Goal: Task Accomplishment & Management: Manage account settings

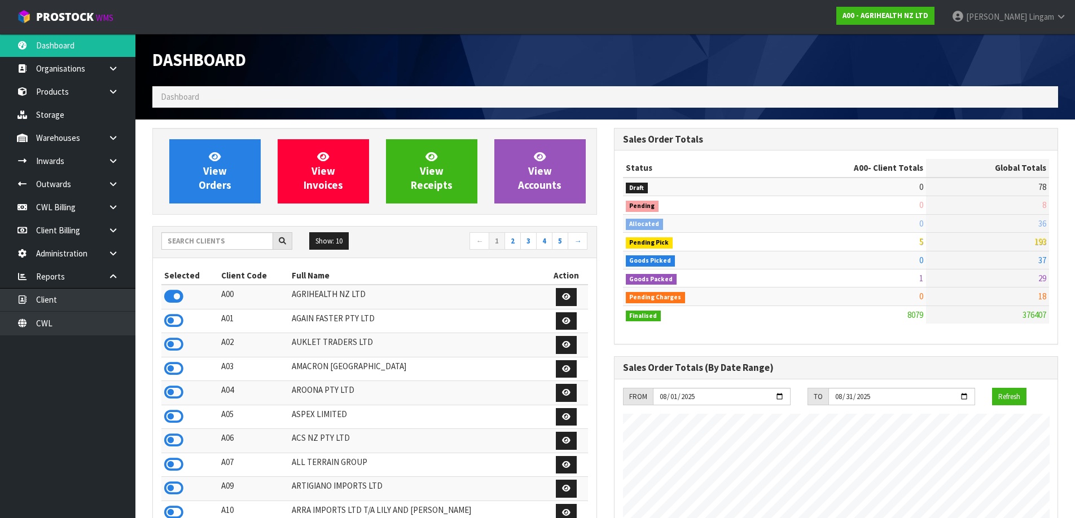
scroll to position [855, 461]
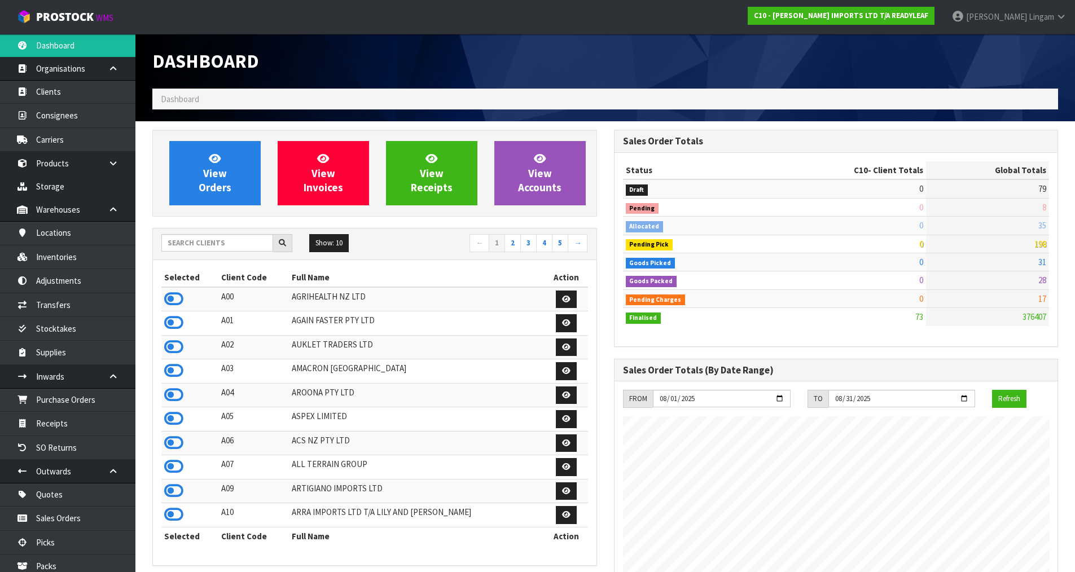
scroll to position [708, 461]
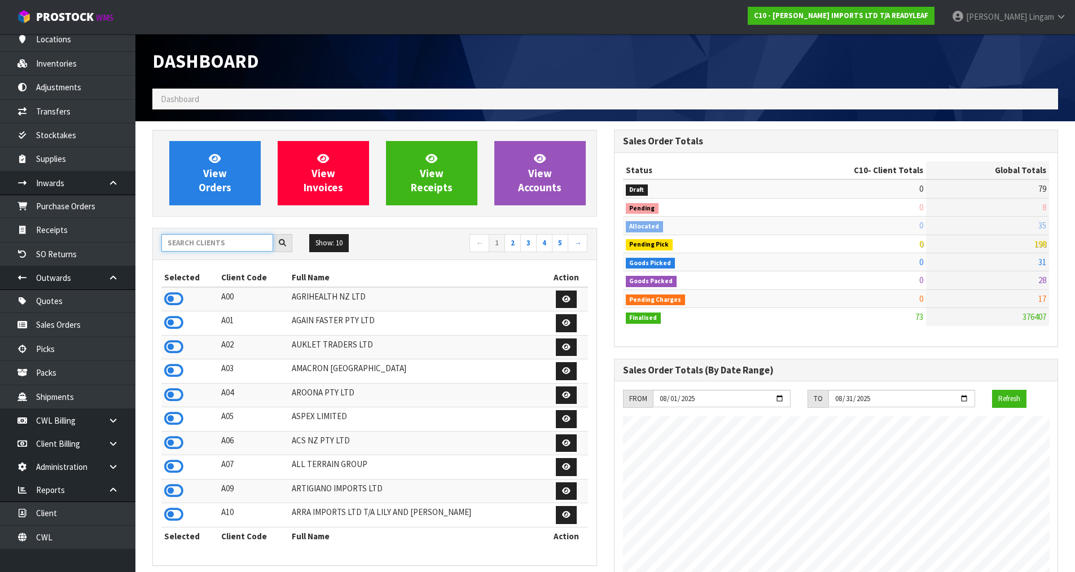
click at [244, 243] on input "text" at bounding box center [217, 242] width 112 height 17
click at [220, 244] on input "text" at bounding box center [217, 242] width 112 height 17
click at [230, 244] on input "text" at bounding box center [217, 242] width 112 height 17
click at [228, 243] on input "text" at bounding box center [217, 242] width 112 height 17
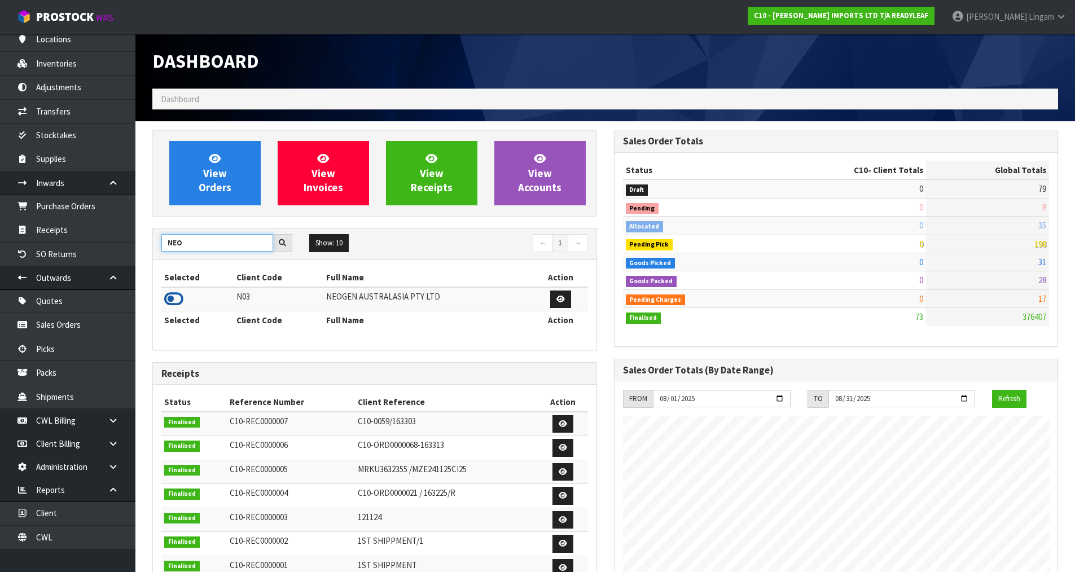
type input "NEO"
click at [172, 302] on icon at bounding box center [173, 299] width 19 height 17
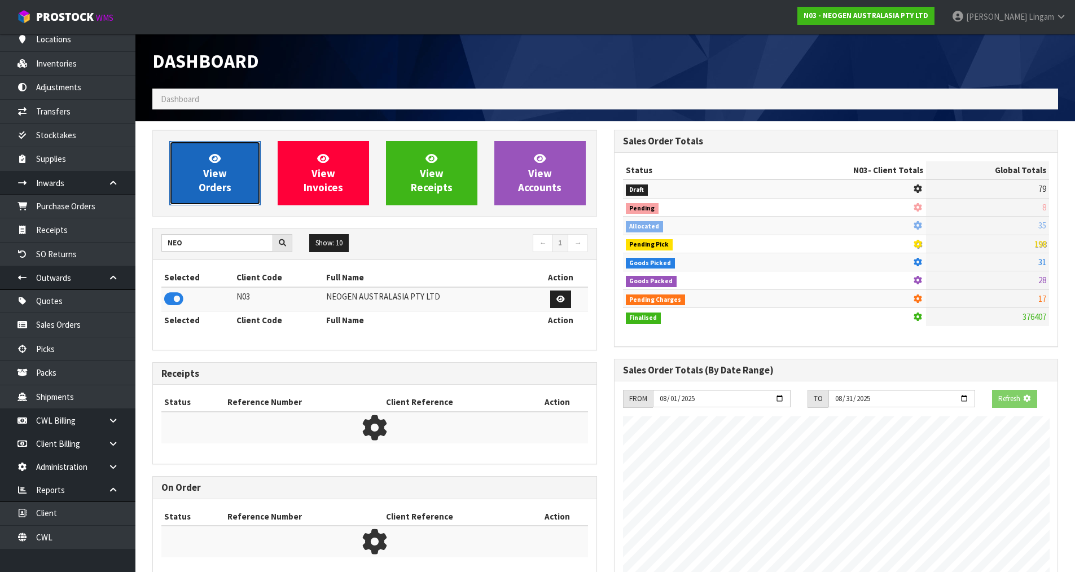
scroll to position [855, 461]
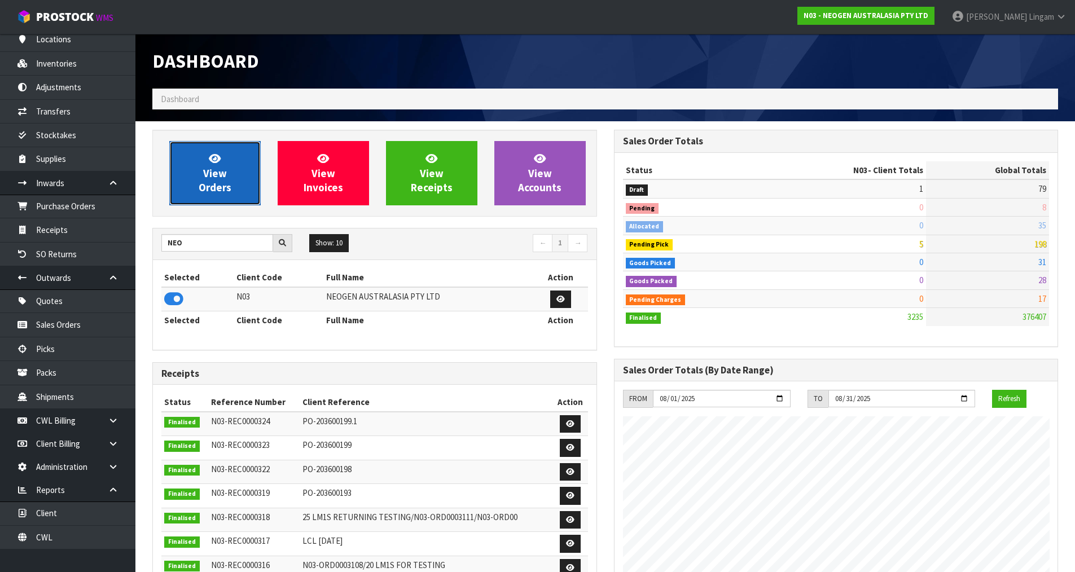
click at [232, 193] on link "View Orders" at bounding box center [214, 173] width 91 height 64
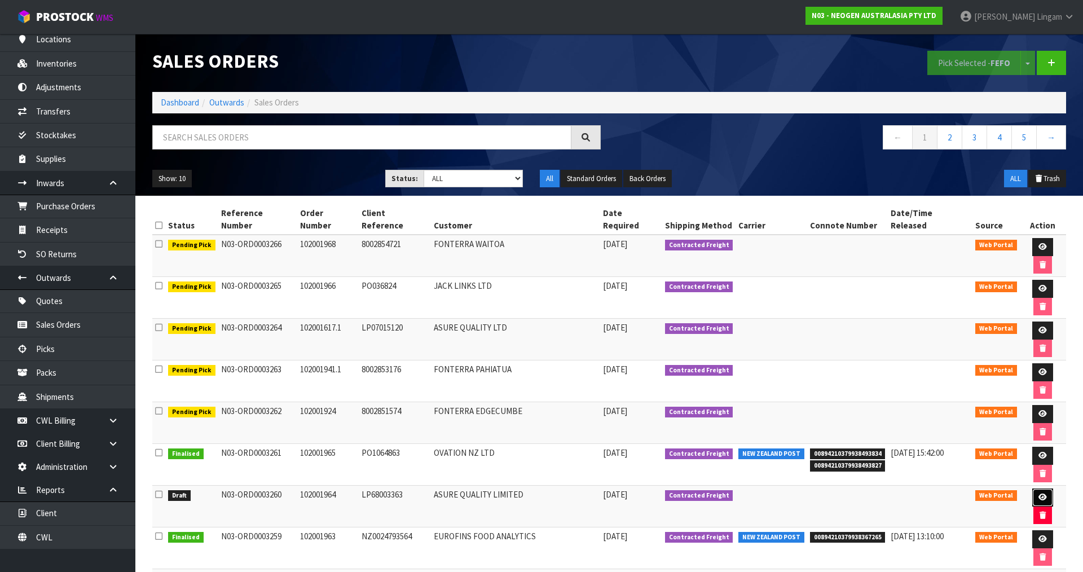
click at [1038, 494] on icon at bounding box center [1042, 497] width 8 height 7
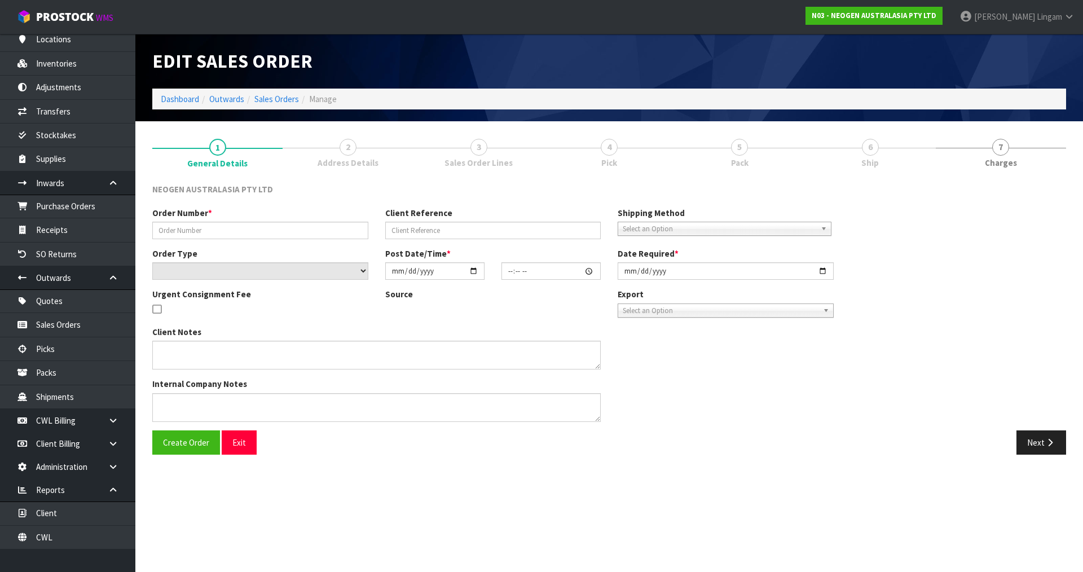
type input "102001964"
type input "LP68003363"
select select "number:0"
type input "[DATE]"
type input "11:00:00.000"
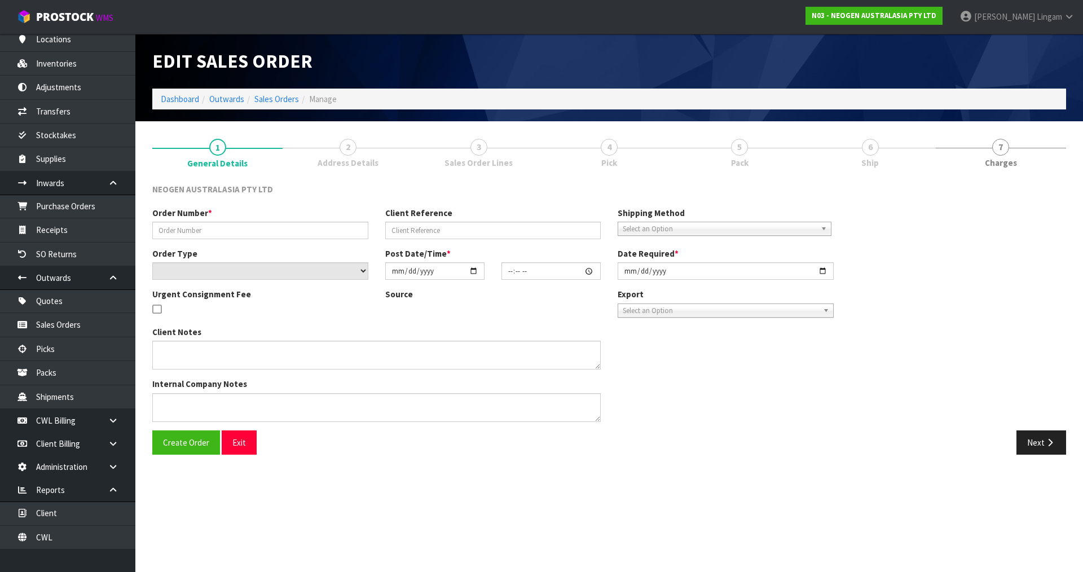
type input "[DATE]"
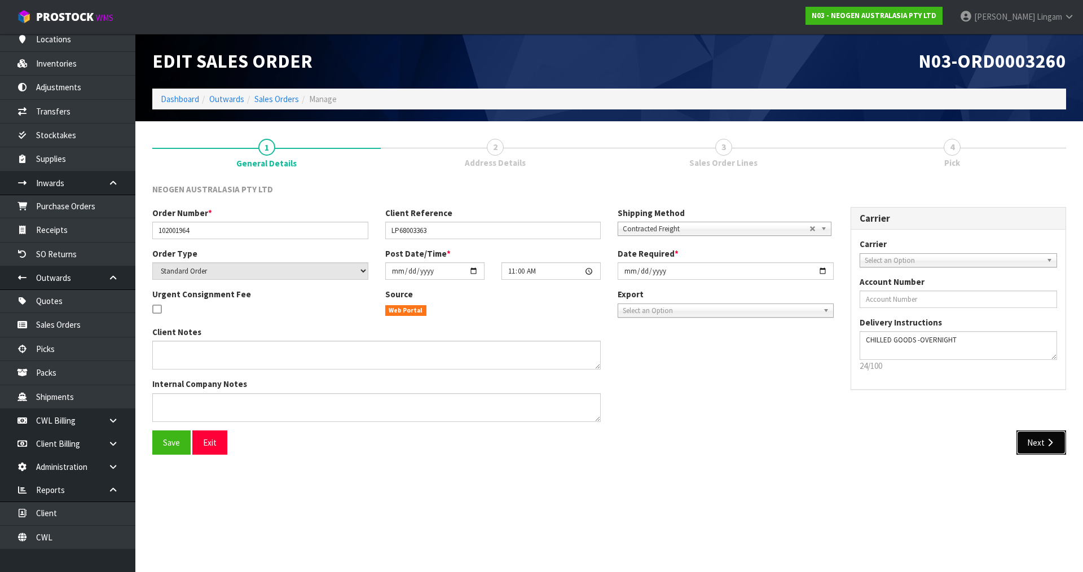
click at [1041, 447] on button "Next" at bounding box center [1041, 442] width 50 height 24
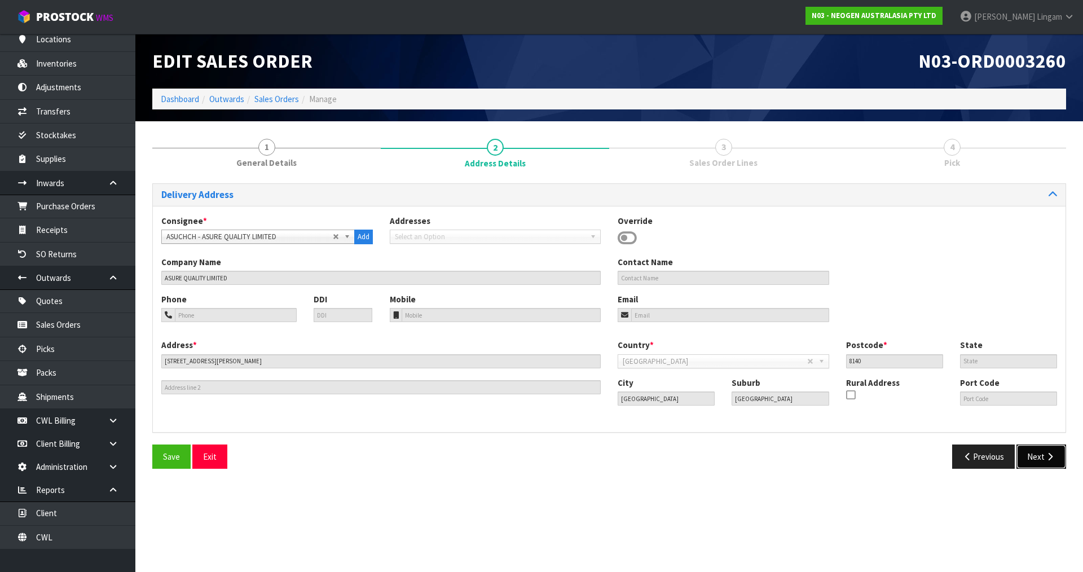
click at [1038, 459] on button "Next" at bounding box center [1041, 456] width 50 height 24
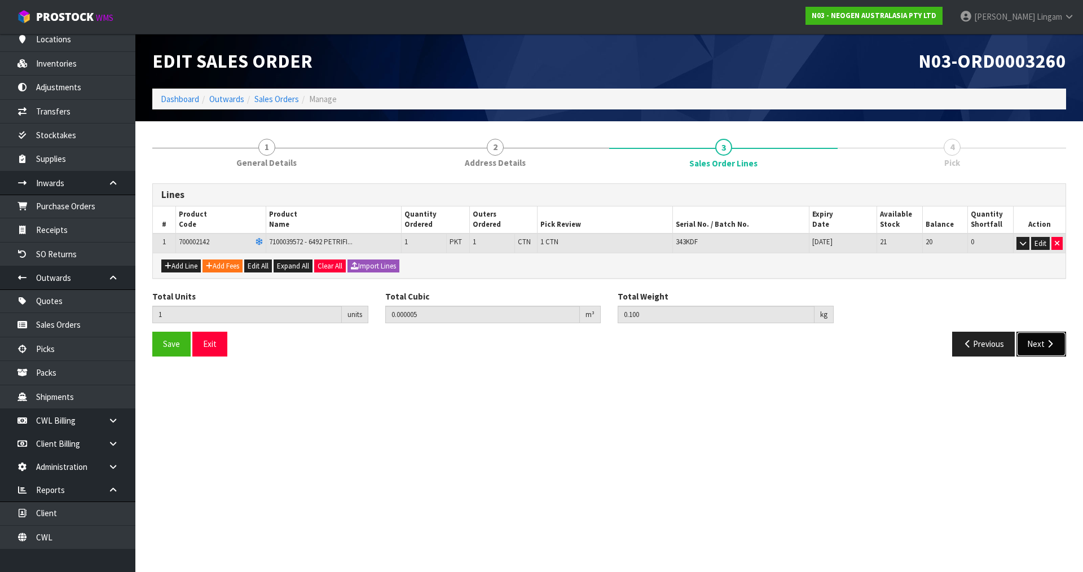
click at [1035, 342] on button "Next" at bounding box center [1041, 344] width 50 height 24
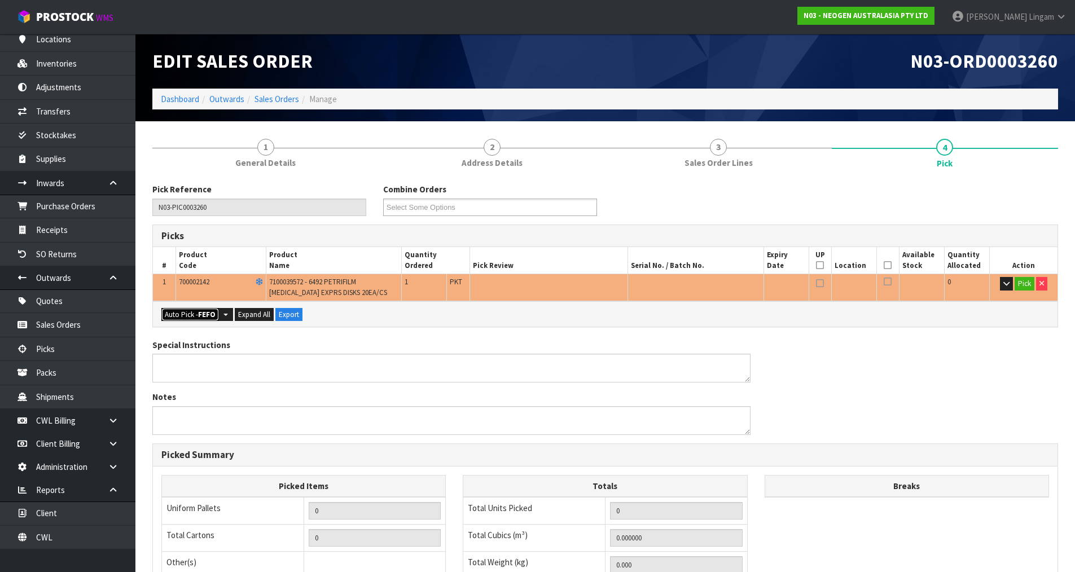
click at [195, 315] on button "Auto Pick - FEFO" at bounding box center [190, 315] width 58 height 14
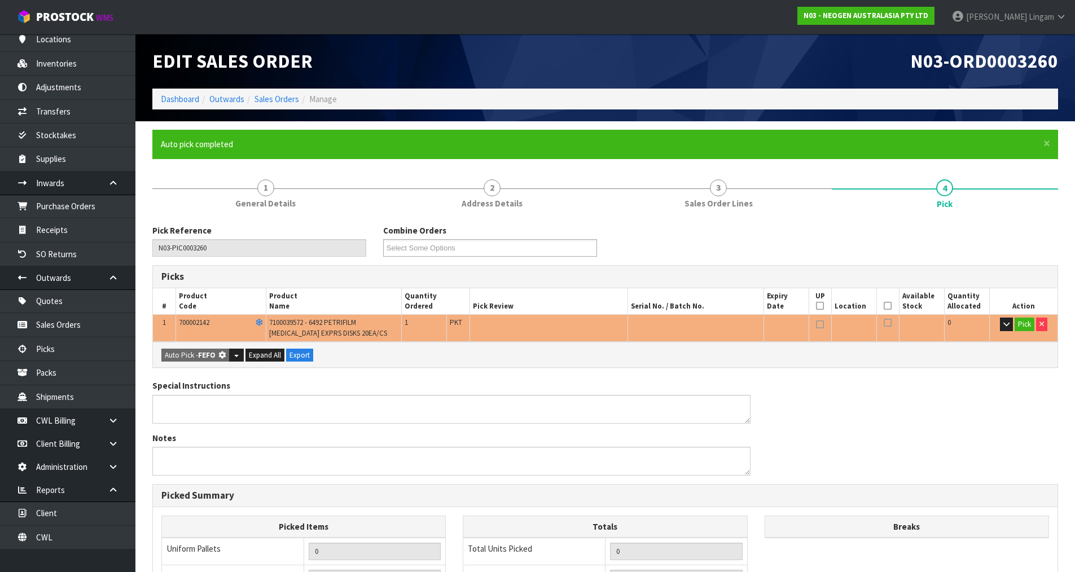
type input "1"
type input "0.000005"
type input "0.100"
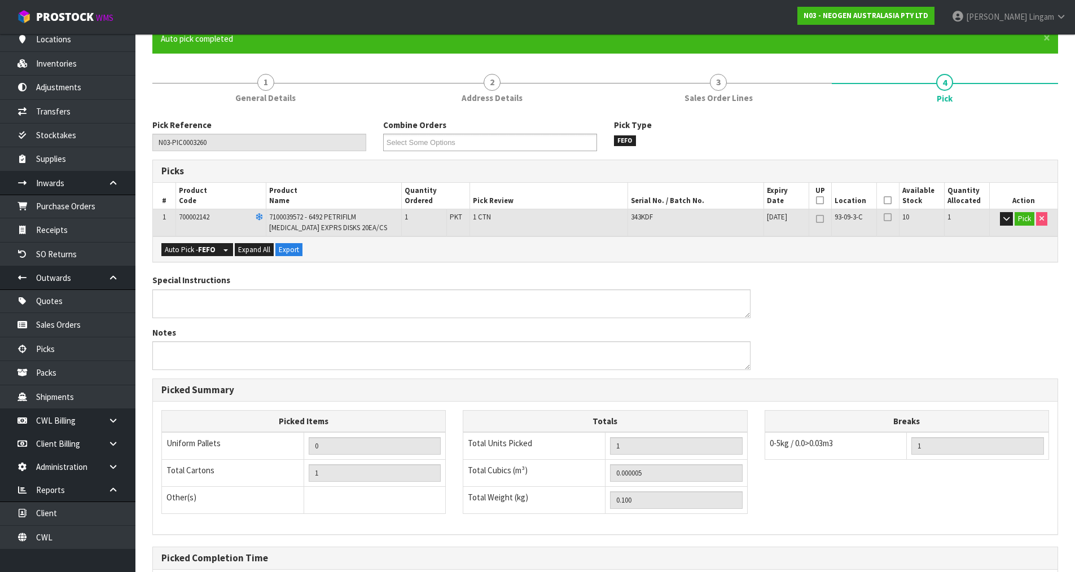
scroll to position [223, 0]
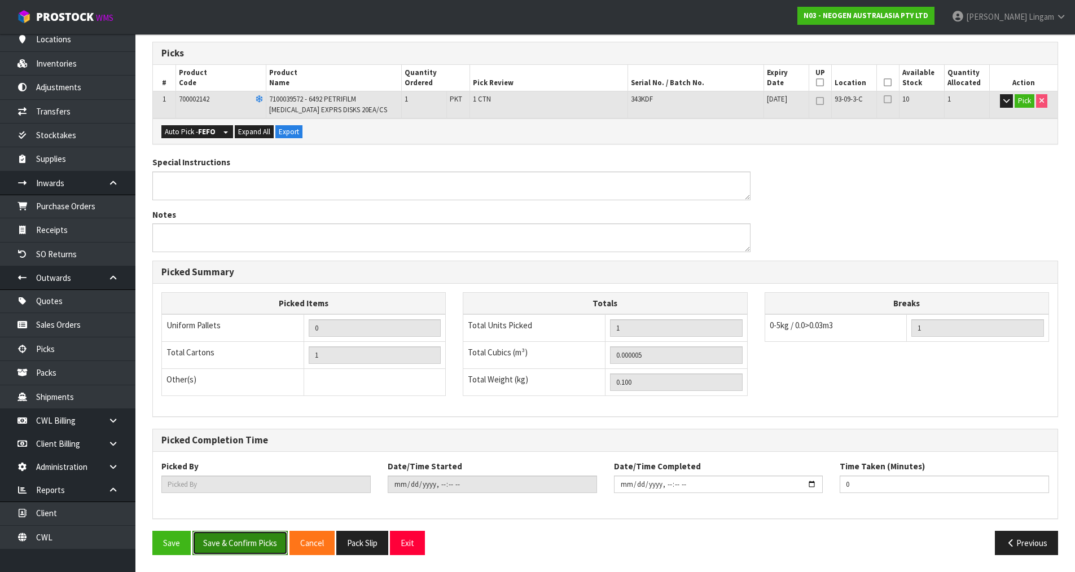
click at [234, 550] on button "Save & Confirm Picks" at bounding box center [239, 543] width 95 height 24
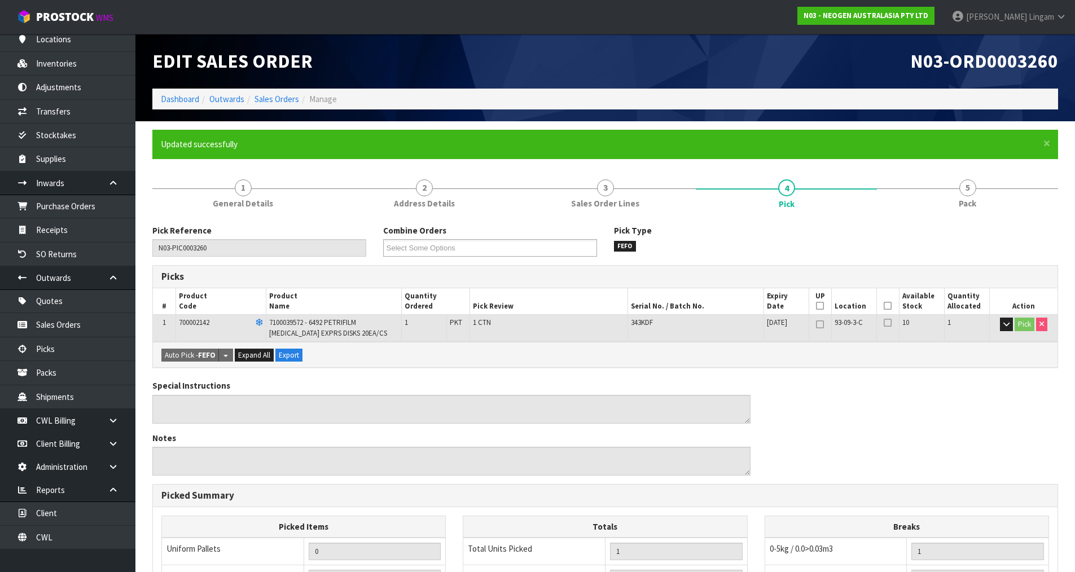
type input "Vineeta Lingam"
type input "2025-08-13T09:57:50"
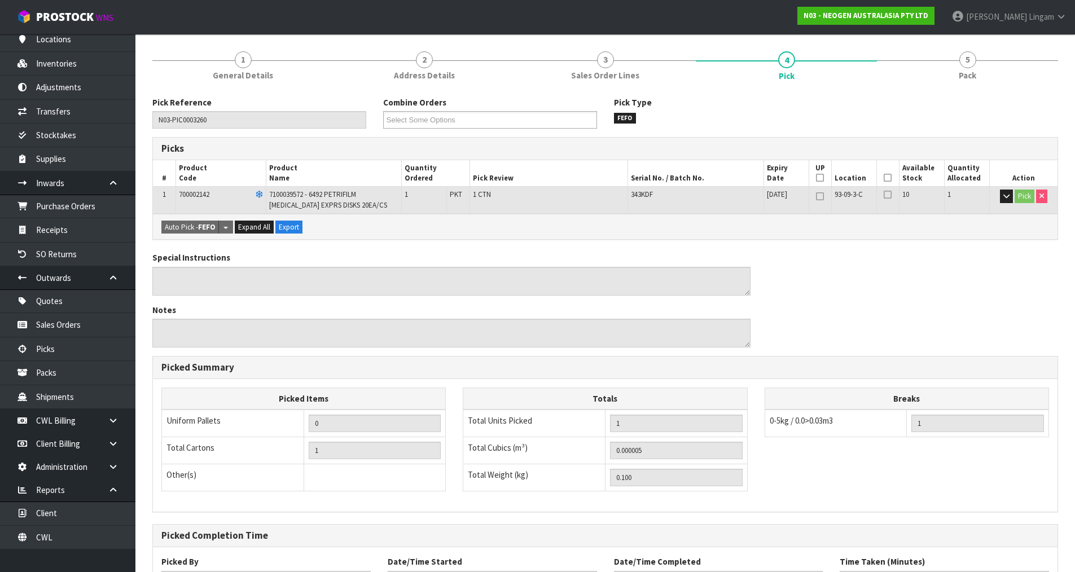
scroll to position [223, 0]
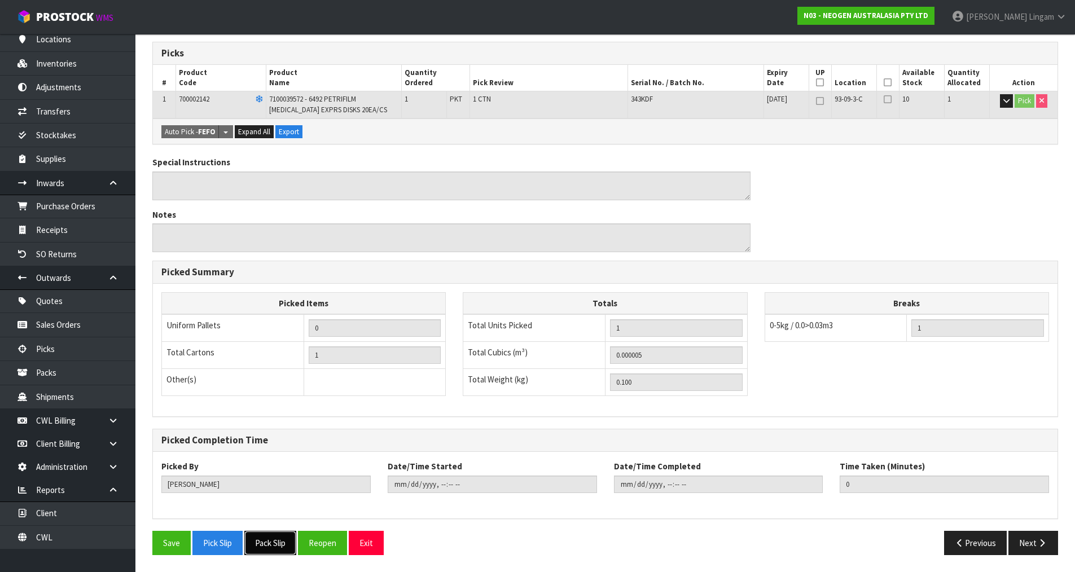
click at [269, 540] on button "Pack Slip" at bounding box center [270, 543] width 52 height 24
click at [828, 222] on div "Special Instructions Notes" at bounding box center [605, 208] width 922 height 104
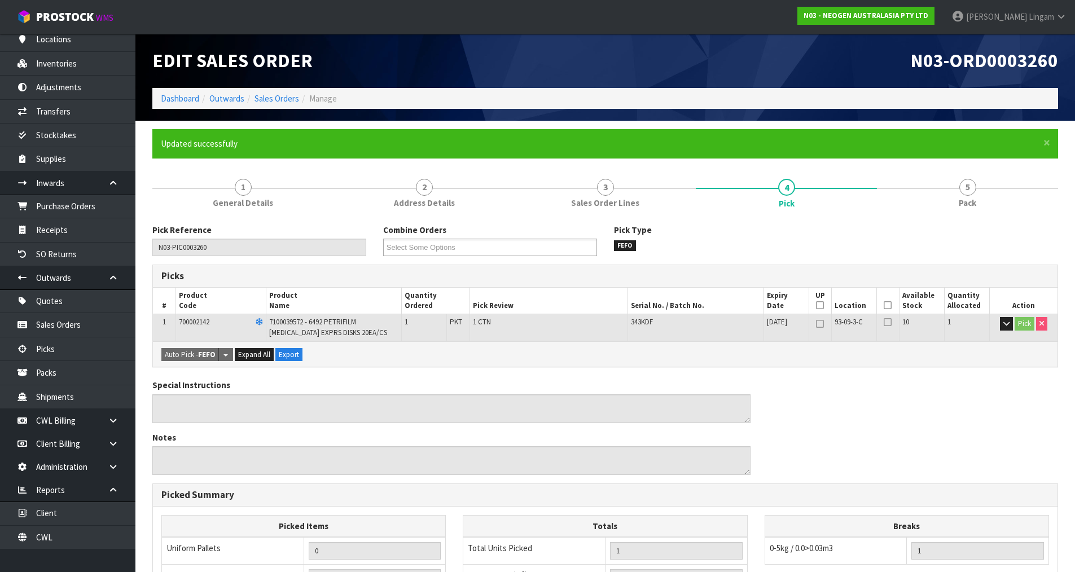
scroll to position [0, 0]
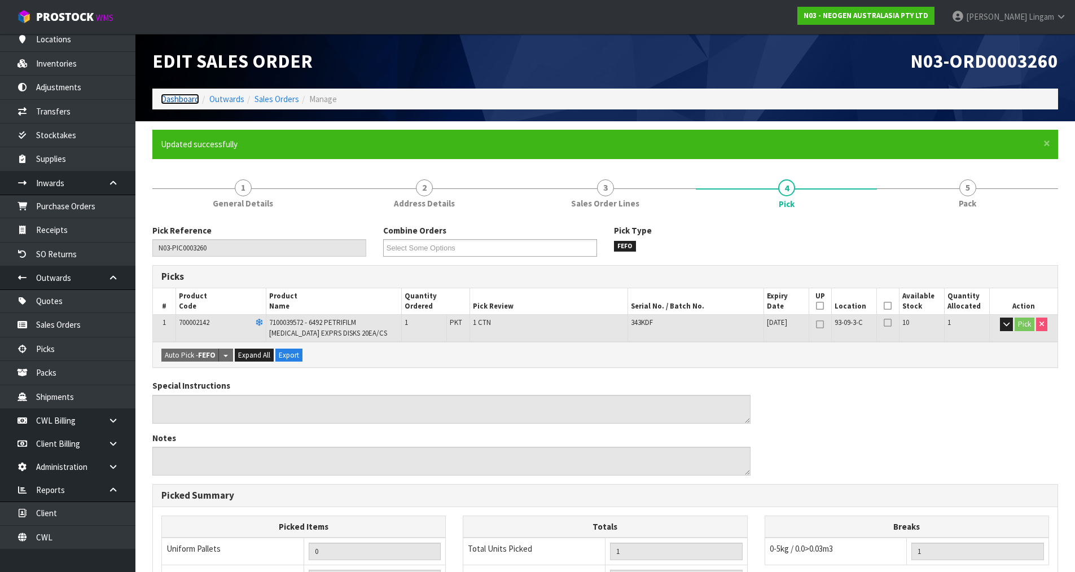
click at [185, 100] on link "Dashboard" at bounding box center [180, 99] width 38 height 11
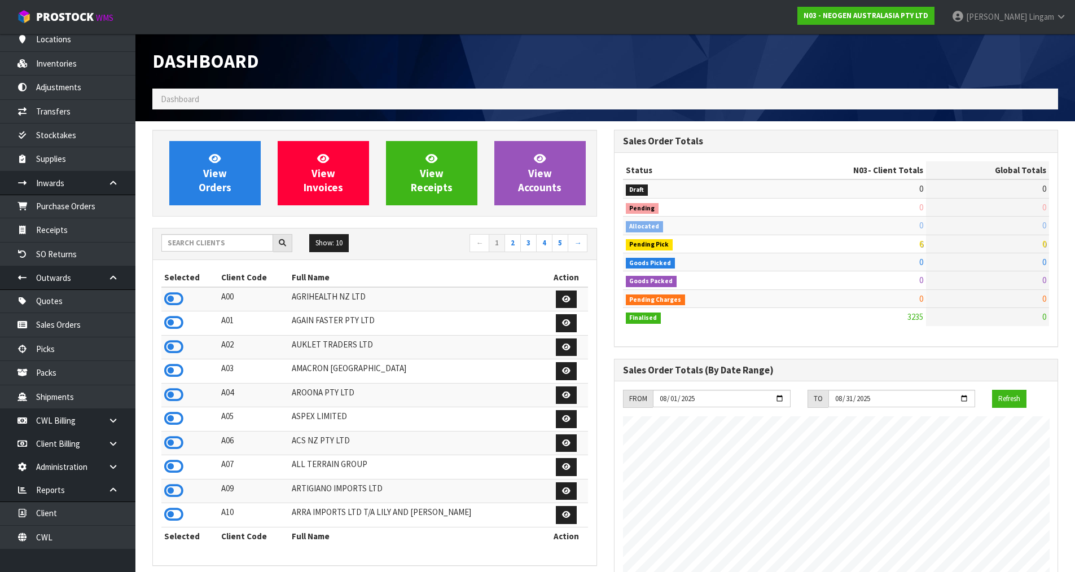
scroll to position [855, 461]
click at [190, 243] on input "text" at bounding box center [217, 242] width 112 height 17
click at [218, 245] on input "text" at bounding box center [217, 242] width 112 height 17
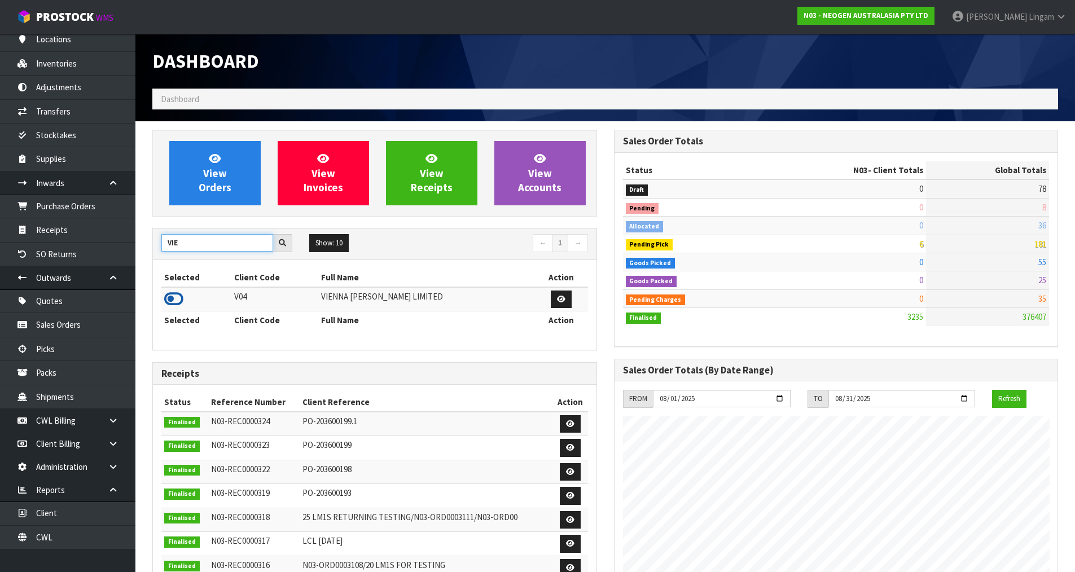
type input "VIE"
click at [173, 300] on icon at bounding box center [173, 299] width 19 height 17
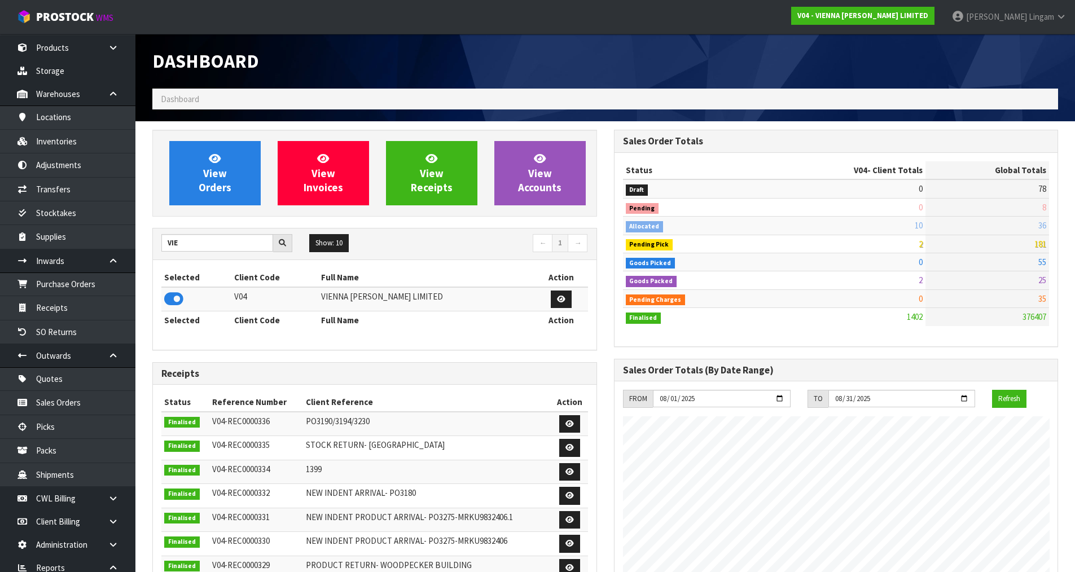
scroll to position [0, 0]
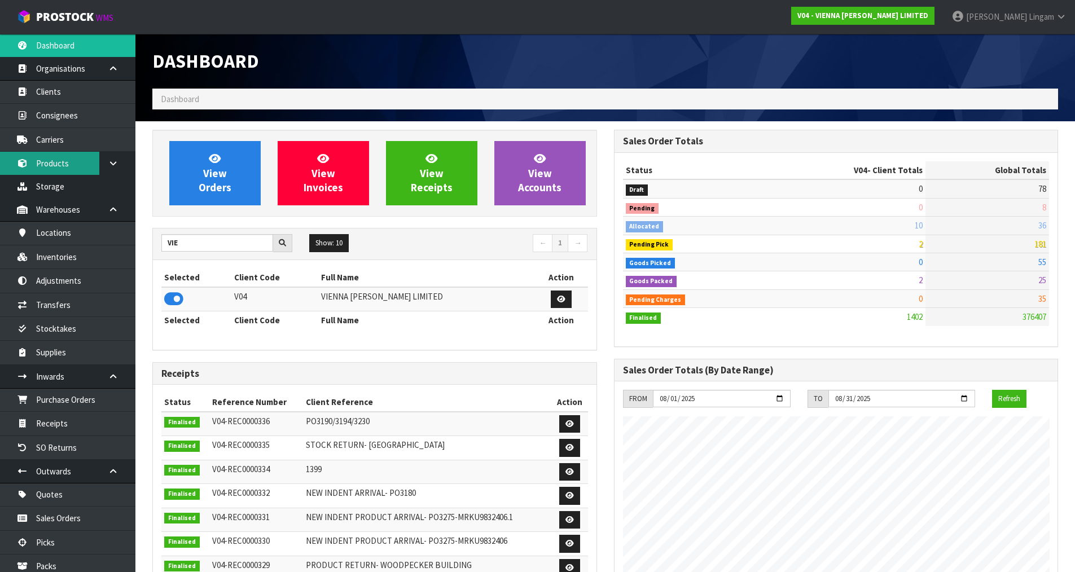
drag, startPoint x: 46, startPoint y: 162, endPoint x: 103, endPoint y: 142, distance: 60.5
click at [46, 162] on link "Products" at bounding box center [67, 163] width 135 height 23
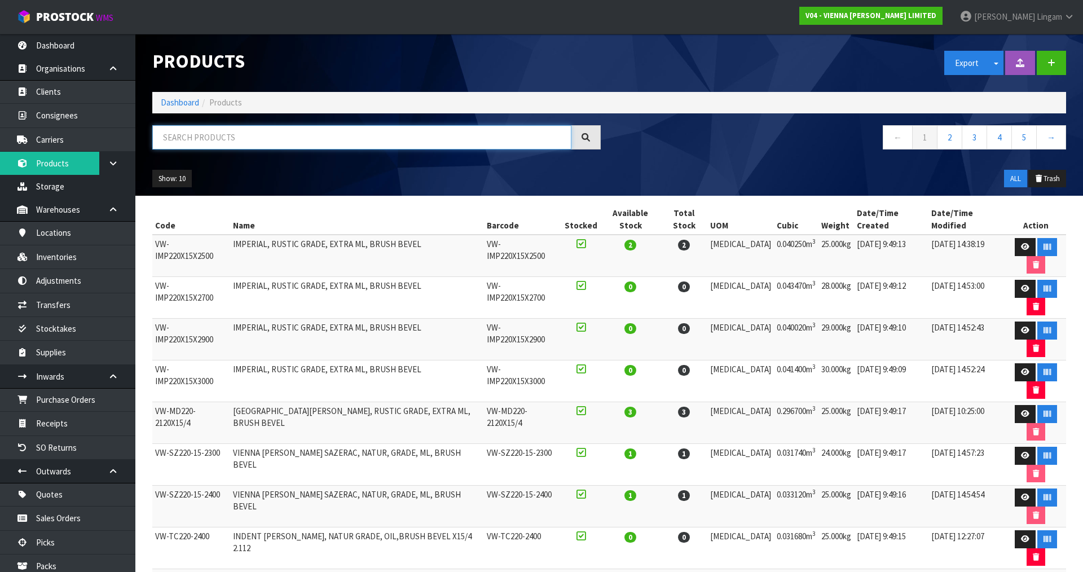
click at [244, 139] on input "text" at bounding box center [361, 137] width 419 height 24
paste input "VW-SZ220-15-2400"
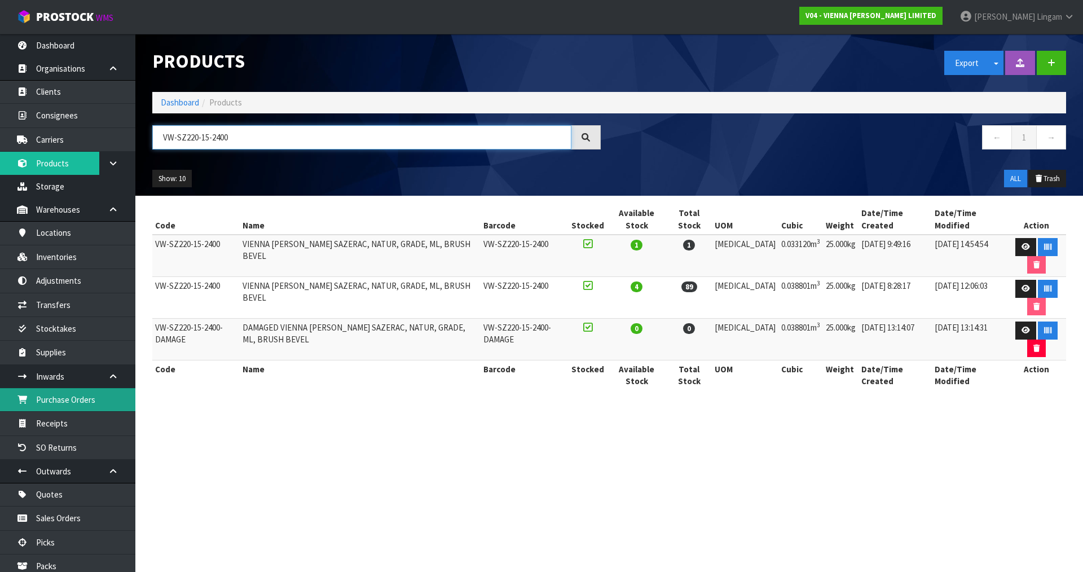
type input "VW-SZ220-15-2400"
click at [491, 532] on section "Products Export Split button! SOH Summary Measurements Dangerous Goods Import P…" at bounding box center [541, 286] width 1083 height 572
click at [345, 460] on section "Products Export Split button! SOH Summary Measurements Dangerous Goods Import P…" at bounding box center [541, 286] width 1083 height 572
drag, startPoint x: 477, startPoint y: 470, endPoint x: 477, endPoint y: 464, distance: 6.2
click at [477, 469] on section "Products Export Split button! SOH Summary Measurements Dangerous Goods Import P…" at bounding box center [541, 286] width 1083 height 572
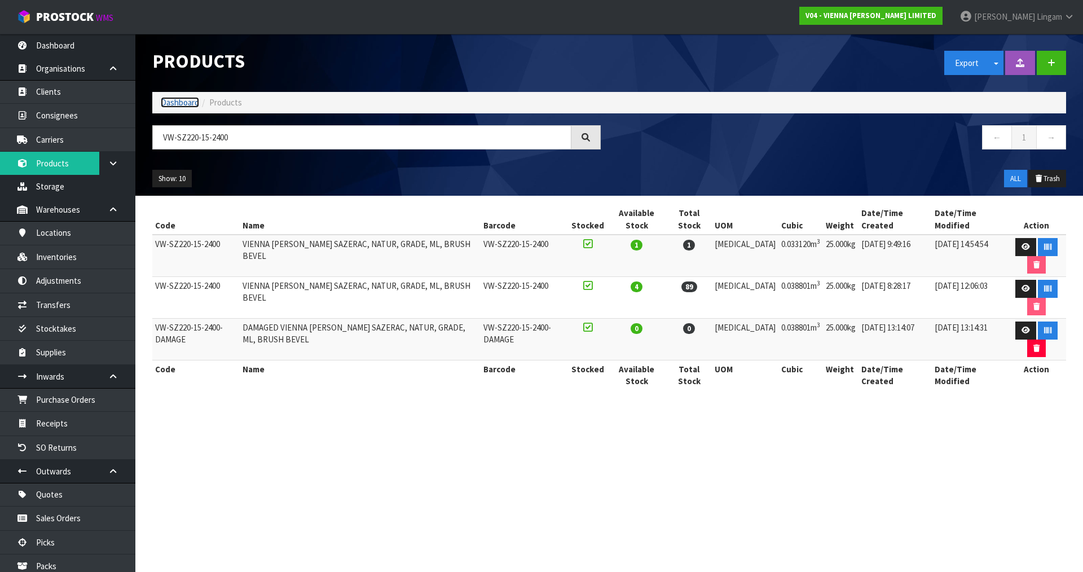
click at [178, 101] on link "Dashboard" at bounding box center [180, 102] width 38 height 11
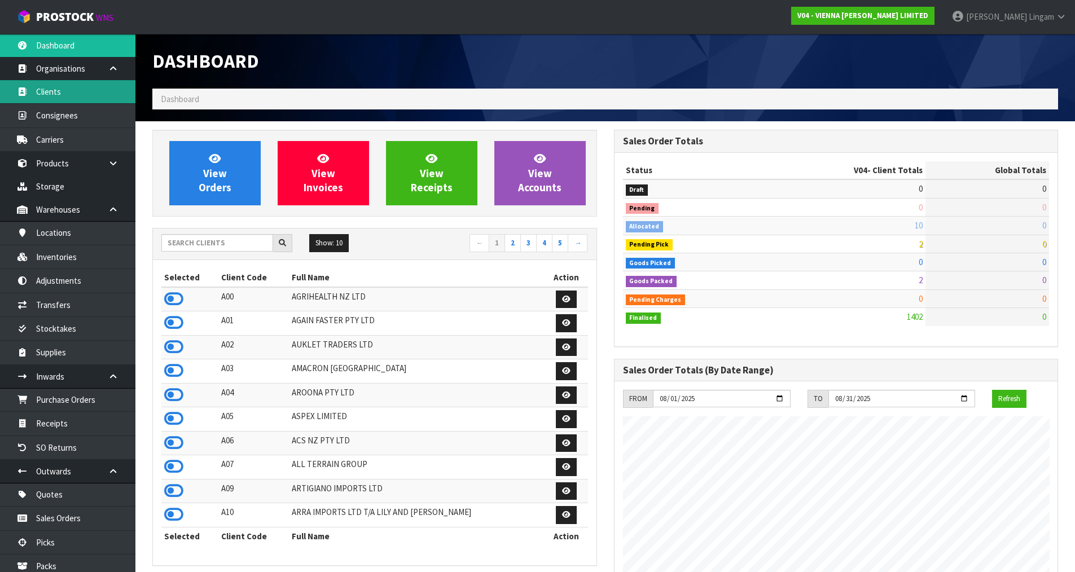
scroll to position [896, 461]
click at [257, 245] on input "text" at bounding box center [217, 242] width 112 height 17
click at [205, 247] on input "text" at bounding box center [217, 242] width 112 height 17
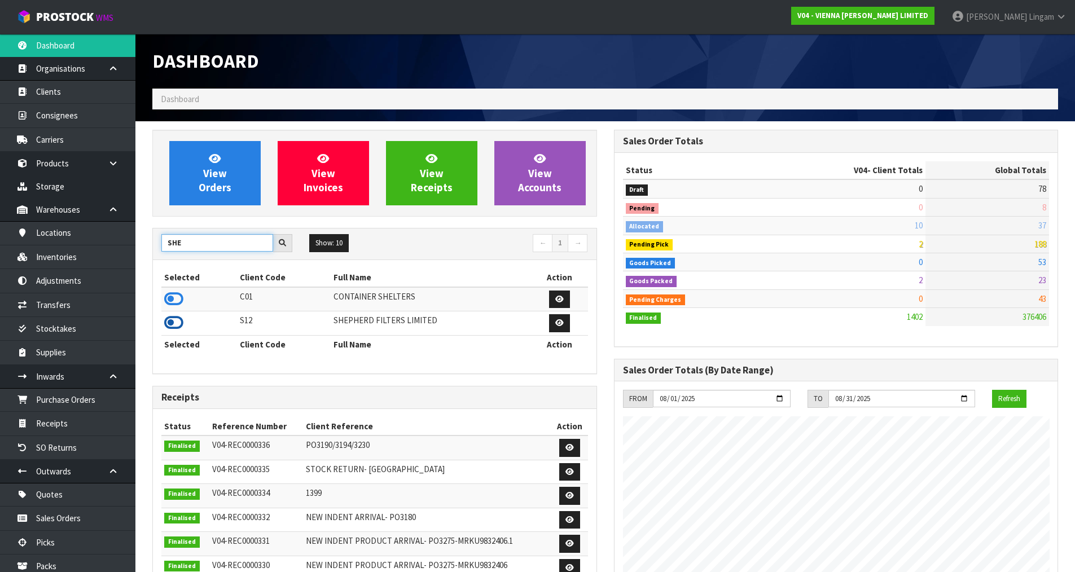
type input "SHE"
drag, startPoint x: 169, startPoint y: 322, endPoint x: 192, endPoint y: 259, distance: 66.7
click at [170, 321] on icon at bounding box center [173, 322] width 19 height 17
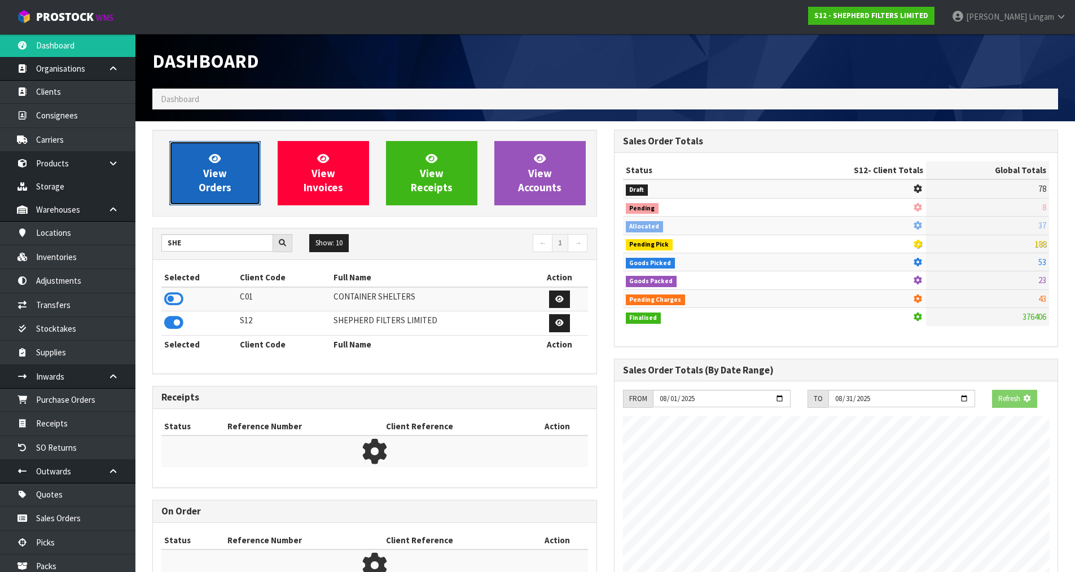
scroll to position [781, 461]
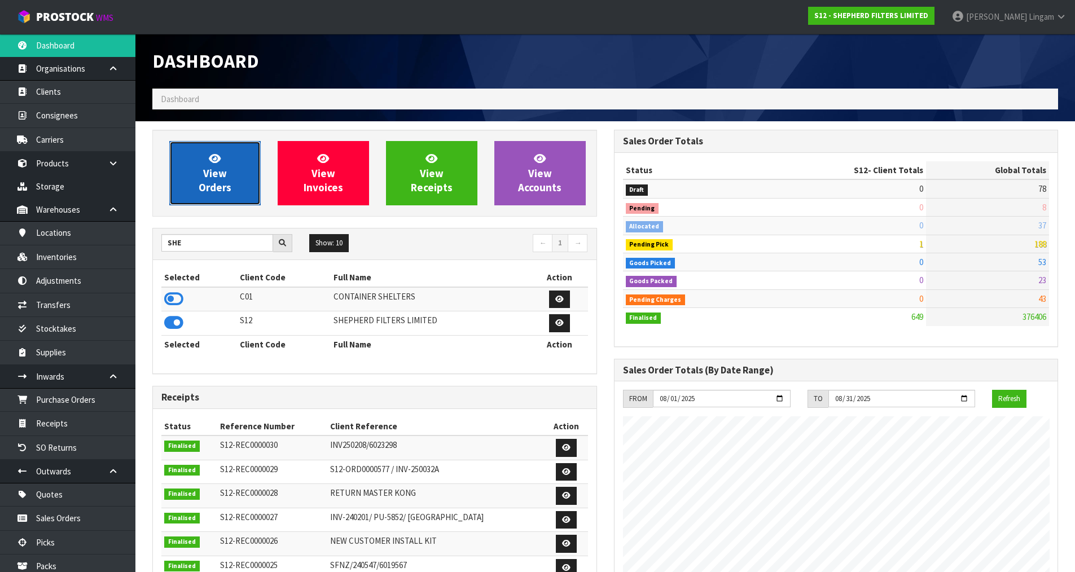
click at [203, 187] on span "View Orders" at bounding box center [215, 173] width 33 height 42
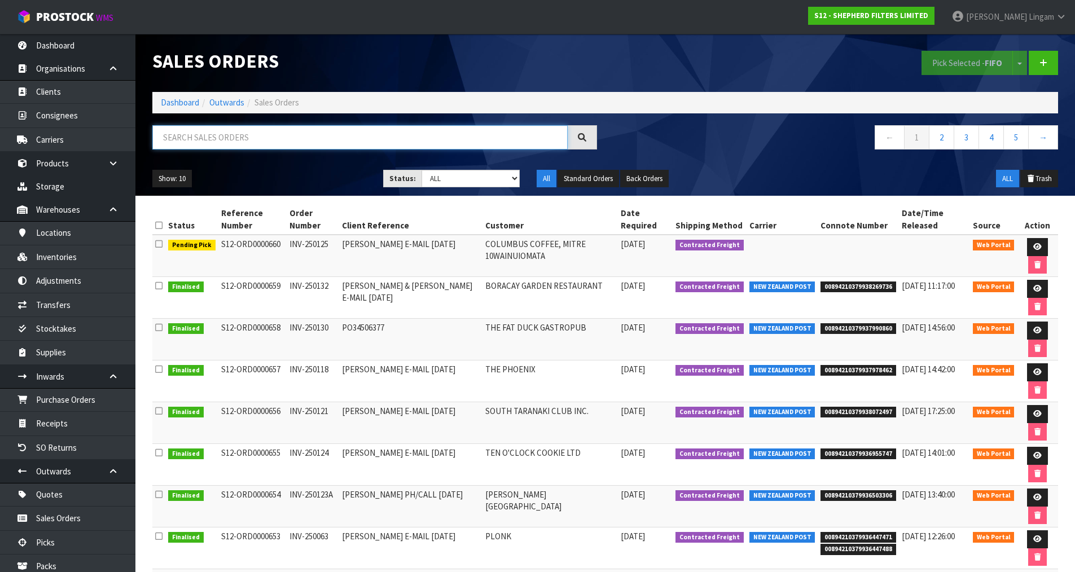
click at [356, 140] on input "text" at bounding box center [359, 137] width 415 height 24
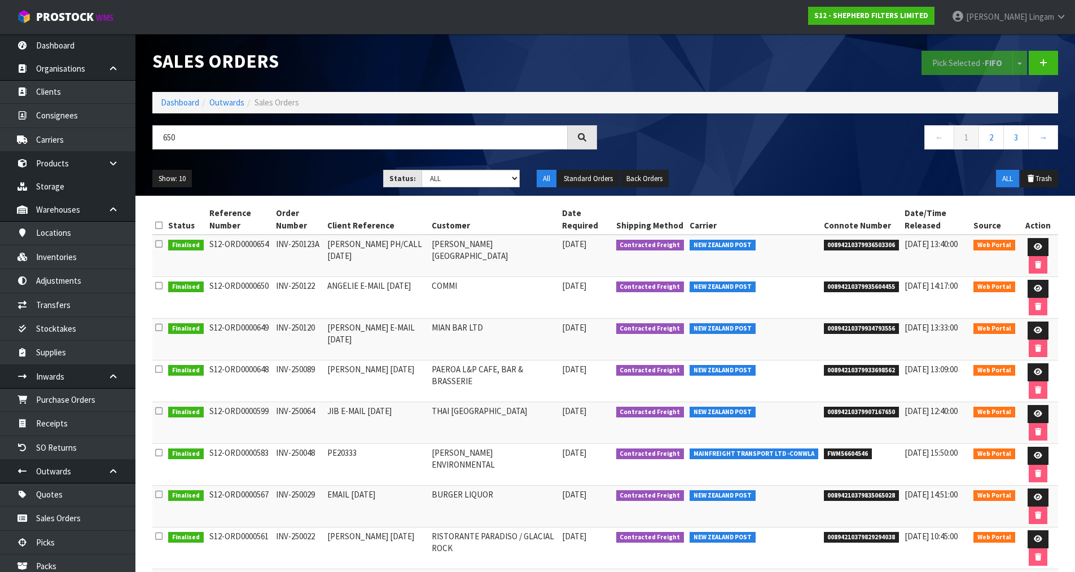
drag, startPoint x: 429, startPoint y: 285, endPoint x: 463, endPoint y: 287, distance: 33.9
click at [463, 287] on tr "Finalised S12-ORD0000650 INV-250122 ANGELIE E-MAIL 03.08.25 COMMI 04/08/2025 Co…" at bounding box center [604, 298] width 905 height 42
copy tr "COMMI"
drag, startPoint x: 155, startPoint y: 140, endPoint x: 146, endPoint y: 140, distance: 9.6
click at [146, 140] on div "650" at bounding box center [374, 141] width 461 height 33
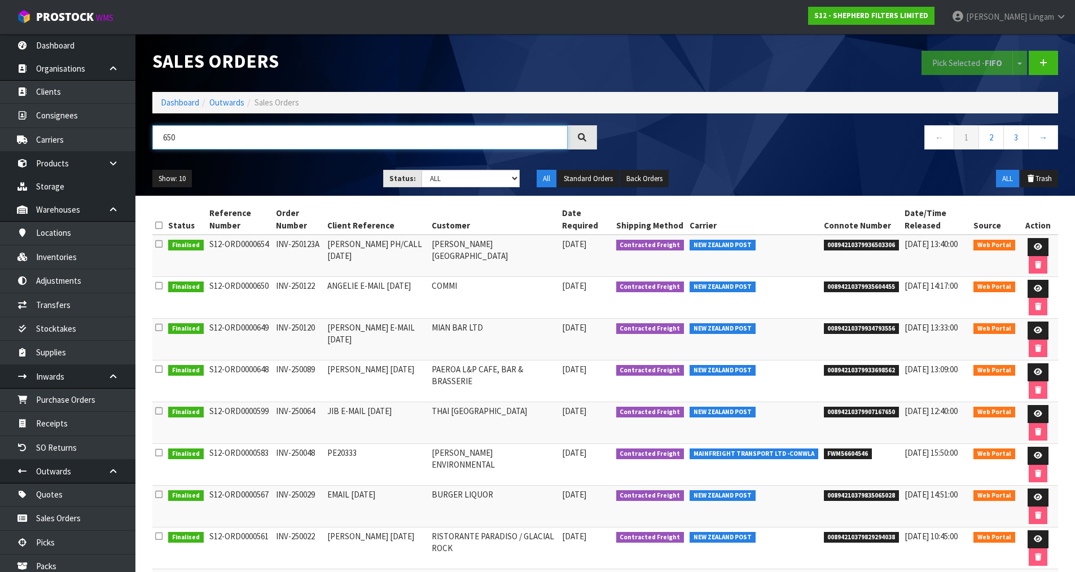
paste input "COMMI"
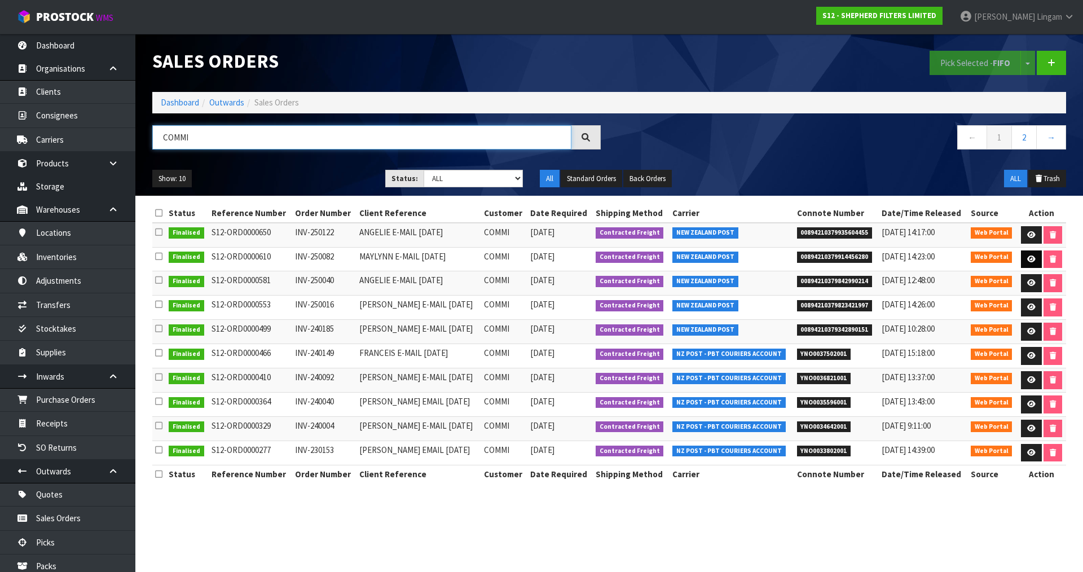
type input "COMMI"
click at [1032, 260] on icon at bounding box center [1031, 259] width 8 height 7
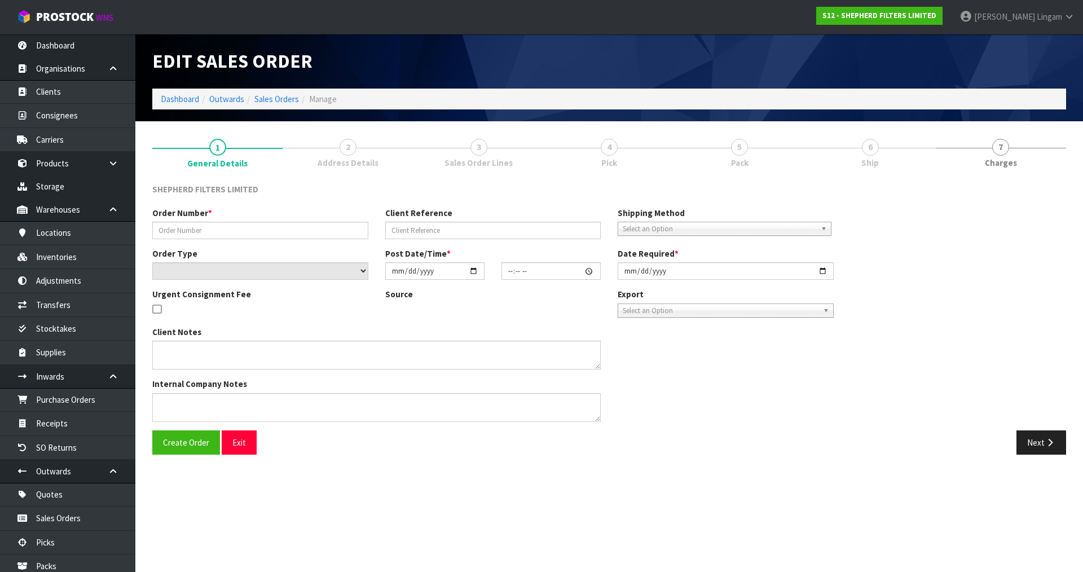
type input "INV-250082"
type input "MAYLYNN E-MAIL 02.06.25"
select select "number:0"
type input "2025-06-03"
type input "16:43:00.000"
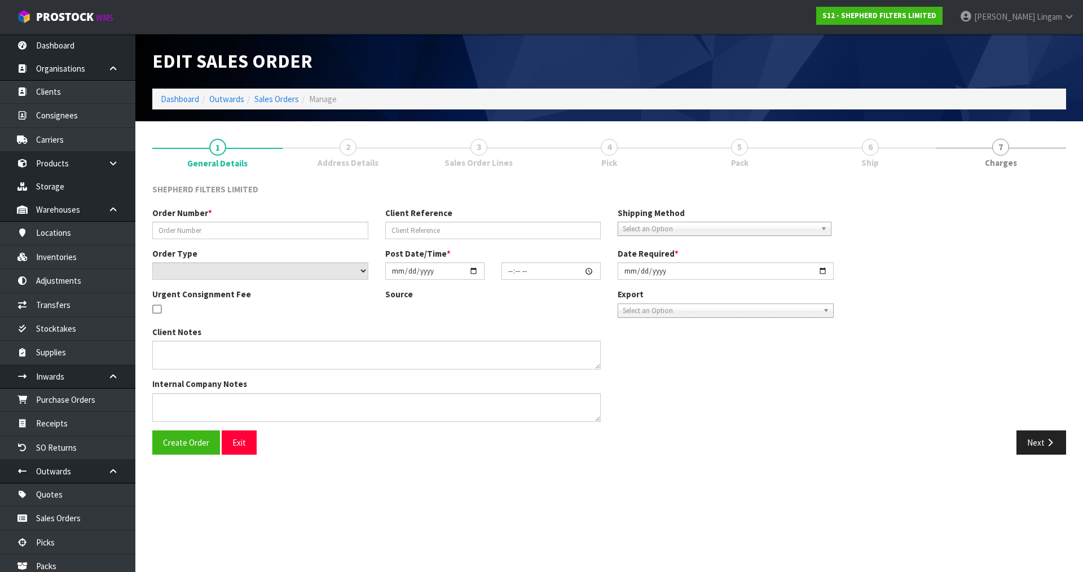
type input "2025-06-03"
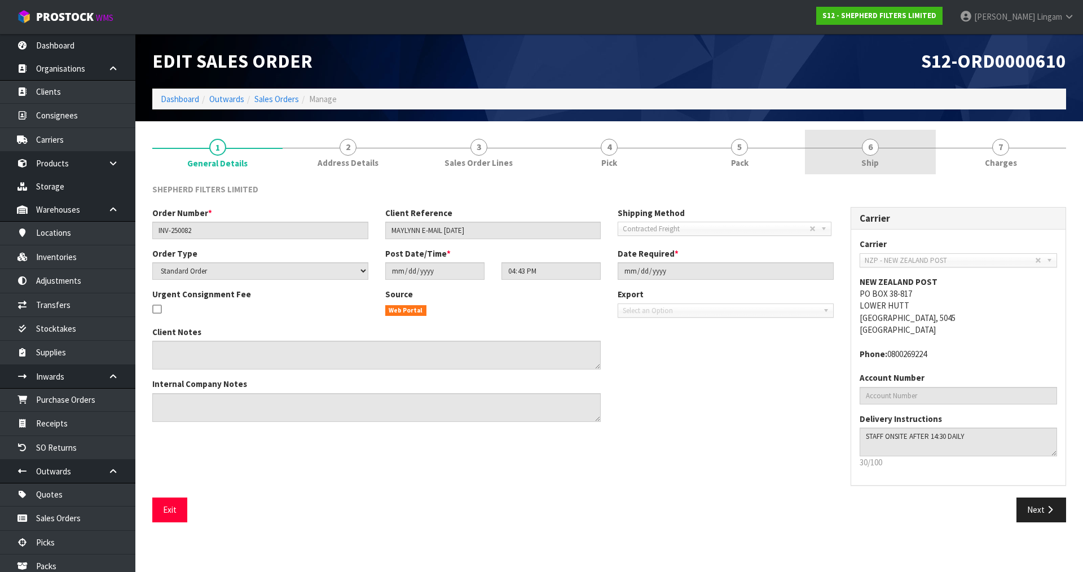
click at [872, 157] on span "Ship" at bounding box center [869, 163] width 17 height 12
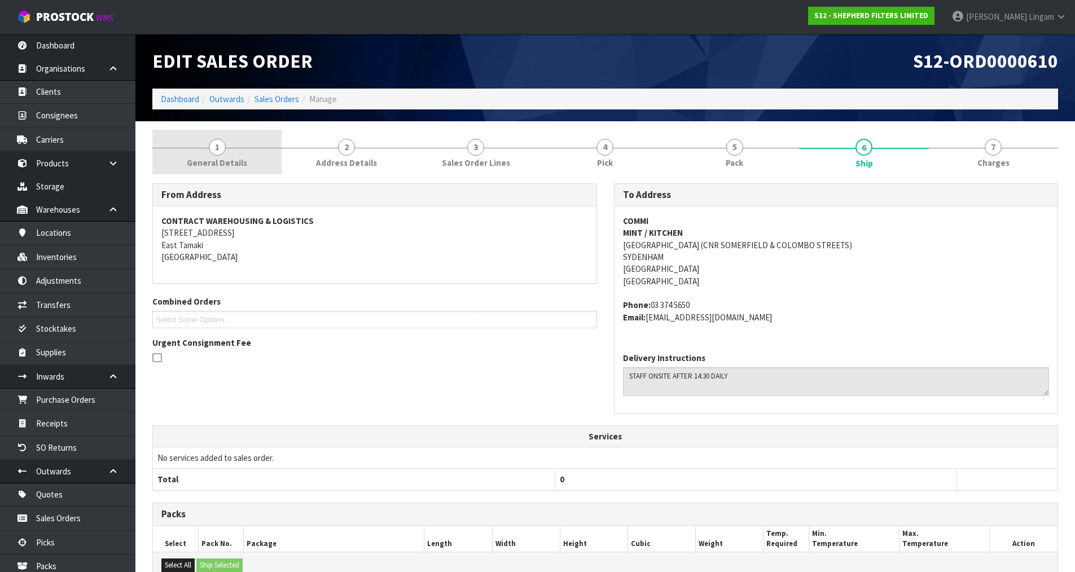
click at [259, 160] on link "1 General Details" at bounding box center [216, 152] width 129 height 45
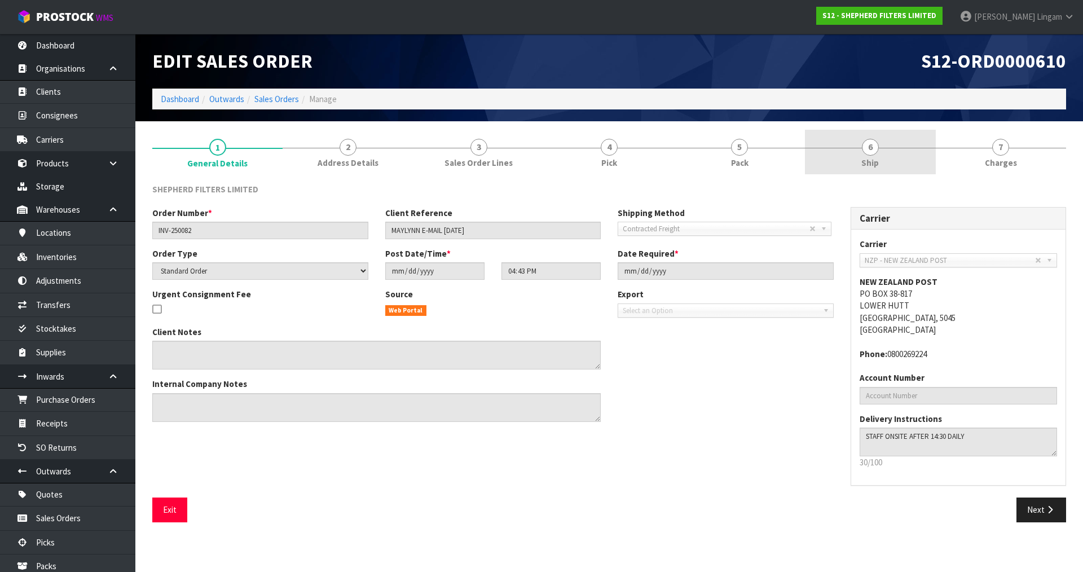
click at [874, 167] on span "Ship" at bounding box center [869, 163] width 17 height 12
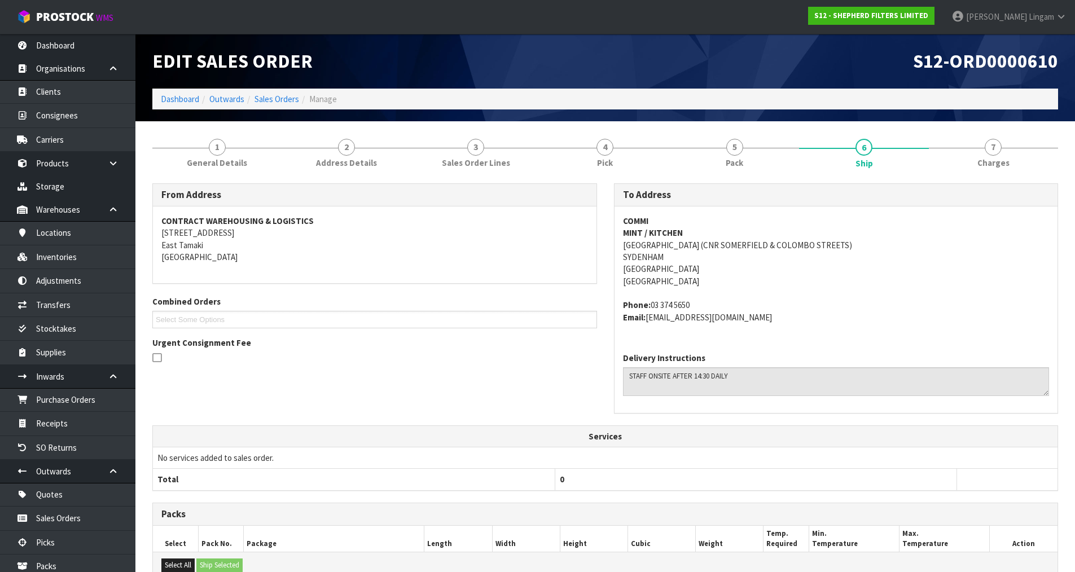
scroll to position [172, 0]
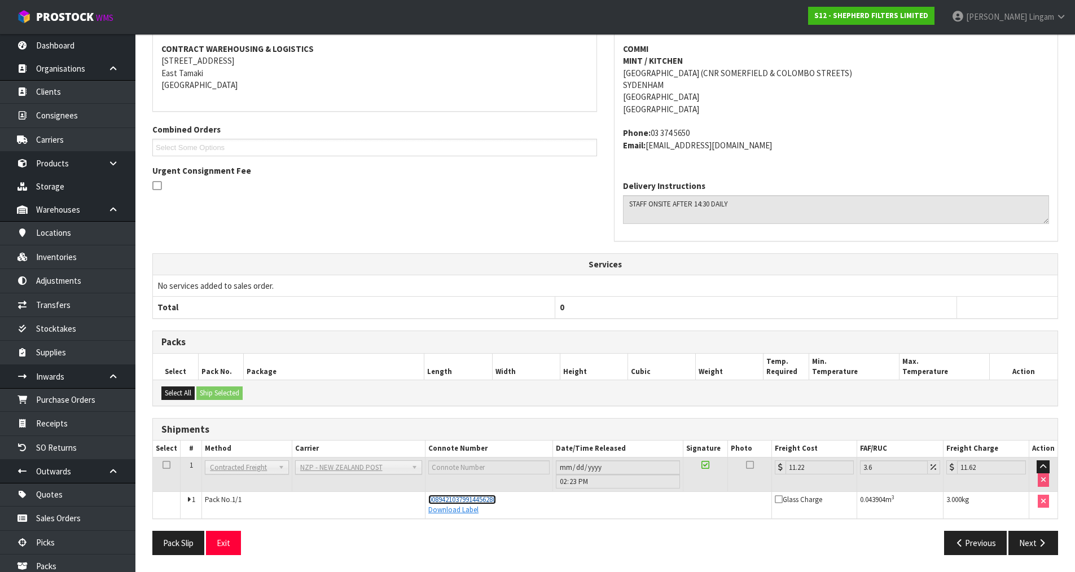
click at [486, 500] on span "00894210379914456280" at bounding box center [462, 500] width 68 height 10
drag, startPoint x: 506, startPoint y: 499, endPoint x: 427, endPoint y: 501, distance: 79.0
click at [428, 501] on div "00894210379914456280" at bounding box center [598, 500] width 340 height 10
copy span "00894210379914456280"
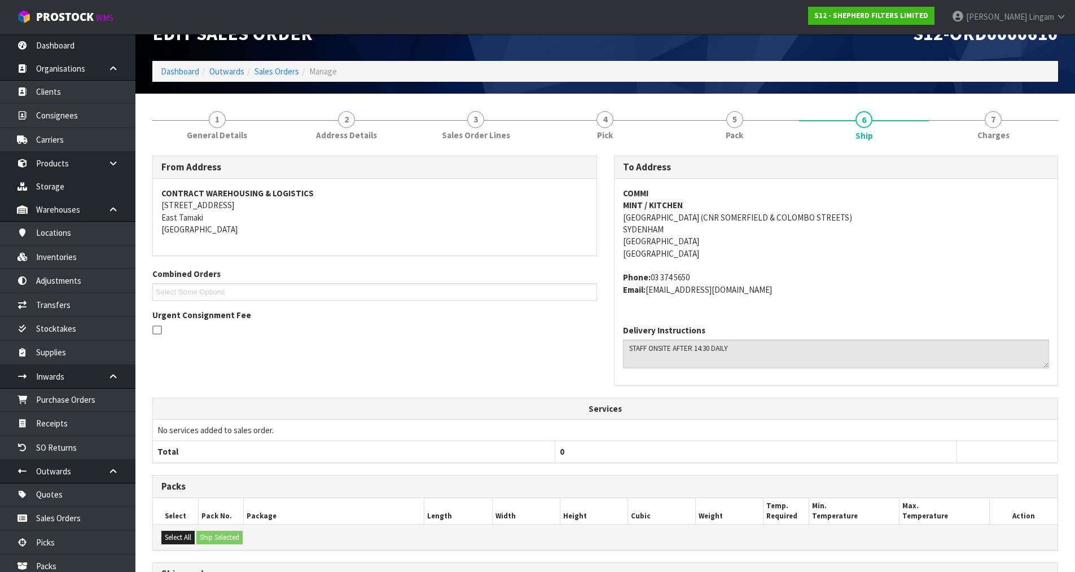
scroll to position [0, 0]
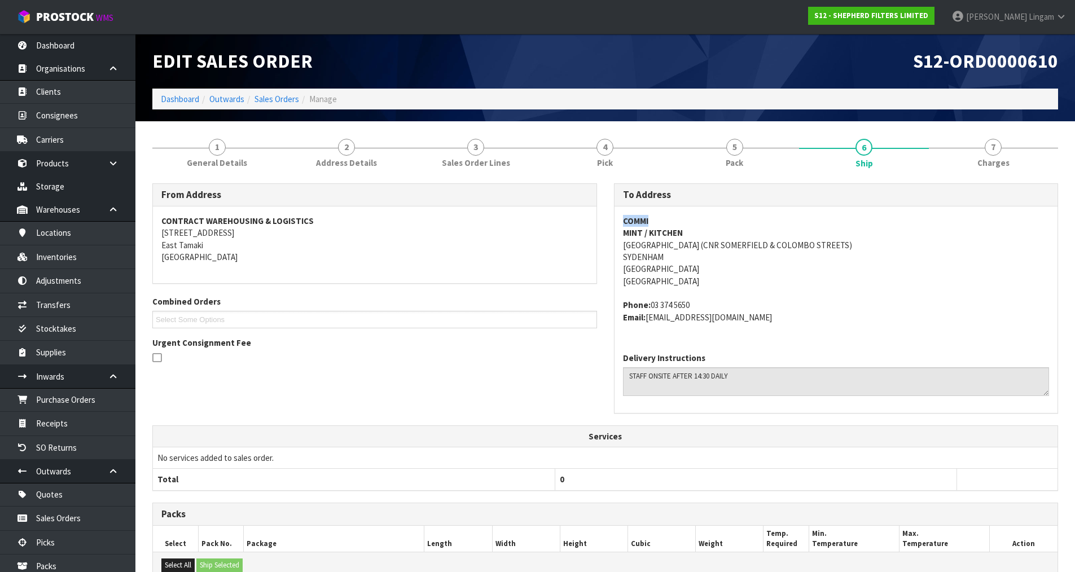
drag, startPoint x: 623, startPoint y: 219, endPoint x: 649, endPoint y: 219, distance: 25.9
click at [649, 219] on address "COMMI MINT / KITCHEN 145 COLOMBO STREET (CNR SOMERFIELD & COLOMBO STREETS) SYDE…" at bounding box center [836, 251] width 426 height 73
copy strong "COMMI"
click at [277, 98] on link "Sales Orders" at bounding box center [276, 99] width 45 height 11
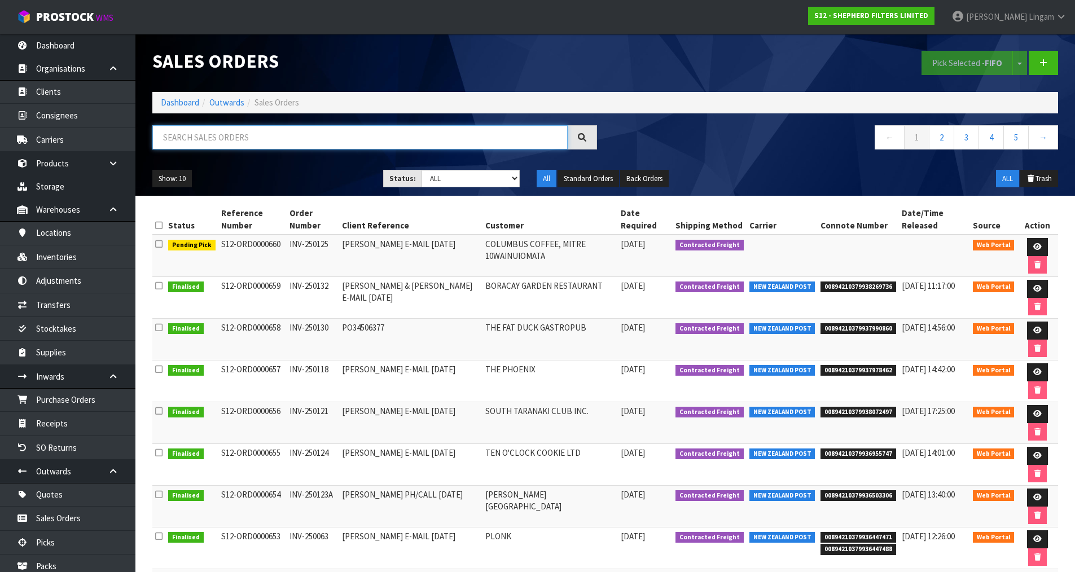
click at [356, 138] on input "text" at bounding box center [359, 137] width 415 height 24
paste input "COMMI"
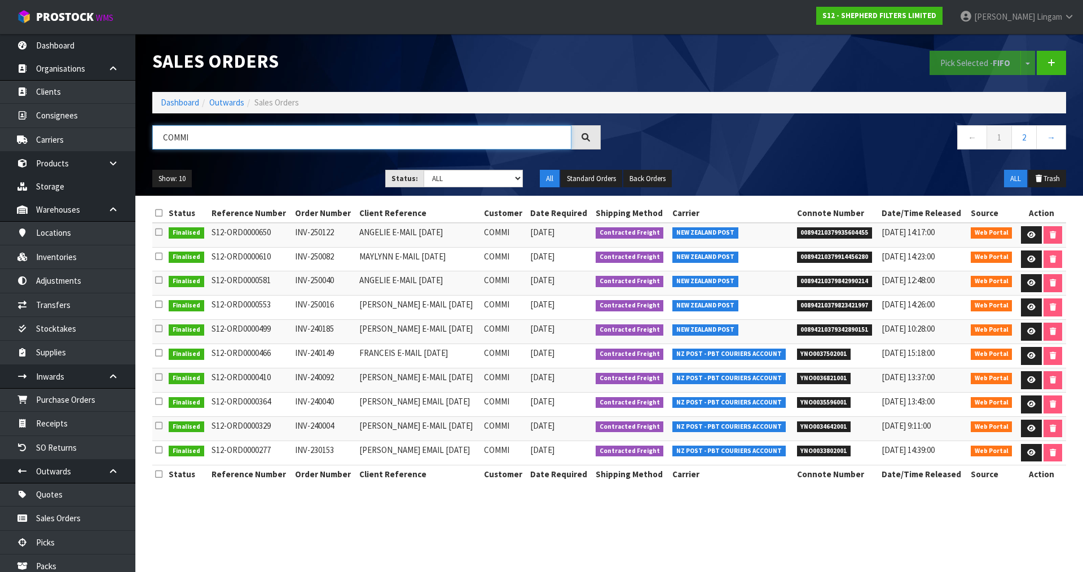
type input "COMMI"
click at [775, 536] on section "Sales Orders Pick Selected - FIFO Split button! FIFO - First In First Out FEFO …" at bounding box center [541, 286] width 1083 height 572
click at [1028, 234] on icon at bounding box center [1031, 234] width 8 height 7
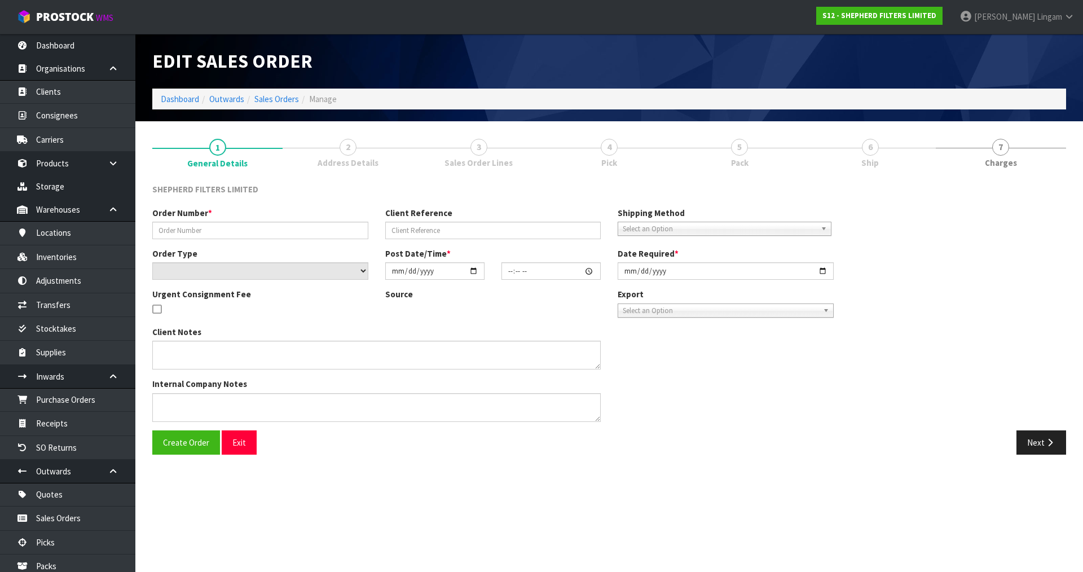
type input "INV-250122"
type input "ANGELIE E-MAIL 03.08.25"
select select "number:0"
type input "2025-08-04"
type input "17:31:00.000"
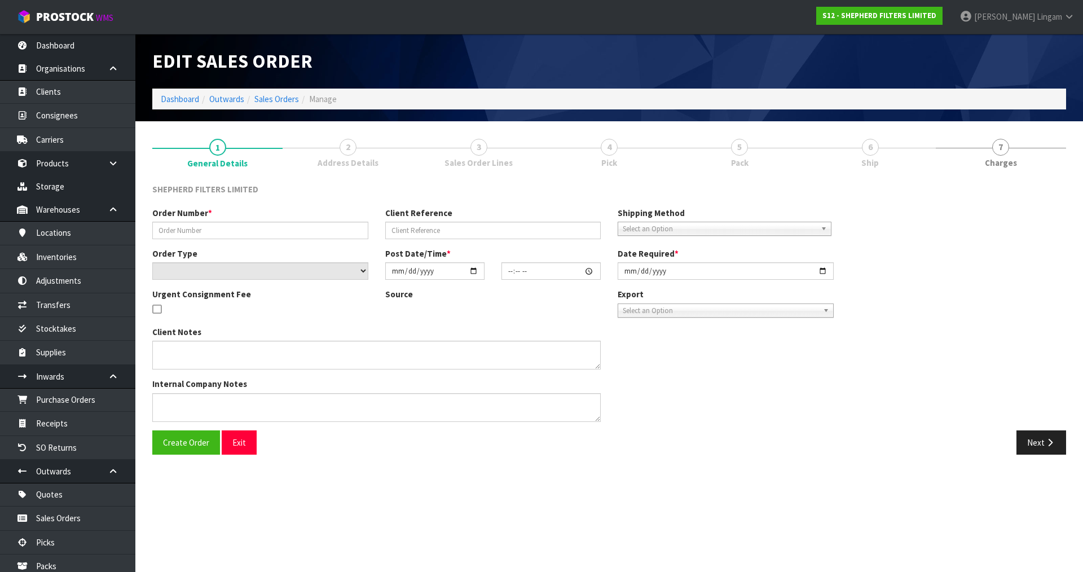
type input "2025-08-04"
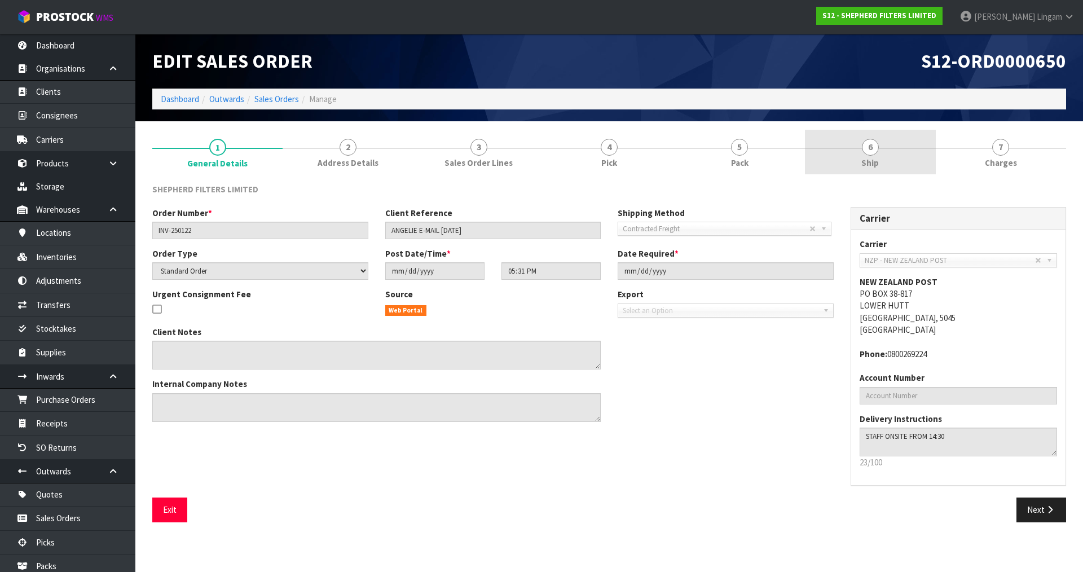
click at [903, 151] on link "6 Ship" at bounding box center [870, 152] width 130 height 45
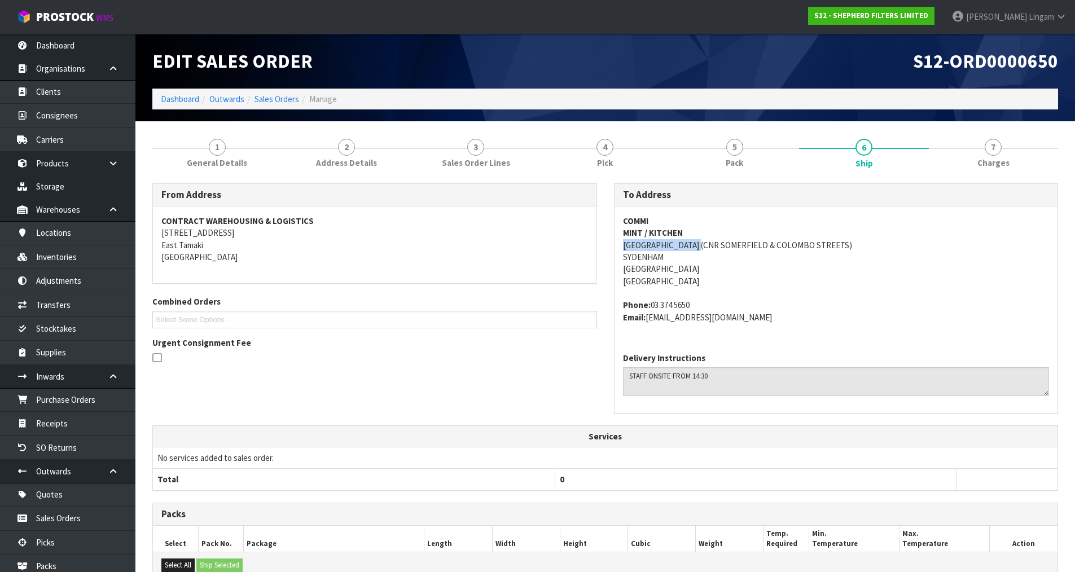
drag, startPoint x: 623, startPoint y: 244, endPoint x: 702, endPoint y: 250, distance: 79.2
click at [702, 250] on address "COMMI MINT / KITCHEN 145 COLOMBO STREET (CNR SOMERFIELD & COLOMBO STREETS) SYDE…" at bounding box center [836, 251] width 426 height 73
copy address "145 COLOMBO STREET"
click at [177, 100] on link "Dashboard" at bounding box center [180, 99] width 38 height 11
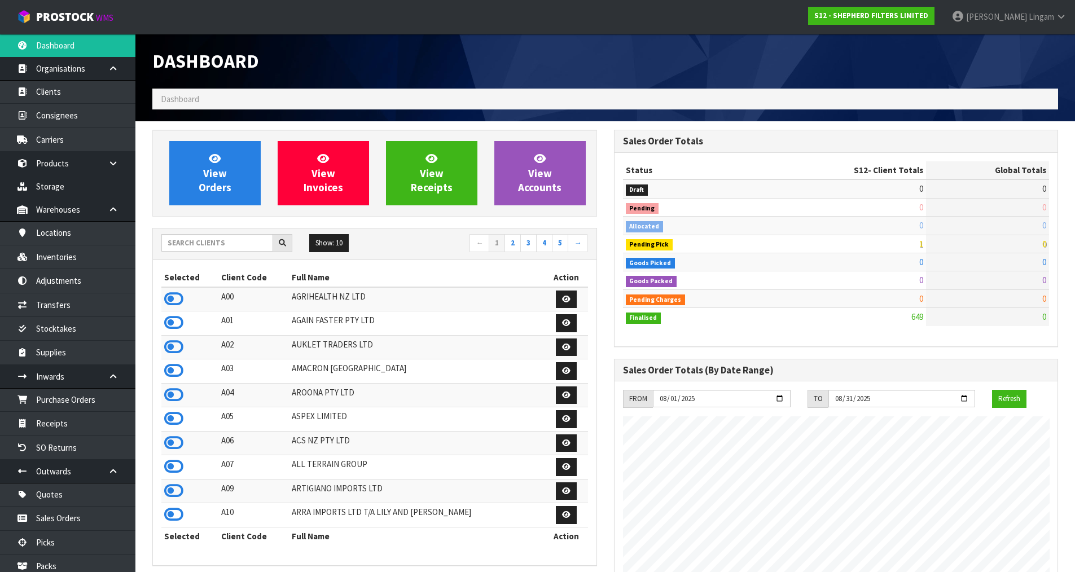
scroll to position [781, 461]
click at [250, 244] on input "text" at bounding box center [217, 242] width 112 height 17
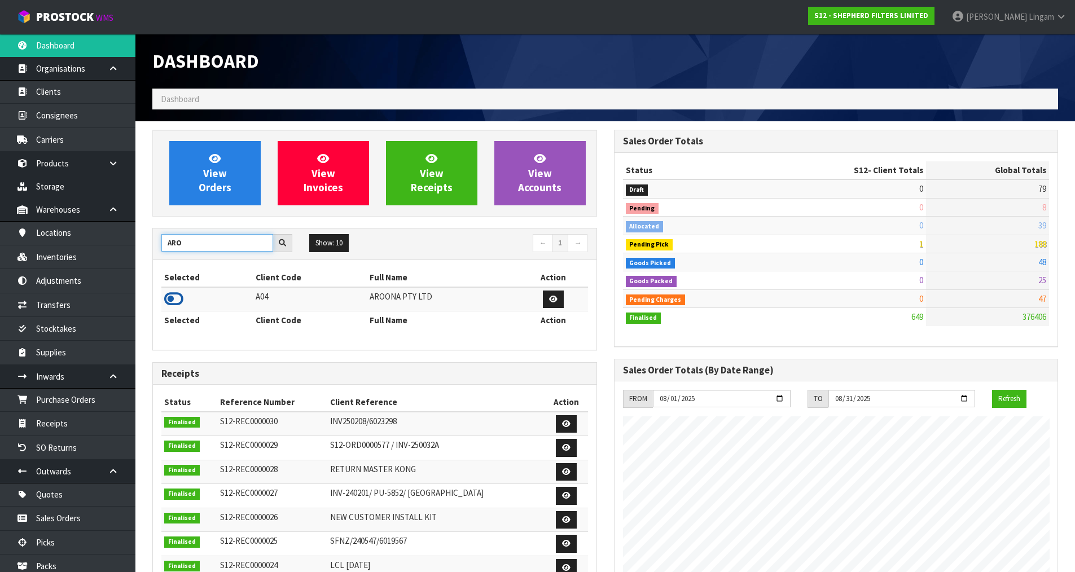
type input "ARO"
click at [181, 298] on icon at bounding box center [173, 299] width 19 height 17
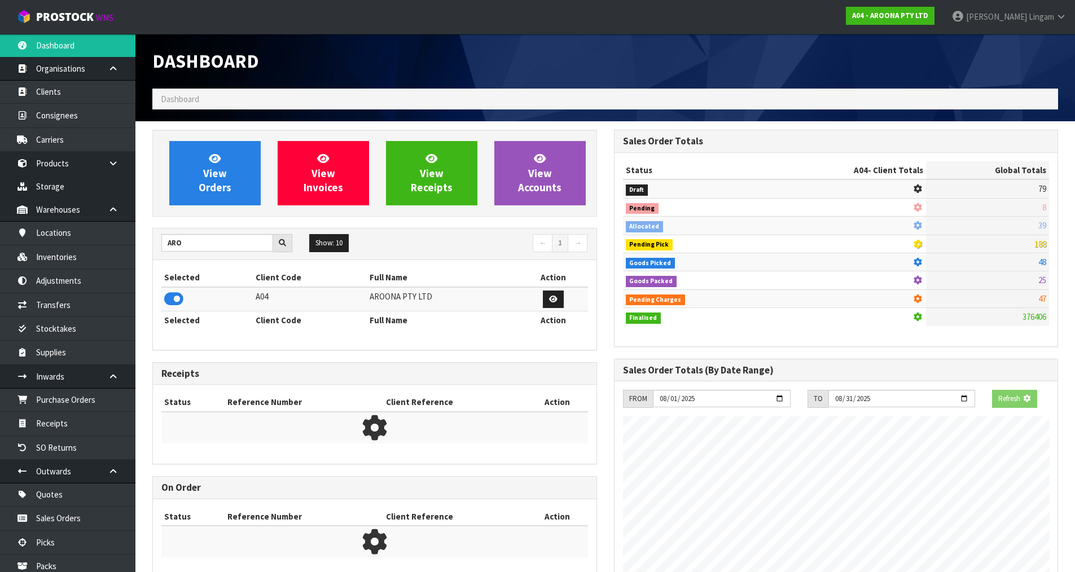
scroll to position [563391, 563620]
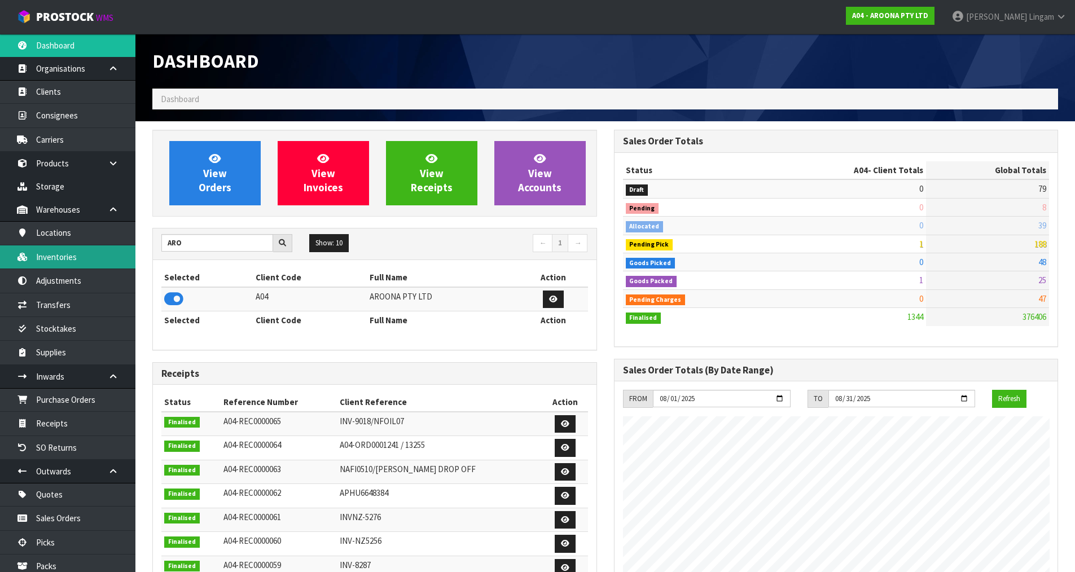
click at [94, 262] on link "Inventories" at bounding box center [67, 256] width 135 height 23
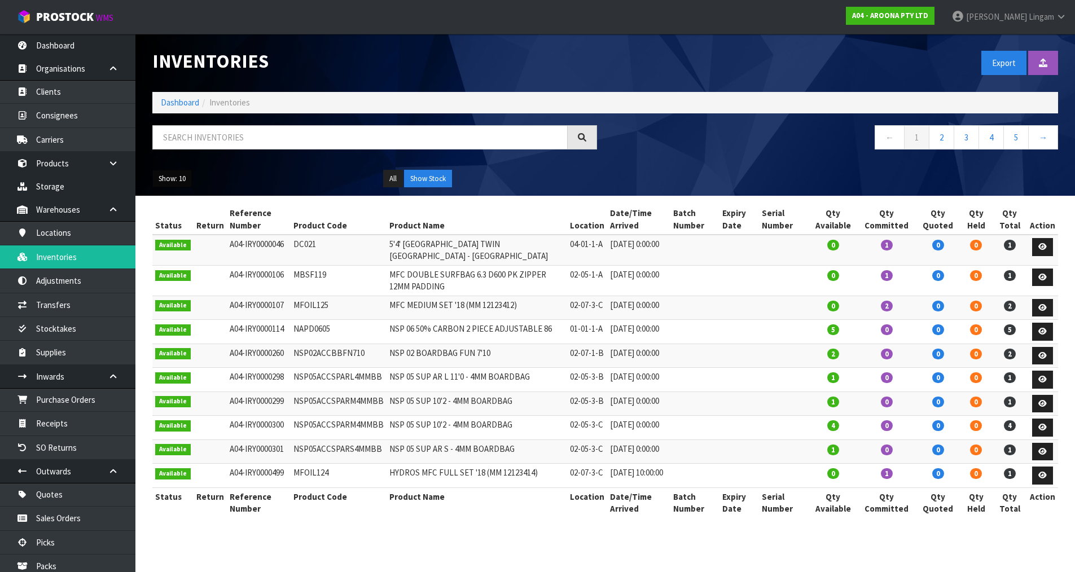
click at [179, 181] on button "Show: 10" at bounding box center [171, 179] width 39 height 18
click at [204, 243] on link "50" at bounding box center [197, 245] width 89 height 15
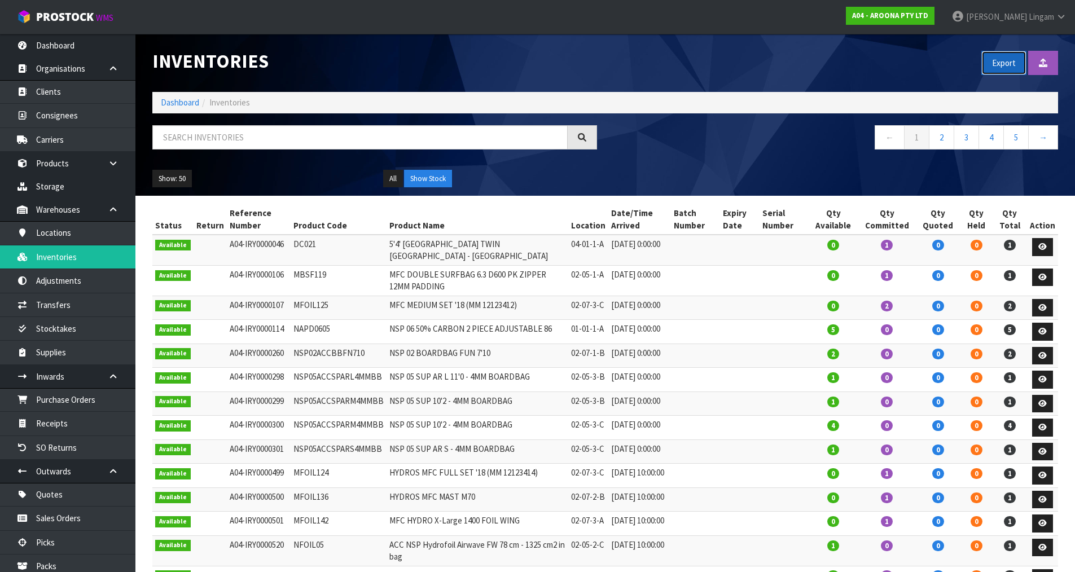
click at [1000, 65] on button "Export" at bounding box center [1003, 63] width 45 height 24
click at [521, 61] on h1 "Inventories" at bounding box center [374, 61] width 444 height 21
click at [175, 103] on link "Dashboard" at bounding box center [180, 102] width 38 height 11
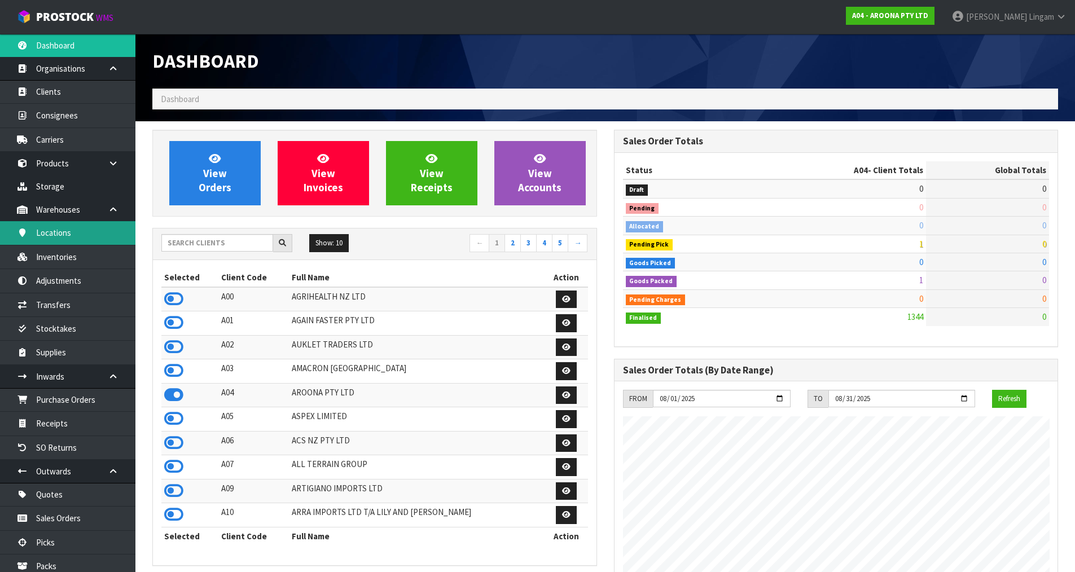
scroll to position [690, 461]
click at [245, 249] on input "text" at bounding box center [217, 242] width 112 height 17
click at [232, 247] on input "text" at bounding box center [217, 242] width 112 height 17
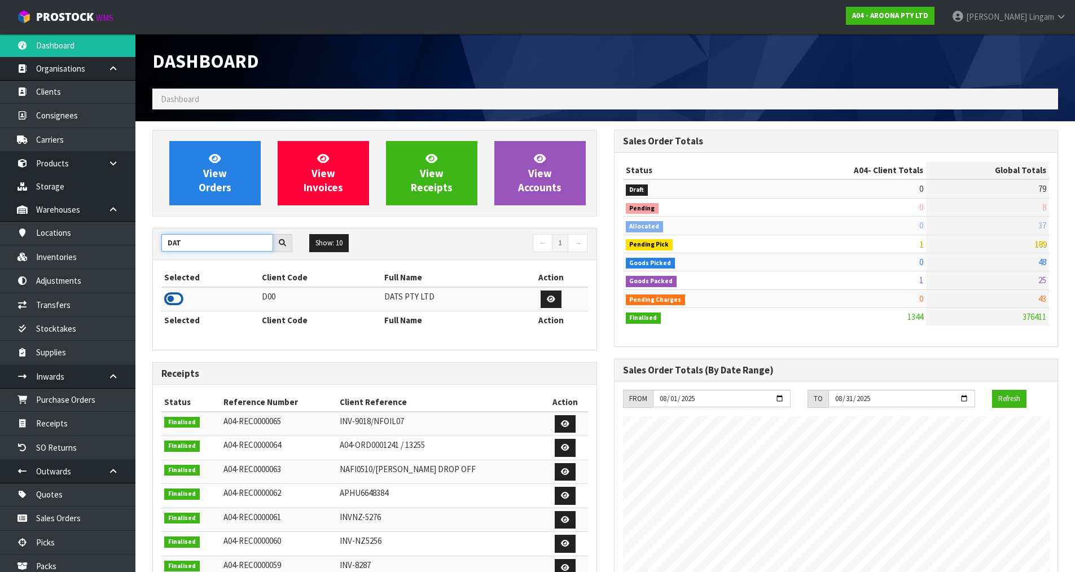
type input "DAT"
click at [176, 299] on icon at bounding box center [173, 299] width 19 height 17
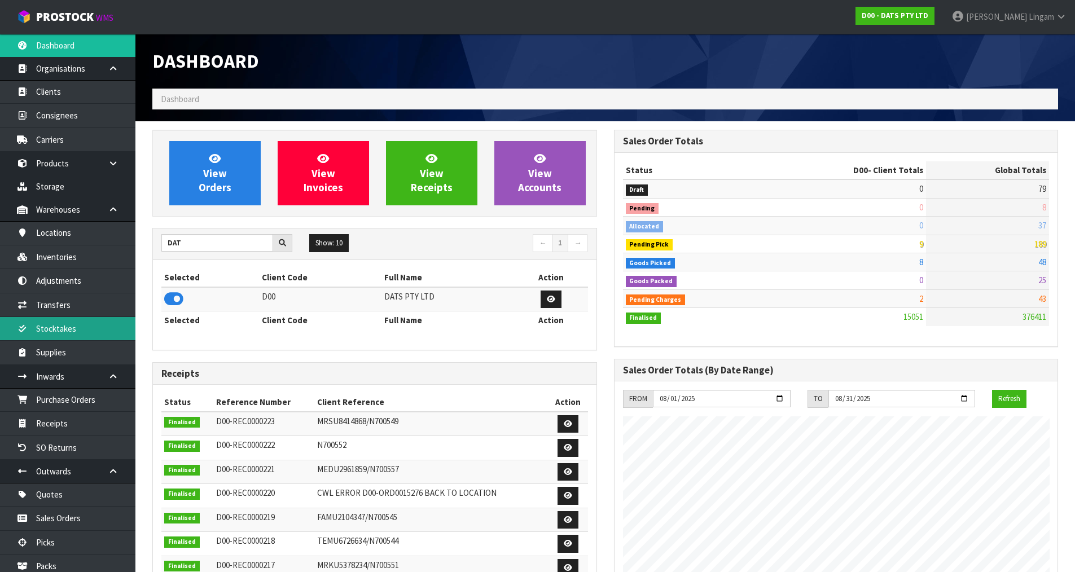
scroll to position [855, 461]
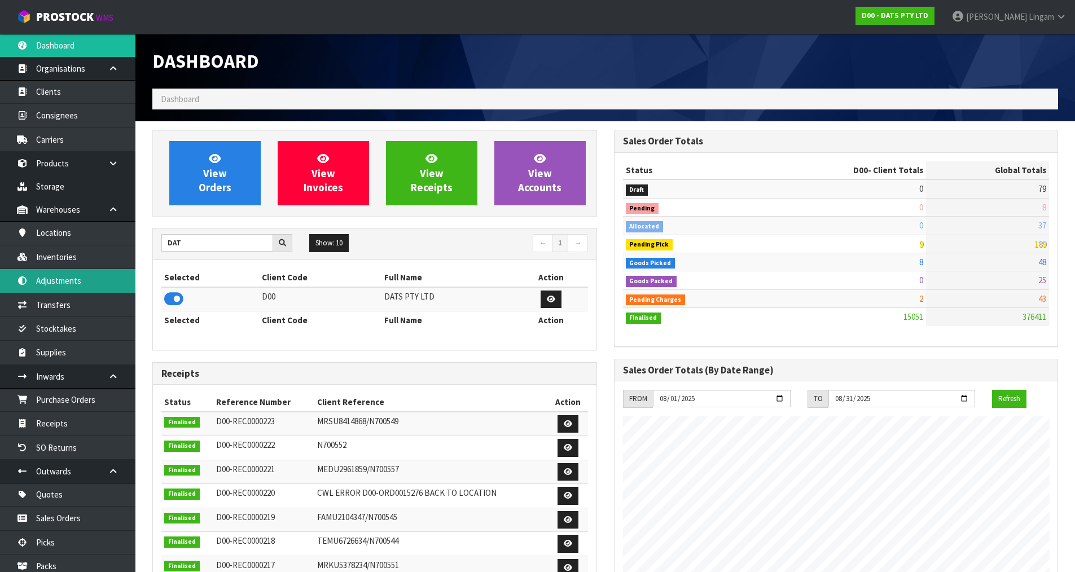
click at [67, 286] on link "Adjustments" at bounding box center [67, 280] width 135 height 23
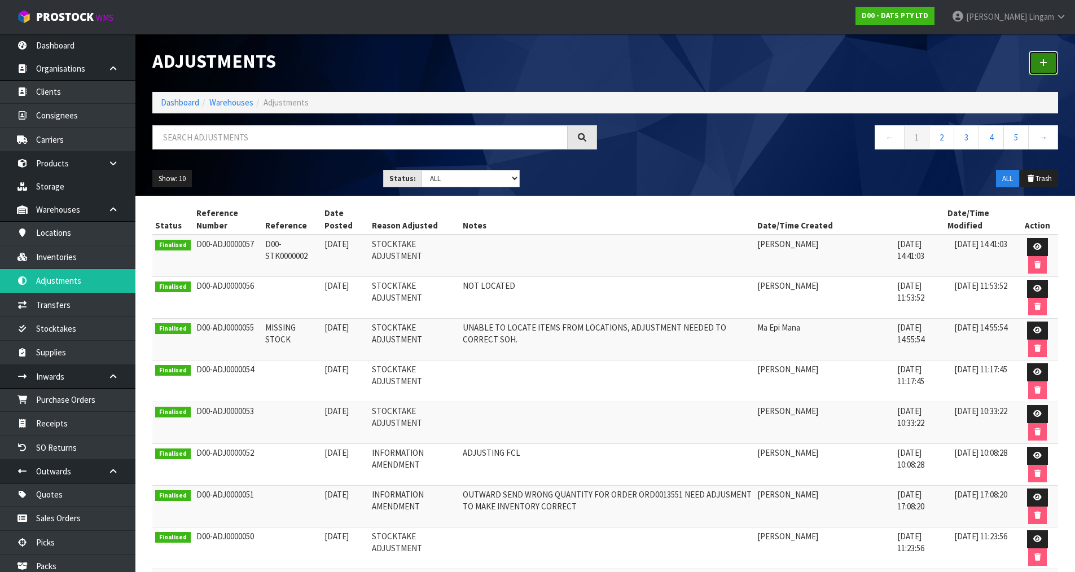
click at [1046, 69] on link at bounding box center [1042, 63] width 29 height 24
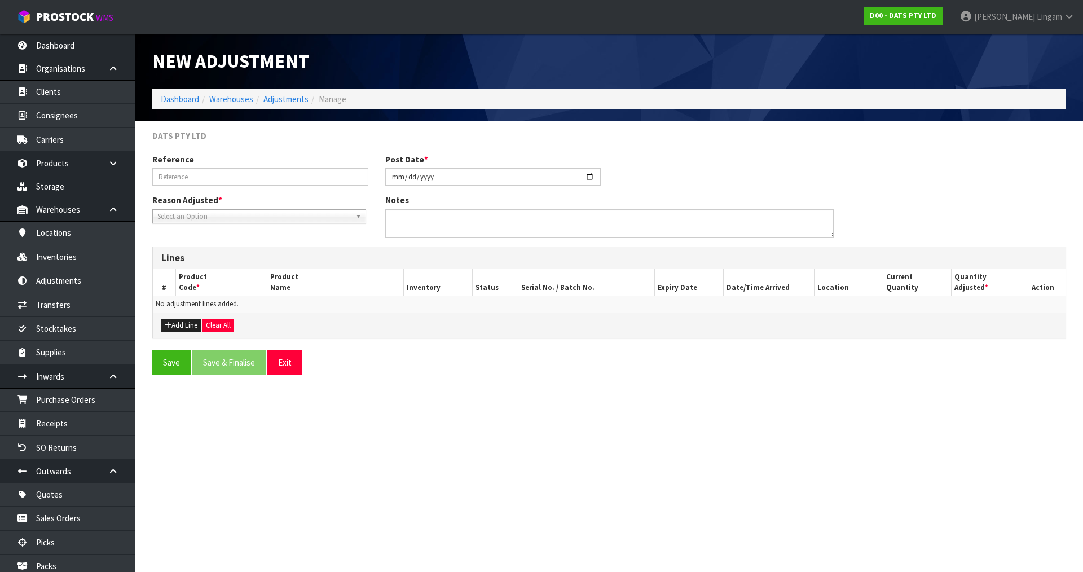
click at [193, 217] on span "Select an Option" at bounding box center [253, 217] width 193 height 14
click at [193, 246] on li "Stocktake Adjustment" at bounding box center [259, 248] width 208 height 14
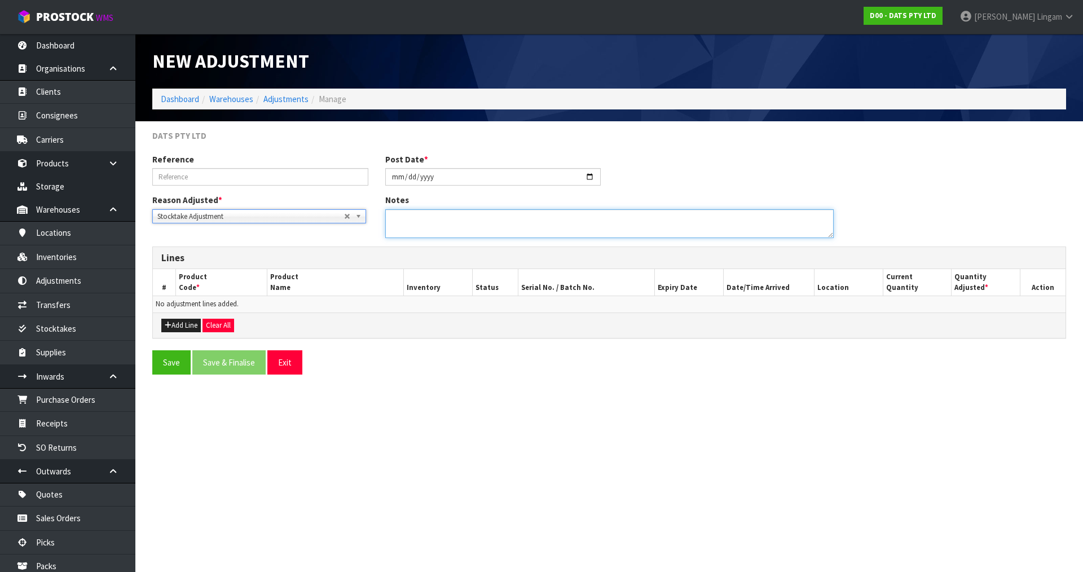
click at [411, 223] on textarea at bounding box center [609, 223] width 448 height 29
type textarea "FOUND CODE 70733 WAS BOOKED INCORRECTLY UNDER CODE 70723. CLIENT REQUESTED TO D…"
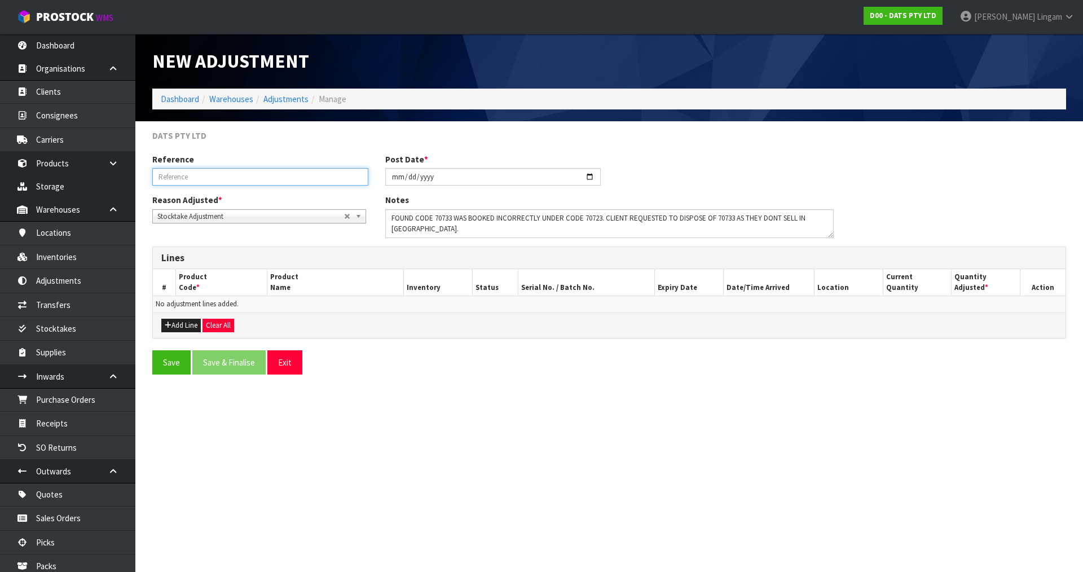
click at [197, 177] on input "text" at bounding box center [260, 176] width 216 height 17
type input "70723 / 70733"
click at [181, 323] on button "Add Line" at bounding box center [180, 326] width 39 height 14
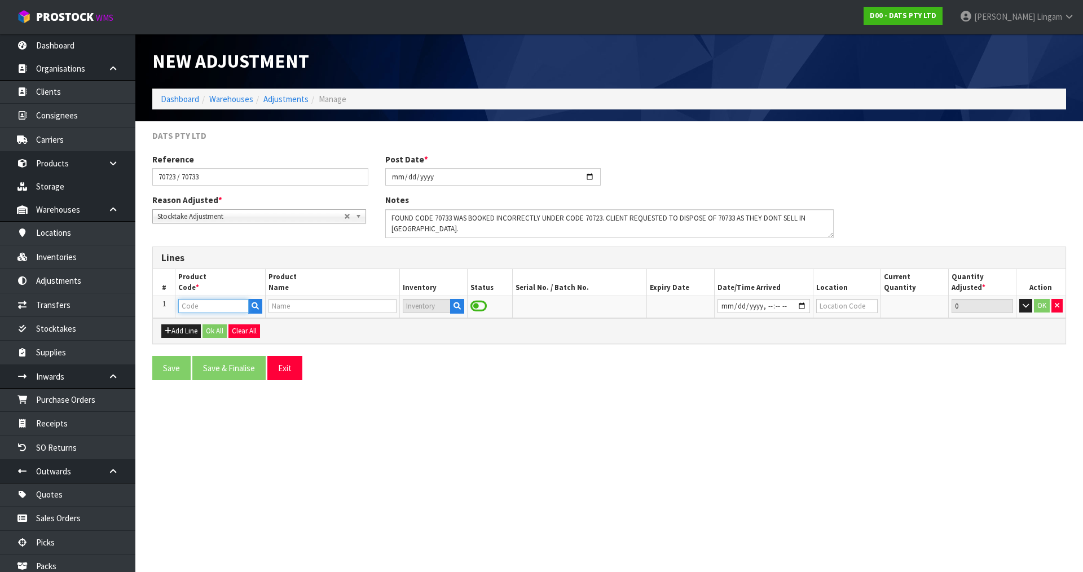
click at [187, 303] on input "text" at bounding box center [213, 306] width 70 height 14
type input "70723"
type input "LIGHT TAPE 100L WARM WHITE"
type input "70723"
click at [456, 307] on icon "button" at bounding box center [457, 305] width 7 height 7
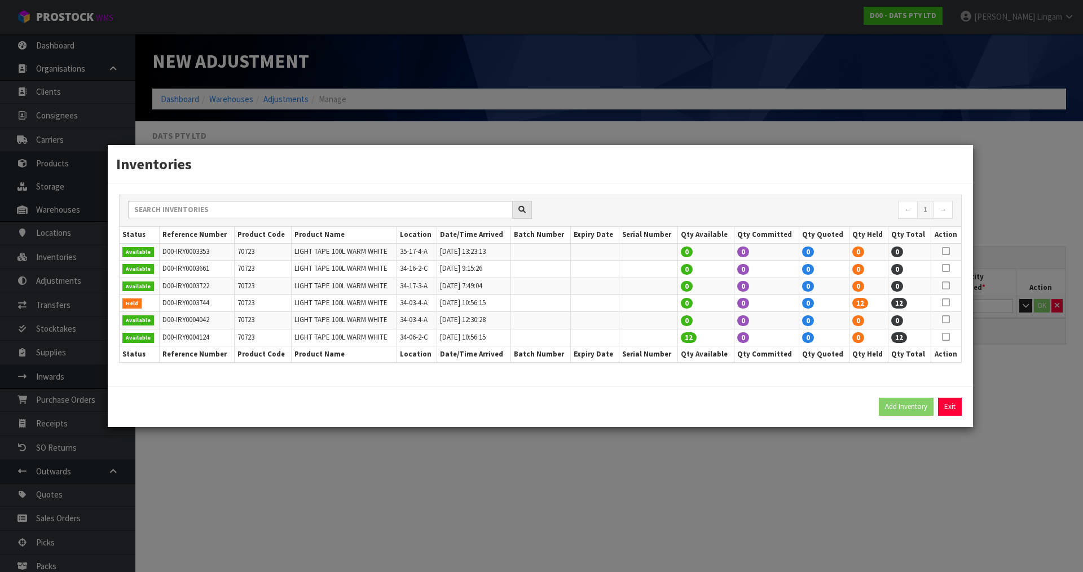
click at [248, 303] on td "70723" at bounding box center [262, 302] width 57 height 17
copy td "70723"
click at [944, 303] on icon at bounding box center [946, 302] width 8 height 1
click at [913, 408] on button "Add Inventory" at bounding box center [906, 407] width 55 height 18
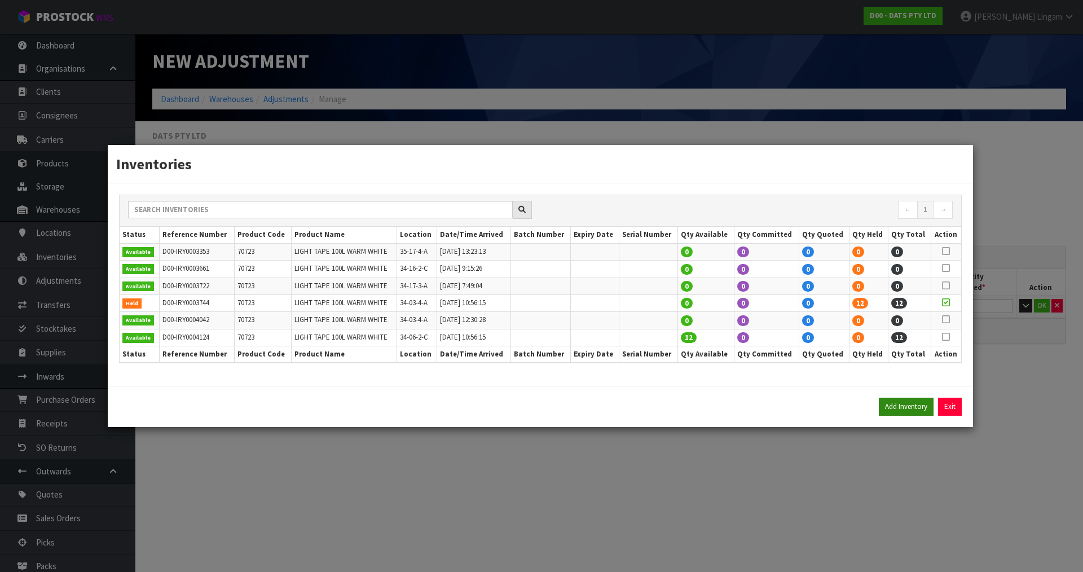
type input "D00-IRY0003744"
type input "2025-01-22T10:56:15"
type input "34-03-4-A"
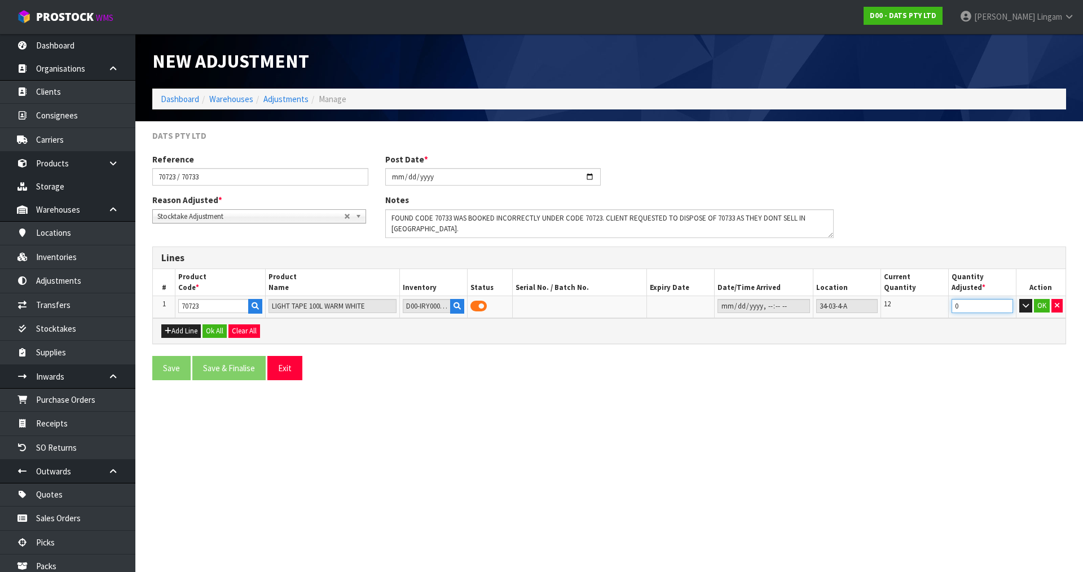
drag, startPoint x: 972, startPoint y: 308, endPoint x: 940, endPoint y: 311, distance: 31.7
click at [940, 311] on tr "1 70723 LIGHT TAPE 100L WARM WHITE D00-IRY0003744 34-03-4-A 12 0 OK" at bounding box center [609, 306] width 913 height 21
type input "-12"
click at [223, 334] on button "Ok All" at bounding box center [215, 331] width 24 height 14
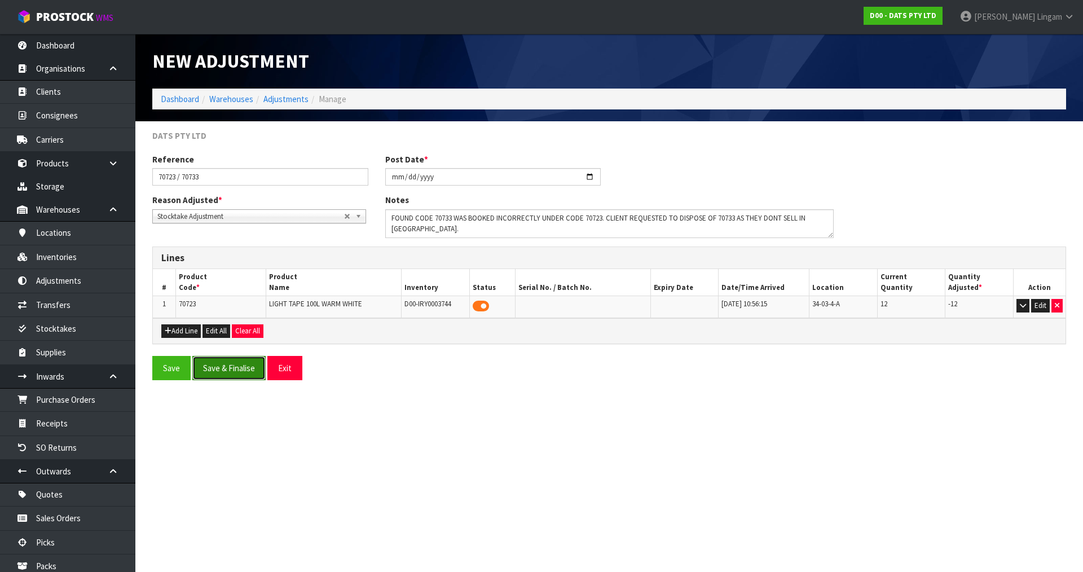
click at [252, 371] on button "Save & Finalise" at bounding box center [228, 368] width 73 height 24
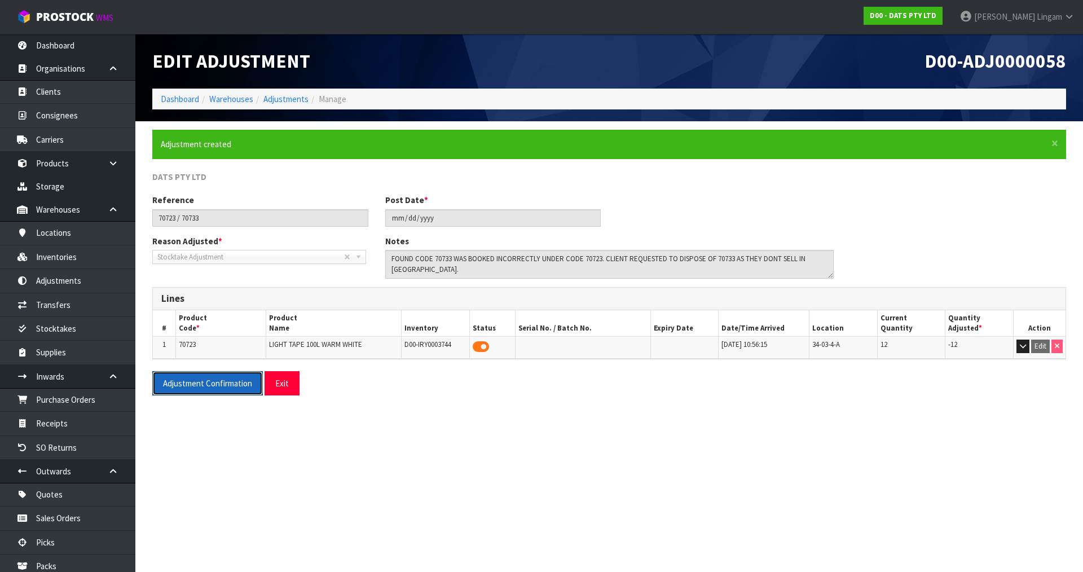
drag, startPoint x: 223, startPoint y: 379, endPoint x: 539, endPoint y: 262, distance: 337.5
click at [223, 379] on button "Adjustment Confirmation" at bounding box center [207, 383] width 111 height 24
click at [177, 99] on link "Dashboard" at bounding box center [180, 99] width 38 height 11
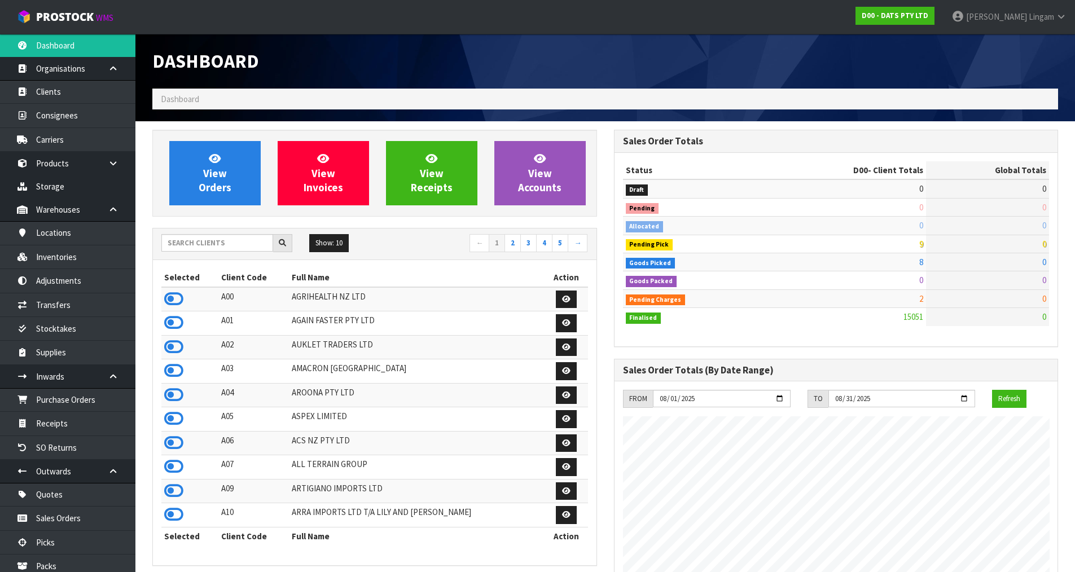
scroll to position [855, 461]
click at [243, 240] on input "text" at bounding box center [217, 242] width 112 height 17
click at [231, 245] on input "text" at bounding box center [217, 242] width 112 height 17
click at [212, 247] on input "text" at bounding box center [217, 242] width 112 height 17
click at [236, 247] on input "text" at bounding box center [217, 242] width 112 height 17
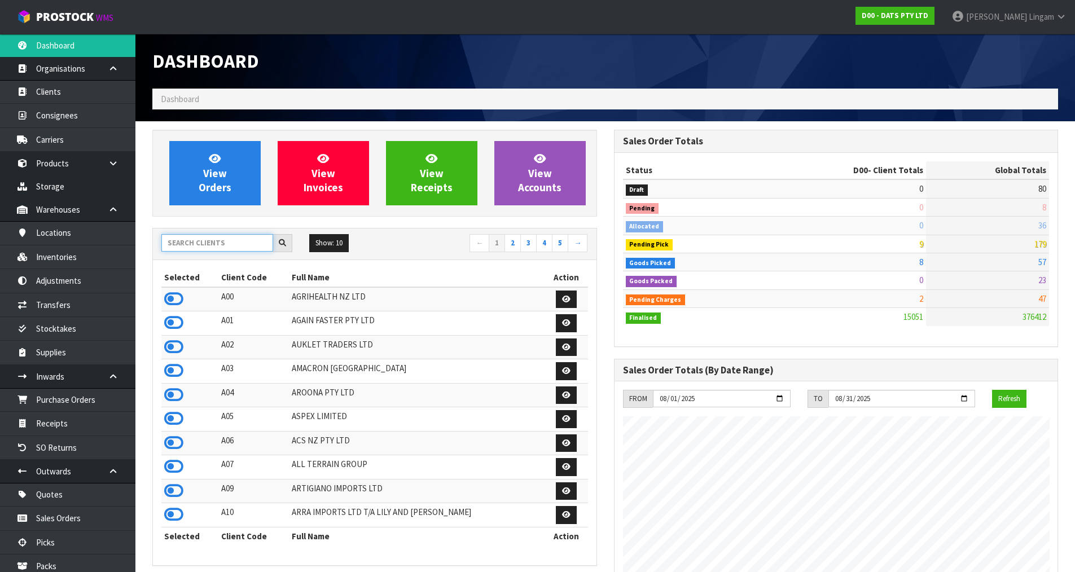
click at [233, 239] on input "text" at bounding box center [217, 242] width 112 height 17
click at [247, 245] on input "text" at bounding box center [217, 242] width 112 height 17
click at [194, 240] on input "text" at bounding box center [217, 242] width 112 height 17
click at [209, 240] on input "text" at bounding box center [217, 242] width 112 height 17
click at [235, 243] on input "text" at bounding box center [217, 242] width 112 height 17
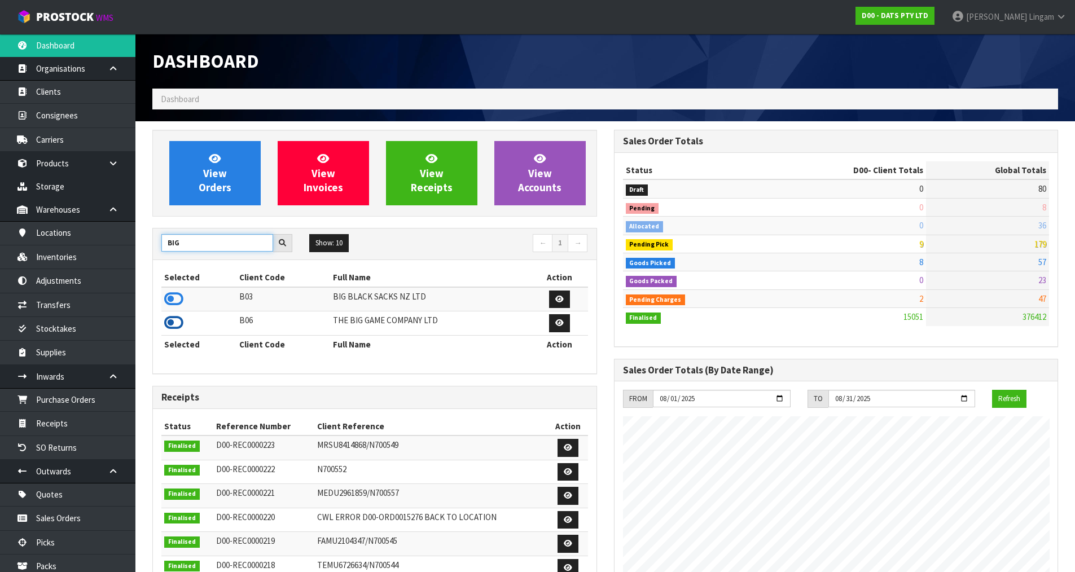
type input "BIG"
drag, startPoint x: 170, startPoint y: 323, endPoint x: 174, endPoint y: 254, distance: 69.0
click at [170, 322] on icon at bounding box center [173, 322] width 19 height 17
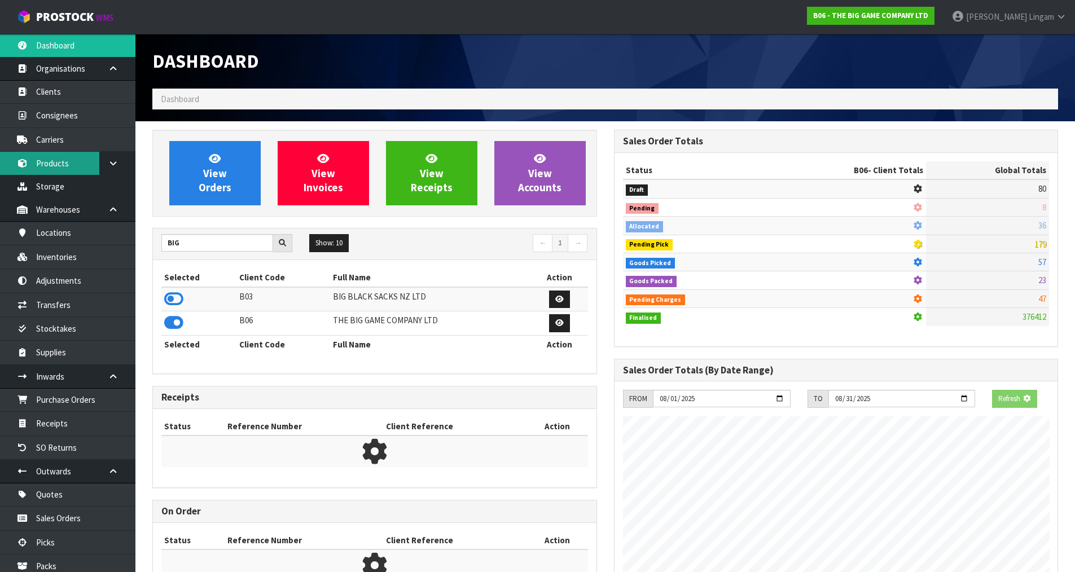
scroll to position [563391, 563620]
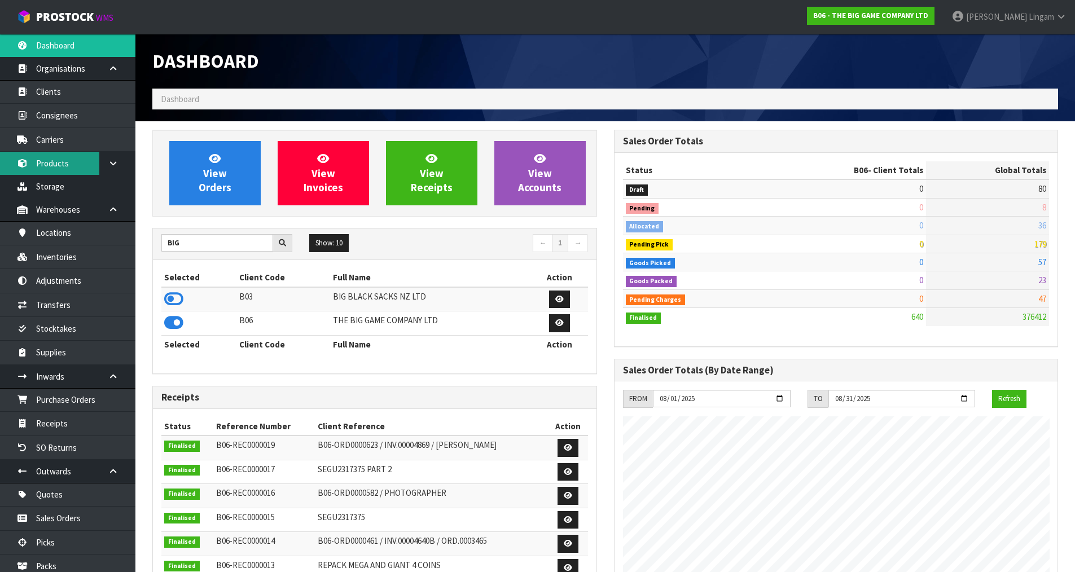
click at [51, 162] on link "Products" at bounding box center [67, 163] width 135 height 23
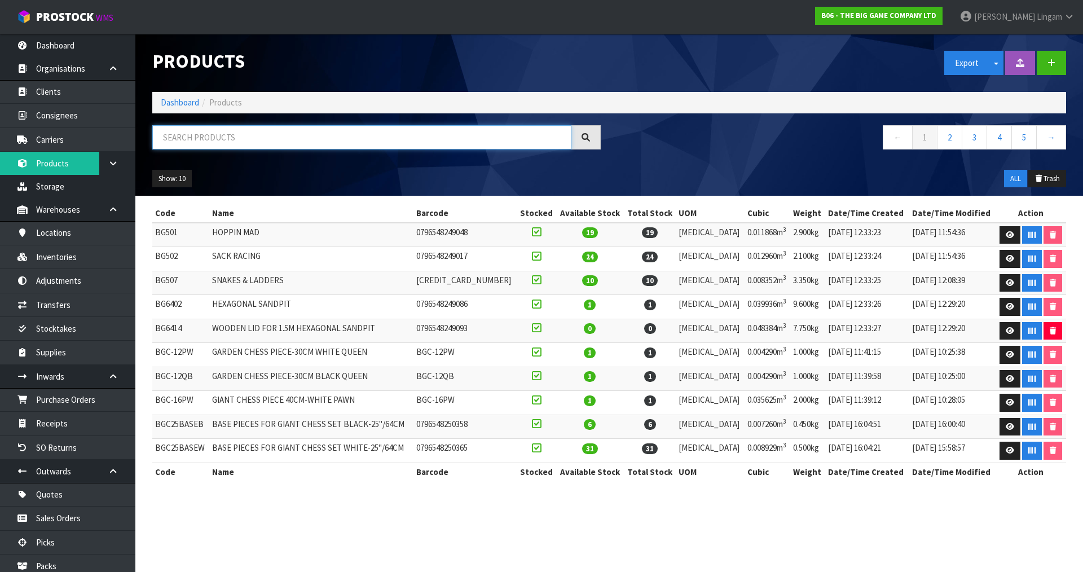
click at [243, 138] on input "text" at bounding box center [361, 137] width 419 height 24
paste input "BS10101"
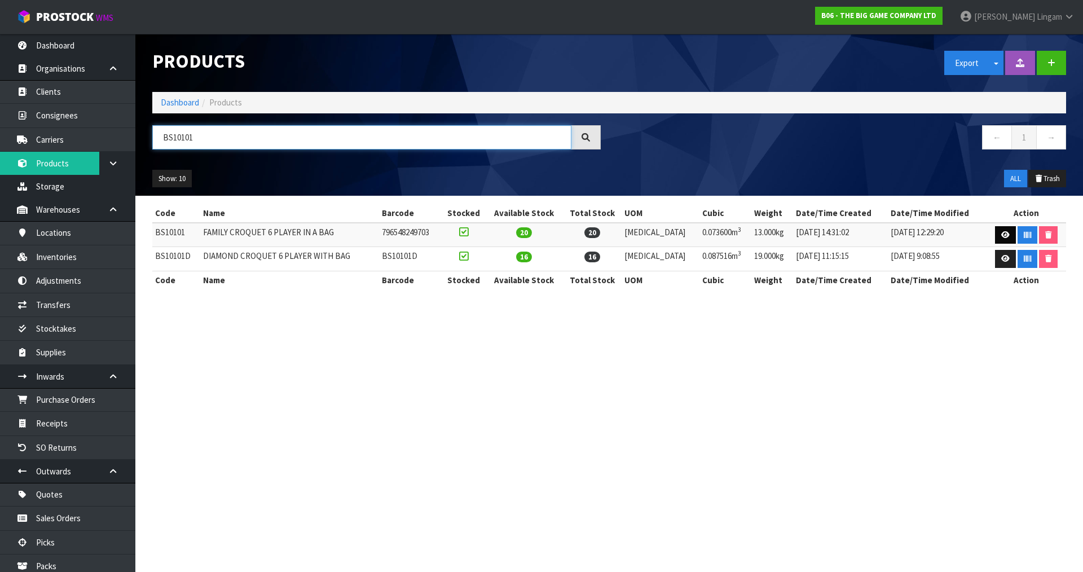
type input "BS10101"
click at [1001, 238] on icon at bounding box center [1005, 234] width 8 height 7
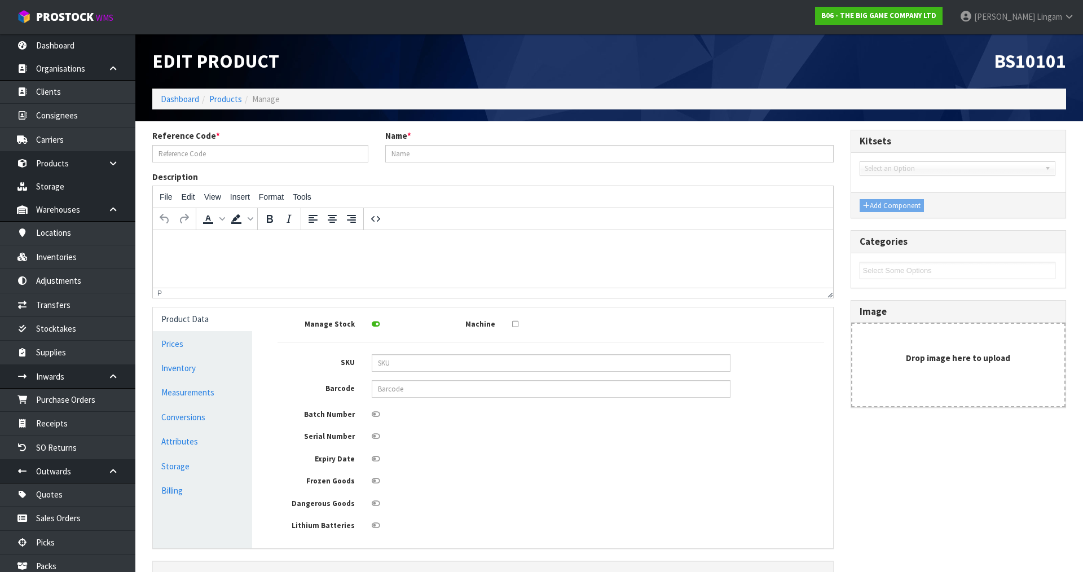
type input "BS10101"
type input "FAMILY CROQUET 6 PLAYER IN A BAG"
type input "796548249703"
type input "92"
type input "32"
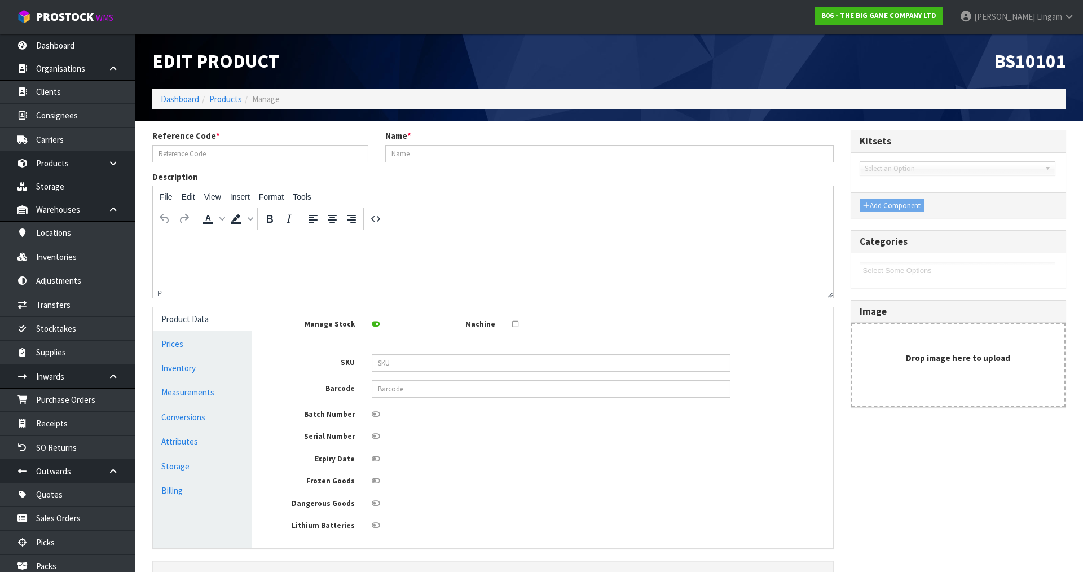
type input "25"
type input "0.0736"
type input "13"
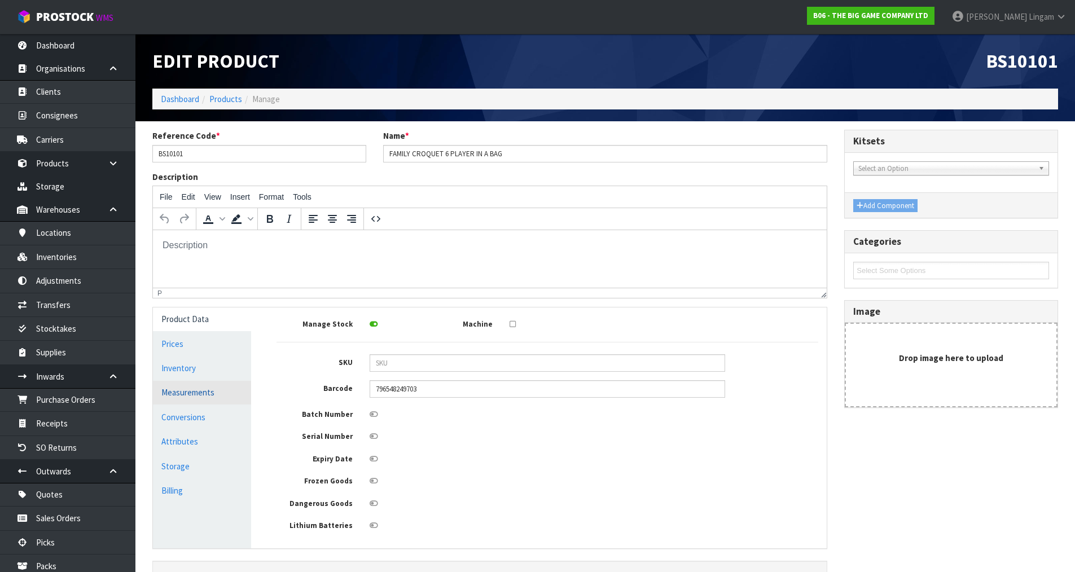
click at [200, 394] on link "Measurements" at bounding box center [202, 392] width 98 height 23
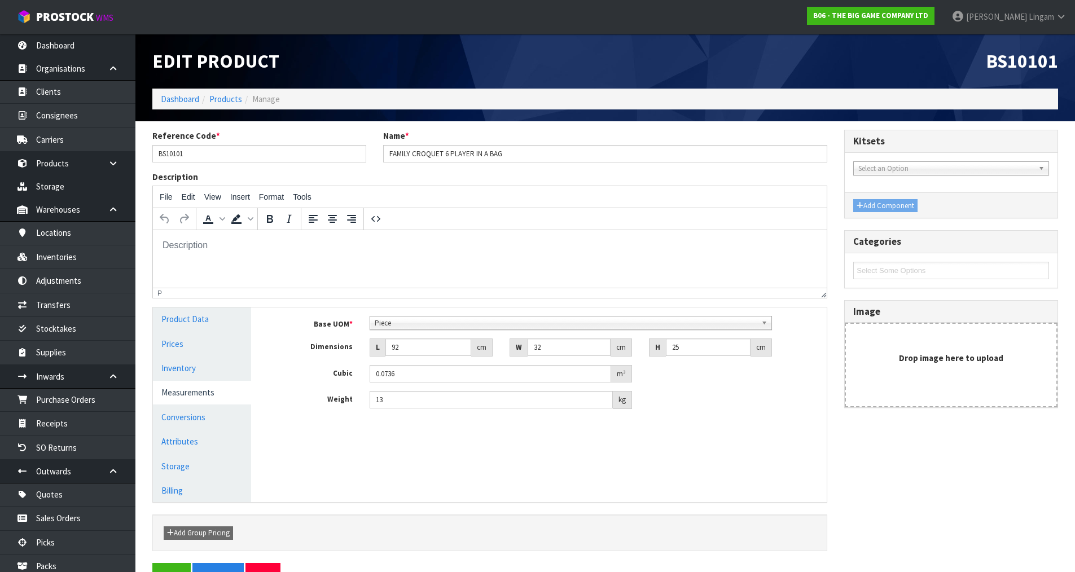
click at [979, 437] on div "Reference Code * BS10101 Name * FAMILY CROQUET 6 PLAYER IN A BAG Description Fi…" at bounding box center [605, 346] width 922 height 432
click at [167, 151] on input "BS10101" at bounding box center [259, 153] width 214 height 17
click at [232, 102] on link "Products" at bounding box center [225, 99] width 33 height 11
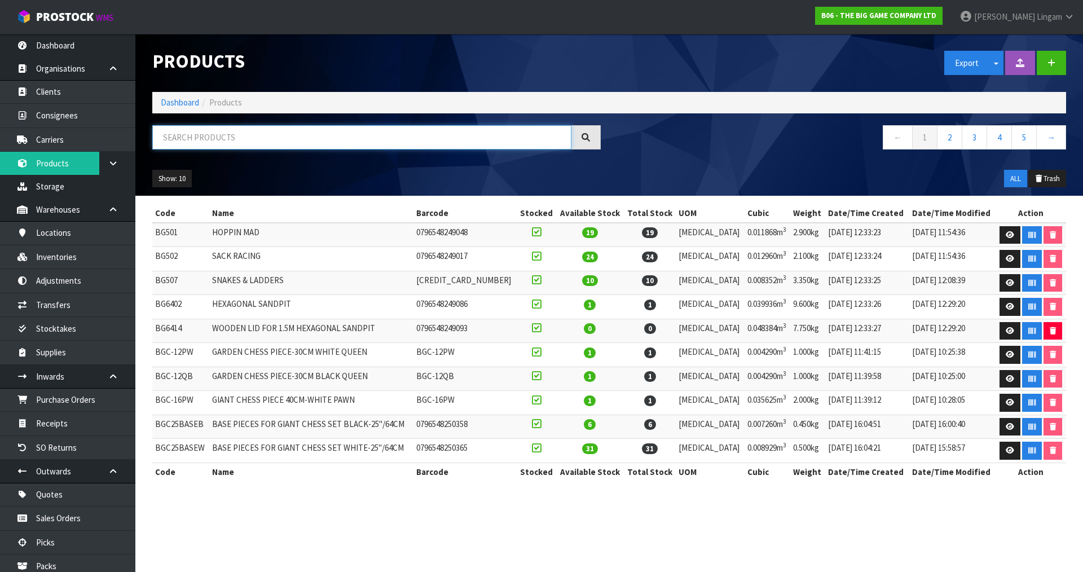
click at [284, 138] on input "text" at bounding box center [361, 137] width 419 height 24
paste input "BS10101"
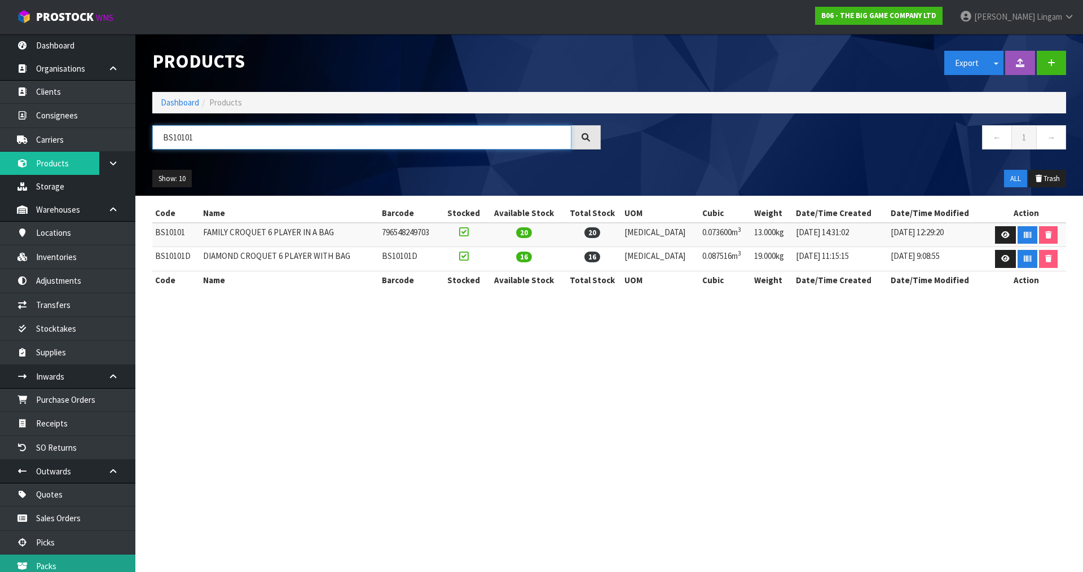
type input "BS10101"
click at [485, 465] on section "Products Export Split button! SOH Summary Measurements Dangerous Goods Import P…" at bounding box center [541, 286] width 1083 height 572
click at [186, 102] on link "Dashboard" at bounding box center [180, 102] width 38 height 11
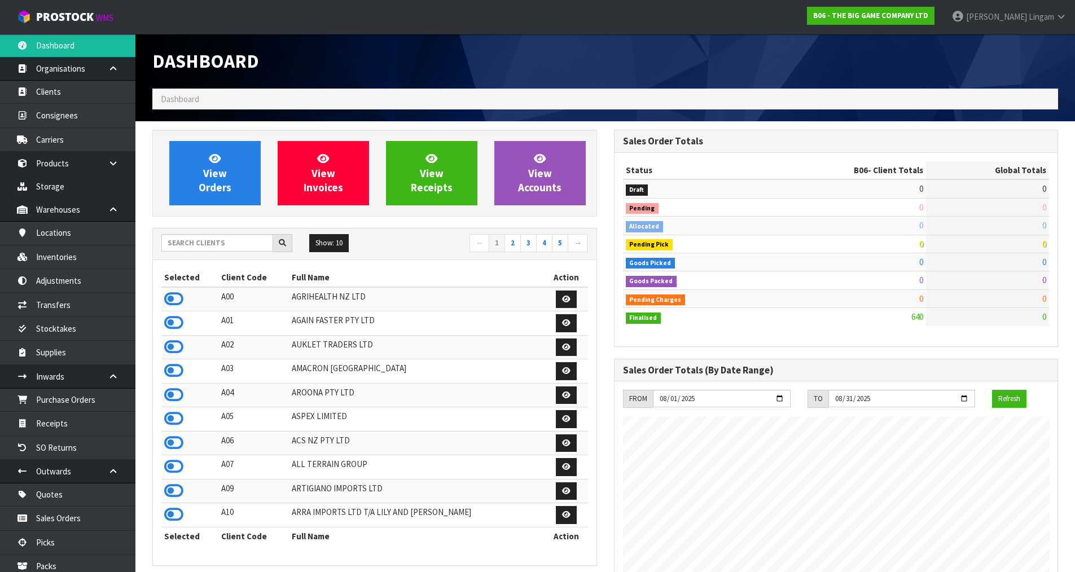
scroll to position [690, 461]
click at [185, 242] on input "text" at bounding box center [217, 242] width 112 height 17
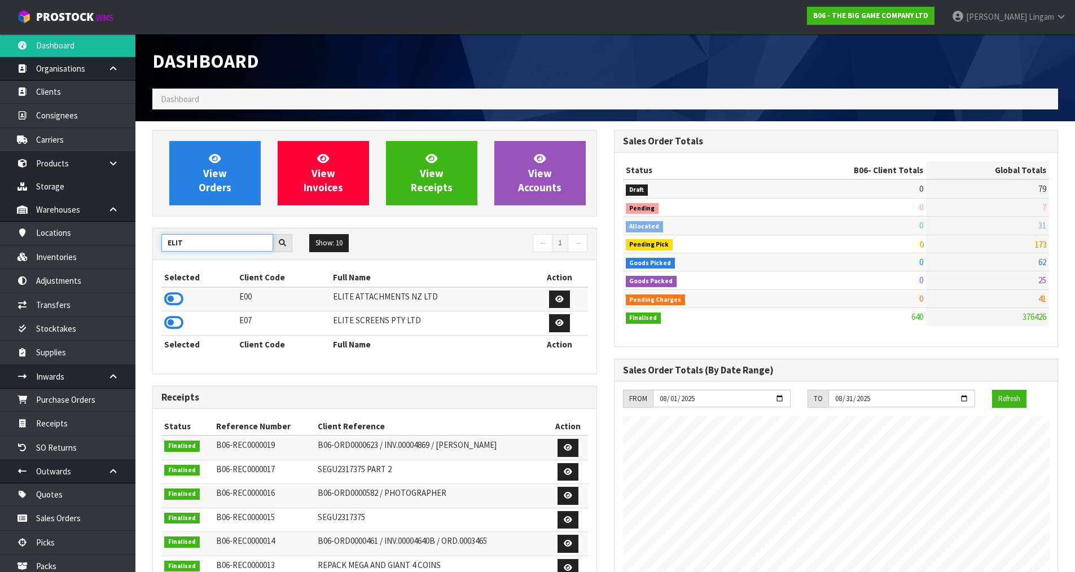
type input "ELIT"
click at [175, 297] on icon at bounding box center [173, 299] width 19 height 17
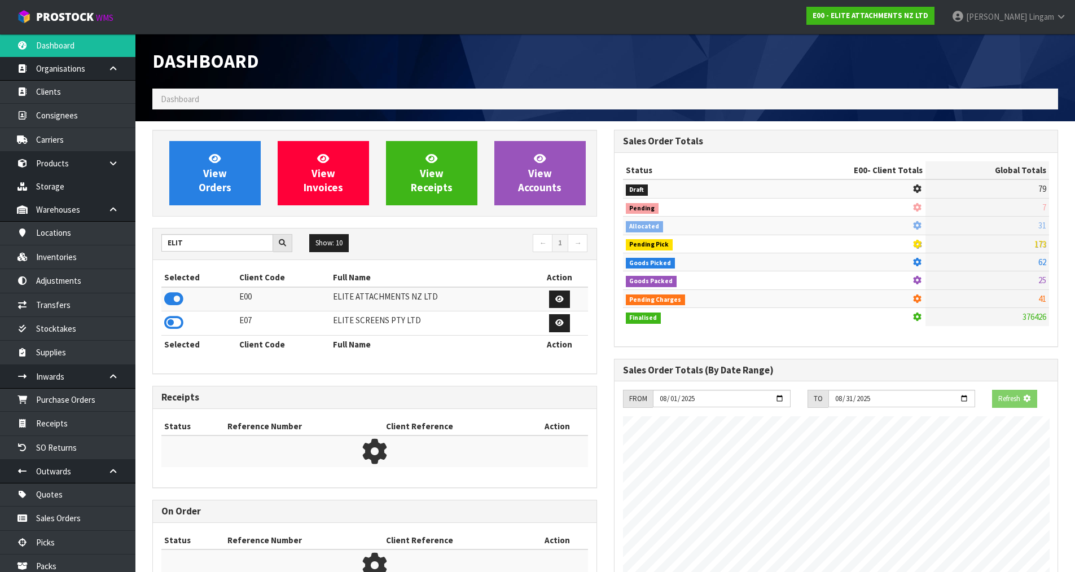
scroll to position [727, 461]
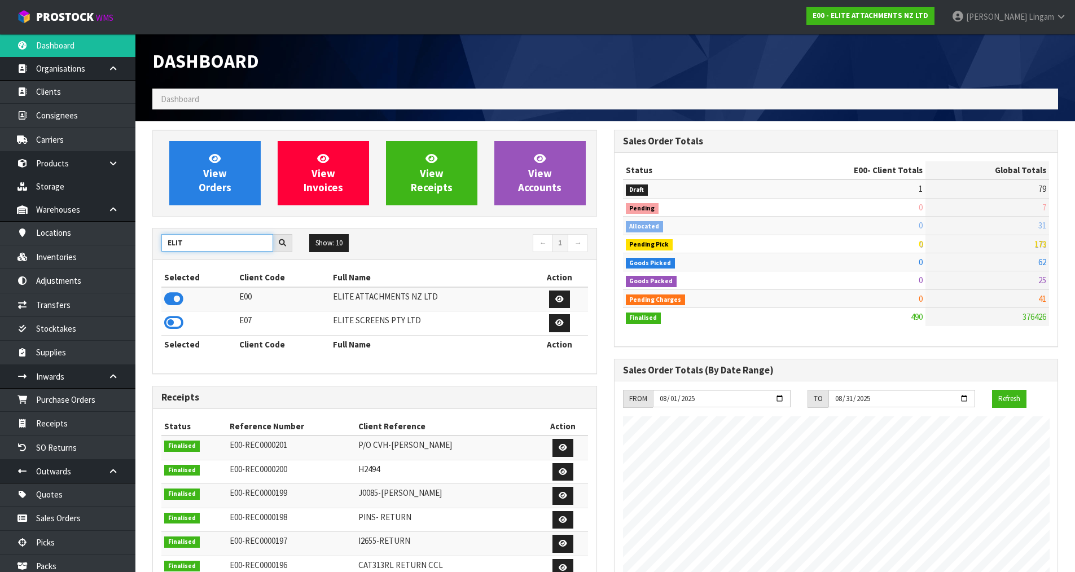
click at [220, 247] on input "ELIT" at bounding box center [217, 242] width 112 height 17
drag, startPoint x: 199, startPoint y: 243, endPoint x: 162, endPoint y: 243, distance: 37.2
click at [162, 243] on input "ELIT" at bounding box center [217, 242] width 112 height 17
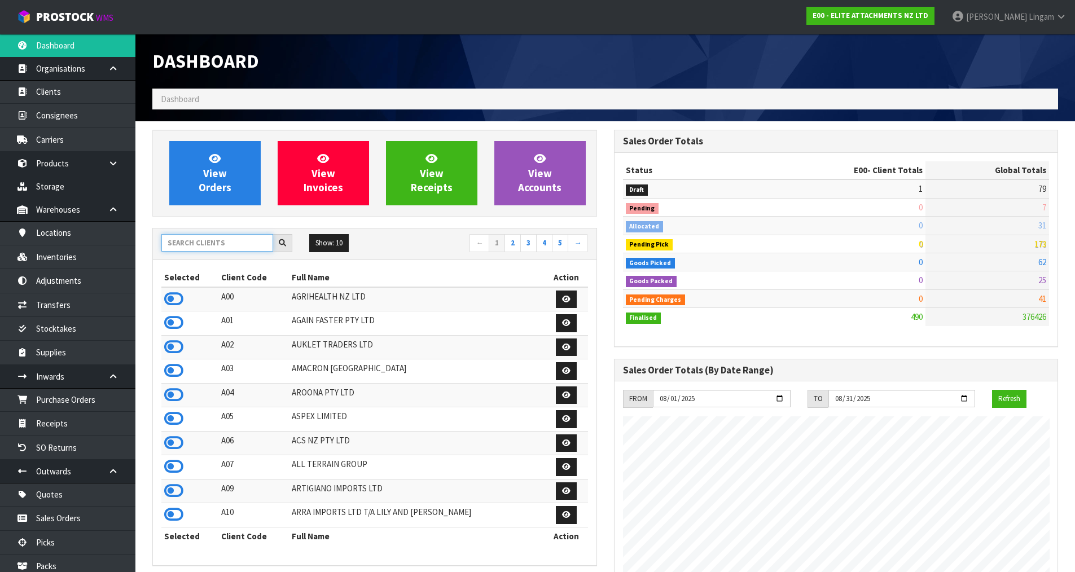
click at [221, 248] on input "text" at bounding box center [217, 242] width 112 height 17
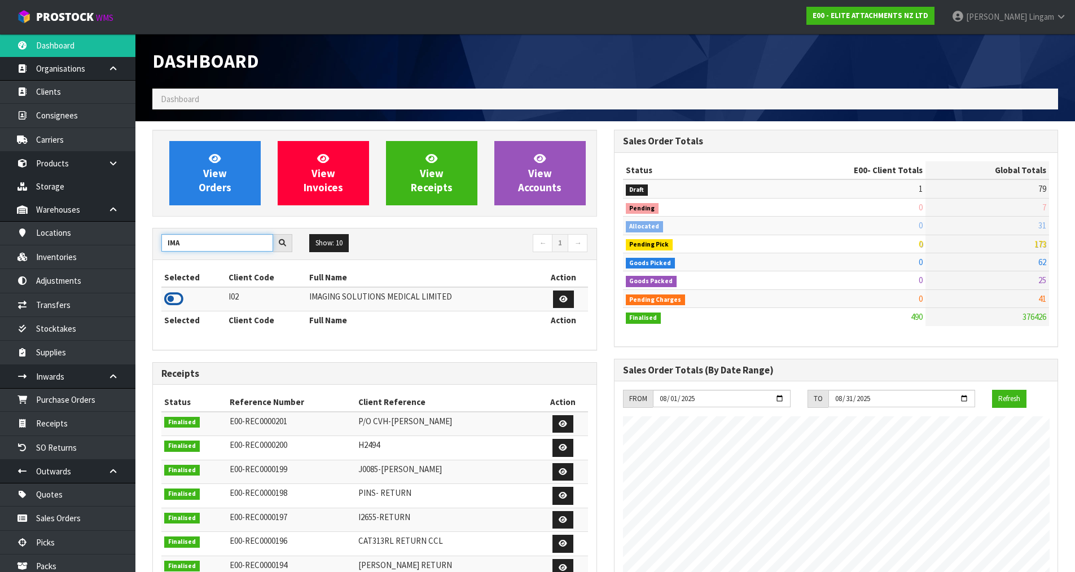
type input "IMA"
click at [171, 298] on icon at bounding box center [173, 299] width 19 height 17
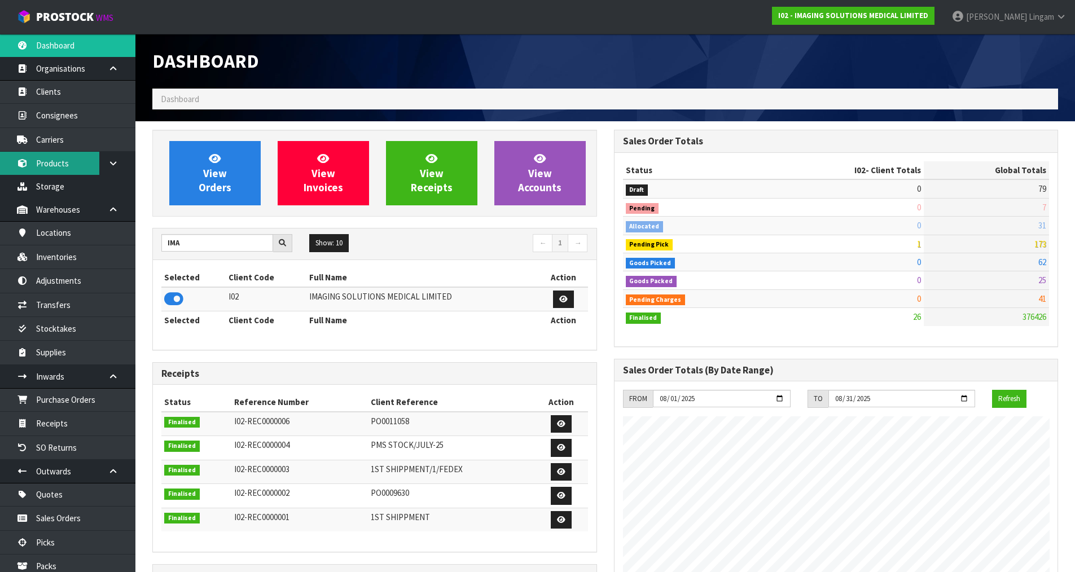
scroll to position [714, 461]
click at [66, 162] on link "Products" at bounding box center [67, 163] width 135 height 23
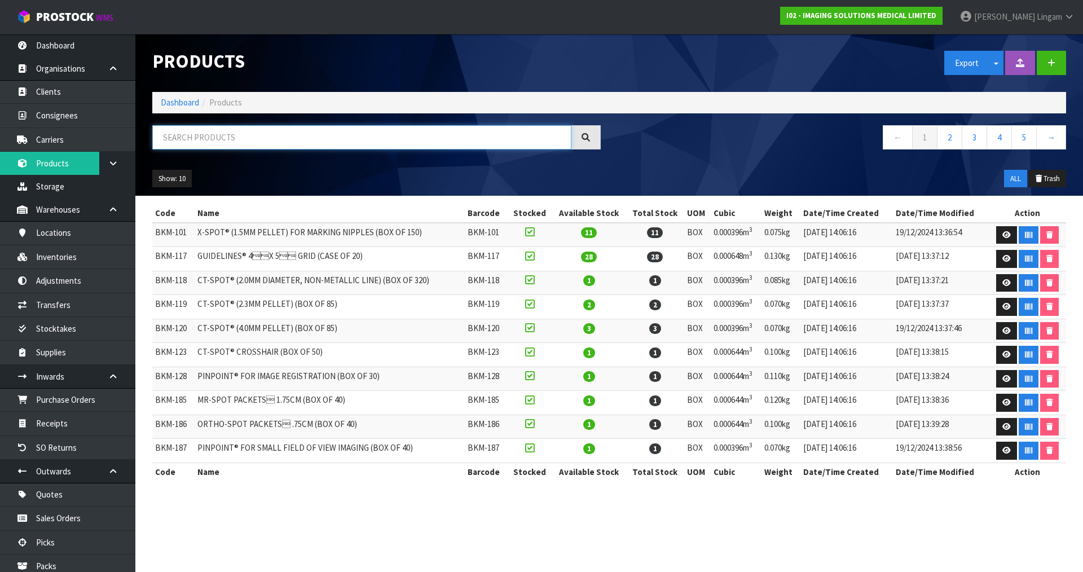
click at [246, 139] on input "text" at bounding box center [361, 137] width 419 height 24
paste input "BKM-219"
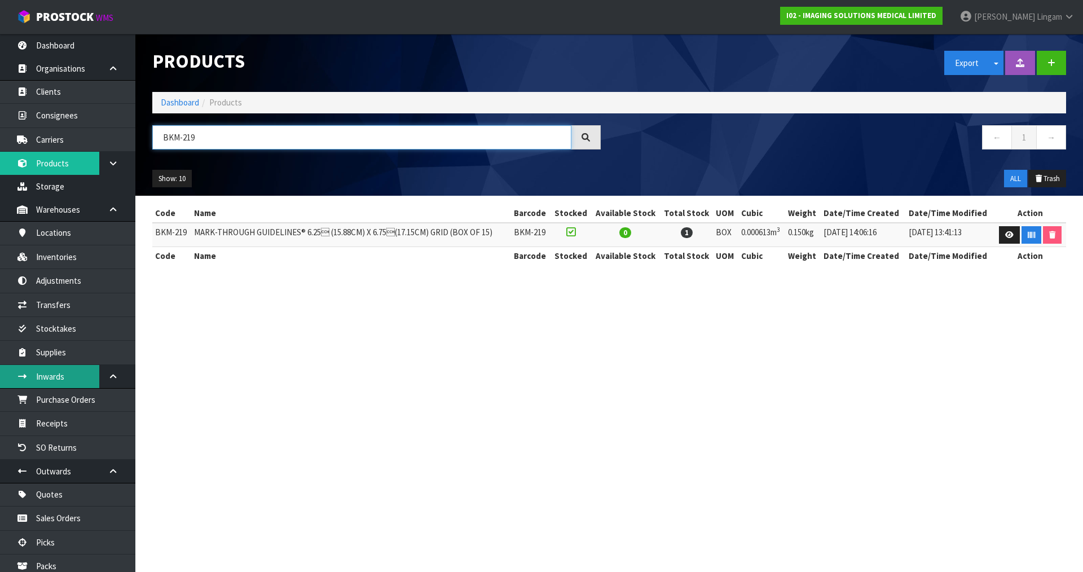
type input "BKM-219"
click at [192, 102] on link "Dashboard" at bounding box center [180, 102] width 38 height 11
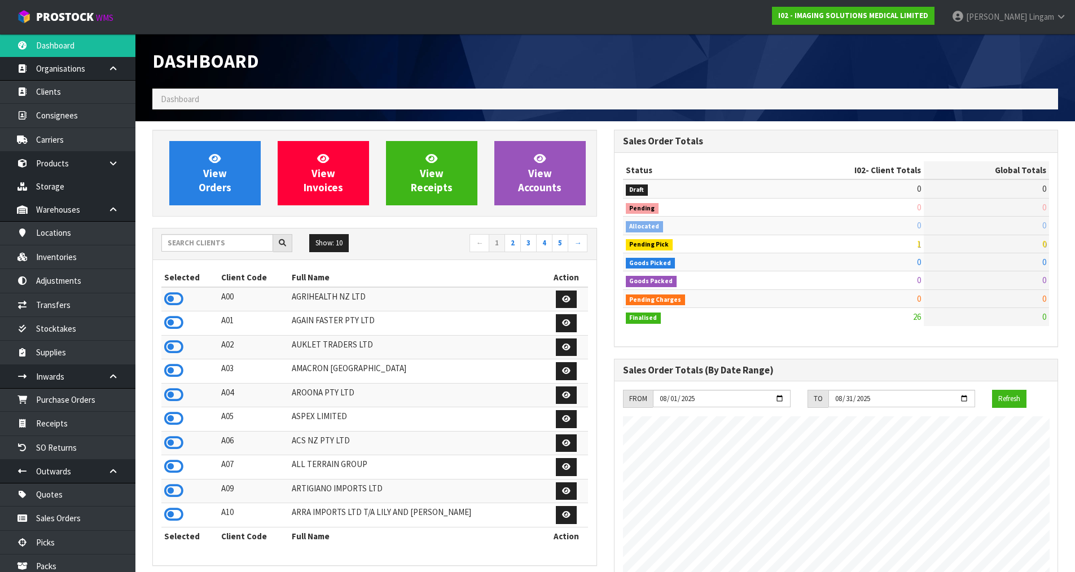
scroll to position [714, 461]
click at [239, 245] on input "text" at bounding box center [217, 242] width 112 height 17
click at [245, 239] on input "text" at bounding box center [217, 242] width 112 height 17
click at [215, 247] on input "text" at bounding box center [217, 242] width 112 height 17
click at [208, 241] on input "text" at bounding box center [217, 242] width 112 height 17
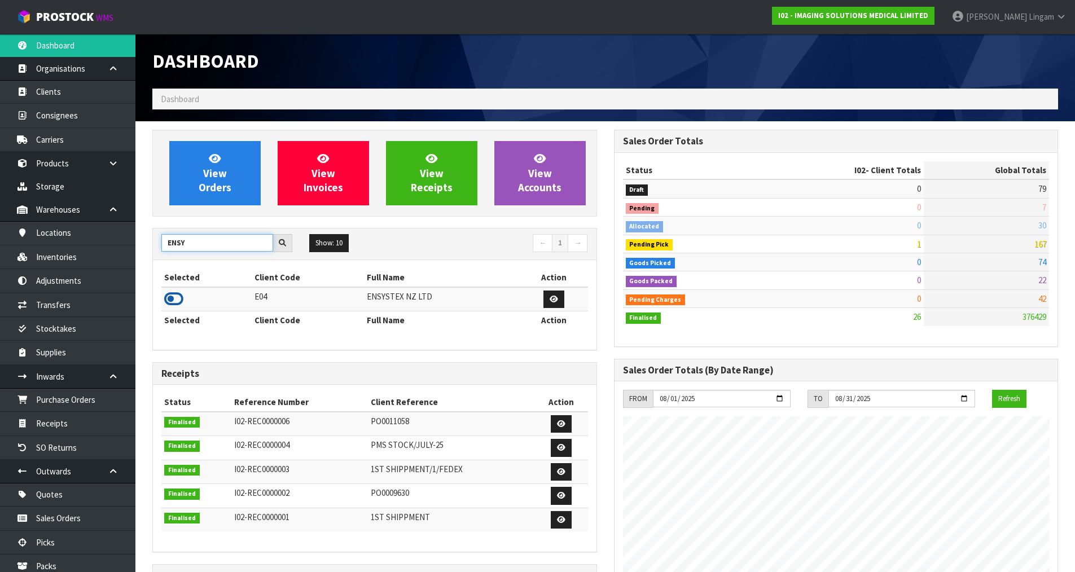
type input "ENSY"
click at [173, 293] on icon at bounding box center [173, 299] width 19 height 17
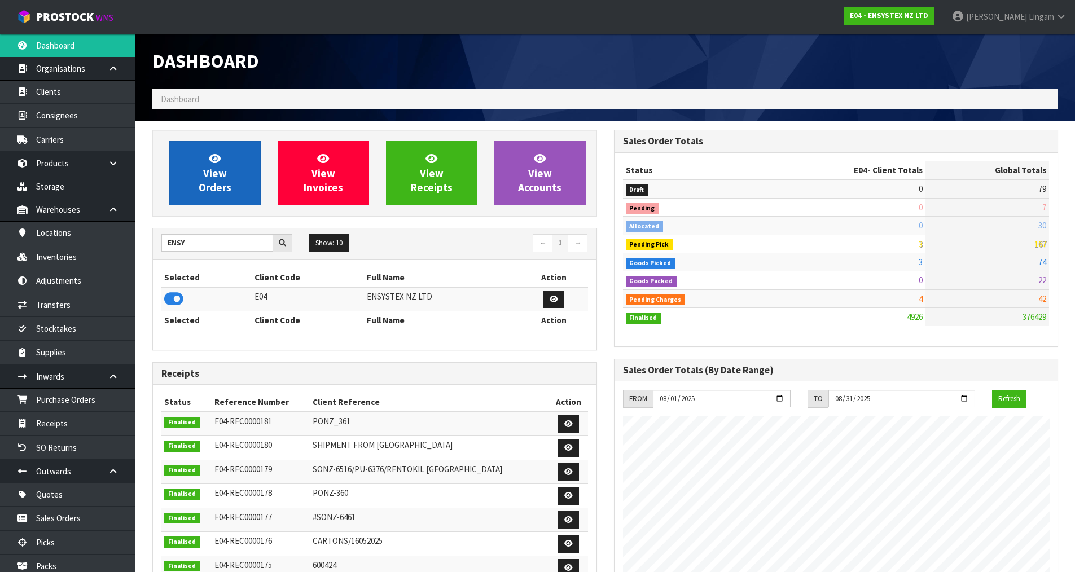
scroll to position [855, 461]
click at [222, 183] on span "View Orders" at bounding box center [215, 173] width 33 height 42
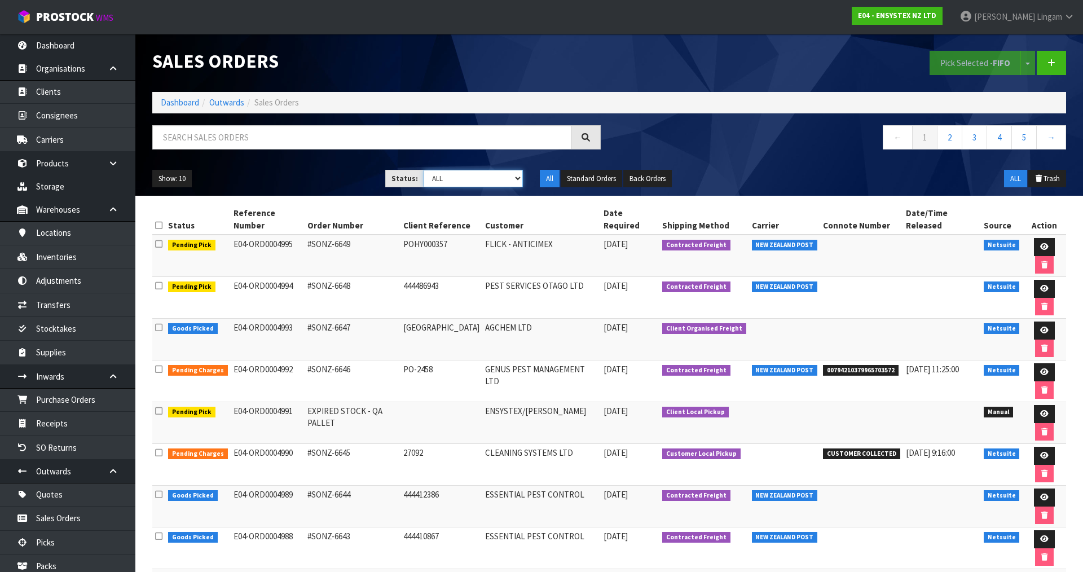
click at [498, 177] on select "Draft Pending Allocated Pending Pick Goods Picked Goods Packed Pending Charges …" at bounding box center [474, 178] width 100 height 17
select select "string:6"
click at [424, 170] on select "Draft Pending Allocated Pending Pick Goods Picked Goods Packed Pending Charges …" at bounding box center [474, 178] width 100 height 17
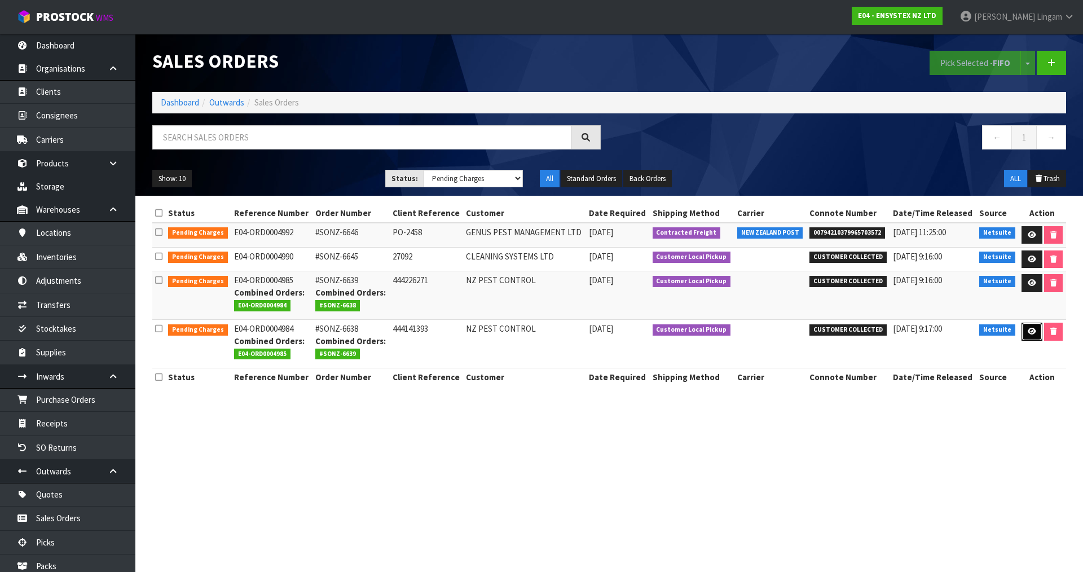
click at [1028, 329] on icon at bounding box center [1032, 331] width 8 height 7
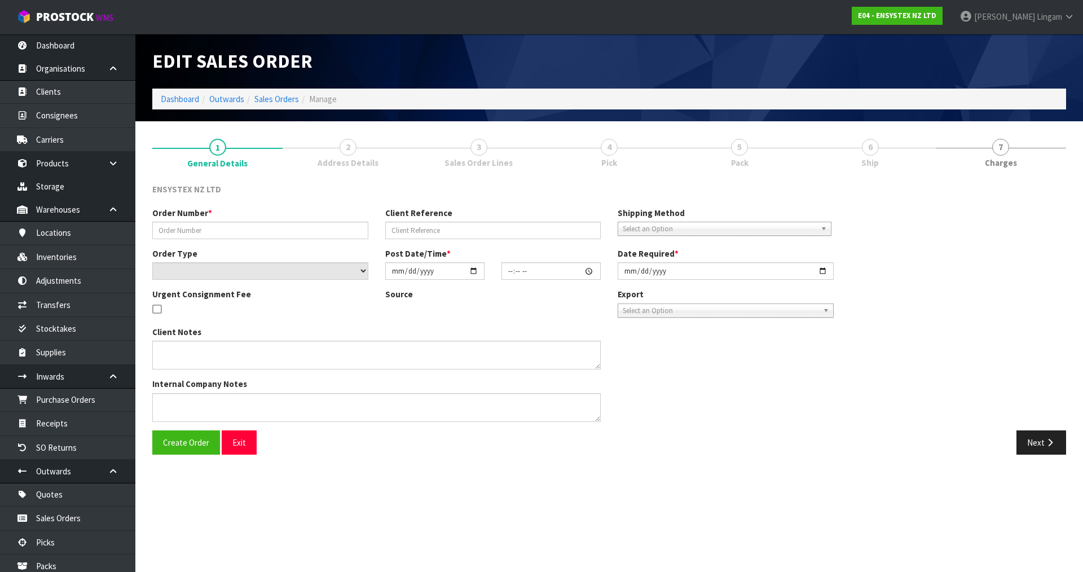
type input "#SONZ-6638"
type input "444141393"
select select "number:0"
type input "[DATE]"
type input "12:15:09.000"
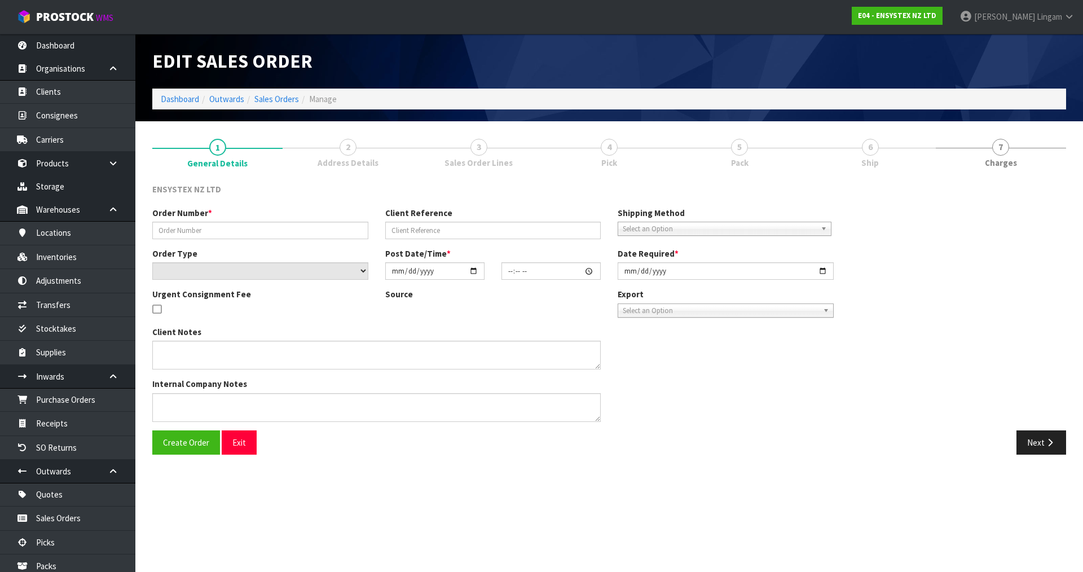
type input "[DATE]"
type textarea "LABELLED RODENT STATIONS PLEASE"
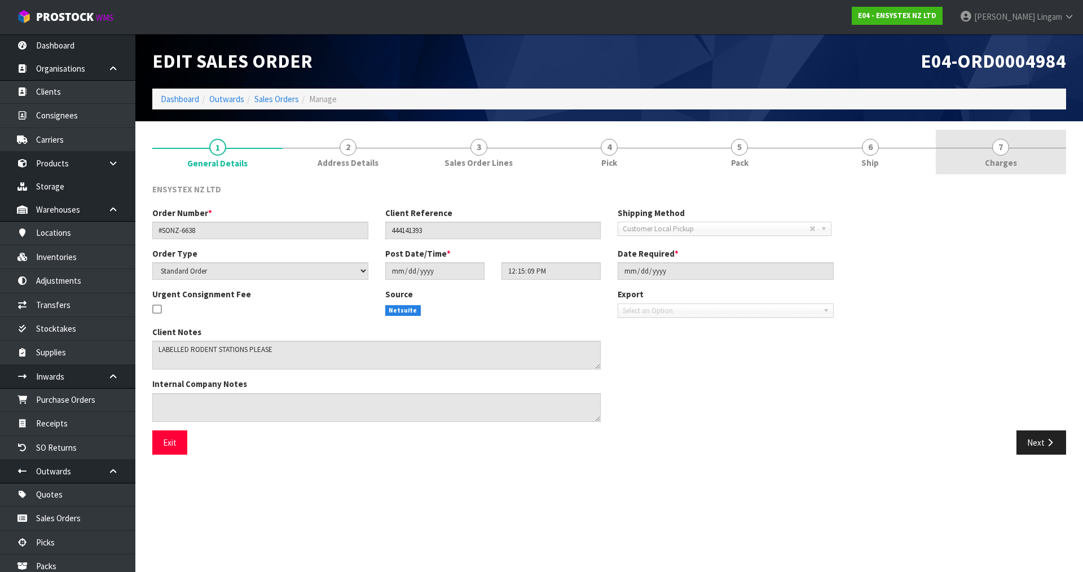
click at [1032, 156] on link "7 Charges" at bounding box center [1001, 152] width 130 height 45
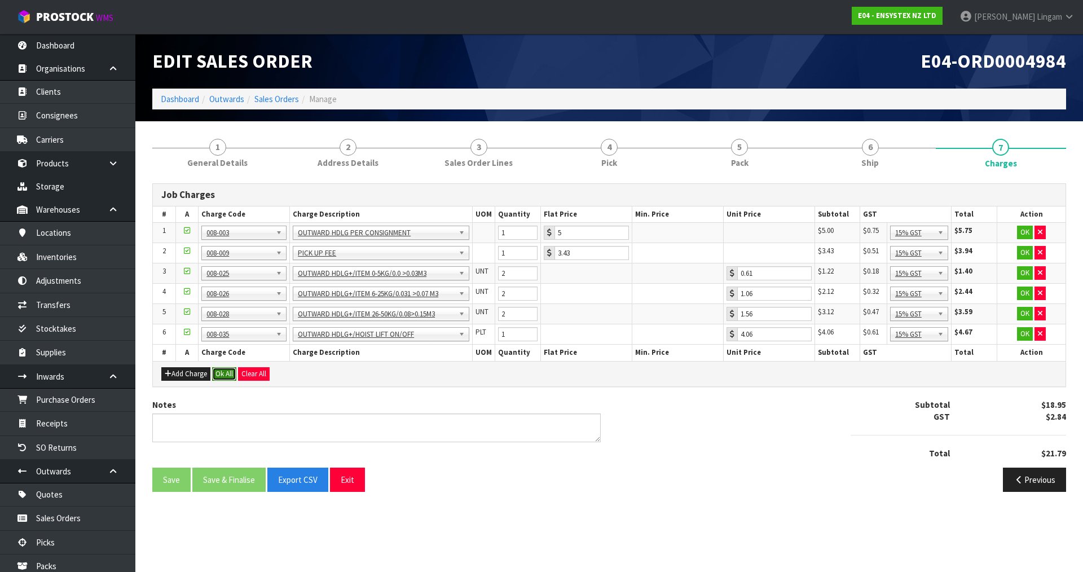
click at [229, 371] on button "Ok All" at bounding box center [224, 374] width 24 height 14
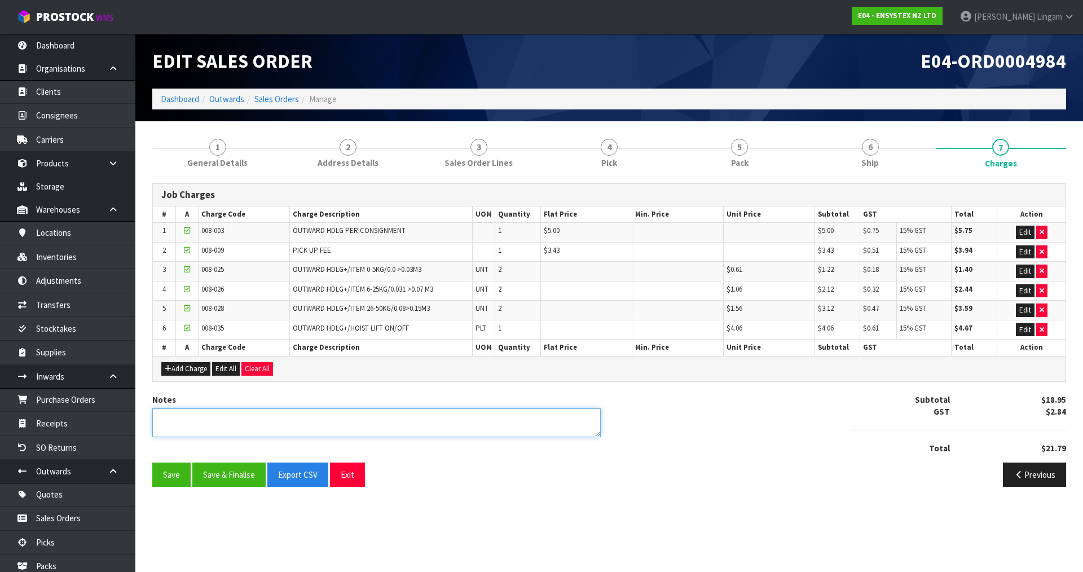
click at [254, 419] on textarea at bounding box center [376, 422] width 448 height 29
type textarea "COMBINE"
click at [244, 478] on button "Save & Finalise" at bounding box center [228, 475] width 73 height 24
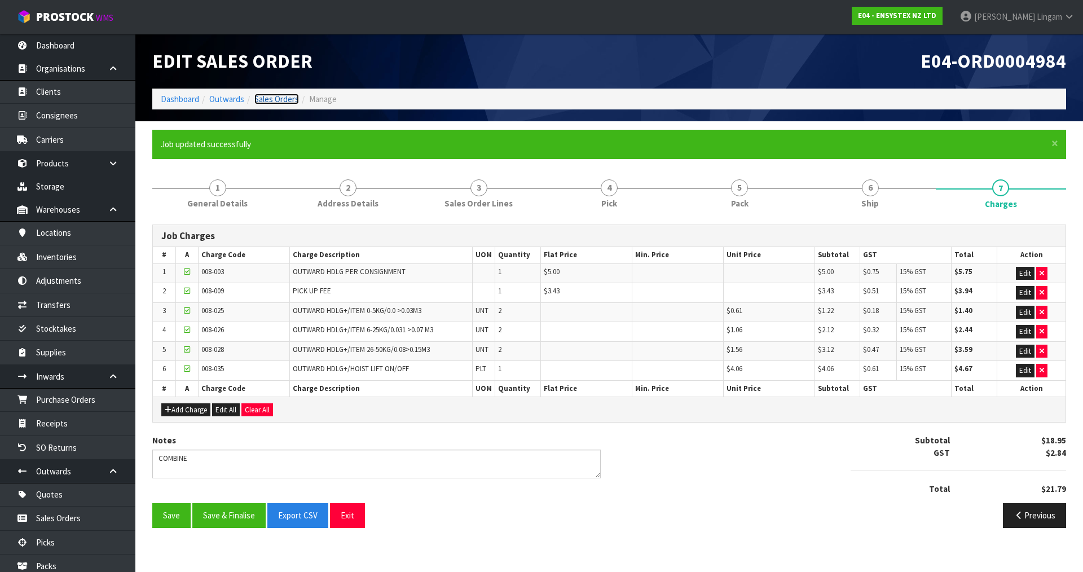
click at [277, 96] on link "Sales Orders" at bounding box center [276, 99] width 45 height 11
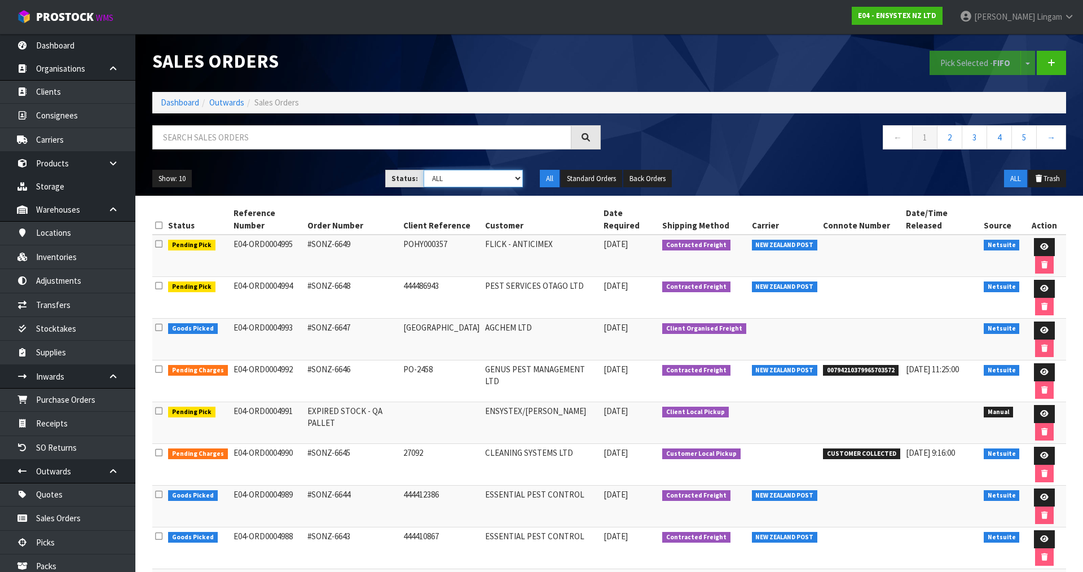
click at [475, 173] on select "Draft Pending Allocated Pending Pick Goods Picked Goods Packed Pending Charges …" at bounding box center [474, 178] width 100 height 17
select select "string:6"
click at [424, 170] on select "Draft Pending Allocated Pending Pick Goods Picked Goods Packed Pending Charges …" at bounding box center [474, 178] width 100 height 17
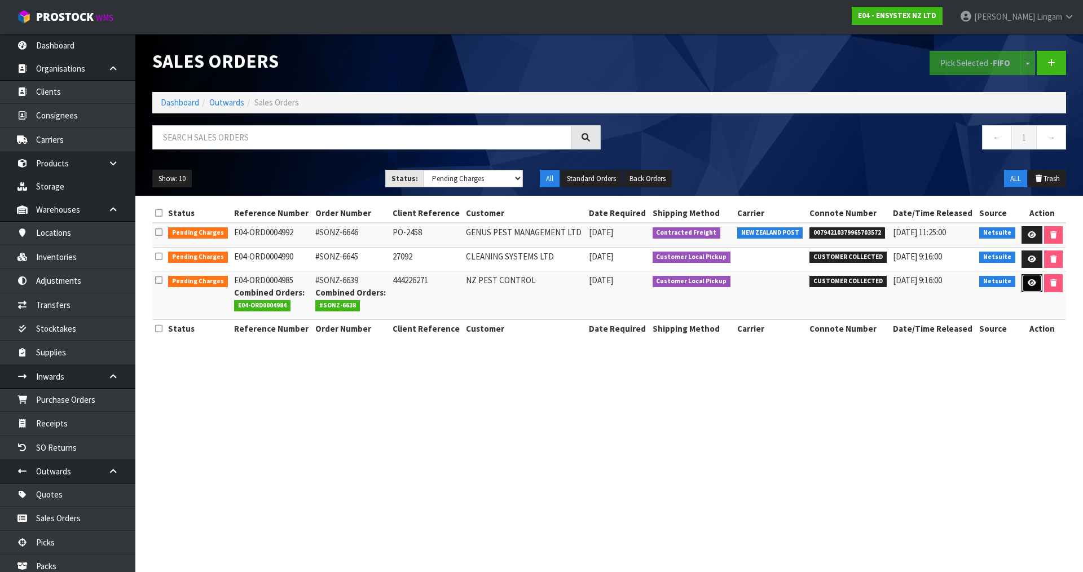
click at [1028, 284] on icon at bounding box center [1032, 282] width 8 height 7
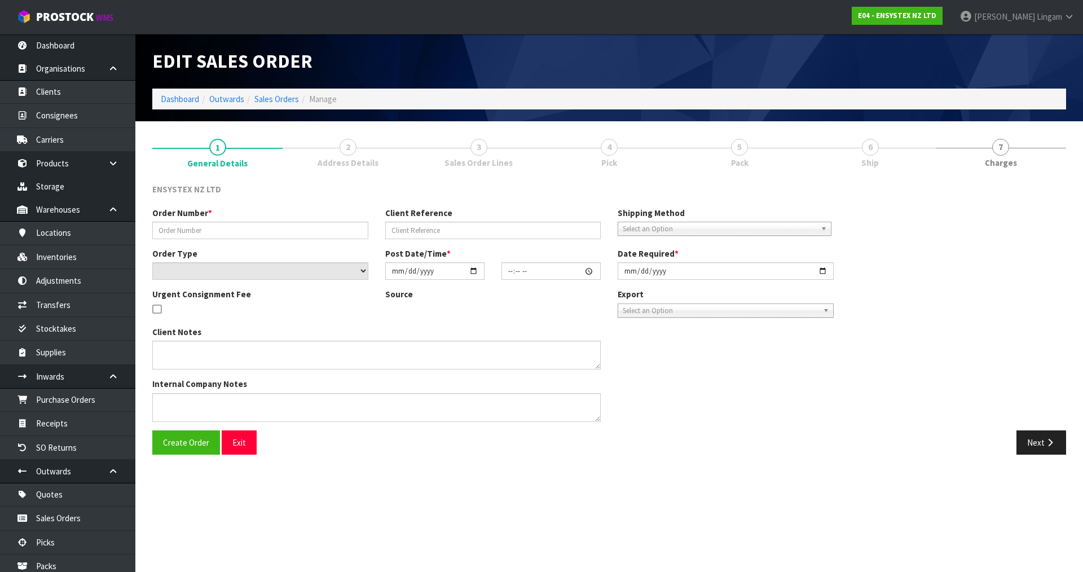
type input "#SONZ-6639"
type input "444226271"
select select "number:0"
type input "[DATE]"
type input "12:15:13.000"
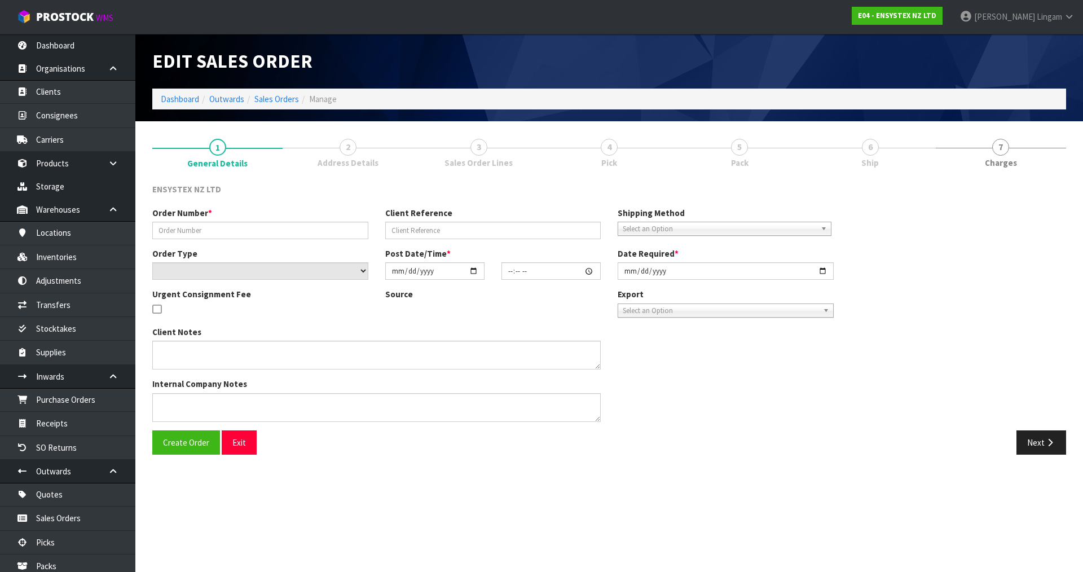
type input "[DATE]"
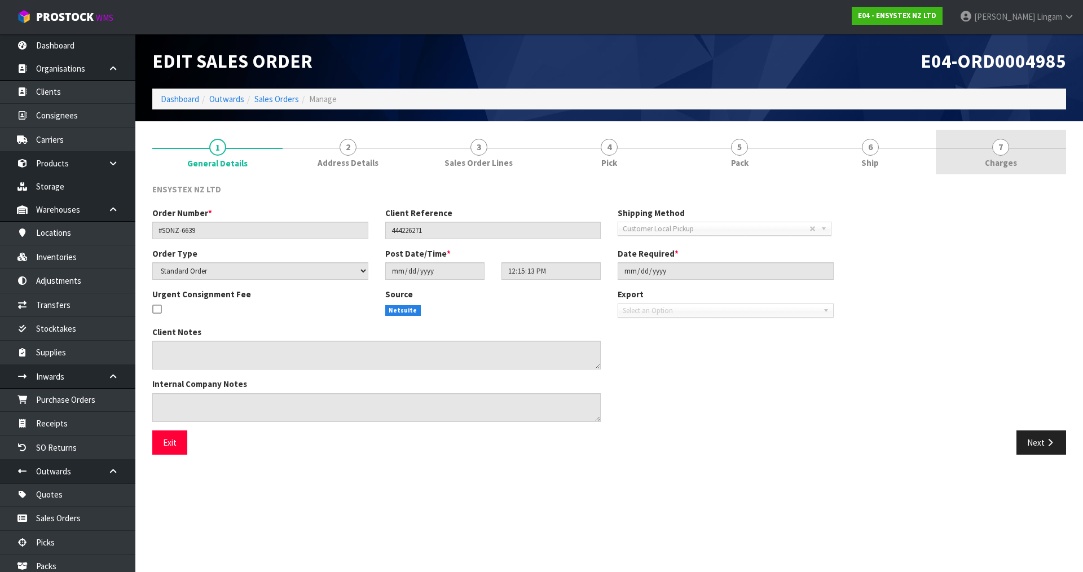
click at [1030, 161] on link "7 Charges" at bounding box center [1001, 152] width 130 height 45
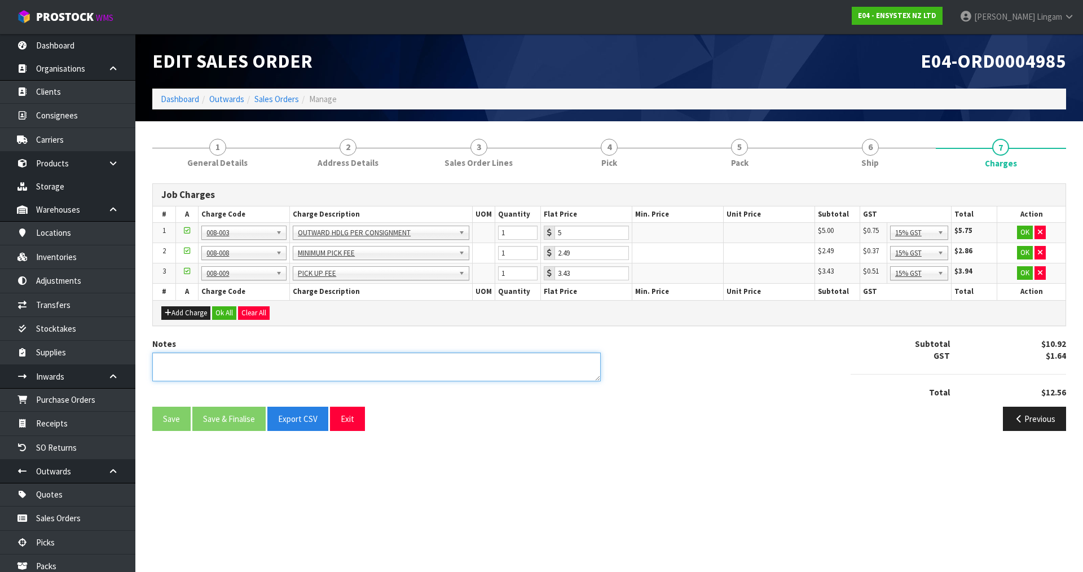
click at [280, 369] on textarea at bounding box center [376, 367] width 448 height 29
type textarea "COMBINE"
click at [227, 313] on button "Ok All" at bounding box center [224, 313] width 24 height 14
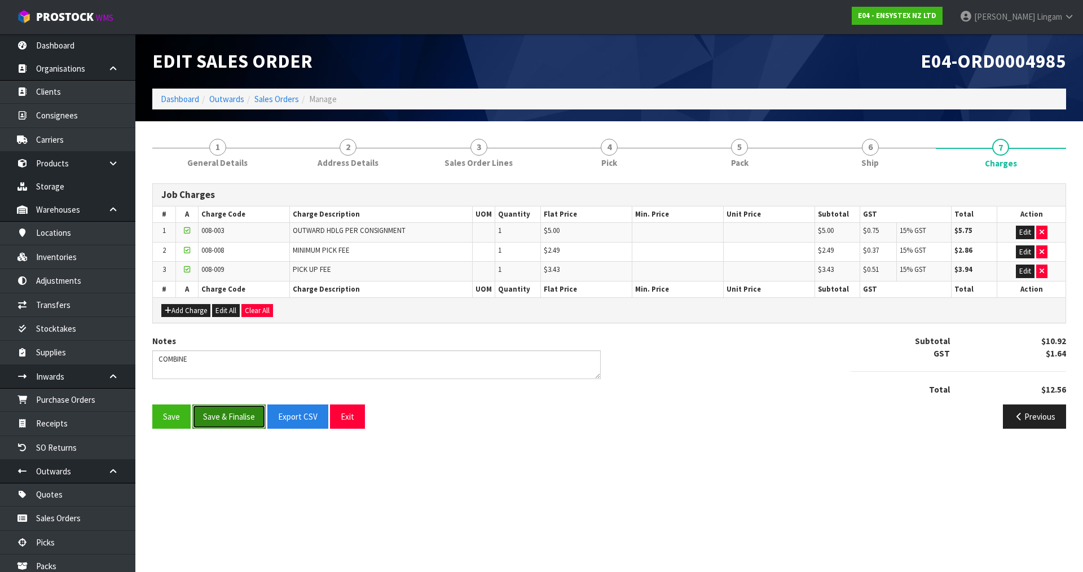
click at [240, 412] on button "Save & Finalise" at bounding box center [228, 416] width 73 height 24
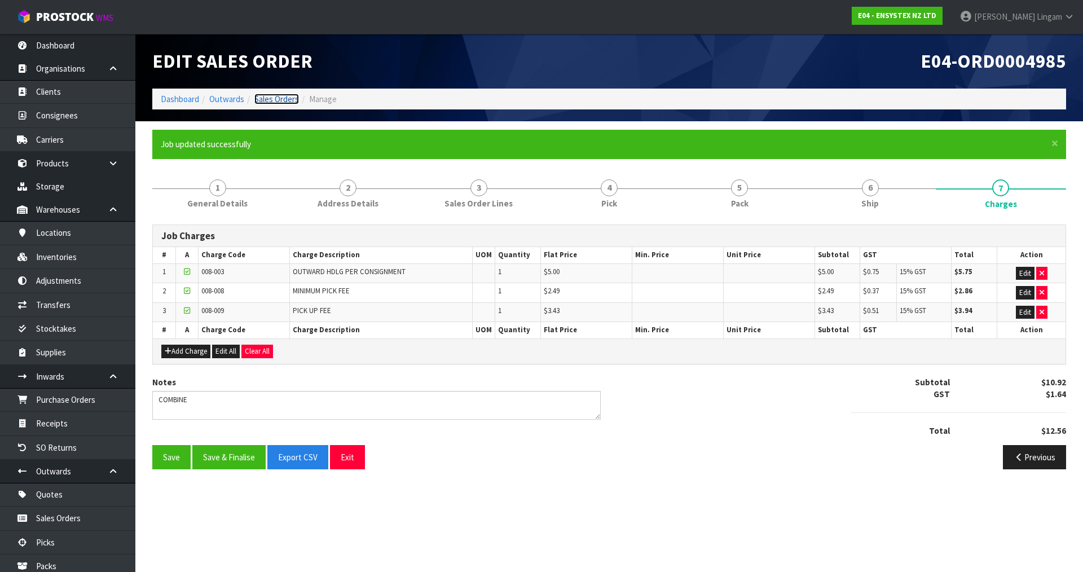
click at [276, 95] on link "Sales Orders" at bounding box center [276, 99] width 45 height 11
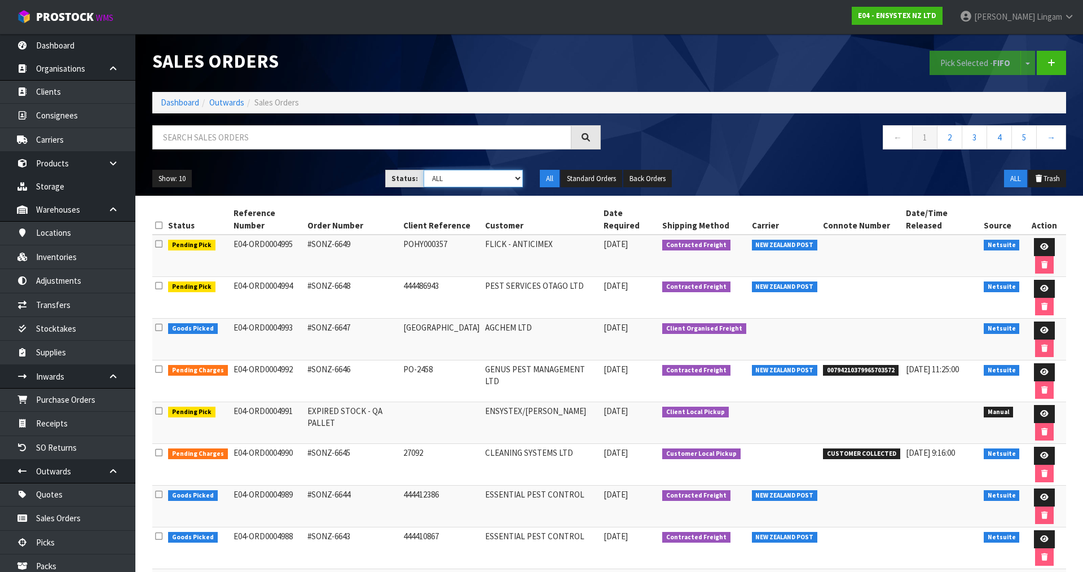
click at [495, 178] on select "Draft Pending Allocated Pending Pick Goods Picked Goods Packed Pending Charges …" at bounding box center [474, 178] width 100 height 17
select select "string:6"
click at [424, 170] on select "Draft Pending Allocated Pending Pick Goods Picked Goods Packed Pending Charges …" at bounding box center [474, 178] width 100 height 17
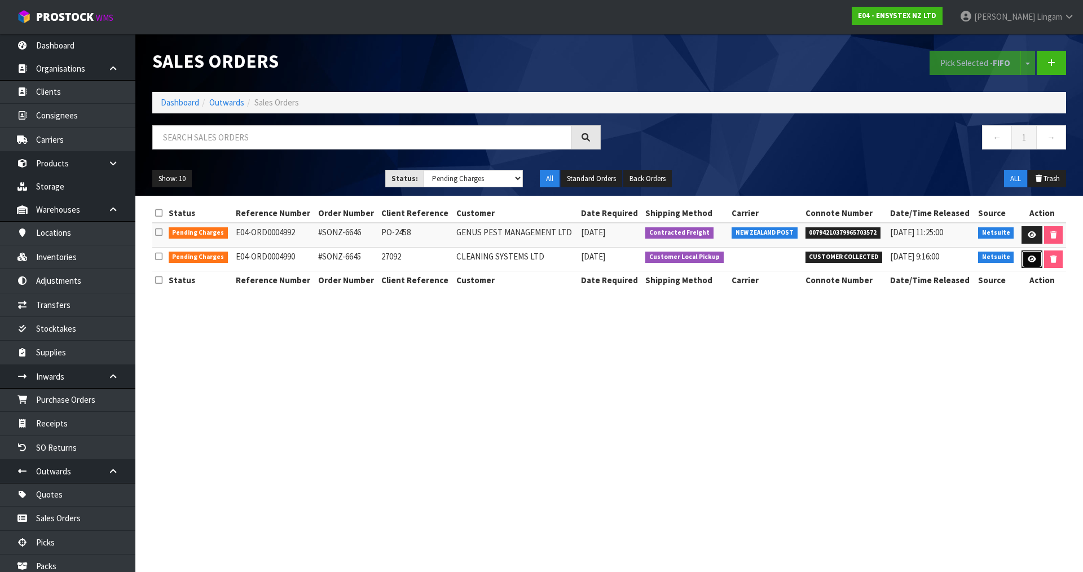
click at [1028, 258] on icon at bounding box center [1032, 259] width 8 height 7
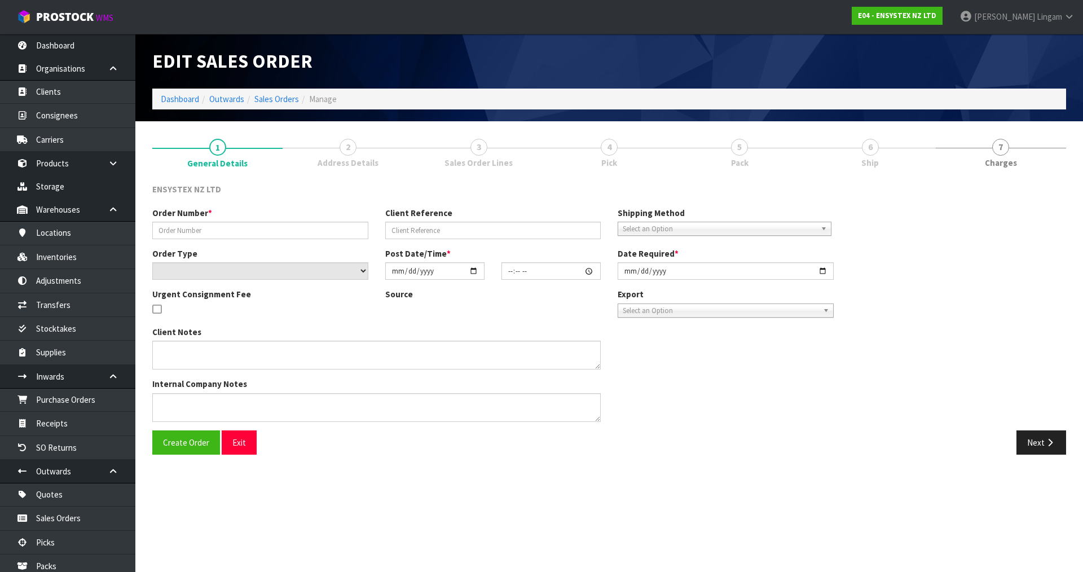
type input "#SONZ-6645"
type input "27092"
select select "number:0"
type input "[DATE]"
type input "14:30:10.000"
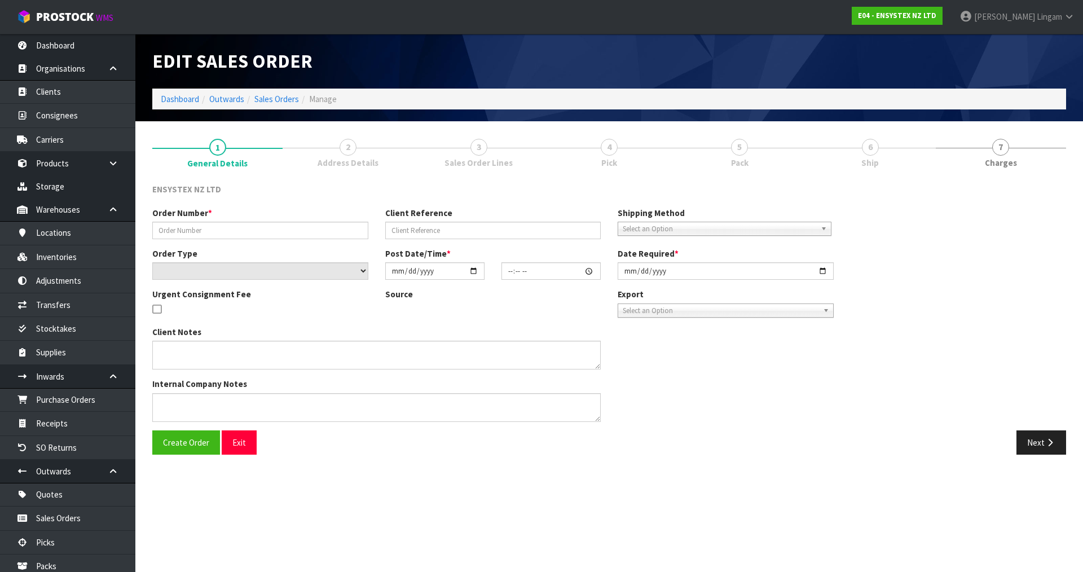
type input "2025-08-13"
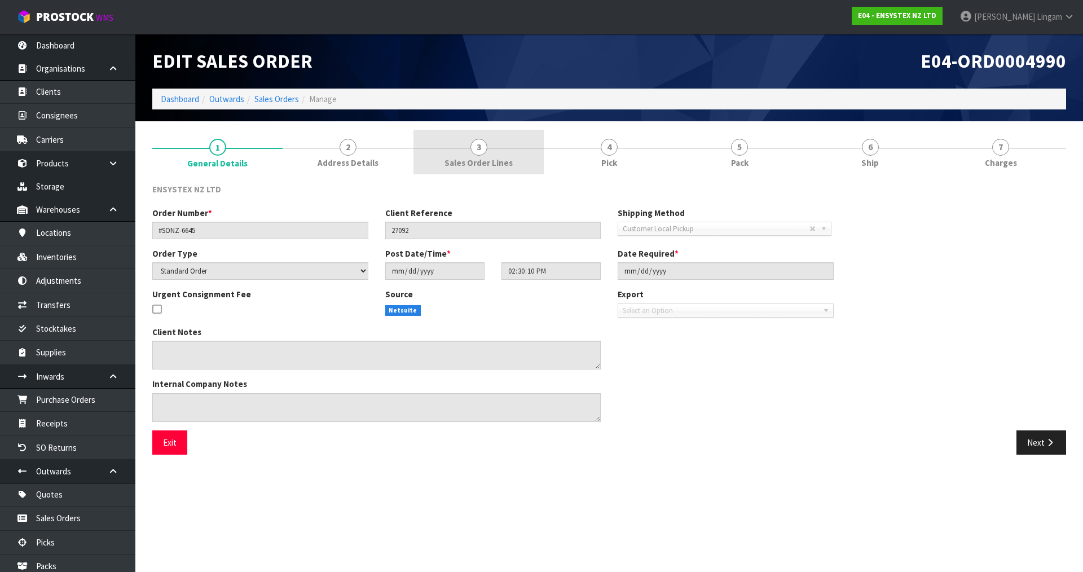
click at [491, 159] on span "Sales Order Lines" at bounding box center [478, 163] width 68 height 12
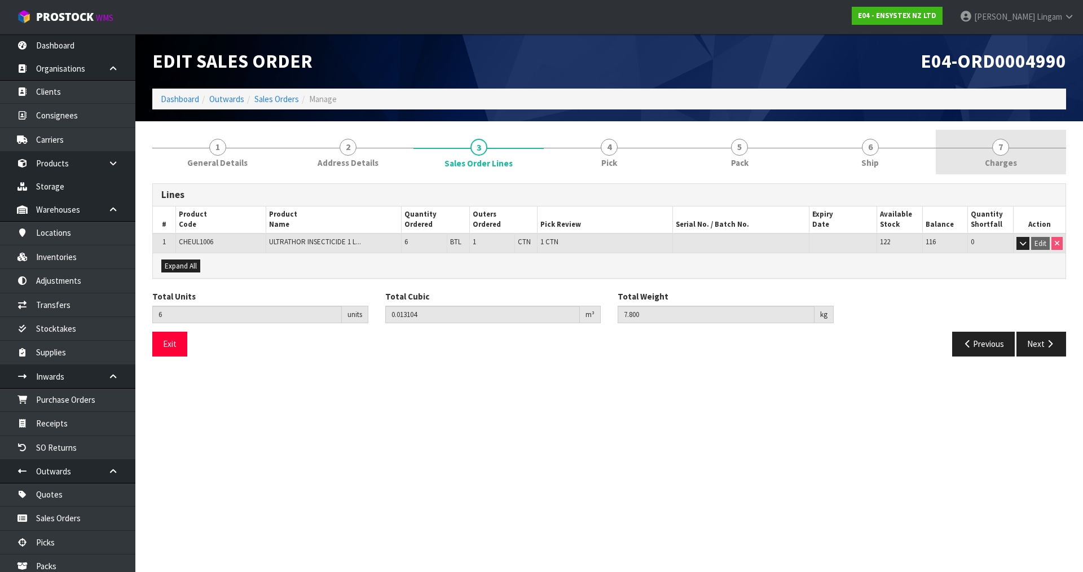
click at [1010, 164] on span "Charges" at bounding box center [1001, 163] width 32 height 12
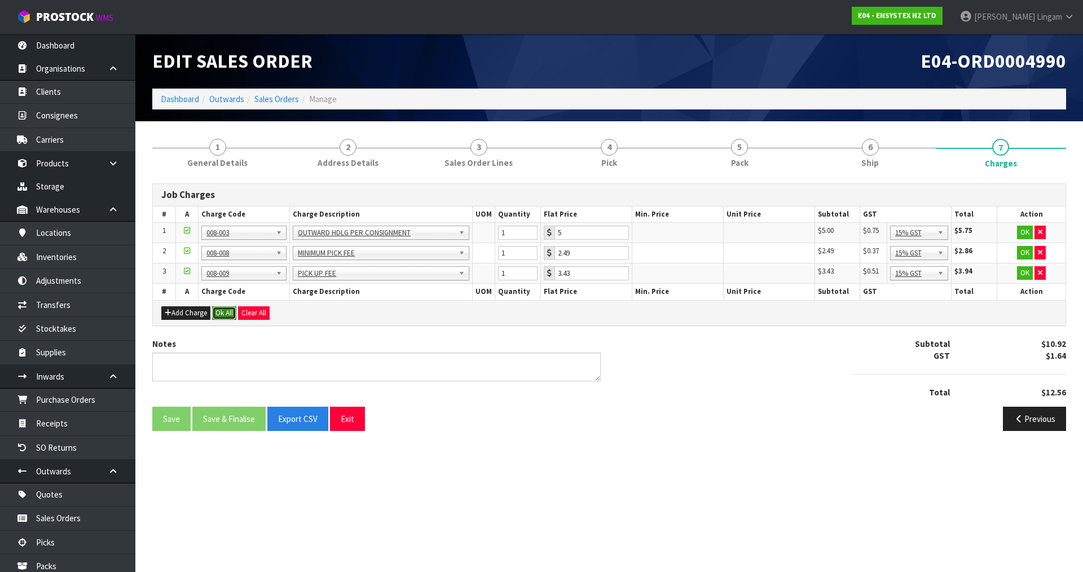
click at [226, 313] on button "Ok All" at bounding box center [224, 313] width 24 height 14
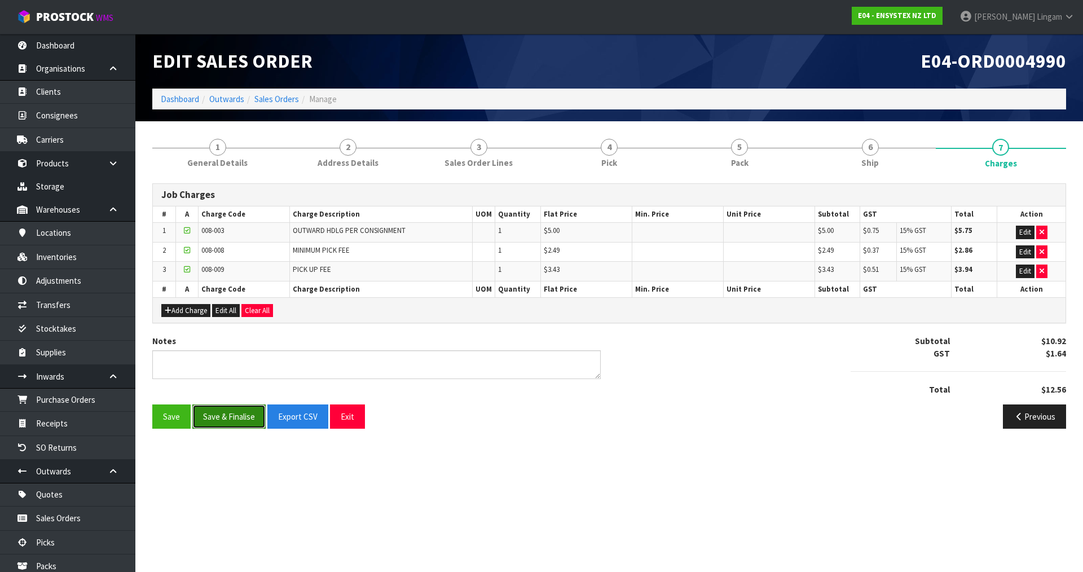
click at [221, 419] on button "Save & Finalise" at bounding box center [228, 416] width 73 height 24
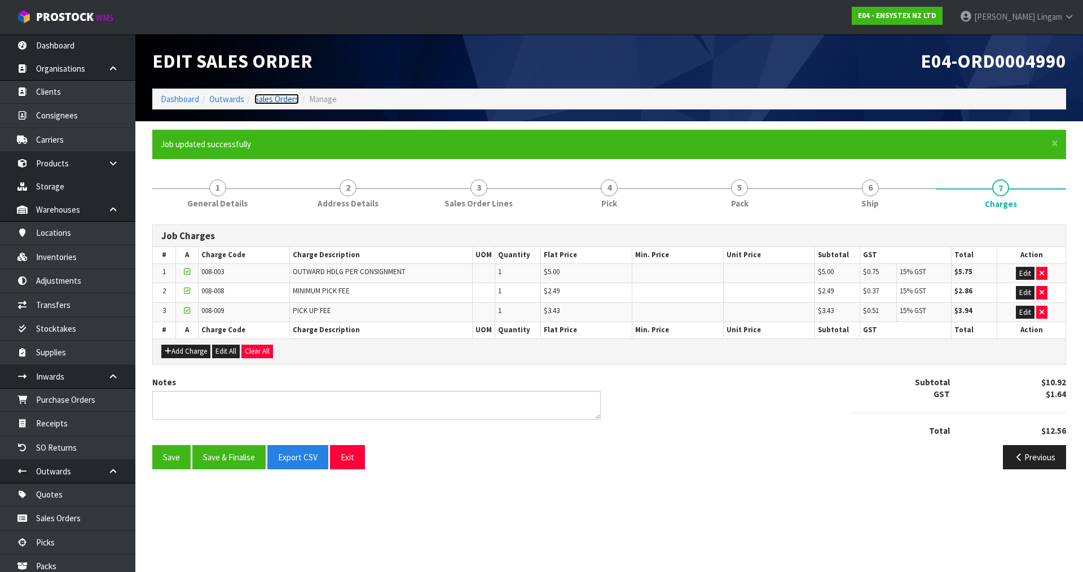
click at [279, 96] on link "Sales Orders" at bounding box center [276, 99] width 45 height 11
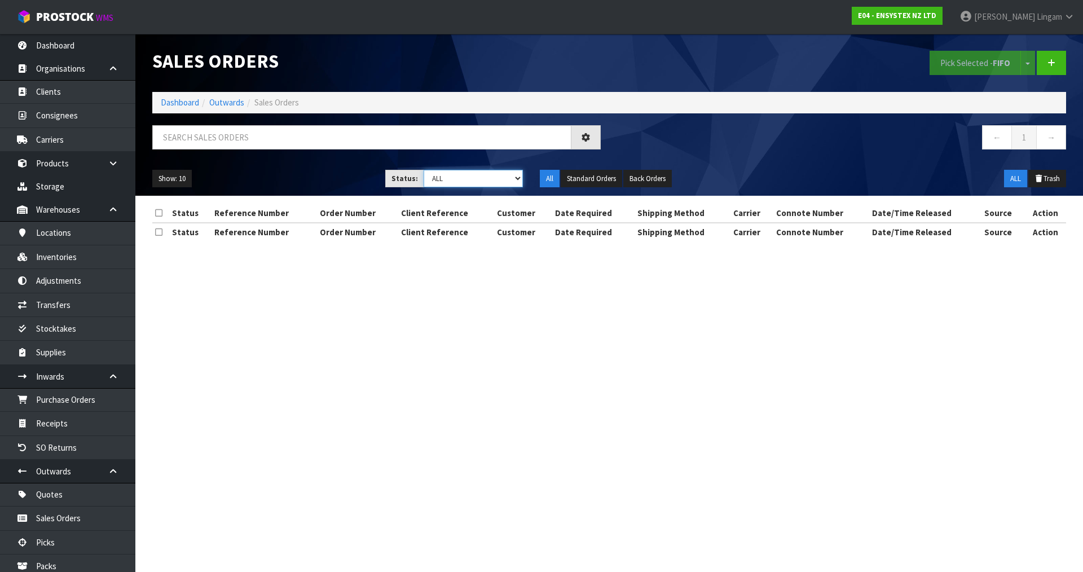
click at [486, 177] on select "Draft Pending Allocated Pending Pick Goods Picked Goods Packed Pending Charges …" at bounding box center [474, 178] width 100 height 17
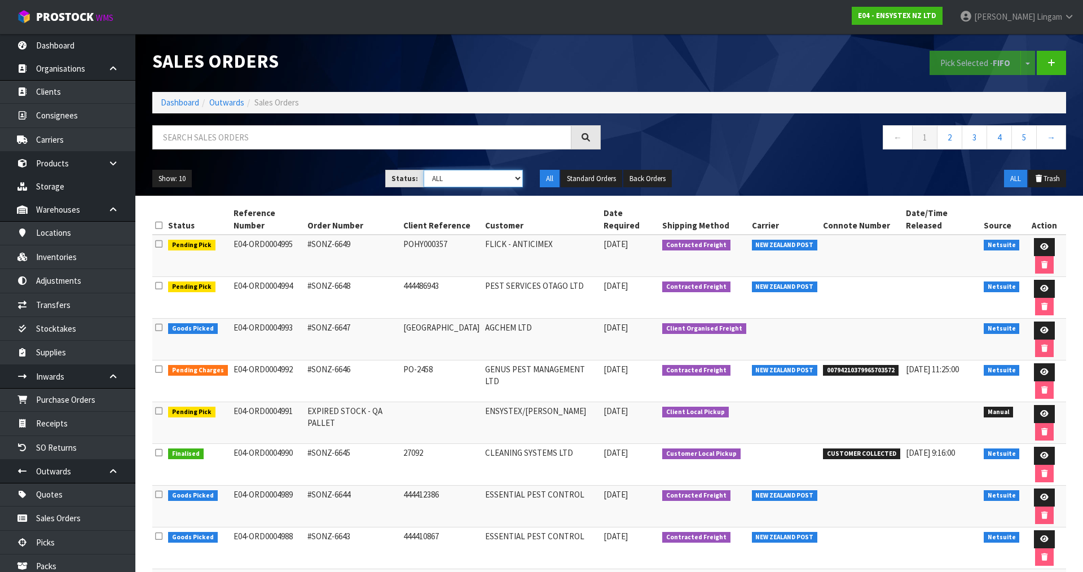
select select "string:6"
click at [424, 170] on select "Draft Pending Allocated Pending Pick Goods Picked Goods Packed Pending Charges …" at bounding box center [474, 178] width 100 height 17
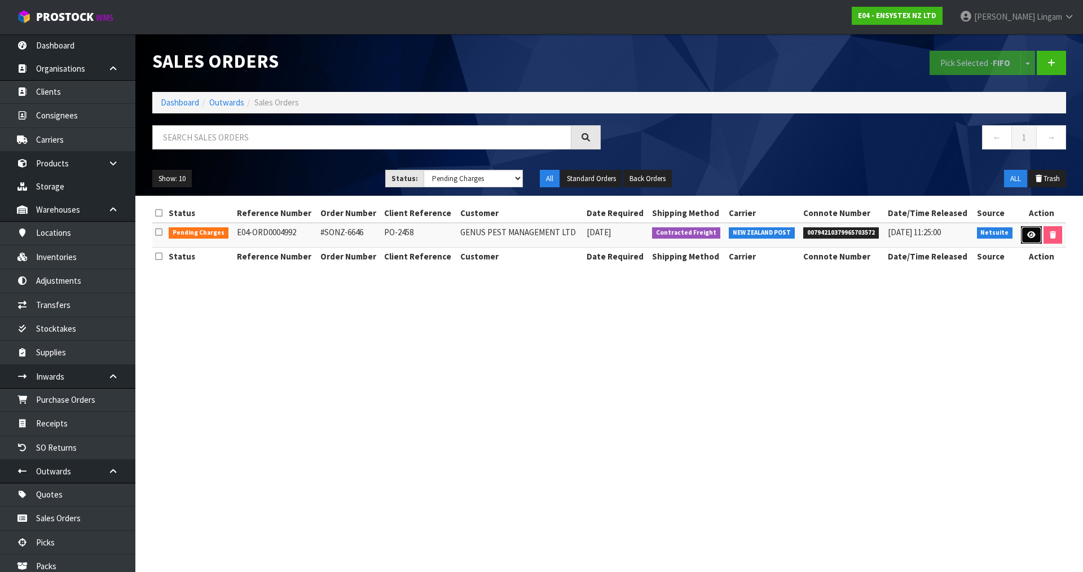
click at [1032, 238] on icon at bounding box center [1031, 234] width 8 height 7
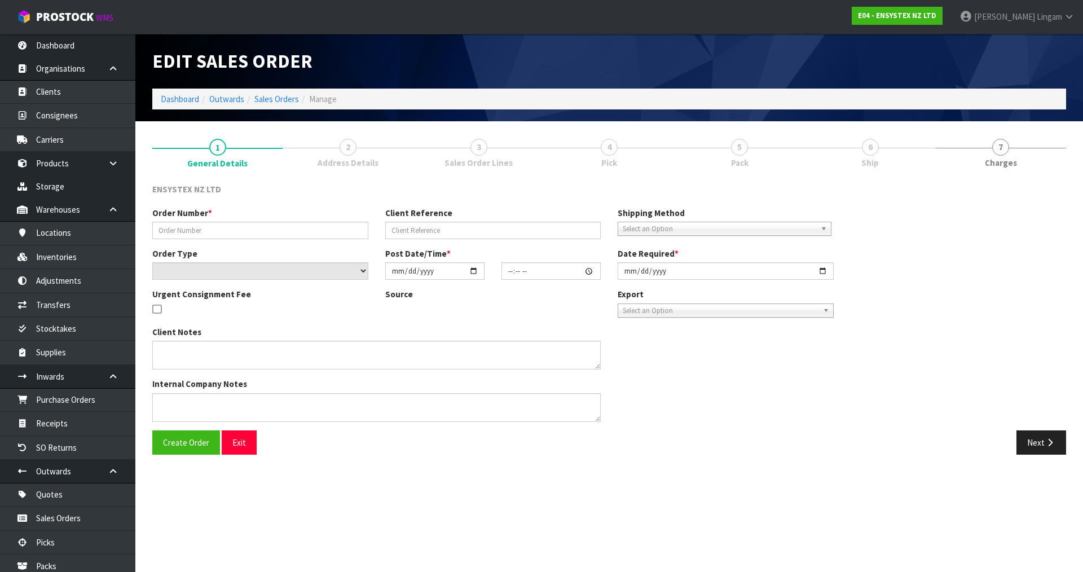
type input "#SONZ-6646"
type input "PO-2458"
select select "number:0"
type input "[DATE]"
type input "15:15:09.000"
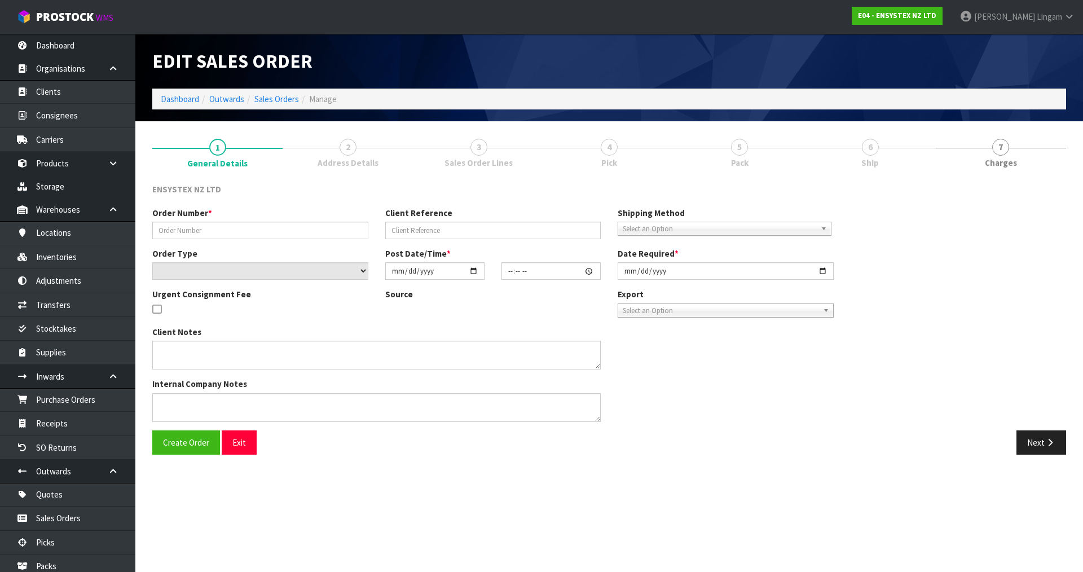
type input "2025-08-13"
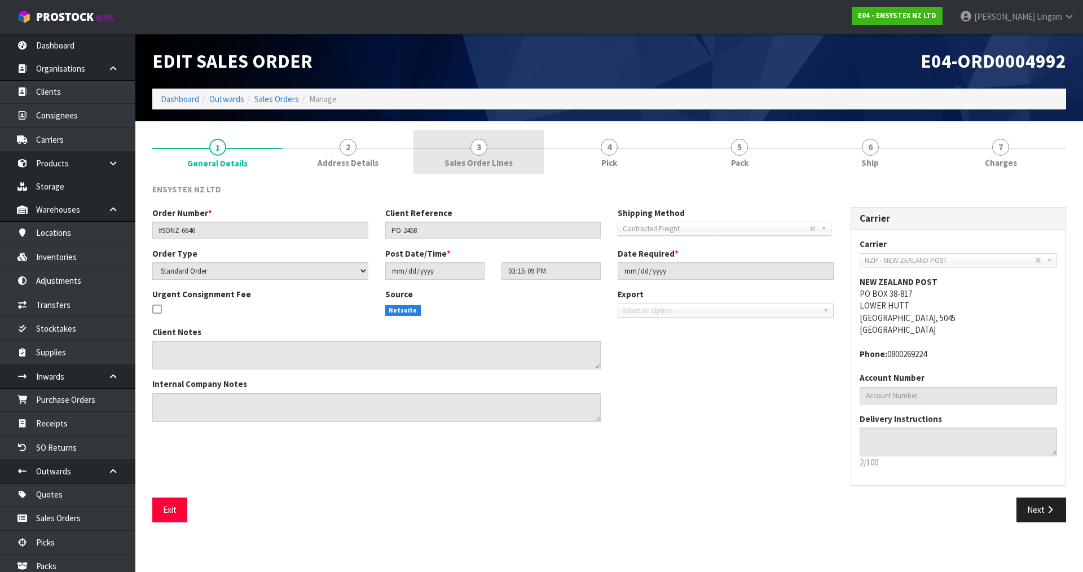
click at [515, 152] on link "3 Sales Order Lines" at bounding box center [478, 152] width 130 height 45
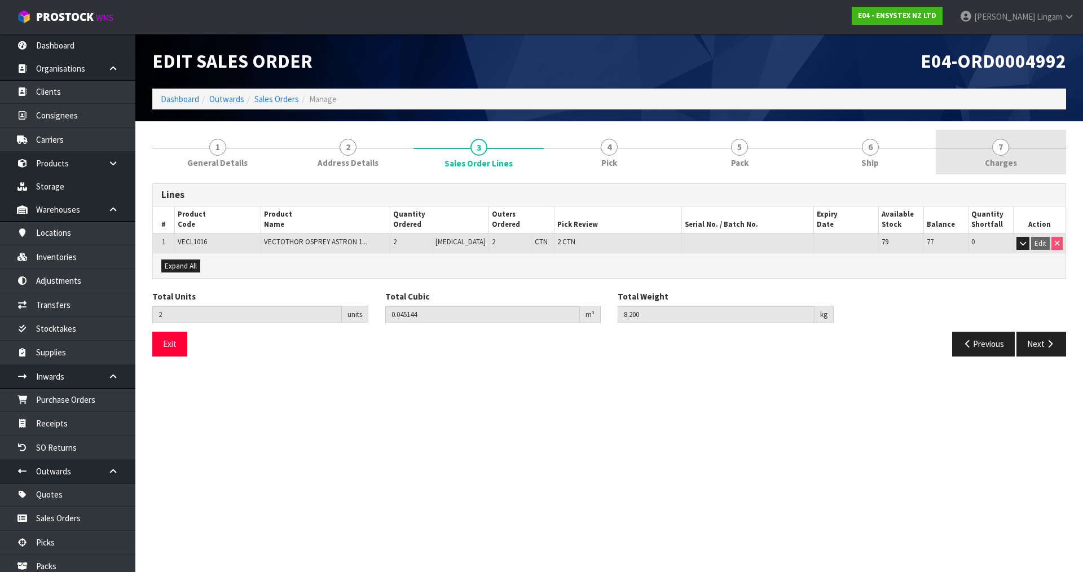
click at [1020, 153] on link "7 Charges" at bounding box center [1001, 152] width 130 height 45
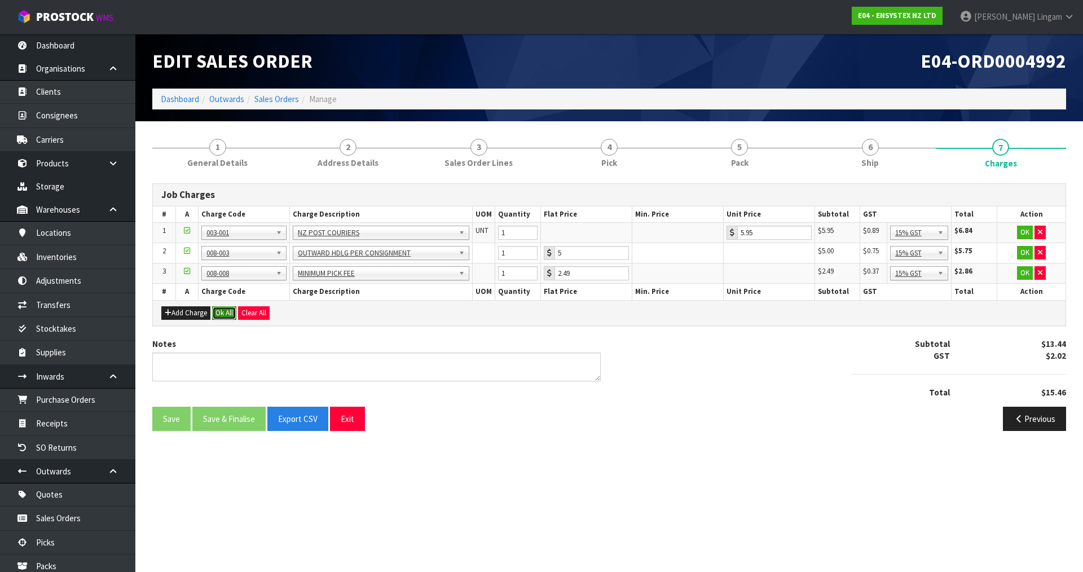
click at [226, 311] on button "Ok All" at bounding box center [224, 313] width 24 height 14
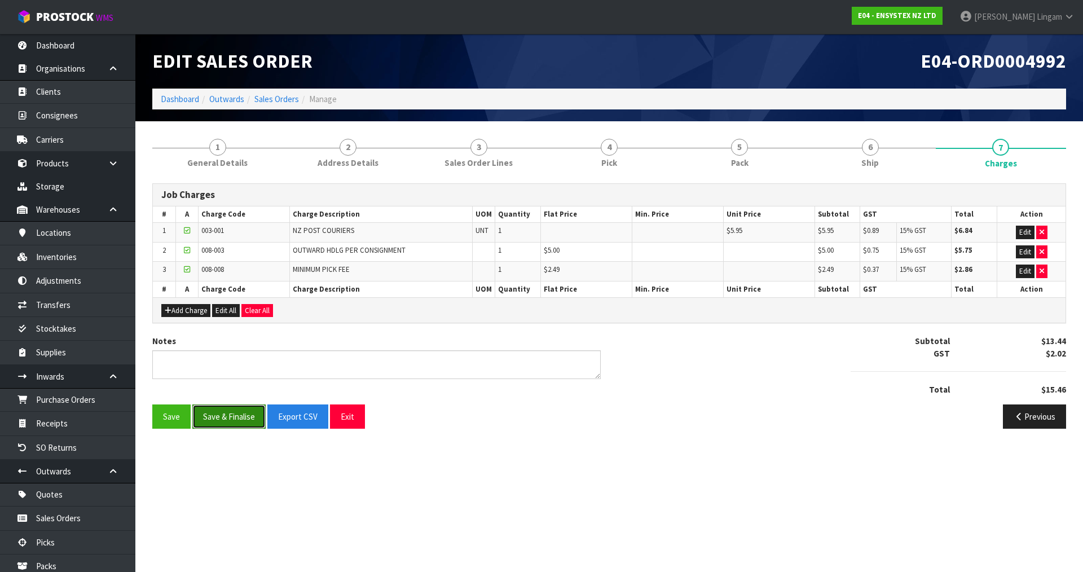
click at [243, 410] on button "Save & Finalise" at bounding box center [228, 416] width 73 height 24
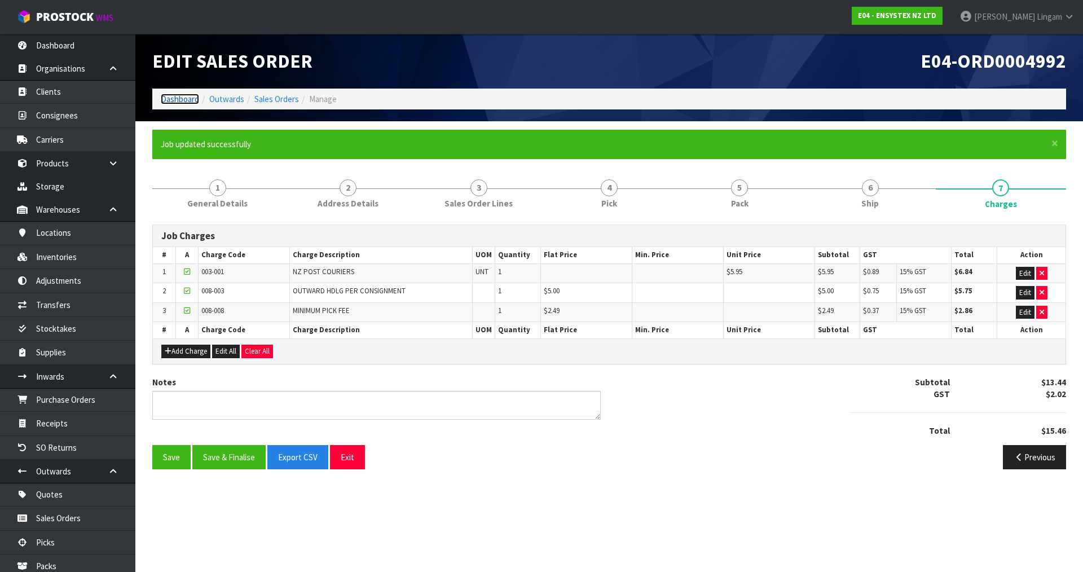
click at [170, 98] on link "Dashboard" at bounding box center [180, 99] width 38 height 11
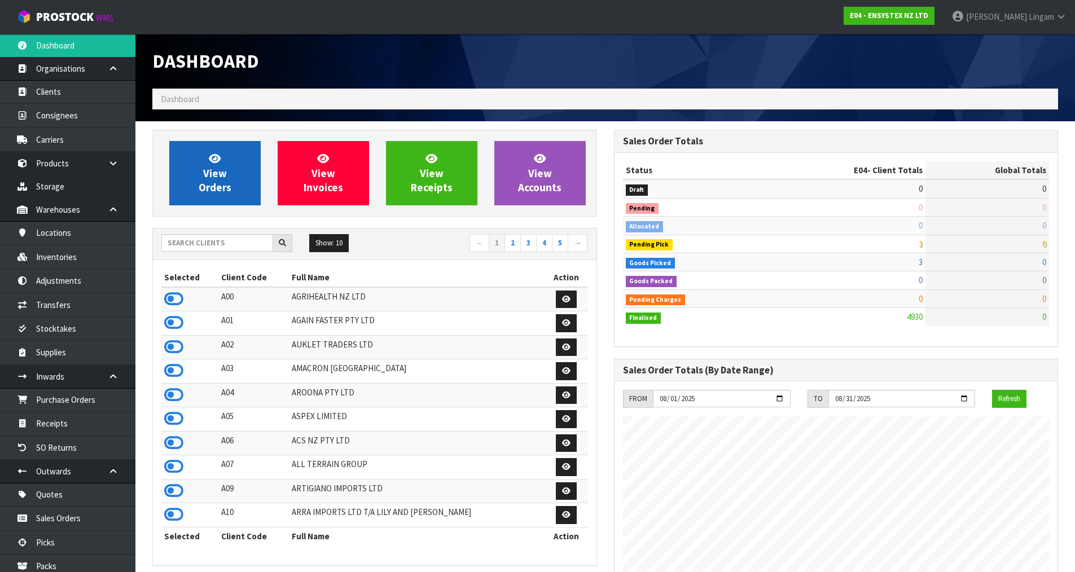
scroll to position [855, 461]
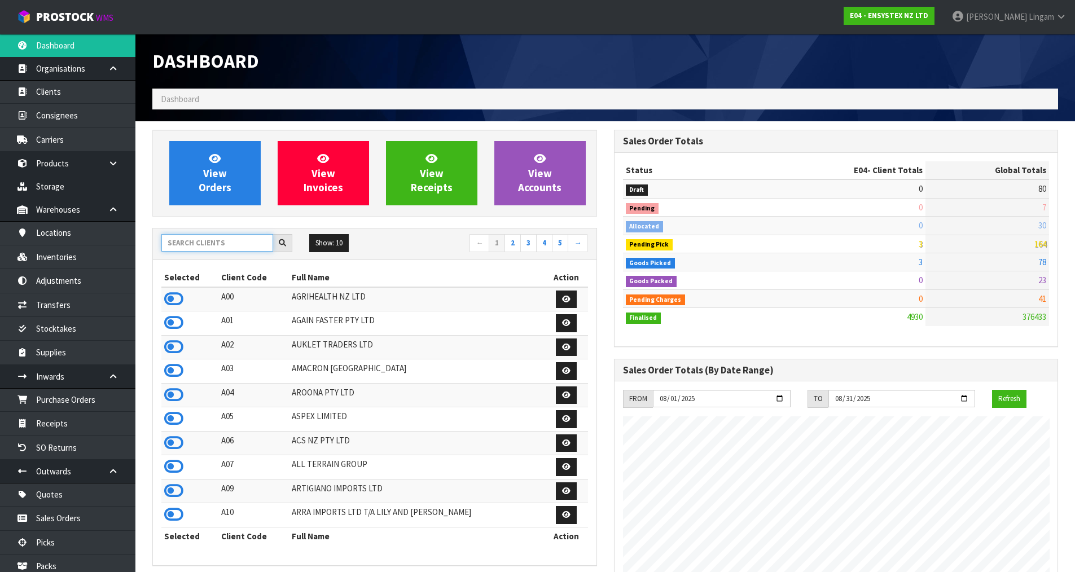
click at [225, 245] on input "text" at bounding box center [217, 242] width 112 height 17
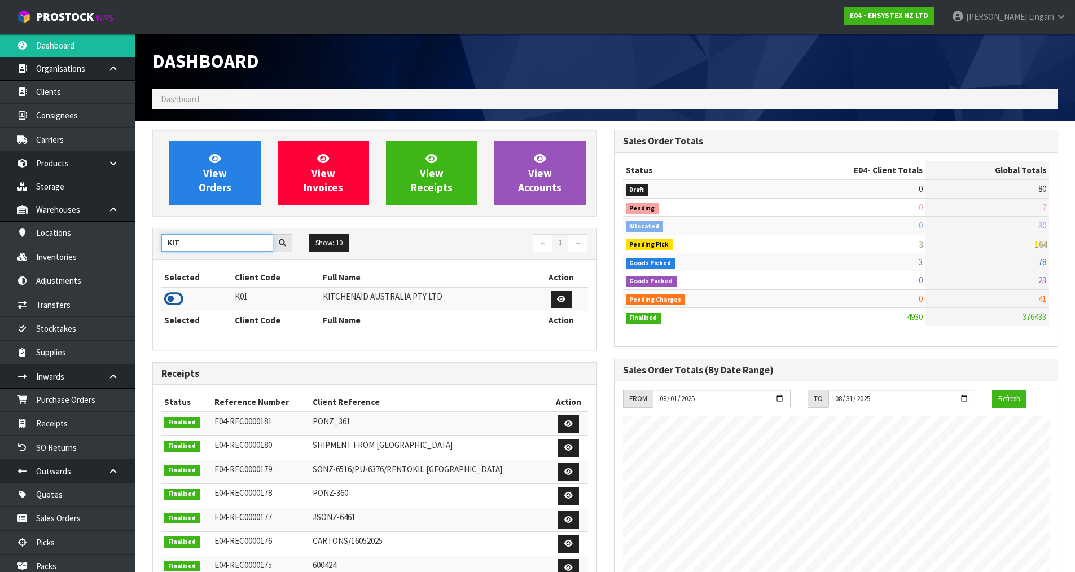
type input "KIT"
click at [169, 297] on icon at bounding box center [173, 299] width 19 height 17
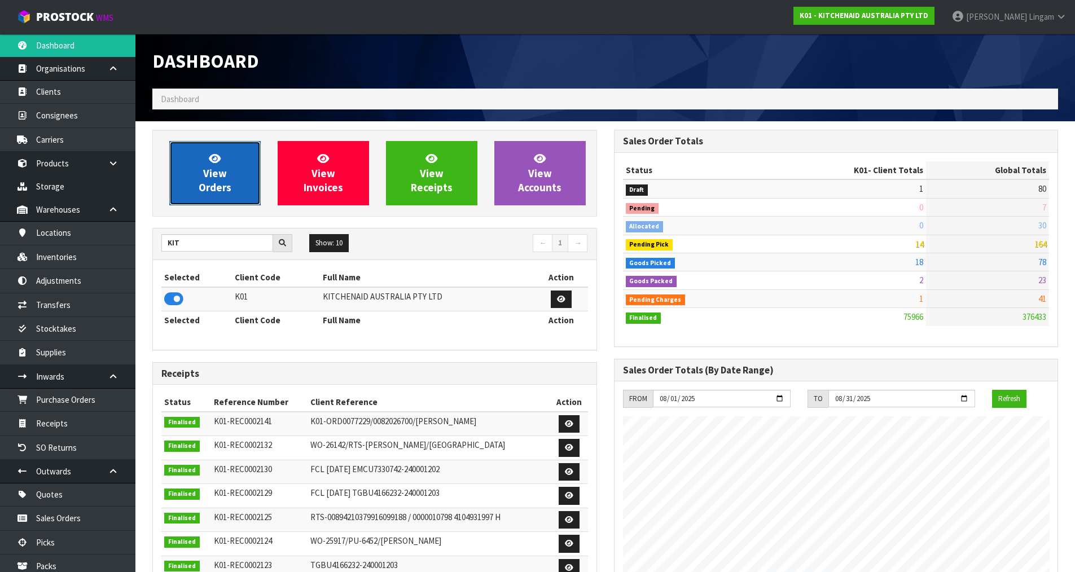
click at [235, 188] on link "View Orders" at bounding box center [214, 173] width 91 height 64
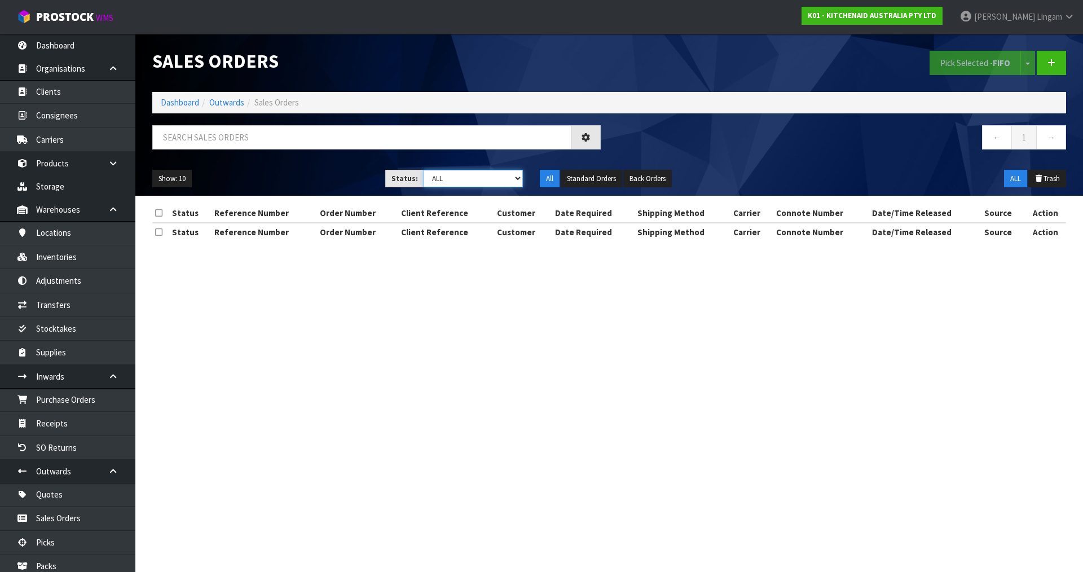
click at [498, 178] on select "Draft Pending Allocated Pending Pick Goods Picked Goods Packed Pending Charges …" at bounding box center [474, 178] width 100 height 17
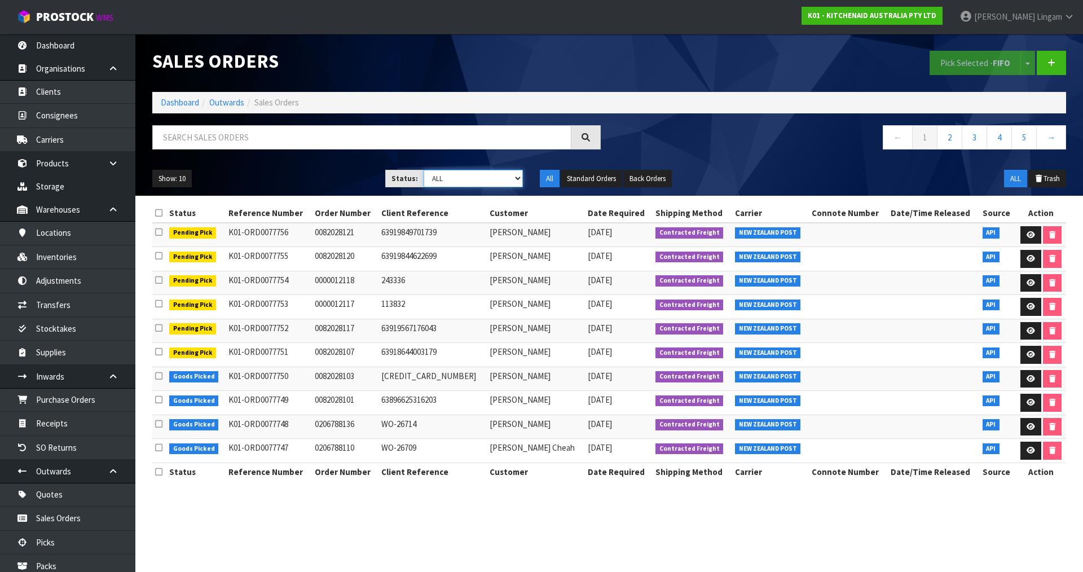
select select "string:6"
click at [424, 170] on select "Draft Pending Allocated Pending Pick Goods Picked Goods Packed Pending Charges …" at bounding box center [474, 178] width 100 height 17
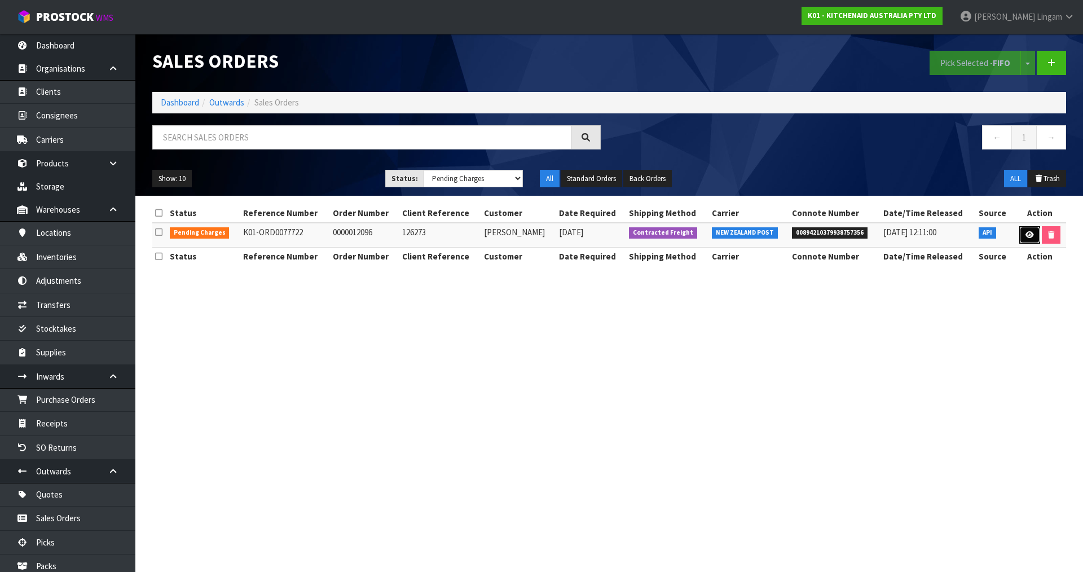
click at [1023, 236] on link at bounding box center [1029, 235] width 21 height 18
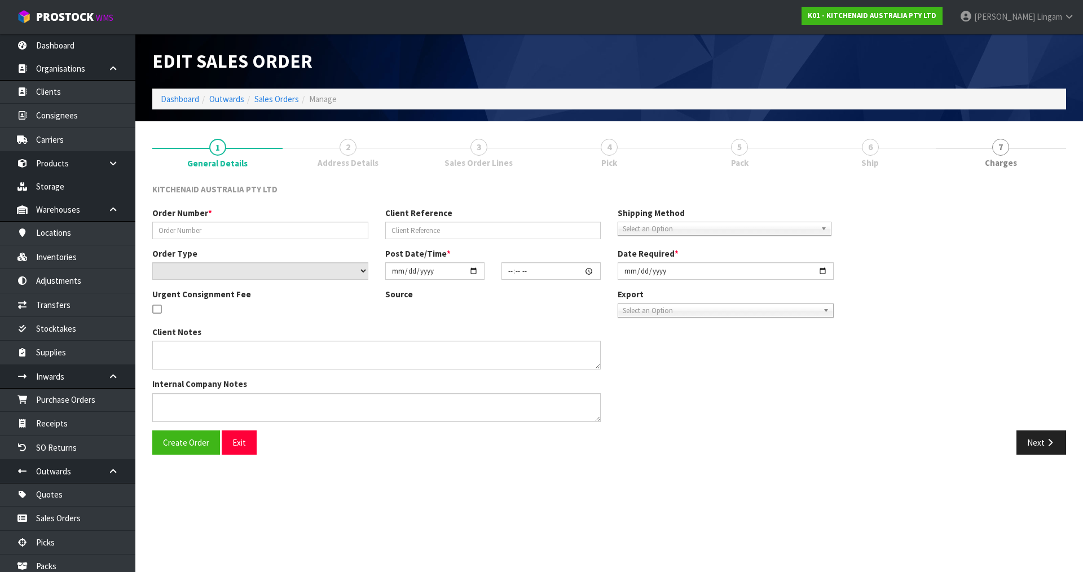
type input "0000012096"
type input "126273"
select select "number:0"
type input "[DATE]"
type input "13:32:20.000"
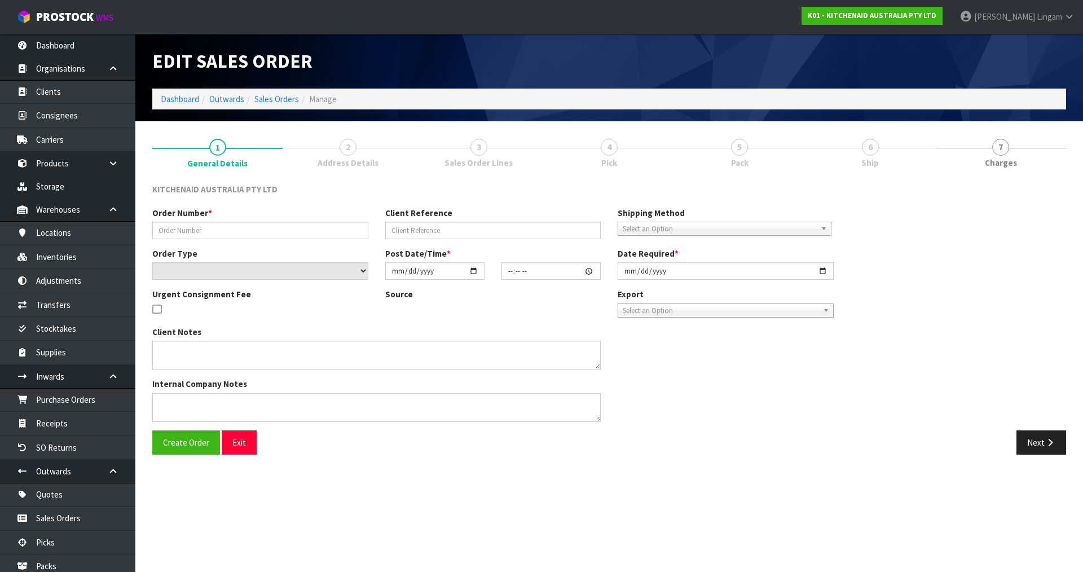
type input "[DATE]"
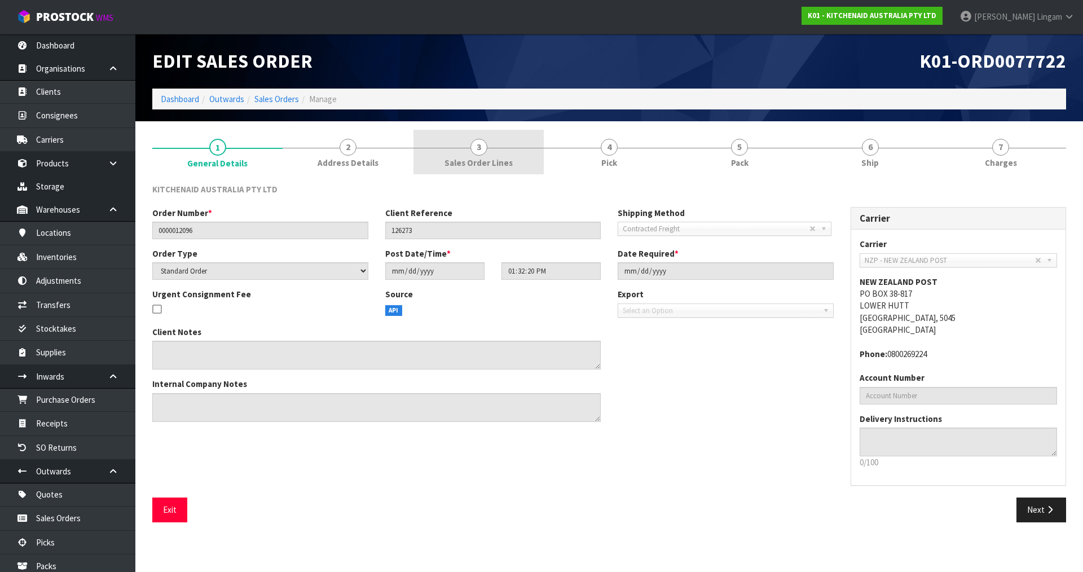
click at [523, 157] on link "3 Sales Order Lines" at bounding box center [478, 152] width 130 height 45
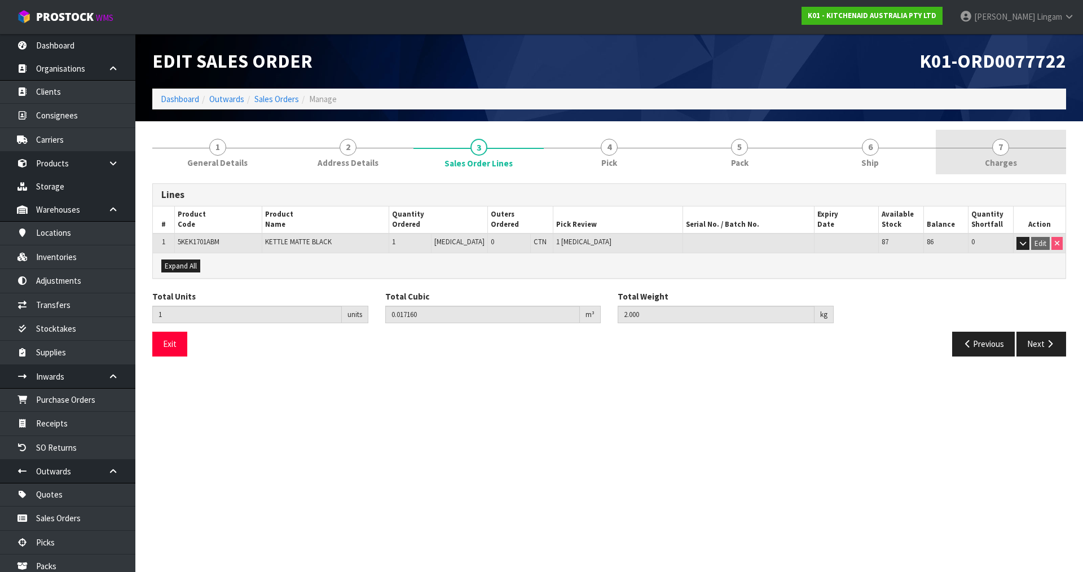
click at [1011, 160] on span "Charges" at bounding box center [1001, 163] width 32 height 12
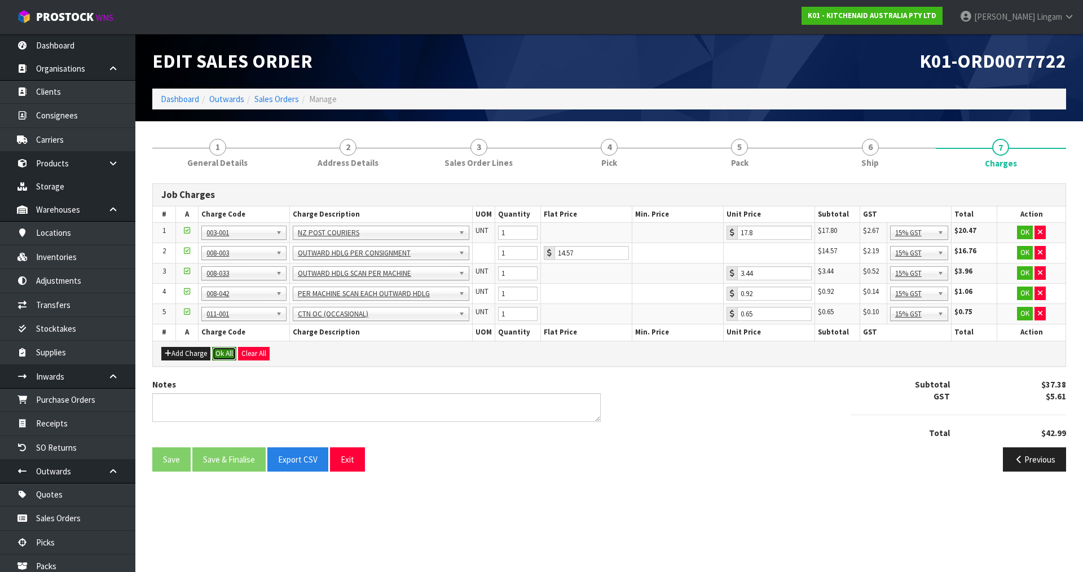
click at [225, 353] on button "Ok All" at bounding box center [224, 354] width 24 height 14
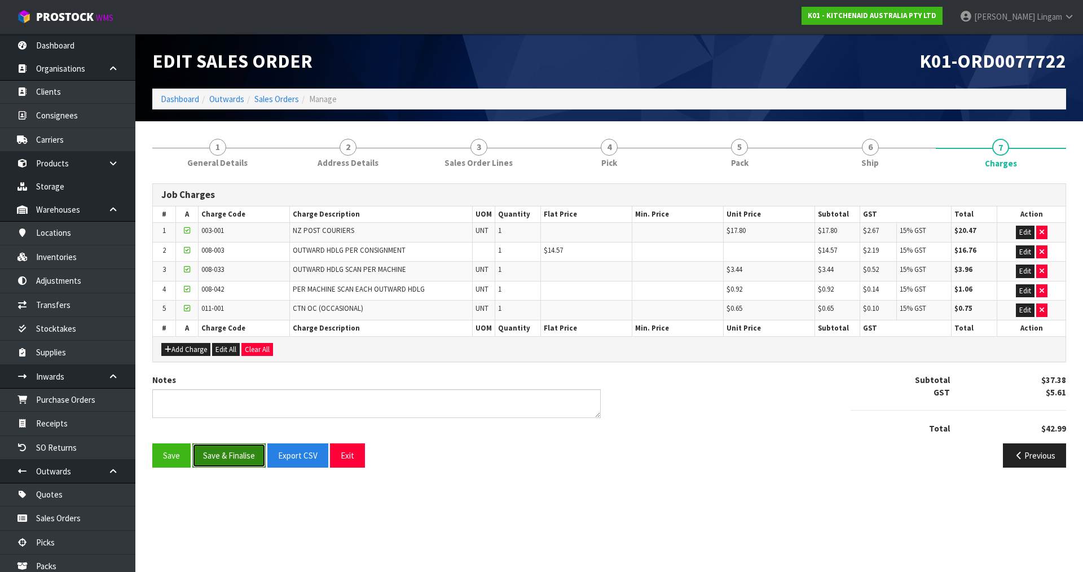
click at [227, 454] on button "Save & Finalise" at bounding box center [228, 455] width 73 height 24
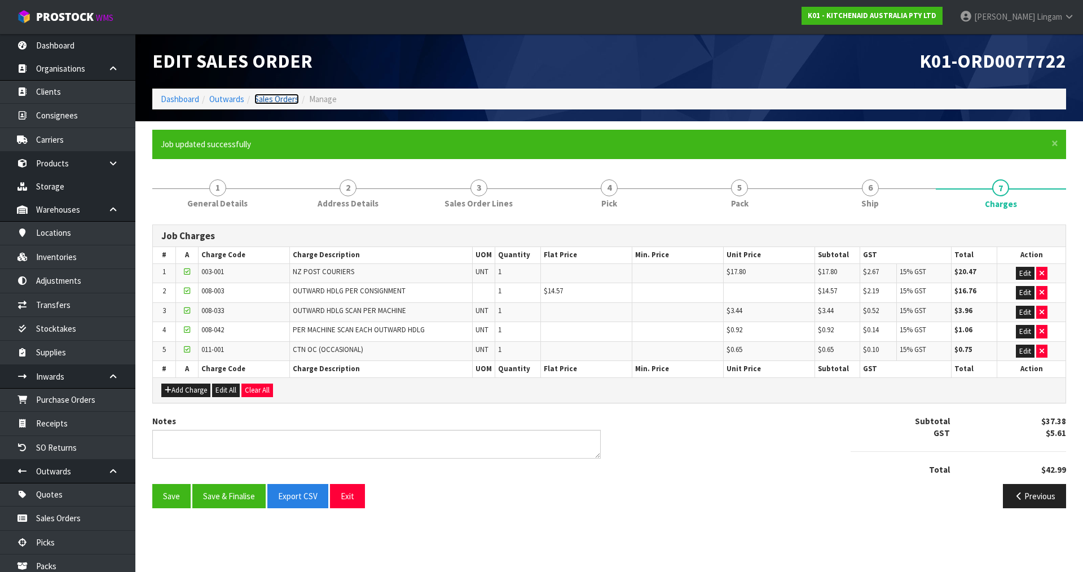
click at [292, 99] on link "Sales Orders" at bounding box center [276, 99] width 45 height 11
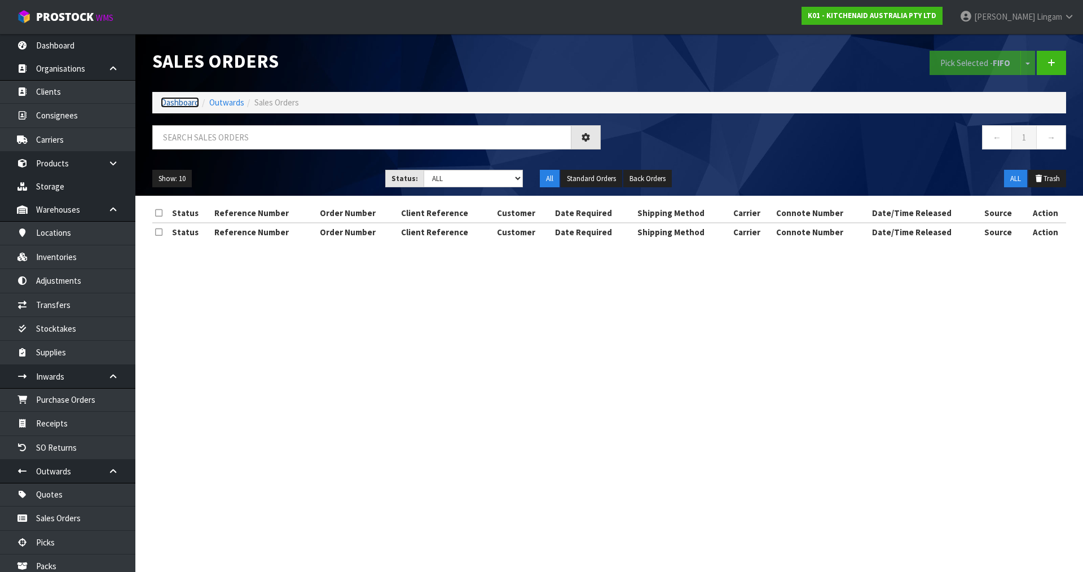
click at [186, 101] on link "Dashboard" at bounding box center [180, 102] width 38 height 11
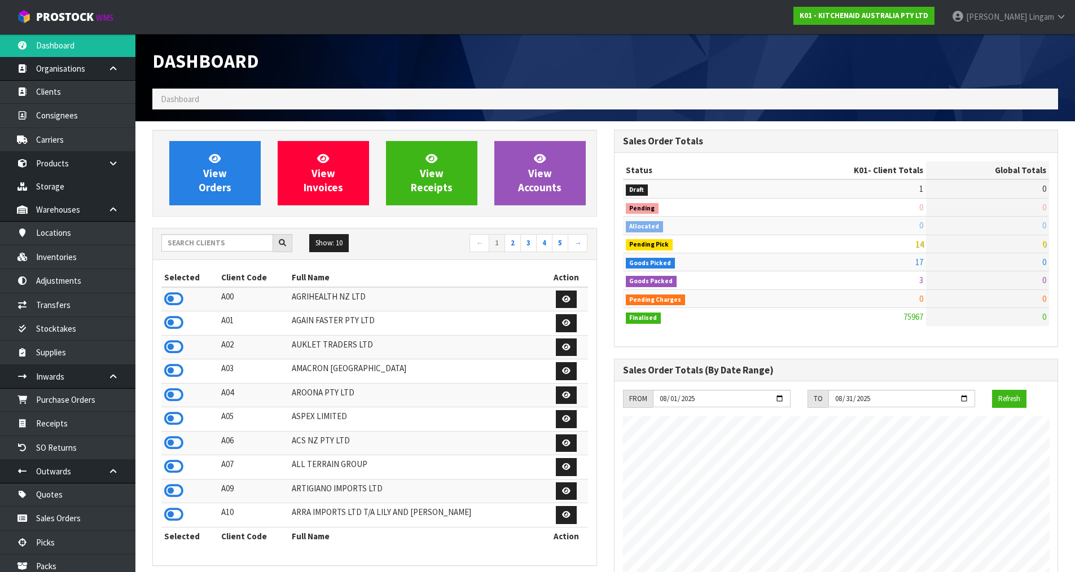
scroll to position [855, 461]
click at [237, 245] on input "text" at bounding box center [217, 242] width 112 height 17
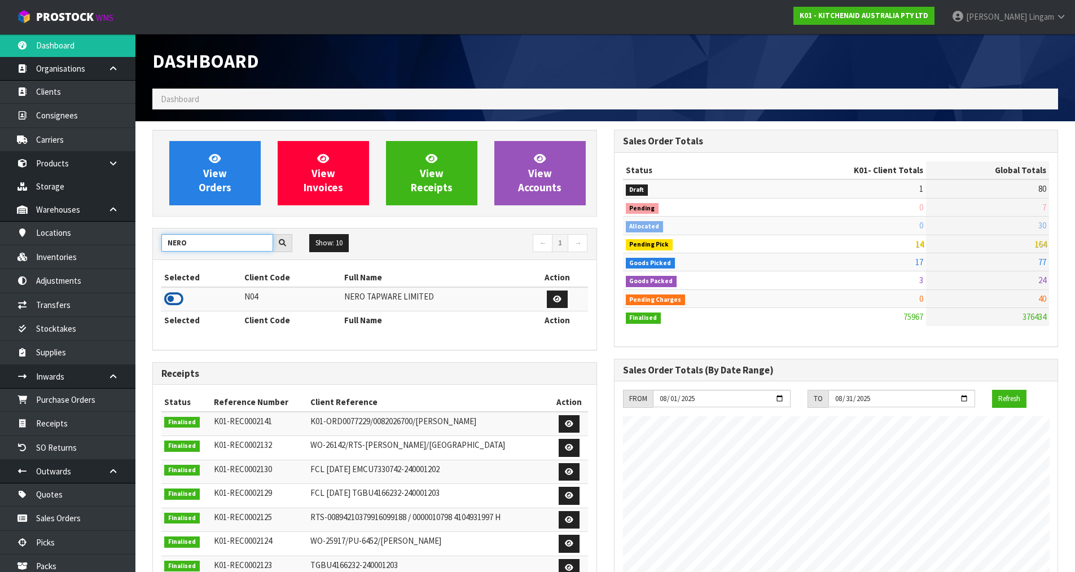
type input "NERO"
click at [175, 298] on icon at bounding box center [173, 299] width 19 height 17
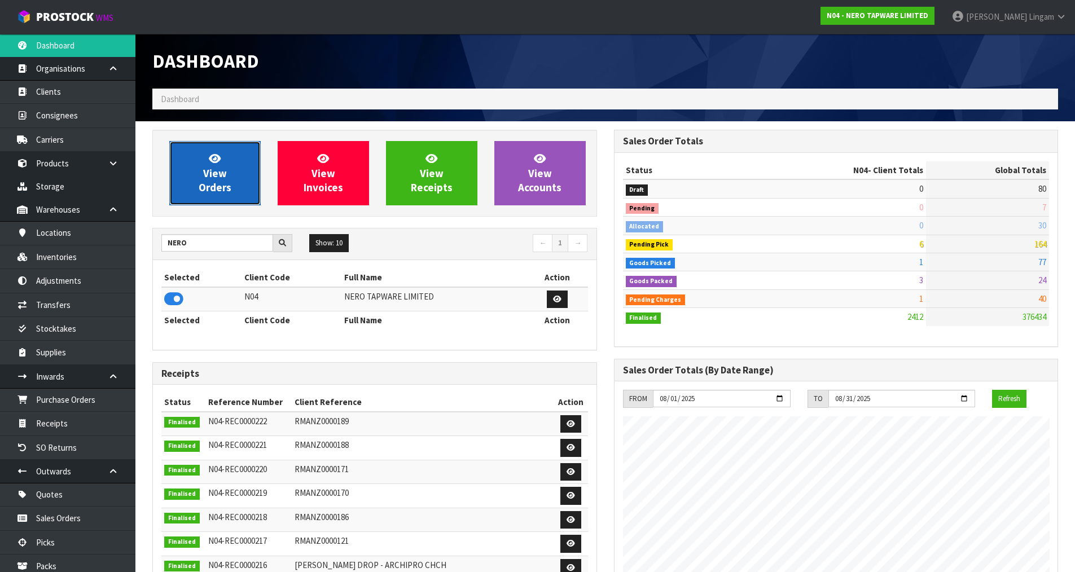
click at [214, 195] on link "View Orders" at bounding box center [214, 173] width 91 height 64
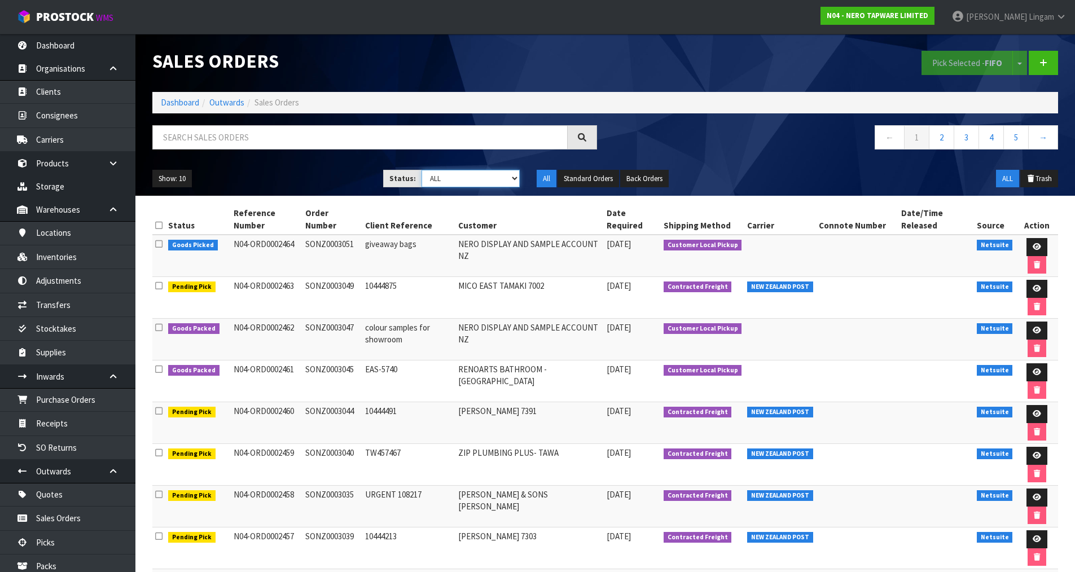
click at [490, 178] on select "Draft Pending Allocated Pending Pick Goods Picked Goods Packed Pending Charges …" at bounding box center [470, 178] width 98 height 17
select select "string:6"
click at [421, 170] on select "Draft Pending Allocated Pending Pick Goods Picked Goods Packed Pending Charges …" at bounding box center [470, 178] width 98 height 17
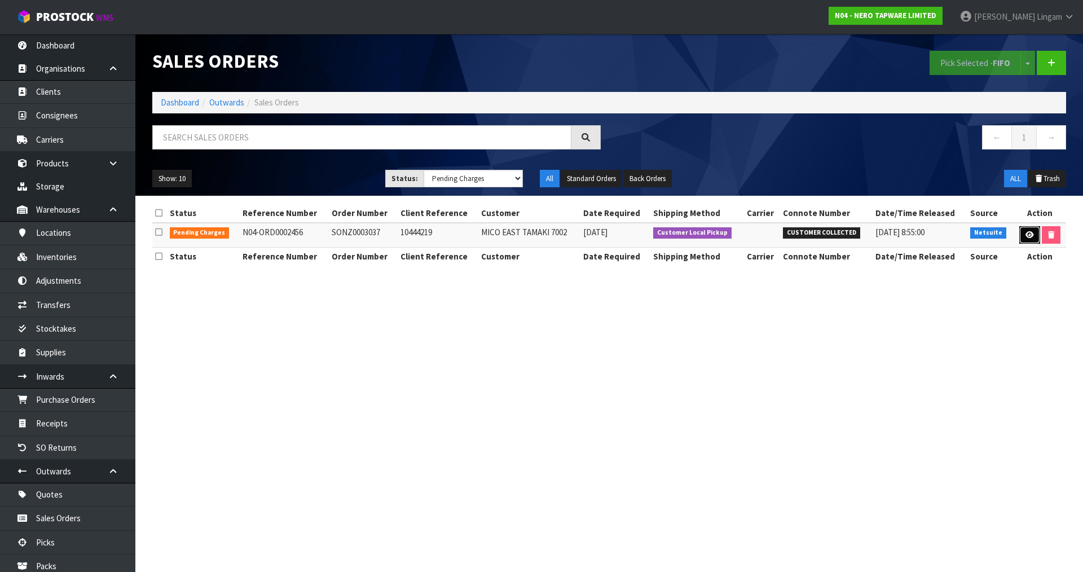
click at [1029, 232] on icon at bounding box center [1029, 234] width 8 height 7
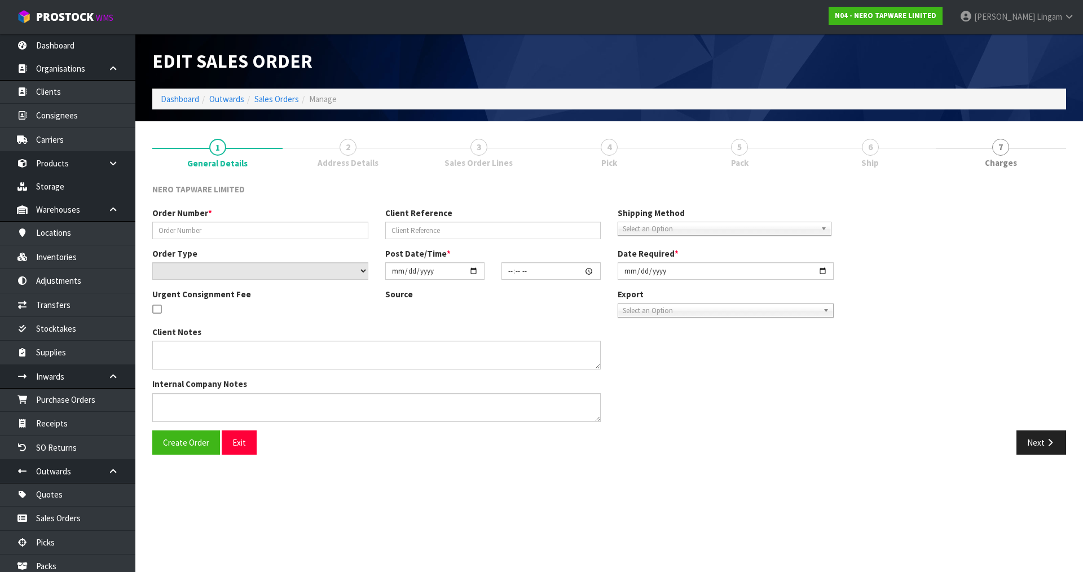
type input "SONZ0003037"
type input "10444219"
select select "number:0"
type input "[DATE]"
type input "16:15:06.000"
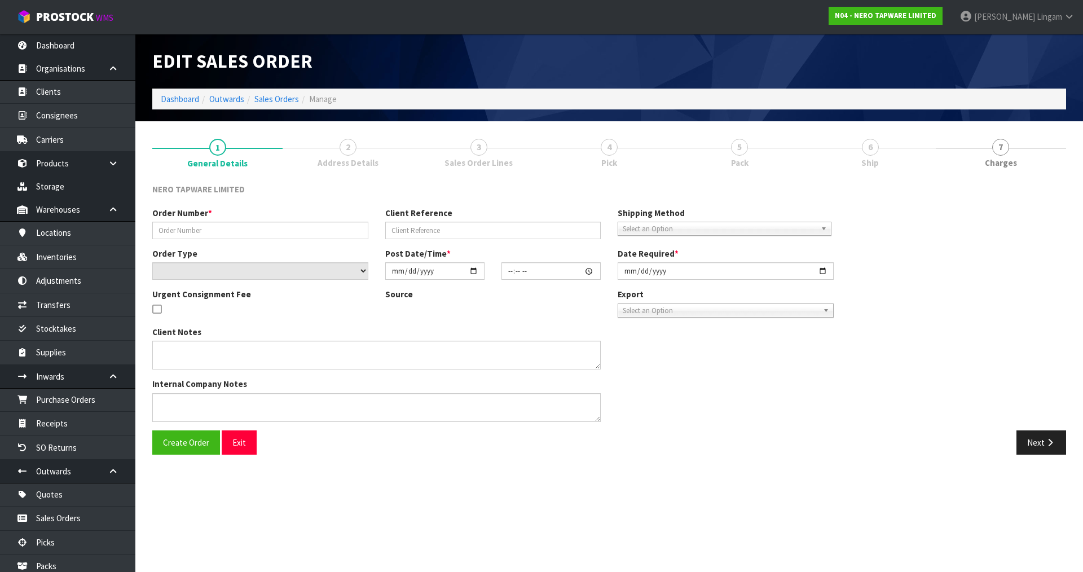
type input "2025-08-13"
type textarea "customer pick up 13/08"
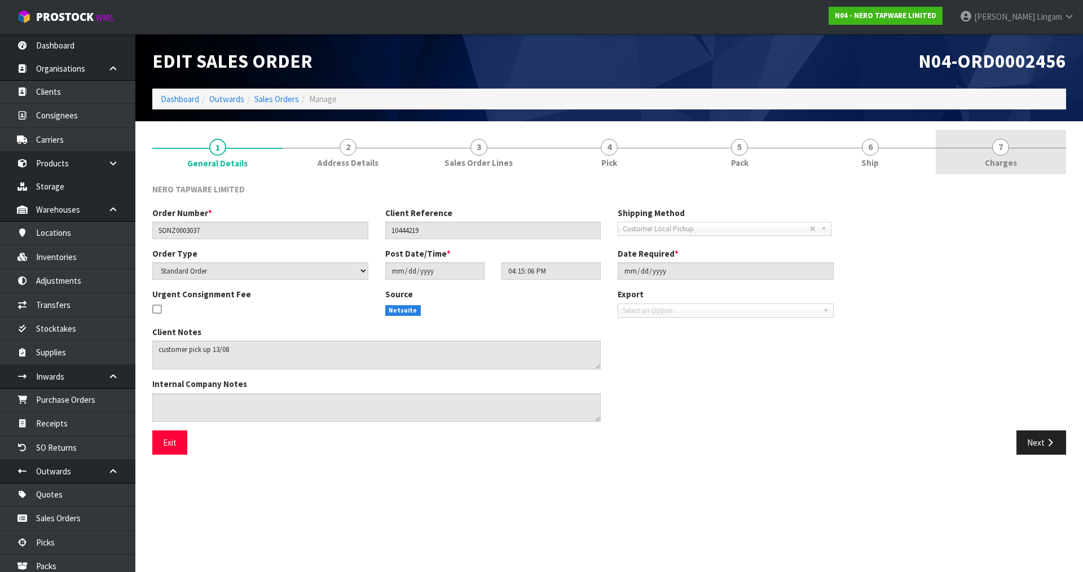
click at [1014, 159] on span "Charges" at bounding box center [1001, 163] width 32 height 12
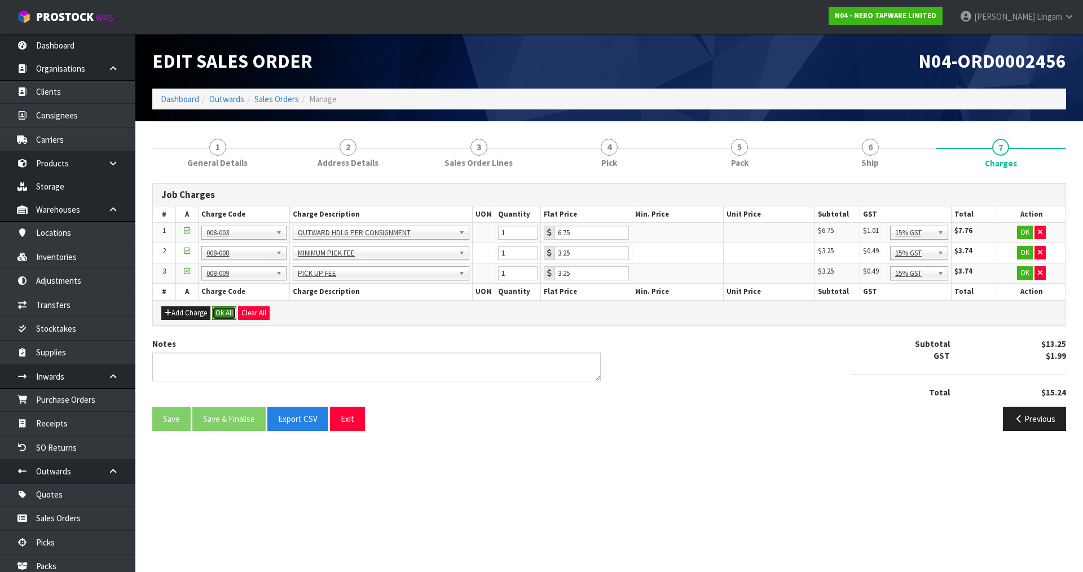
click at [222, 314] on button "Ok All" at bounding box center [224, 313] width 24 height 14
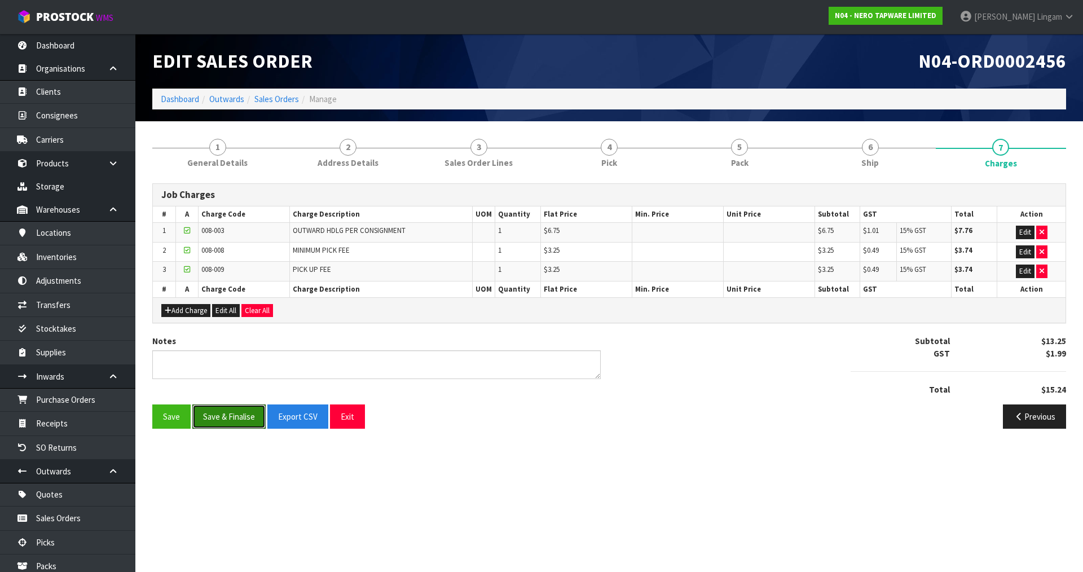
drag, startPoint x: 226, startPoint y: 411, endPoint x: 233, endPoint y: 394, distance: 18.4
click at [227, 409] on button "Save & Finalise" at bounding box center [228, 416] width 73 height 24
click at [283, 99] on link "Sales Orders" at bounding box center [276, 99] width 45 height 11
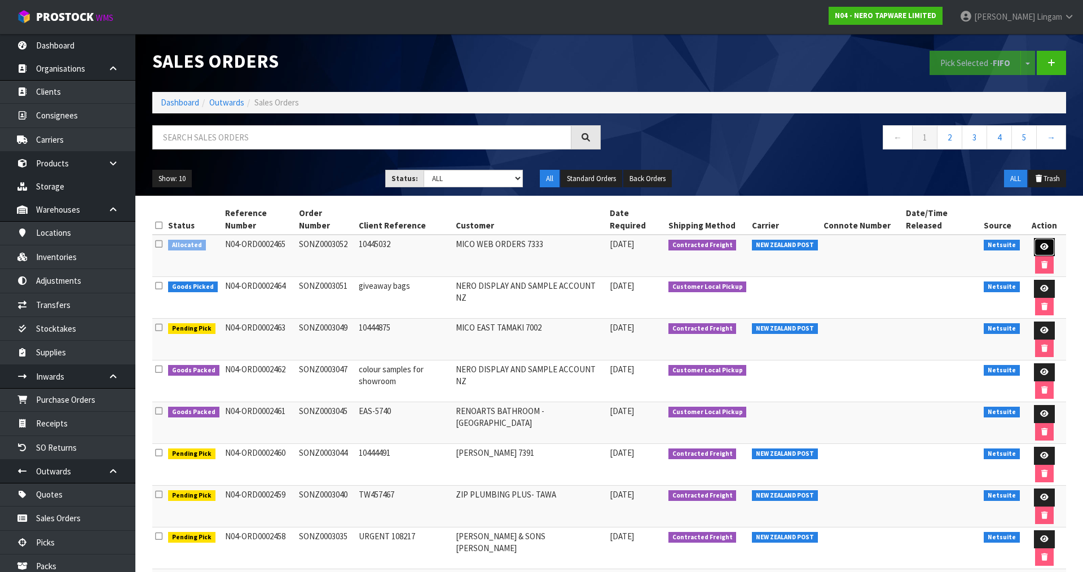
click at [1037, 238] on link at bounding box center [1044, 247] width 21 height 18
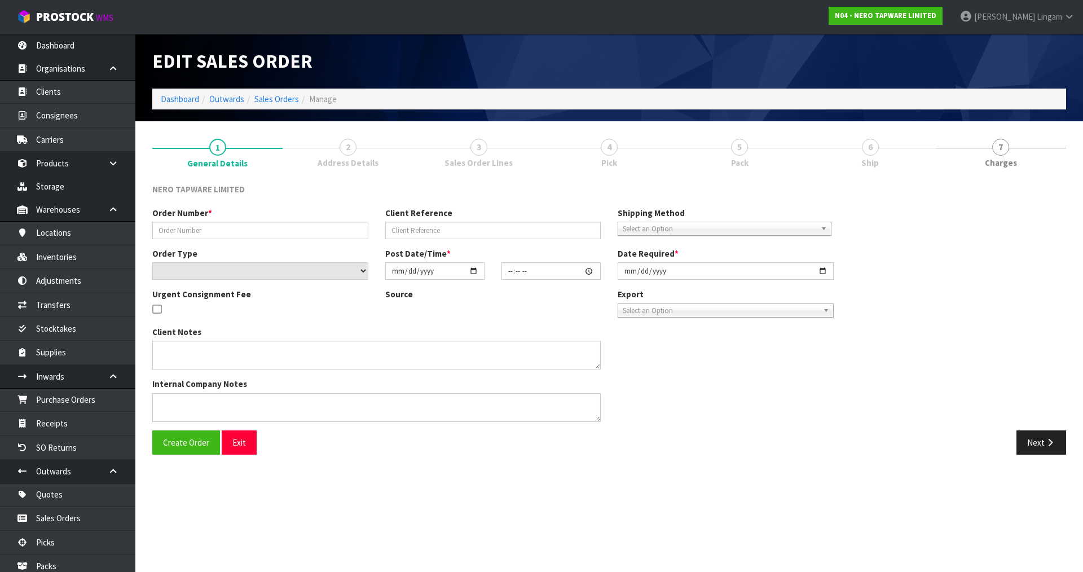
type input "SONZ0003052"
type input "10445032"
select select "number:0"
type input "2025-08-13"
type input "12:15:05.000"
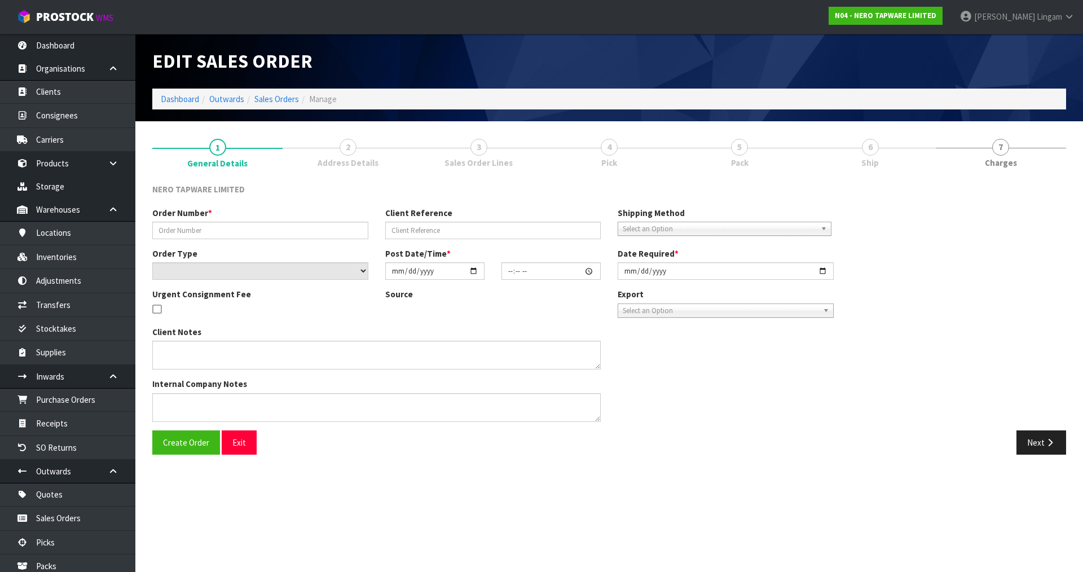
type input "2025-08-13"
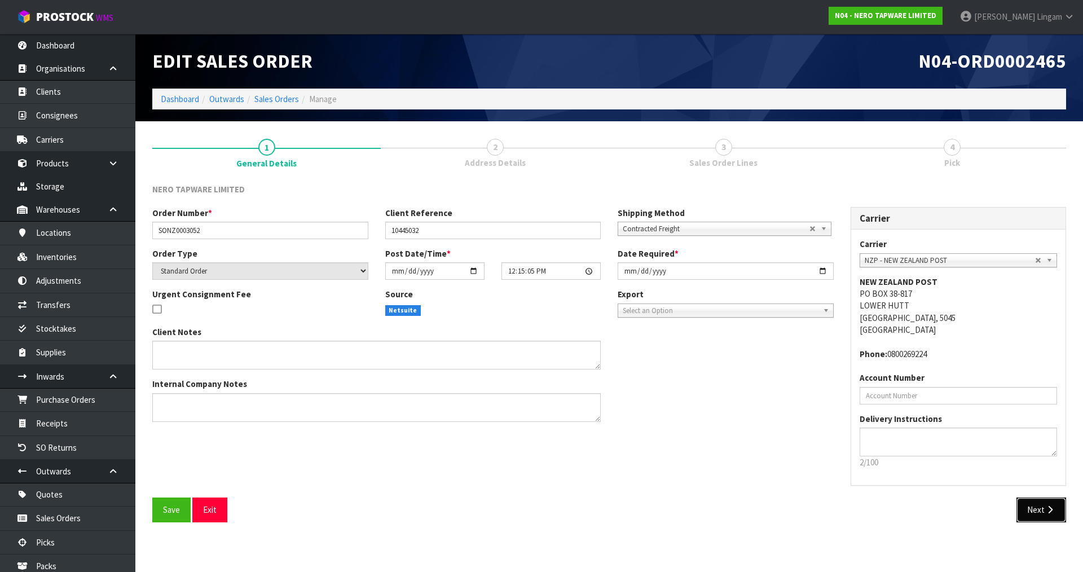
click at [1043, 509] on button "Next" at bounding box center [1041, 510] width 50 height 24
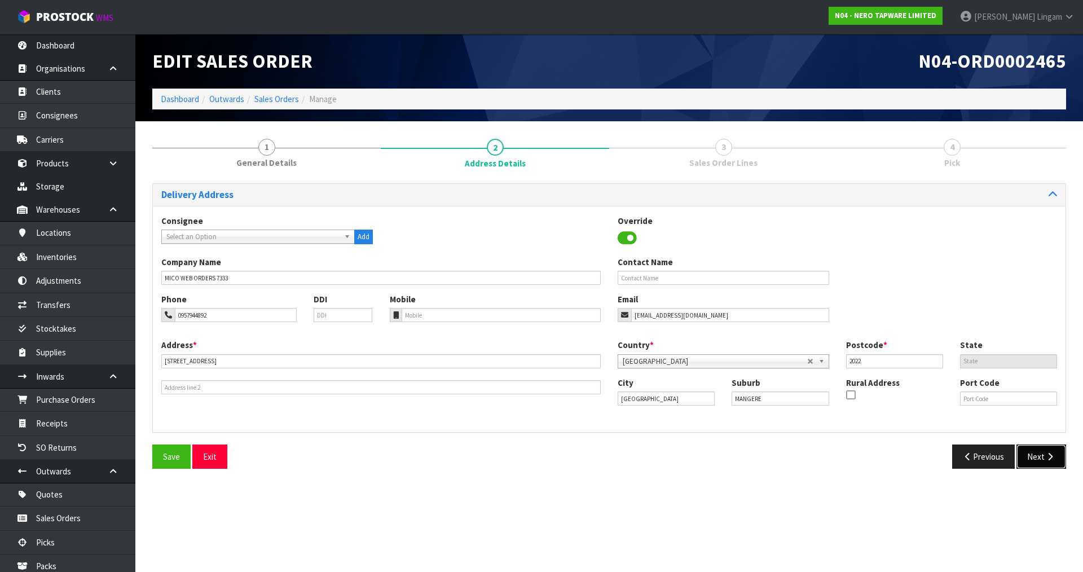
click at [1040, 461] on button "Next" at bounding box center [1041, 456] width 50 height 24
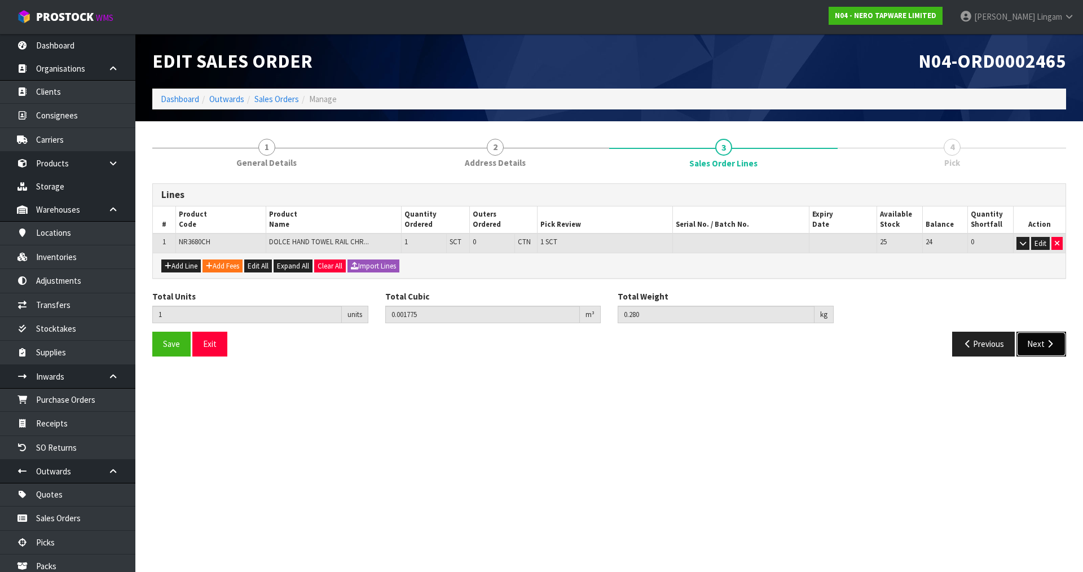
click at [1037, 342] on button "Next" at bounding box center [1041, 344] width 50 height 24
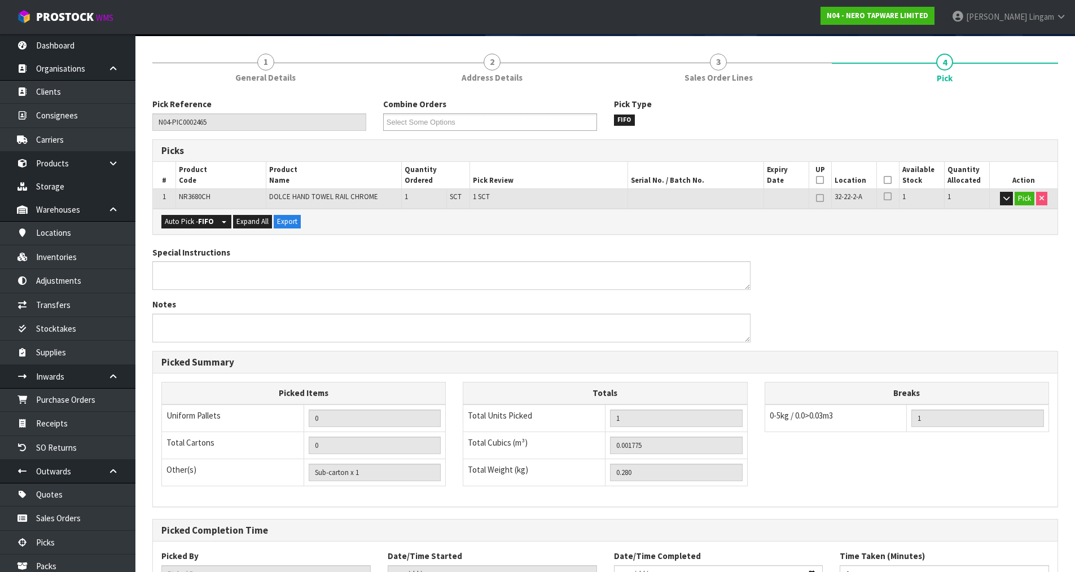
scroll to position [175, 0]
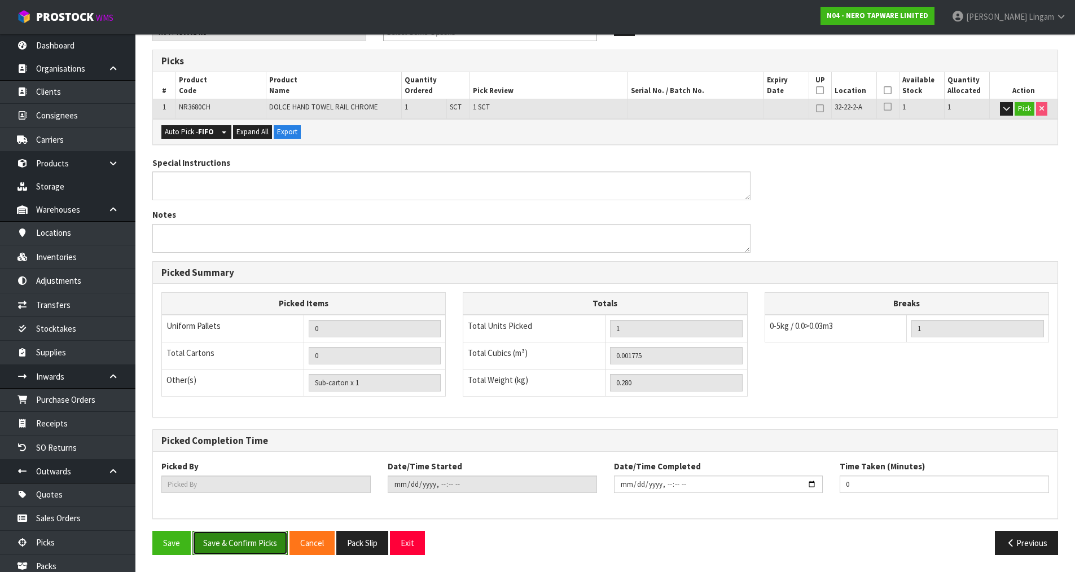
click at [258, 544] on button "Save & Confirm Picks" at bounding box center [239, 543] width 95 height 24
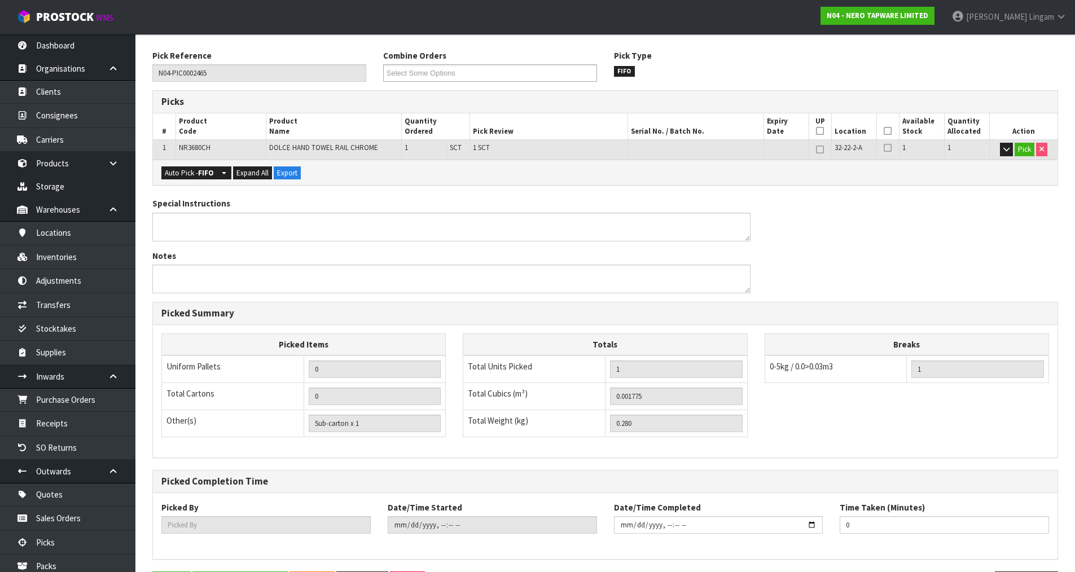
scroll to position [0, 0]
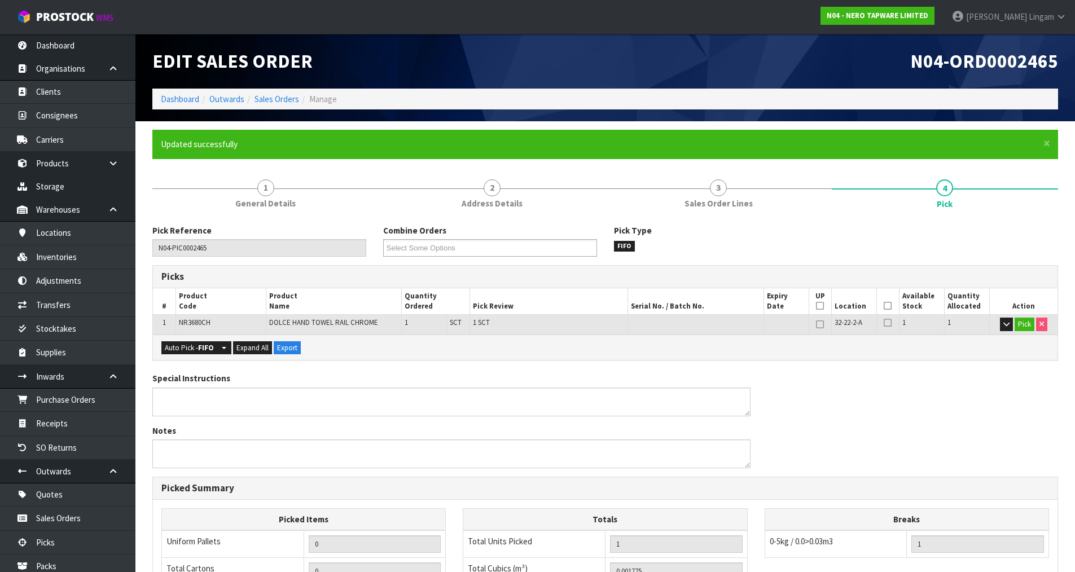
type input "Vineeta Lingam"
type input "2025-08-13T12:15:19"
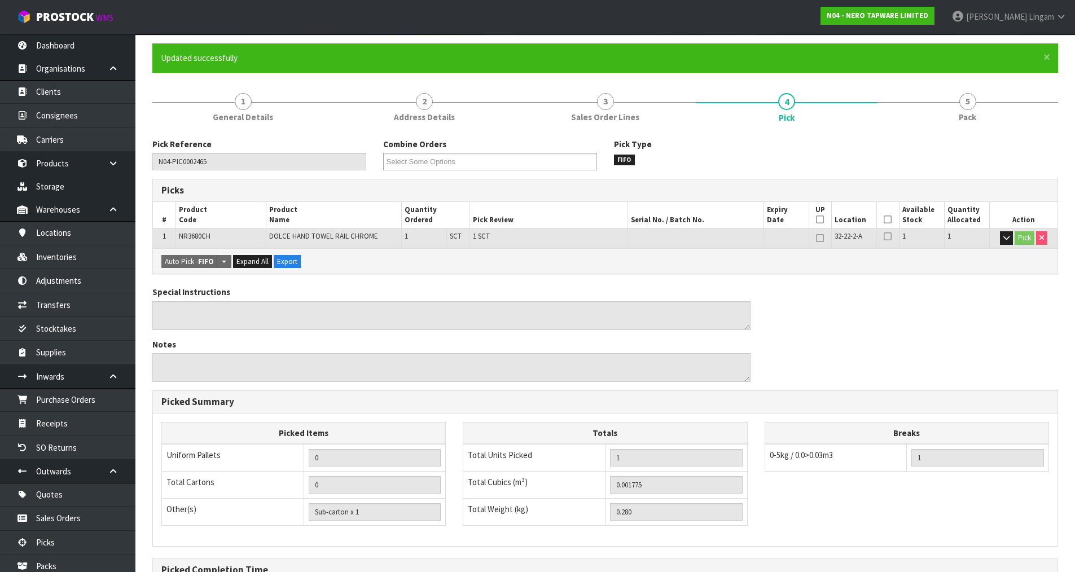
scroll to position [216, 0]
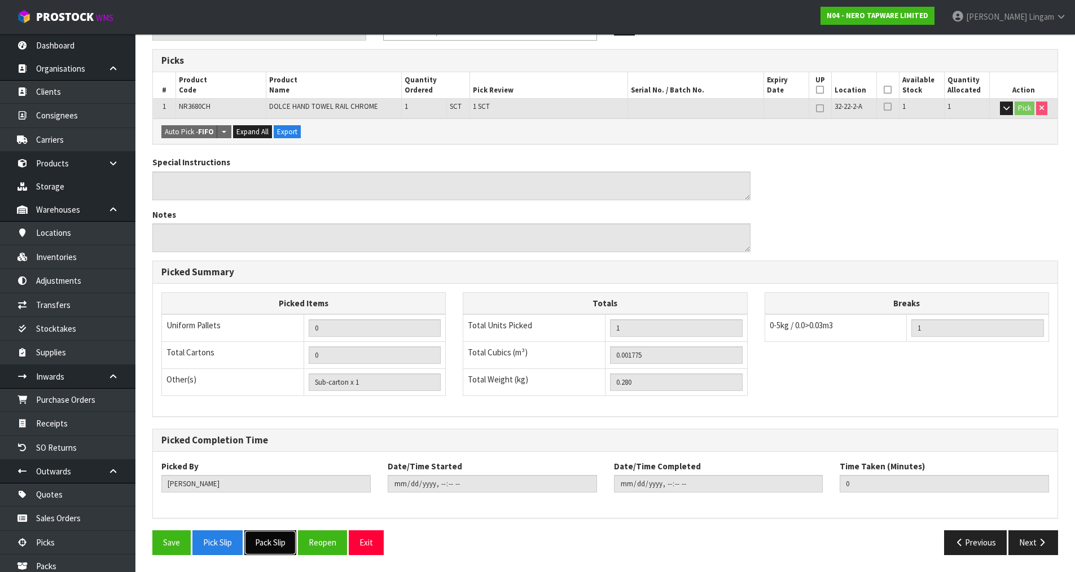
click at [258, 544] on button "Pack Slip" at bounding box center [270, 542] width 52 height 24
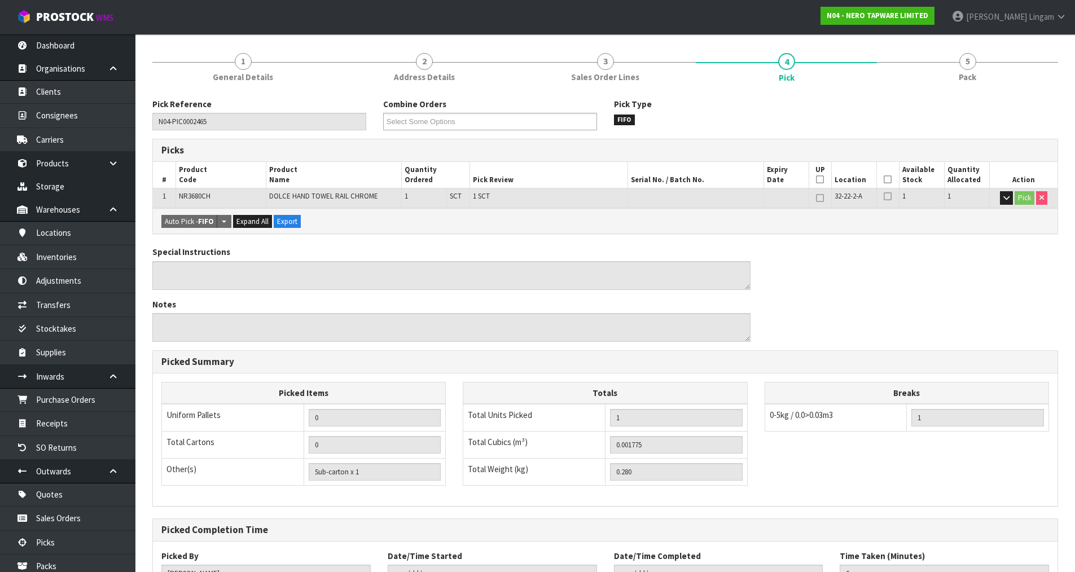
scroll to position [0, 0]
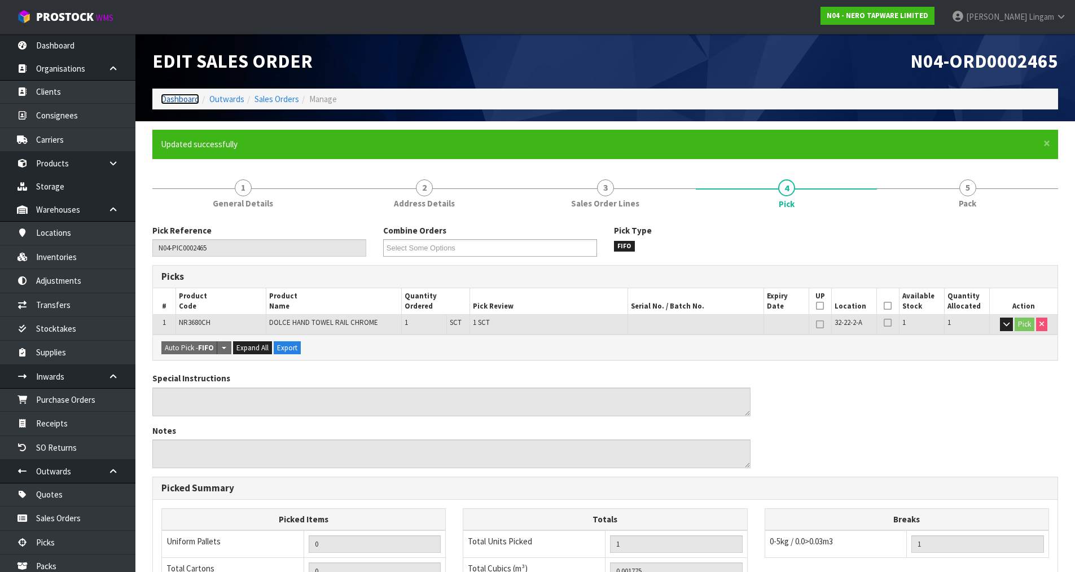
click at [173, 98] on link "Dashboard" at bounding box center [180, 99] width 38 height 11
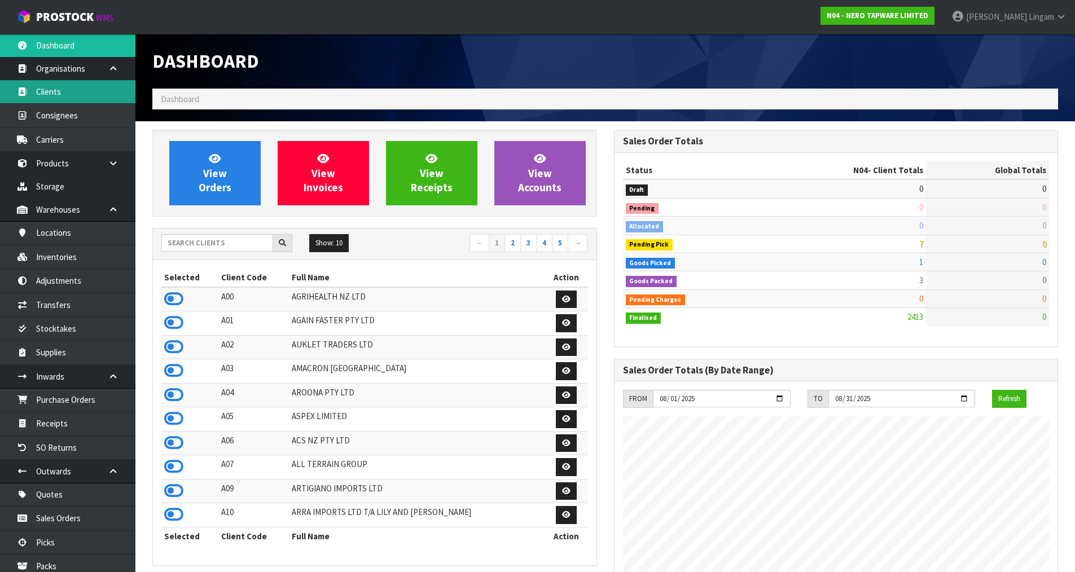
scroll to position [855, 461]
click at [236, 245] on input "text" at bounding box center [217, 242] width 112 height 17
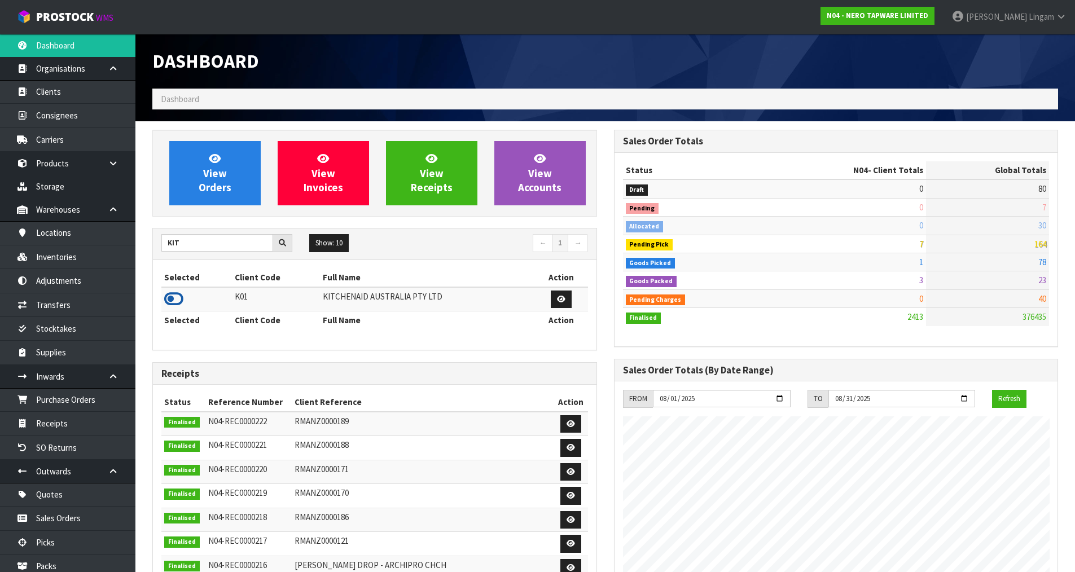
click at [173, 297] on icon at bounding box center [173, 299] width 19 height 17
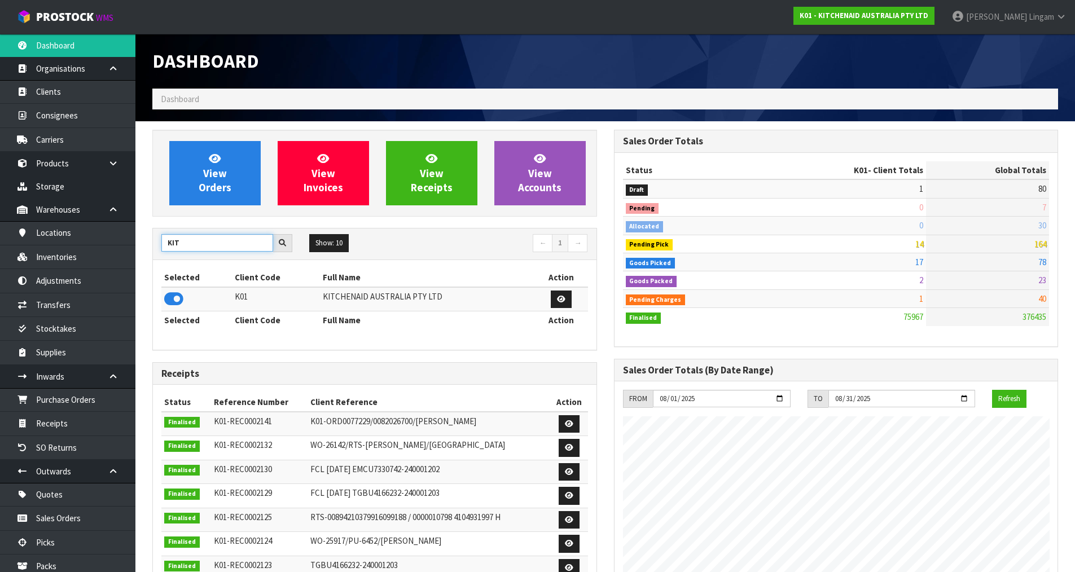
drag, startPoint x: 188, startPoint y: 242, endPoint x: 151, endPoint y: 257, distance: 40.0
click at [150, 257] on div "View Orders View Invoices View Receipts View Accounts KIT Show: 10 5 10 25 50 ←…" at bounding box center [374, 460] width 461 height 661
type input "LIF"
click at [167, 301] on icon at bounding box center [173, 299] width 19 height 17
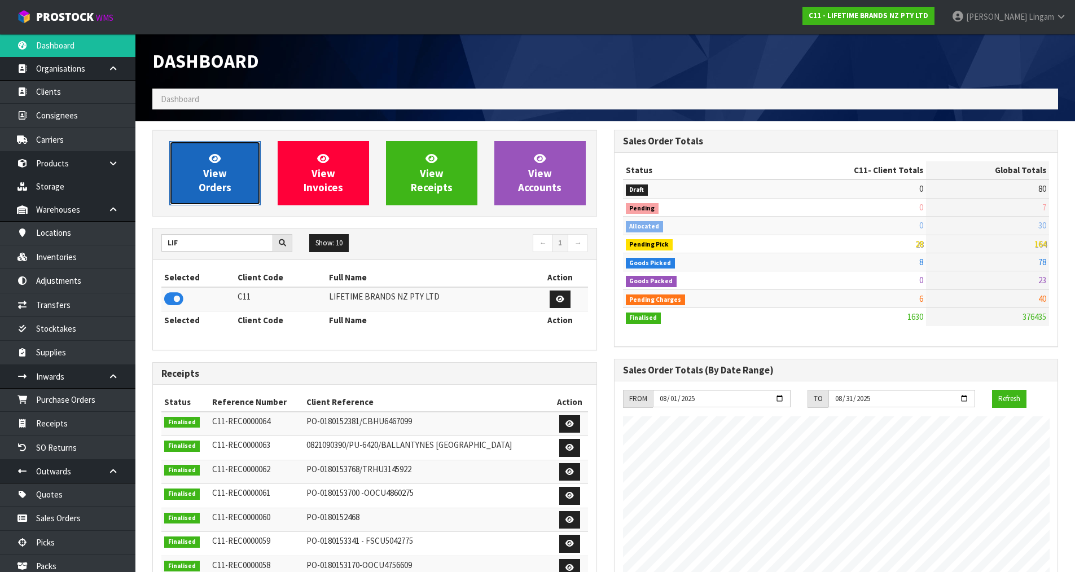
click at [217, 186] on span "View Orders" at bounding box center [215, 173] width 33 height 42
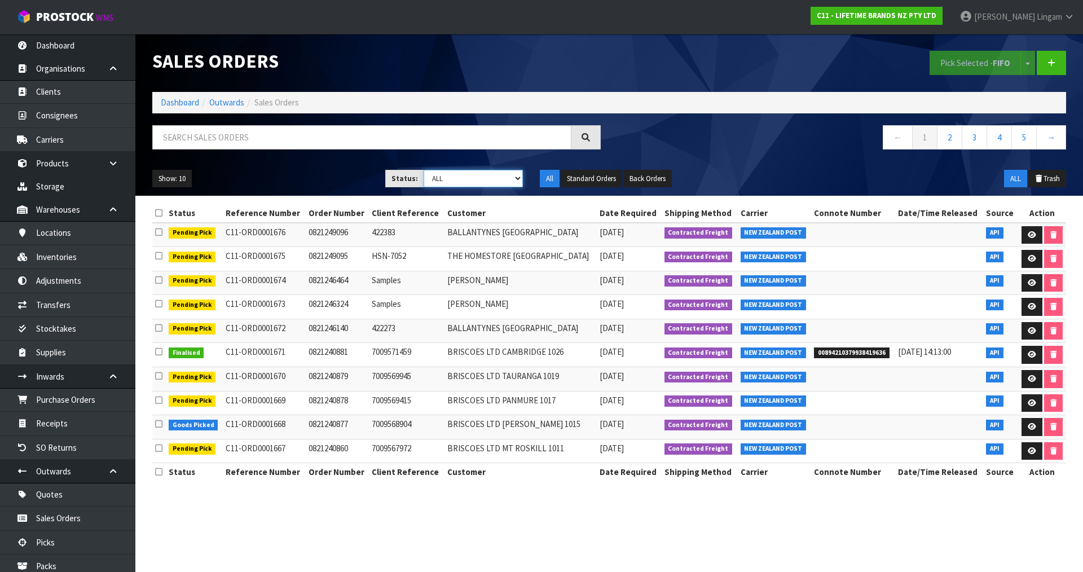
click at [503, 183] on select "Draft Pending Allocated Pending Pick Goods Picked Goods Packed Pending Charges …" at bounding box center [474, 178] width 100 height 17
select select "string:6"
click at [424, 170] on select "Draft Pending Allocated Pending Pick Goods Picked Goods Packed Pending Charges …" at bounding box center [474, 178] width 100 height 17
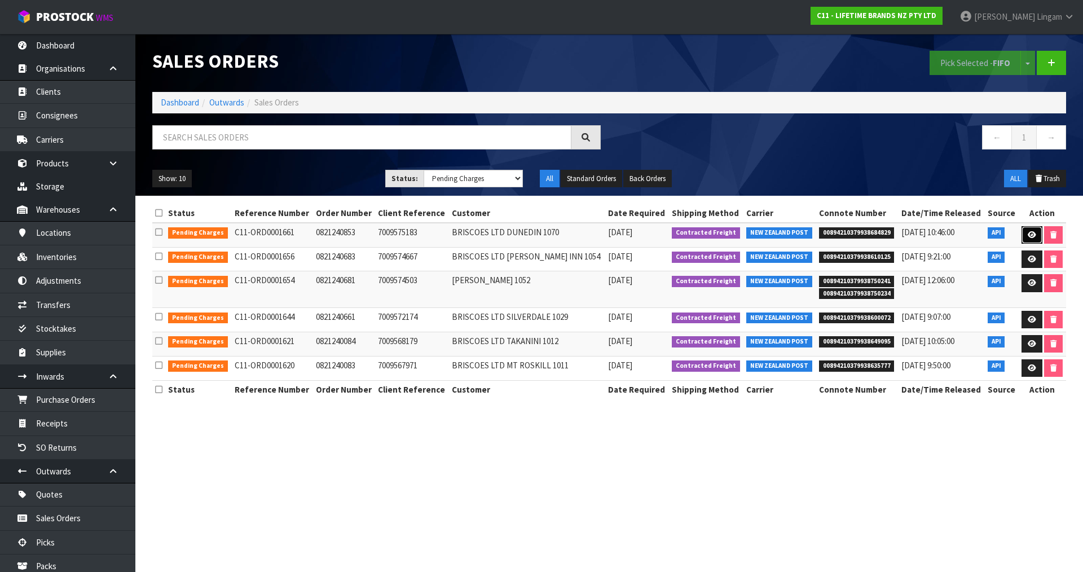
click at [1031, 236] on icon at bounding box center [1032, 234] width 8 height 7
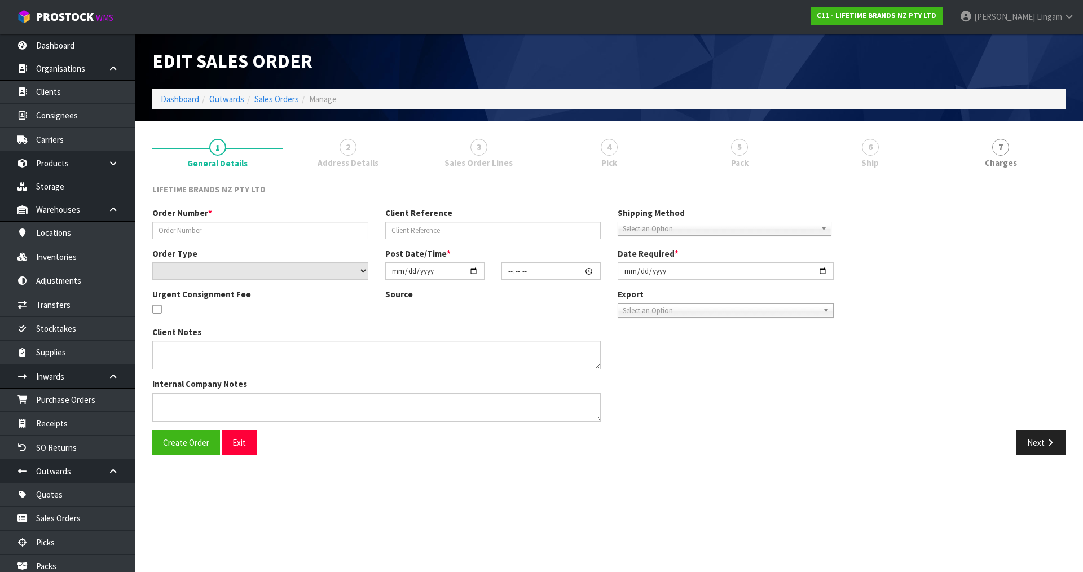
type input "0821240853"
type input "7009575183"
select select "number:0"
type input "2025-08-11"
type input "16:08:14.000"
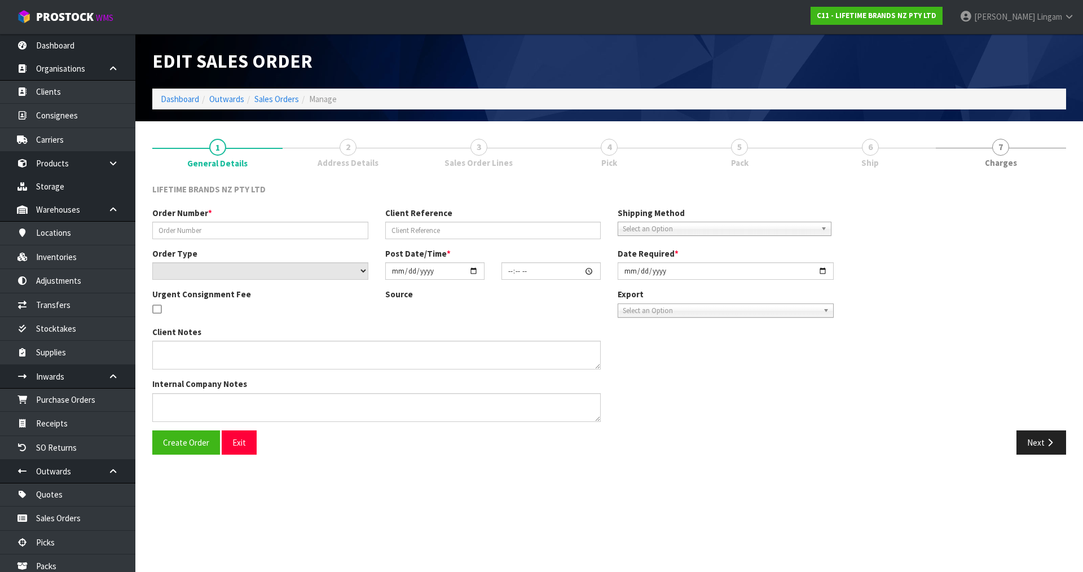
type input "2025-08-12"
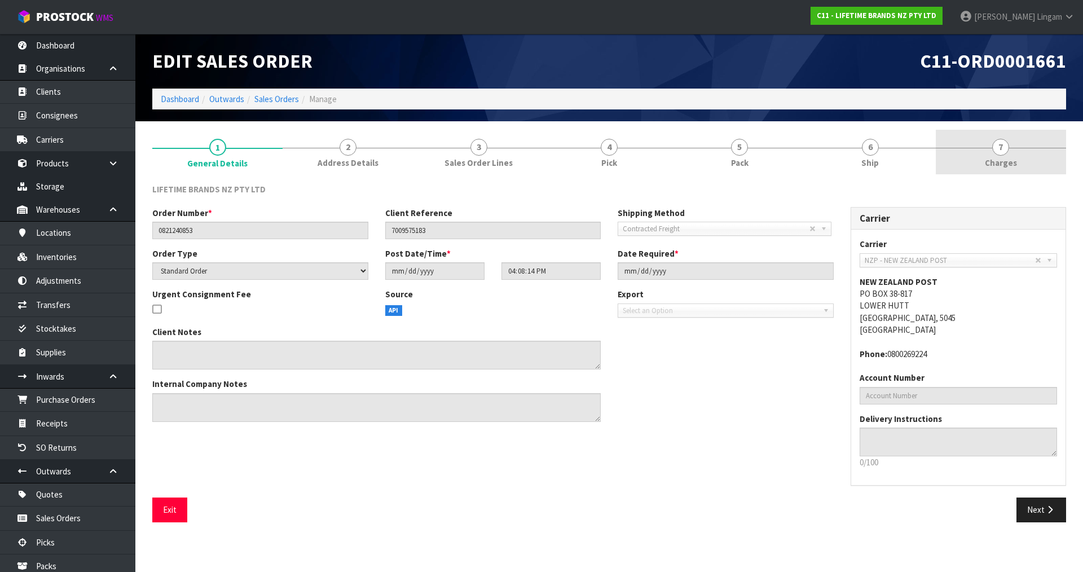
click at [1024, 152] on link "7 Charges" at bounding box center [1001, 152] width 130 height 45
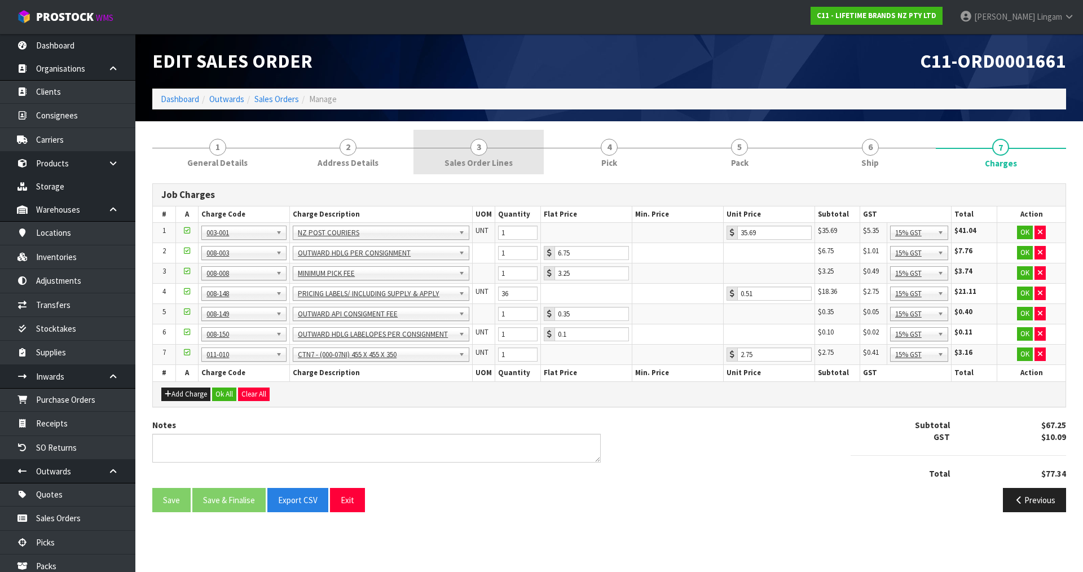
click at [527, 165] on link "3 Sales Order Lines" at bounding box center [478, 152] width 130 height 45
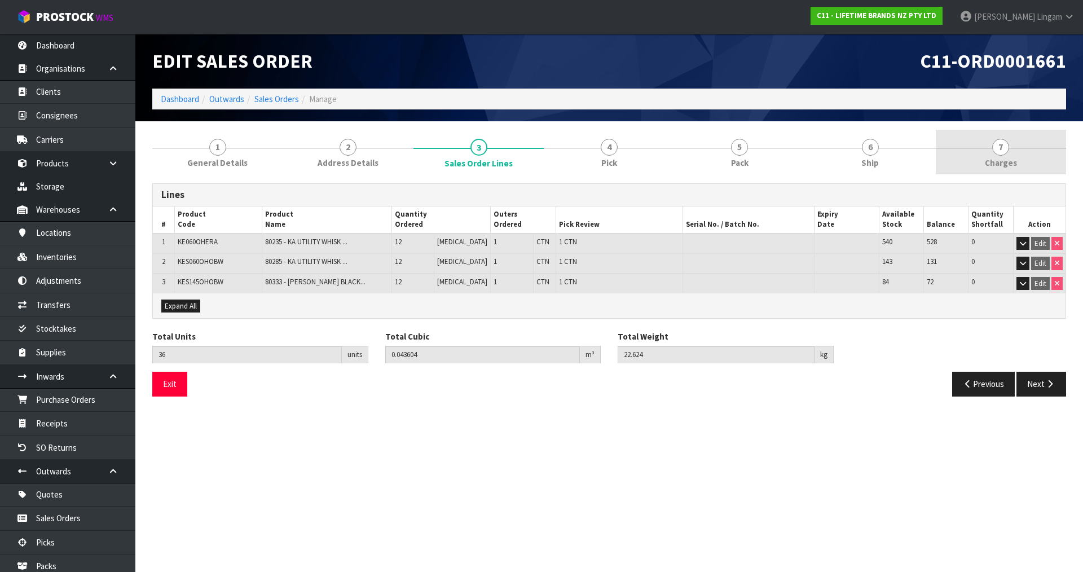
click at [1028, 159] on link "7 Charges" at bounding box center [1001, 152] width 130 height 45
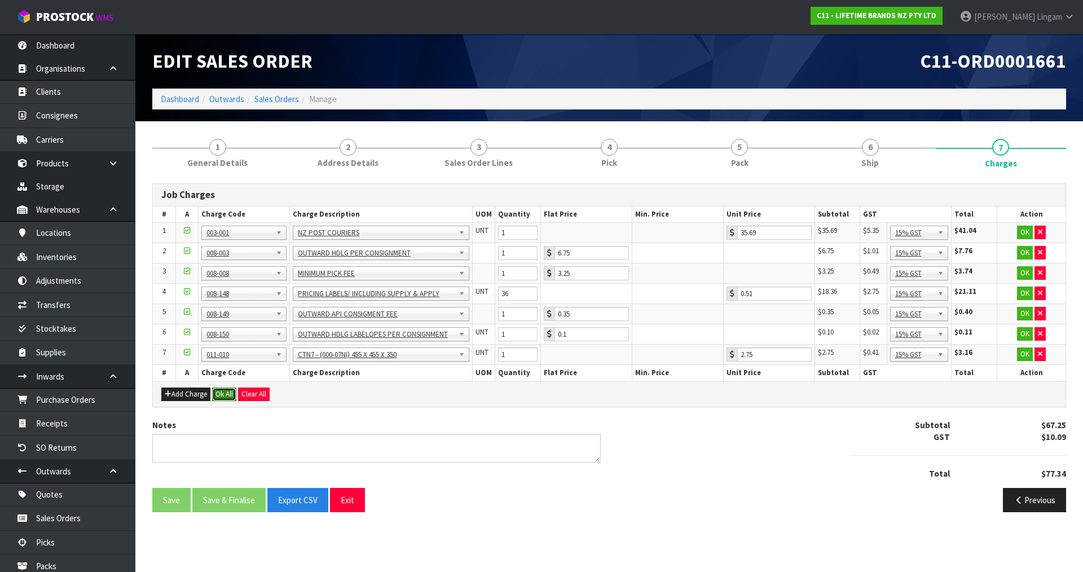
click at [230, 391] on button "Ok All" at bounding box center [224, 395] width 24 height 14
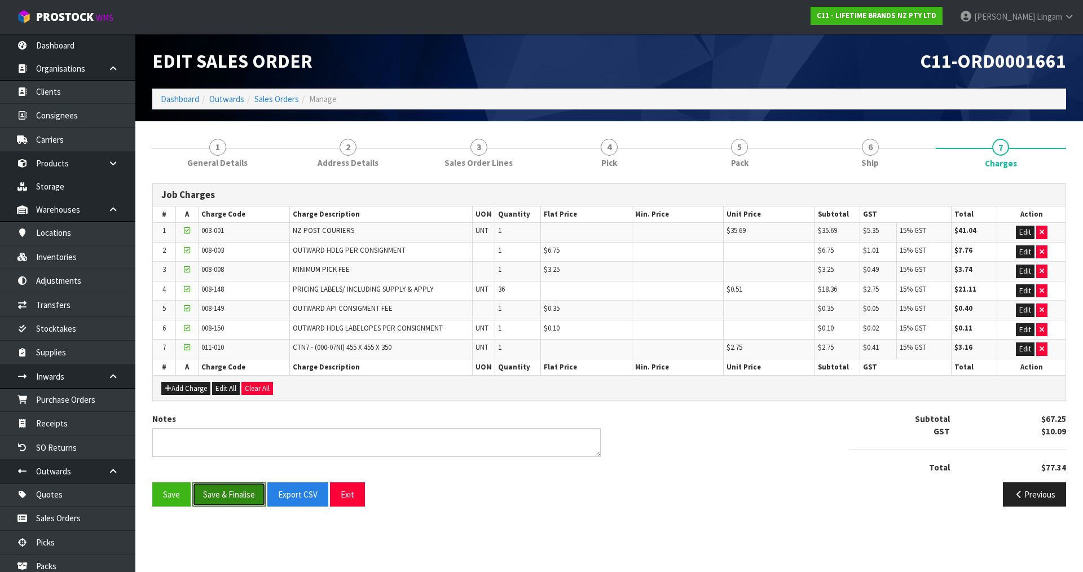
click at [230, 496] on button "Save & Finalise" at bounding box center [228, 494] width 73 height 24
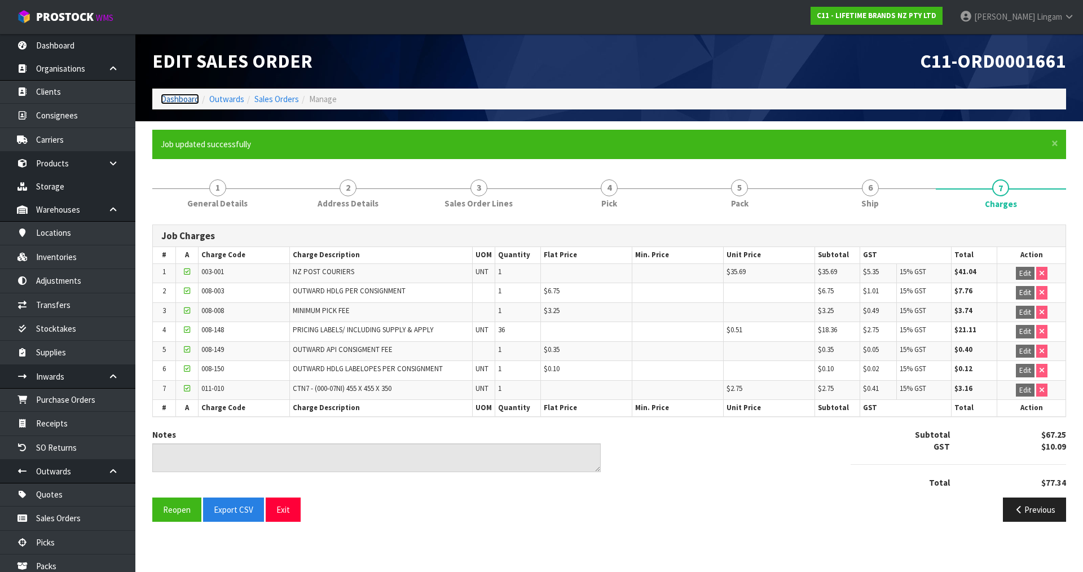
click at [184, 98] on link "Dashboard" at bounding box center [180, 99] width 38 height 11
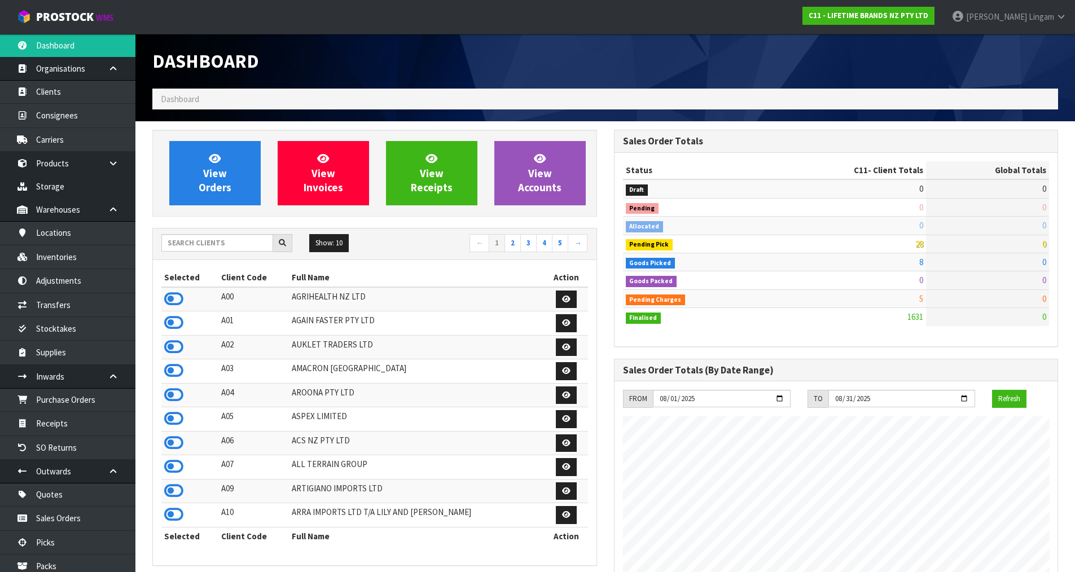
scroll to position [855, 461]
click at [247, 175] on link "View Orders" at bounding box center [214, 173] width 91 height 64
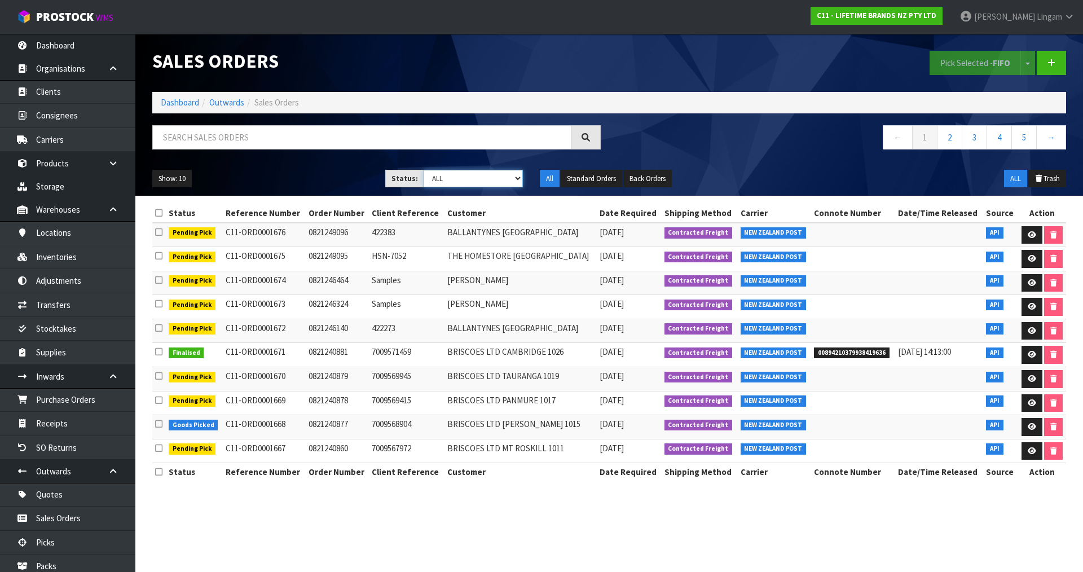
click at [490, 175] on select "Draft Pending Allocated Pending Pick Goods Picked Goods Packed Pending Charges …" at bounding box center [474, 178] width 100 height 17
select select "string:6"
click at [424, 170] on select "Draft Pending Allocated Pending Pick Goods Picked Goods Packed Pending Charges …" at bounding box center [474, 178] width 100 height 17
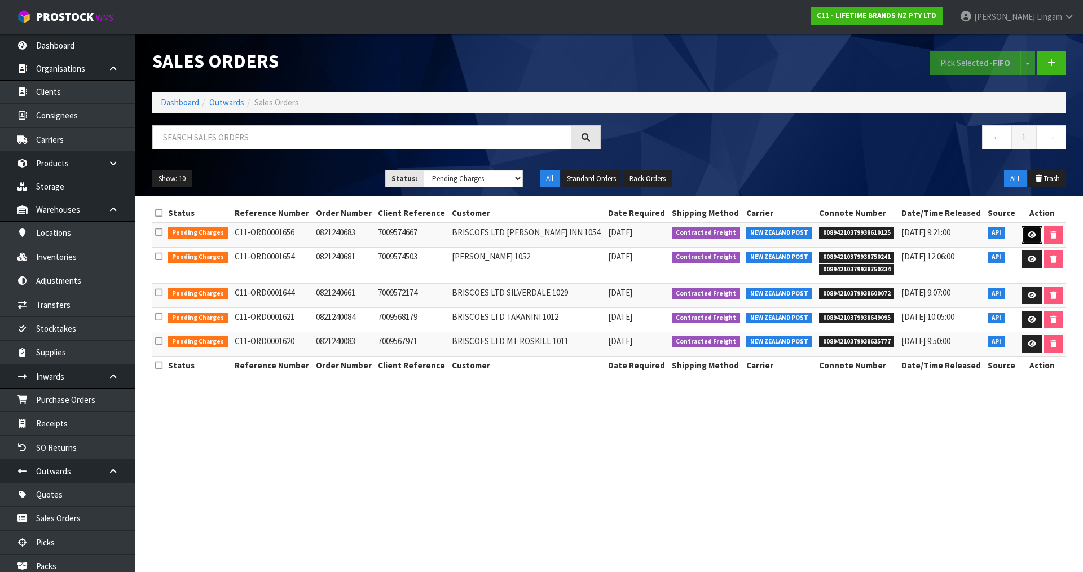
click at [1032, 231] on icon at bounding box center [1032, 234] width 8 height 7
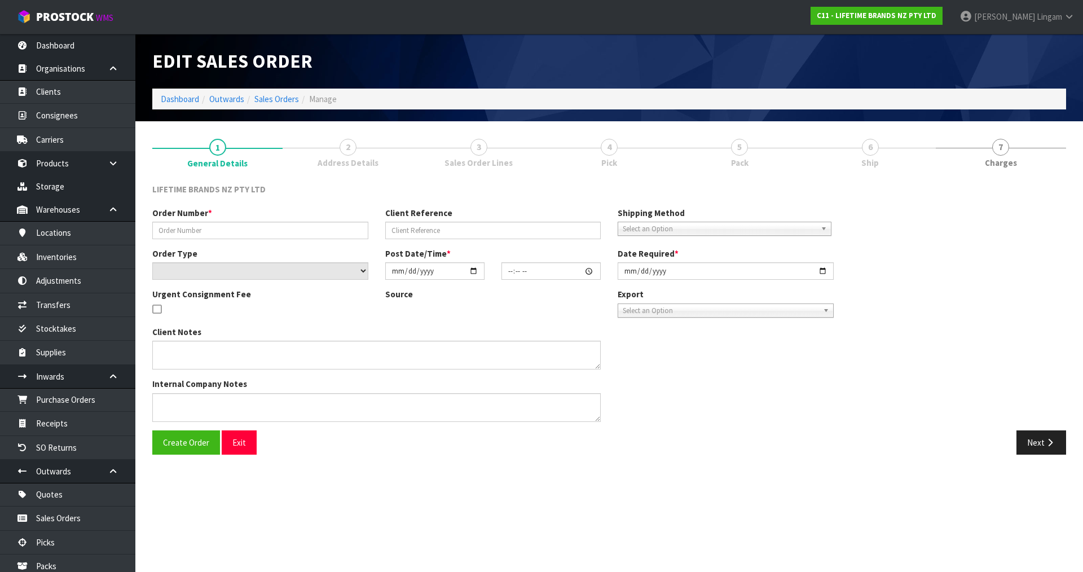
type input "0821240683"
type input "7009574667"
select select "number:0"
type input "2025-08-11"
type input "15:38:11.000"
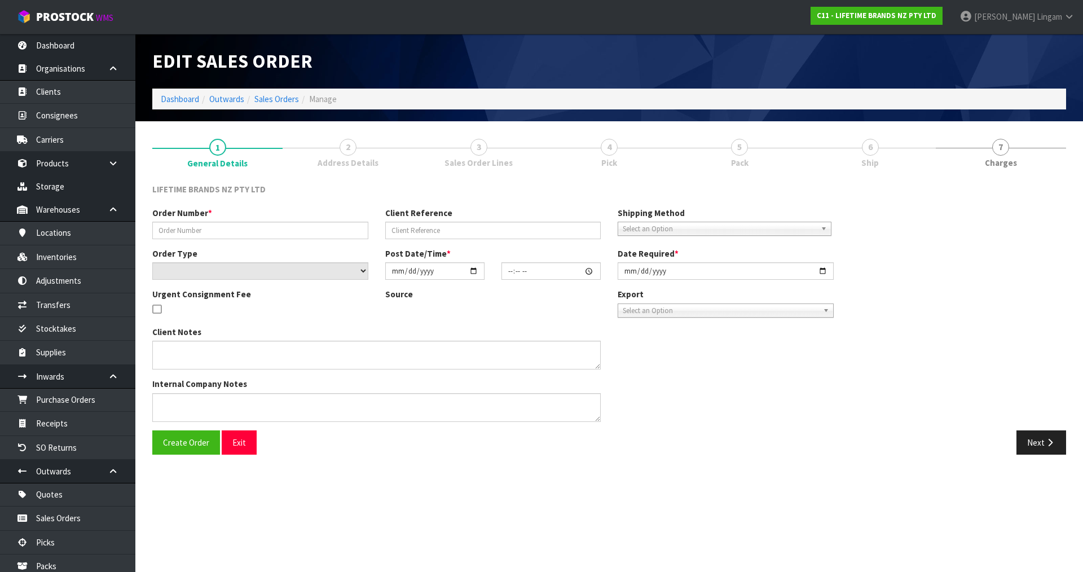
type input "2025-08-12"
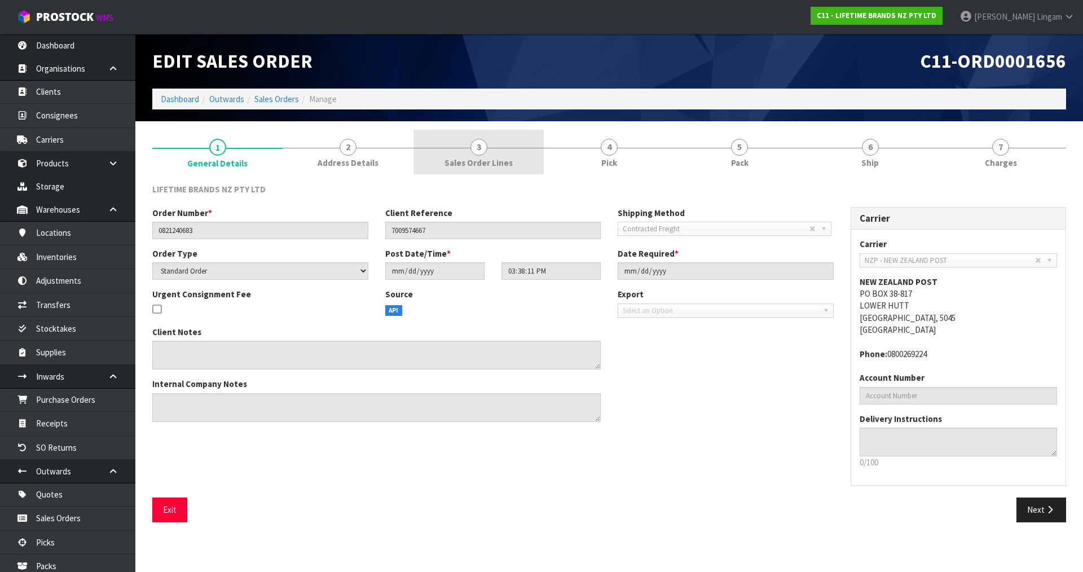
click at [494, 157] on span "Sales Order Lines" at bounding box center [478, 163] width 68 height 12
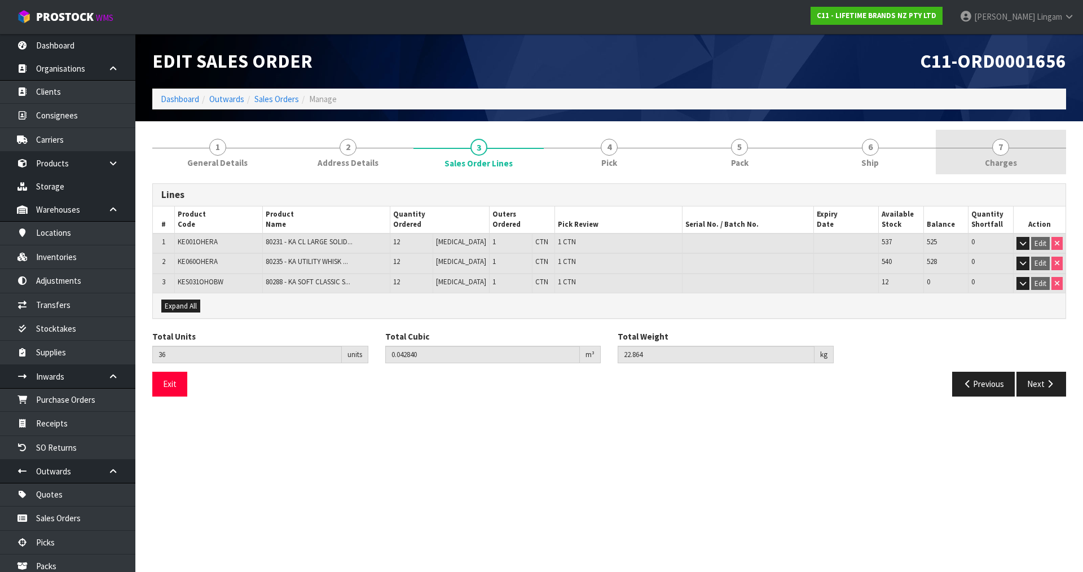
click at [1000, 153] on span "7" at bounding box center [1000, 147] width 17 height 17
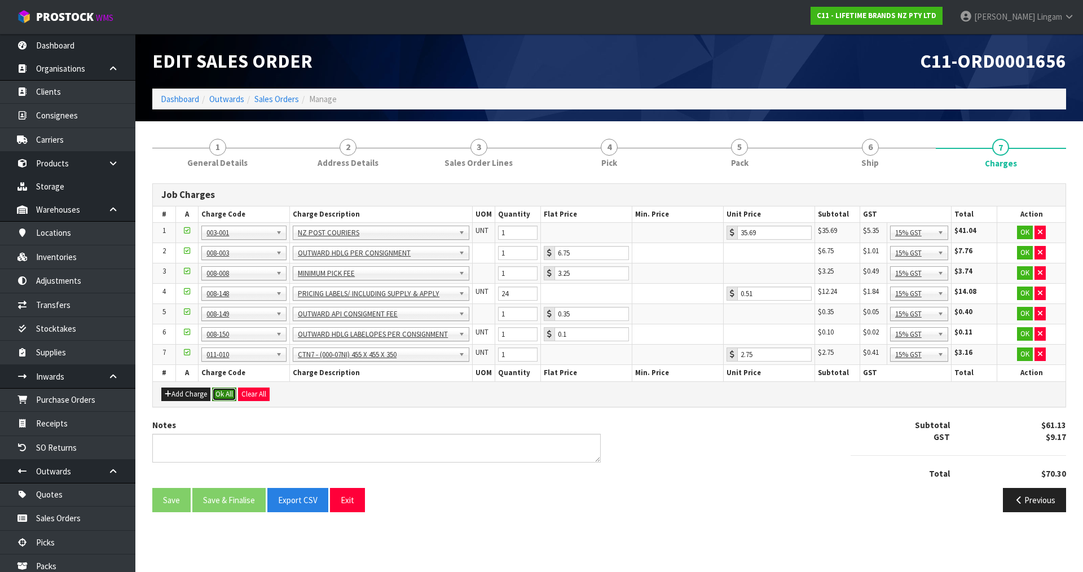
click at [222, 393] on button "Ok All" at bounding box center [224, 395] width 24 height 14
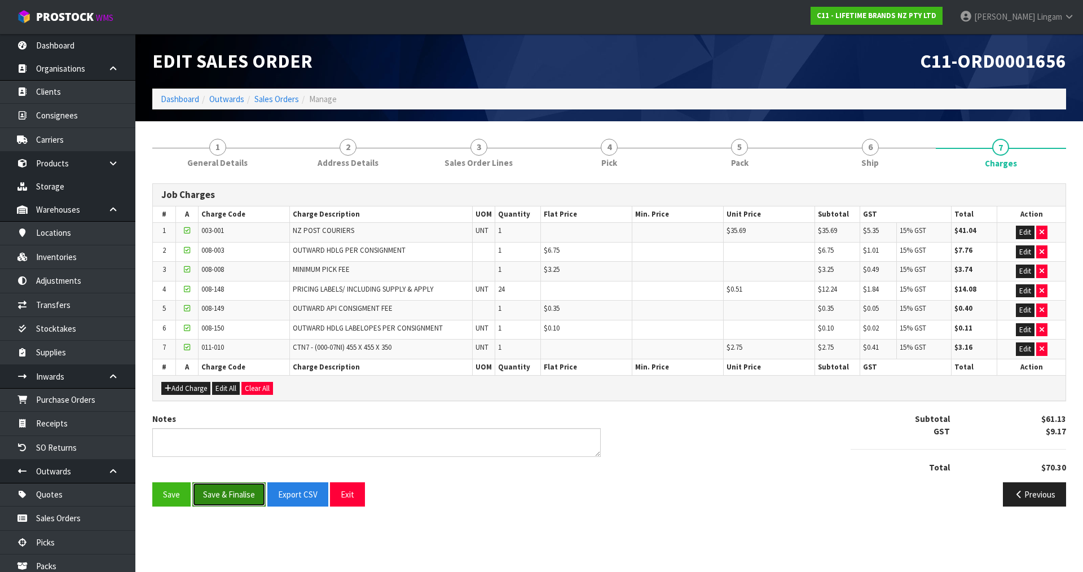
click at [230, 499] on button "Save & Finalise" at bounding box center [228, 494] width 73 height 24
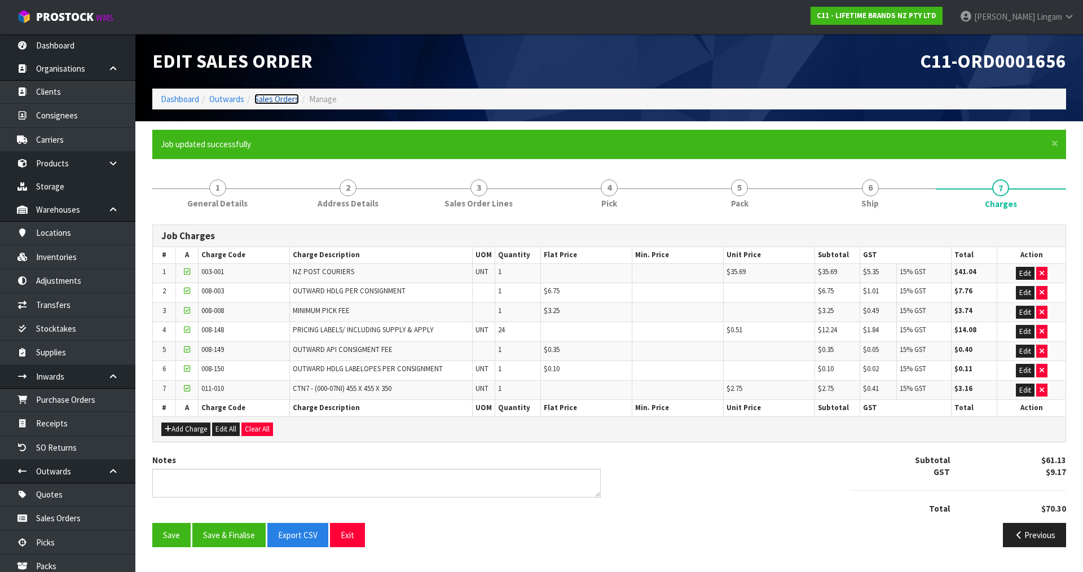
click at [279, 95] on link "Sales Orders" at bounding box center [276, 99] width 45 height 11
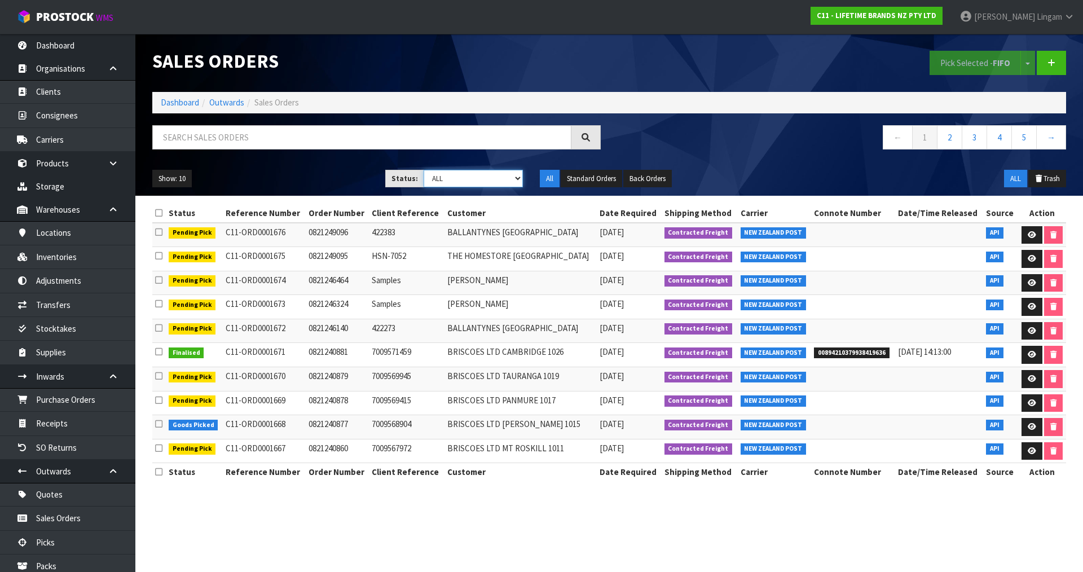
click at [508, 181] on select "Draft Pending Allocated Pending Pick Goods Picked Goods Packed Pending Charges …" at bounding box center [474, 178] width 100 height 17
select select "string:6"
click at [424, 170] on select "Draft Pending Allocated Pending Pick Goods Picked Goods Packed Pending Charges …" at bounding box center [474, 178] width 100 height 17
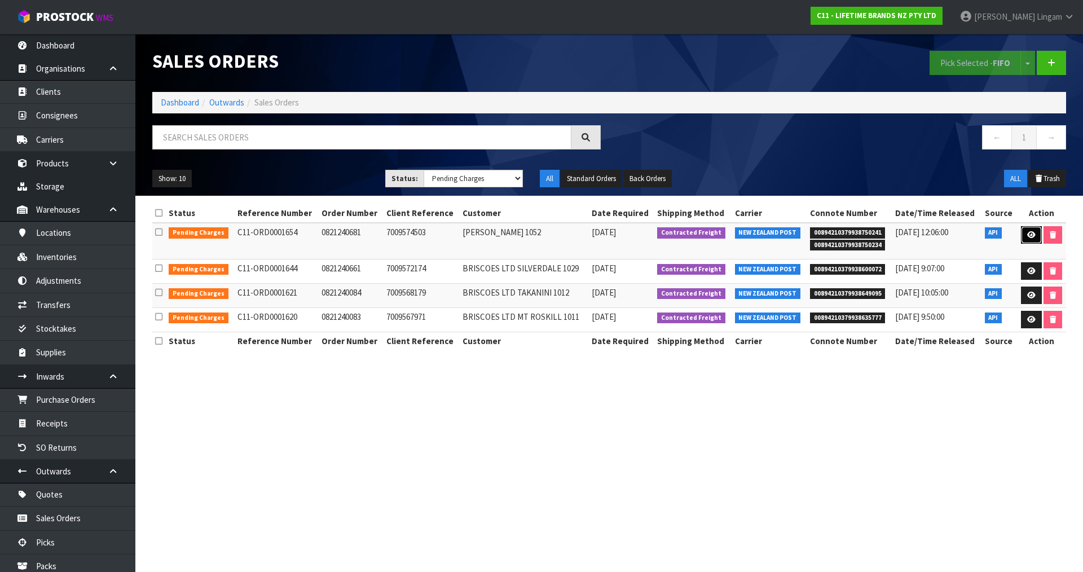
click at [1028, 234] on icon at bounding box center [1031, 234] width 8 height 7
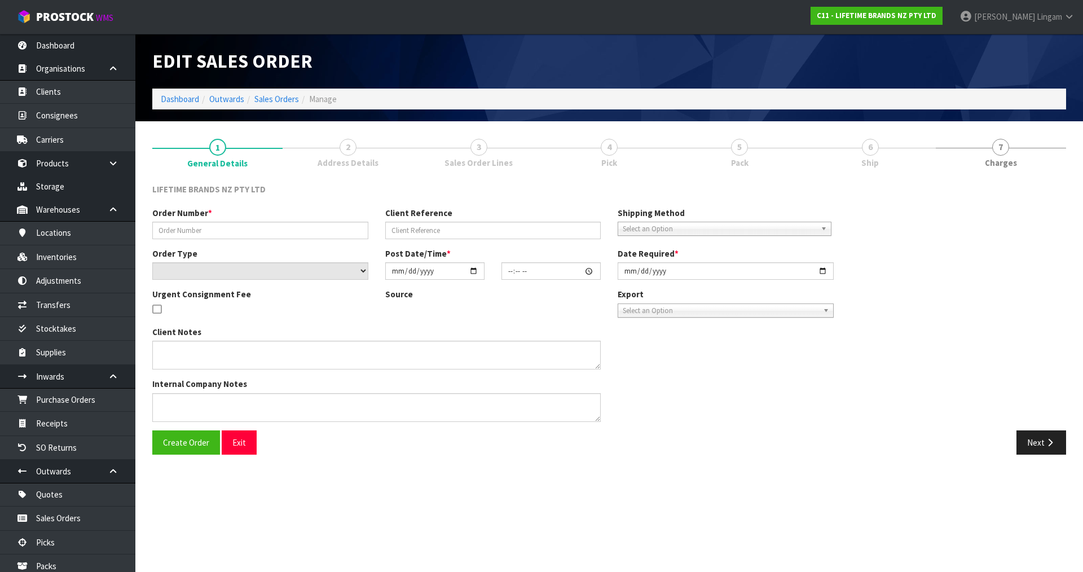
type input "0821240681"
type input "7009574503"
select select "number:0"
type input "2025-08-11"
type input "15:28:16.000"
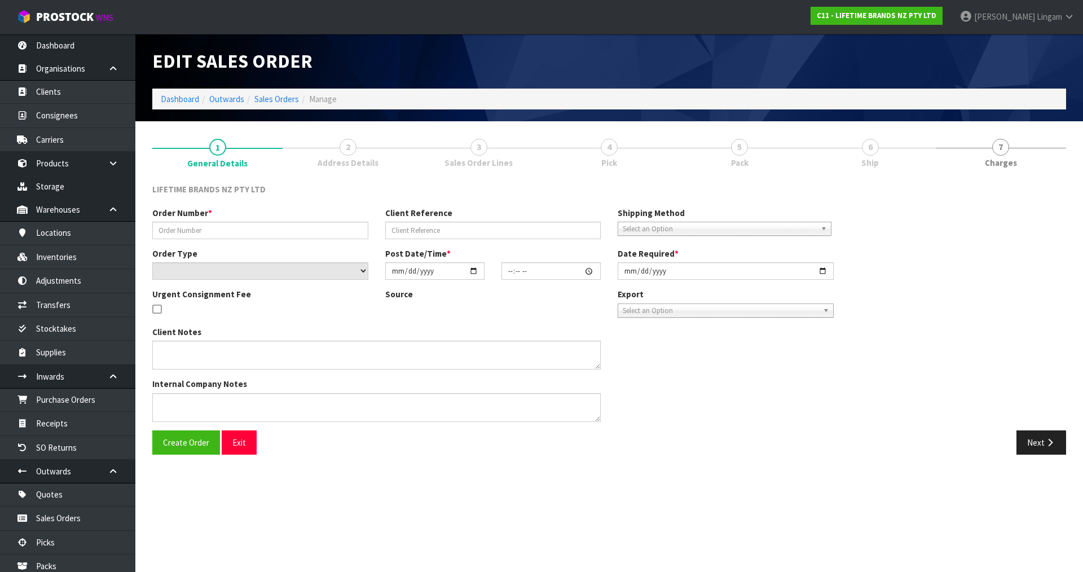
type input "2025-08-11"
type textarea "REJECTING LINE NOT ENOUGH STOCK FOR A SUB CARTON -KES003OHOBW"
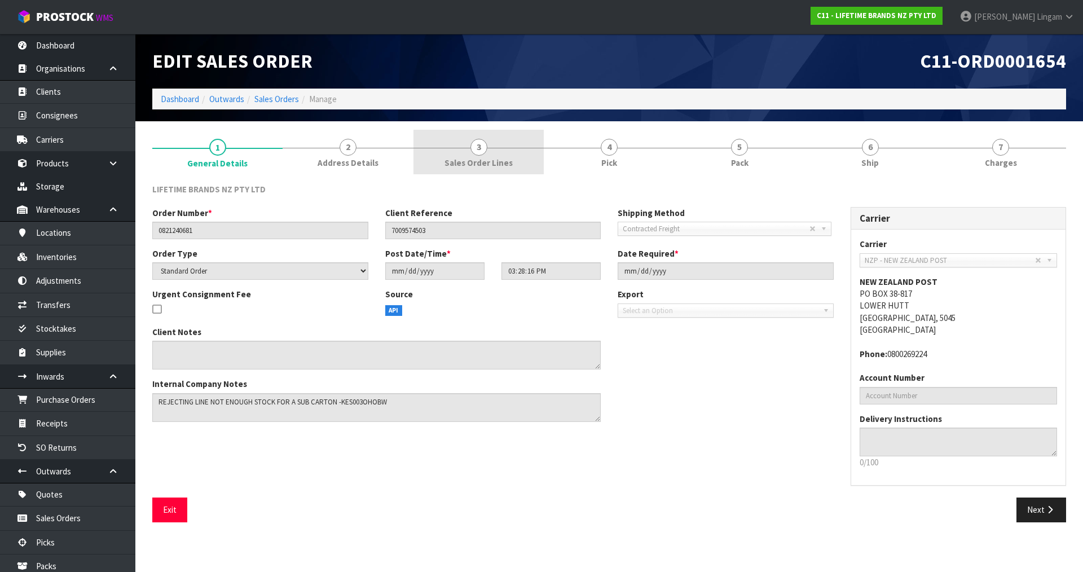
click at [494, 161] on span "Sales Order Lines" at bounding box center [478, 163] width 68 height 12
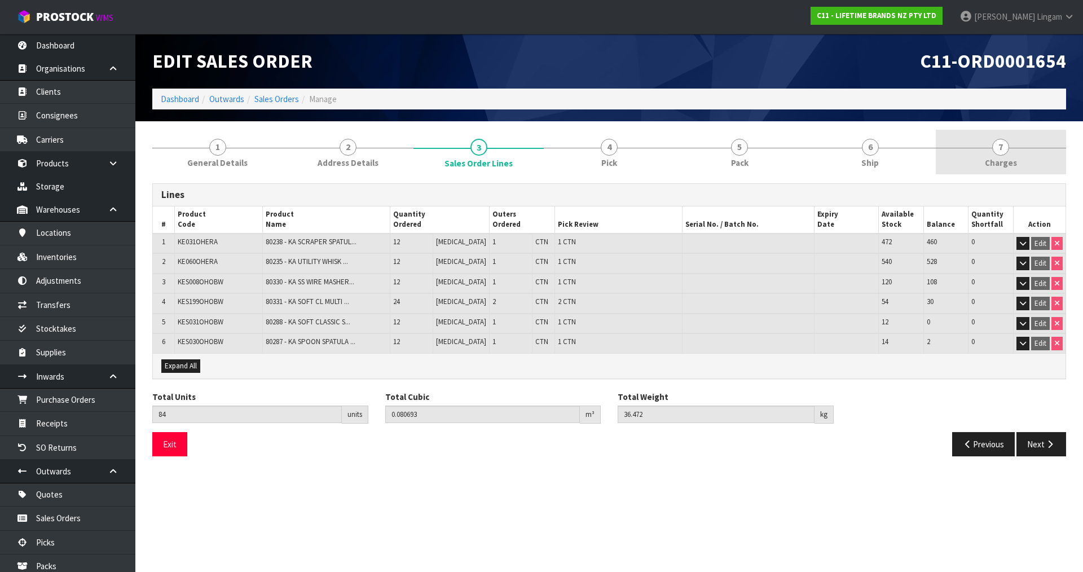
click at [1038, 154] on link "7 Charges" at bounding box center [1001, 152] width 130 height 45
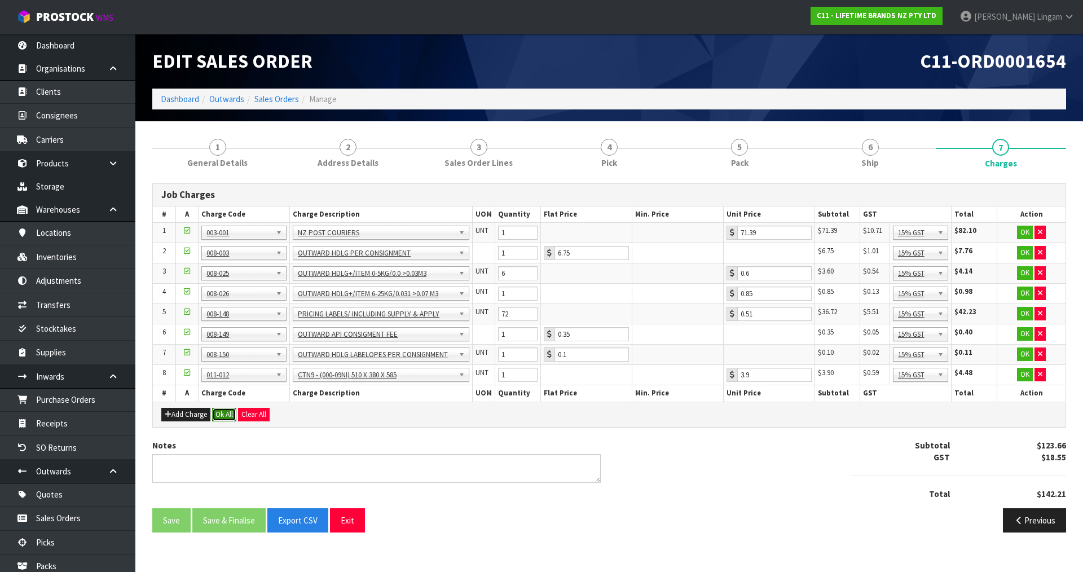
click at [228, 412] on button "Ok All" at bounding box center [224, 415] width 24 height 14
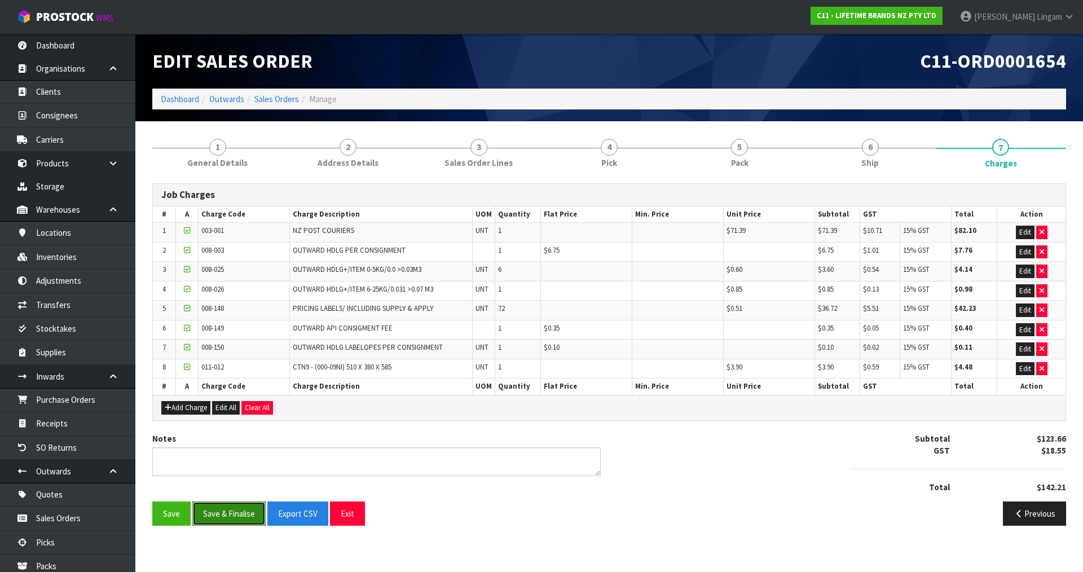
click at [221, 508] on button "Save & Finalise" at bounding box center [228, 513] width 73 height 24
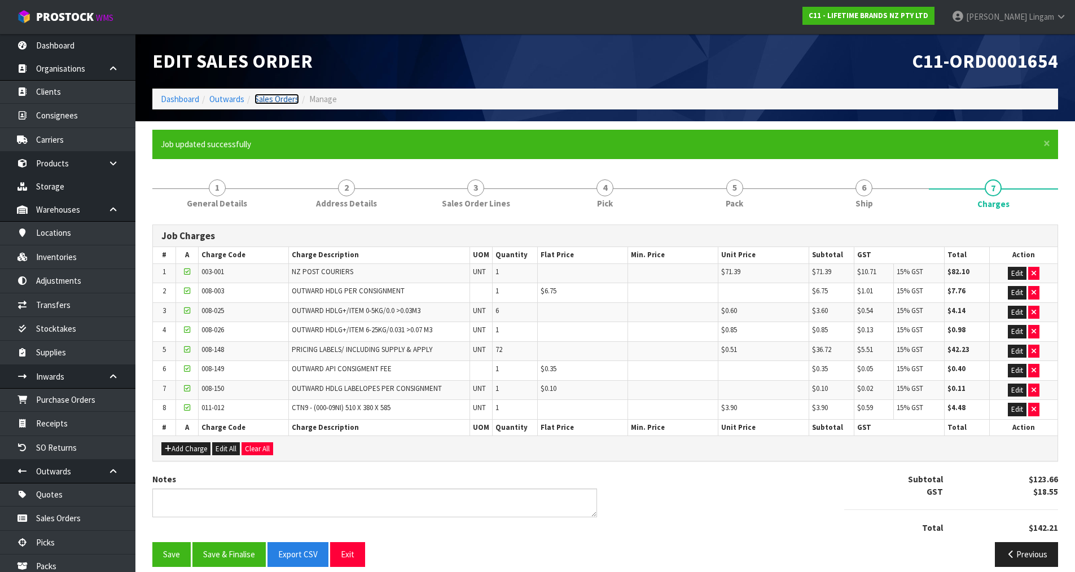
click at [275, 100] on link "Sales Orders" at bounding box center [276, 99] width 45 height 11
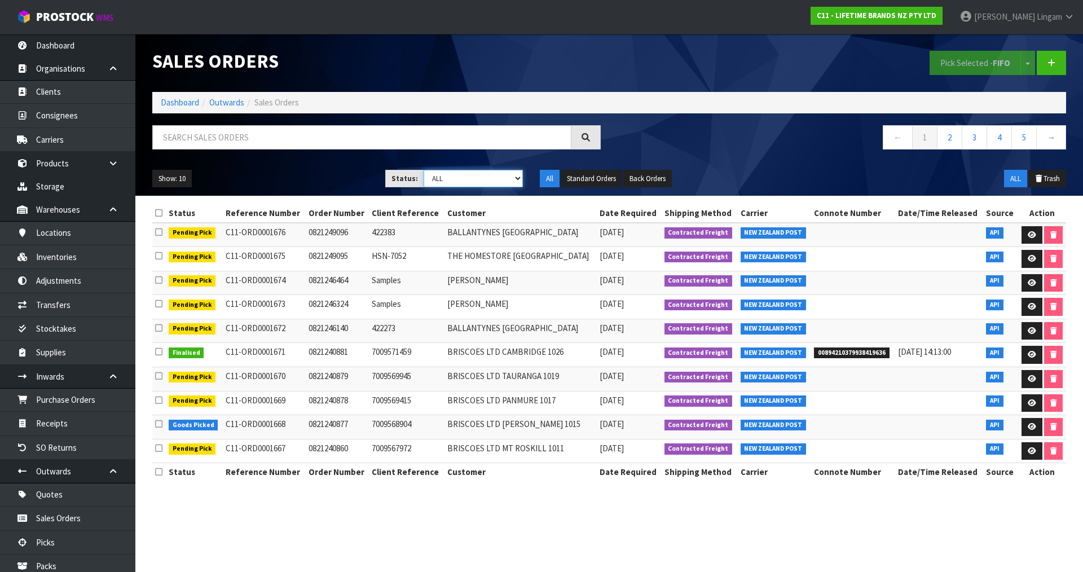
click at [505, 180] on select "Draft Pending Allocated Pending Pick Goods Picked Goods Packed Pending Charges …" at bounding box center [474, 178] width 100 height 17
select select "string:6"
click at [424, 170] on select "Draft Pending Allocated Pending Pick Goods Picked Goods Packed Pending Charges …" at bounding box center [474, 178] width 100 height 17
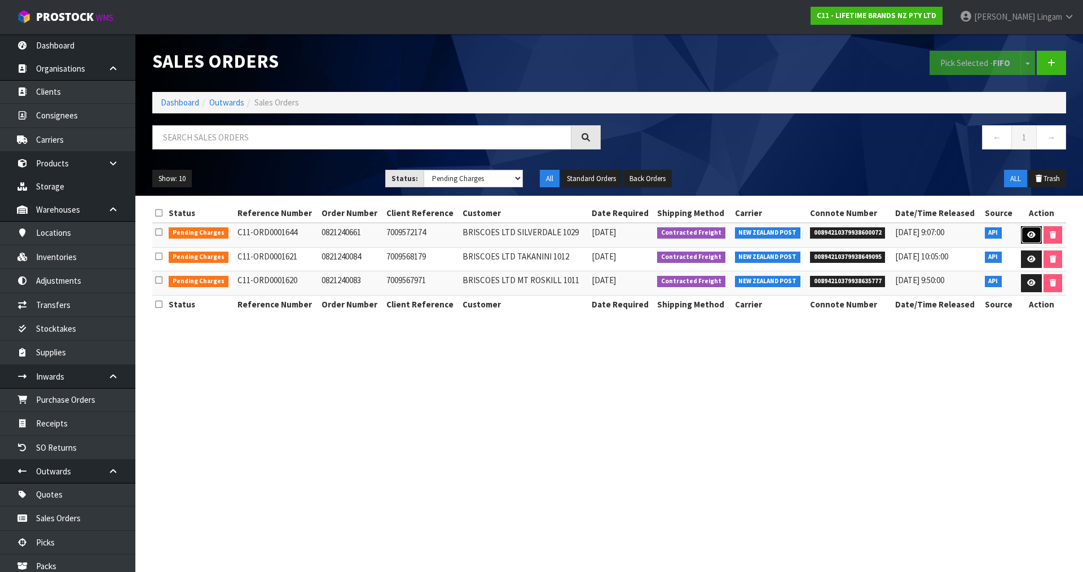
click at [1027, 233] on icon at bounding box center [1031, 234] width 8 height 7
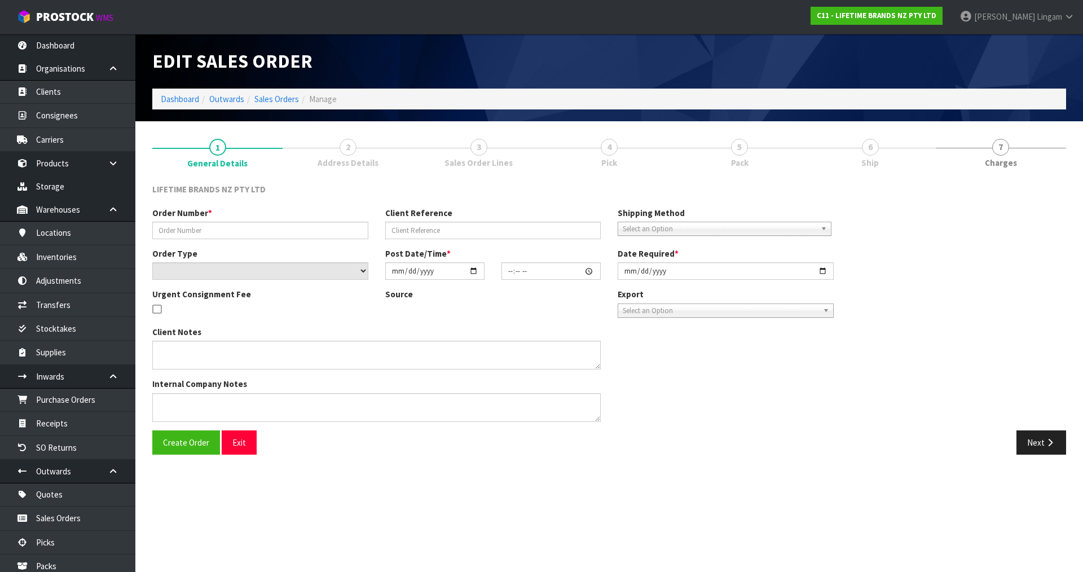
type input "0821240661"
type input "7009572174"
select select "number:0"
type input "2025-08-11"
type input "15:08:22.000"
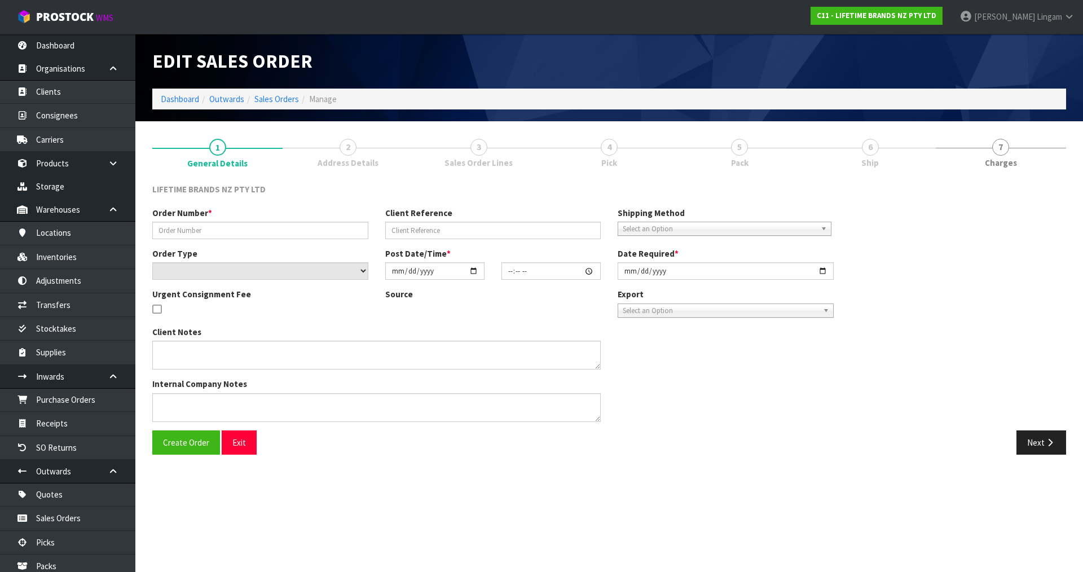
type input "2025-08-12"
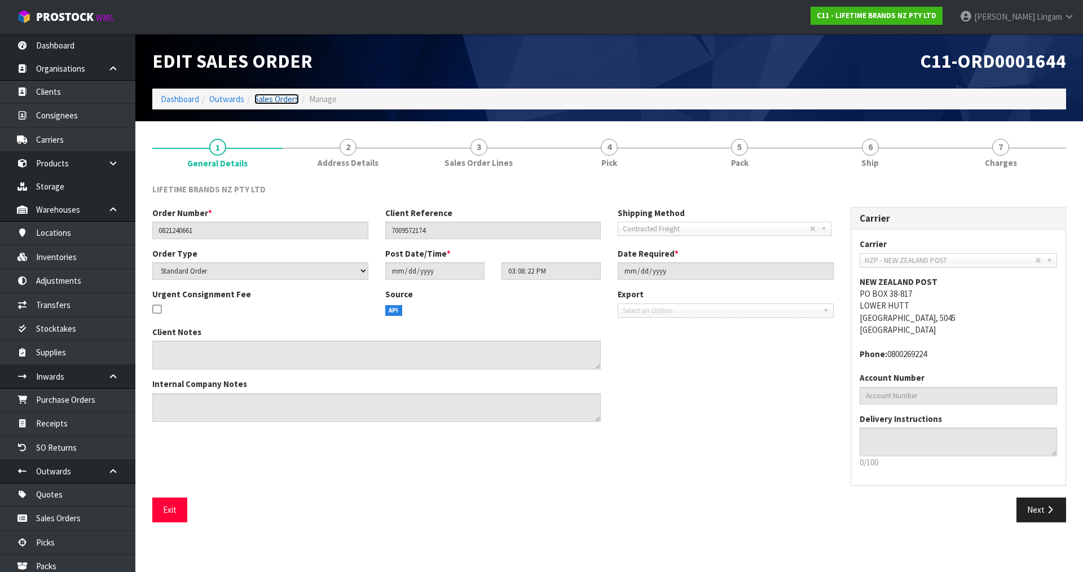
click at [288, 99] on link "Sales Orders" at bounding box center [276, 99] width 45 height 11
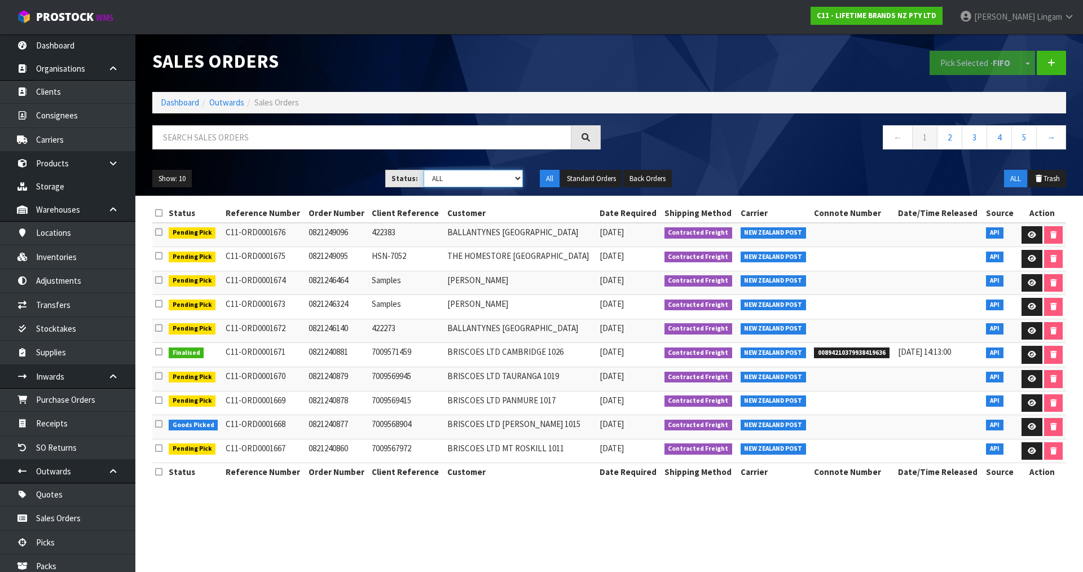
click at [510, 179] on select "Draft Pending Allocated Pending Pick Goods Picked Goods Packed Pending Charges …" at bounding box center [474, 178] width 100 height 17
select select "string:6"
click at [424, 170] on select "Draft Pending Allocated Pending Pick Goods Picked Goods Packed Pending Charges …" at bounding box center [474, 178] width 100 height 17
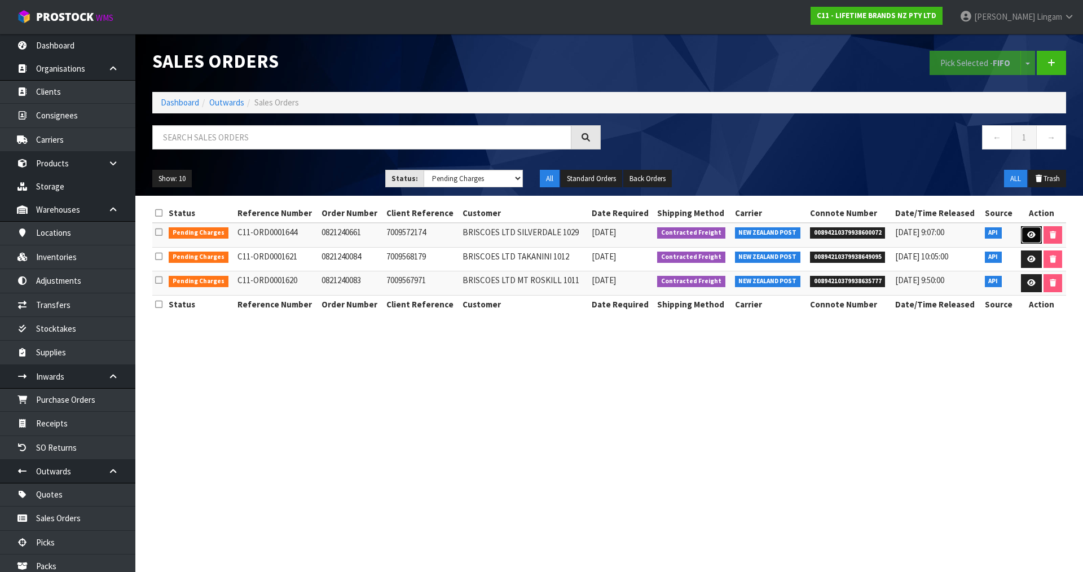
click at [1031, 239] on link at bounding box center [1031, 235] width 21 height 18
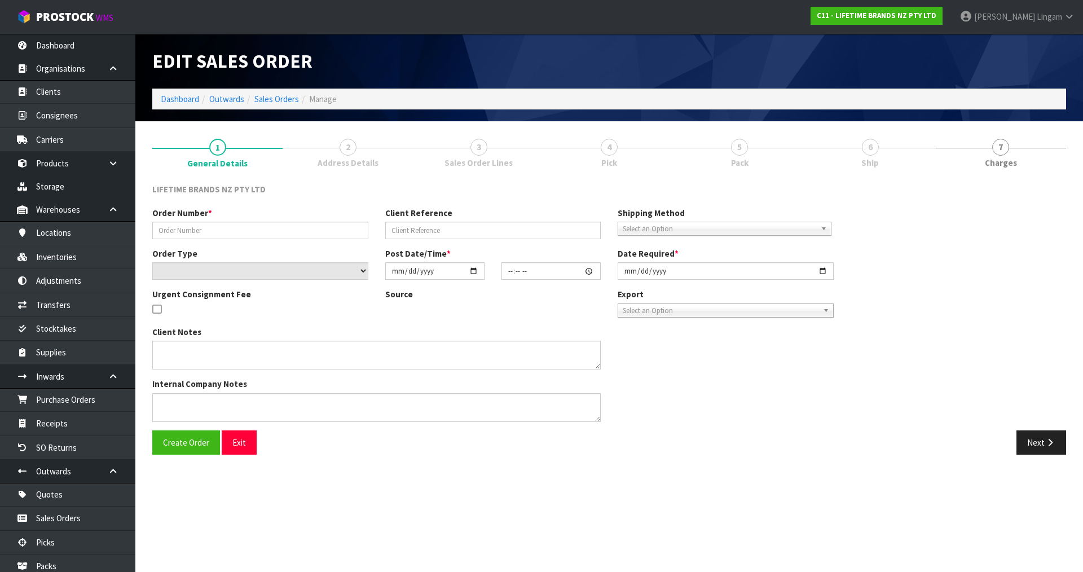
type input "0821240661"
type input "7009572174"
select select "number:0"
type input "2025-08-11"
type input "15:08:22.000"
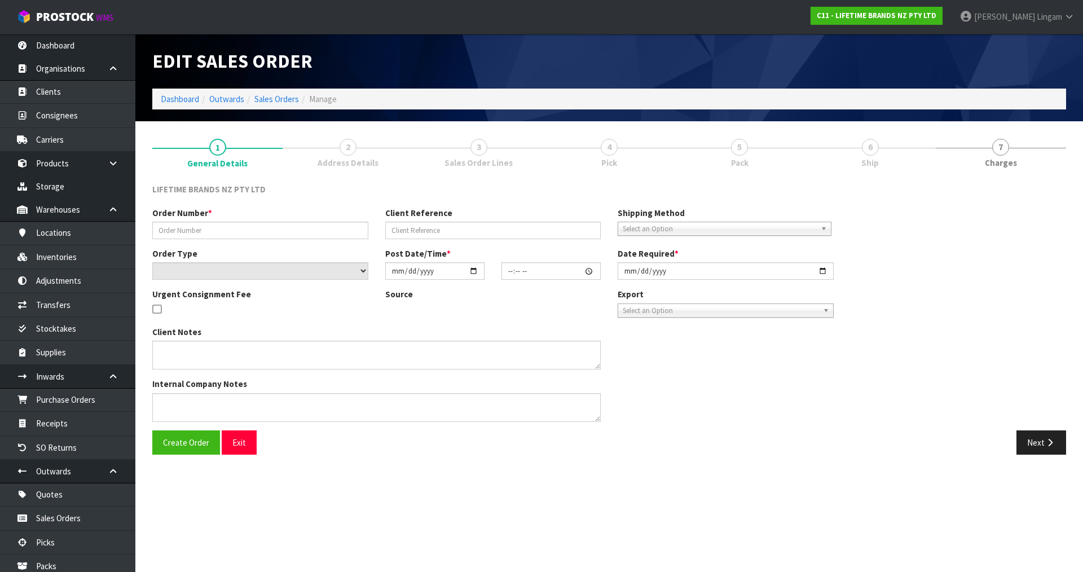
type input "2025-08-12"
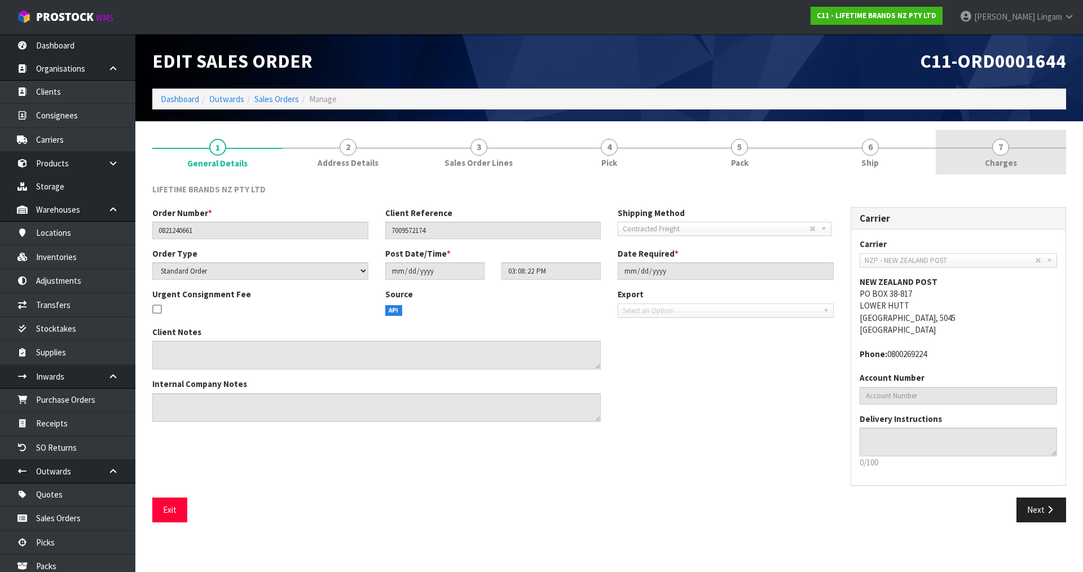
click at [1022, 157] on link "7 Charges" at bounding box center [1001, 152] width 130 height 45
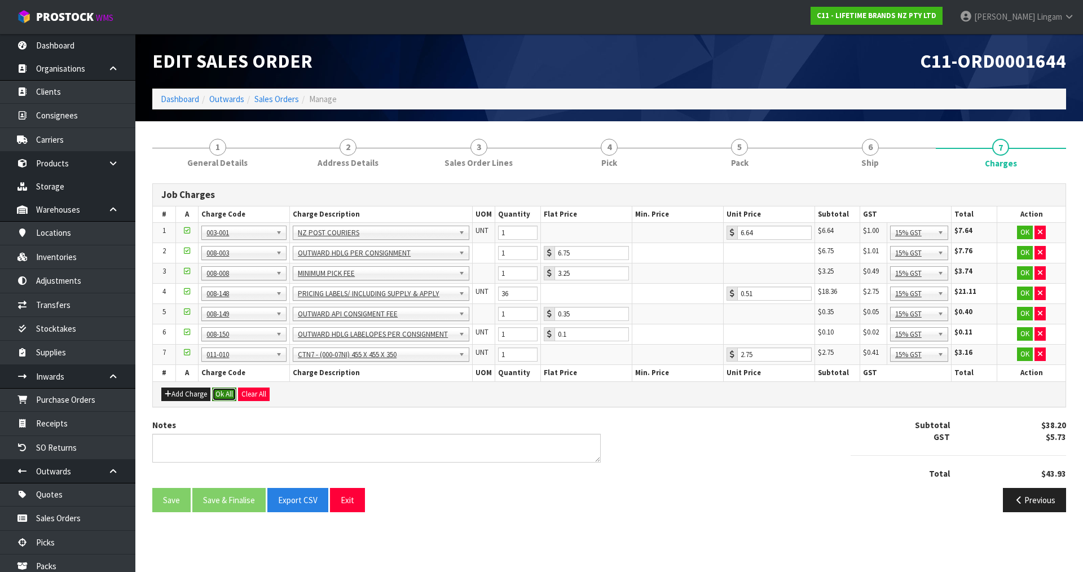
click at [227, 398] on button "Ok All" at bounding box center [224, 395] width 24 height 14
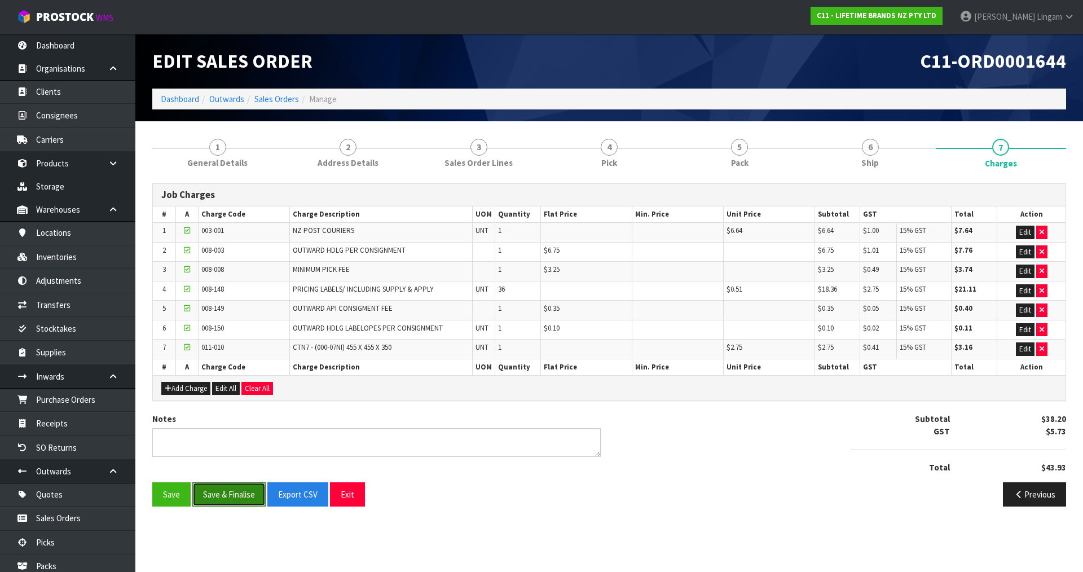
click at [228, 494] on button "Save & Finalise" at bounding box center [228, 494] width 73 height 24
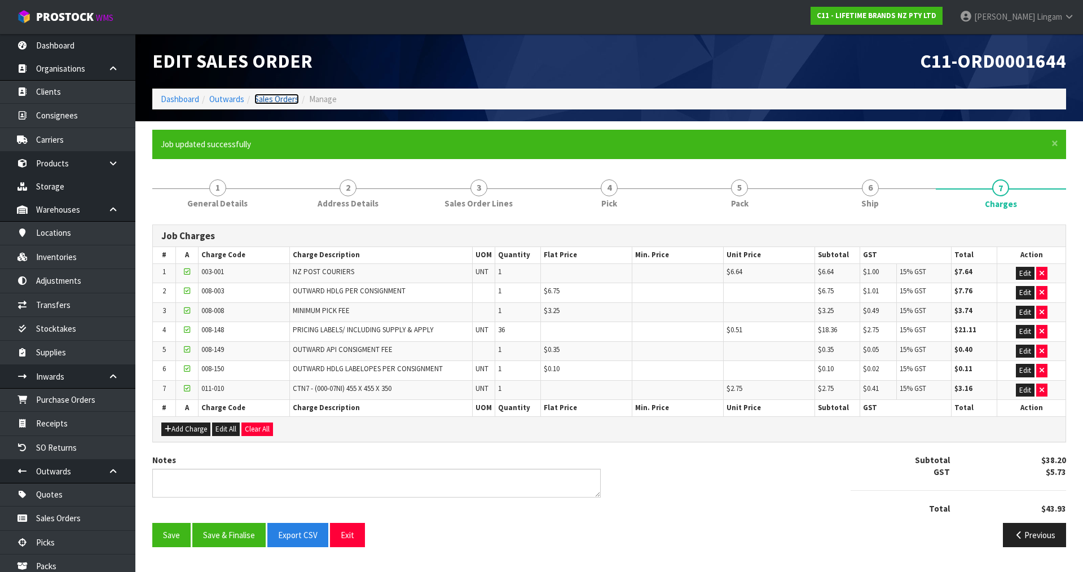
click at [280, 100] on link "Sales Orders" at bounding box center [276, 99] width 45 height 11
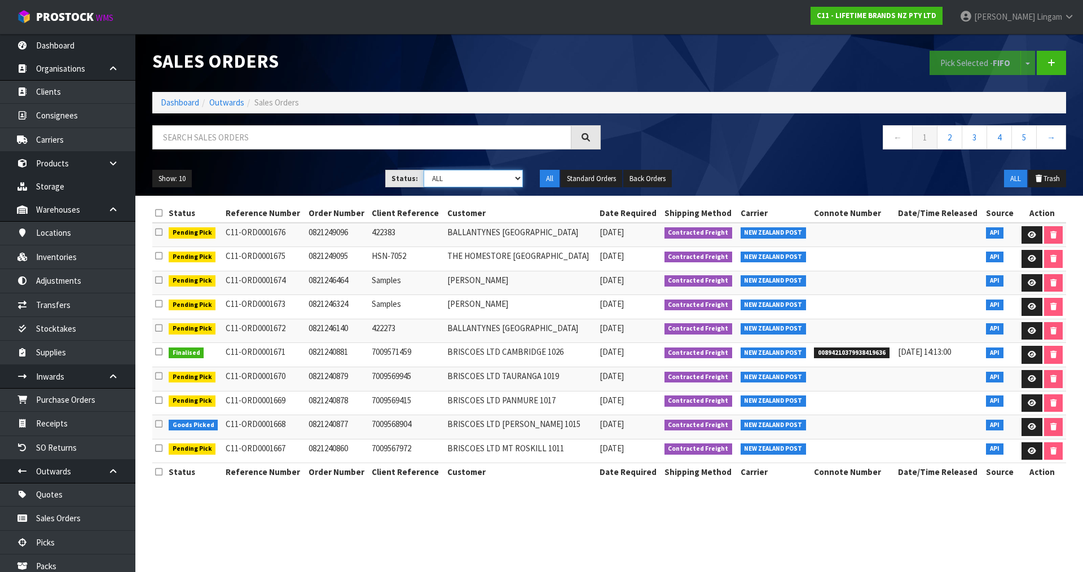
click at [504, 180] on select "Draft Pending Allocated Pending Pick Goods Picked Goods Packed Pending Charges …" at bounding box center [474, 178] width 100 height 17
select select "string:6"
click at [424, 170] on select "Draft Pending Allocated Pending Pick Goods Picked Goods Packed Pending Charges …" at bounding box center [474, 178] width 100 height 17
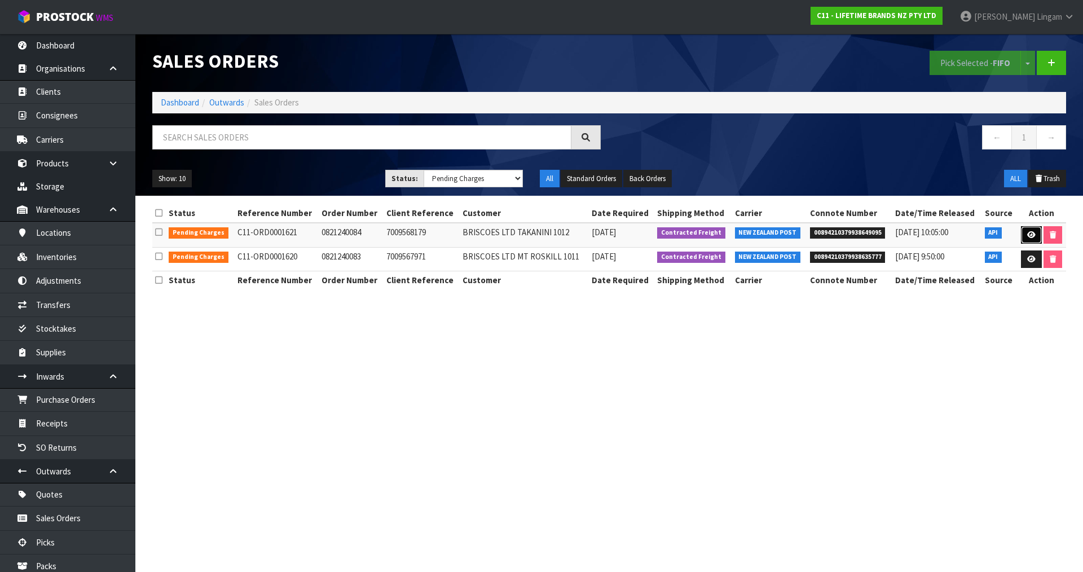
click at [1031, 240] on link at bounding box center [1031, 235] width 21 height 18
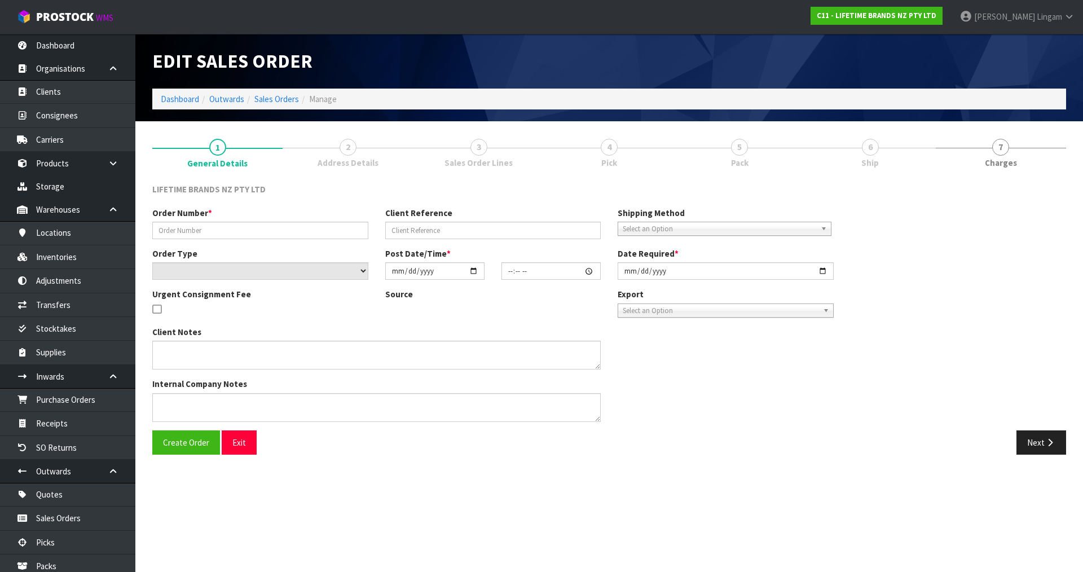
type input "0821240084"
type input "7009568179"
select select "number:0"
type input "2025-08-11"
type input "13:18:16.000"
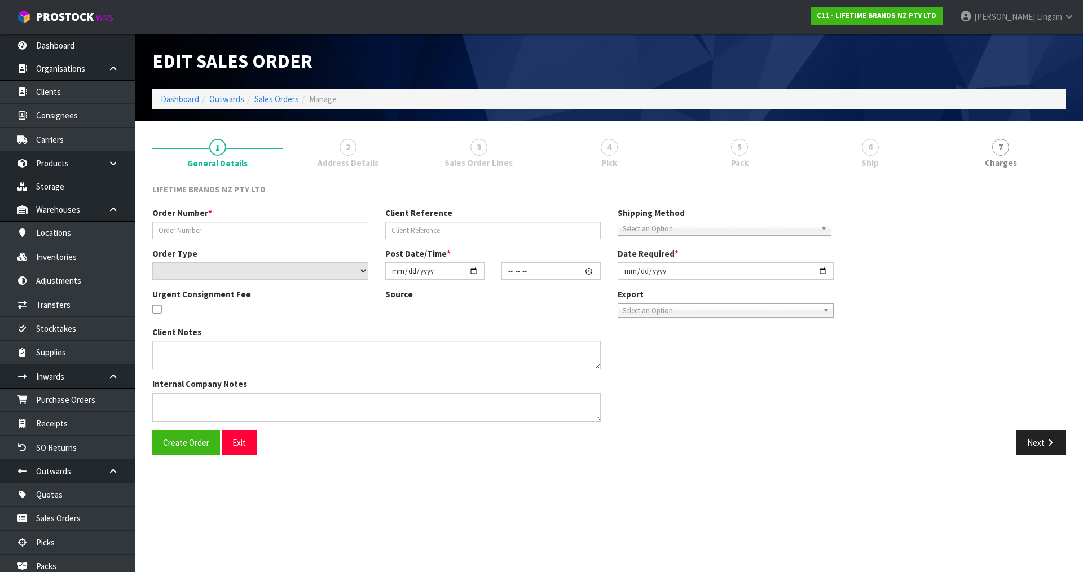
type input "2025-08-12"
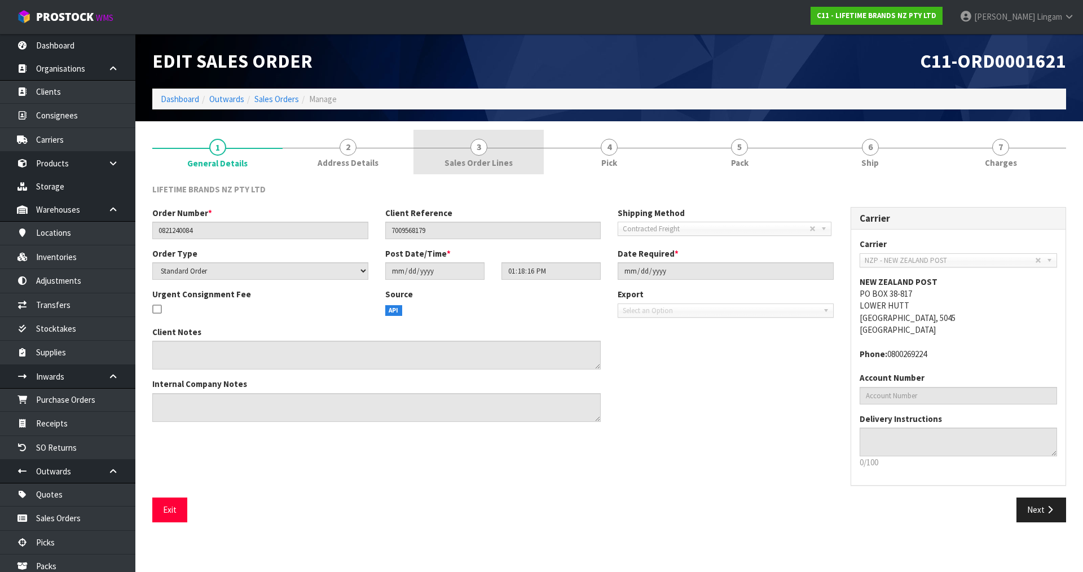
click at [499, 161] on span "Sales Order Lines" at bounding box center [478, 163] width 68 height 12
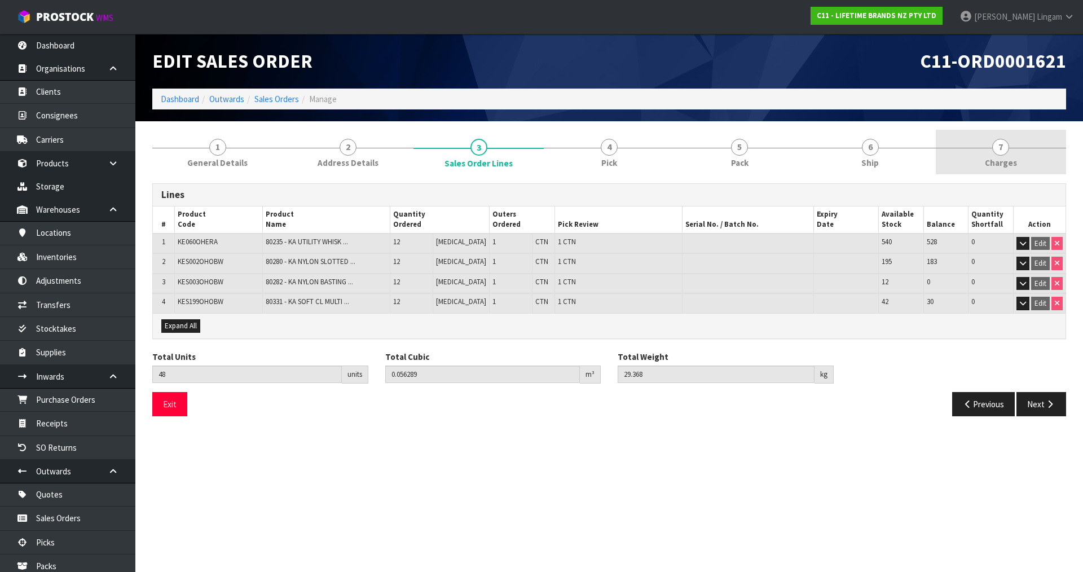
click at [1032, 160] on link "7 Charges" at bounding box center [1001, 152] width 130 height 45
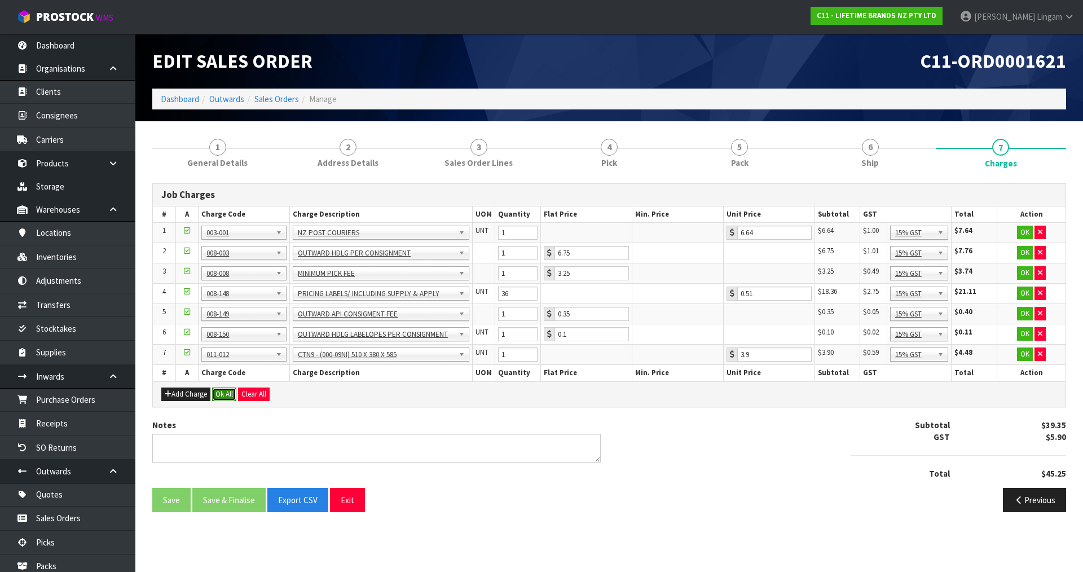
click at [224, 393] on button "Ok All" at bounding box center [224, 395] width 24 height 14
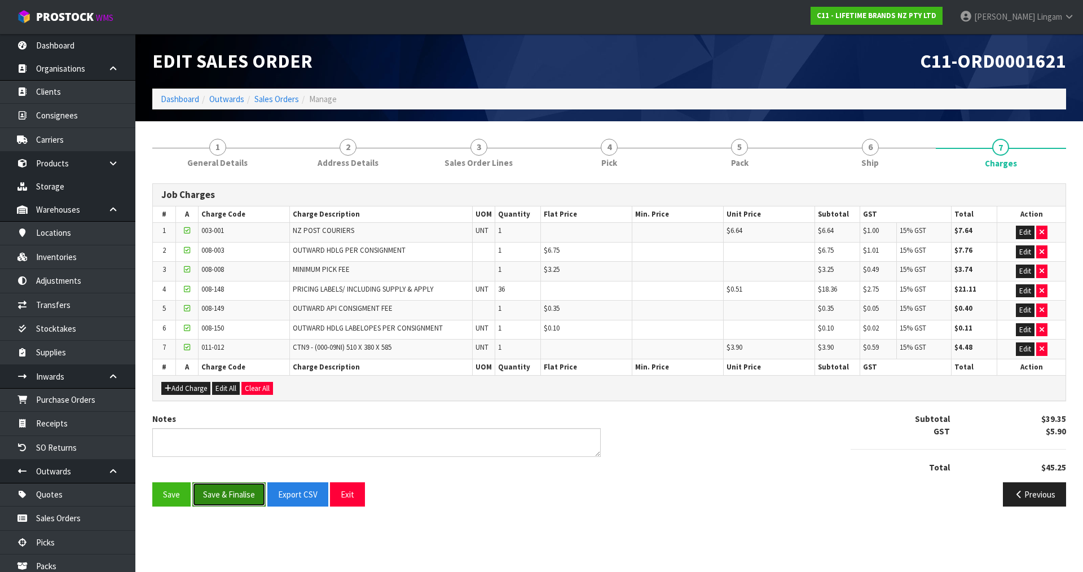
click at [230, 491] on button "Save & Finalise" at bounding box center [228, 494] width 73 height 24
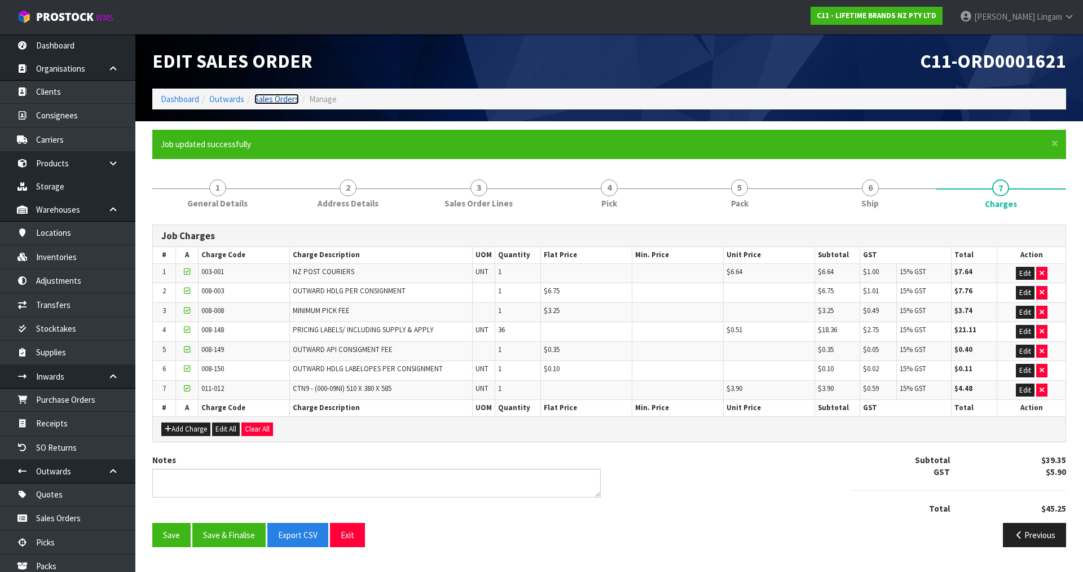
click at [276, 99] on link "Sales Orders" at bounding box center [276, 99] width 45 height 11
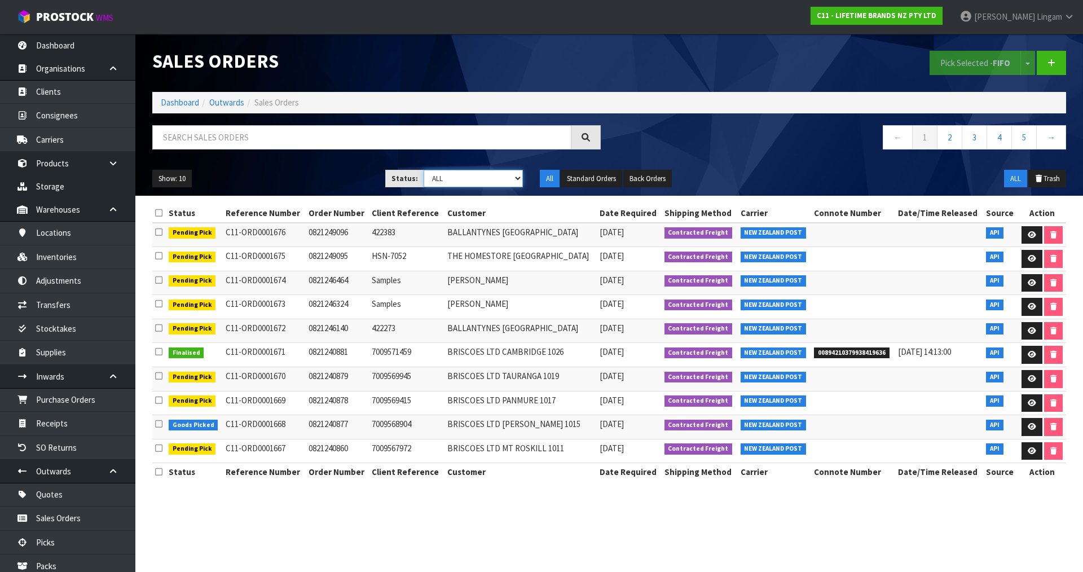
click at [505, 176] on select "Draft Pending Allocated Pending Pick Goods Picked Goods Packed Pending Charges …" at bounding box center [474, 178] width 100 height 17
select select "string:6"
click at [424, 170] on select "Draft Pending Allocated Pending Pick Goods Picked Goods Packed Pending Charges …" at bounding box center [474, 178] width 100 height 17
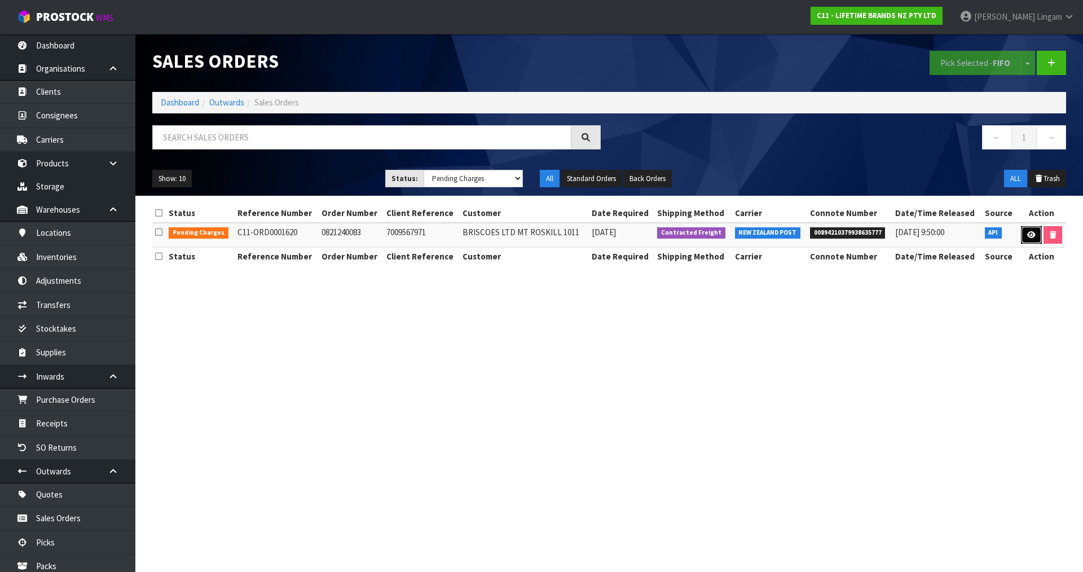
click at [1022, 235] on link at bounding box center [1031, 235] width 21 height 18
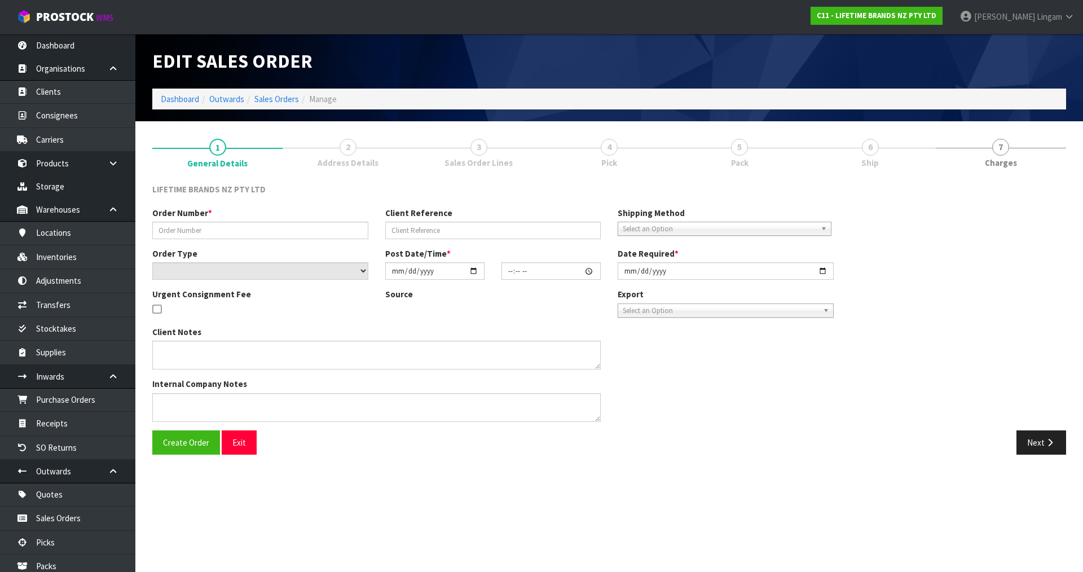
type input "0821240083"
type input "7009567971"
select select "number:0"
type input "2025-08-11"
type input "13:13:13.000"
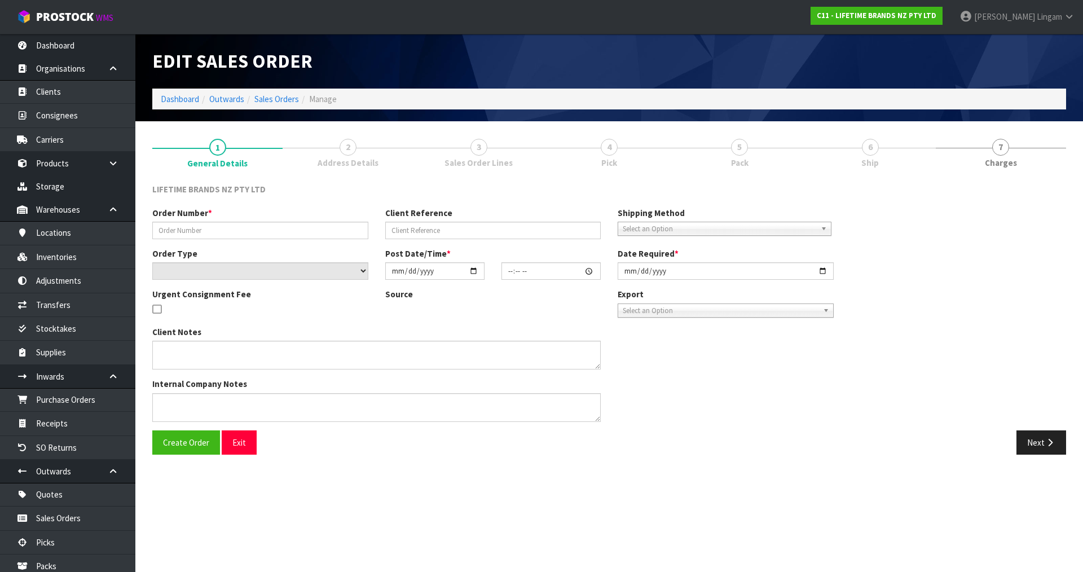
type input "2025-08-12"
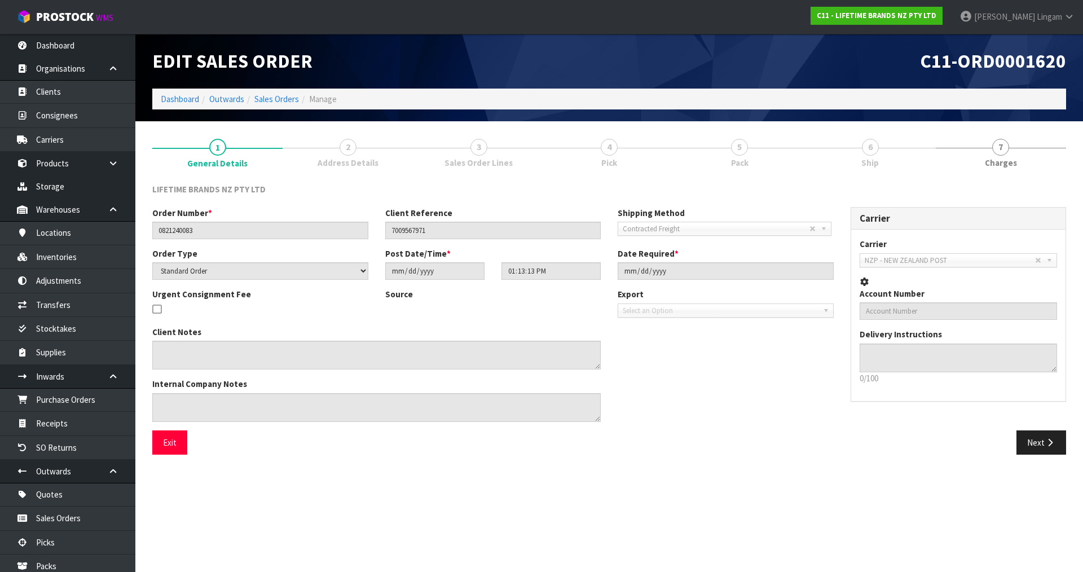
click at [508, 157] on span "Sales Order Lines" at bounding box center [478, 163] width 68 height 12
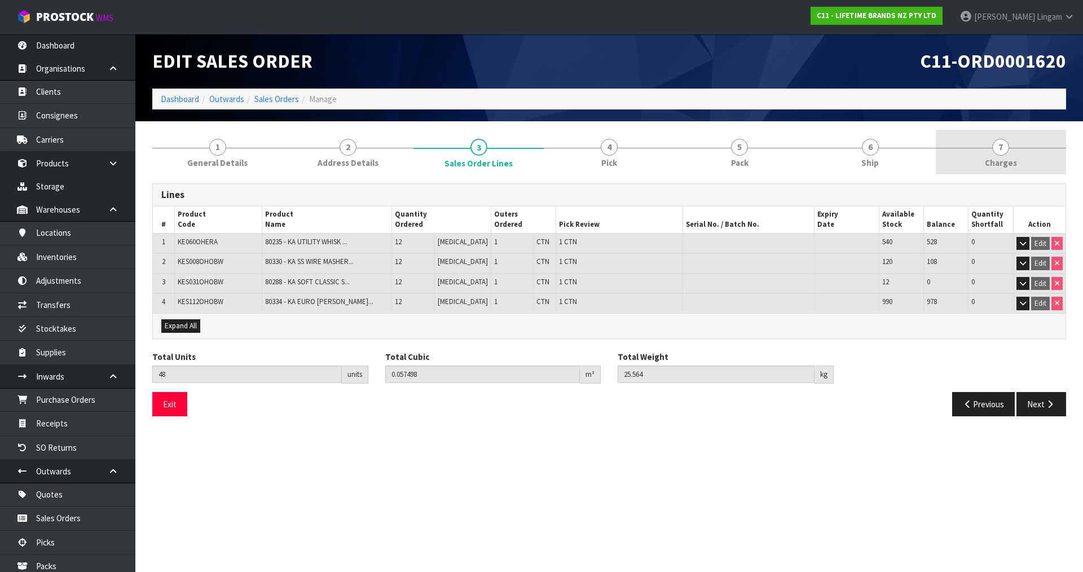
click at [1027, 156] on link "7 Charges" at bounding box center [1001, 152] width 130 height 45
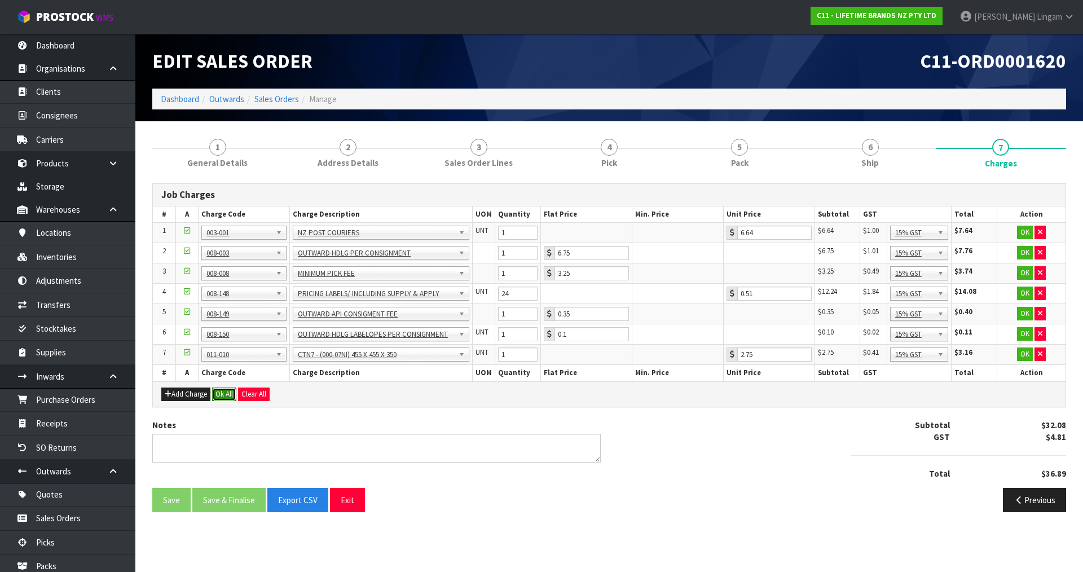
click at [225, 395] on button "Ok All" at bounding box center [224, 395] width 24 height 14
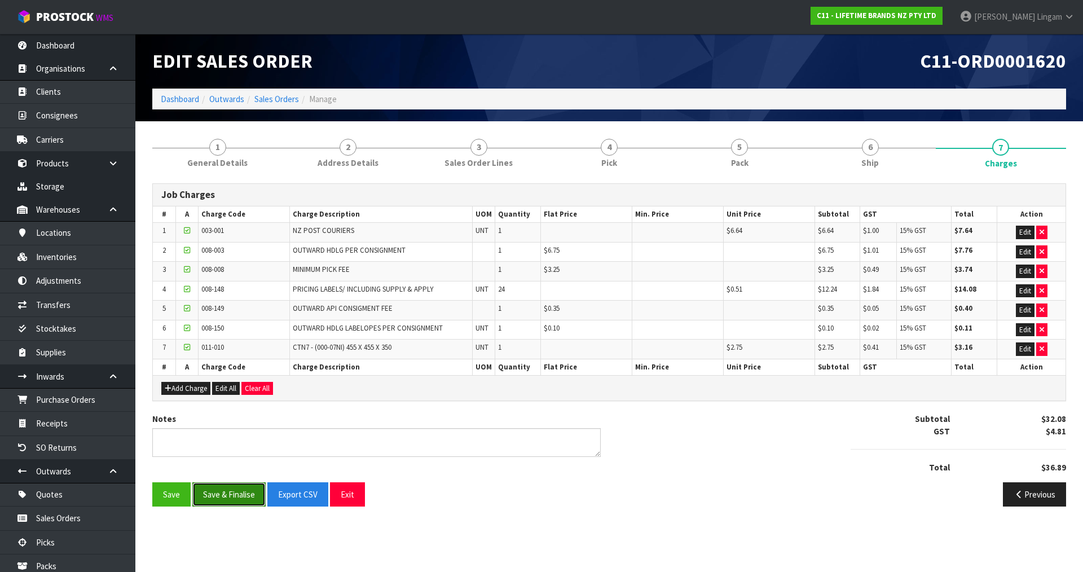
click at [239, 500] on button "Save & Finalise" at bounding box center [228, 494] width 73 height 24
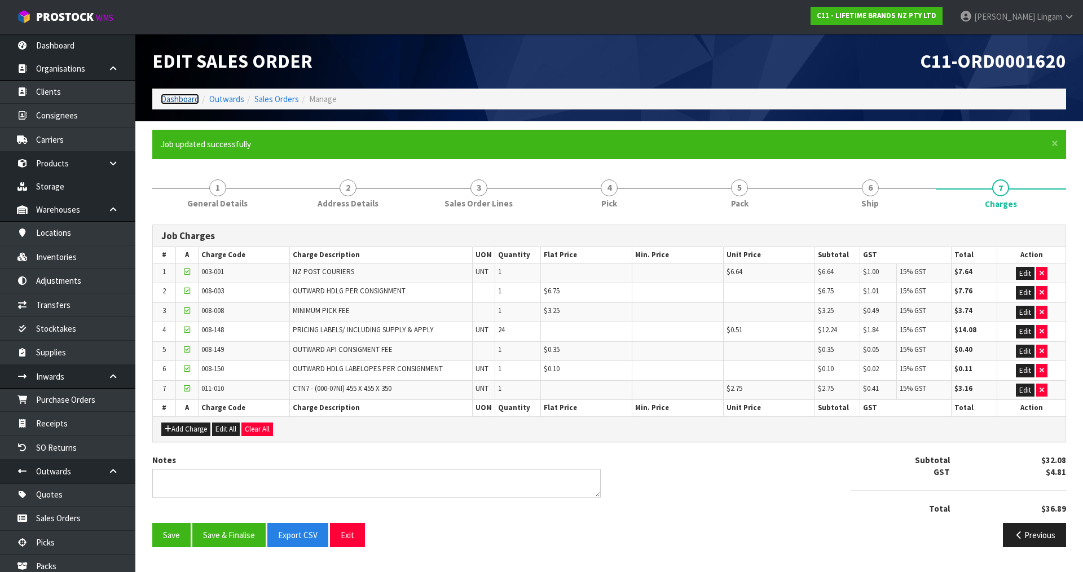
click at [178, 99] on link "Dashboard" at bounding box center [180, 99] width 38 height 11
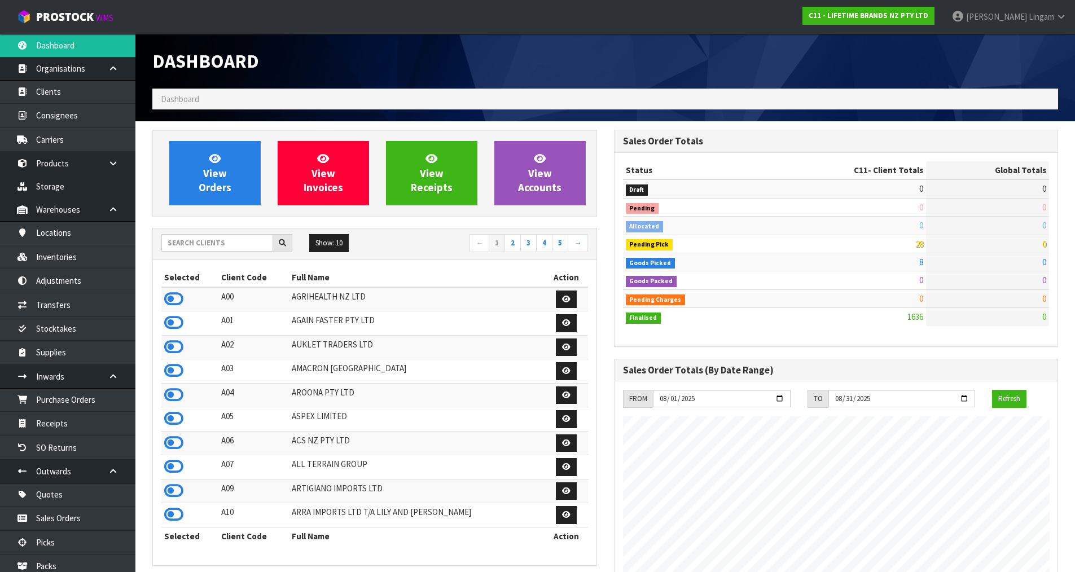
scroll to position [855, 461]
click at [214, 247] on input "text" at bounding box center [217, 242] width 112 height 17
type input "LIF"
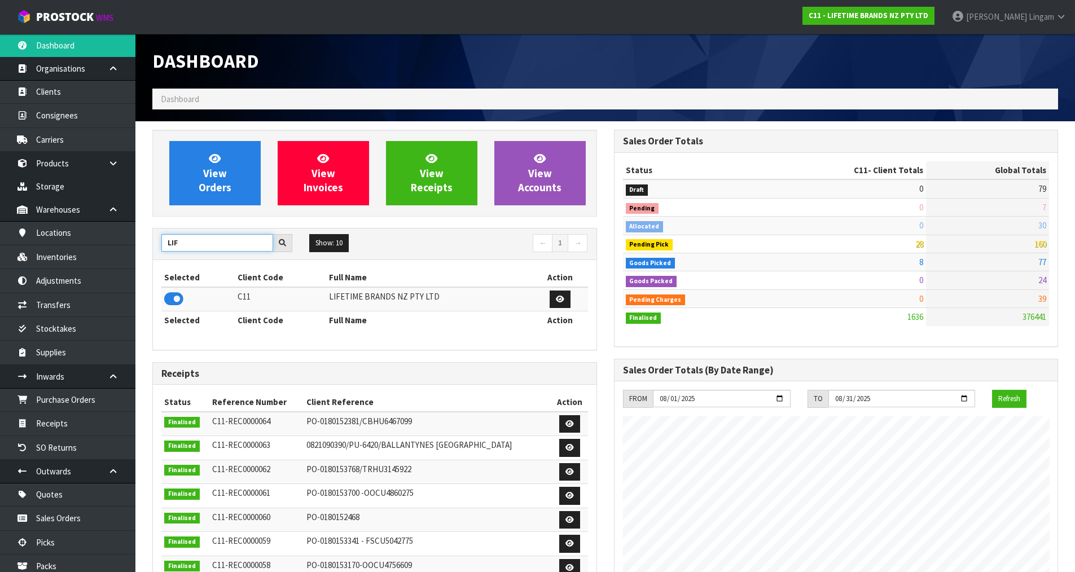
drag, startPoint x: 191, startPoint y: 244, endPoint x: 152, endPoint y: 244, distance: 38.9
click at [152, 244] on div "LIF Show: 10 5 10 25 50 ← 1 → Selected Client Code Full Name Action C11 LIFETIM…" at bounding box center [374, 289] width 444 height 122
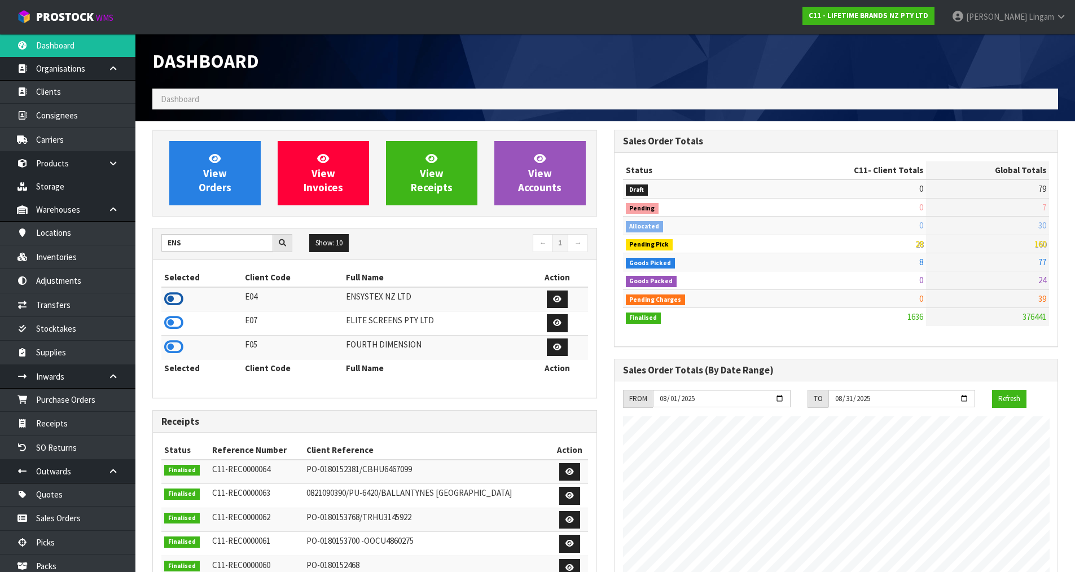
click at [173, 298] on icon at bounding box center [173, 299] width 19 height 17
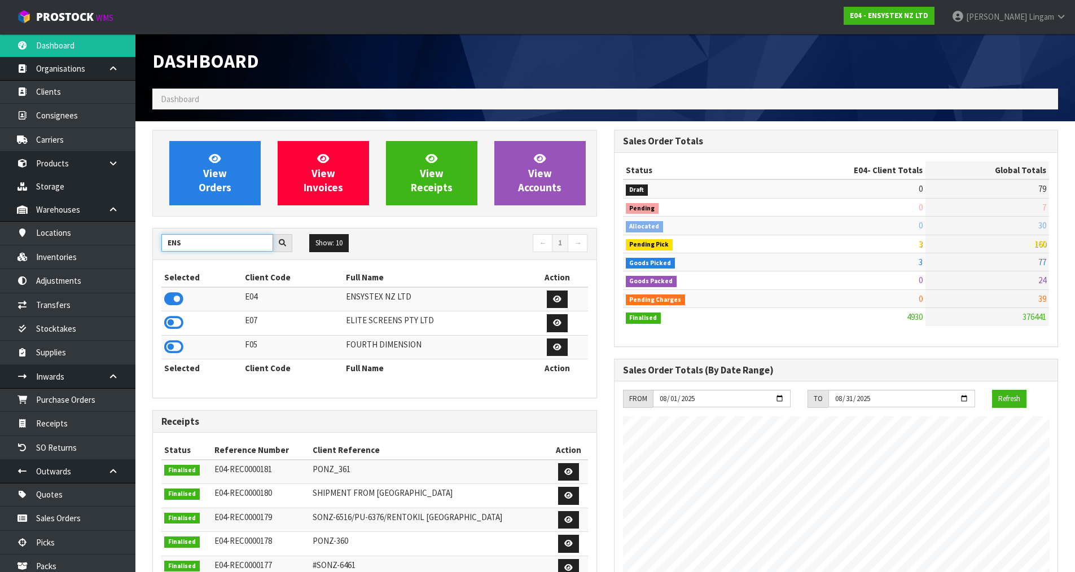
drag, startPoint x: 200, startPoint y: 240, endPoint x: 143, endPoint y: 244, distance: 56.5
click at [143, 244] on section "View Orders View Invoices View Receipts View Accounts ENS Show: 10 5 10 25 50 ←…" at bounding box center [604, 557] width 939 height 872
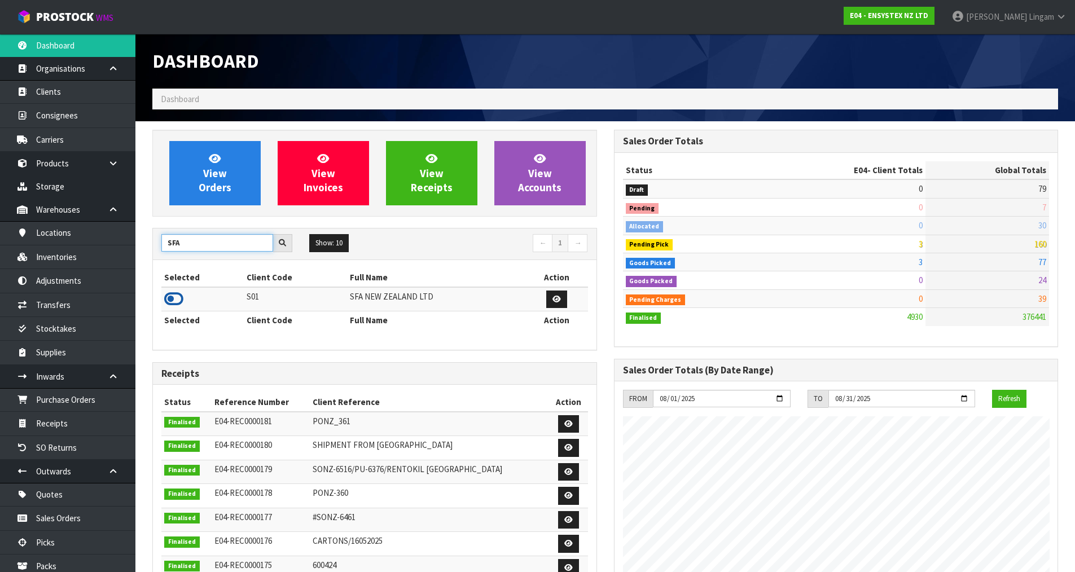
type input "SFA"
click at [172, 299] on icon at bounding box center [173, 299] width 19 height 17
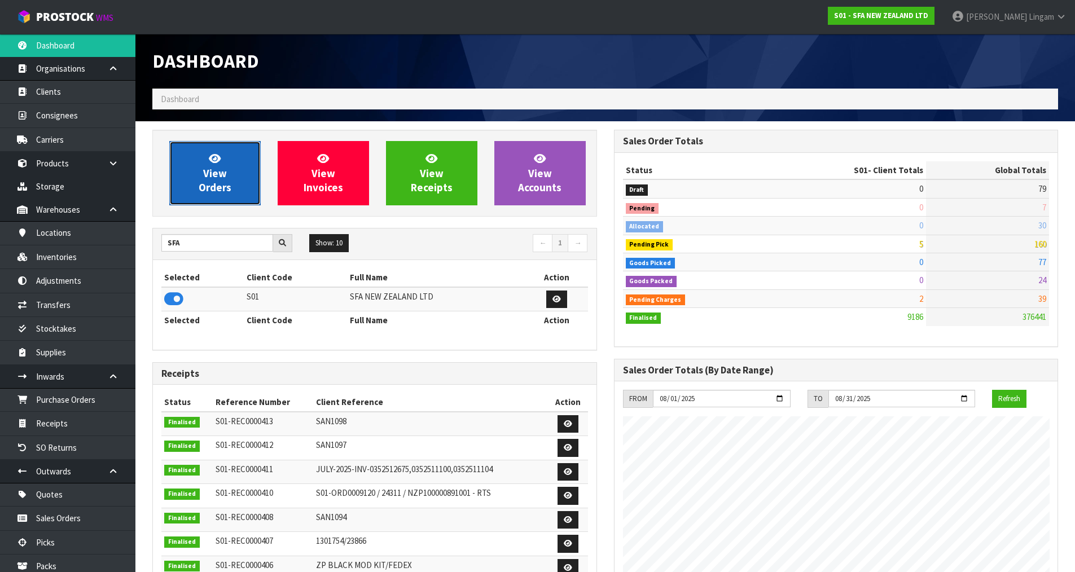
click at [201, 192] on span "View Orders" at bounding box center [215, 173] width 33 height 42
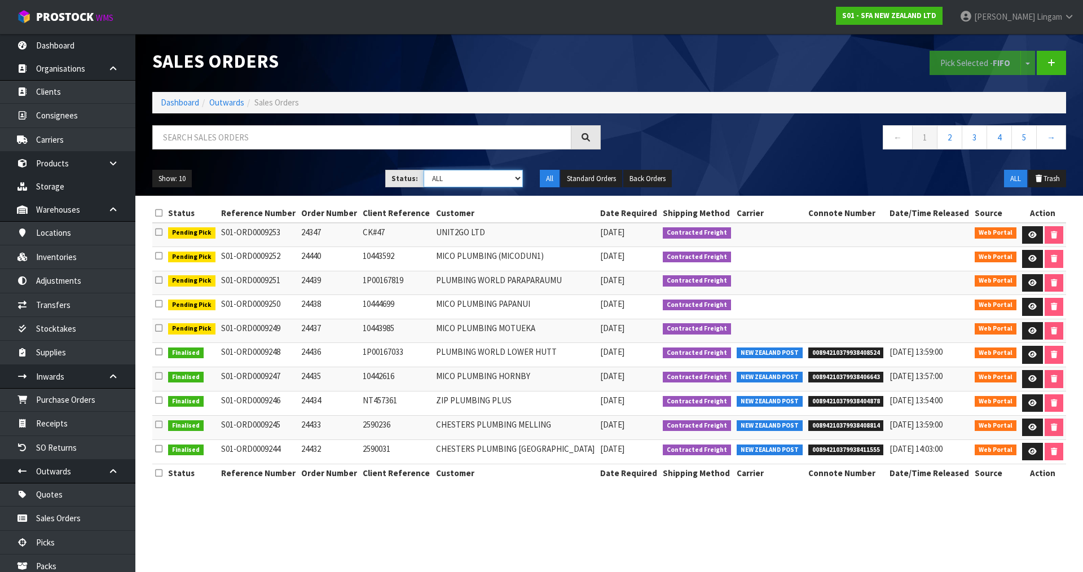
click at [498, 179] on select "Draft Pending Allocated Pending Pick Goods Picked Goods Packed Pending Charges …" at bounding box center [474, 178] width 100 height 17
select select "string:6"
click at [424, 170] on select "Draft Pending Allocated Pending Pick Goods Picked Goods Packed Pending Charges …" at bounding box center [474, 178] width 100 height 17
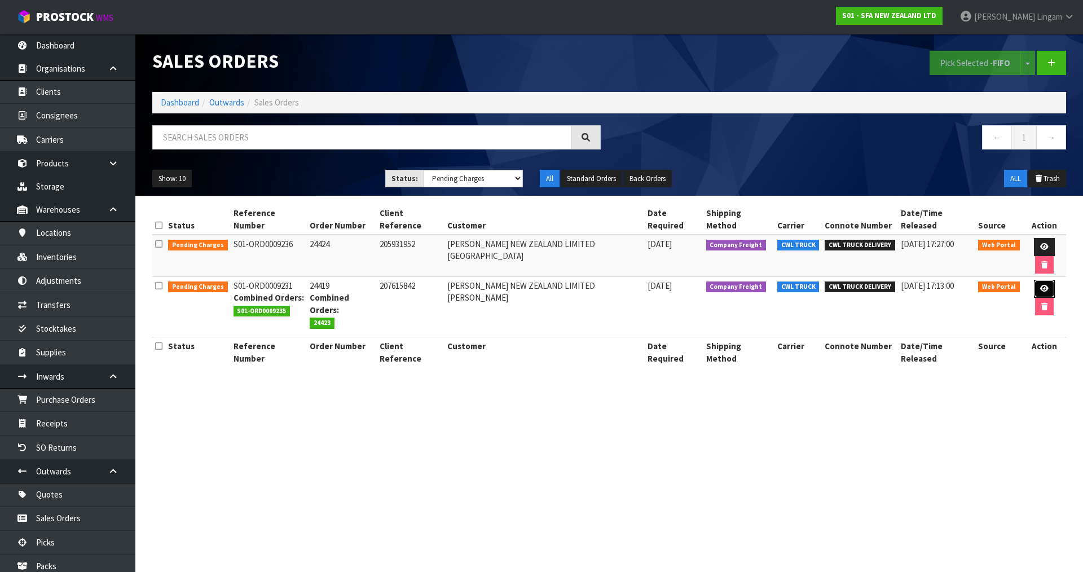
click at [1040, 285] on icon at bounding box center [1044, 288] width 8 height 7
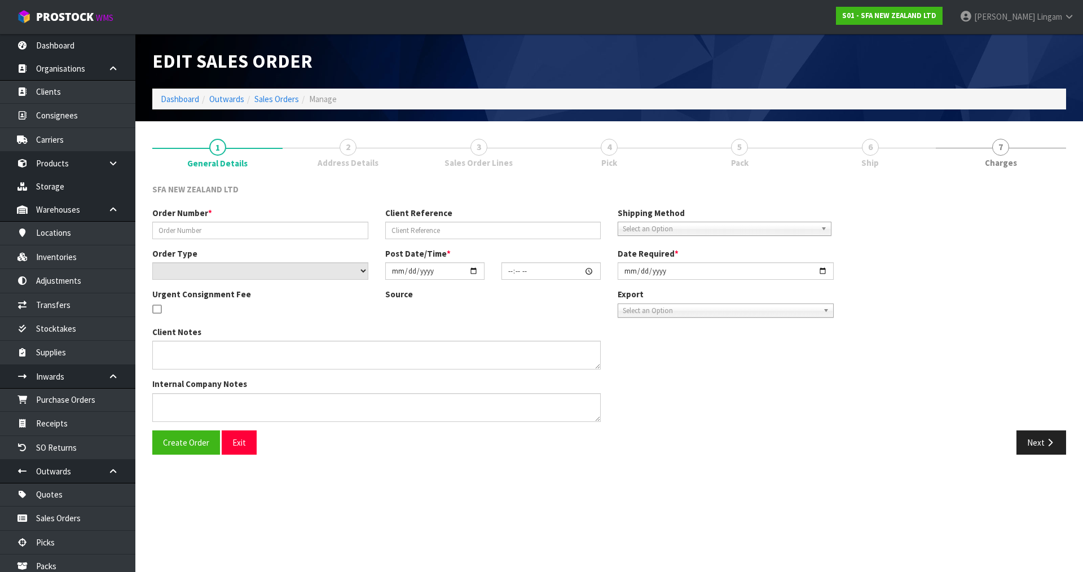
type input "24419"
type input "207615842"
select select "number:0"
type input "2025-08-11"
type input "09:36:00.000"
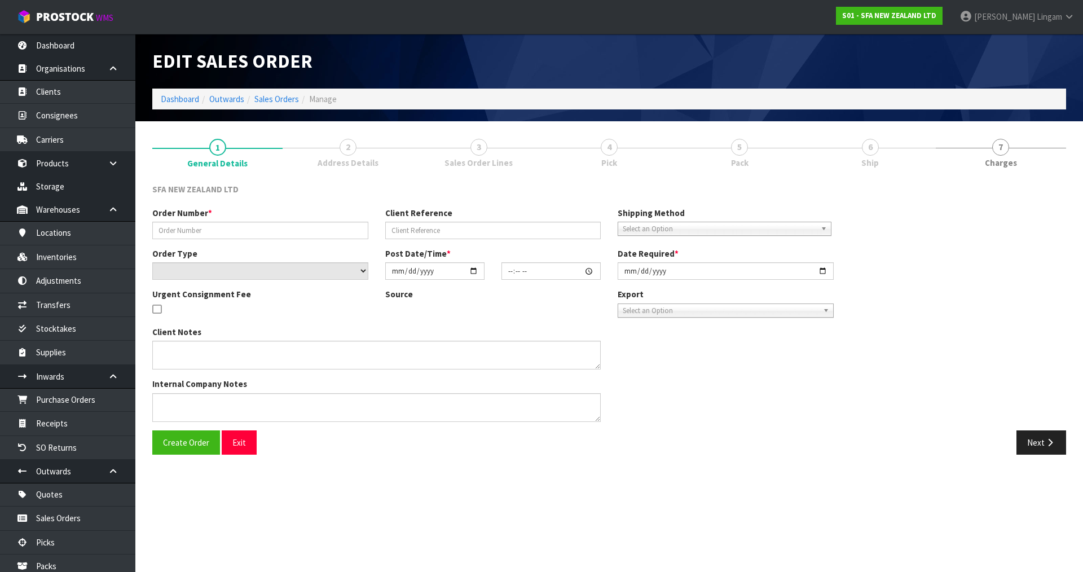
type input "2025-08-11"
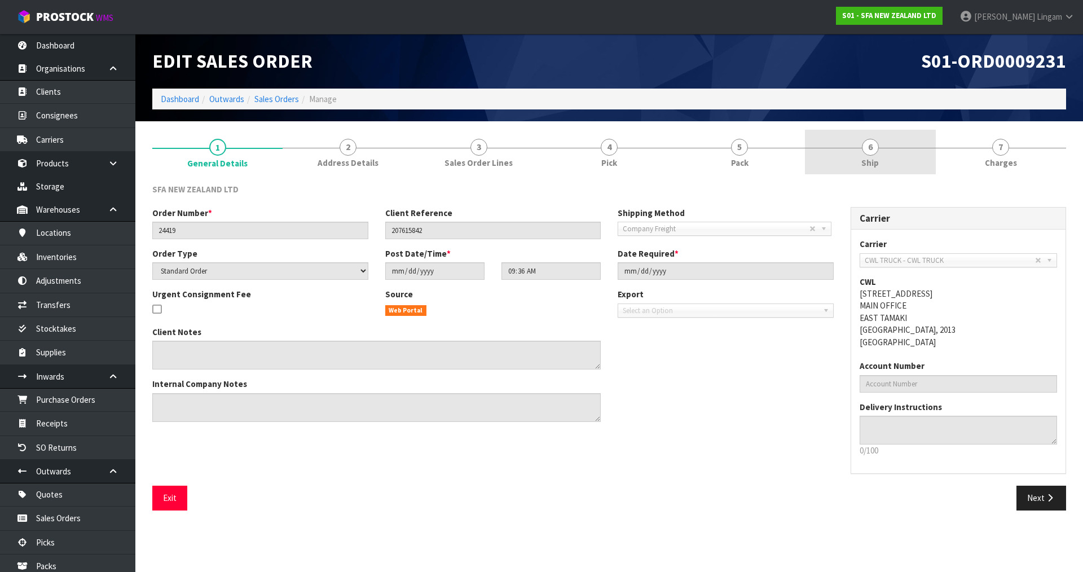
click at [908, 165] on link "6 Ship" at bounding box center [870, 152] width 130 height 45
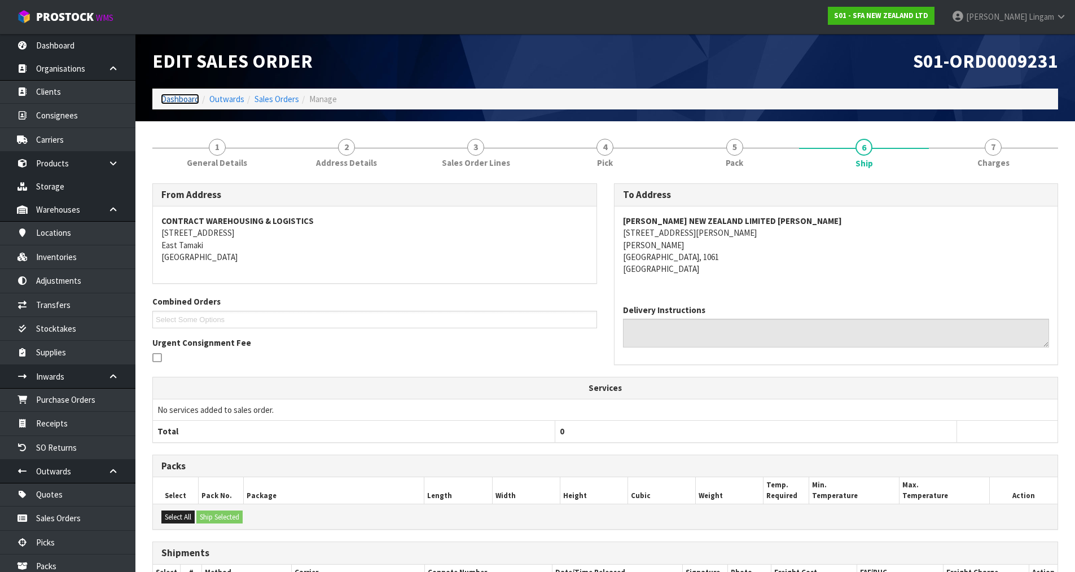
click at [181, 98] on link "Dashboard" at bounding box center [180, 99] width 38 height 11
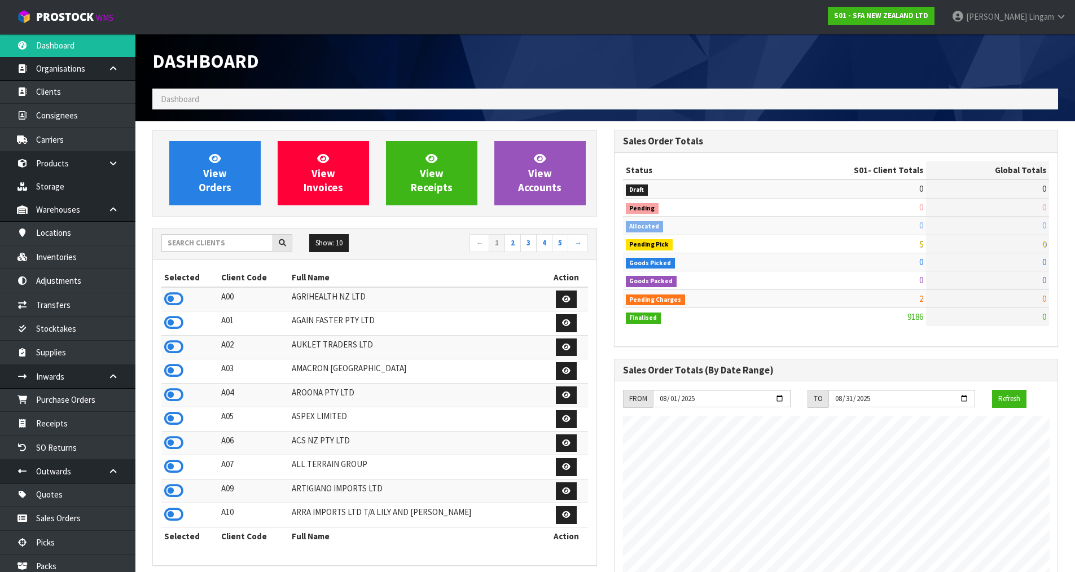
scroll to position [855, 461]
click at [515, 243] on link "2" at bounding box center [512, 243] width 16 height 18
click at [173, 345] on icon at bounding box center [173, 346] width 19 height 17
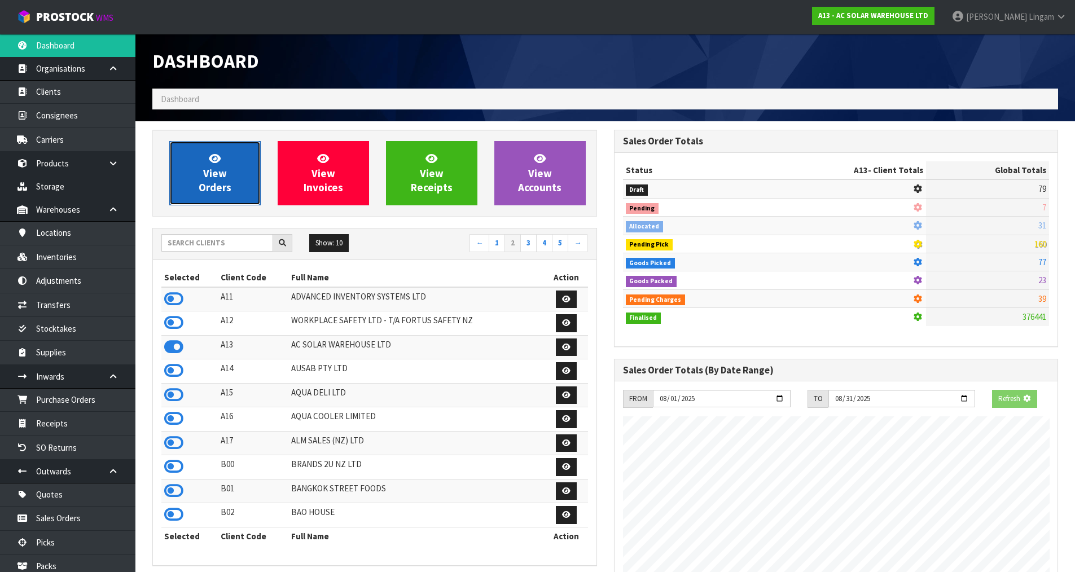
click at [215, 183] on span "View Orders" at bounding box center [215, 173] width 33 height 42
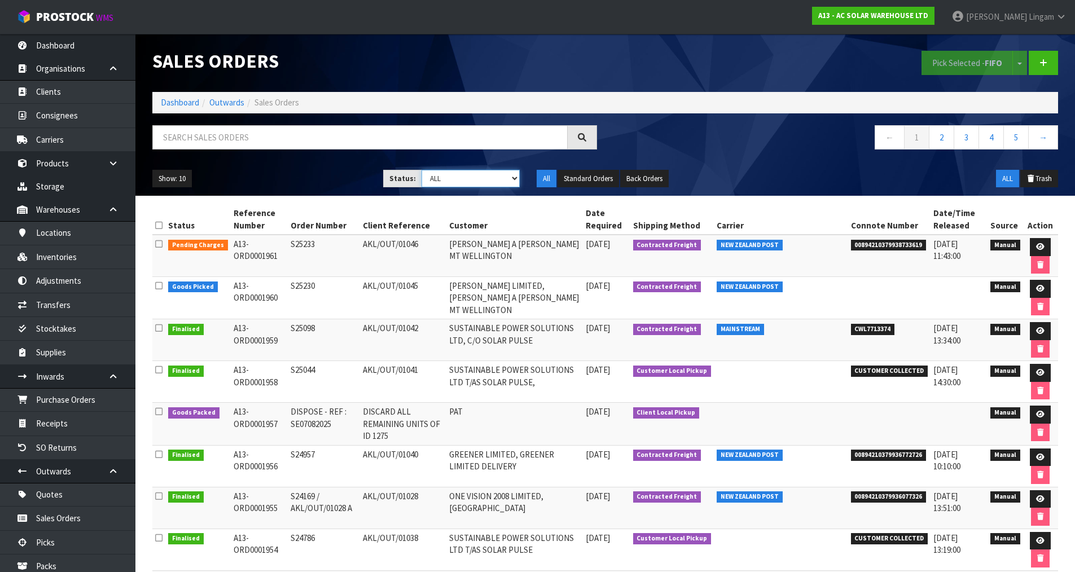
click at [501, 179] on select "Draft Pending Allocated Pending Pick Goods Picked Goods Packed Pending Charges …" at bounding box center [470, 178] width 98 height 17
select select "string:6"
click at [421, 170] on select "Draft Pending Allocated Pending Pick Goods Picked Goods Packed Pending Charges …" at bounding box center [470, 178] width 98 height 17
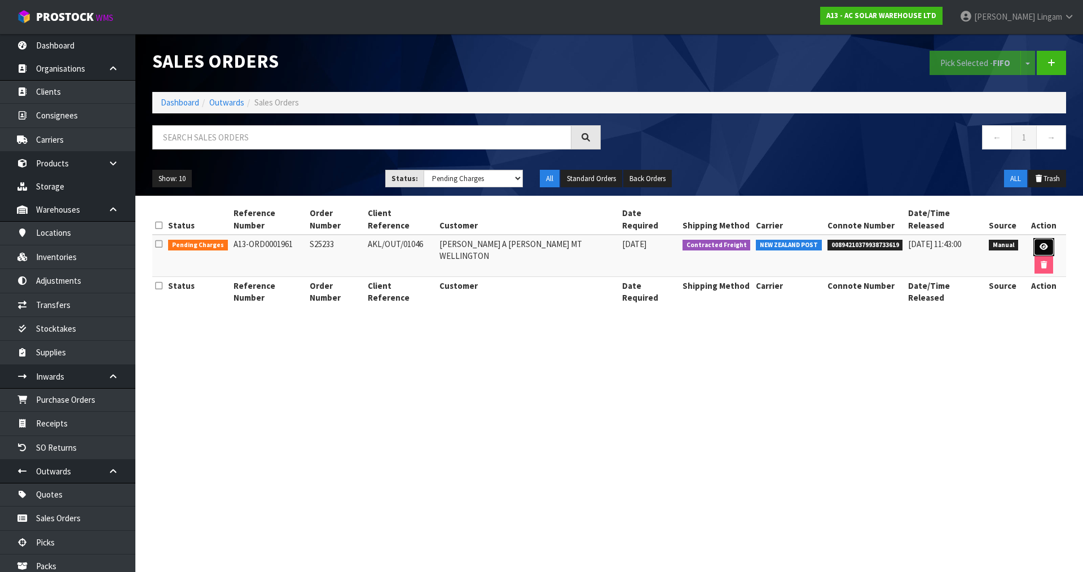
click at [1040, 243] on icon at bounding box center [1044, 246] width 8 height 7
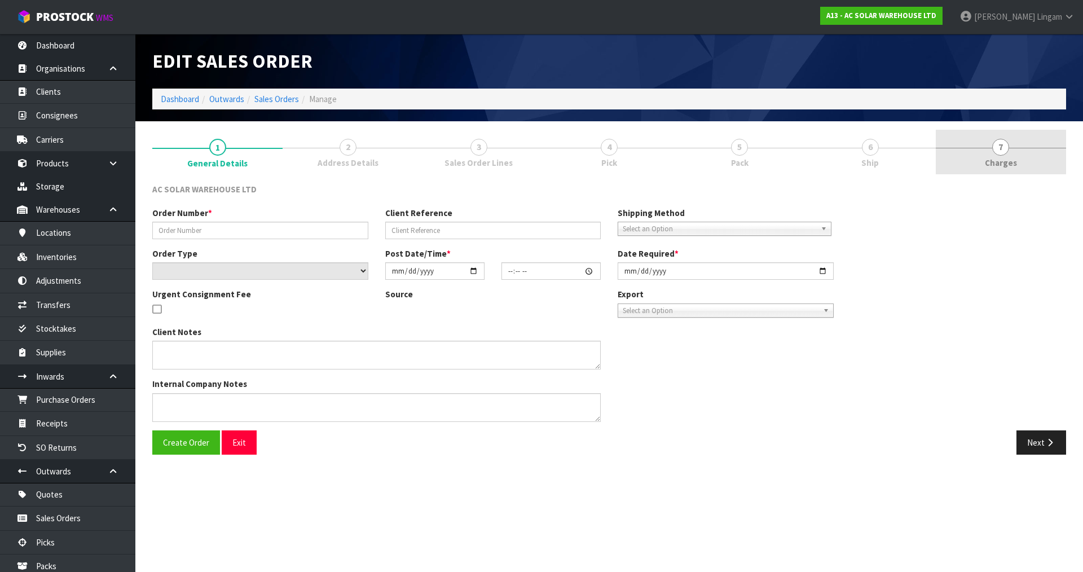
type input "S25233"
type input "AKL/OUT/01046"
select select "number:0"
type input "2025-08-13"
type input "09:33:00.000"
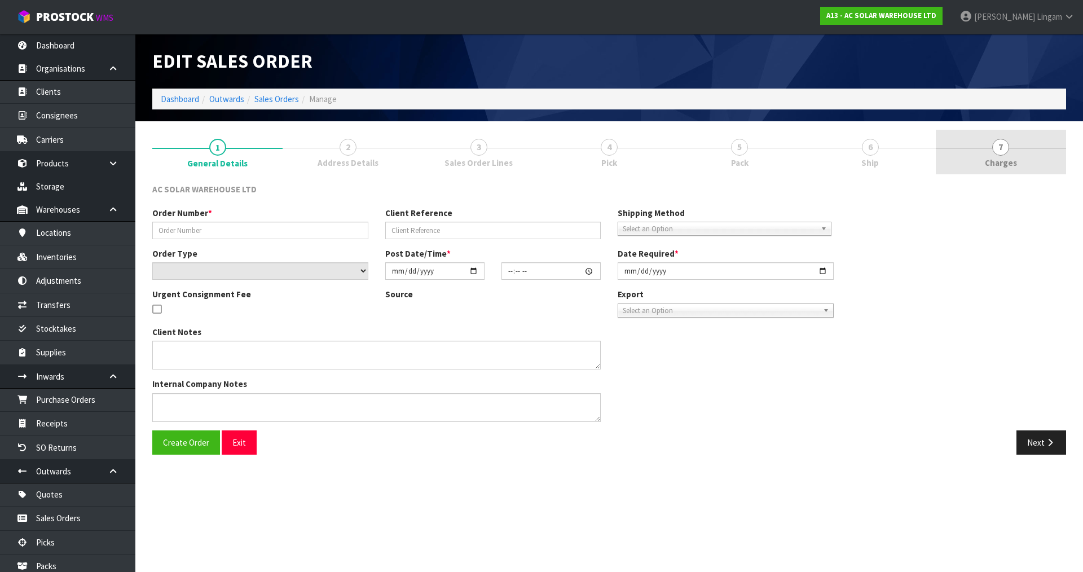
type input "2025-08-13"
type textarea "PLEASE SEND VIA NZ POST"
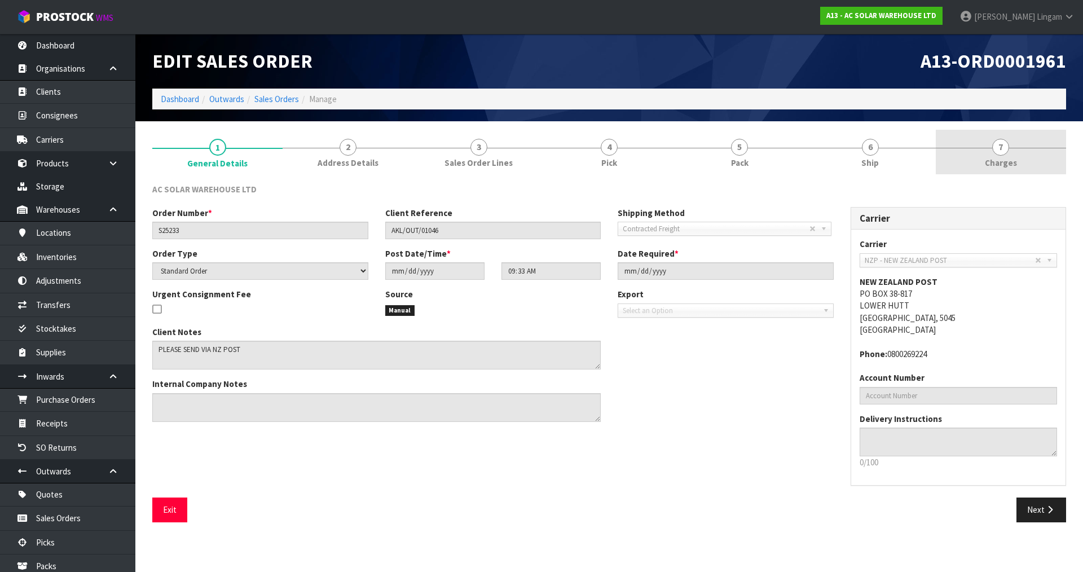
click at [1032, 160] on link "7 Charges" at bounding box center [1001, 152] width 130 height 45
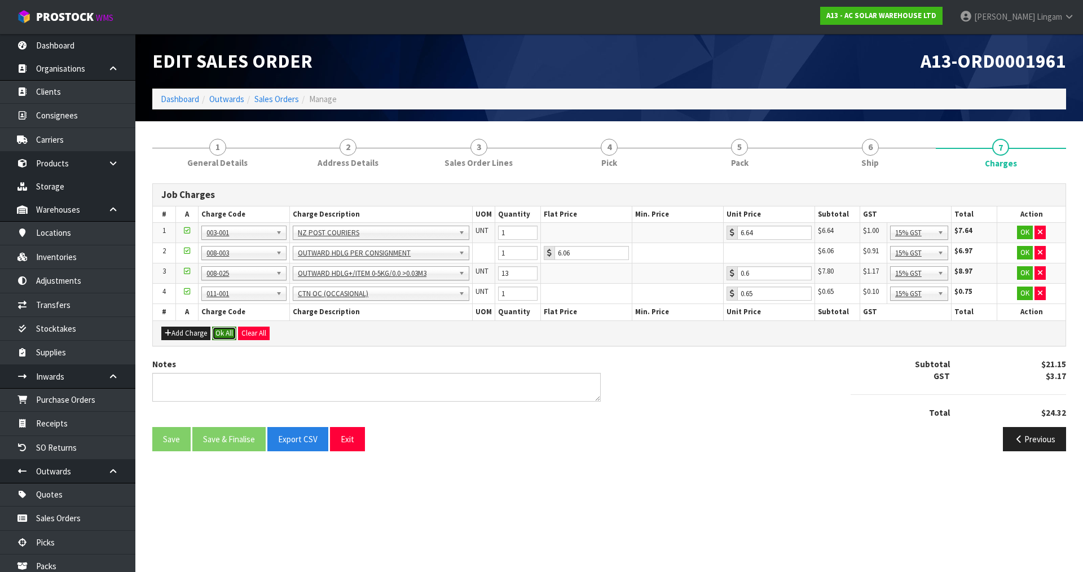
click at [225, 333] on button "Ok All" at bounding box center [224, 334] width 24 height 14
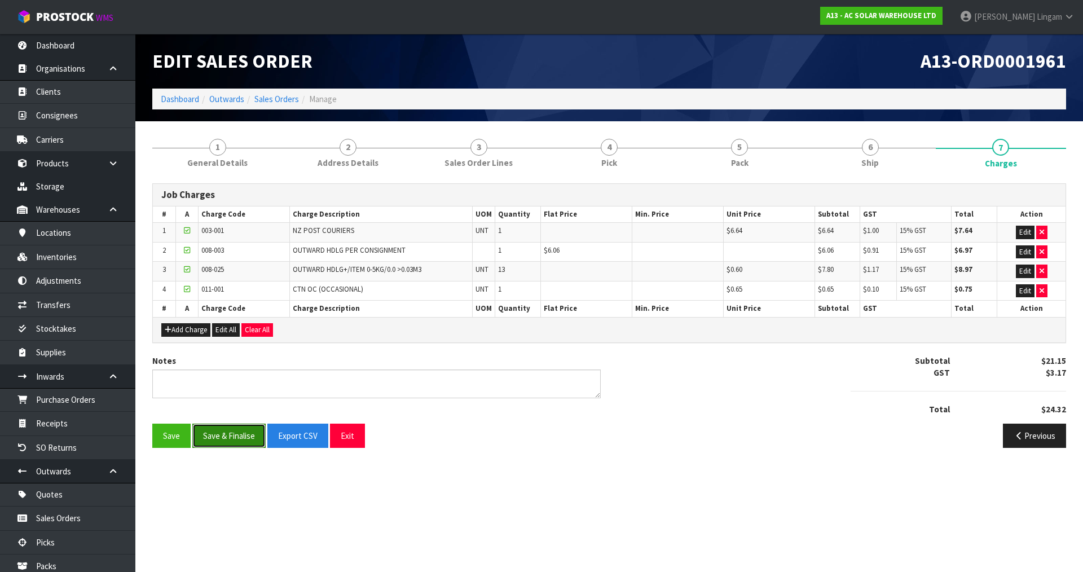
click at [241, 437] on button "Save & Finalise" at bounding box center [228, 436] width 73 height 24
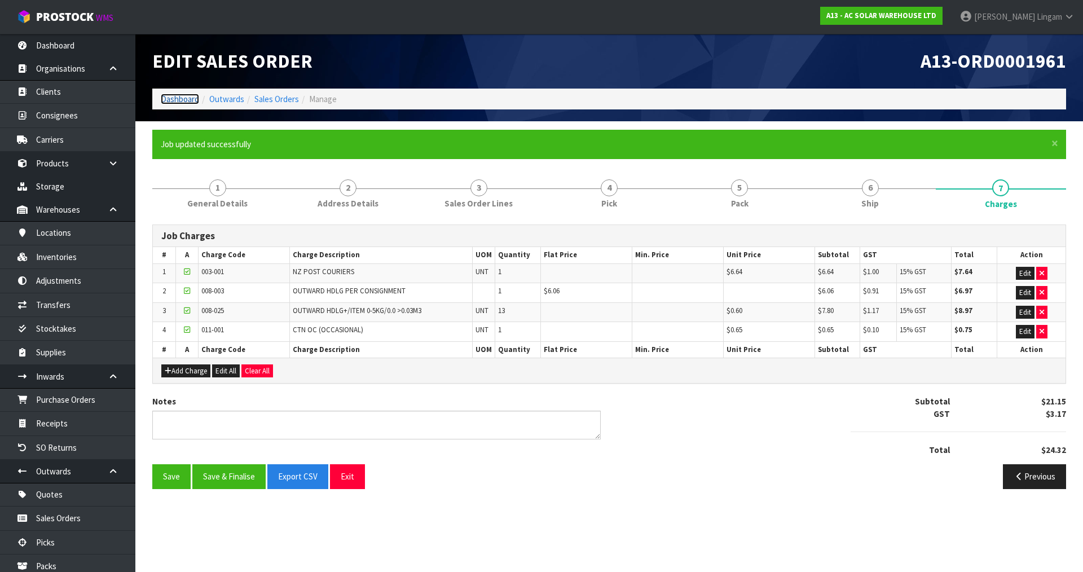
click at [170, 99] on link "Dashboard" at bounding box center [180, 99] width 38 height 11
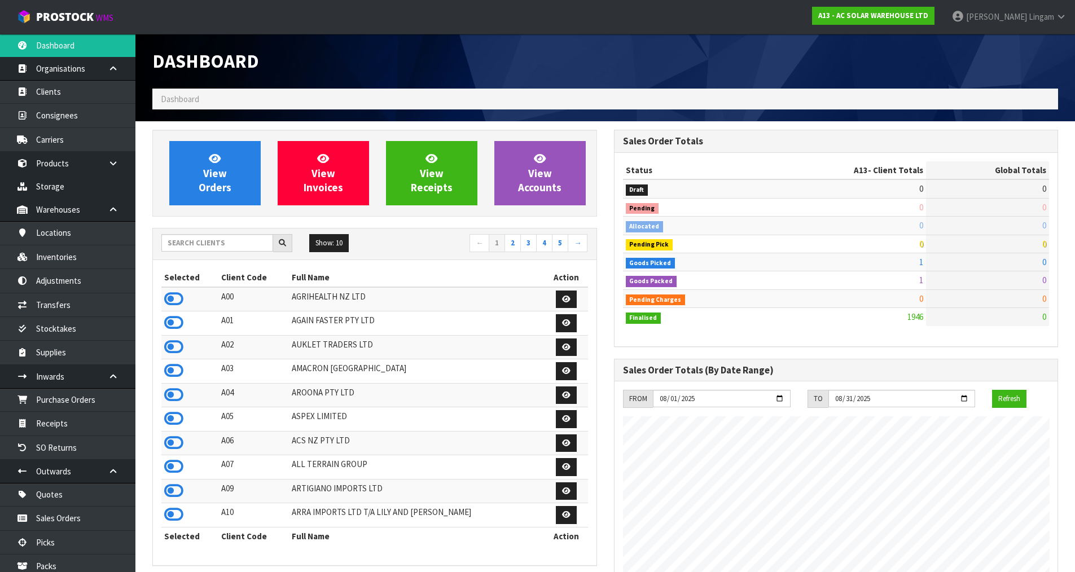
scroll to position [769, 461]
click at [188, 245] on input "text" at bounding box center [217, 242] width 112 height 17
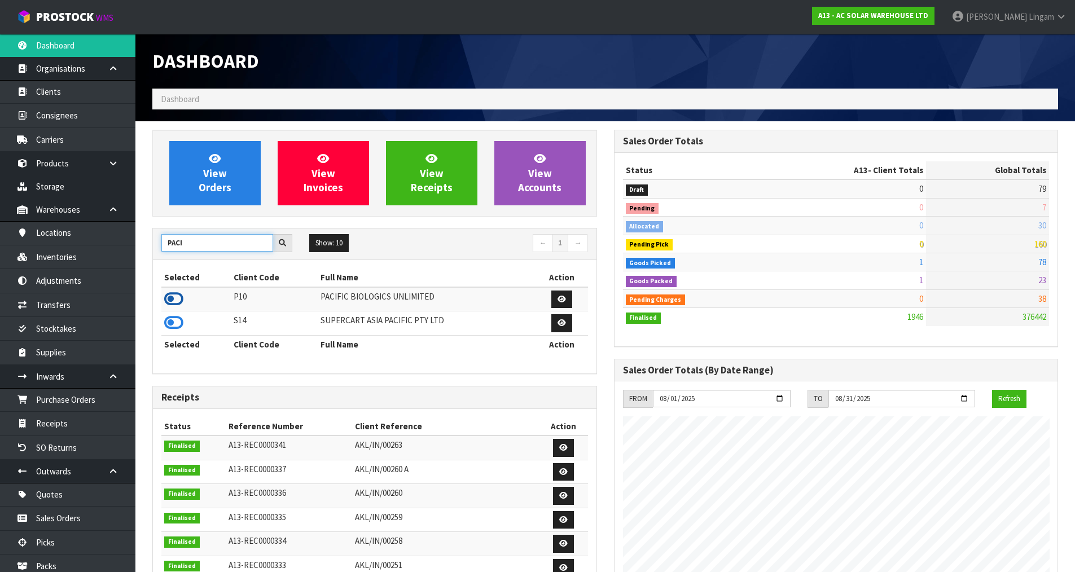
type input "PACI"
click at [172, 298] on icon at bounding box center [173, 299] width 19 height 17
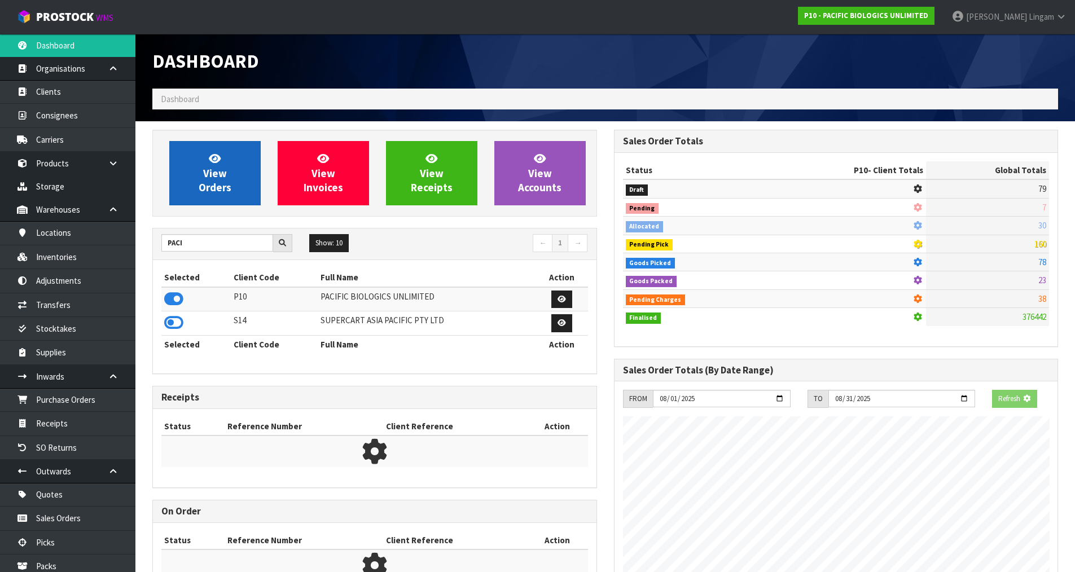
scroll to position [727, 461]
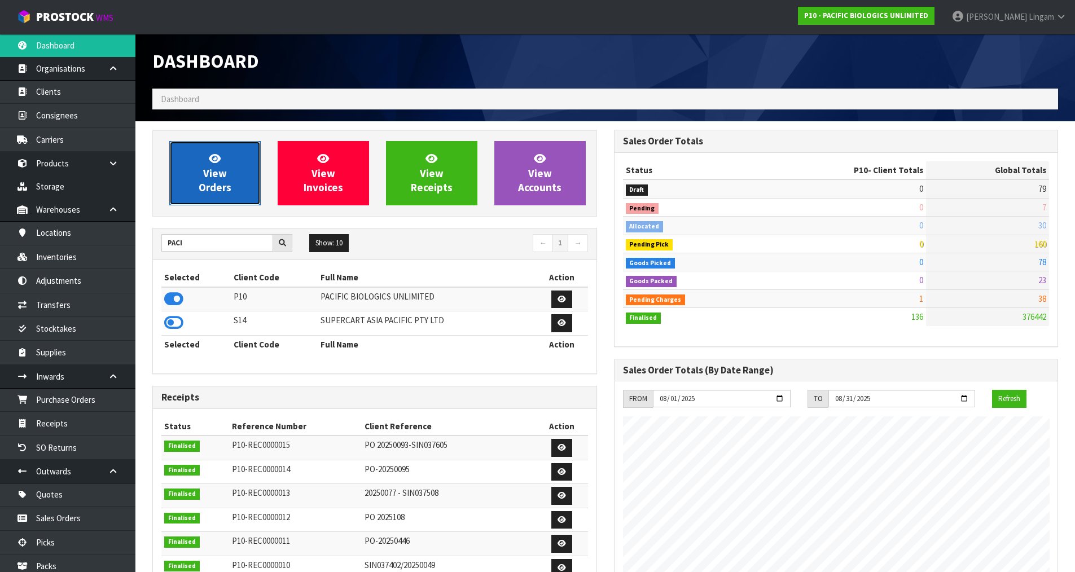
click at [220, 179] on span "View Orders" at bounding box center [215, 173] width 33 height 42
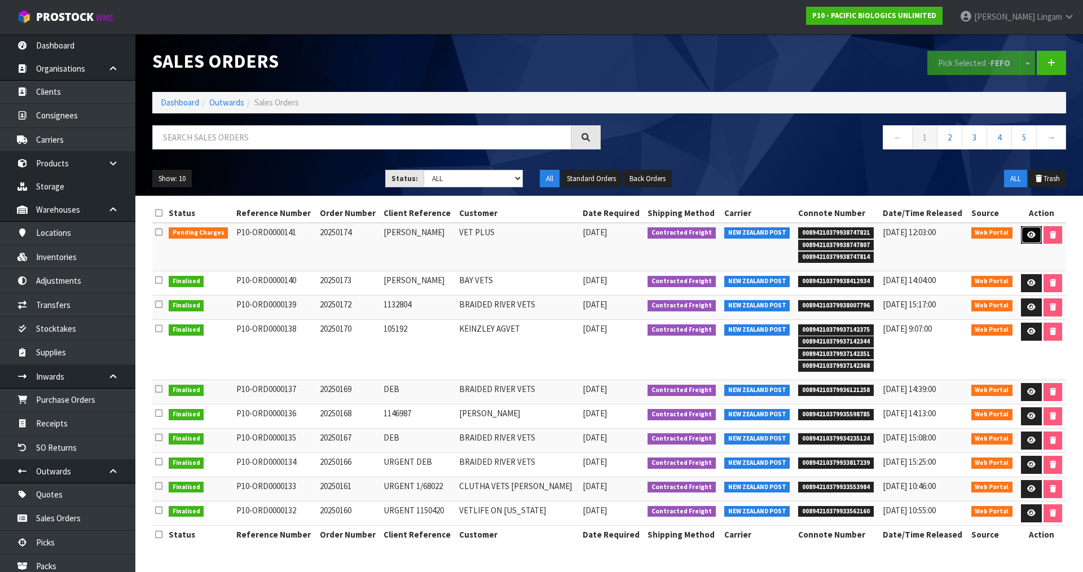
click at [1024, 236] on link at bounding box center [1031, 235] width 21 height 18
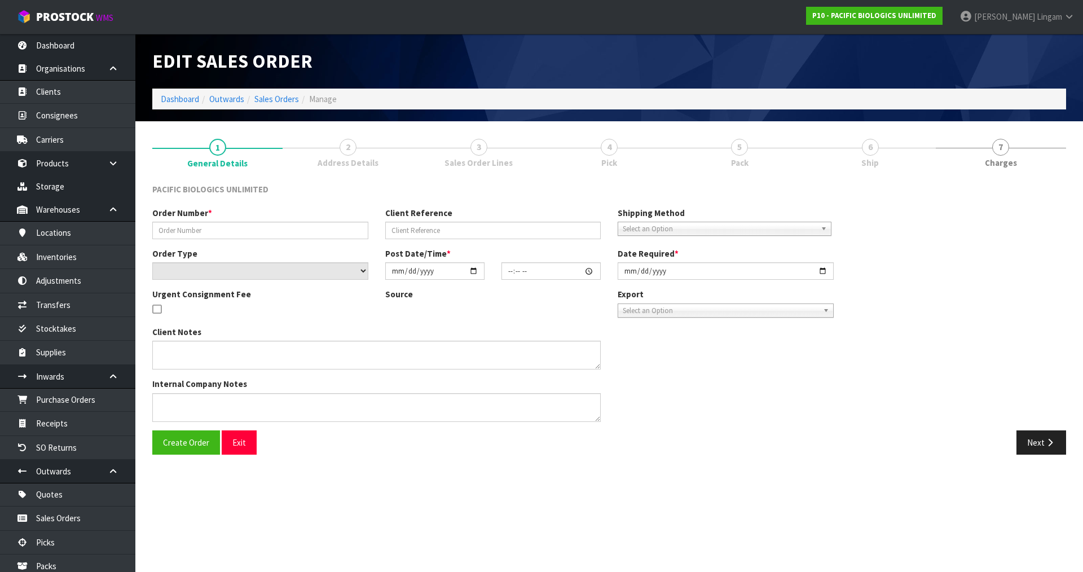
type input "20250174"
type input "TREENA"
select select "number:0"
type input "2025-08-13"
type input "09:23:00.000"
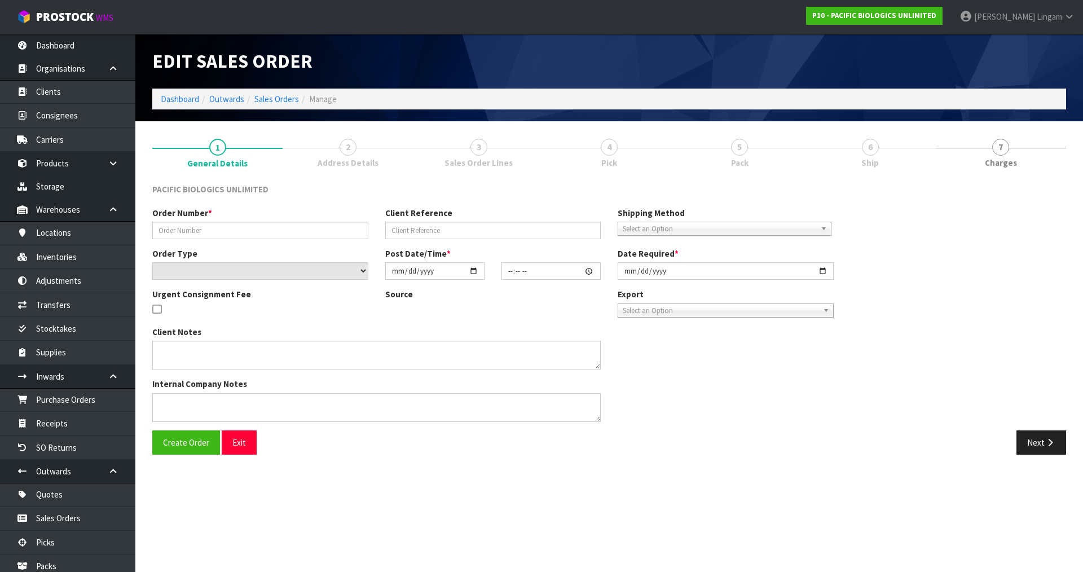
type input "2025-08-13"
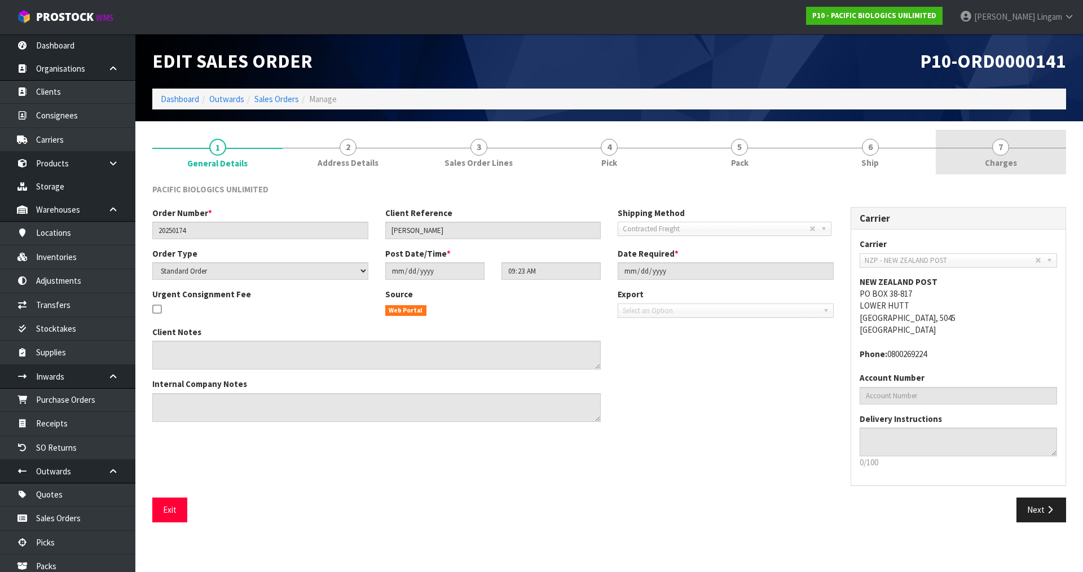
click at [1028, 160] on link "7 Charges" at bounding box center [1001, 152] width 130 height 45
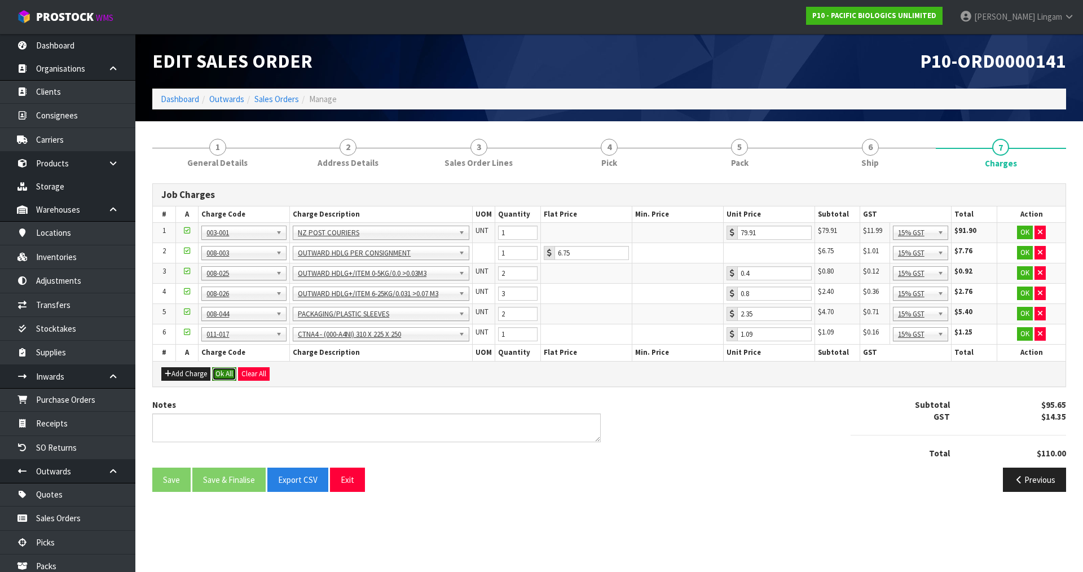
click at [226, 371] on button "Ok All" at bounding box center [224, 374] width 24 height 14
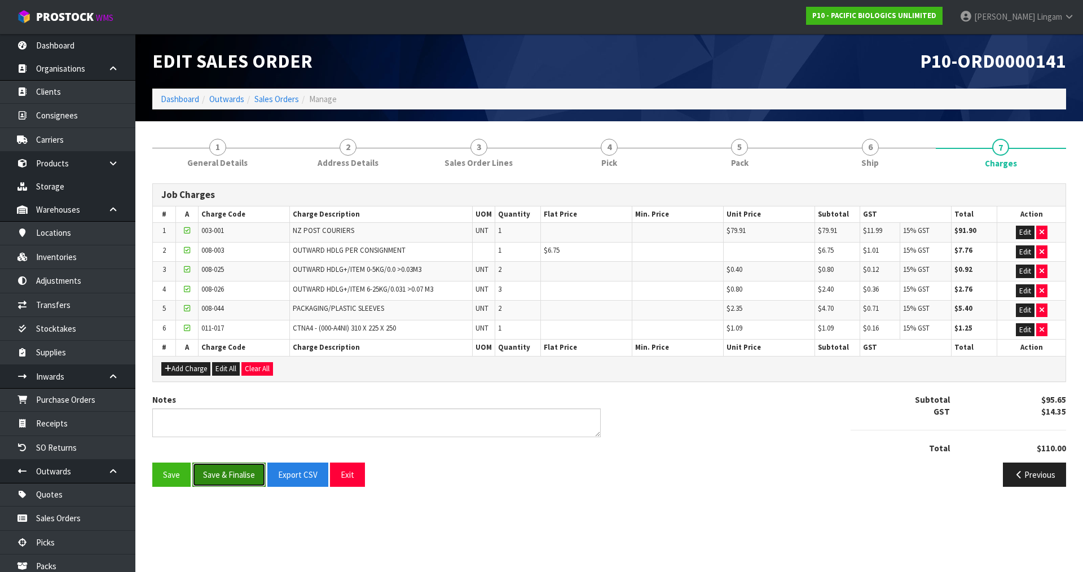
click at [235, 475] on button "Save & Finalise" at bounding box center [228, 475] width 73 height 24
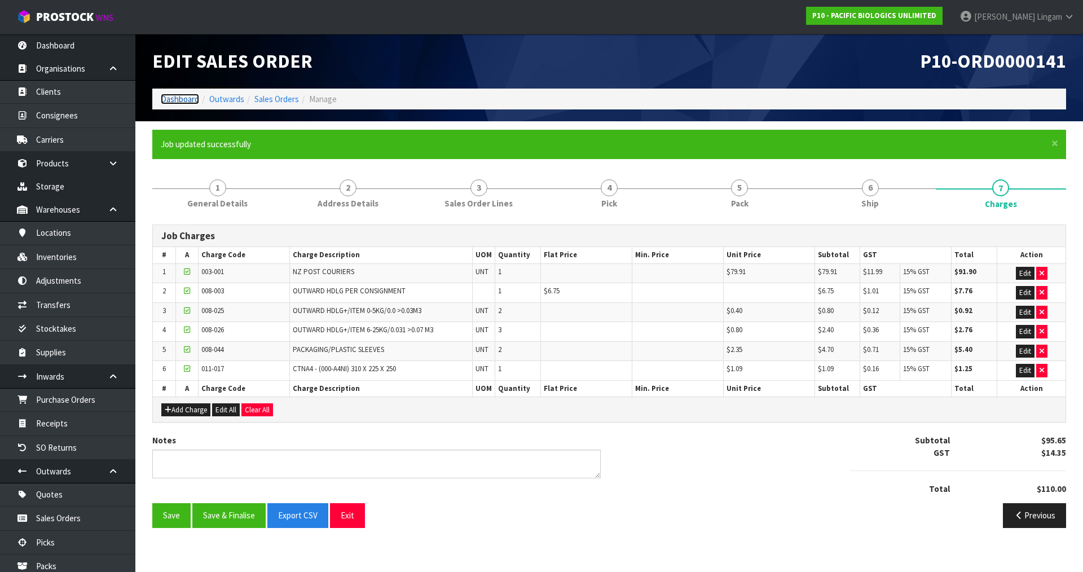
click at [178, 99] on link "Dashboard" at bounding box center [180, 99] width 38 height 11
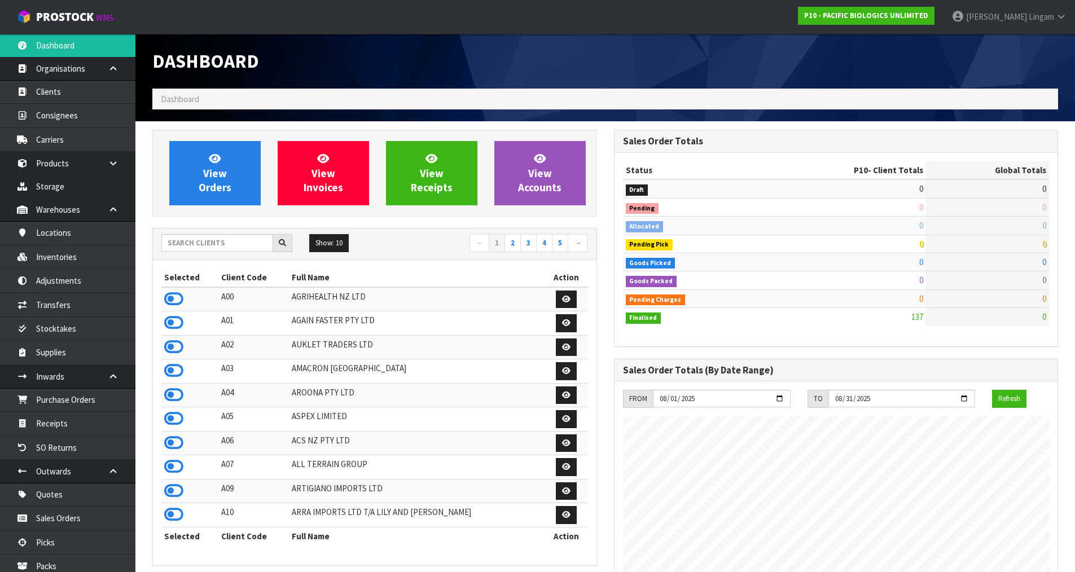
scroll to position [727, 461]
click at [219, 245] on input "text" at bounding box center [217, 242] width 112 height 17
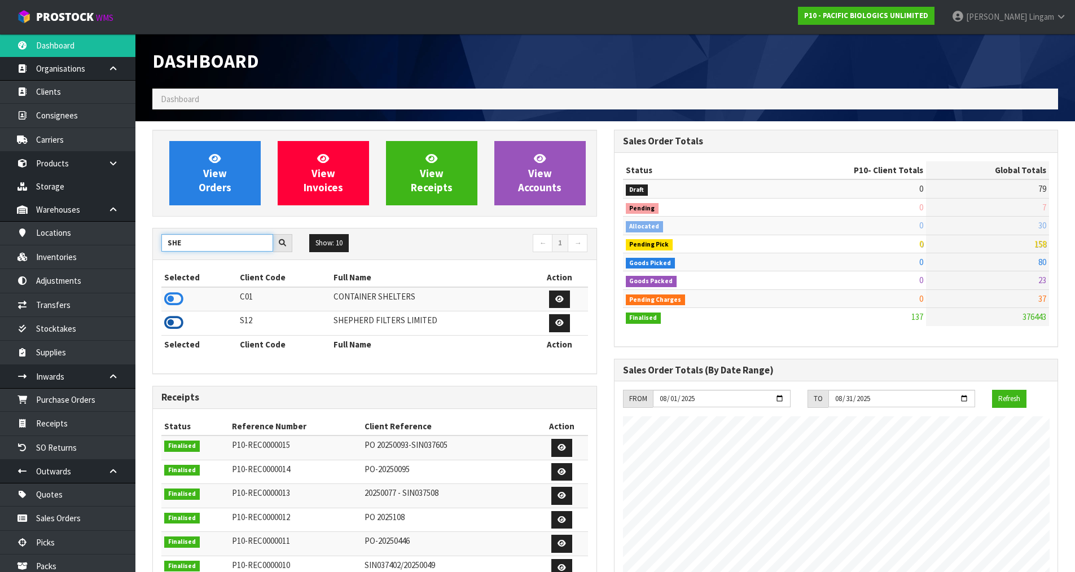
type input "SHE"
click at [173, 322] on icon at bounding box center [173, 322] width 19 height 17
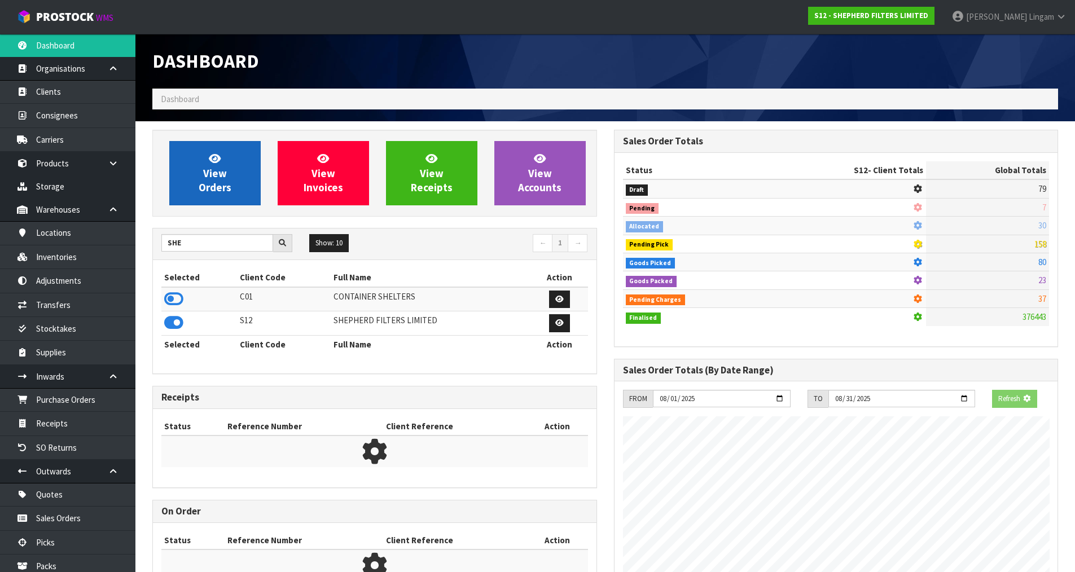
scroll to position [781, 461]
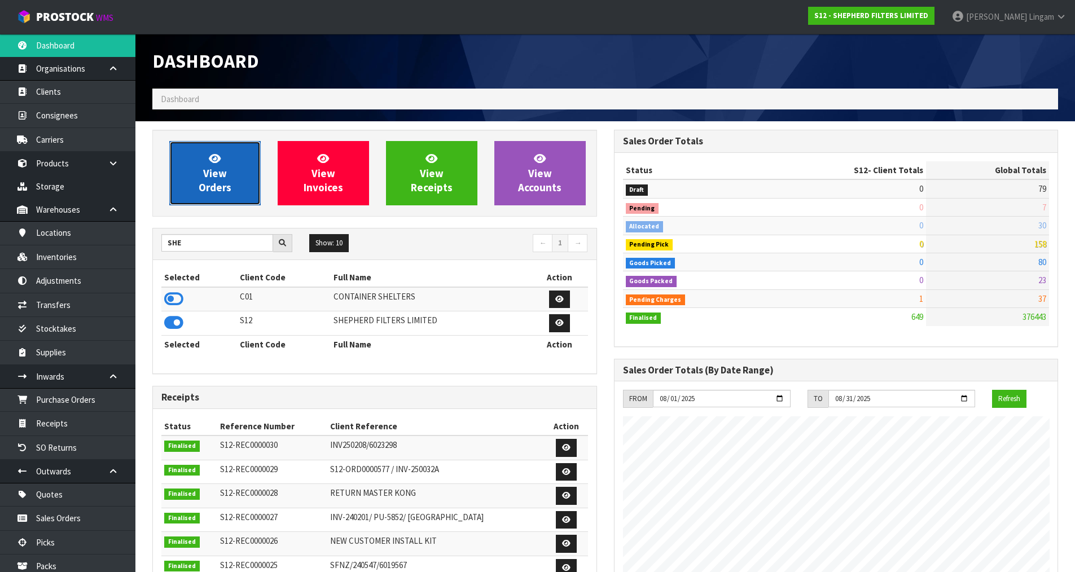
click at [219, 172] on span "View Orders" at bounding box center [215, 173] width 33 height 42
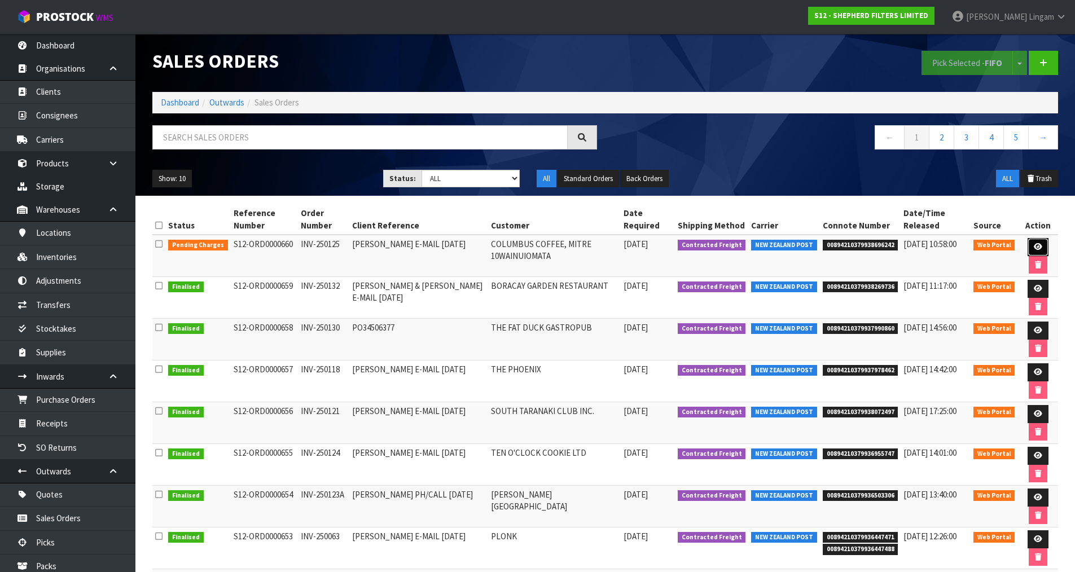
click at [1036, 244] on icon at bounding box center [1037, 246] width 8 height 7
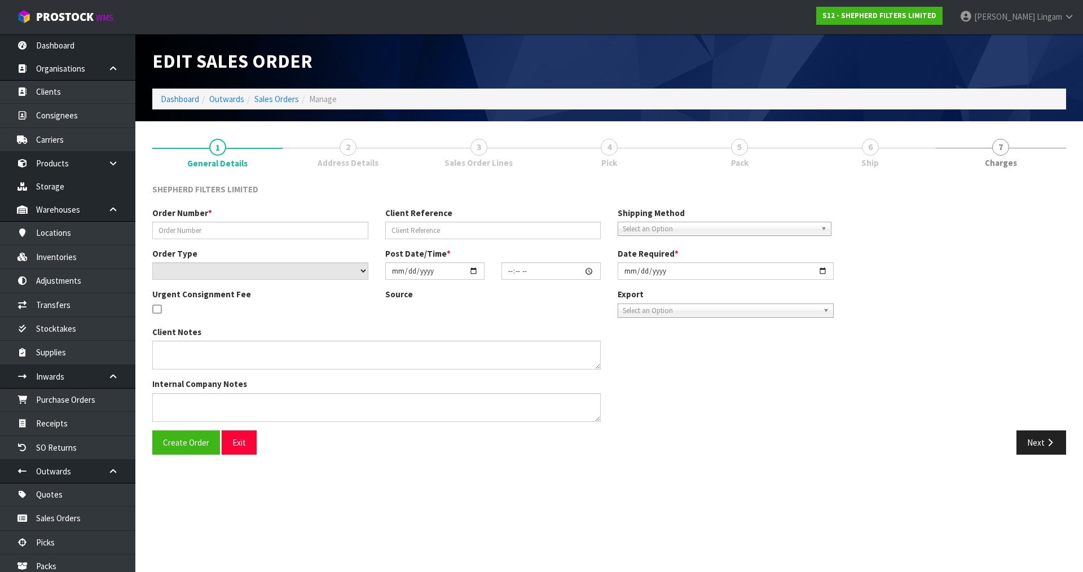
type input "INV-250125"
type input "SANDI E-MAIL 05.08.25"
select select "number:0"
type input "2025-08-12"
type input "16:53:00.000"
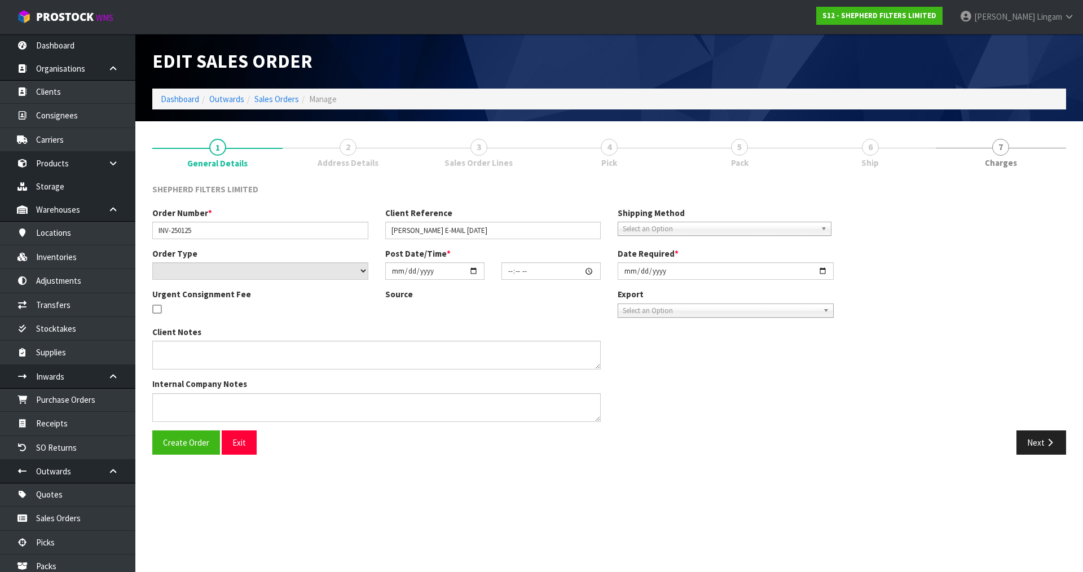
type input "2025-08-12"
type textarea "I HAVE ADDED THE NEW INSTALL KIT AND THE ORDER IS READY TO SHIP AGAIN."
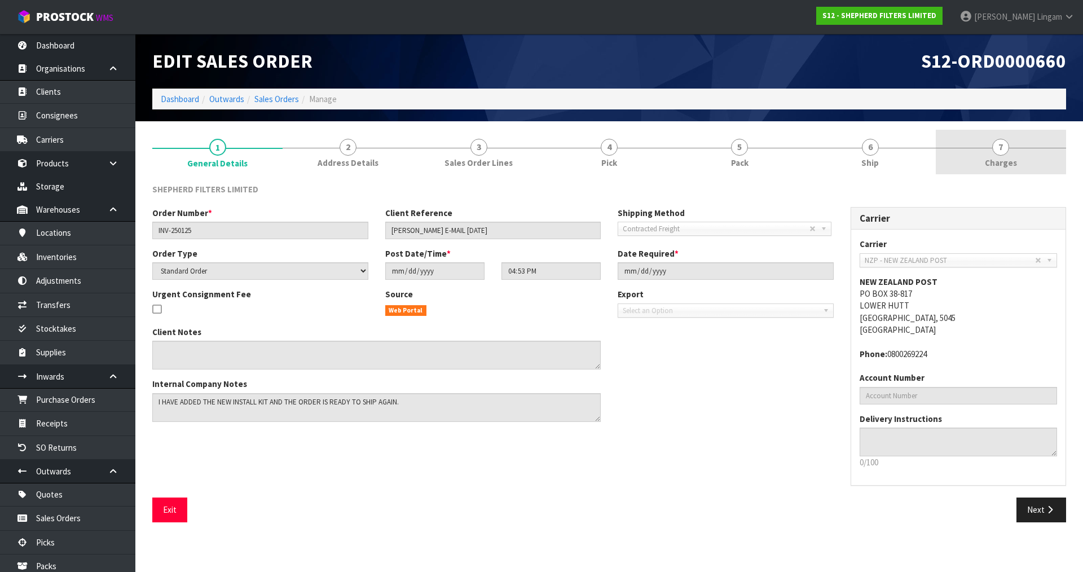
click at [1005, 171] on link "7 Charges" at bounding box center [1001, 152] width 130 height 45
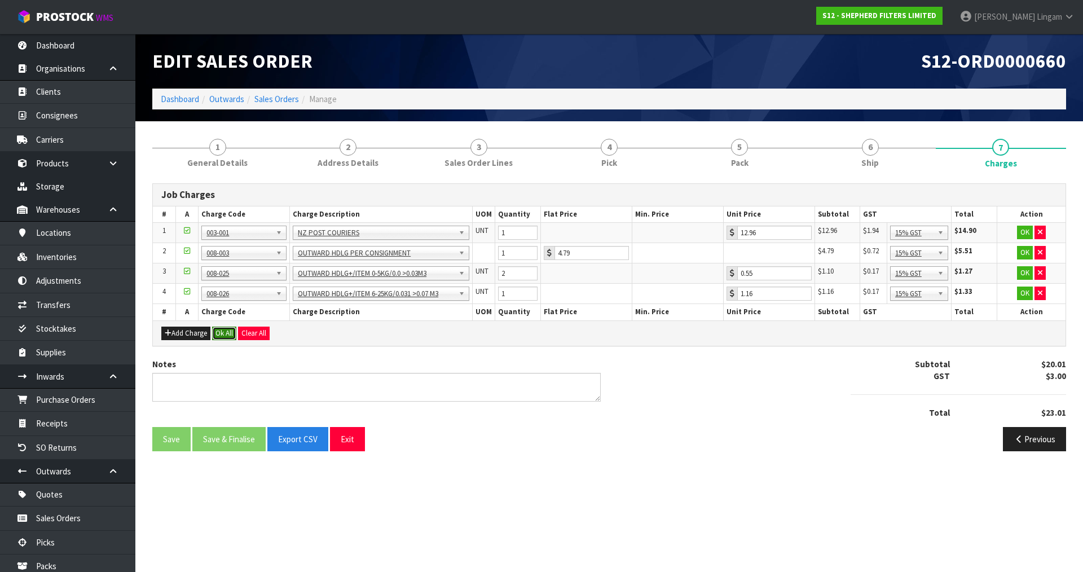
click at [216, 332] on button "Ok All" at bounding box center [224, 334] width 24 height 14
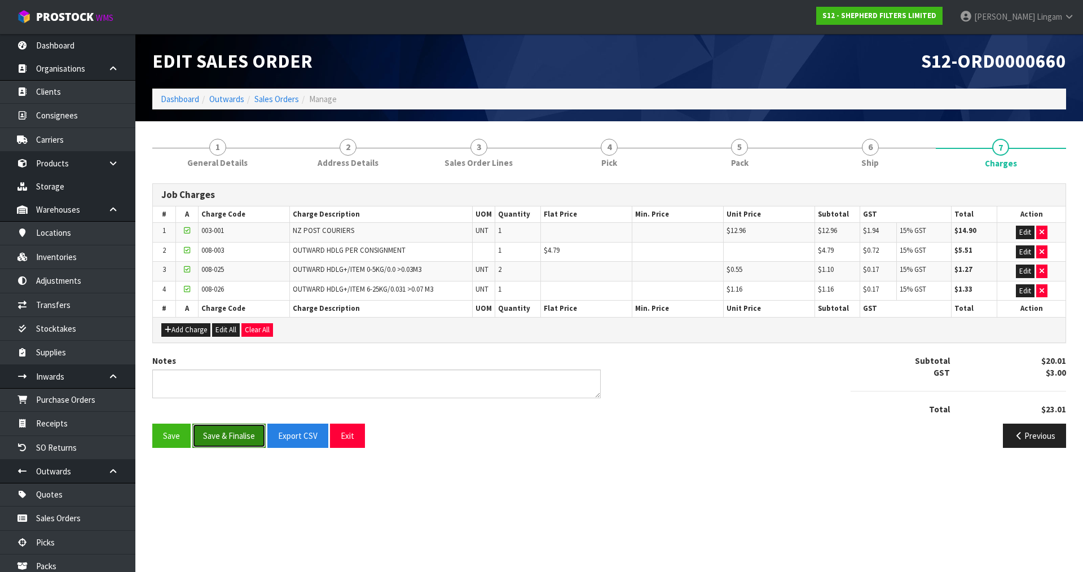
click at [231, 434] on button "Save & Finalise" at bounding box center [228, 436] width 73 height 24
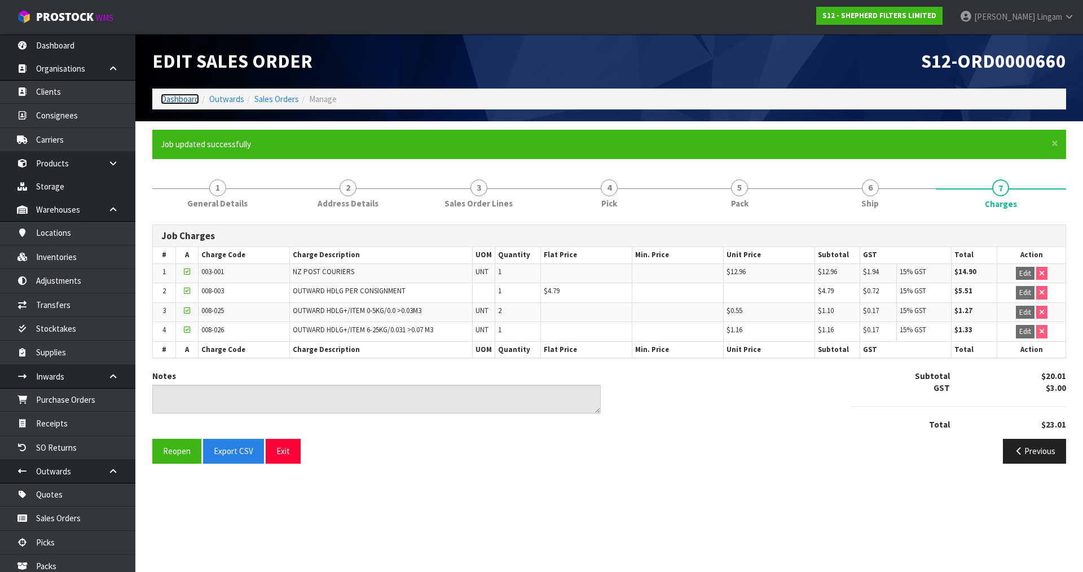
click at [186, 101] on link "Dashboard" at bounding box center [180, 99] width 38 height 11
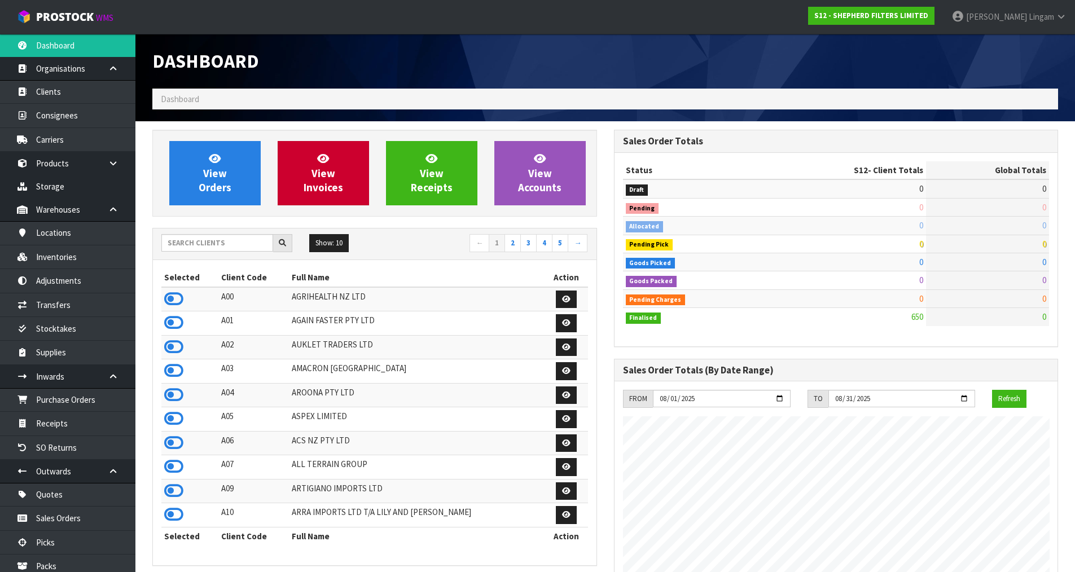
scroll to position [781, 461]
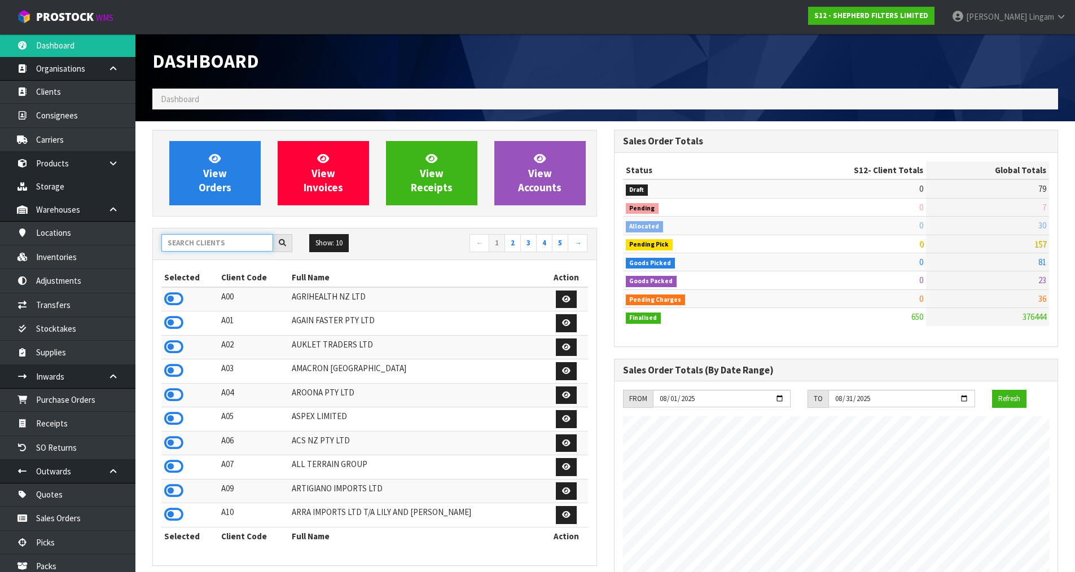
click at [236, 243] on input "text" at bounding box center [217, 242] width 112 height 17
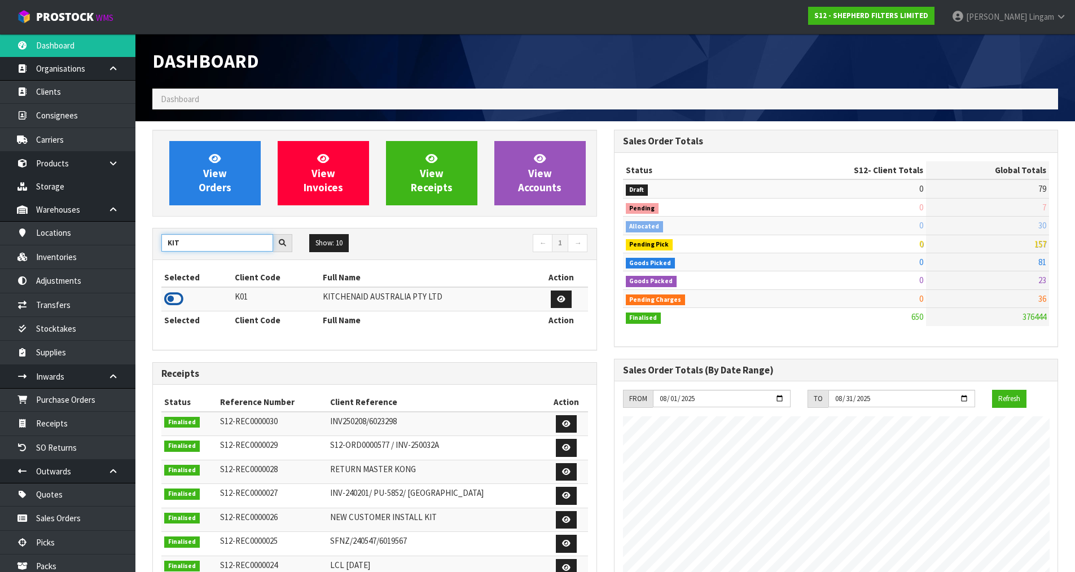
type input "KIT"
click at [180, 299] on icon at bounding box center [173, 299] width 19 height 17
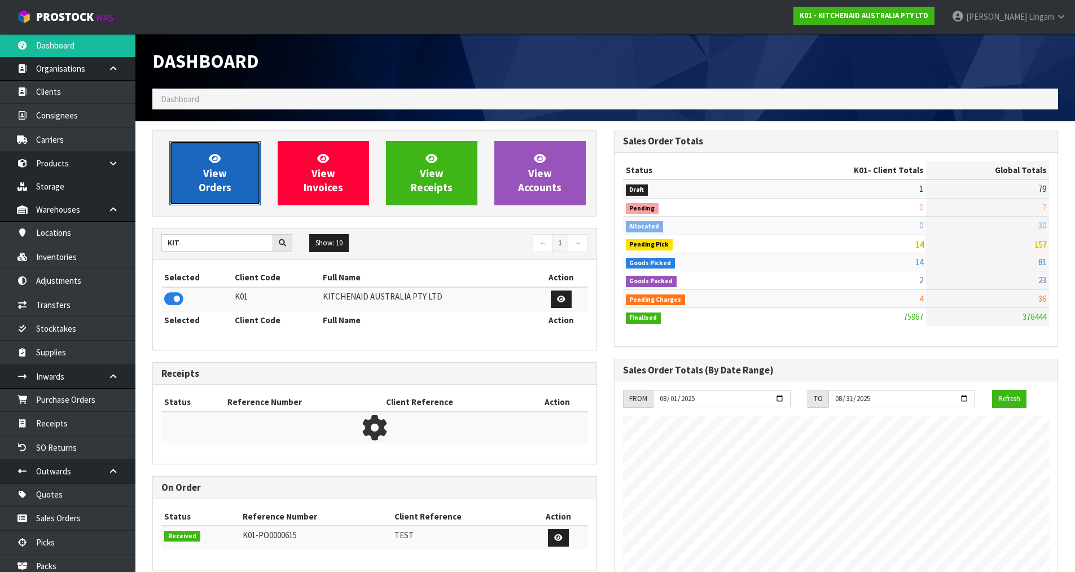
scroll to position [855, 461]
click at [218, 200] on link "View Orders" at bounding box center [214, 173] width 91 height 64
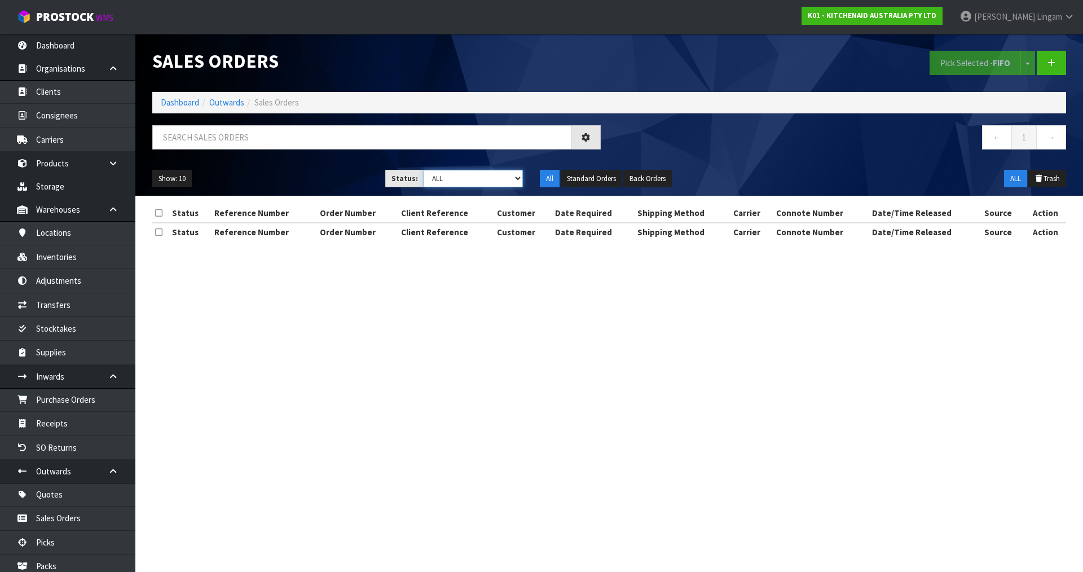
click at [501, 174] on select "Draft Pending Allocated Pending Pick Goods Picked Goods Packed Pending Charges …" at bounding box center [474, 178] width 100 height 17
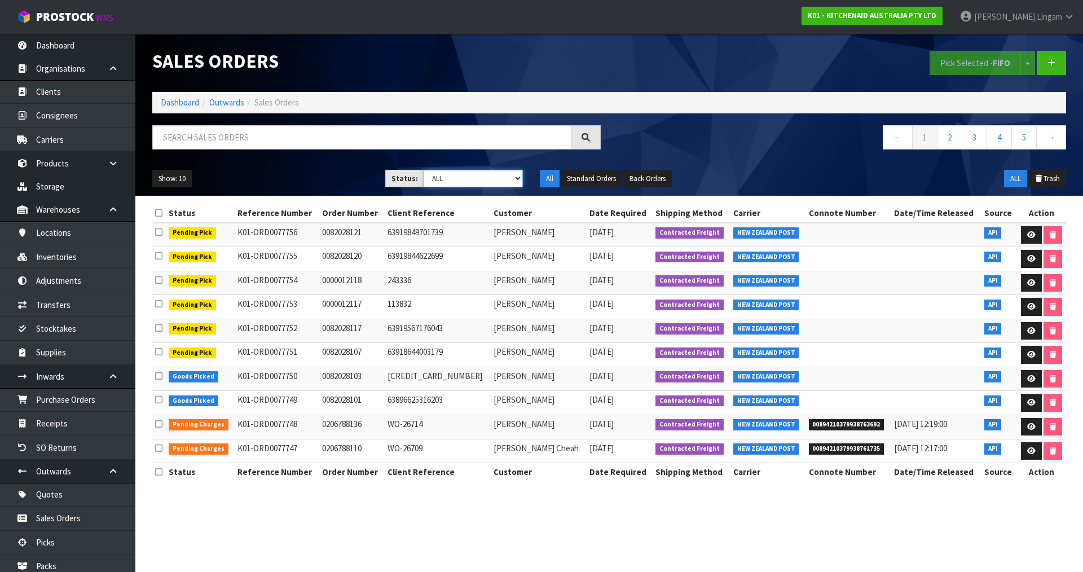
select select "string:6"
click at [424, 170] on select "Draft Pending Allocated Pending Pick Goods Picked Goods Packed Pending Charges …" at bounding box center [474, 178] width 100 height 17
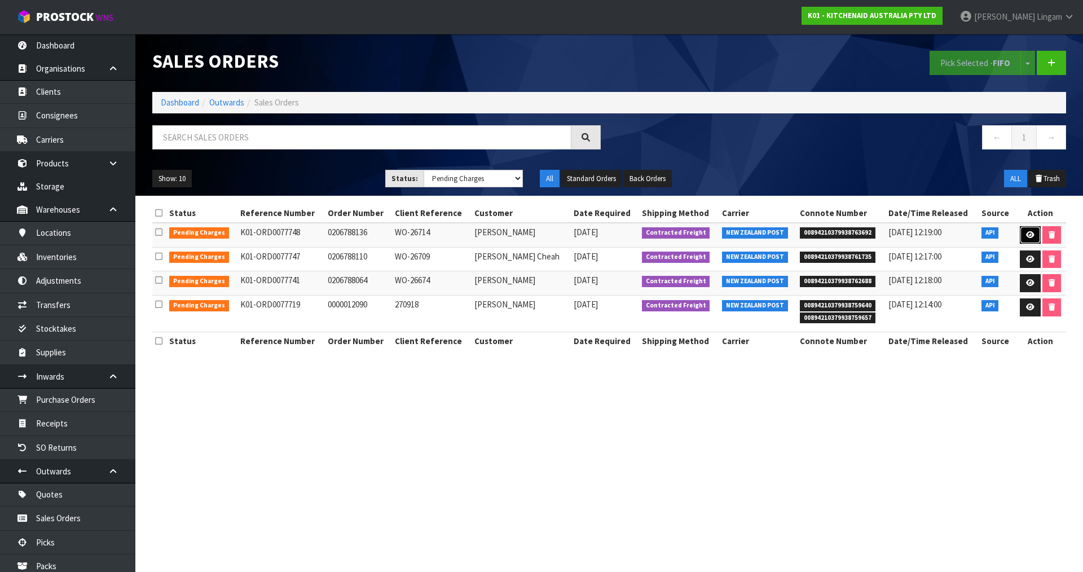
click at [1027, 234] on icon at bounding box center [1030, 234] width 8 height 7
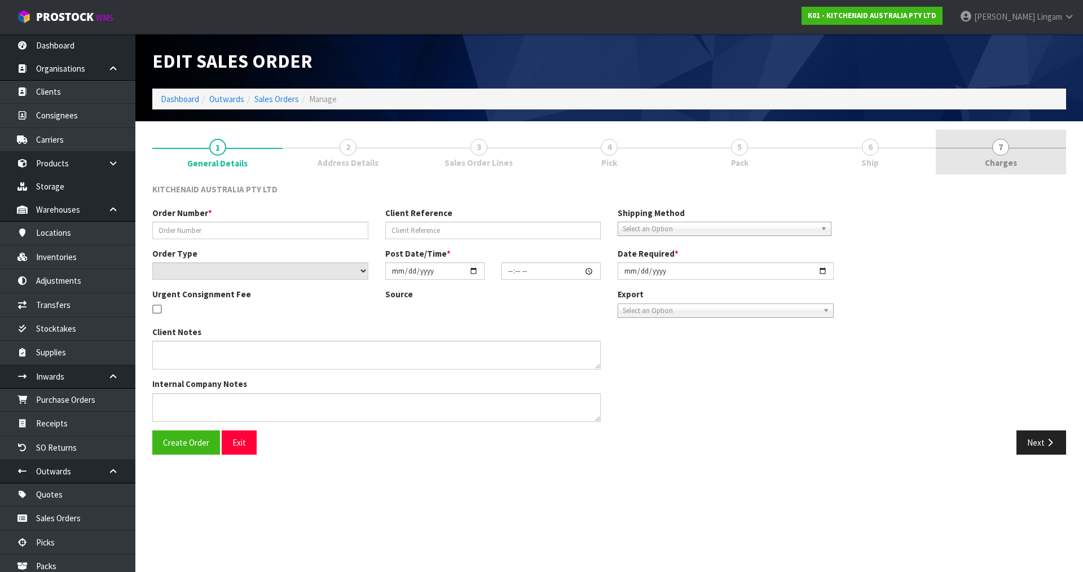
type input "0206788136"
type input "WO-26714"
select select "number:0"
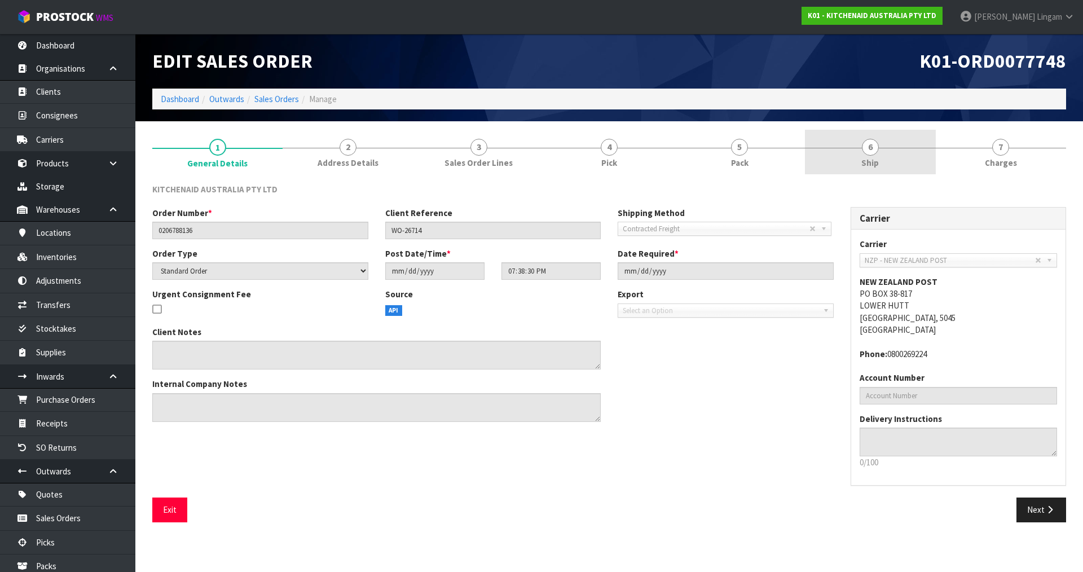
click at [893, 165] on link "6 Ship" at bounding box center [870, 152] width 130 height 45
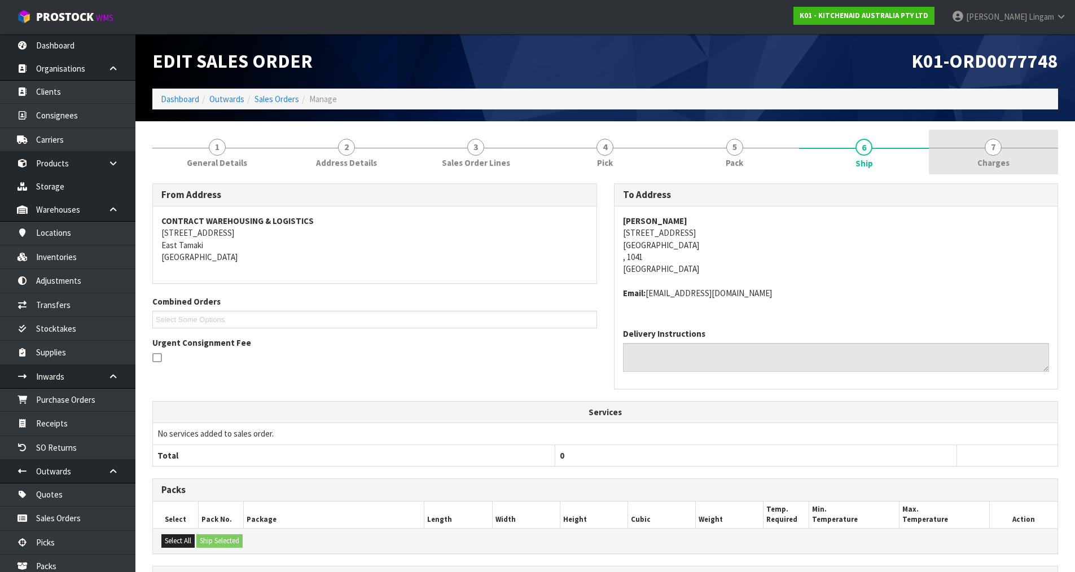
click at [1009, 152] on link "7 Charges" at bounding box center [992, 152] width 129 height 45
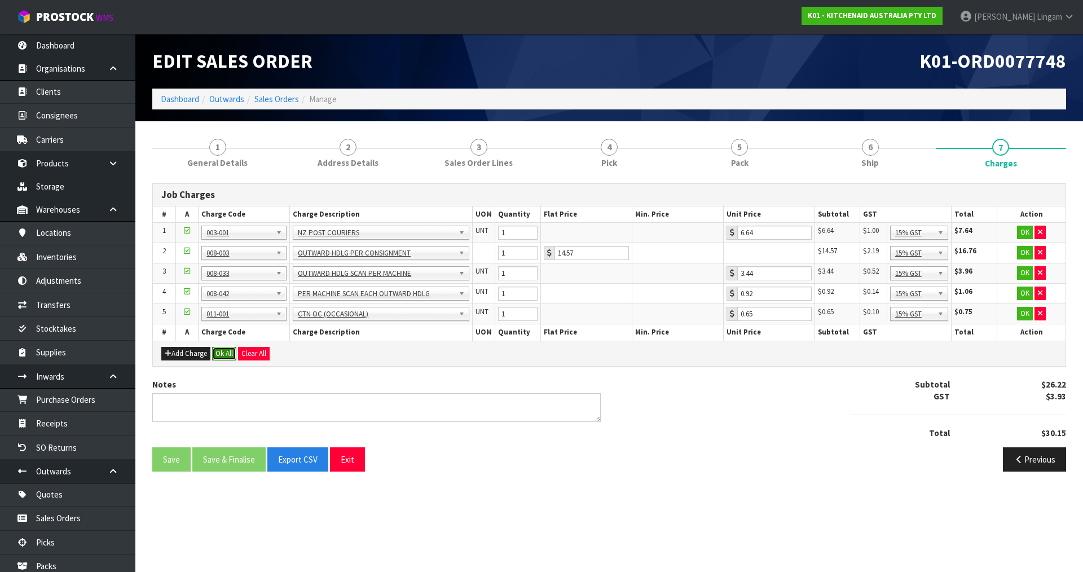
click at [226, 350] on button "Ok All" at bounding box center [224, 354] width 24 height 14
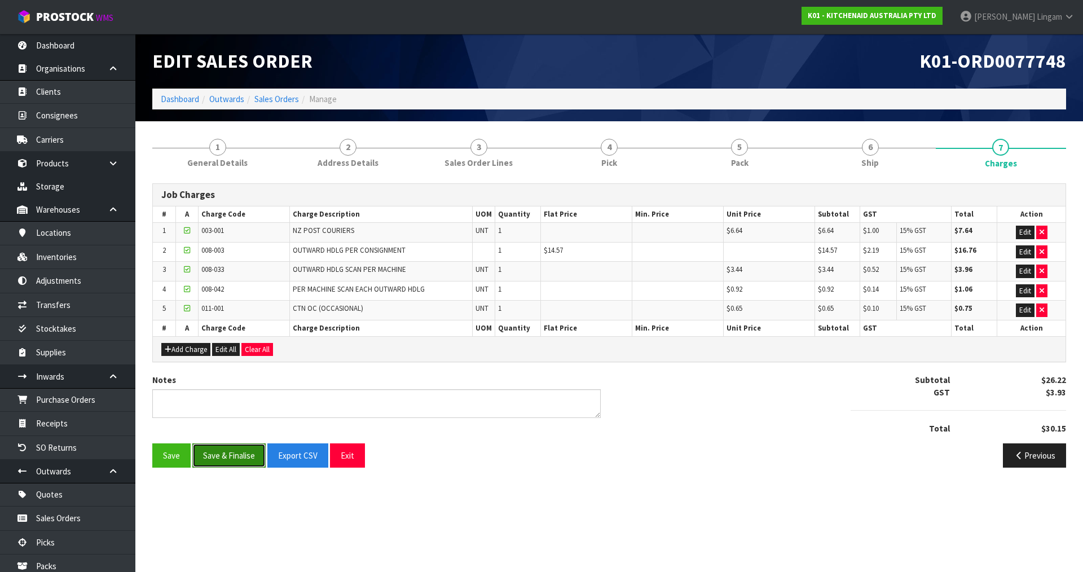
click at [232, 458] on button "Save & Finalise" at bounding box center [228, 455] width 73 height 24
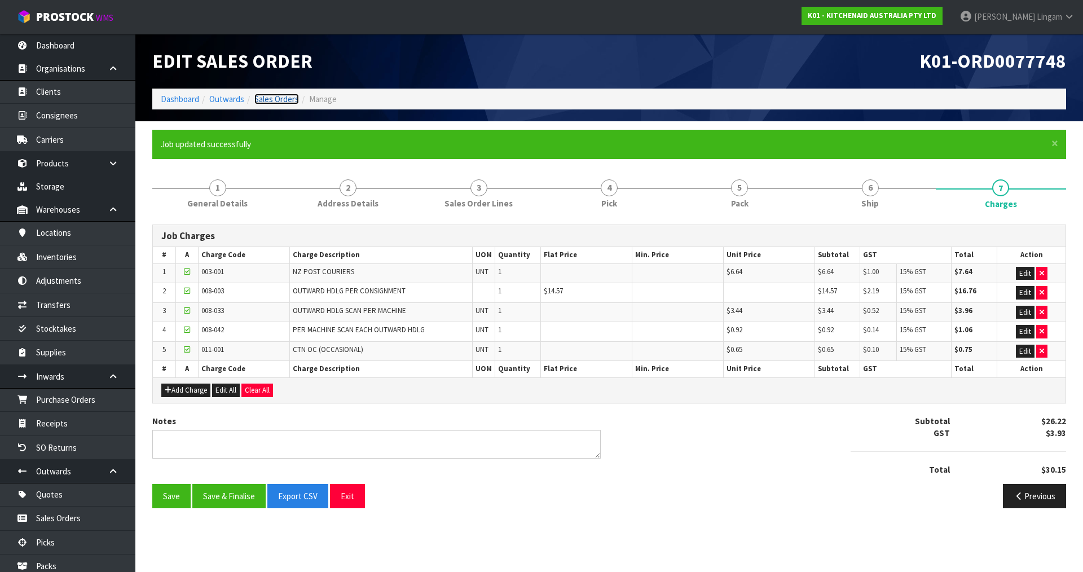
click at [279, 94] on link "Sales Orders" at bounding box center [276, 99] width 45 height 11
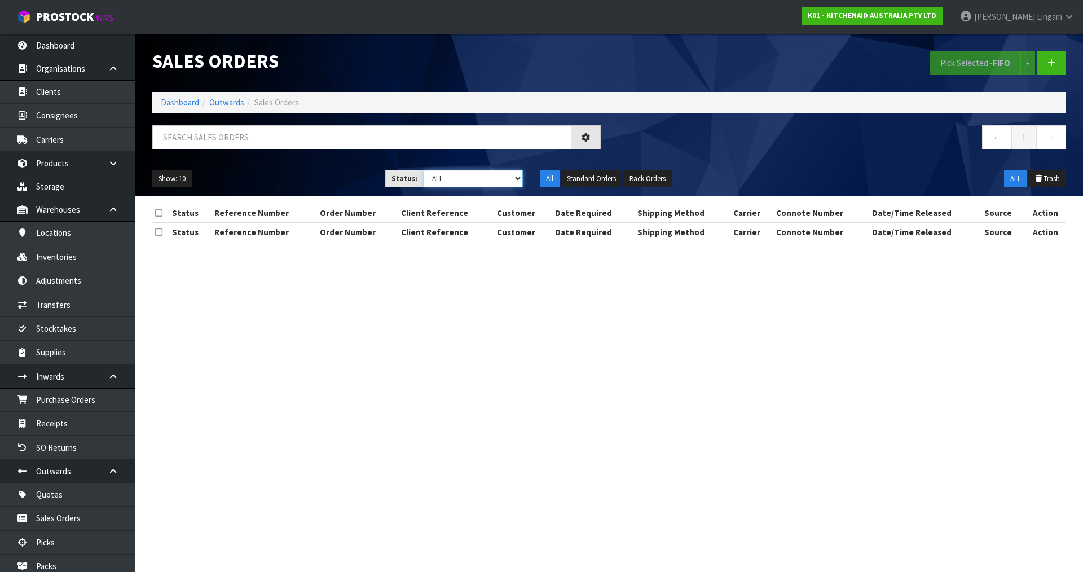
click at [499, 177] on select "Draft Pending Allocated Pending Pick Goods Picked Goods Packed Pending Charges …" at bounding box center [474, 178] width 100 height 17
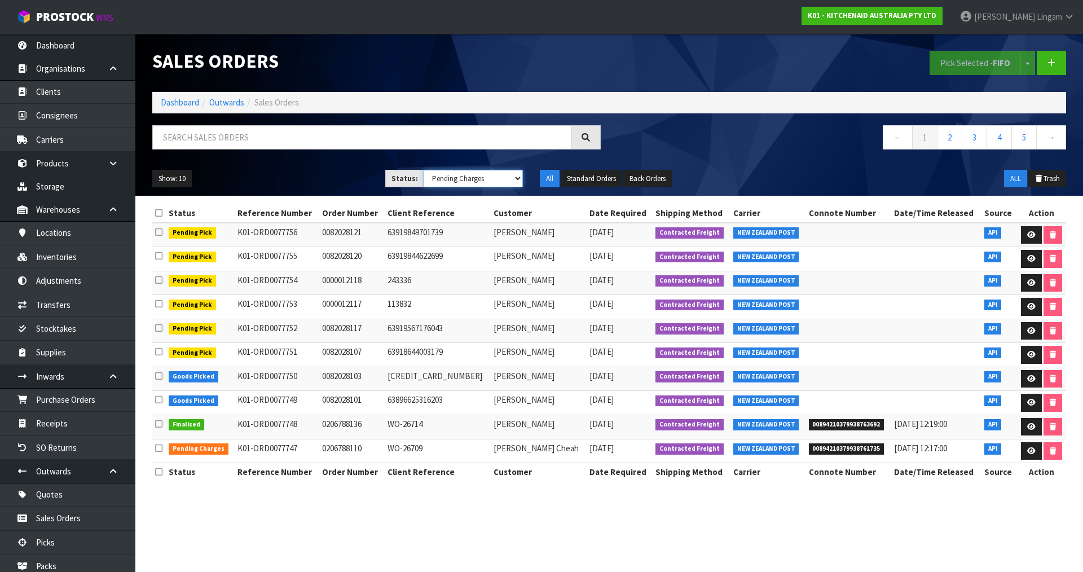
click at [424, 170] on select "Draft Pending Allocated Pending Pick Goods Picked Goods Packed Pending Charges …" at bounding box center [474, 178] width 100 height 17
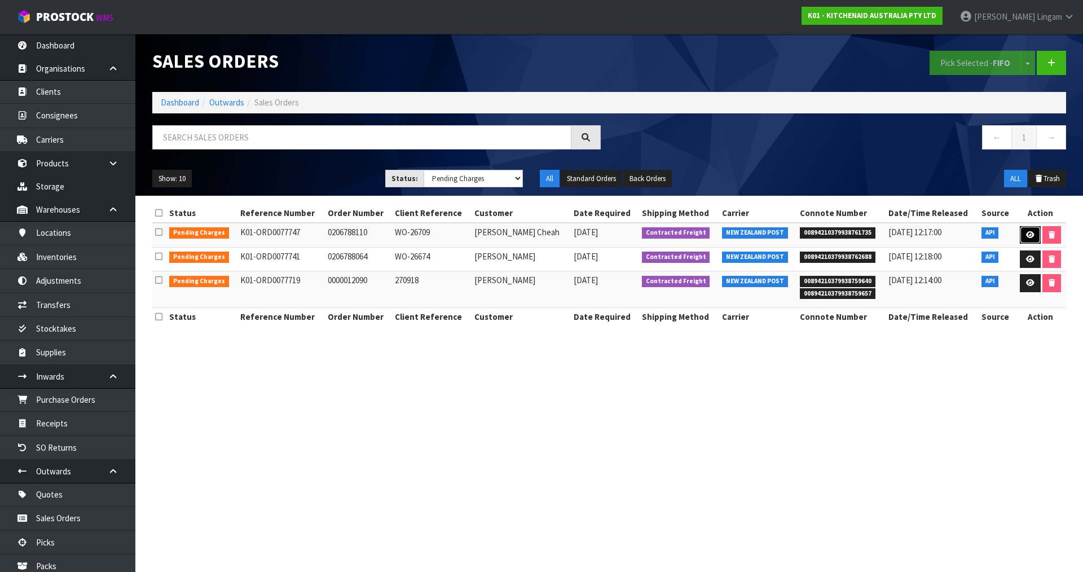
click at [1027, 230] on link at bounding box center [1030, 235] width 21 height 18
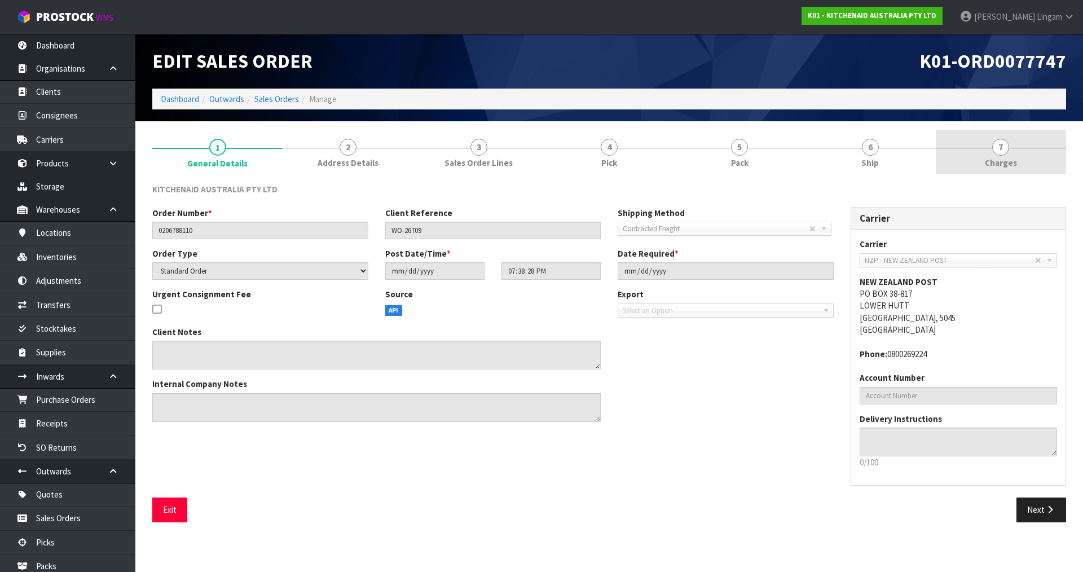
click at [1035, 151] on link "7 Charges" at bounding box center [1001, 152] width 130 height 45
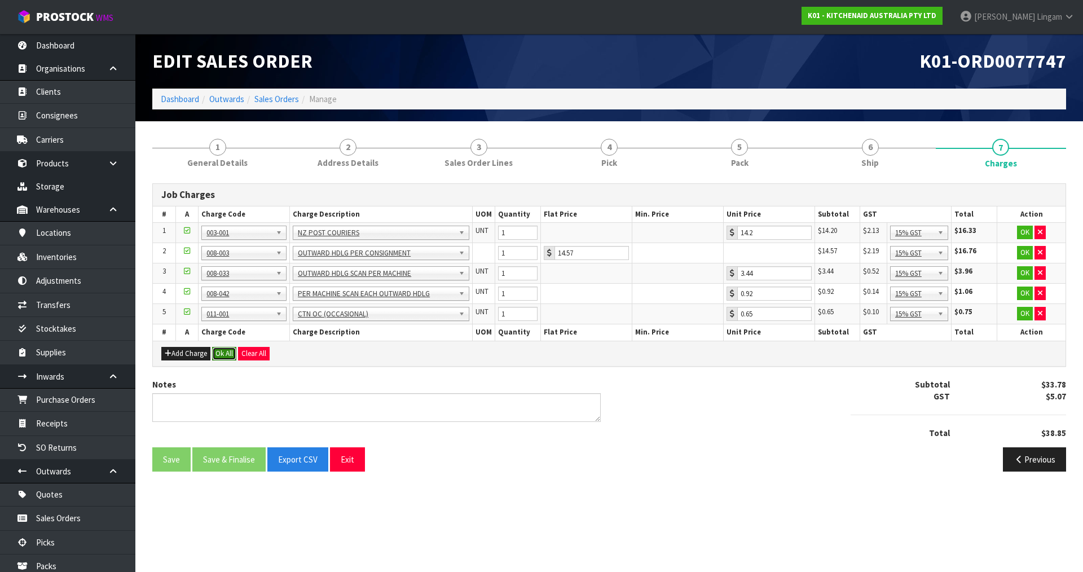
click at [229, 352] on button "Ok All" at bounding box center [224, 354] width 24 height 14
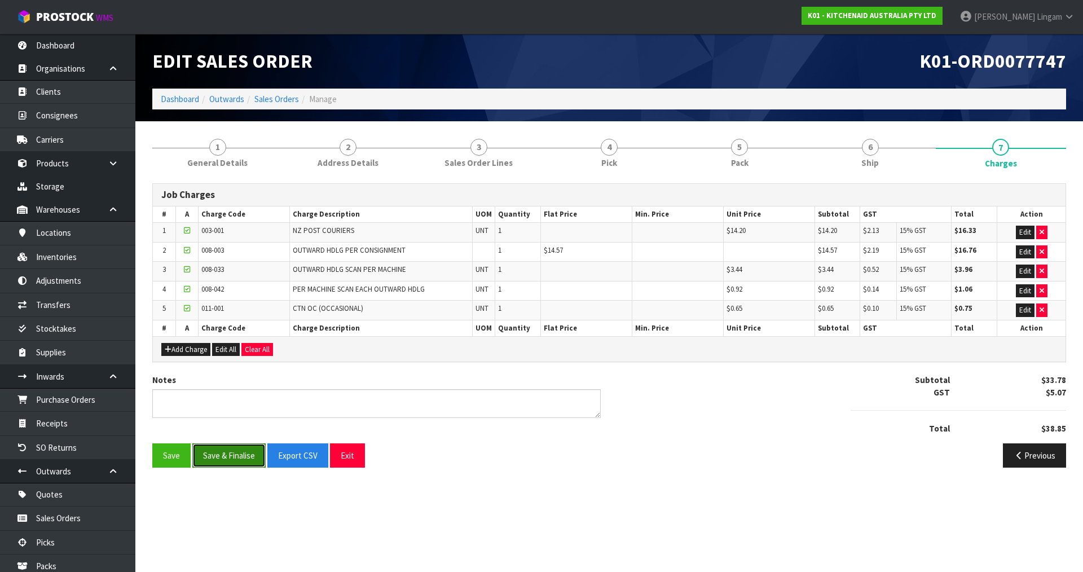
click at [239, 463] on button "Save & Finalise" at bounding box center [228, 455] width 73 height 24
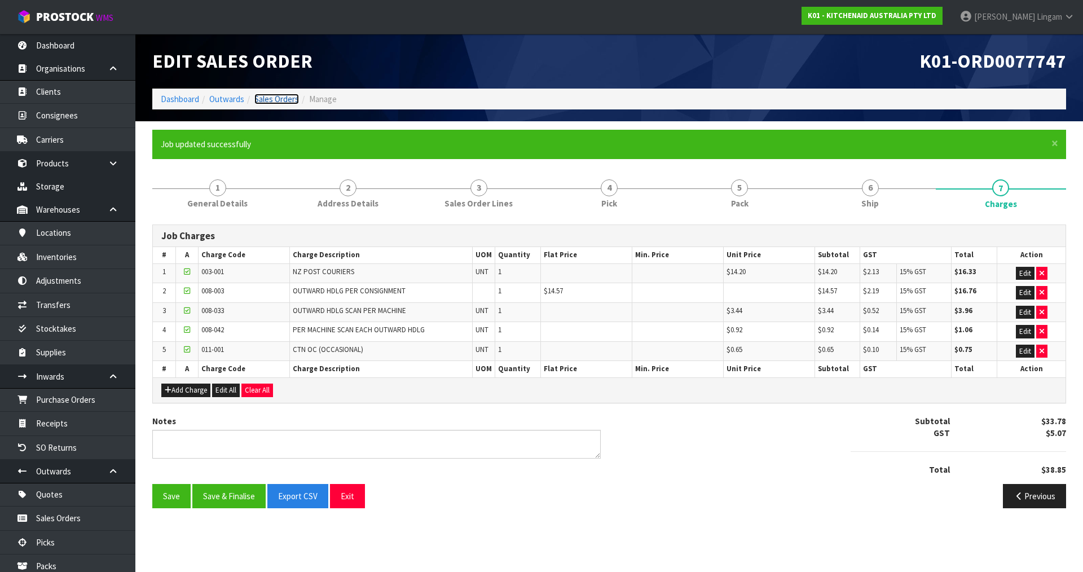
click at [291, 98] on link "Sales Orders" at bounding box center [276, 99] width 45 height 11
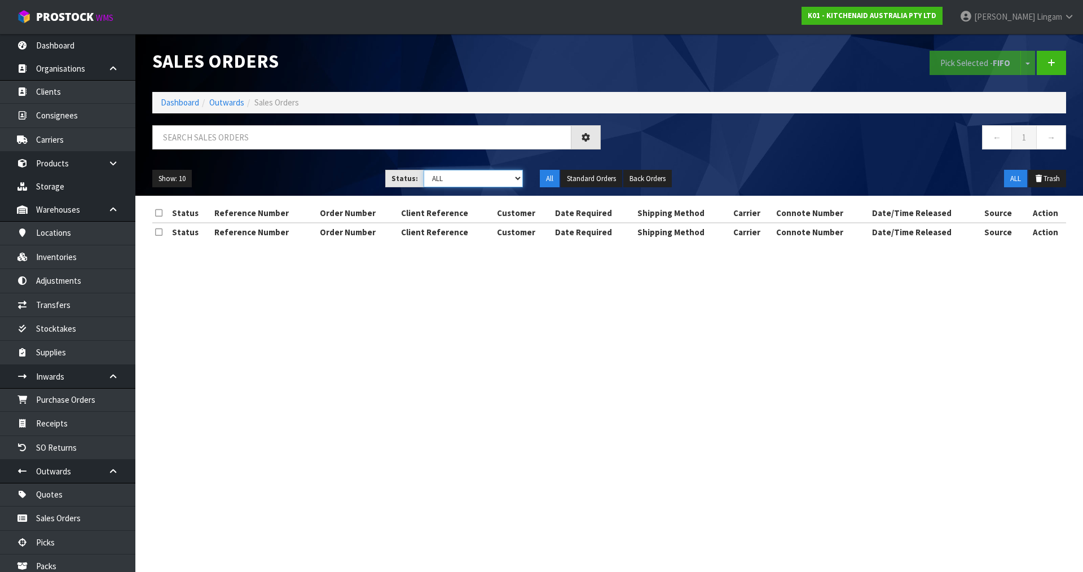
click at [502, 177] on select "Draft Pending Allocated Pending Pick Goods Picked Goods Packed Pending Charges …" at bounding box center [474, 178] width 100 height 17
click at [424, 170] on select "Draft Pending Allocated Pending Pick Goods Picked Goods Packed Pending Charges …" at bounding box center [474, 178] width 100 height 17
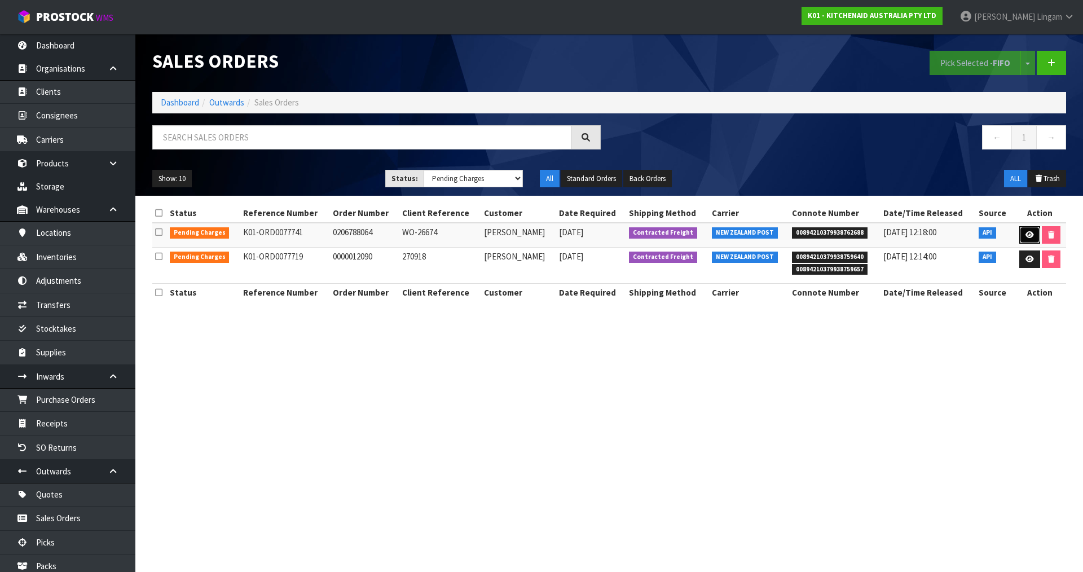
click at [1027, 232] on icon at bounding box center [1029, 234] width 8 height 7
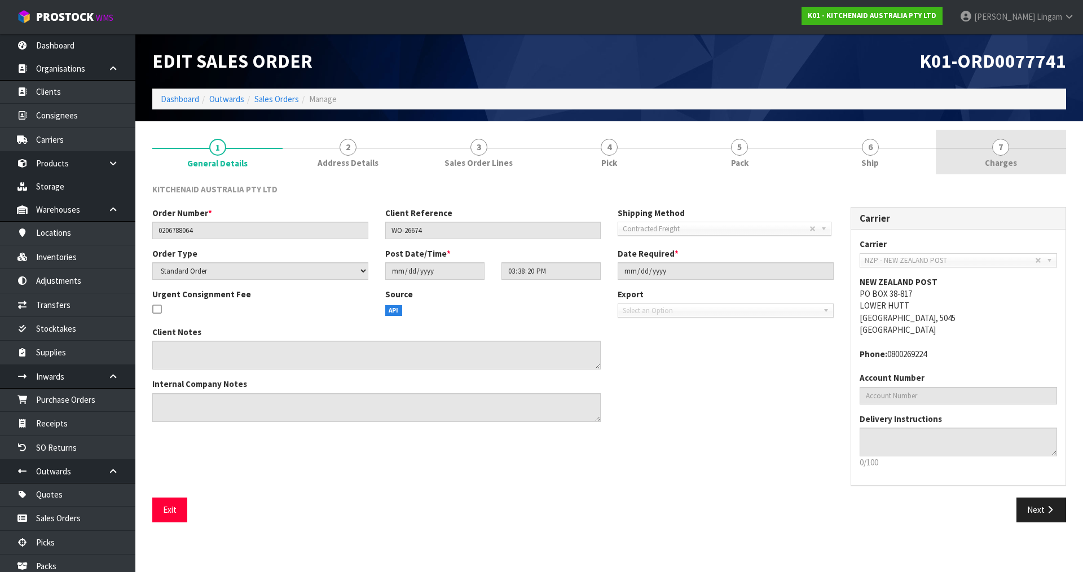
click at [1005, 166] on span "Charges" at bounding box center [1001, 163] width 32 height 12
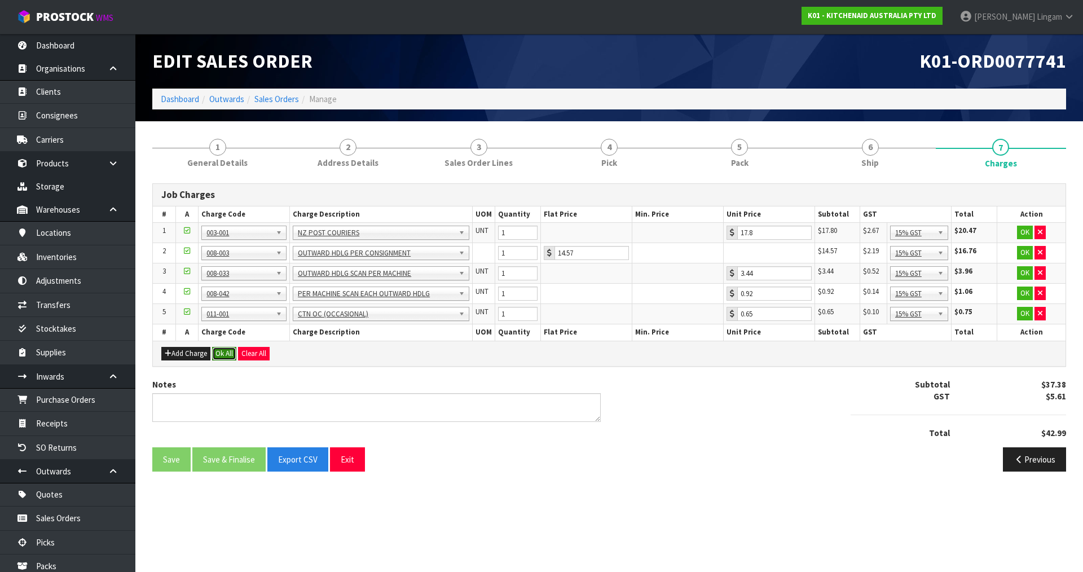
click at [224, 355] on button "Ok All" at bounding box center [224, 354] width 24 height 14
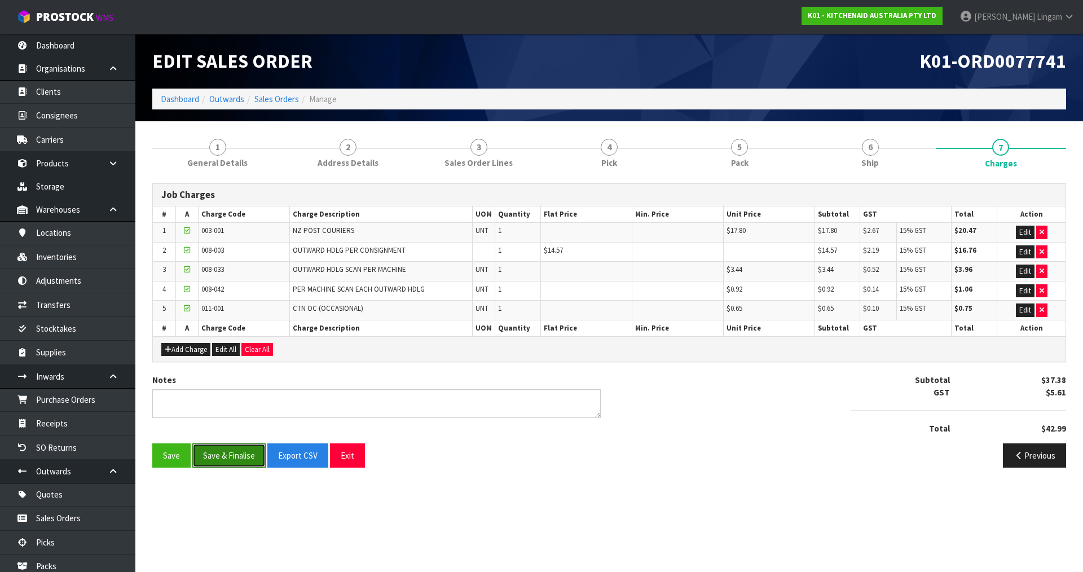
click at [241, 456] on button "Save & Finalise" at bounding box center [228, 455] width 73 height 24
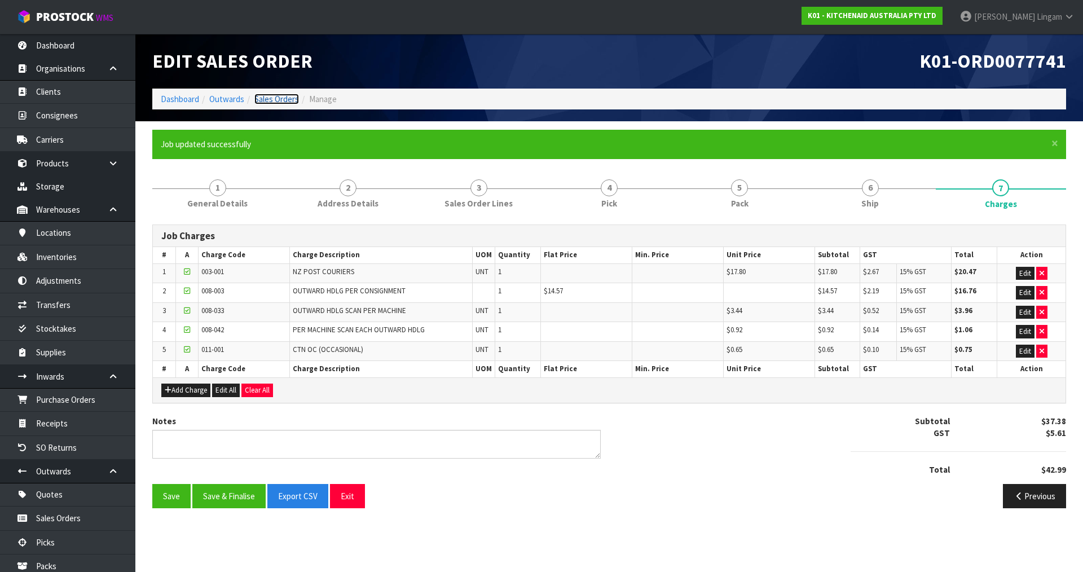
click at [285, 98] on link "Sales Orders" at bounding box center [276, 99] width 45 height 11
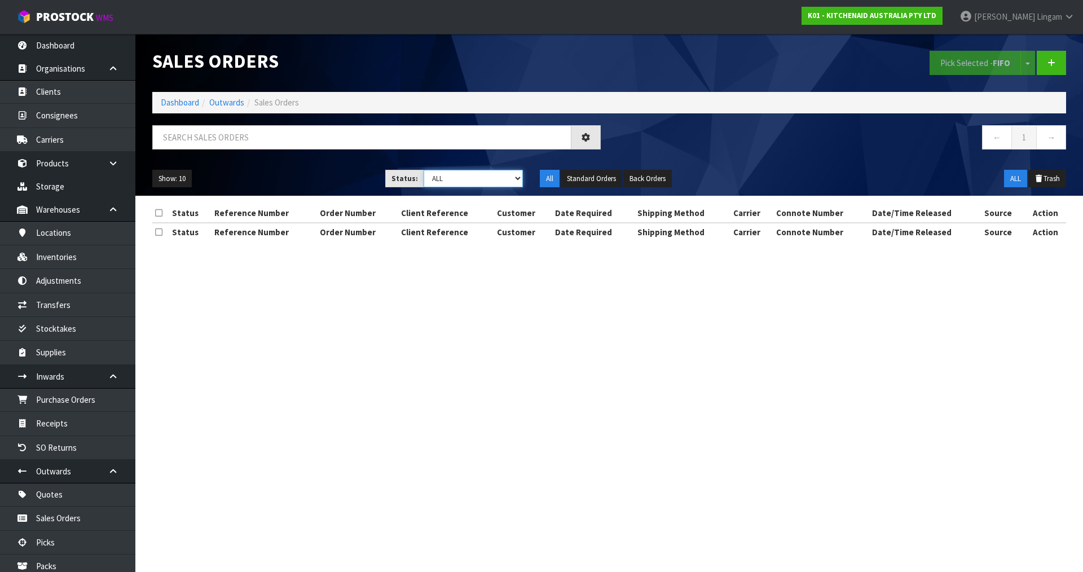
click at [505, 178] on select "Draft Pending Allocated Pending Pick Goods Picked Goods Packed Pending Charges …" at bounding box center [474, 178] width 100 height 17
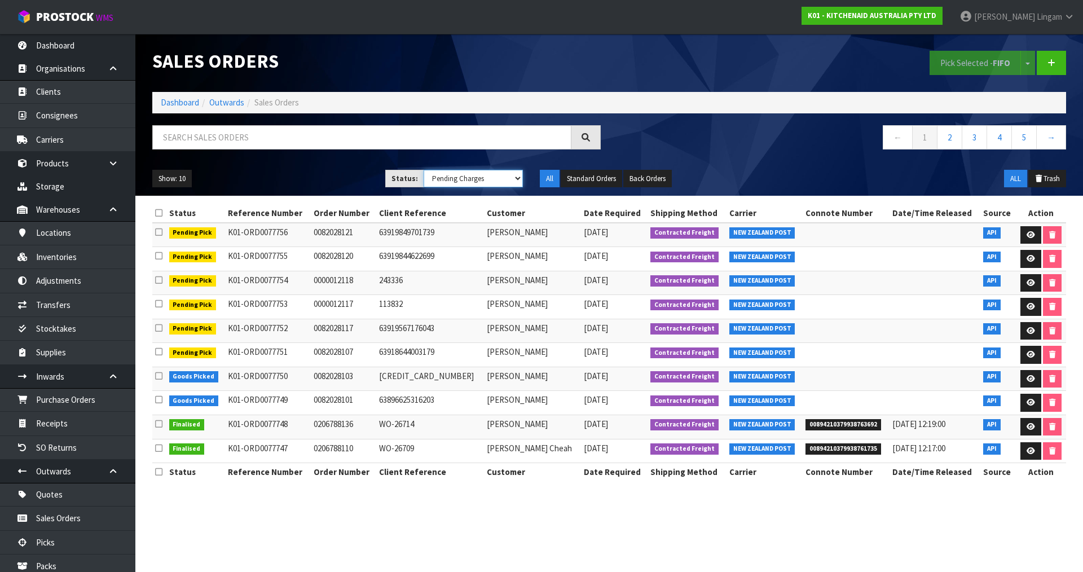
click at [424, 170] on select "Draft Pending Allocated Pending Pick Goods Picked Goods Packed Pending Charges …" at bounding box center [474, 178] width 100 height 17
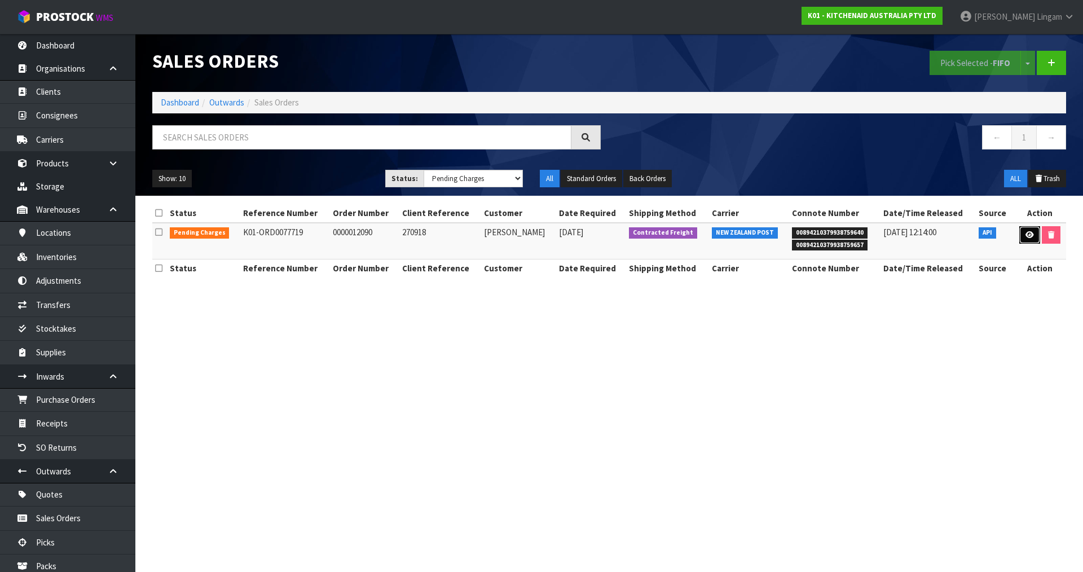
click at [1028, 239] on link at bounding box center [1029, 235] width 21 height 18
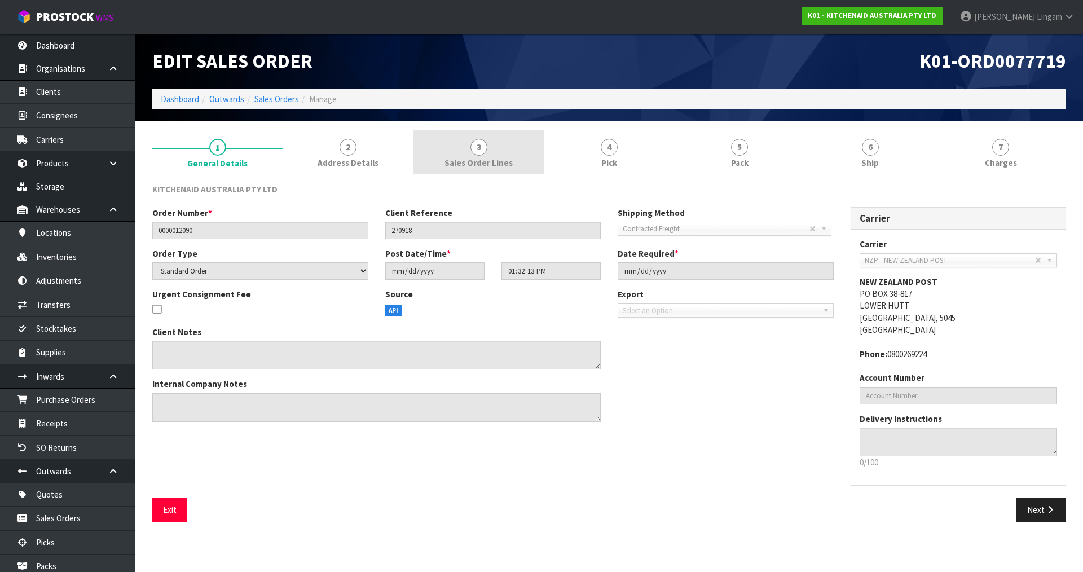
click at [497, 157] on span "Sales Order Lines" at bounding box center [478, 163] width 68 height 12
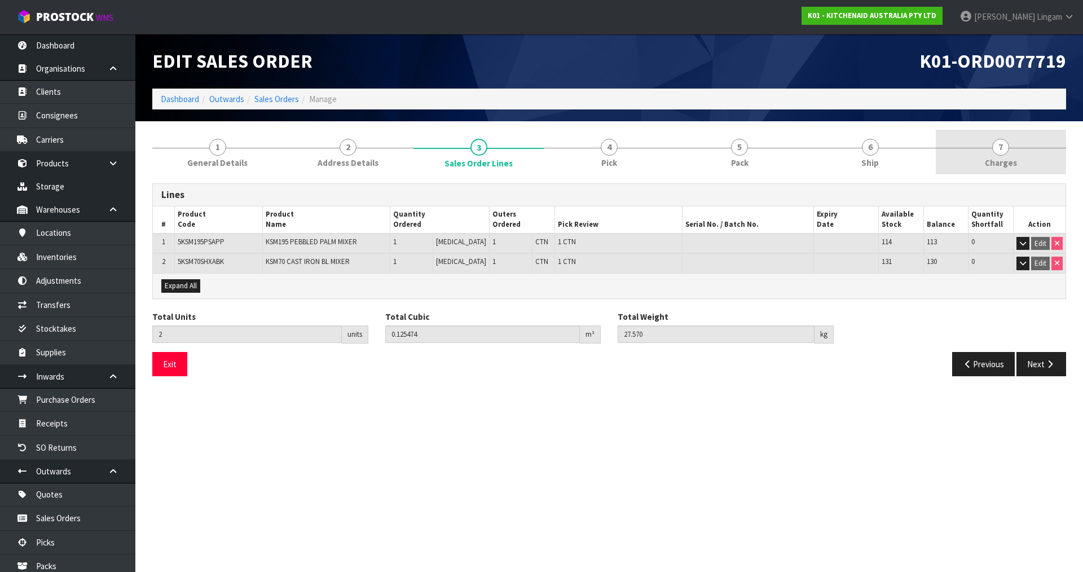
click at [1013, 164] on span "Charges" at bounding box center [1001, 163] width 32 height 12
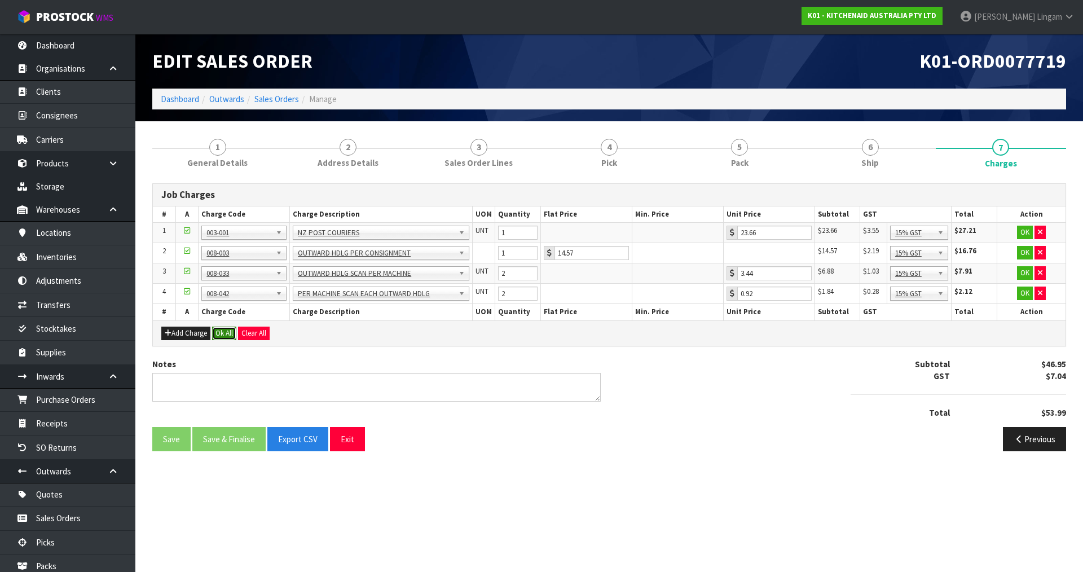
click at [228, 331] on button "Ok All" at bounding box center [224, 334] width 24 height 14
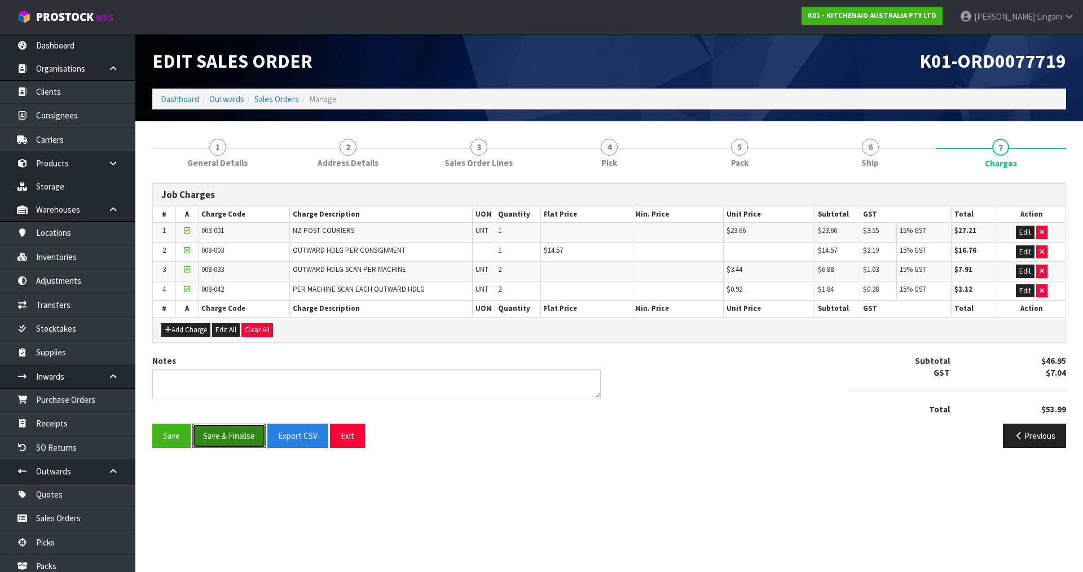
click at [225, 434] on button "Save & Finalise" at bounding box center [228, 436] width 73 height 24
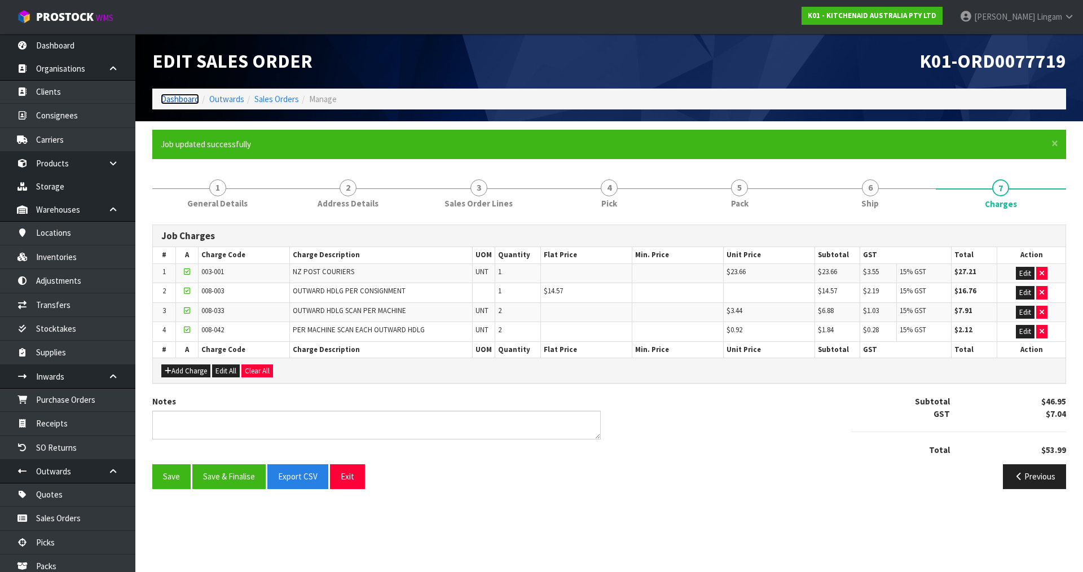
click at [186, 102] on link "Dashboard" at bounding box center [180, 99] width 38 height 11
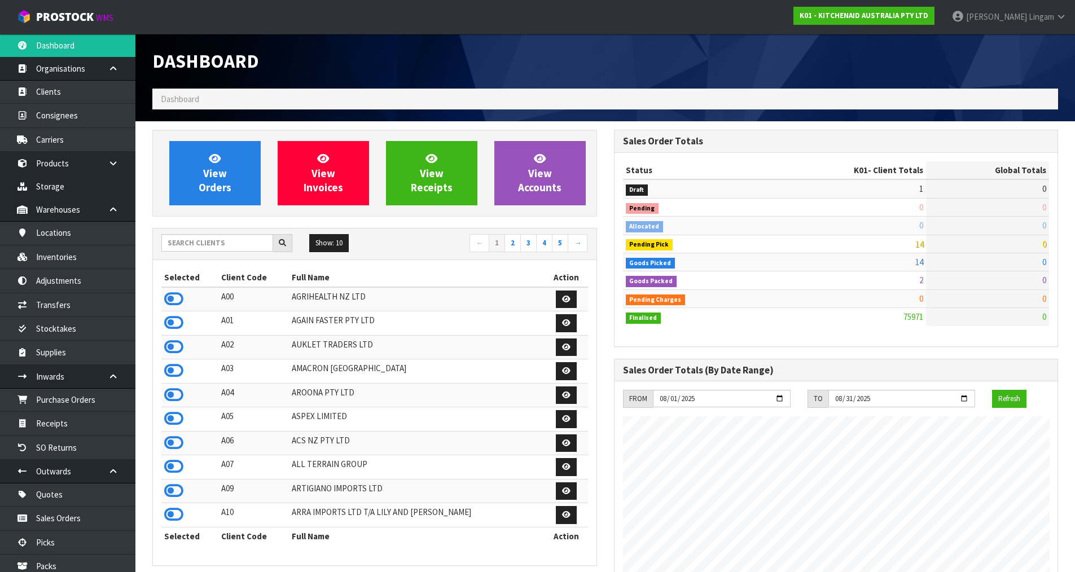
scroll to position [855, 461]
click at [194, 180] on link "View Orders" at bounding box center [214, 173] width 91 height 64
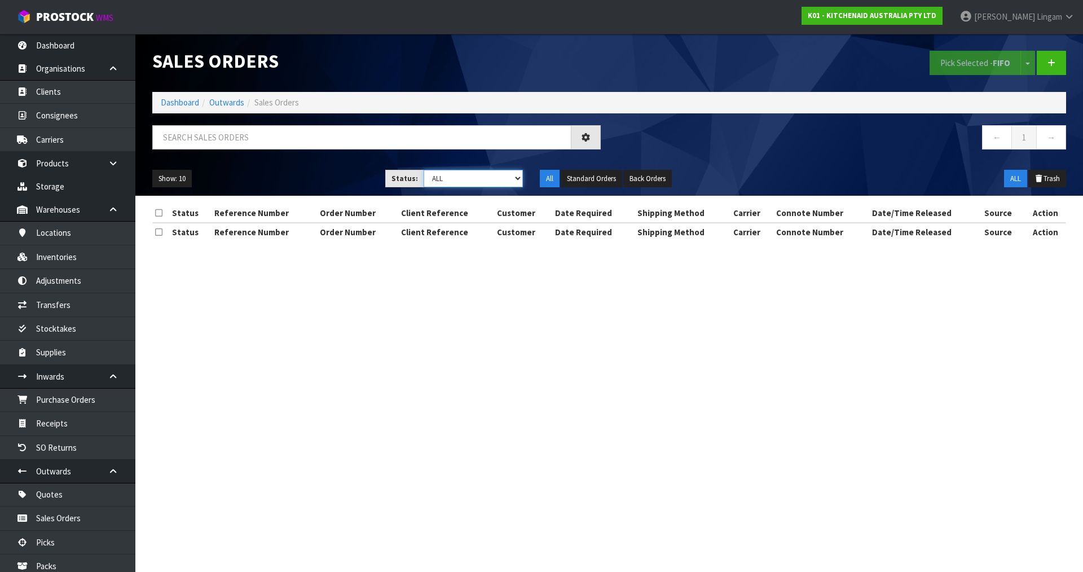
click at [496, 178] on select "Draft Pending Allocated Pending Pick Goods Picked Goods Packed Pending Charges …" at bounding box center [474, 178] width 100 height 17
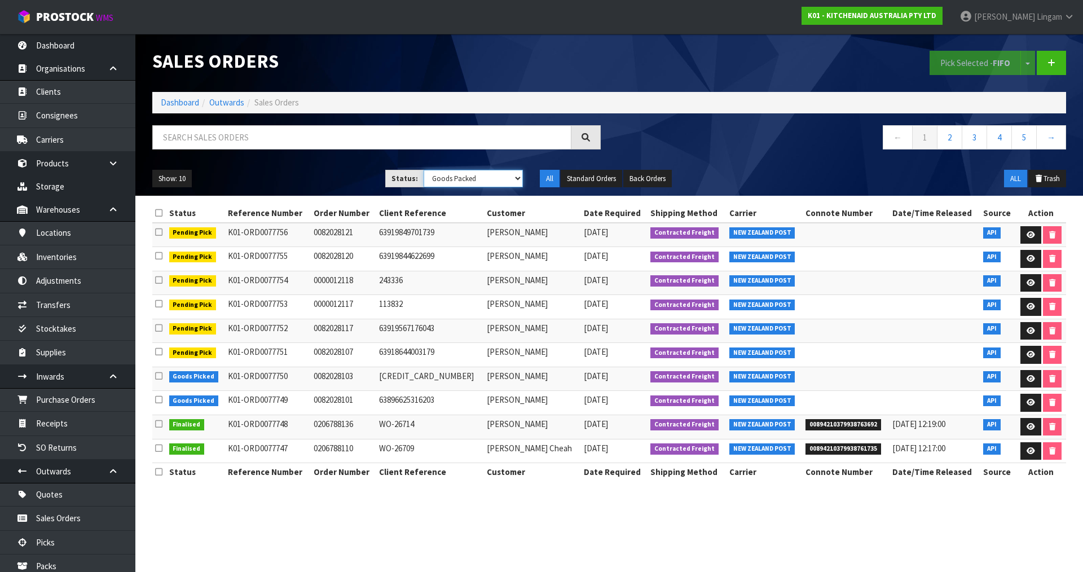
click at [424, 170] on select "Draft Pending Allocated Pending Pick Goods Picked Goods Packed Pending Charges …" at bounding box center [474, 178] width 100 height 17
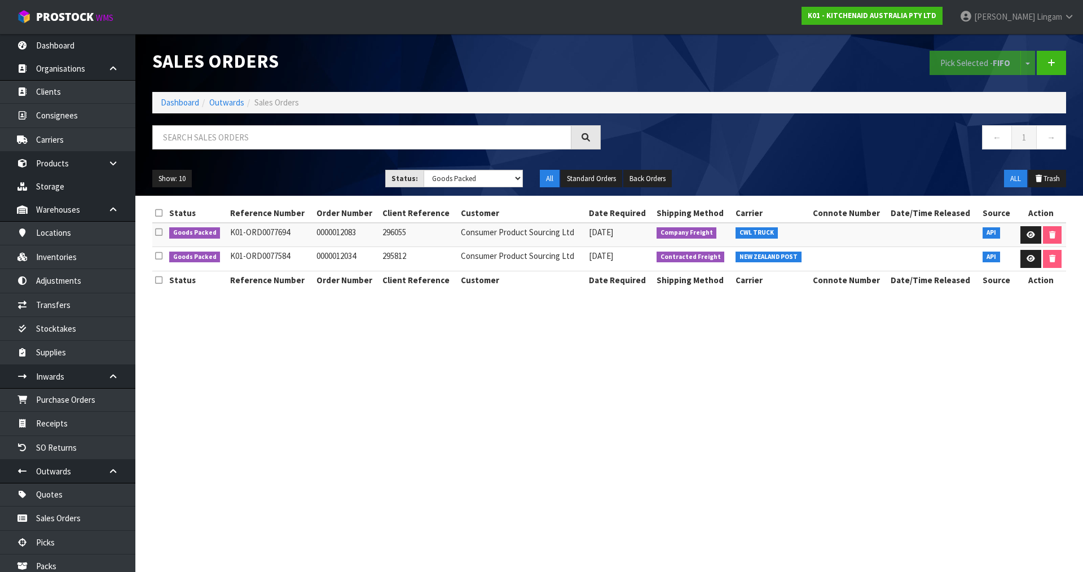
click at [417, 418] on section "Sales Orders Pick Selected - FIFO Split button! FIFO - First In First Out FEFO …" at bounding box center [541, 286] width 1083 height 572
click at [177, 99] on link "Dashboard" at bounding box center [180, 102] width 38 height 11
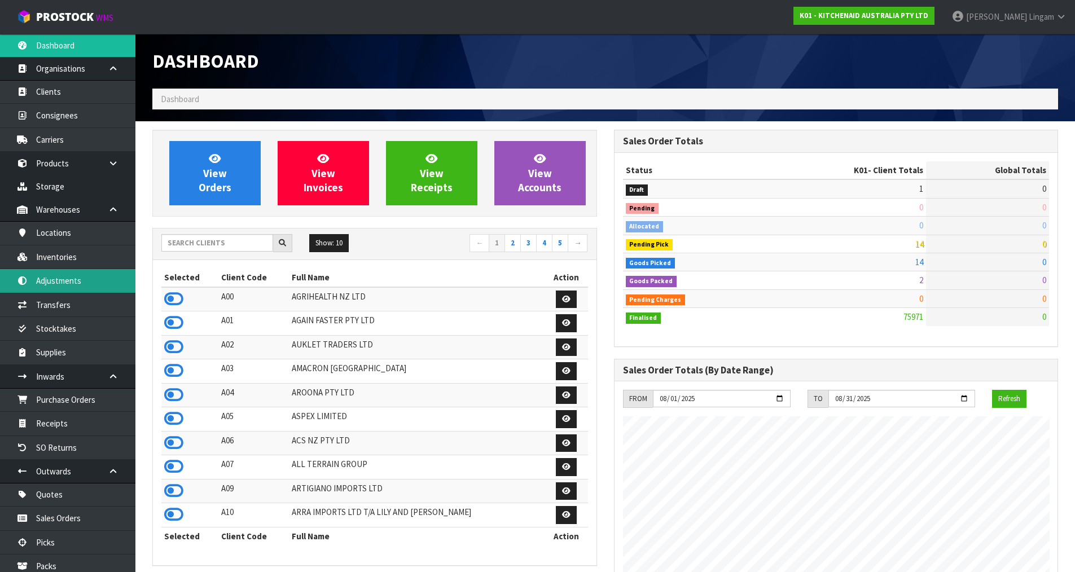
scroll to position [855, 461]
click at [230, 246] on input "text" at bounding box center [217, 242] width 112 height 17
click at [215, 245] on input "text" at bounding box center [217, 242] width 112 height 17
click at [212, 241] on input "text" at bounding box center [217, 242] width 112 height 17
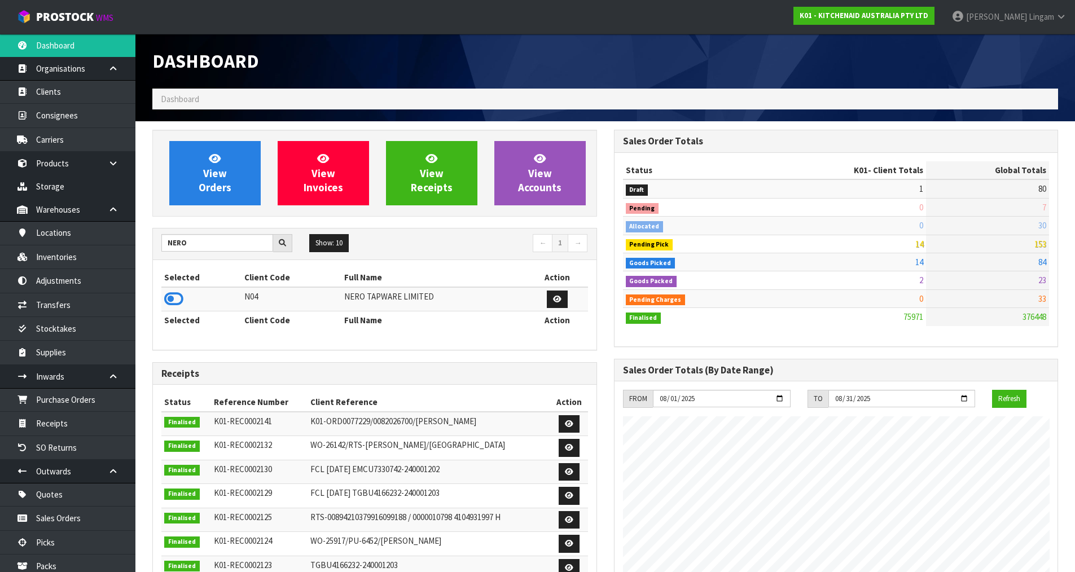
click at [183, 297] on td at bounding box center [201, 299] width 80 height 24
drag, startPoint x: 179, startPoint y: 295, endPoint x: 188, endPoint y: 262, distance: 34.1
click at [179, 294] on icon at bounding box center [173, 299] width 19 height 17
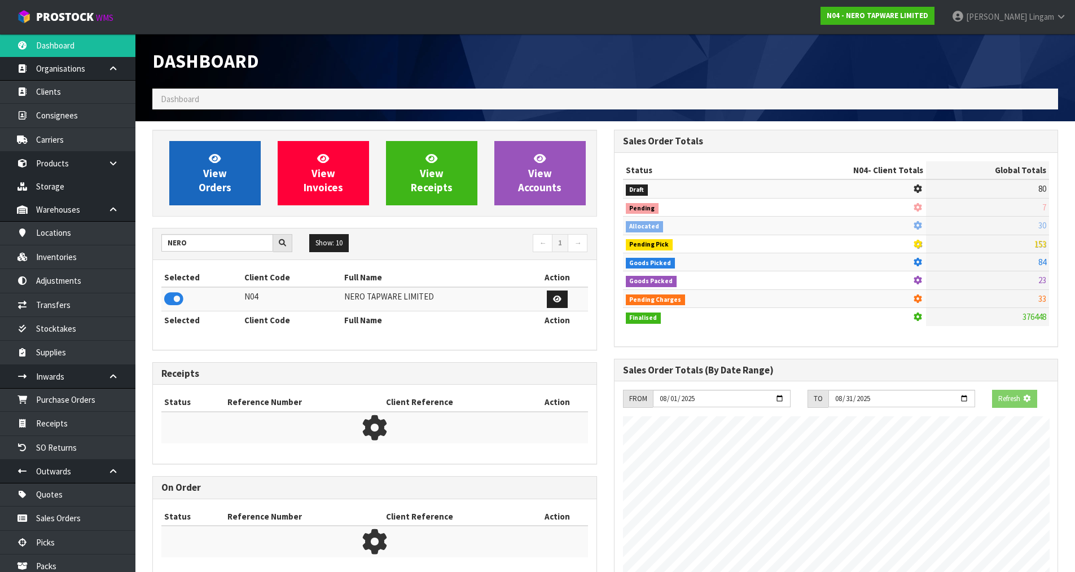
scroll to position [703, 461]
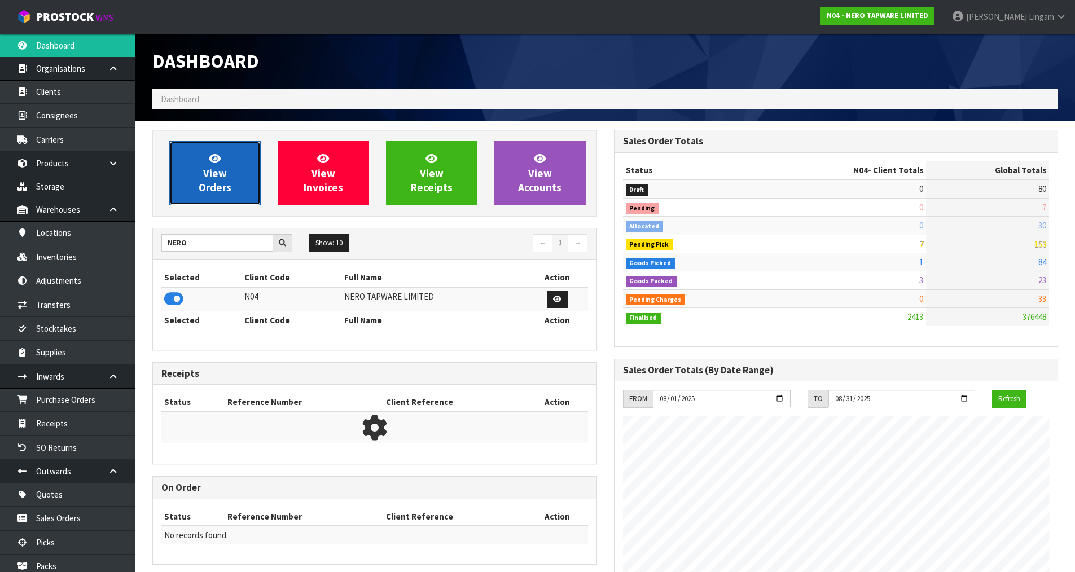
click at [217, 184] on span "View Orders" at bounding box center [215, 173] width 33 height 42
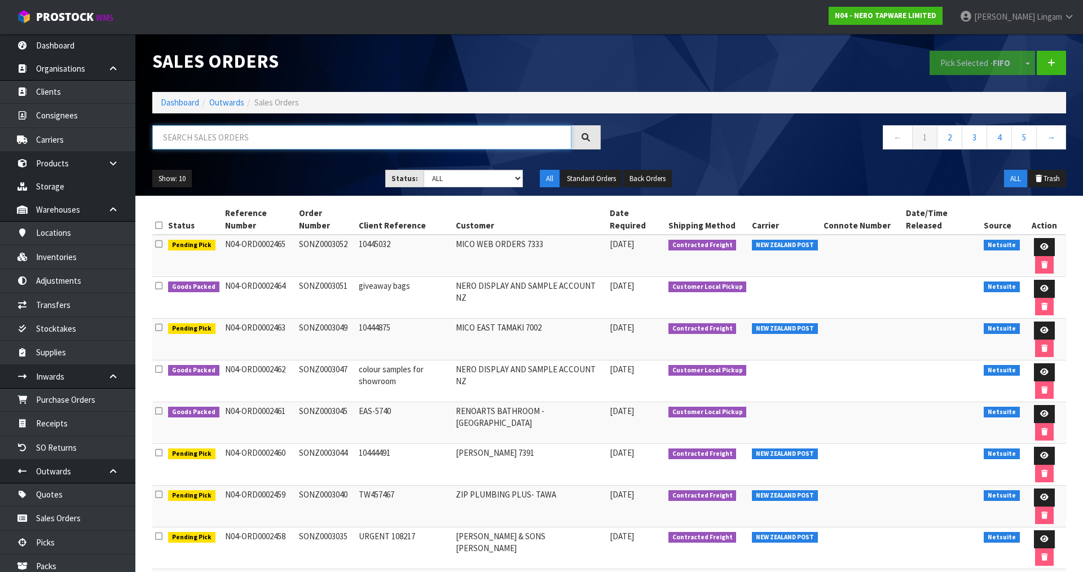
click at [319, 136] on input "text" at bounding box center [361, 137] width 419 height 24
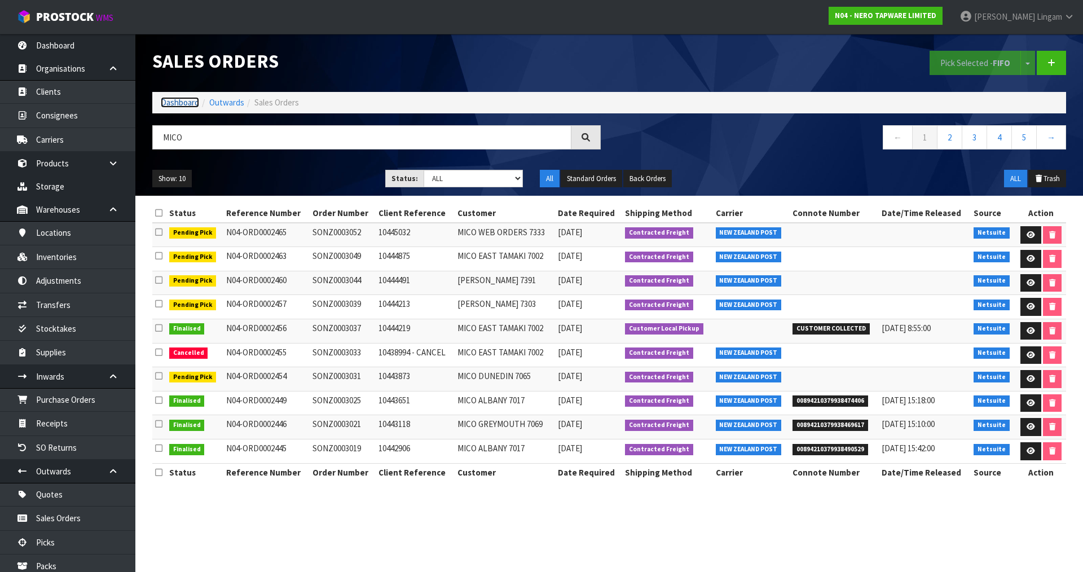
click at [179, 105] on link "Dashboard" at bounding box center [180, 102] width 38 height 11
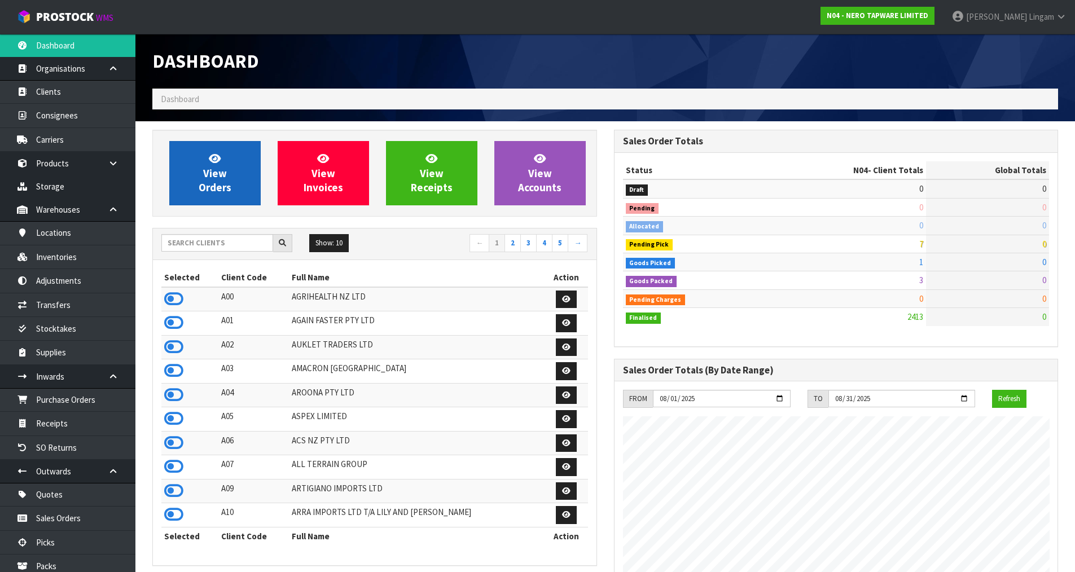
scroll to position [855, 461]
click at [221, 191] on span "View Orders" at bounding box center [215, 173] width 33 height 42
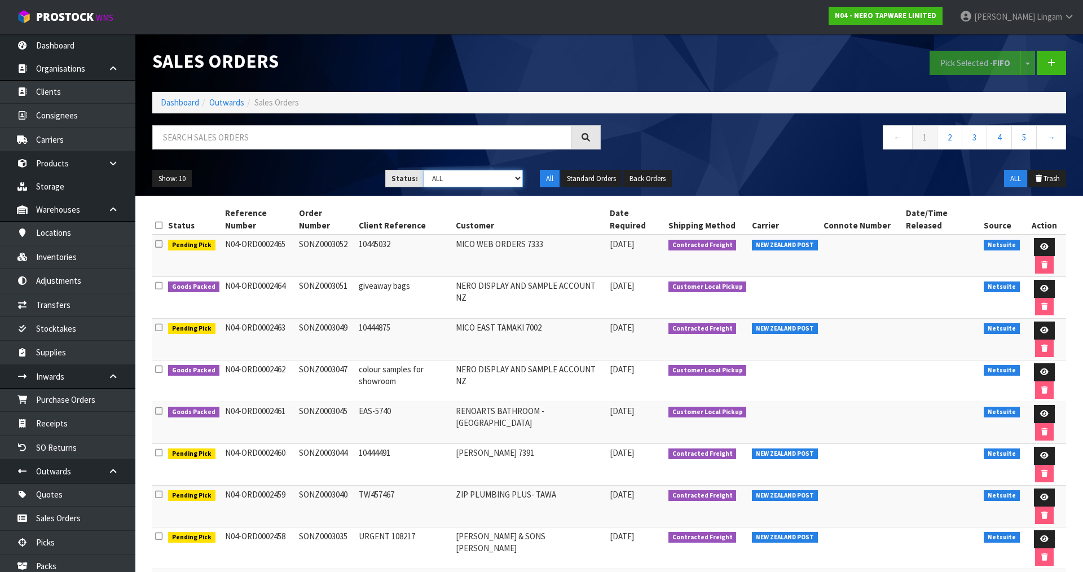
click at [499, 179] on select "Draft Pending Allocated Pending Pick Goods Picked Goods Packed Pending Charges …" at bounding box center [474, 178] width 100 height 17
click at [424, 170] on select "Draft Pending Allocated Pending Pick Goods Picked Goods Packed Pending Charges …" at bounding box center [474, 178] width 100 height 17
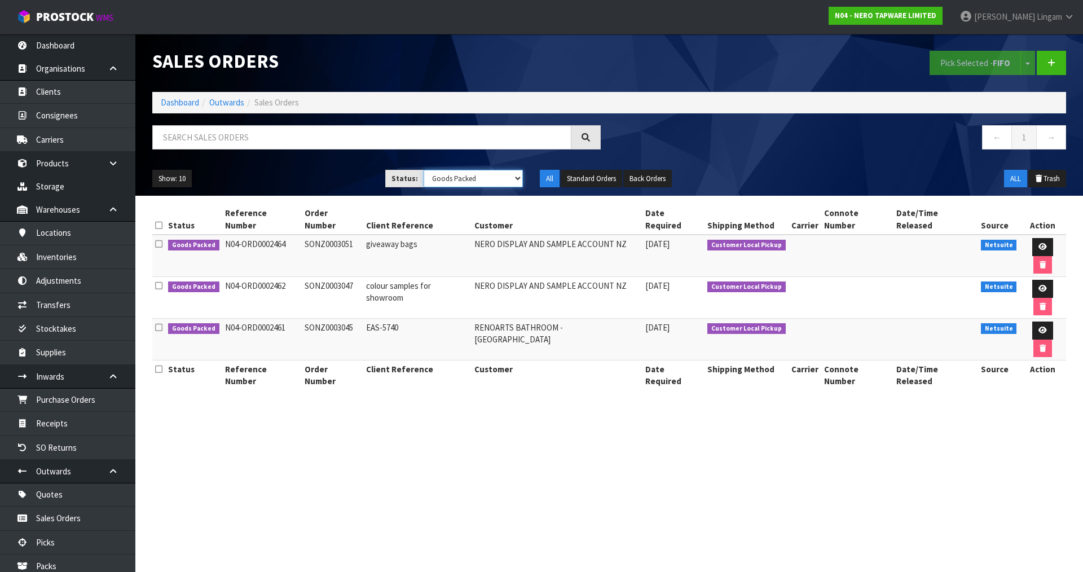
click at [489, 183] on select "Draft Pending Allocated Pending Pick Goods Picked Goods Packed Pending Charges …" at bounding box center [474, 178] width 100 height 17
click at [424, 170] on select "Draft Pending Allocated Pending Pick Goods Picked Goods Packed Pending Charges …" at bounding box center [474, 178] width 100 height 17
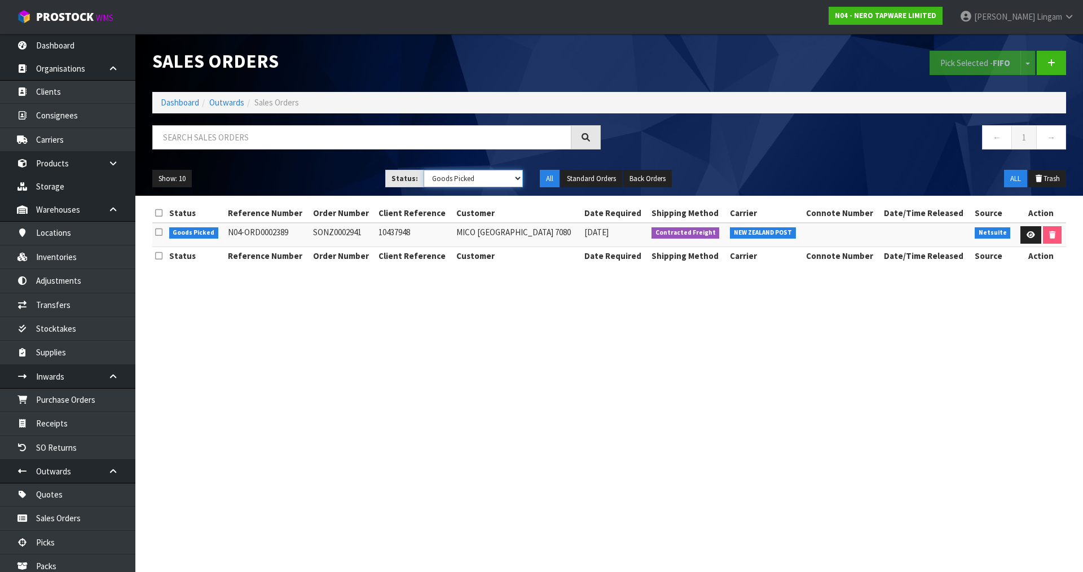
click at [499, 180] on select "Draft Pending Allocated Pending Pick Goods Picked Goods Packed Pending Charges …" at bounding box center [474, 178] width 100 height 17
click at [424, 170] on select "Draft Pending Allocated Pending Pick Goods Picked Goods Packed Pending Charges …" at bounding box center [474, 178] width 100 height 17
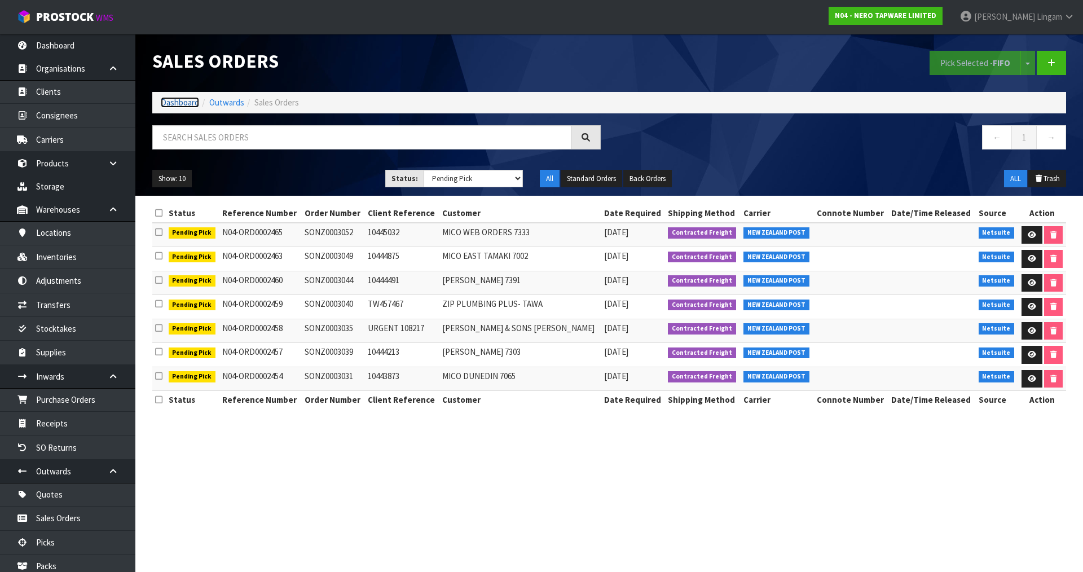
click at [174, 103] on link "Dashboard" at bounding box center [180, 102] width 38 height 11
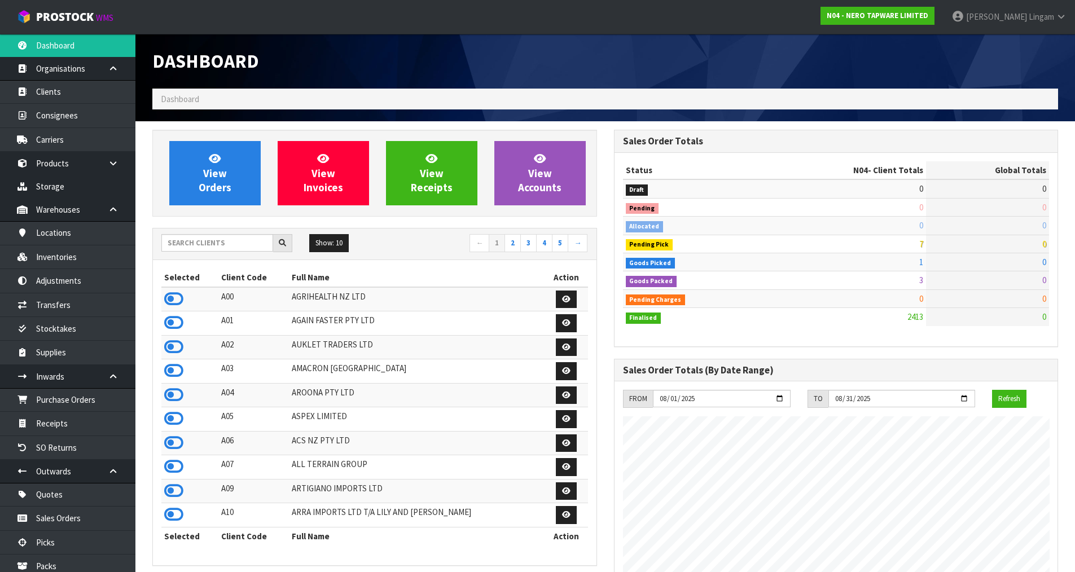
scroll to position [855, 461]
click at [236, 247] on input "text" at bounding box center [217, 242] width 112 height 17
click at [171, 397] on icon at bounding box center [173, 394] width 19 height 17
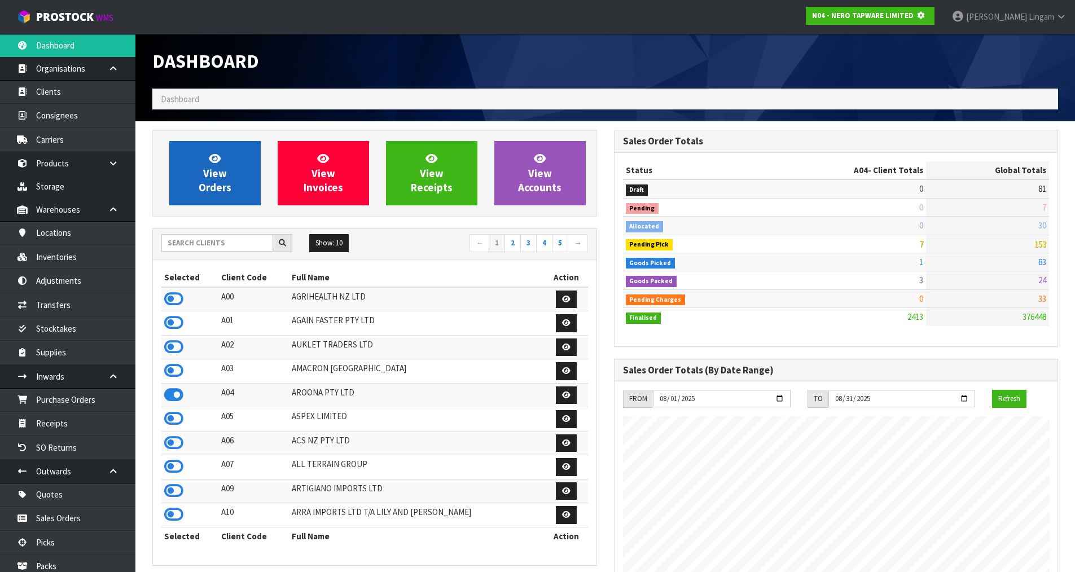
scroll to position [563378, 563620]
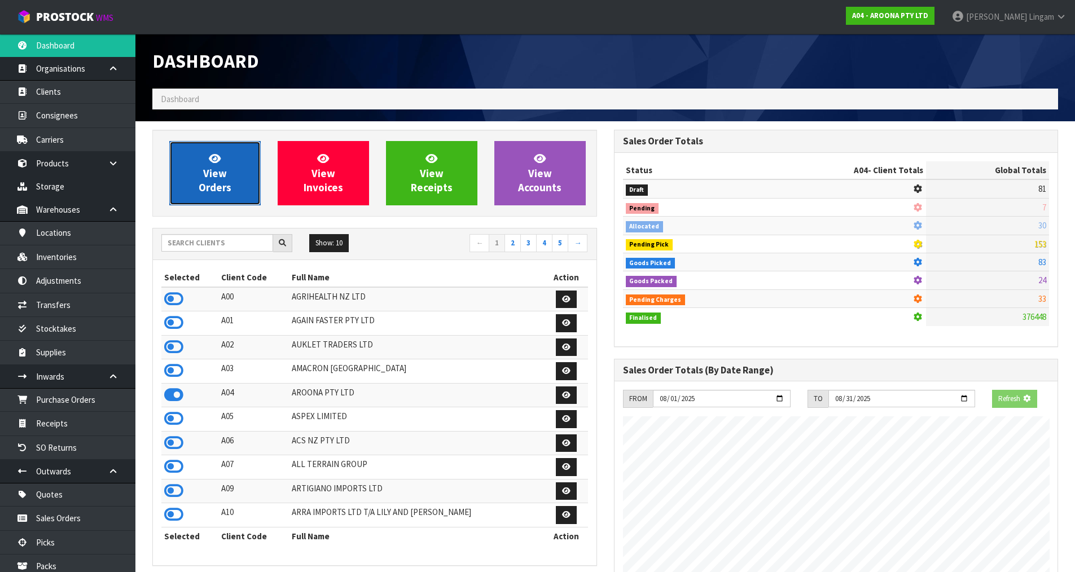
click at [211, 190] on span "View Orders" at bounding box center [215, 173] width 33 height 42
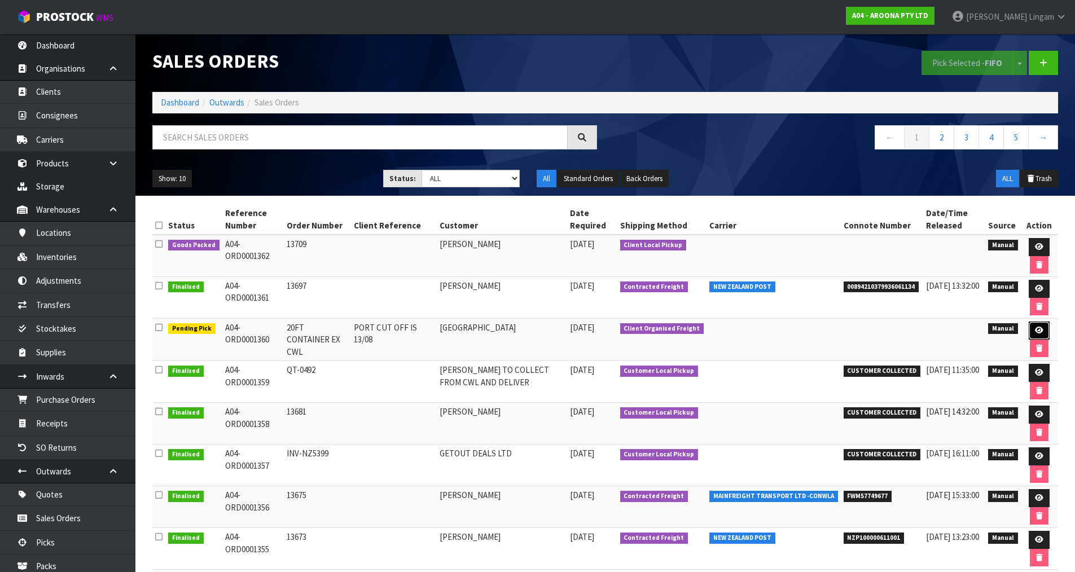
click at [1045, 331] on link at bounding box center [1038, 331] width 21 height 18
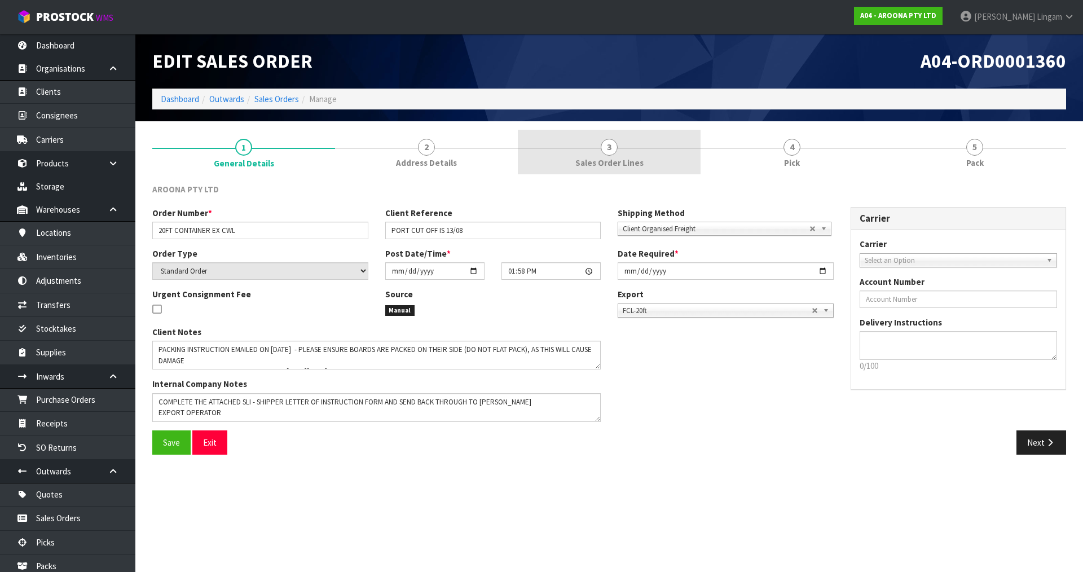
click at [666, 160] on link "3 Sales Order Lines" at bounding box center [609, 152] width 183 height 45
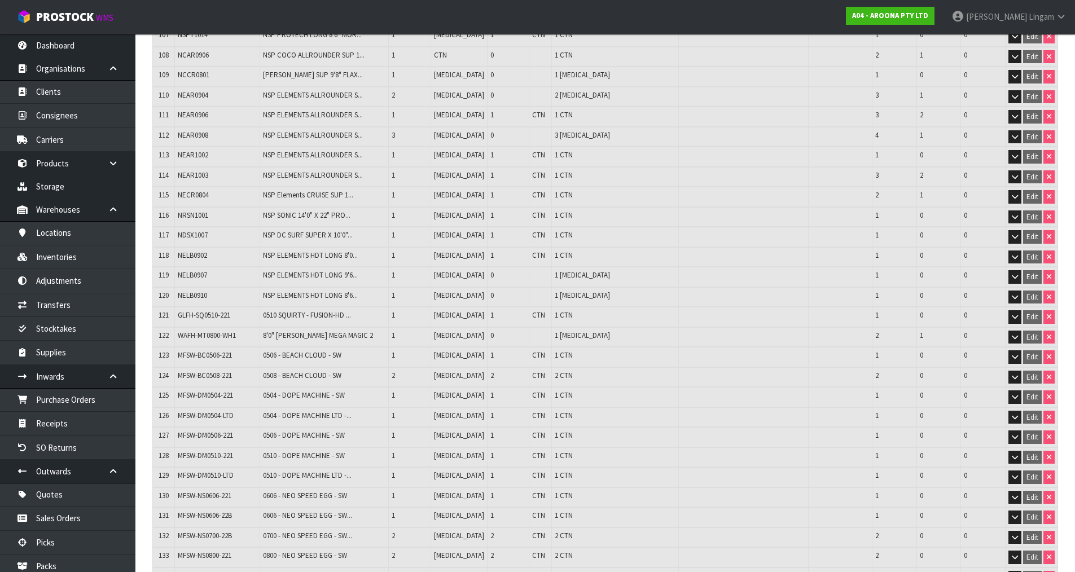
scroll to position [2525, 0]
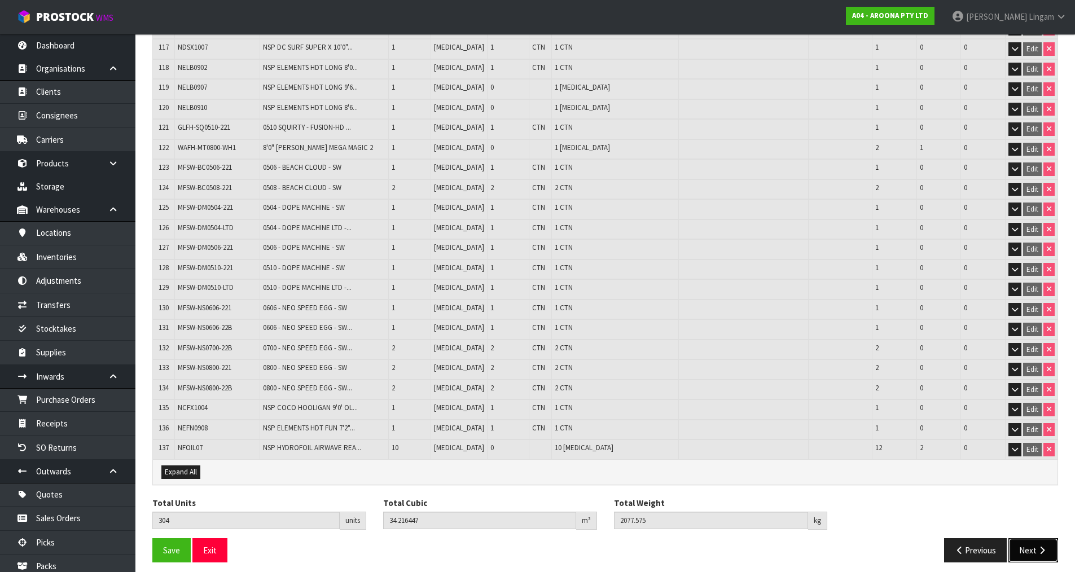
click at [1023, 540] on button "Next" at bounding box center [1033, 550] width 50 height 24
click at [1027, 544] on button "Next" at bounding box center [1033, 550] width 50 height 24
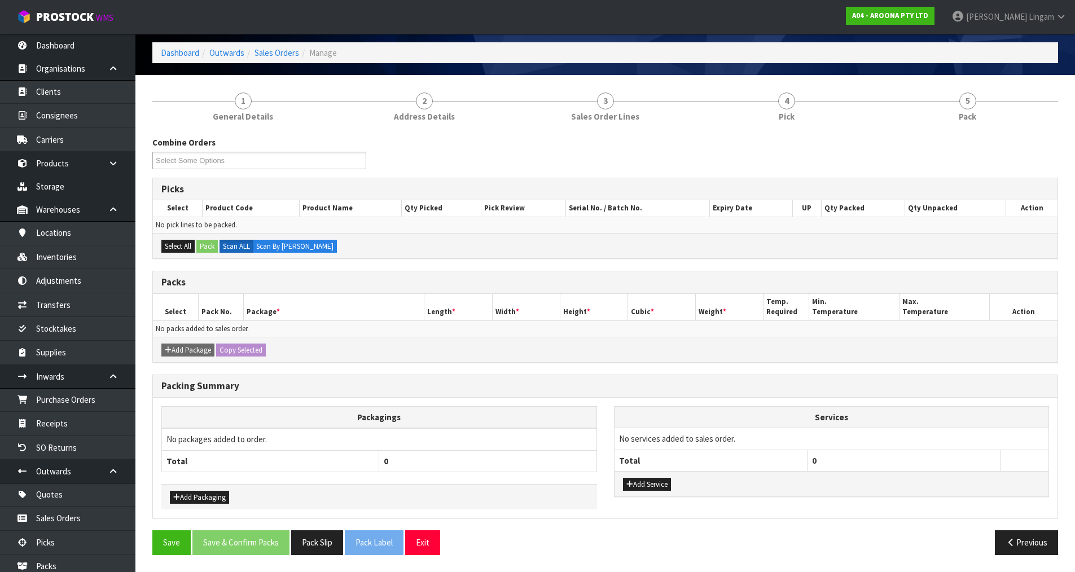
scroll to position [0, 0]
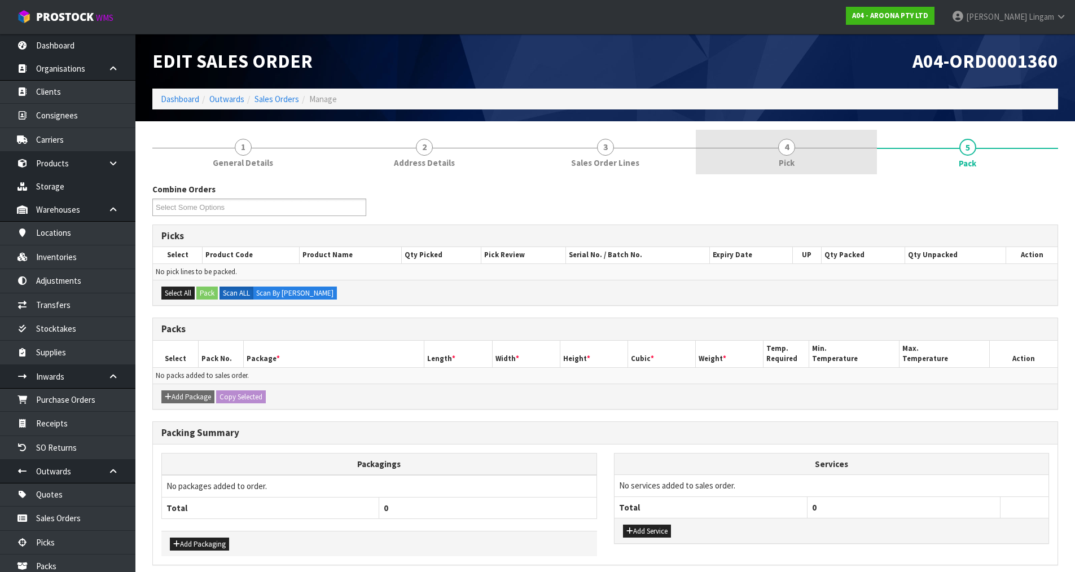
click at [801, 156] on link "4 Pick" at bounding box center [786, 152] width 181 height 45
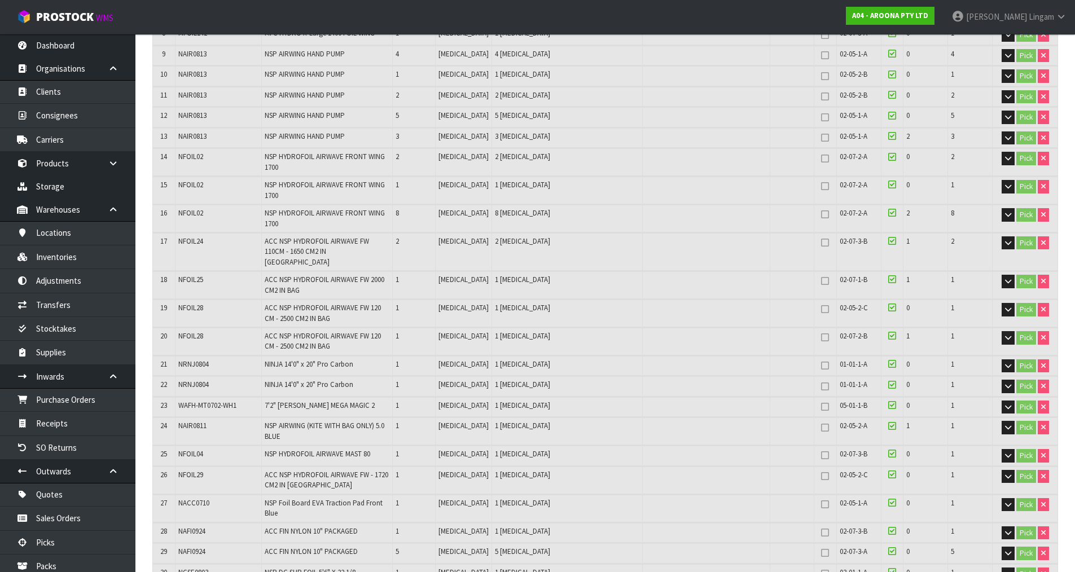
scroll to position [957, 0]
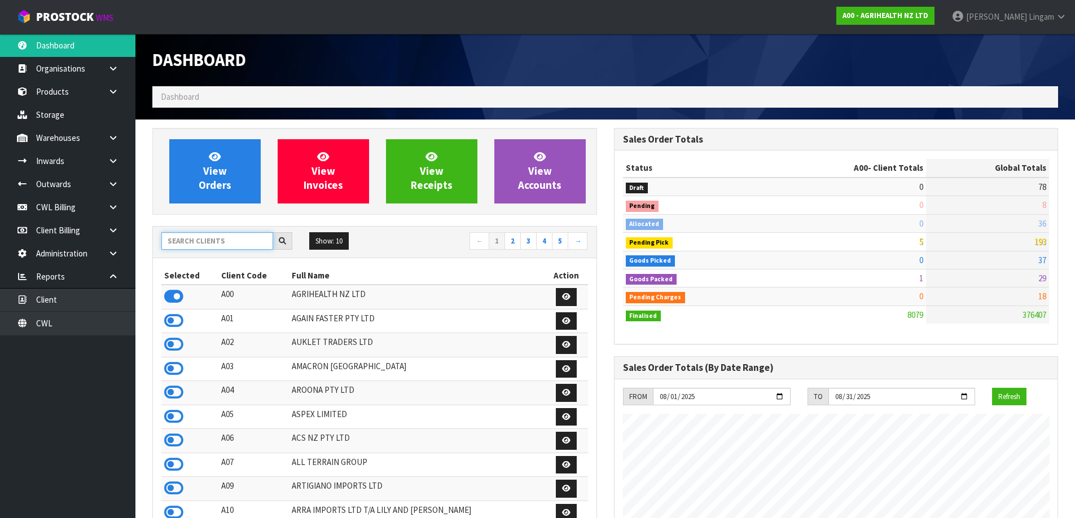
click at [204, 245] on input "text" at bounding box center [217, 240] width 112 height 17
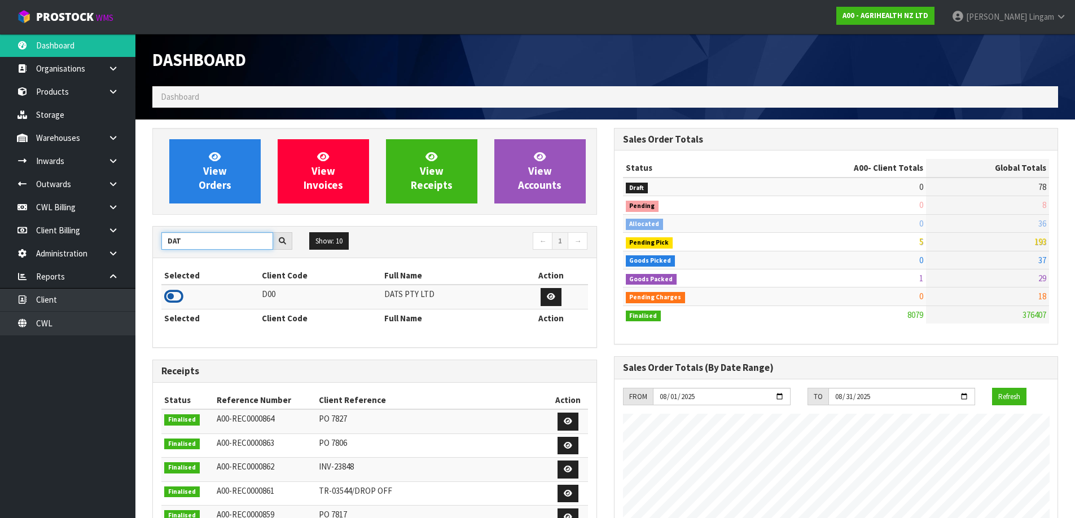
type input "DAT"
click at [177, 298] on icon at bounding box center [173, 296] width 19 height 17
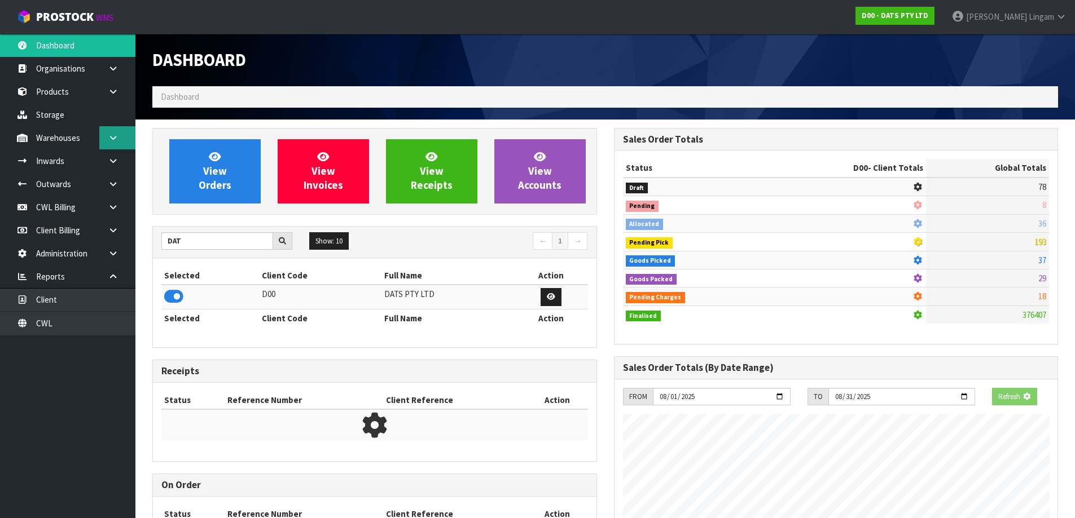
click at [111, 145] on link at bounding box center [117, 137] width 36 height 23
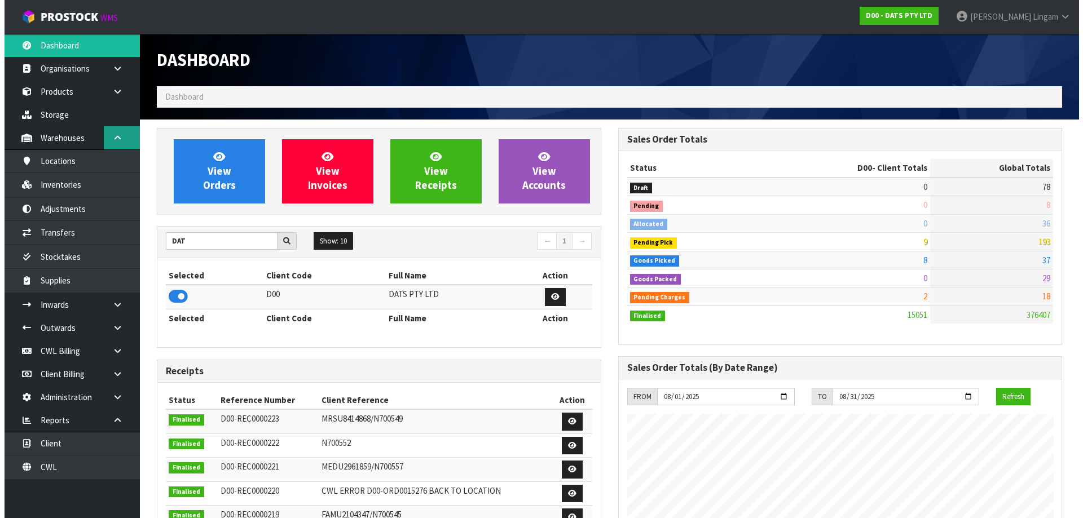
scroll to position [855, 461]
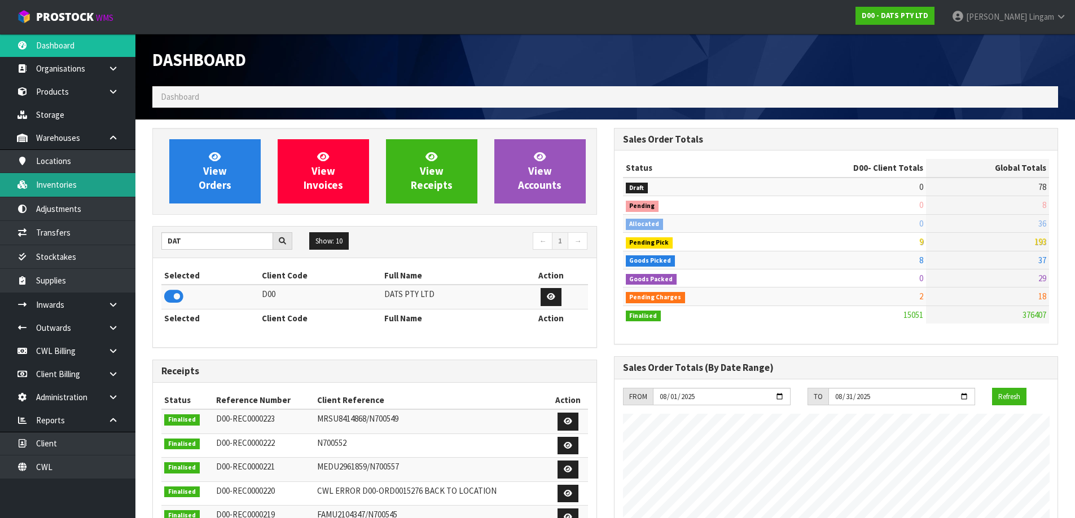
click at [86, 190] on link "Inventories" at bounding box center [67, 184] width 135 height 23
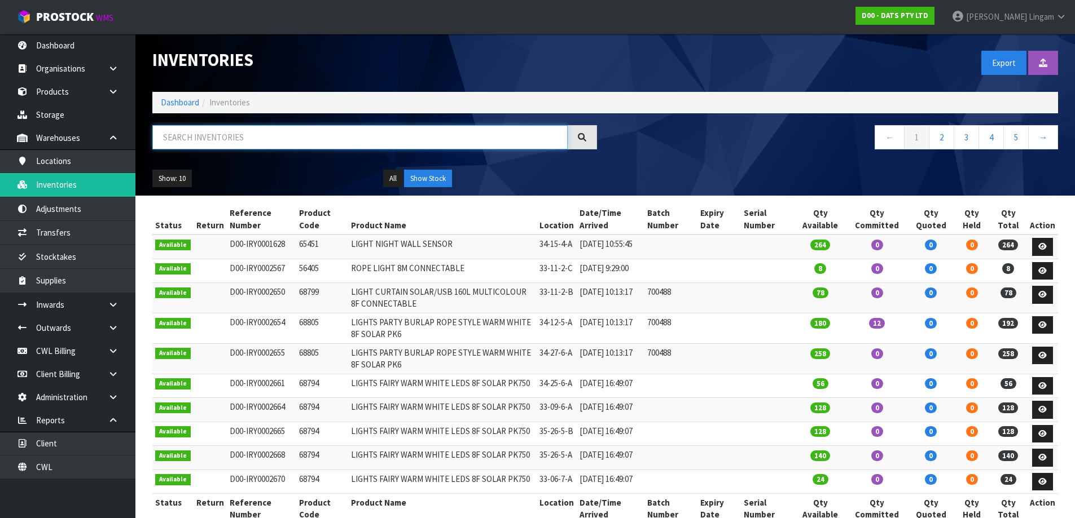
click at [343, 140] on input "text" at bounding box center [359, 137] width 415 height 24
paste input "70723"
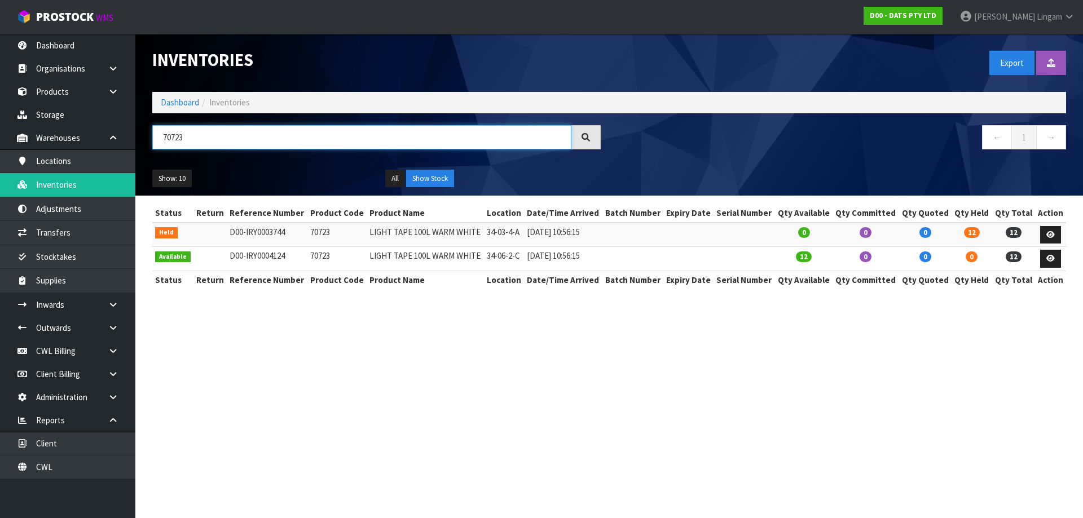
type input "70723"
click at [179, 104] on link "Dashboard" at bounding box center [180, 102] width 38 height 11
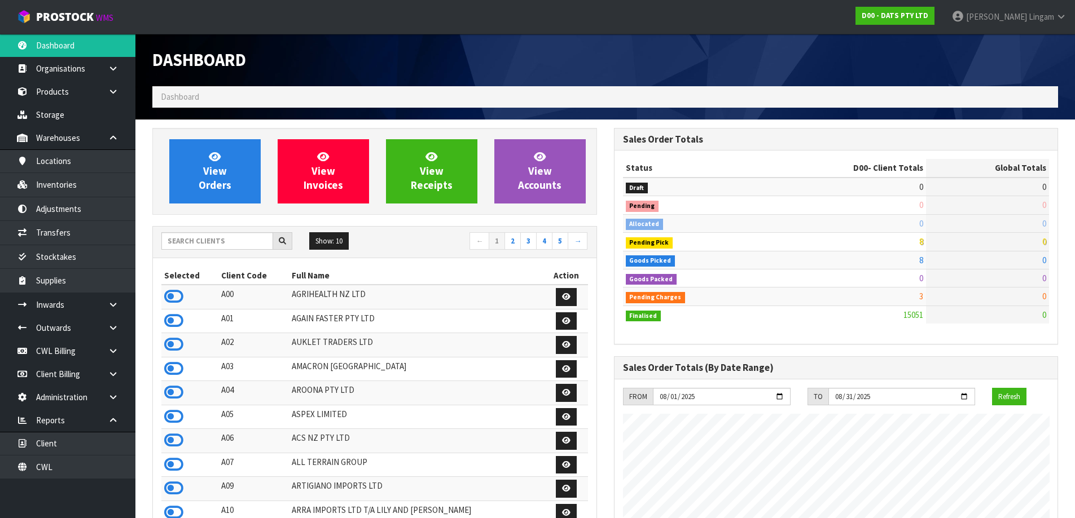
scroll to position [855, 461]
click at [84, 465] on link "CWL" at bounding box center [67, 467] width 135 height 23
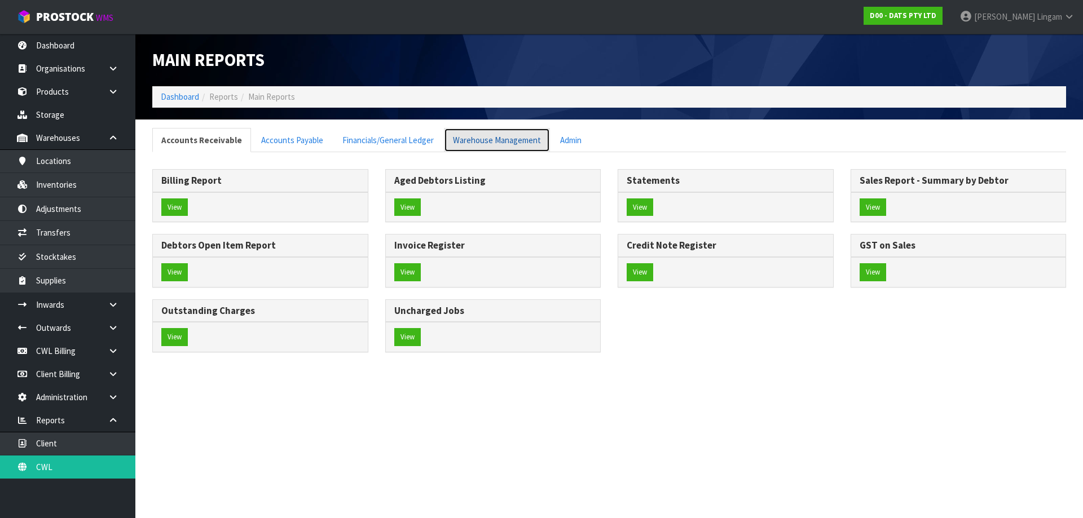
click at [471, 139] on link "Warehouse Management" at bounding box center [497, 140] width 106 height 24
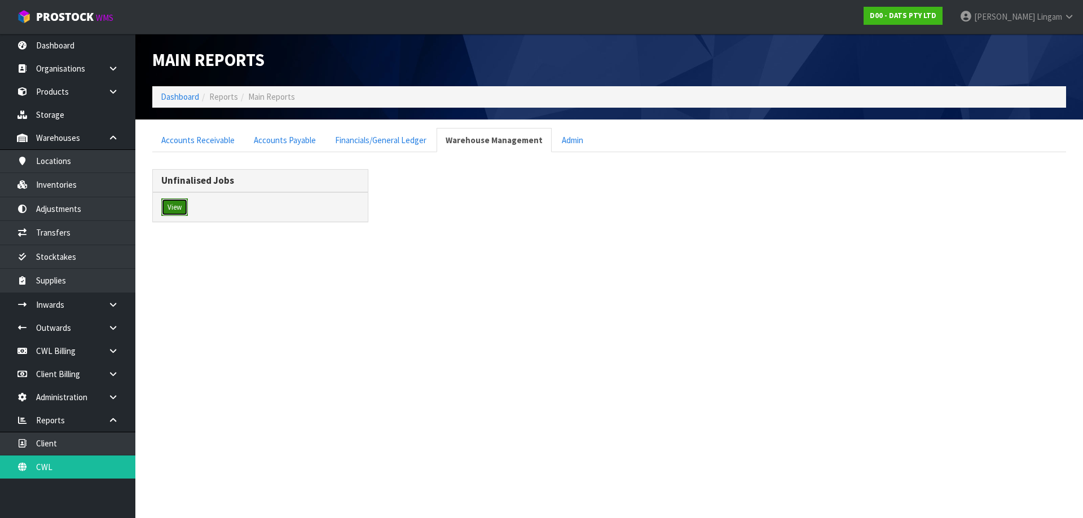
click at [169, 206] on button "View" at bounding box center [174, 208] width 27 height 18
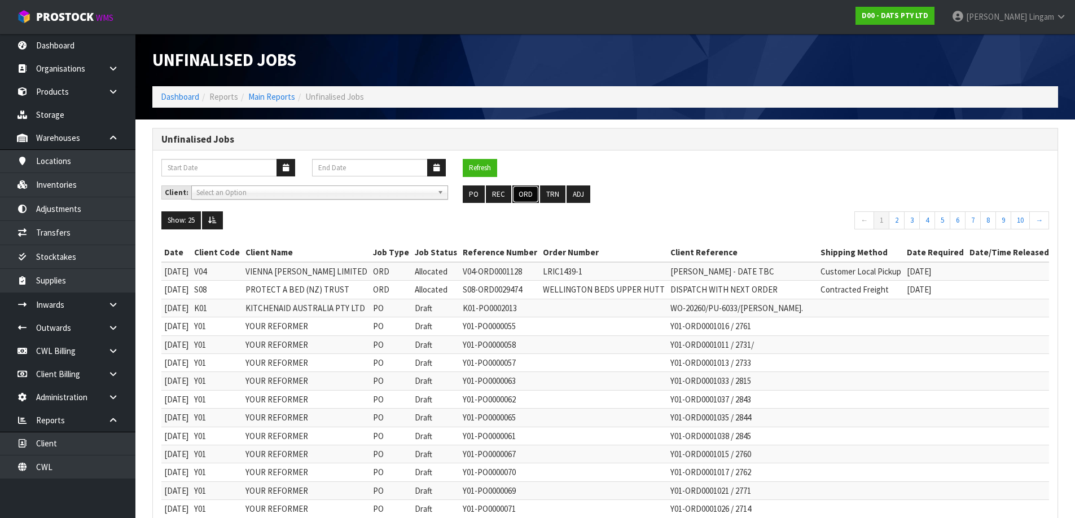
click at [524, 197] on button "ORD" at bounding box center [525, 195] width 27 height 18
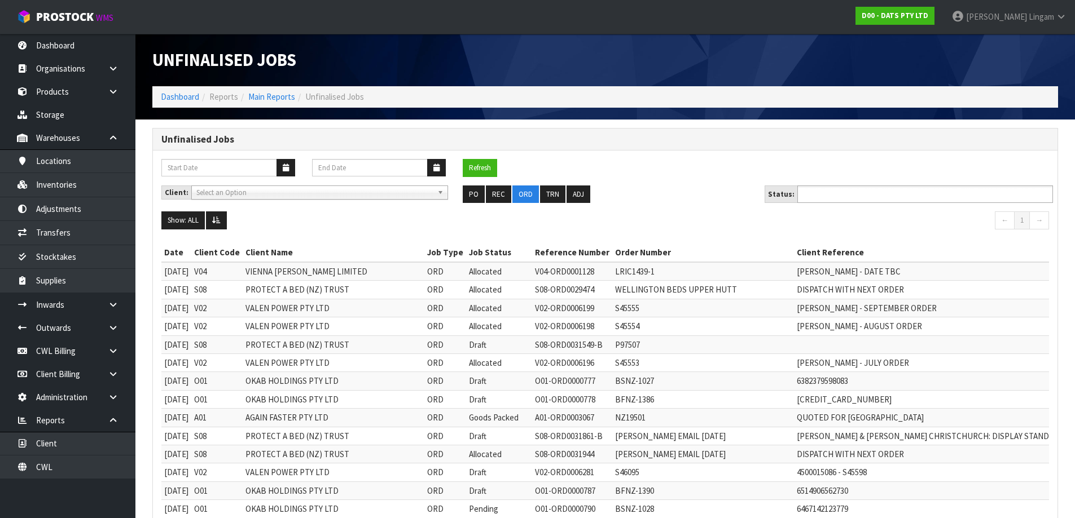
click at [880, 196] on ul at bounding box center [925, 194] width 256 height 17
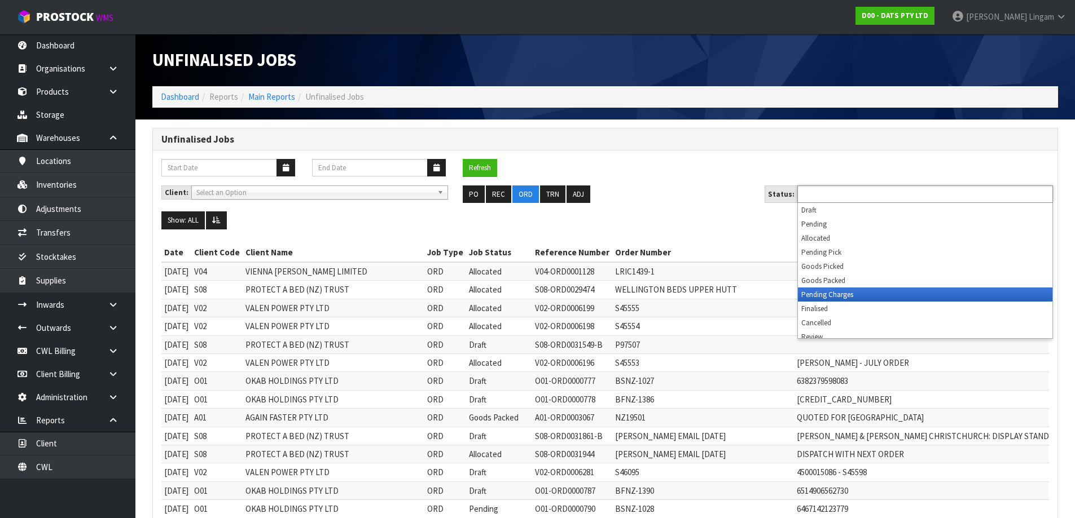
click at [882, 294] on li "Pending Charges" at bounding box center [925, 295] width 254 height 14
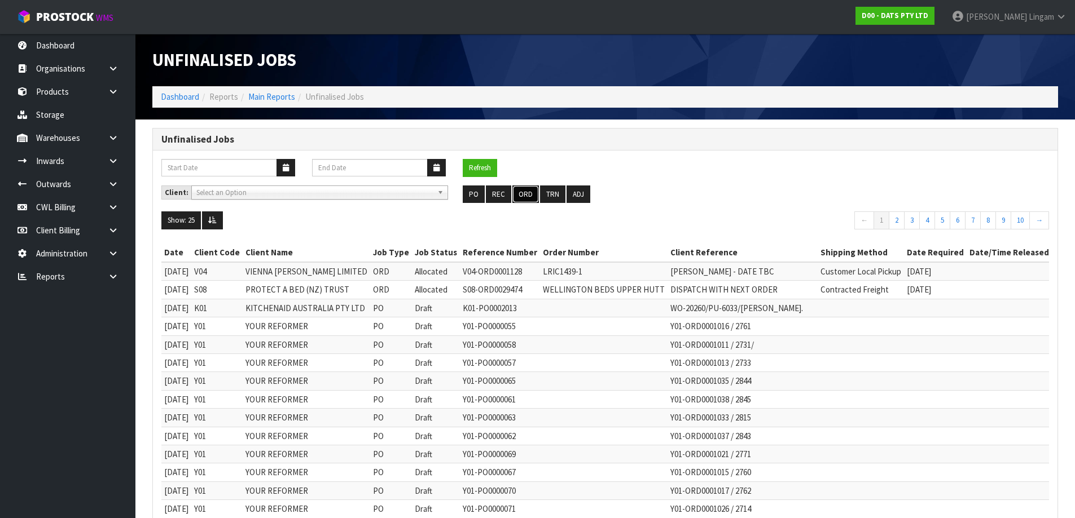
click at [528, 195] on button "ORD" at bounding box center [525, 195] width 27 height 18
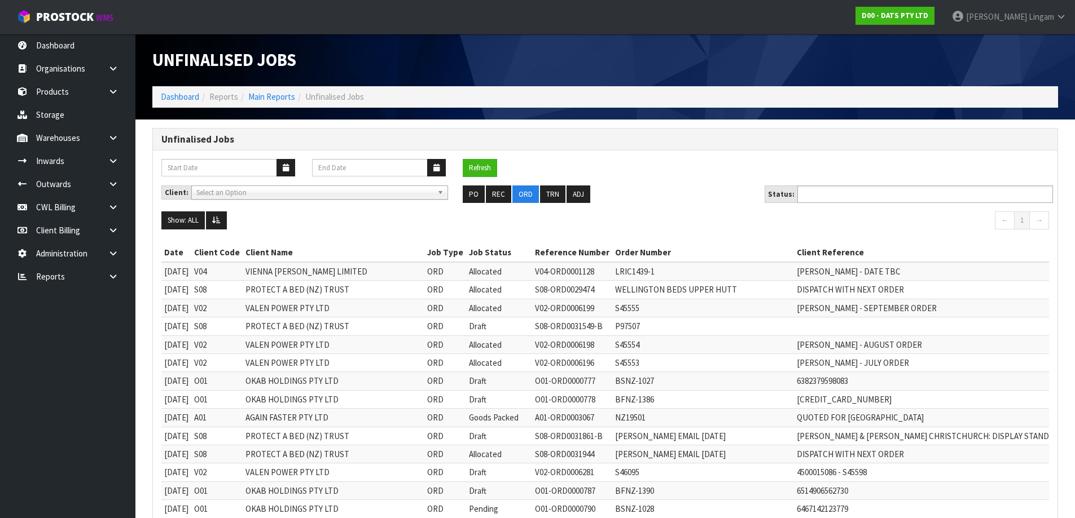
click at [888, 195] on ul at bounding box center [925, 194] width 256 height 17
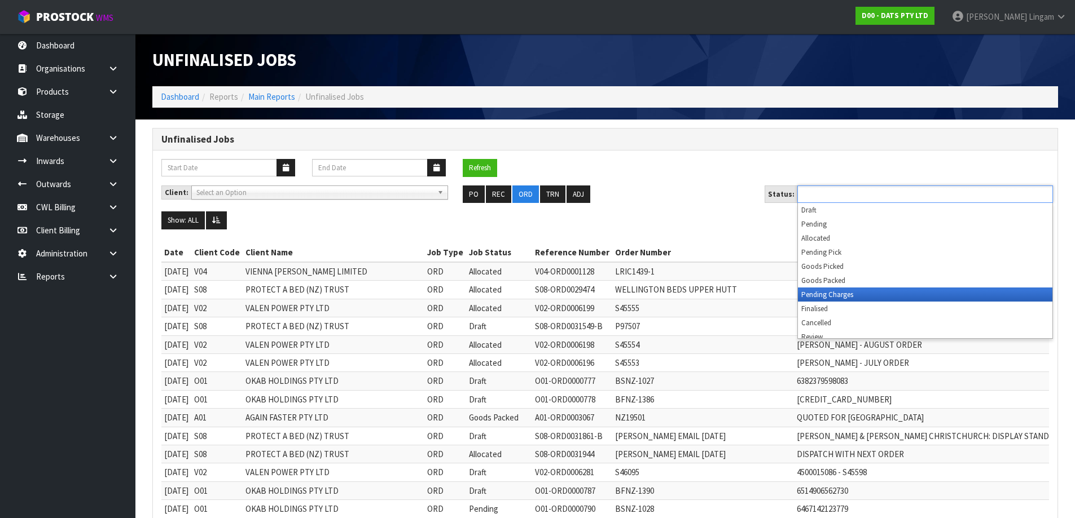
click at [891, 296] on li "Pending Charges" at bounding box center [925, 295] width 254 height 14
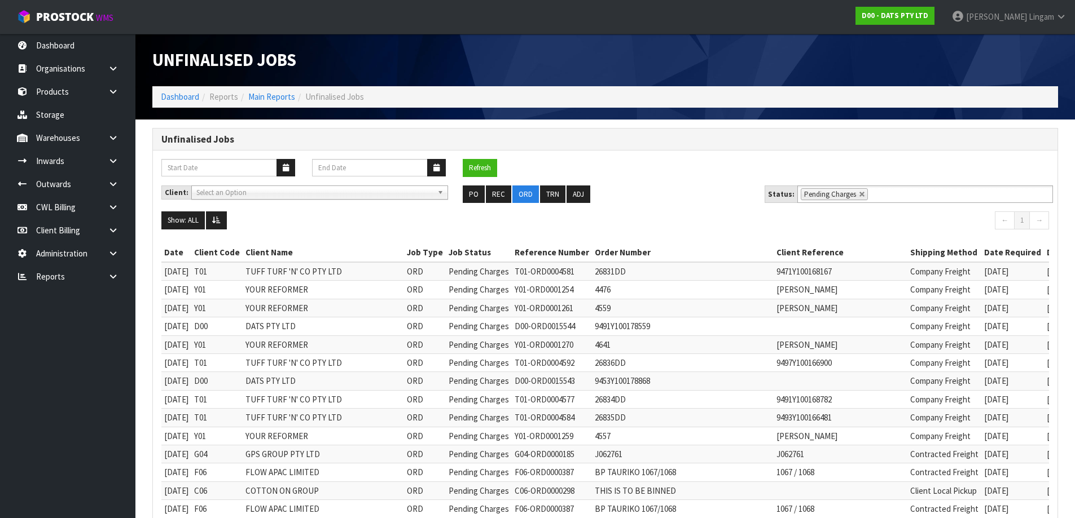
click at [175, 91] on li "Dashboard" at bounding box center [180, 97] width 38 height 12
click at [174, 95] on link "Dashboard" at bounding box center [180, 96] width 38 height 11
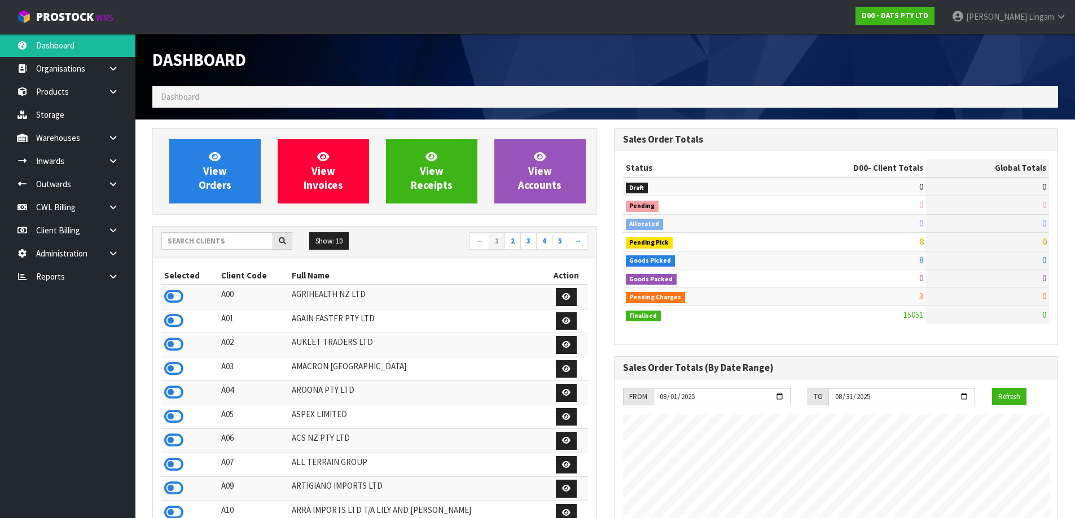
scroll to position [855, 461]
click at [215, 242] on input "text" at bounding box center [217, 240] width 112 height 17
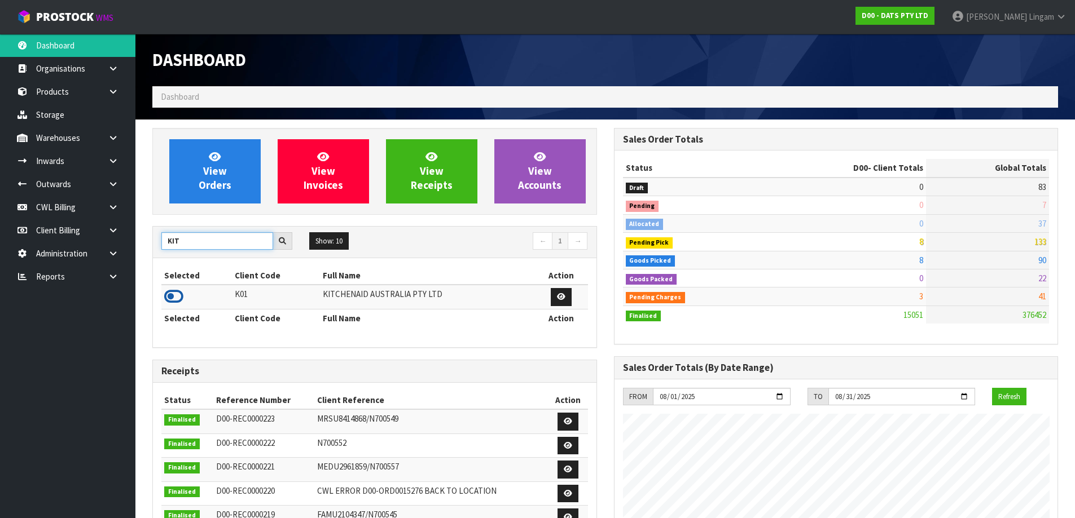
type input "KIT"
click at [171, 298] on icon at bounding box center [173, 296] width 19 height 17
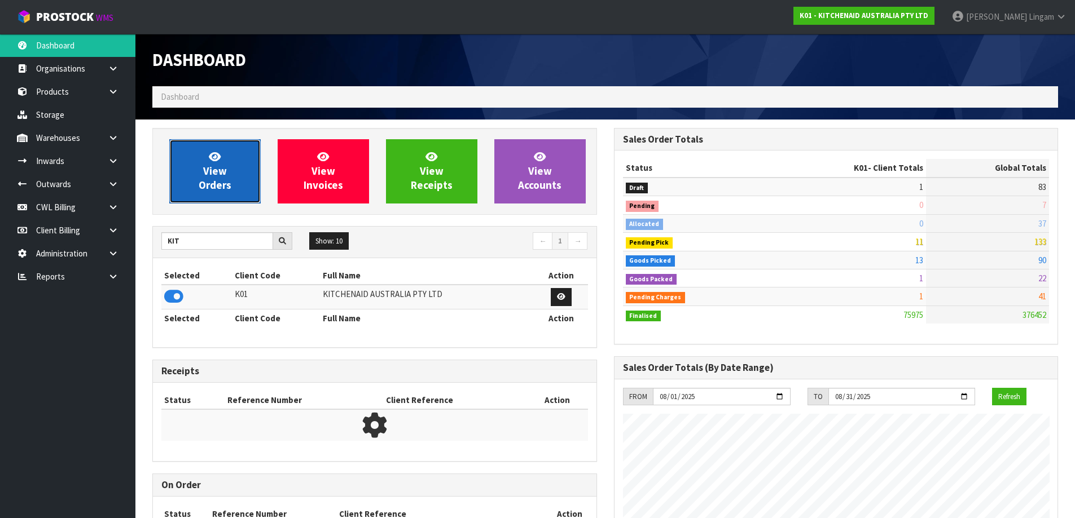
click at [237, 181] on link "View Orders" at bounding box center [214, 171] width 91 height 64
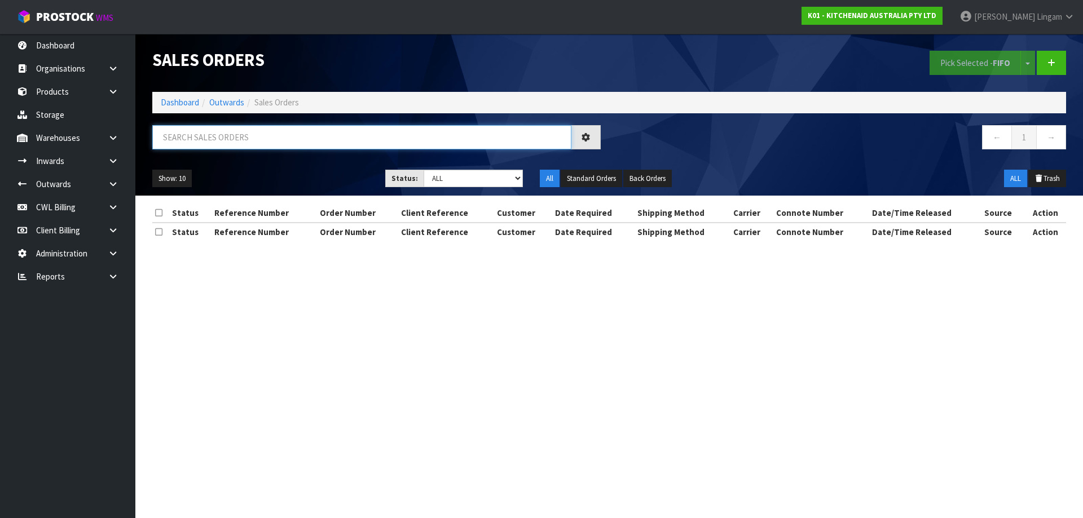
click at [416, 136] on input "text" at bounding box center [361, 137] width 419 height 24
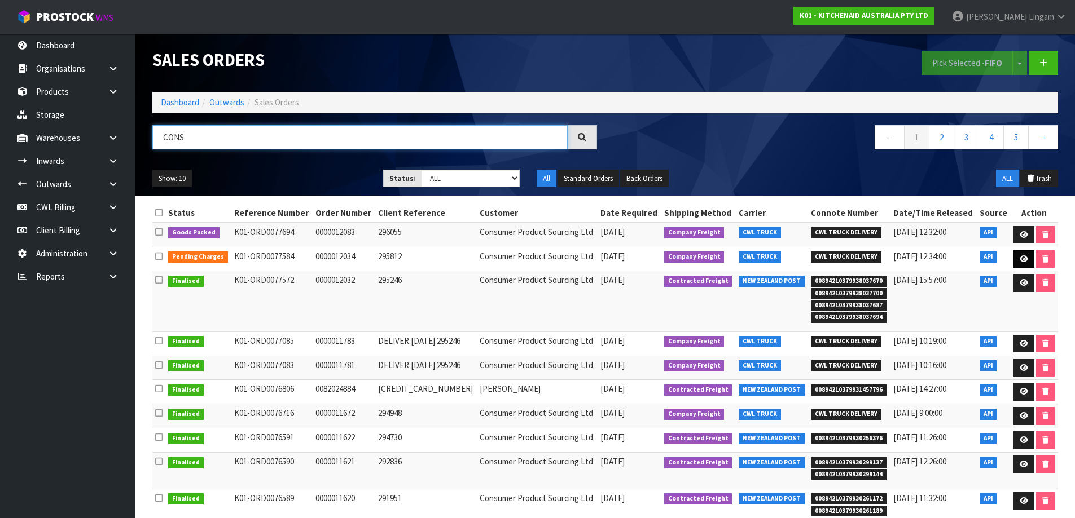
type input "CONS"
click at [1020, 256] on icon at bounding box center [1023, 259] width 8 height 7
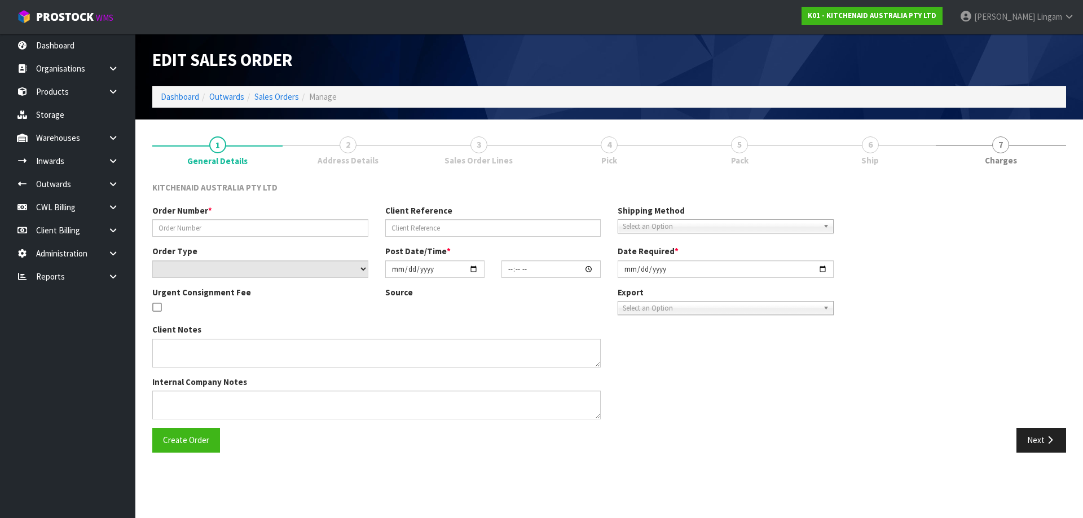
type input "0000012034"
type input "295812"
select select "number:0"
type input "2025-08-07"
type input "11:33:05.000"
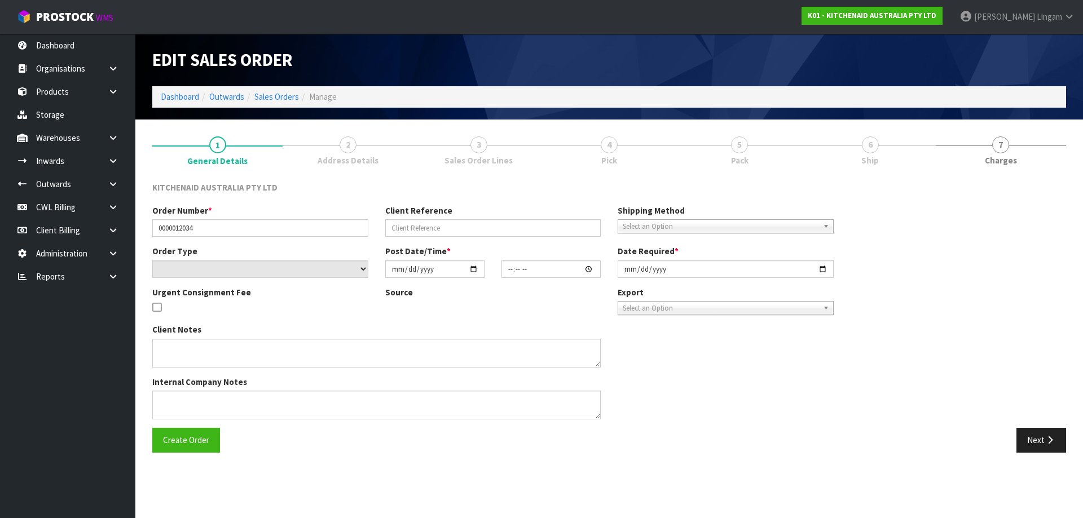
type input "2025-08-07"
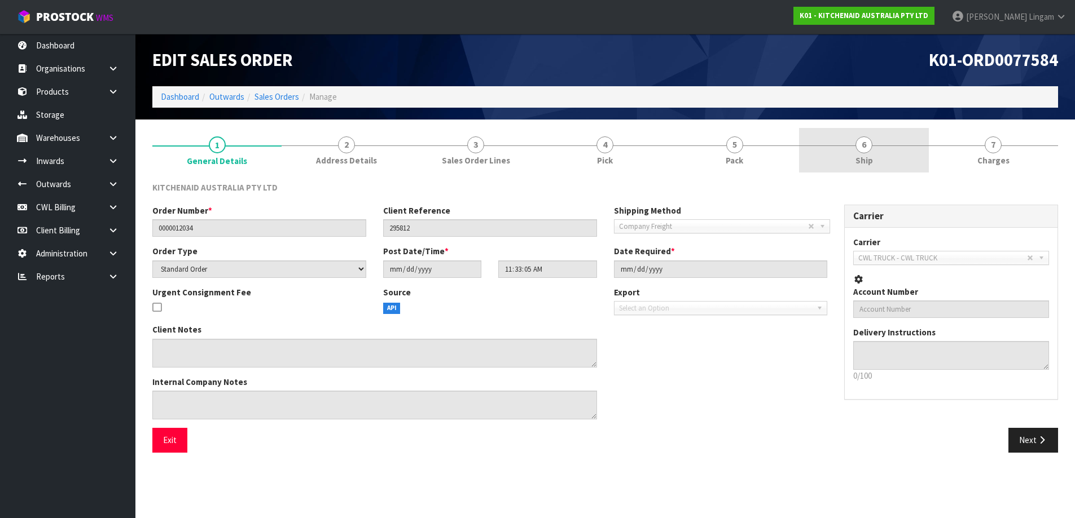
click at [891, 154] on link "6 Ship" at bounding box center [863, 150] width 129 height 45
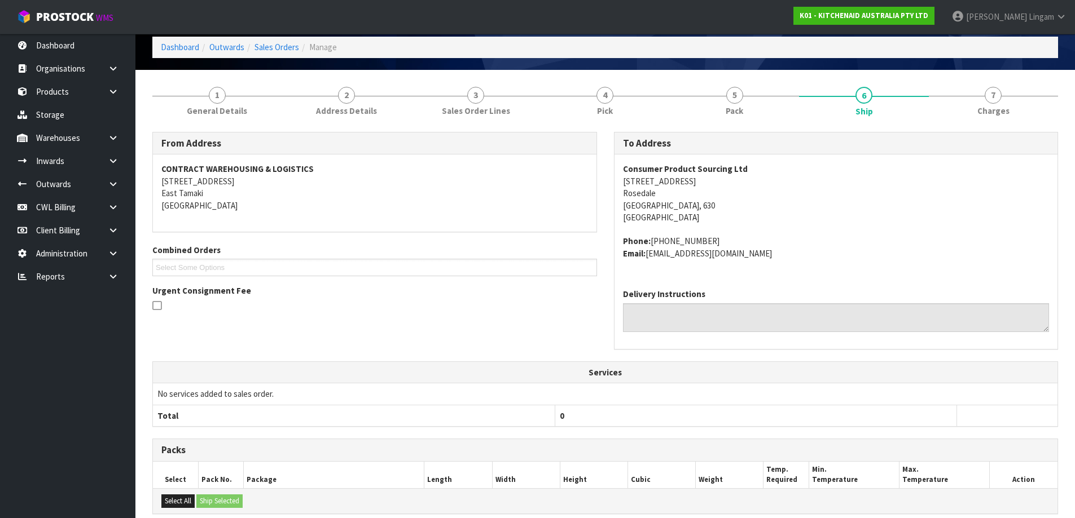
scroll to position [204, 0]
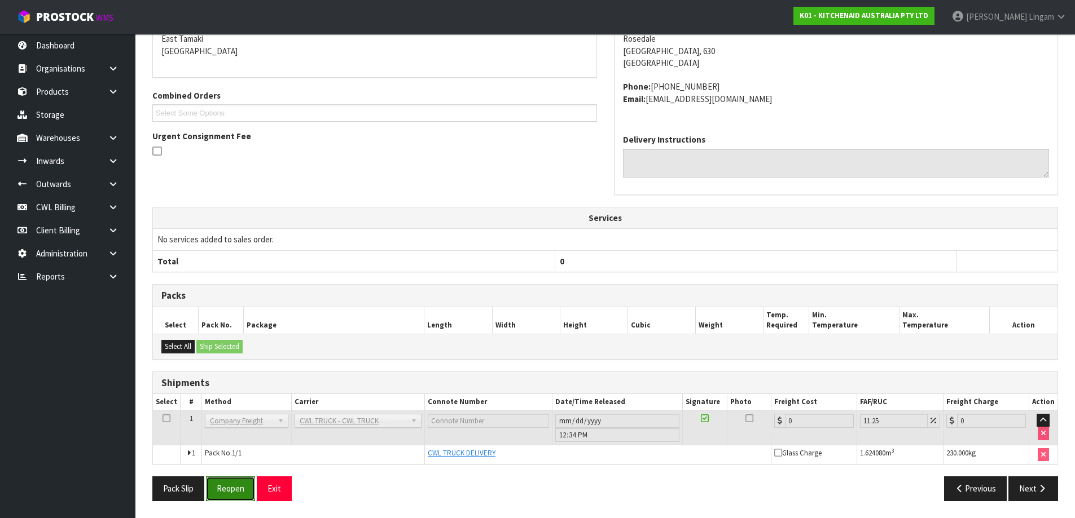
click at [233, 485] on button "Reopen" at bounding box center [230, 489] width 49 height 24
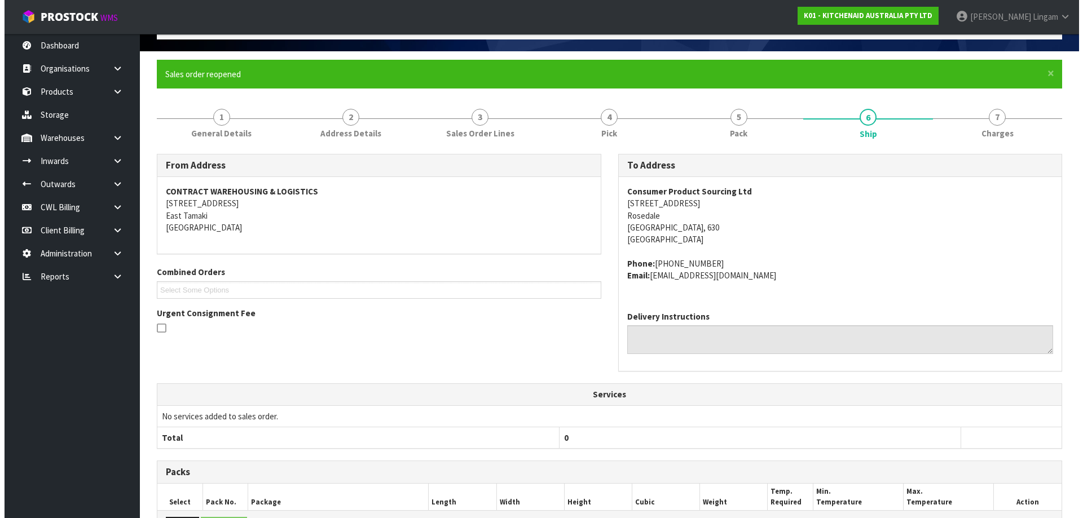
scroll to position [0, 0]
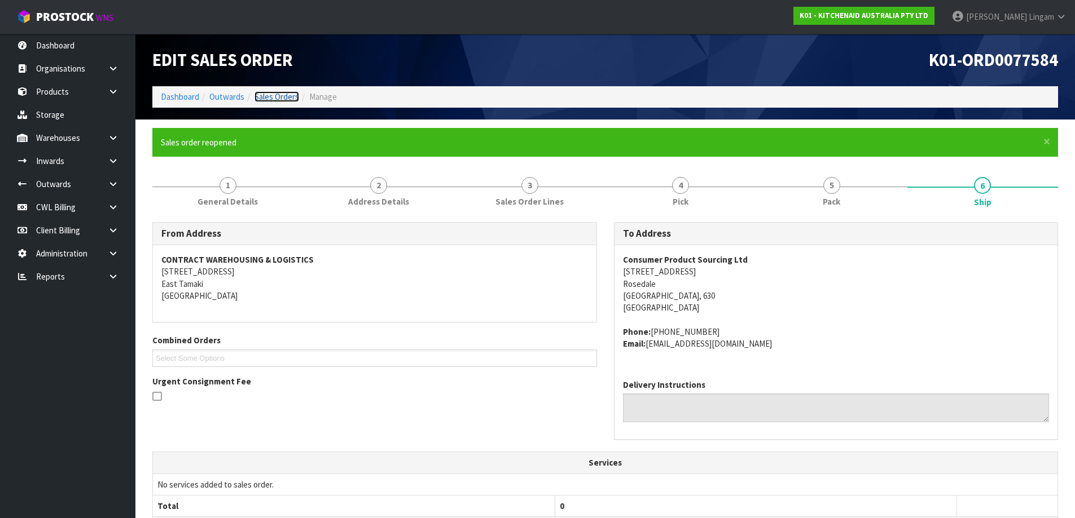
click at [270, 96] on link "Sales Orders" at bounding box center [276, 96] width 45 height 11
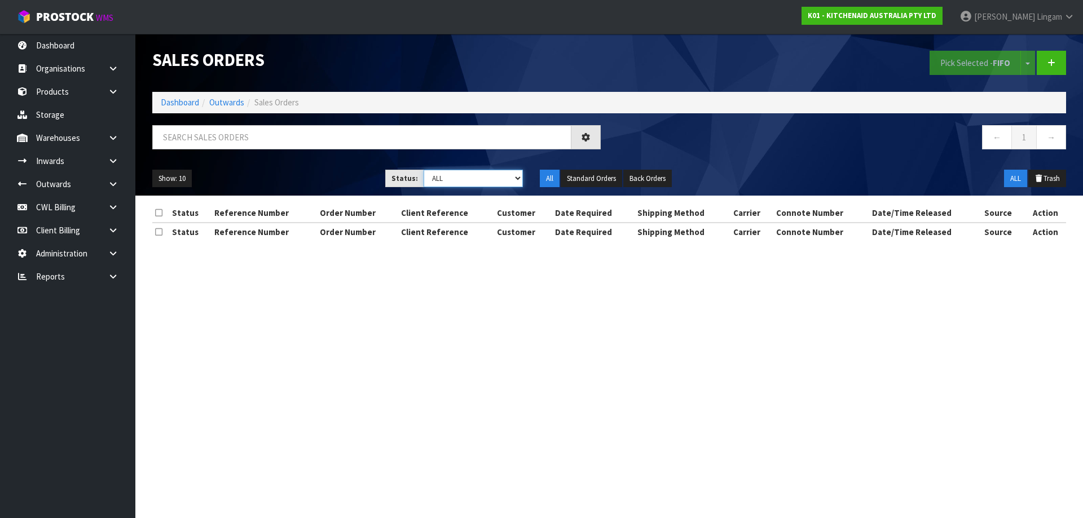
click at [486, 178] on select "Draft Pending Allocated Pending Pick Goods Picked Goods Packed Pending Charges …" at bounding box center [474, 178] width 100 height 17
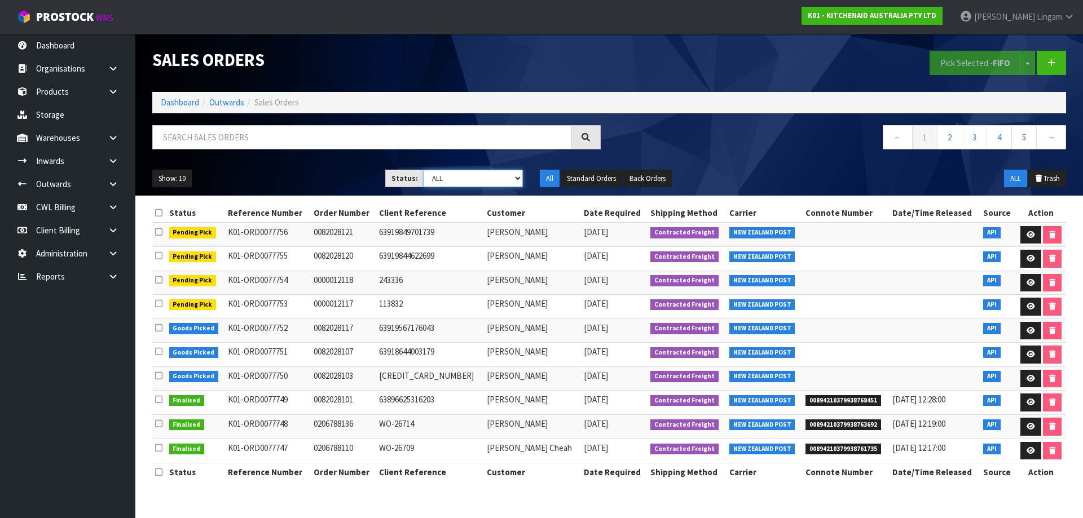
select select "string:5"
click at [424, 170] on select "Draft Pending Allocated Pending Pick Goods Picked Goods Packed Pending Charges …" at bounding box center [474, 178] width 100 height 17
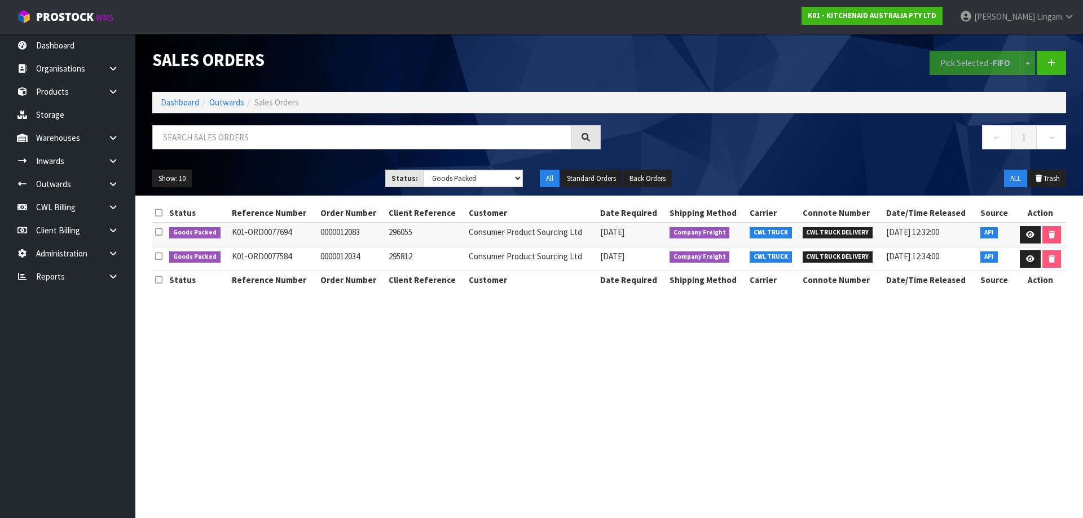
click at [282, 255] on td "K01-ORD0077584" at bounding box center [273, 259] width 89 height 24
copy td "ORD0077584"
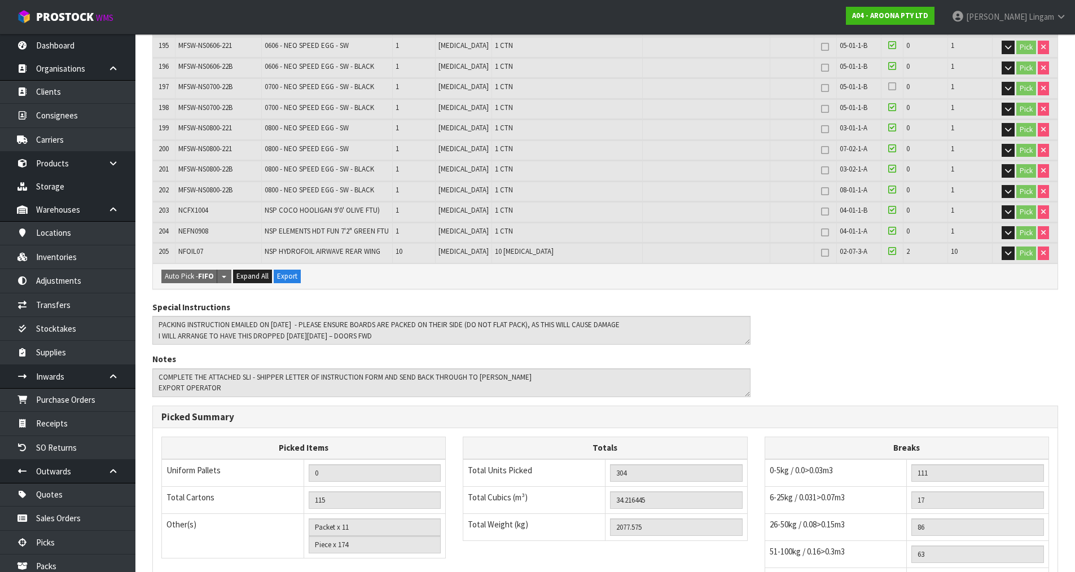
scroll to position [4908, 0]
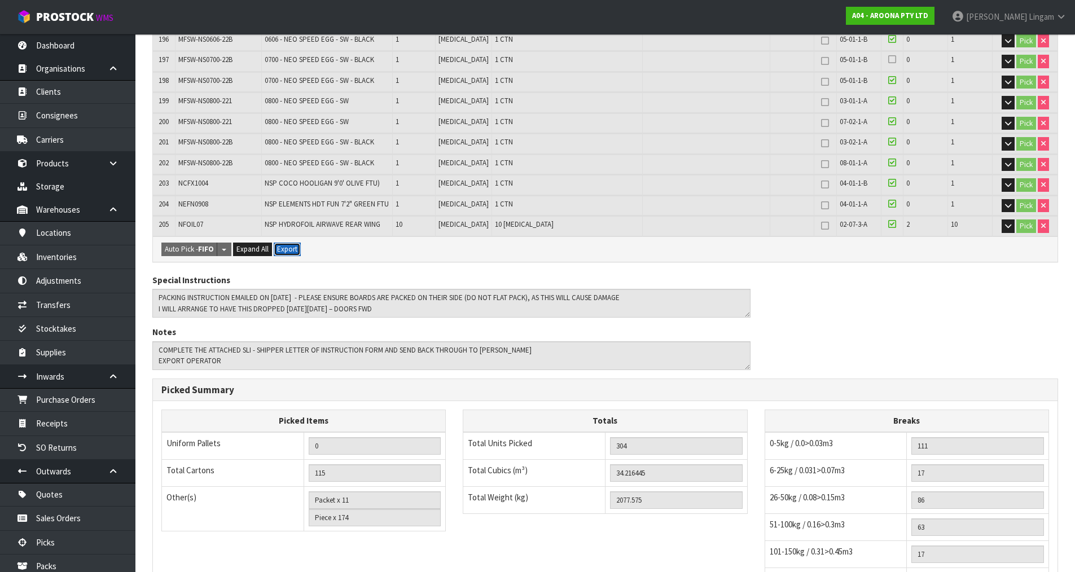
click at [285, 243] on button "Export" at bounding box center [287, 250] width 27 height 14
click at [556, 410] on div "Picked Items Uniform Pallets 0 Total Cartons 115 Other(s) Bag x 0 Bar x 0 Baske…" at bounding box center [605, 522] width 904 height 224
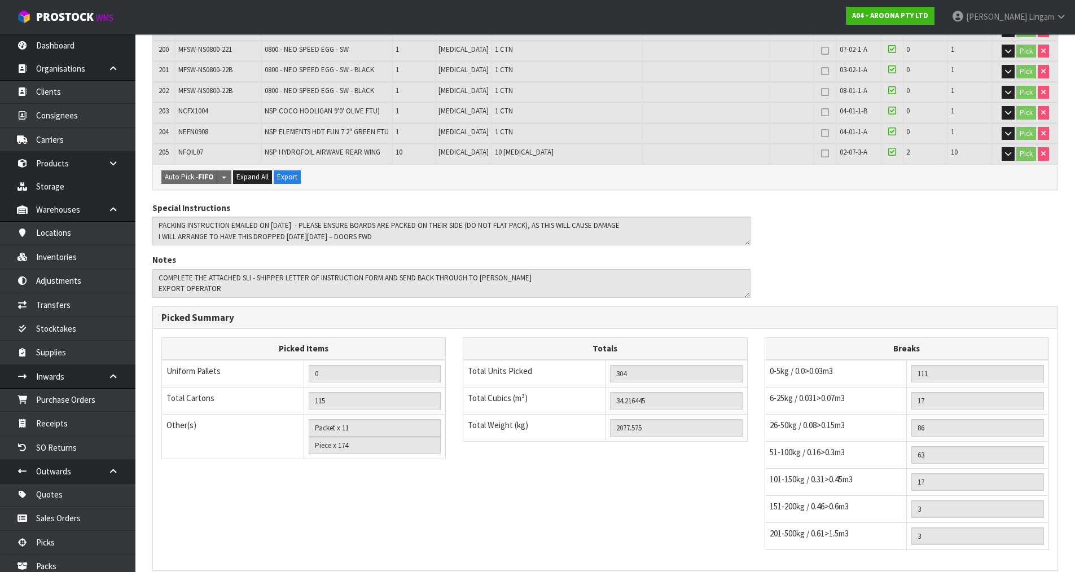
scroll to position [4981, 0]
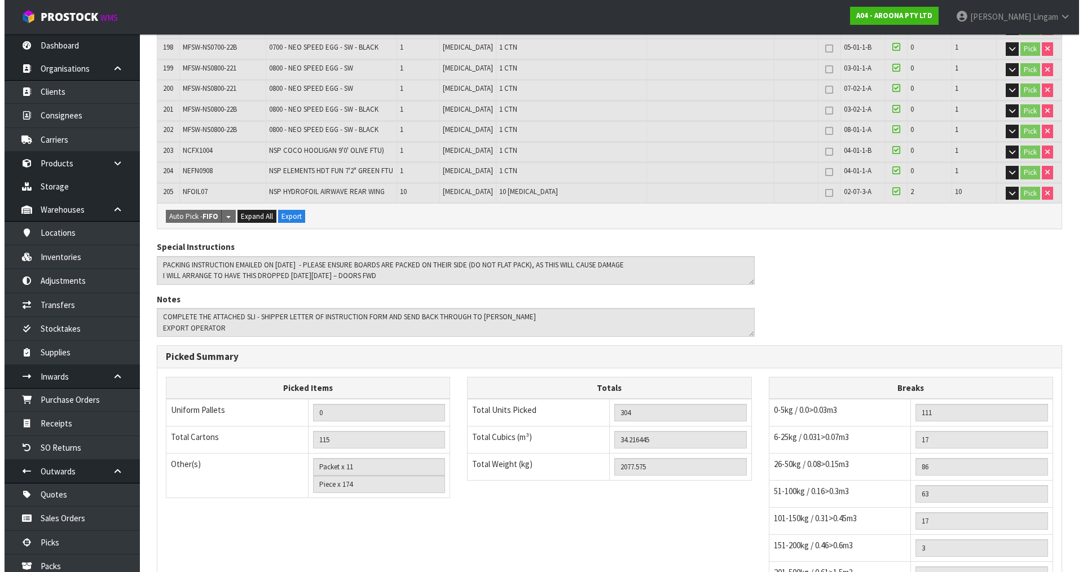
scroll to position [0, 0]
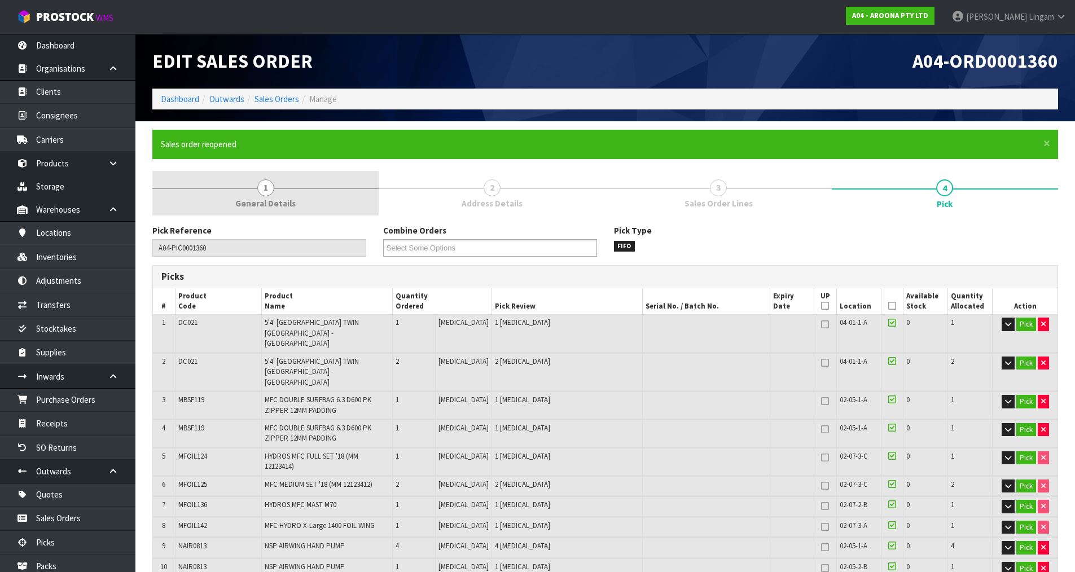
click at [284, 192] on link "1 General Details" at bounding box center [265, 193] width 226 height 45
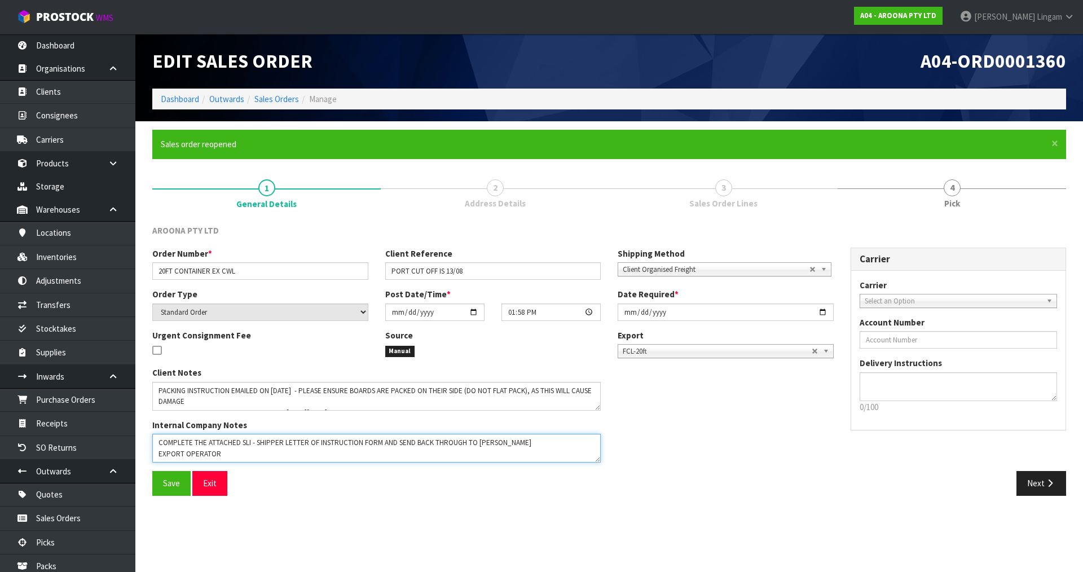
click at [234, 456] on textarea at bounding box center [376, 448] width 448 height 29
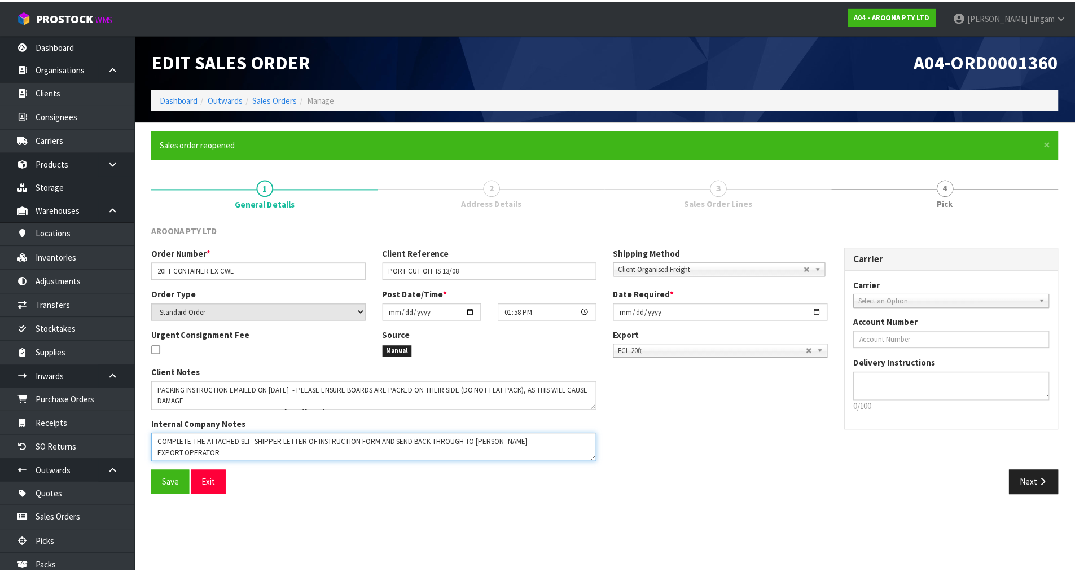
scroll to position [19, 0]
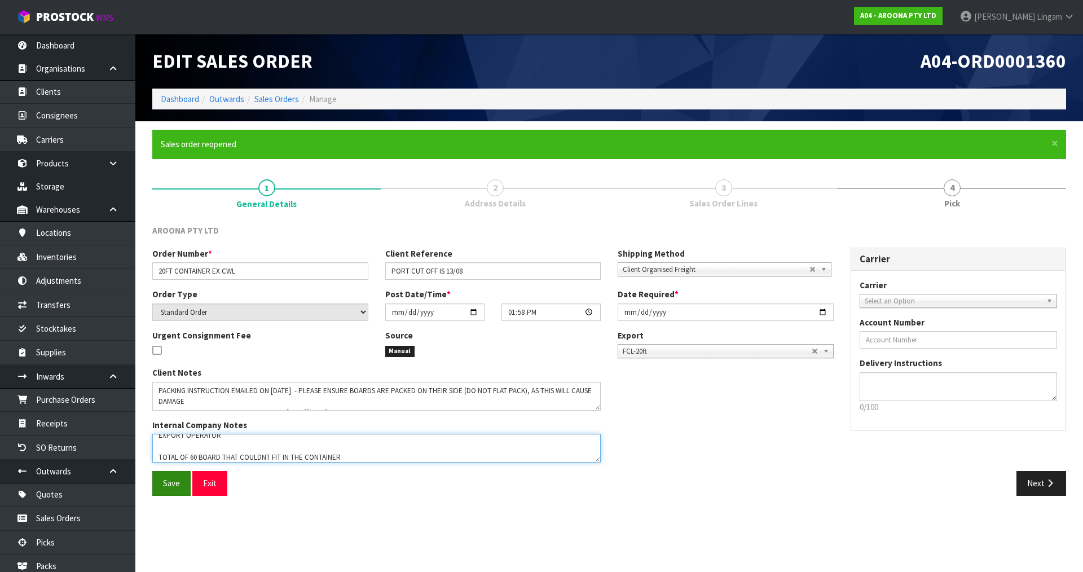
type textarea "COMPLETE THE ATTACHED SLI - SHIPPER LETTER OF INSTRUCTION FORM AND SEND BACK TH…"
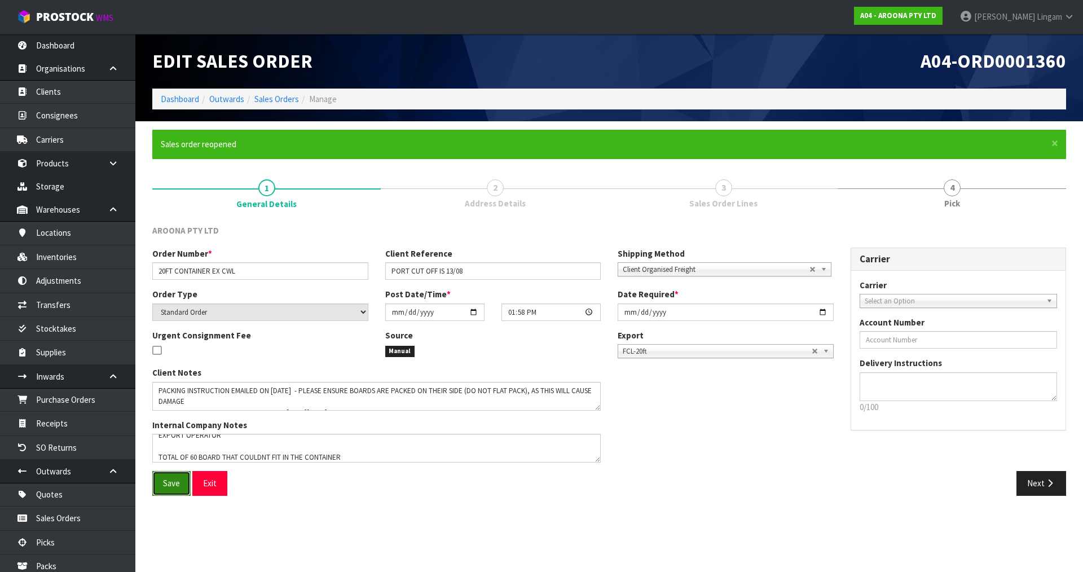
click at [169, 490] on button "Save" at bounding box center [171, 483] width 38 height 24
click at [170, 99] on link "Dashboard" at bounding box center [180, 99] width 38 height 11
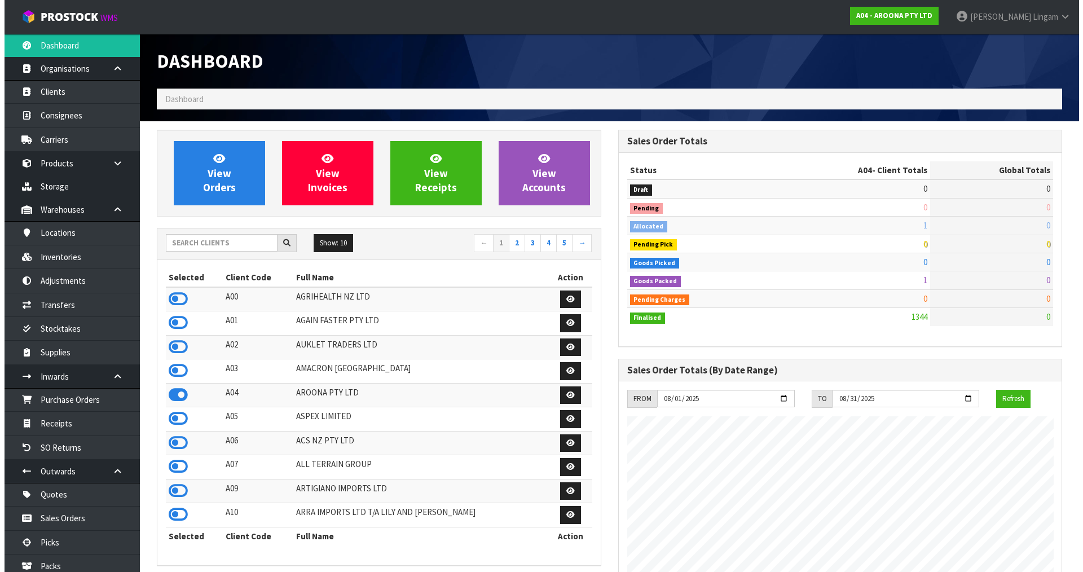
scroll to position [690, 461]
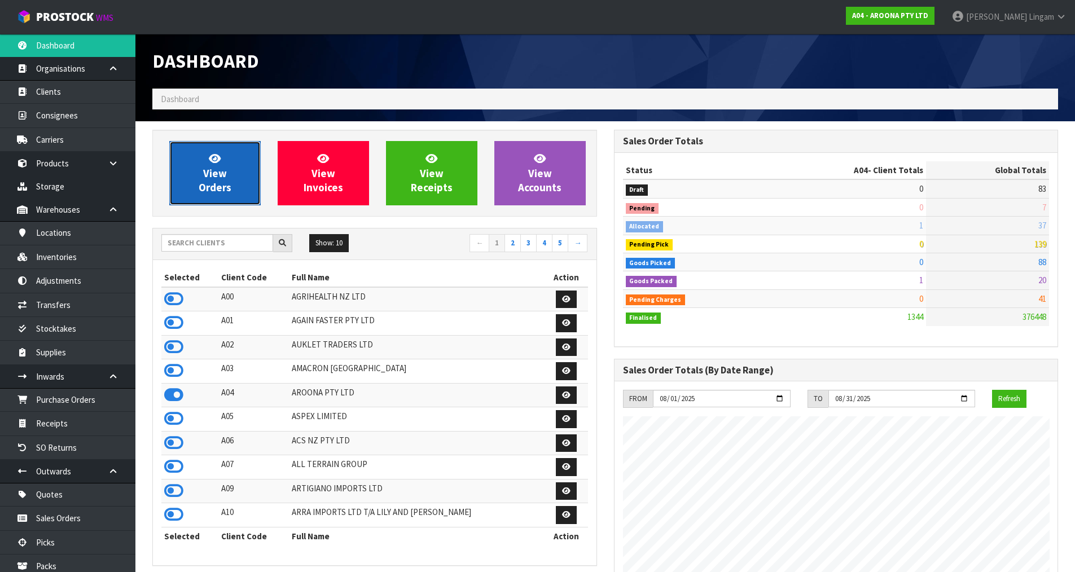
click at [230, 183] on span "View Orders" at bounding box center [215, 173] width 33 height 42
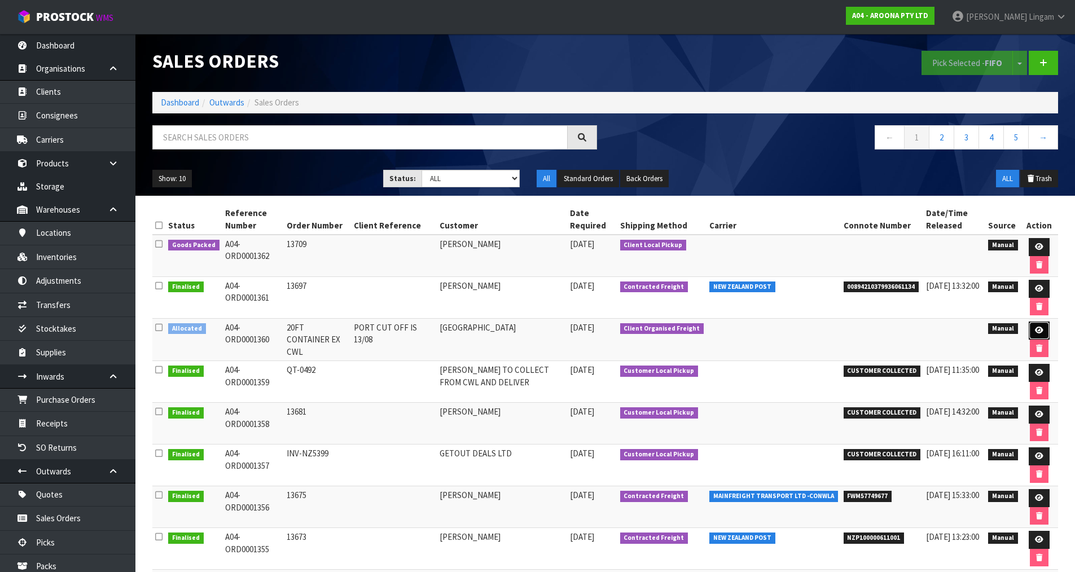
click at [1036, 331] on icon at bounding box center [1039, 330] width 8 height 7
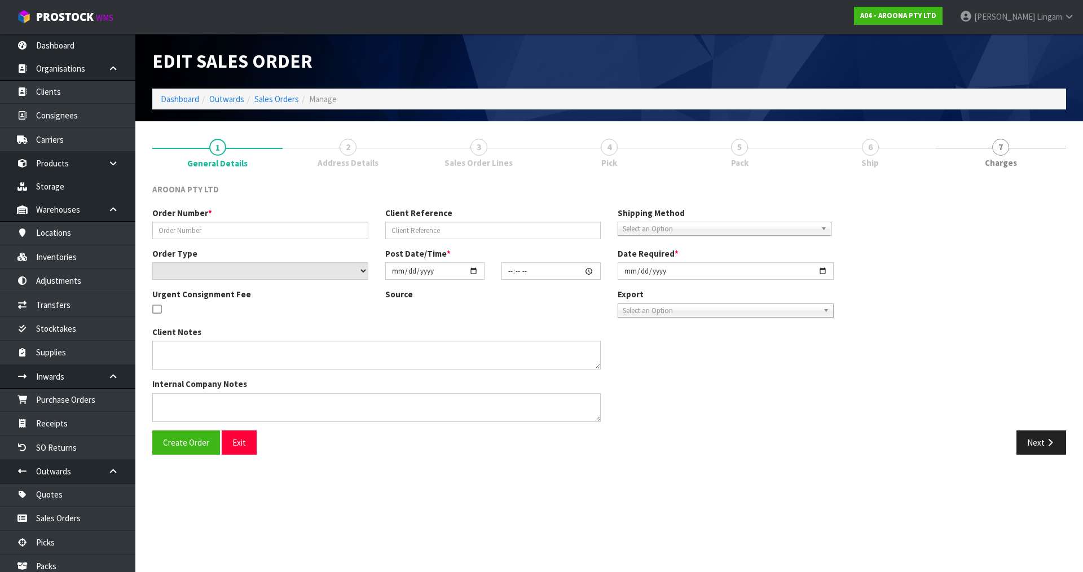
type input "20FT CONTAINER EX CWL"
type input "PORT CUT OFF IS 13/08"
select select "number:0"
type input "2025-07-30"
type input "13:58:00.000"
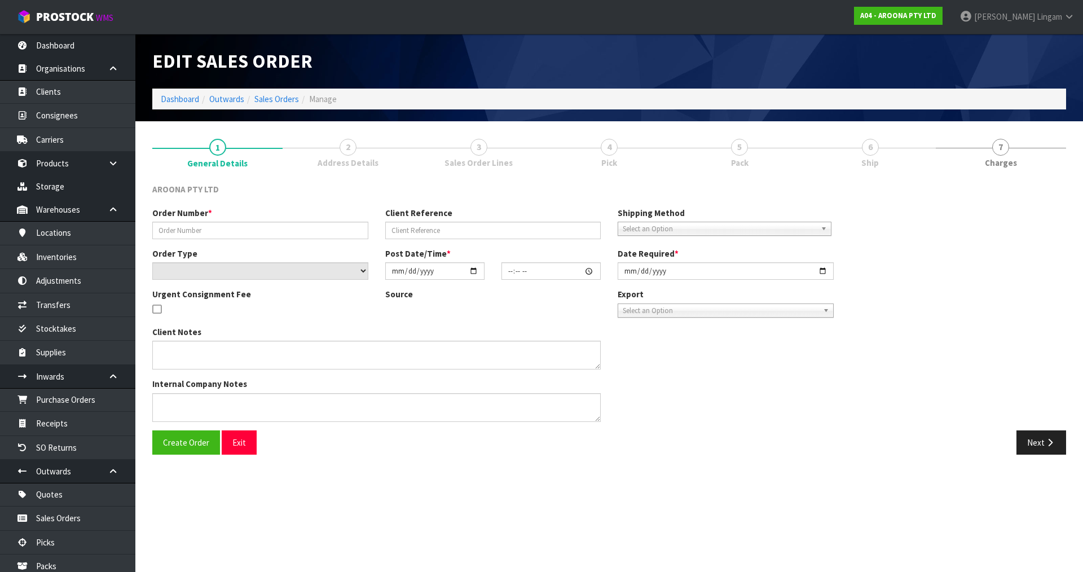
type input "2025-08-06"
type textarea "PACKING INSTRUCTION EMAILED ON 06/08/25 - PLEASE ENSURE BOARDS ARE PACKED ON TH…"
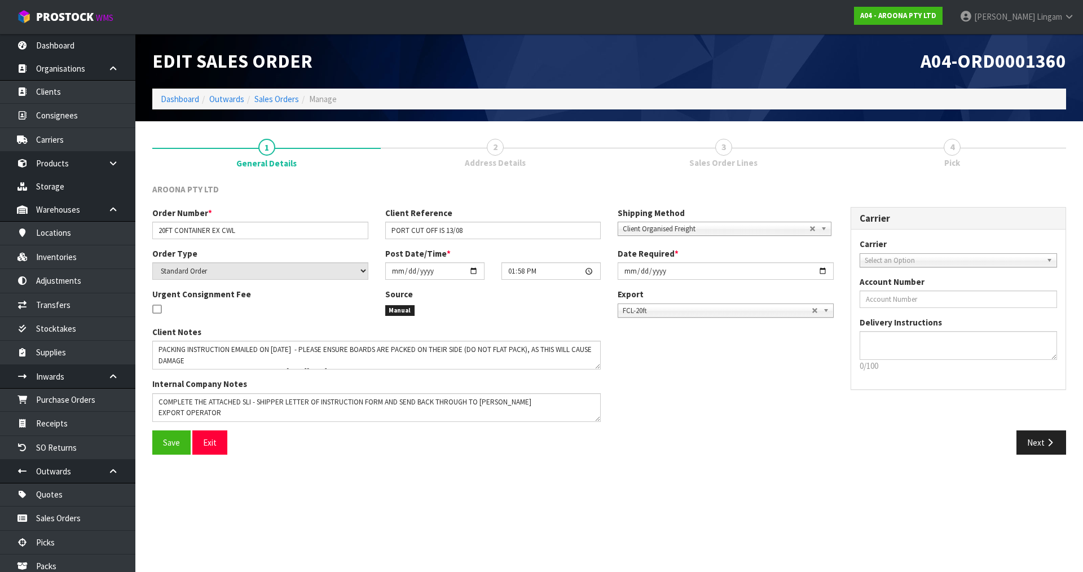
scroll to position [11, 0]
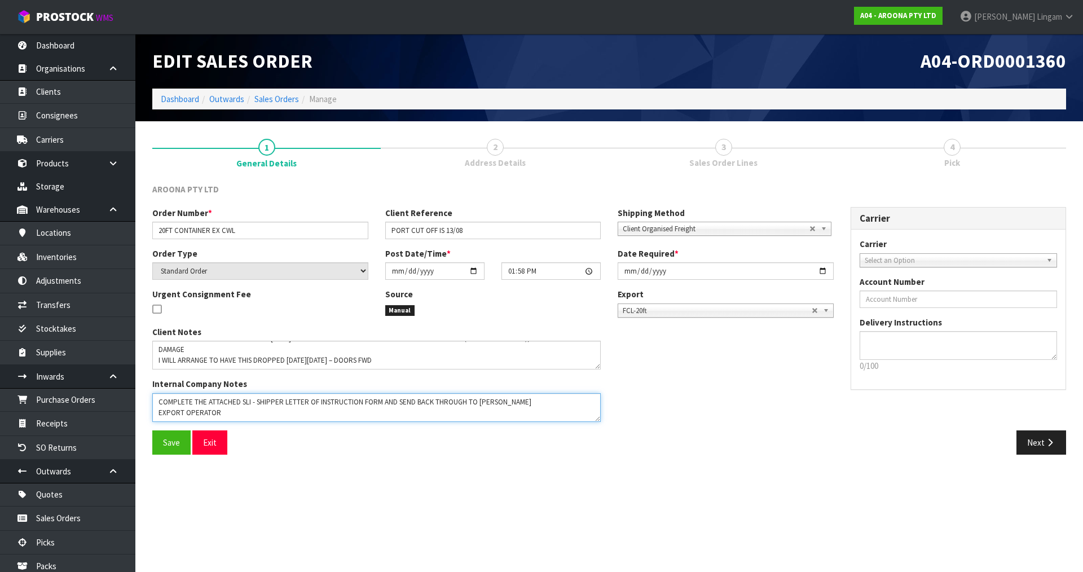
click at [228, 406] on textarea at bounding box center [376, 407] width 448 height 29
click at [231, 415] on textarea at bounding box center [376, 407] width 448 height 29
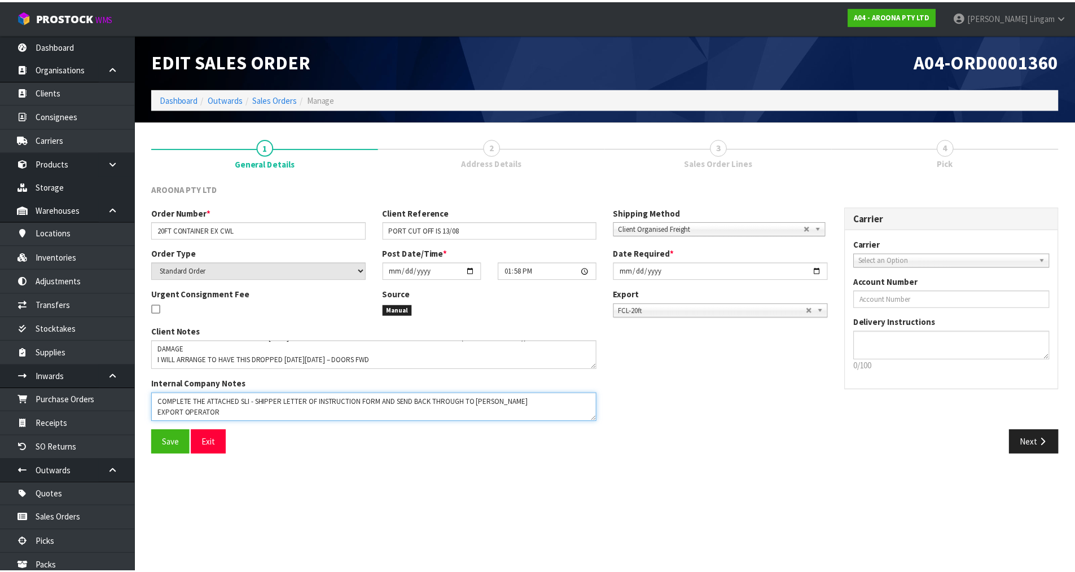
scroll to position [22, 0]
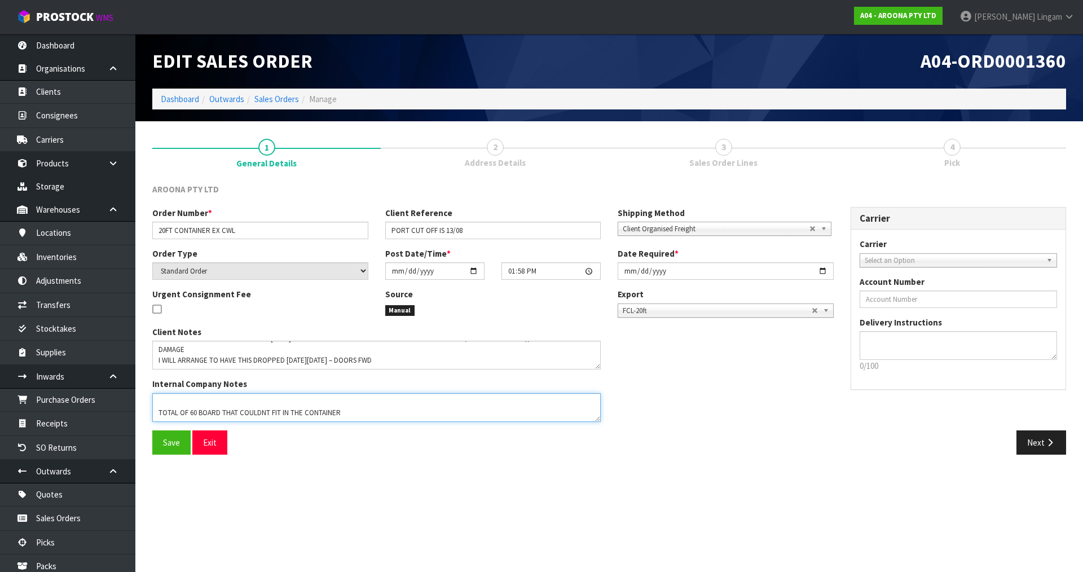
click at [355, 413] on textarea at bounding box center [376, 407] width 448 height 29
paste textarea "THE SEAL NUMBER IS: A10081849."
type textarea "COMPLETE THE ATTACHED SLI - SHIPPER LETTER OF INSTRUCTION FORM AND SEND BACK TH…"
click at [174, 446] on span "Save" at bounding box center [171, 442] width 17 height 11
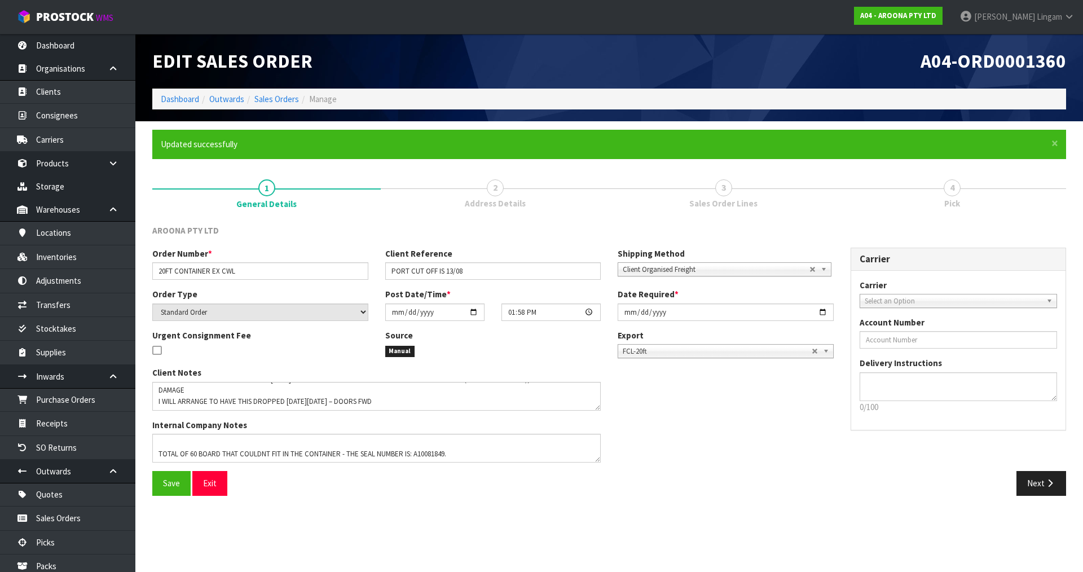
click at [746, 385] on div "Client Notes Internal Company Notes" at bounding box center [493, 419] width 698 height 104
click at [177, 98] on link "Dashboard" at bounding box center [180, 99] width 38 height 11
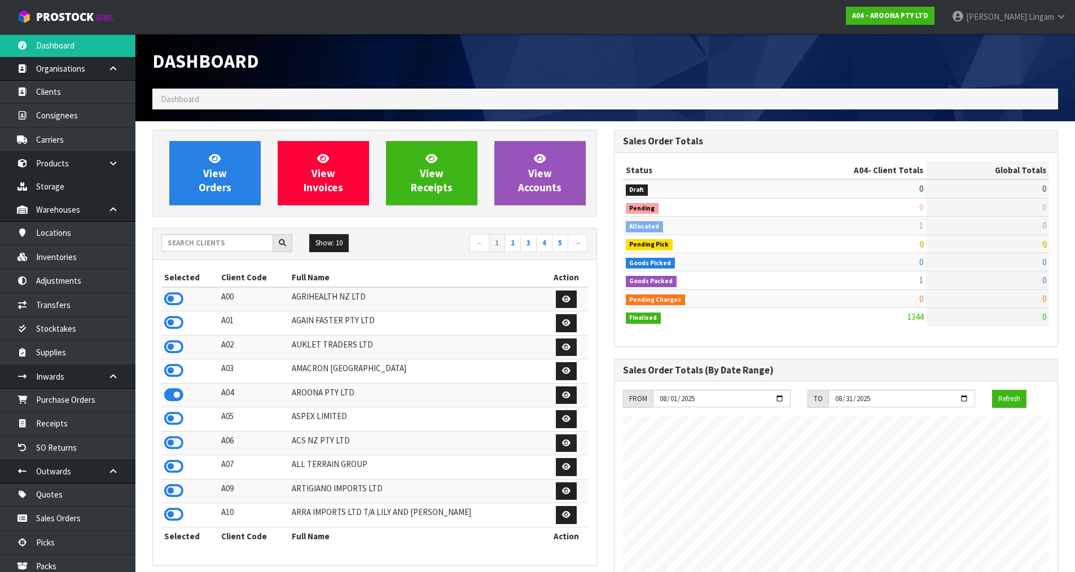
scroll to position [690, 461]
click at [231, 243] on input "text" at bounding box center [217, 242] width 112 height 17
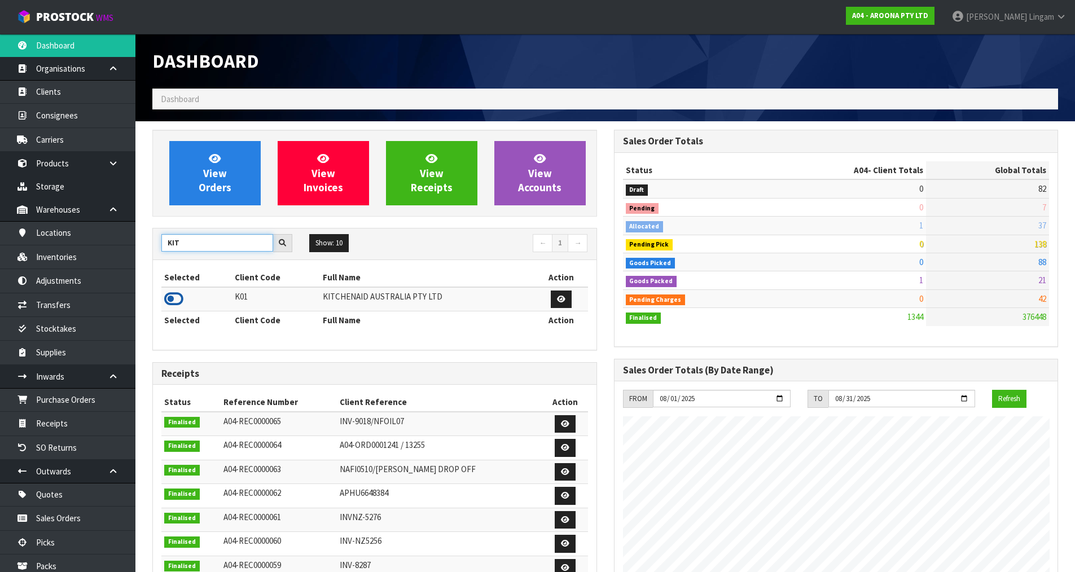
type input "KIT"
click at [178, 297] on icon at bounding box center [173, 299] width 19 height 17
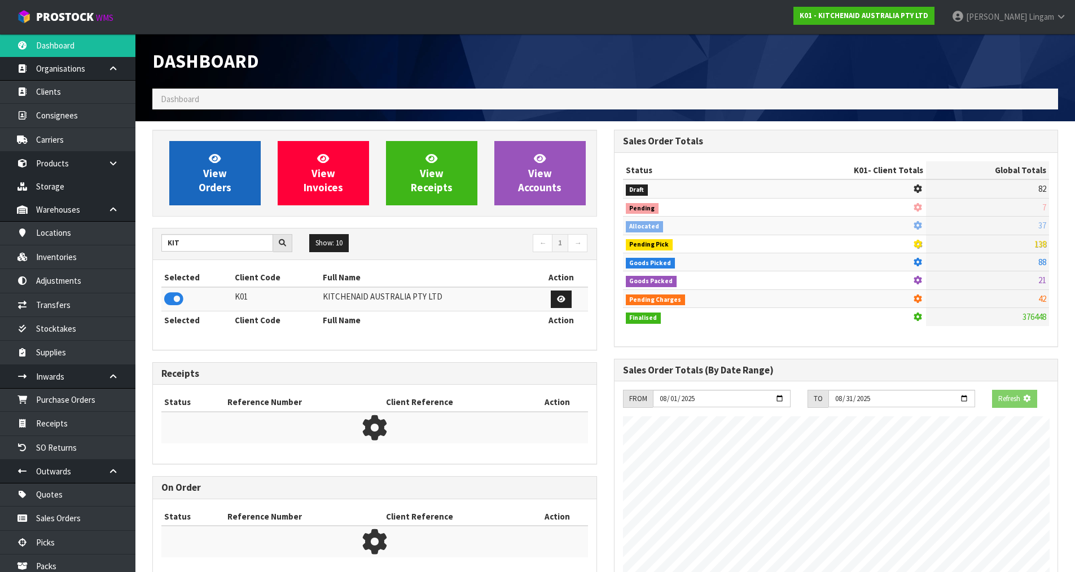
scroll to position [703, 461]
click at [214, 183] on span "View Orders" at bounding box center [215, 173] width 33 height 42
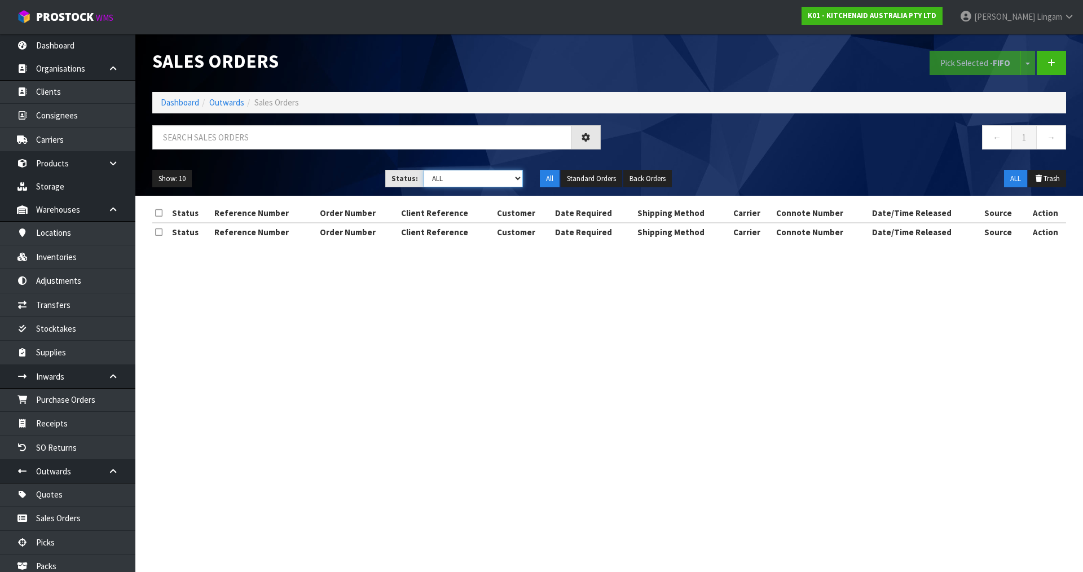
click at [505, 176] on select "Draft Pending Allocated Pending Pick Goods Picked Goods Packed Pending Charges …" at bounding box center [474, 178] width 100 height 17
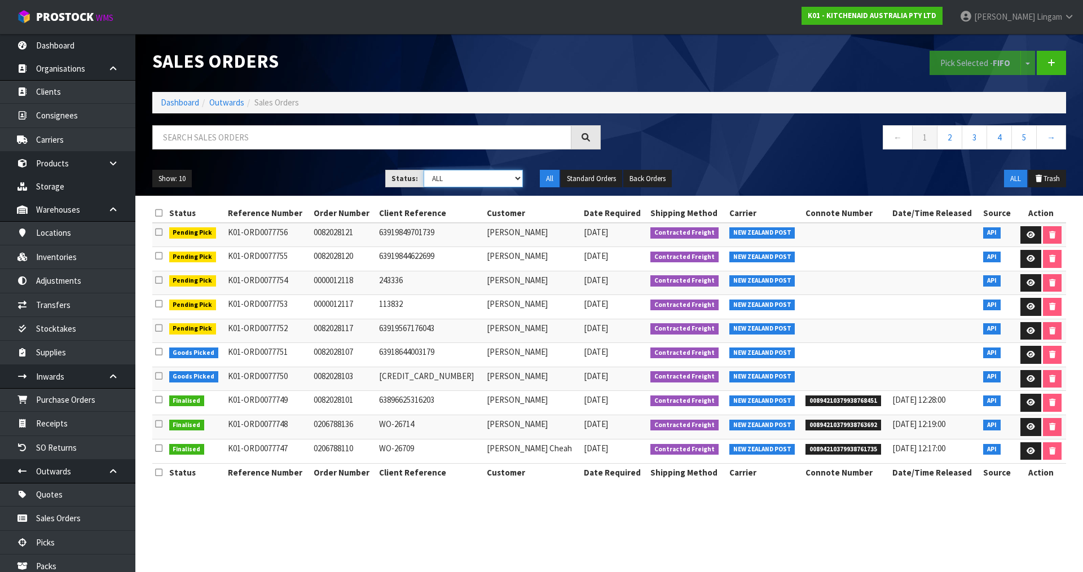
select select "string:6"
click at [424, 170] on select "Draft Pending Allocated Pending Pick Goods Picked Goods Packed Pending Charges …" at bounding box center [474, 178] width 100 height 17
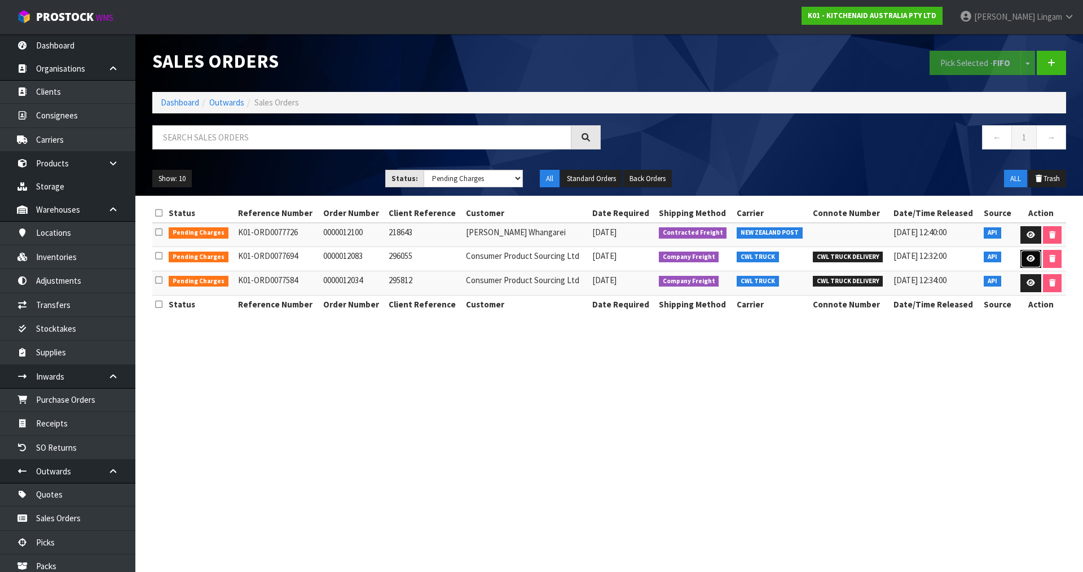
click at [1031, 256] on icon at bounding box center [1031, 258] width 8 height 7
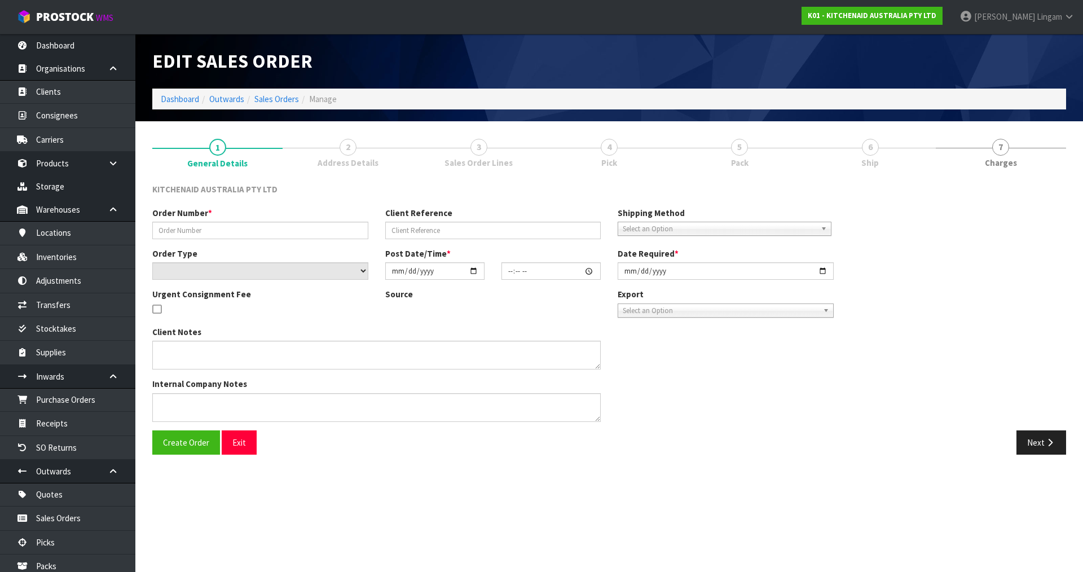
type input "0000012083"
type input "296055"
select select "number:0"
type input "[DATE]"
type input "13:32:15.000"
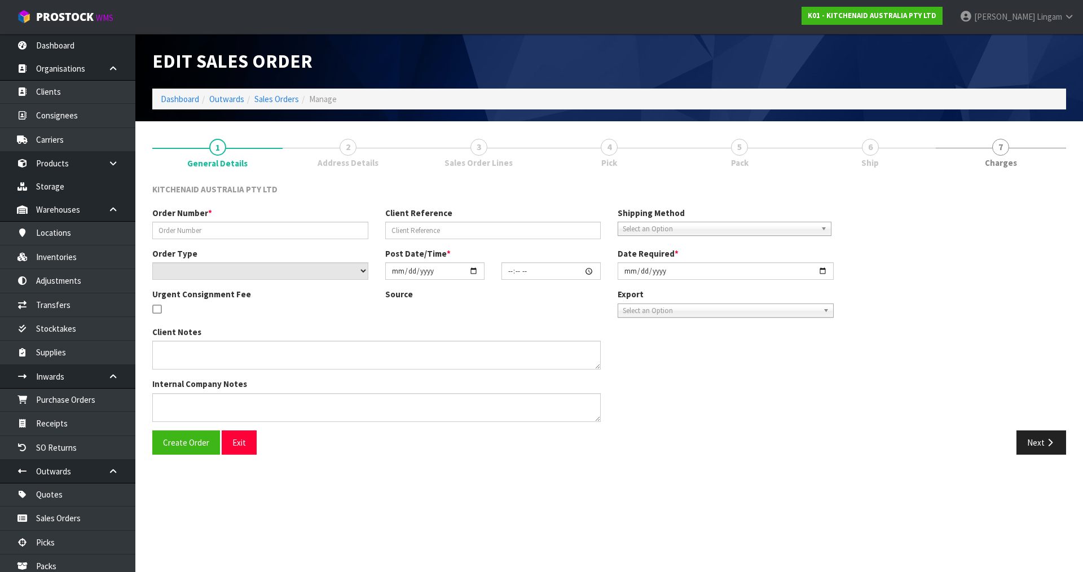
type input "[DATE]"
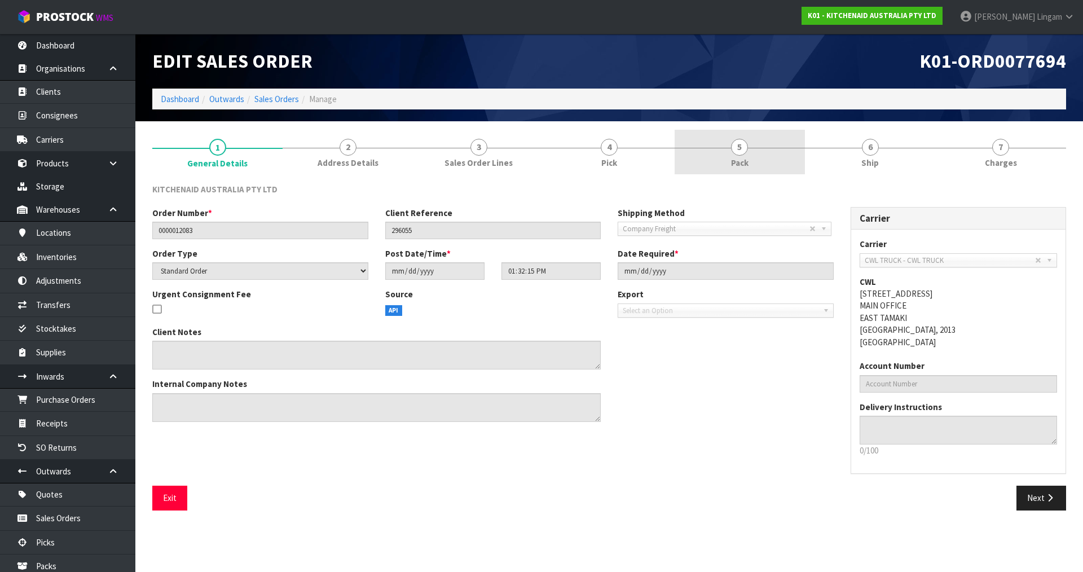
click at [774, 135] on link "5 Pack" at bounding box center [740, 152] width 130 height 45
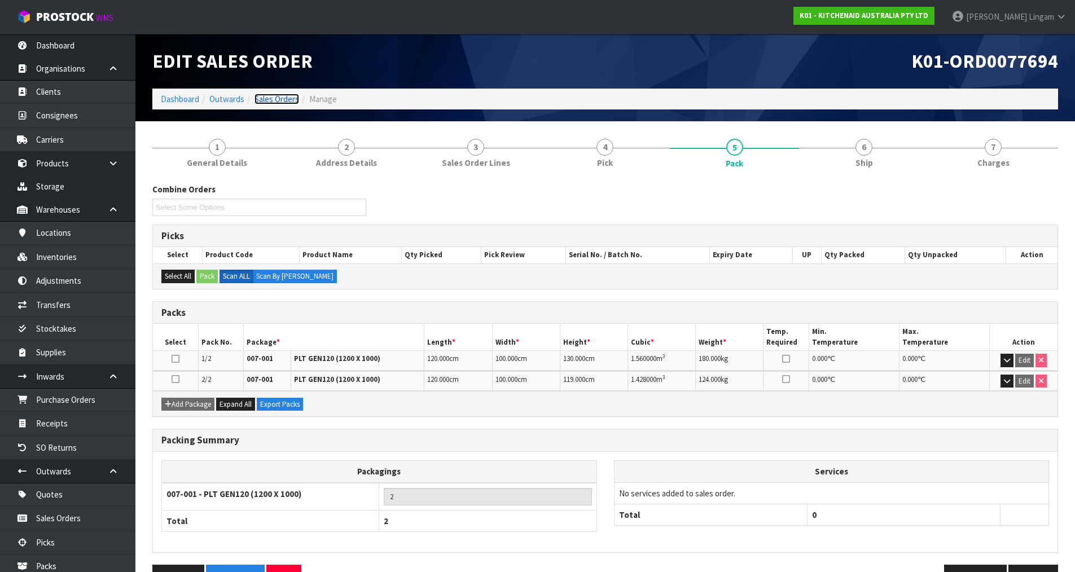
click at [279, 100] on link "Sales Orders" at bounding box center [276, 99] width 45 height 11
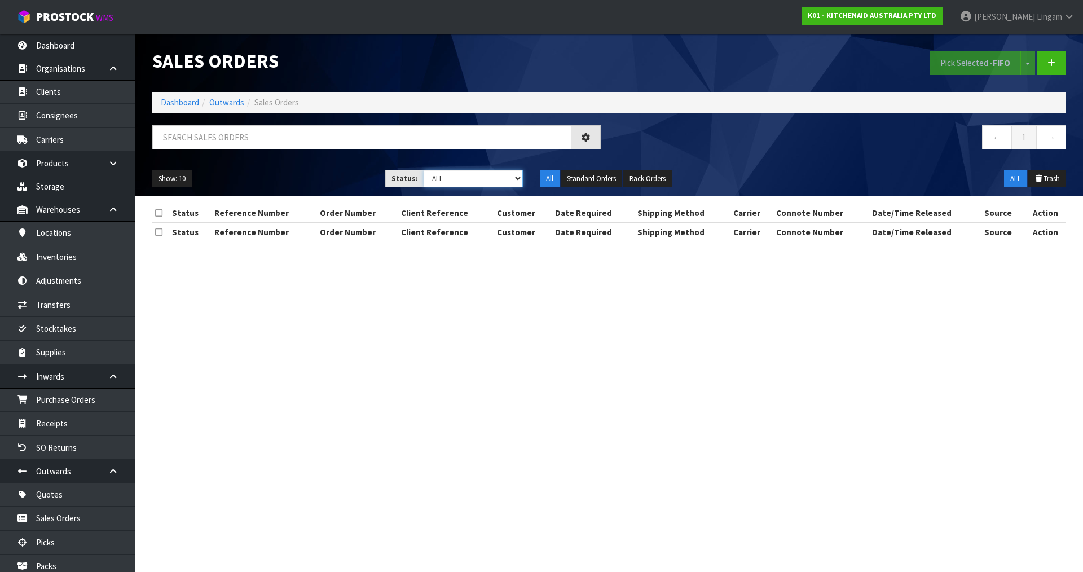
click at [509, 178] on select "Draft Pending Allocated Pending Pick Goods Picked Goods Packed Pending Charges …" at bounding box center [474, 178] width 100 height 17
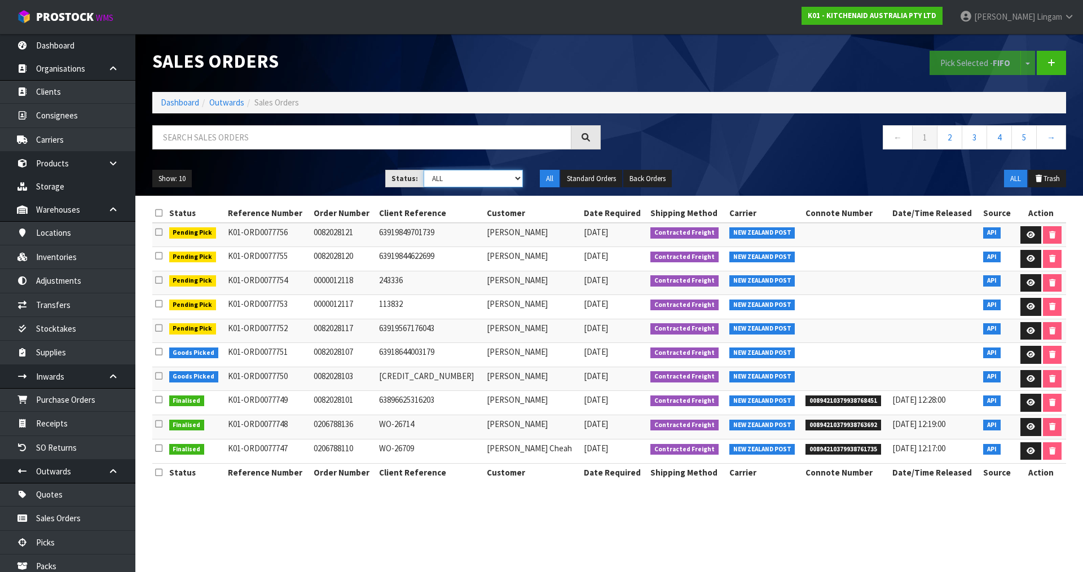
select select "string:6"
click at [424, 170] on select "Draft Pending Allocated Pending Pick Goods Picked Goods Packed Pending Charges …" at bounding box center [474, 178] width 100 height 17
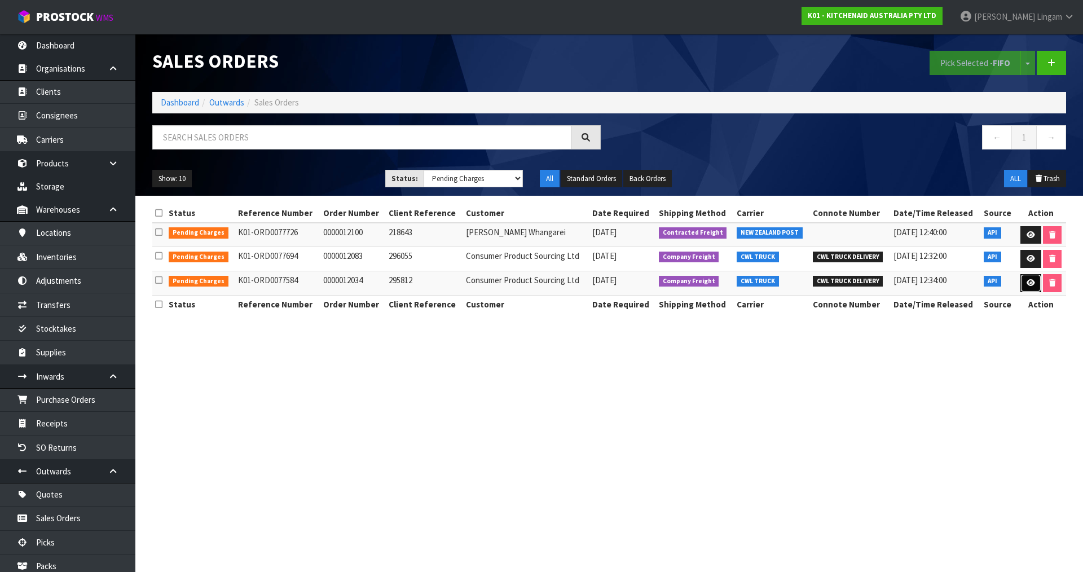
click at [1020, 285] on link at bounding box center [1030, 283] width 21 height 18
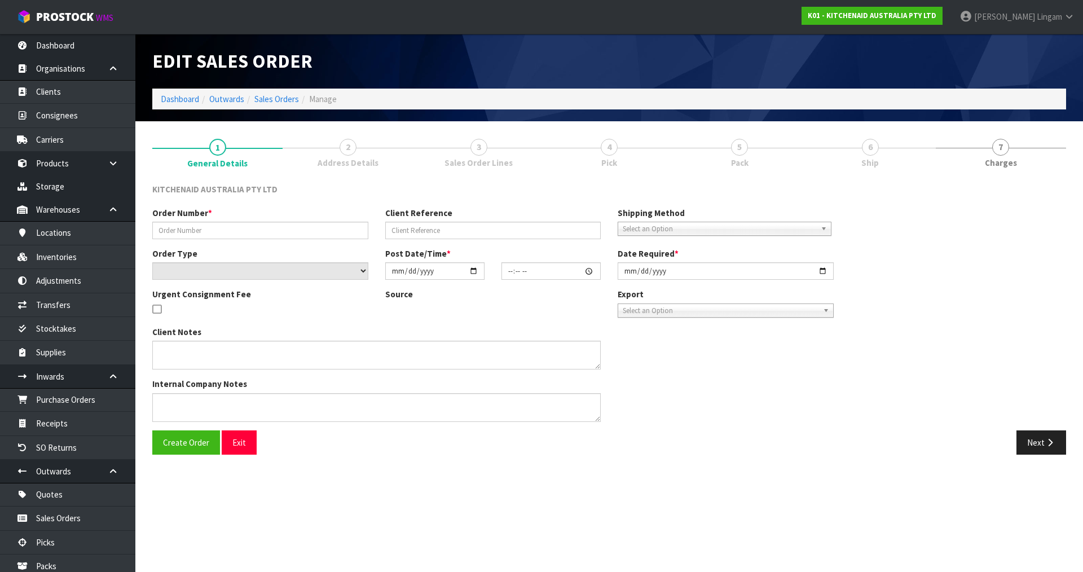
type input "0000012034"
type input "295812"
select select "number:0"
type input "2025-08-07"
type input "11:33:05.000"
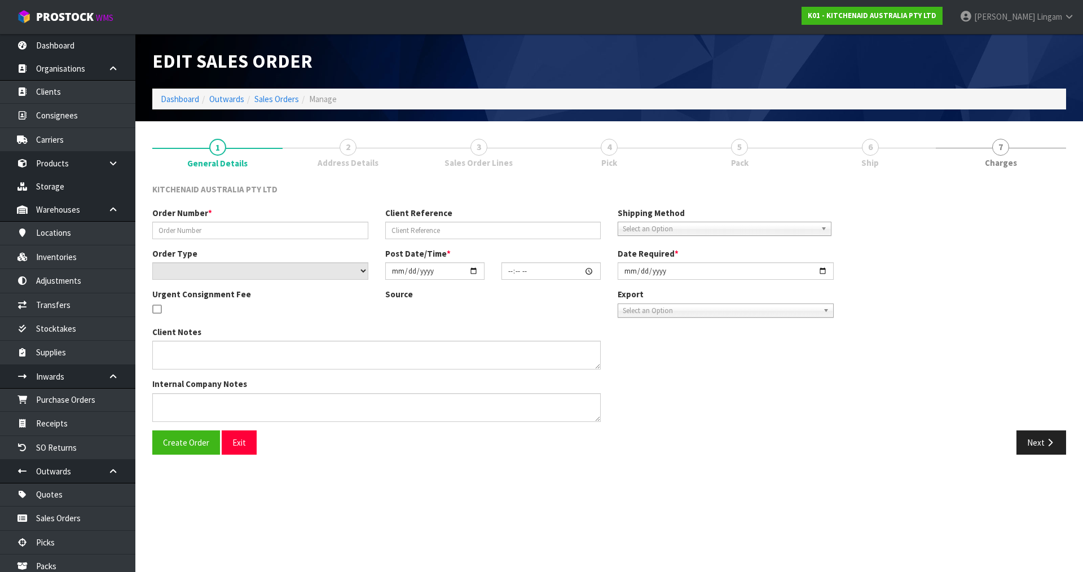
type input "2025-08-07"
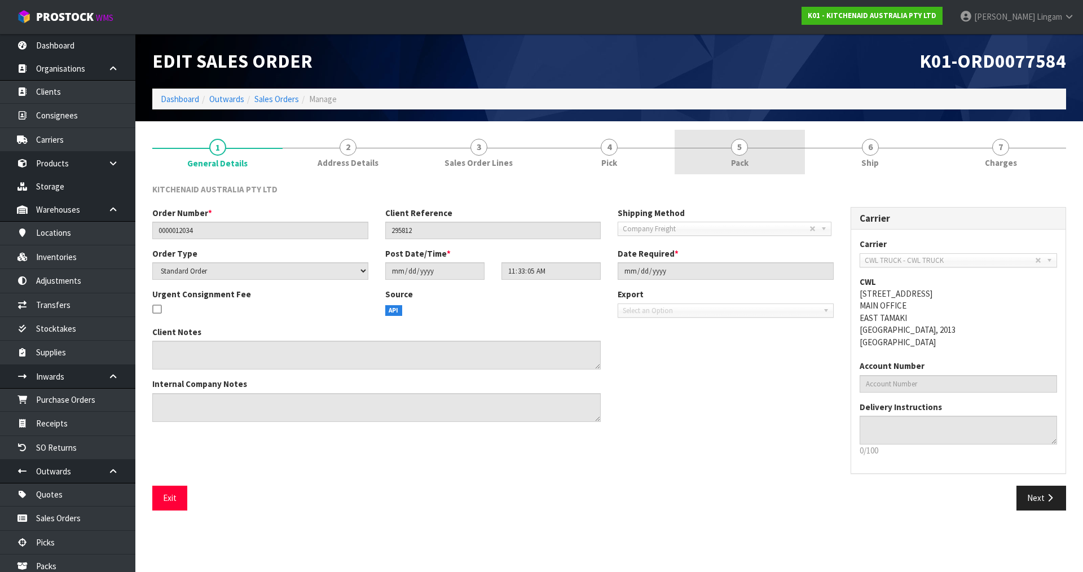
click at [751, 160] on link "5 Pack" at bounding box center [740, 152] width 130 height 45
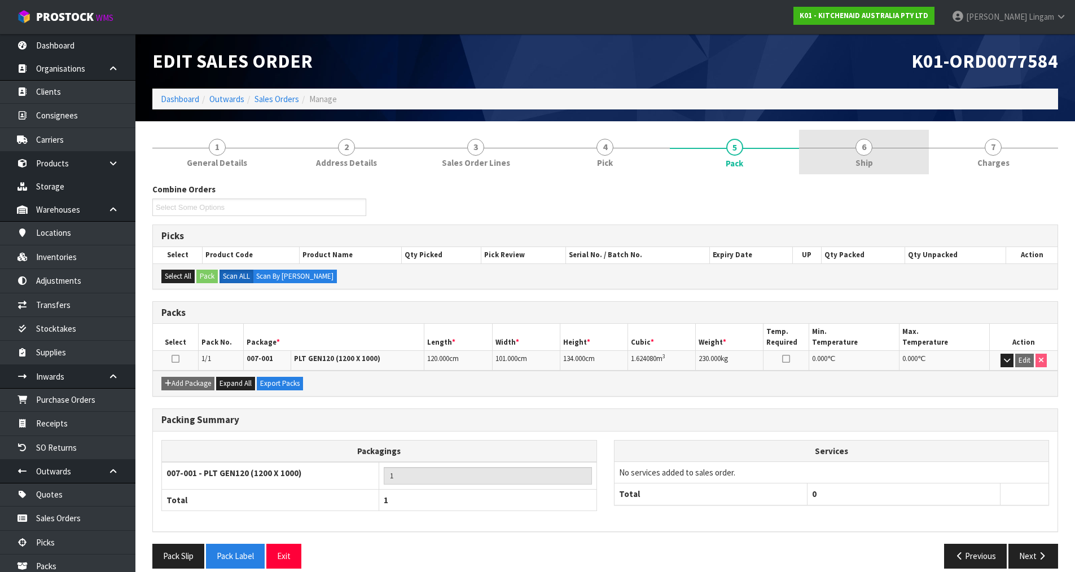
click at [870, 167] on span "Ship" at bounding box center [863, 163] width 17 height 12
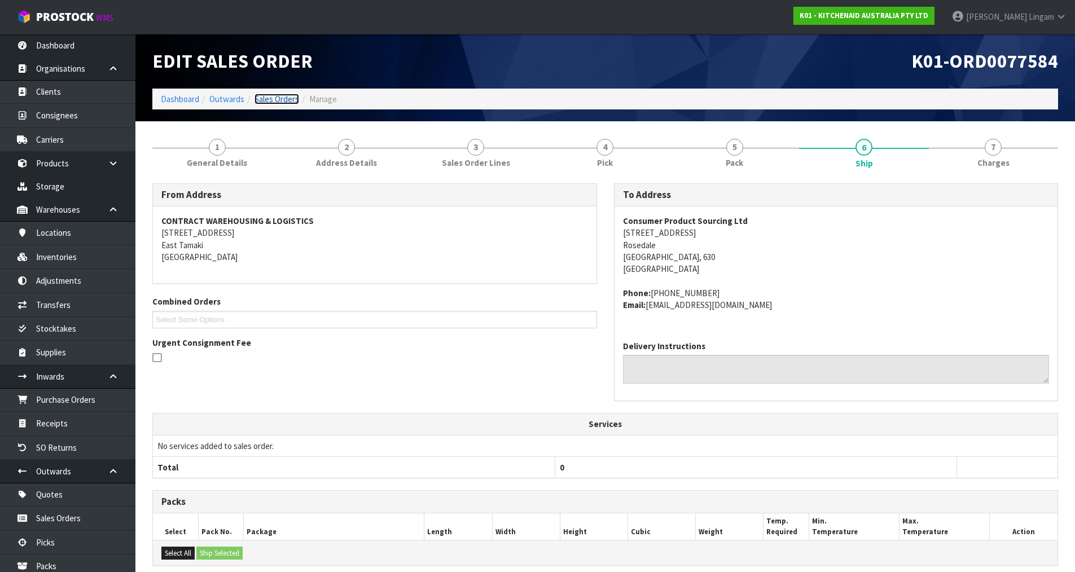
click at [270, 99] on link "Sales Orders" at bounding box center [276, 99] width 45 height 11
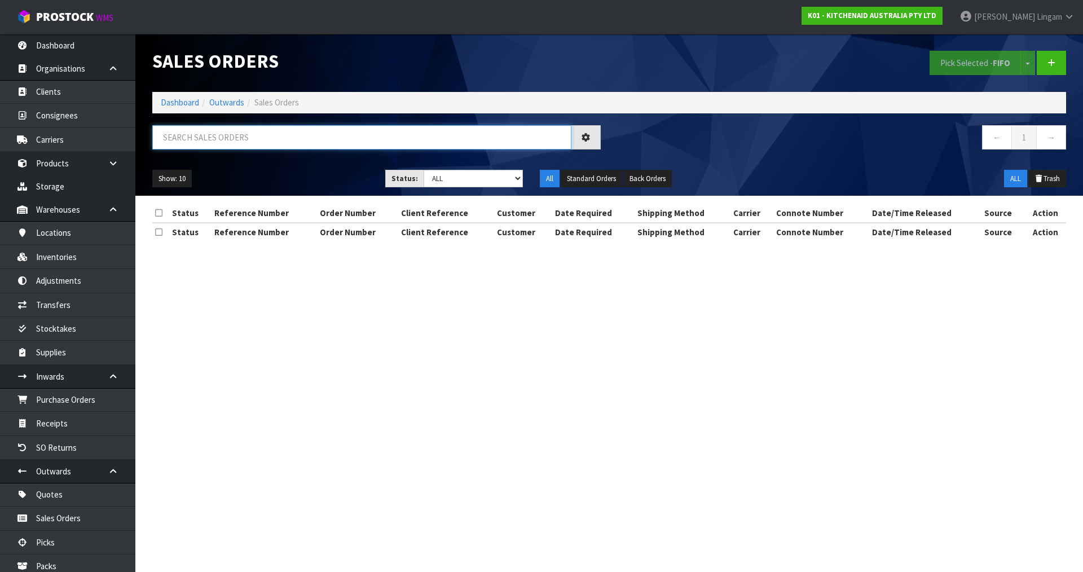
click at [297, 142] on input "text" at bounding box center [361, 137] width 419 height 24
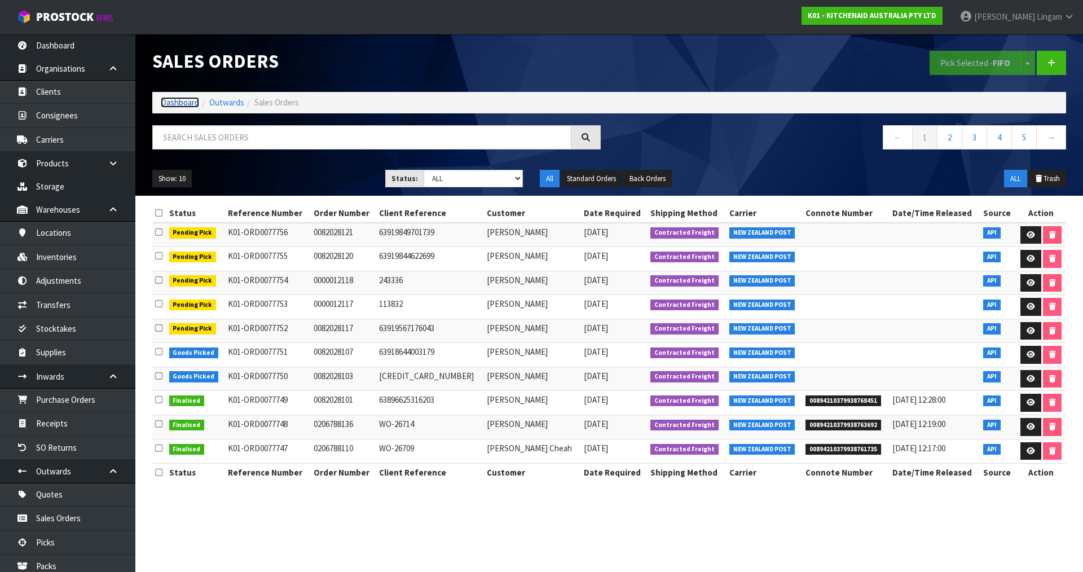
click at [188, 102] on link "Dashboard" at bounding box center [180, 102] width 38 height 11
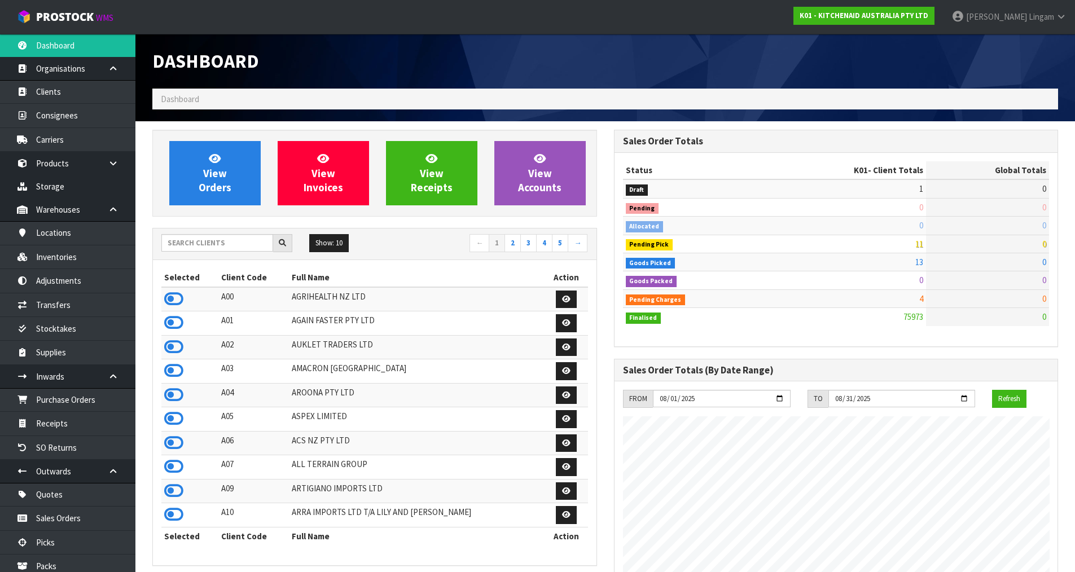
scroll to position [855, 461]
click at [238, 180] on link "View Orders" at bounding box center [214, 173] width 91 height 64
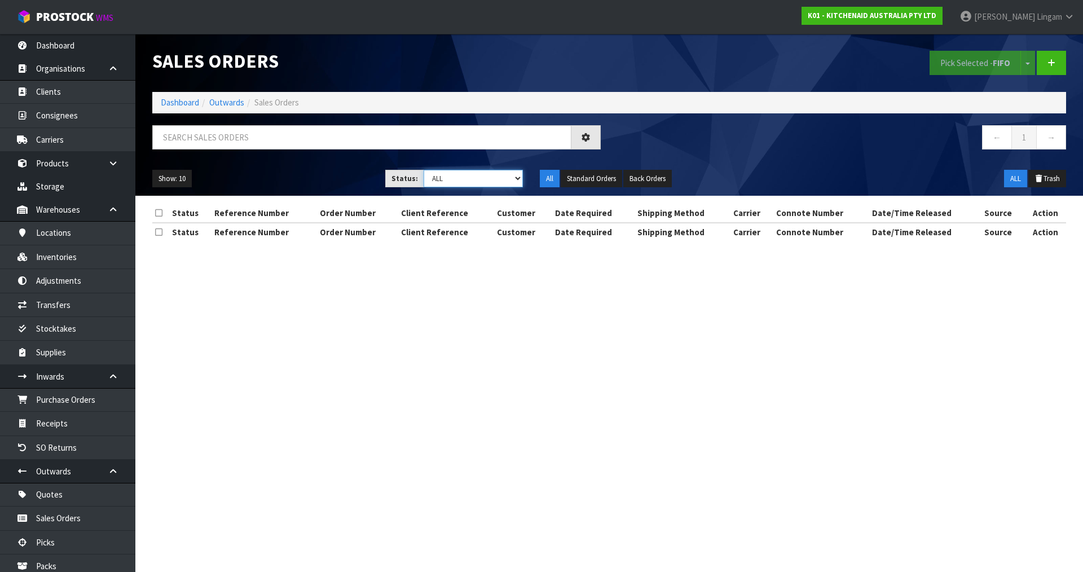
click at [517, 170] on select "Draft Pending Allocated Pending Pick Goods Picked Goods Packed Pending Charges …" at bounding box center [474, 178] width 100 height 17
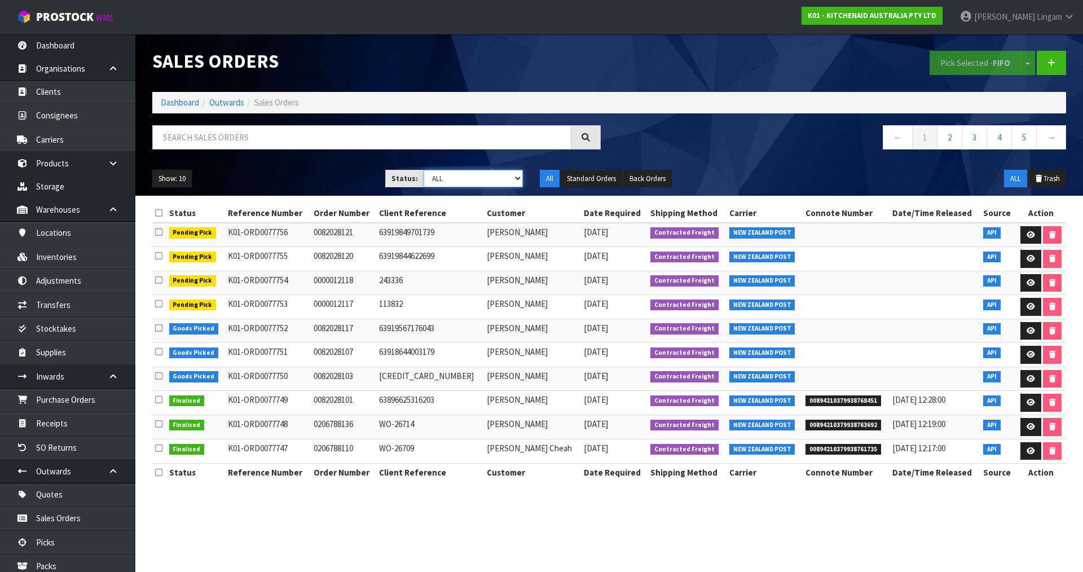
select select "string:6"
click at [424, 170] on select "Draft Pending Allocated Pending Pick Goods Picked Goods Packed Pending Charges …" at bounding box center [474, 178] width 100 height 17
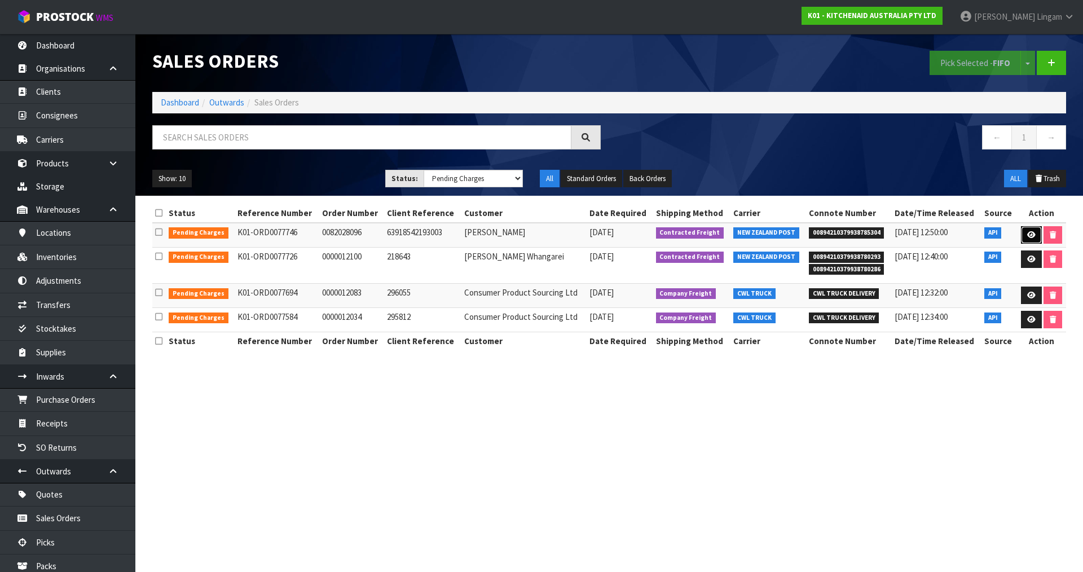
click at [1029, 232] on icon at bounding box center [1031, 234] width 8 height 7
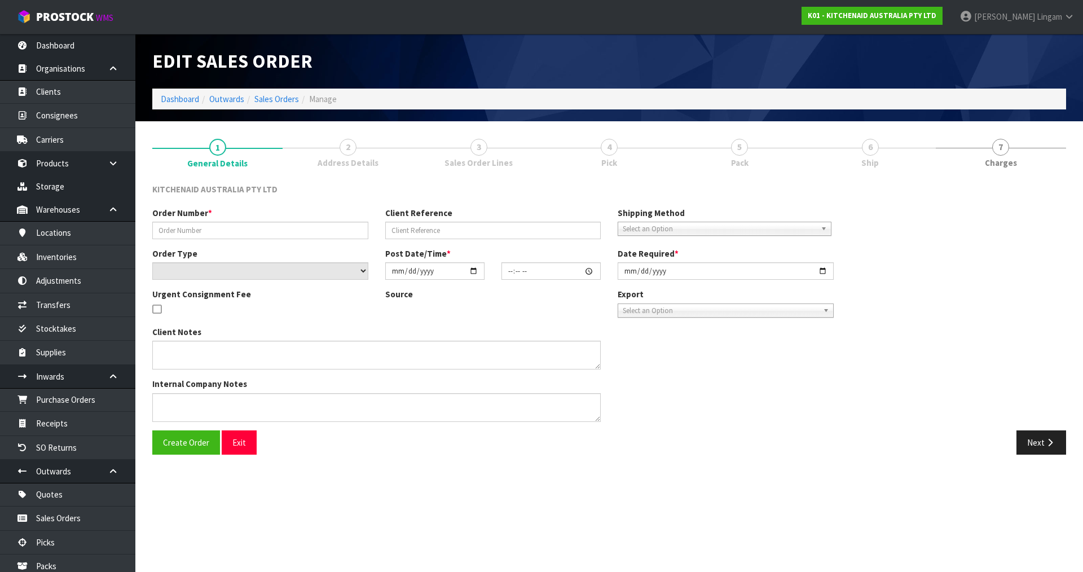
type input "0082028096"
type input "63918542193003"
select select "number:0"
type input "[DATE]"
type input "19:37:37.000"
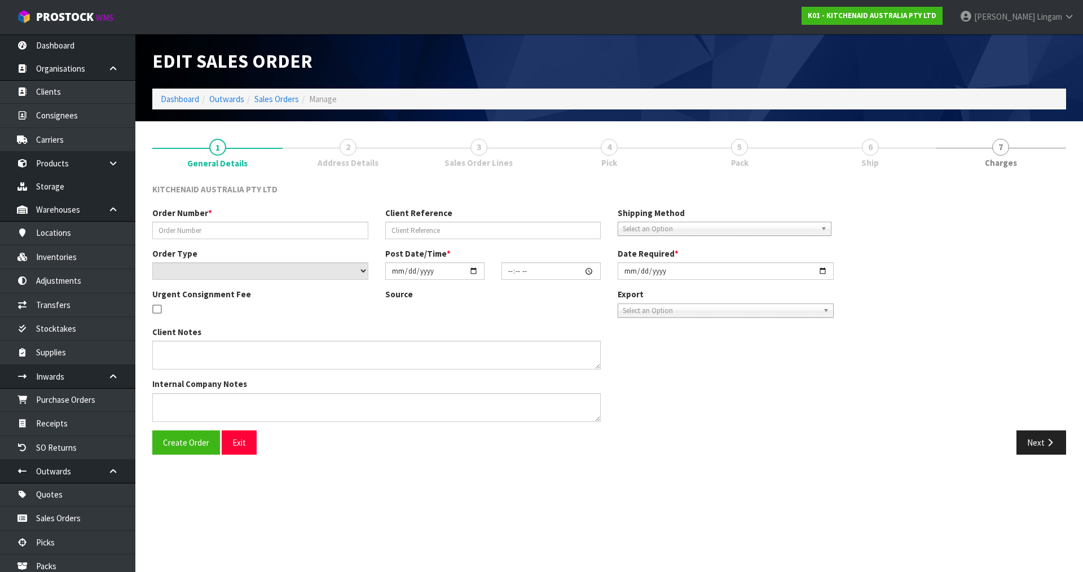
type input "[DATE]"
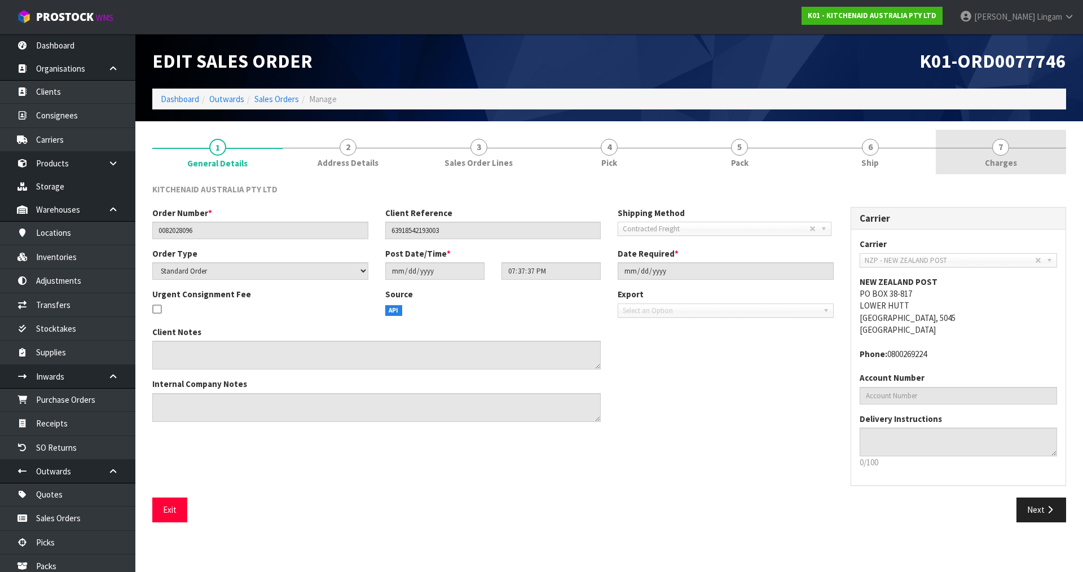
click at [1014, 157] on span "Charges" at bounding box center [1001, 163] width 32 height 12
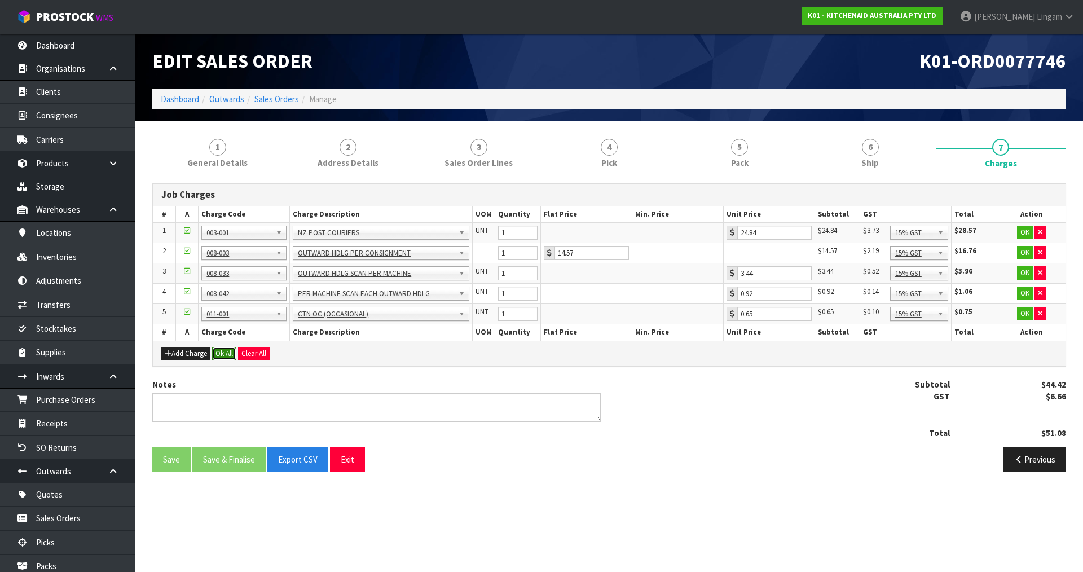
click at [222, 354] on button "Ok All" at bounding box center [224, 354] width 24 height 14
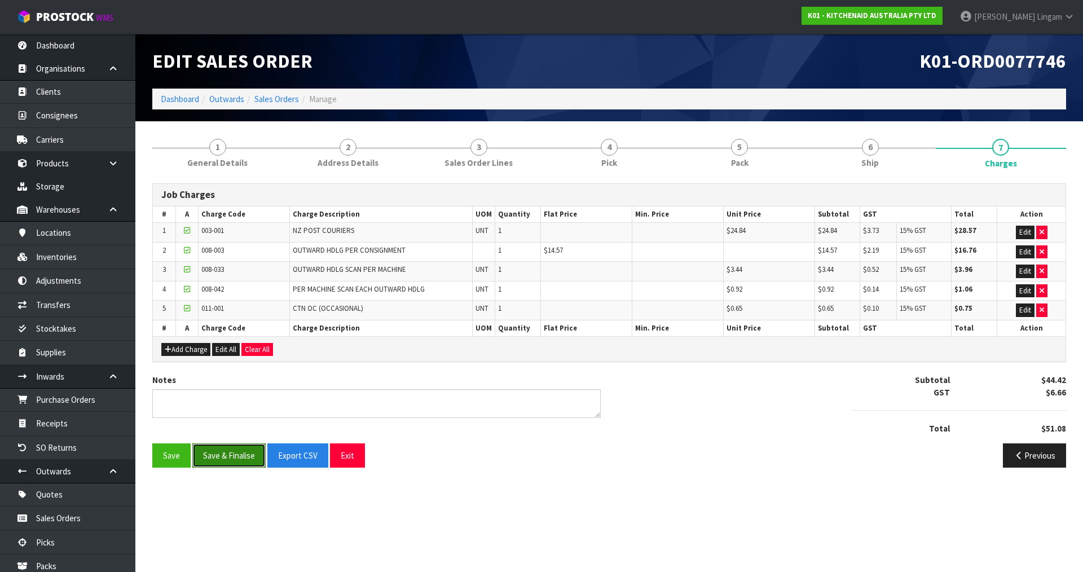
click at [249, 463] on button "Save & Finalise" at bounding box center [228, 455] width 73 height 24
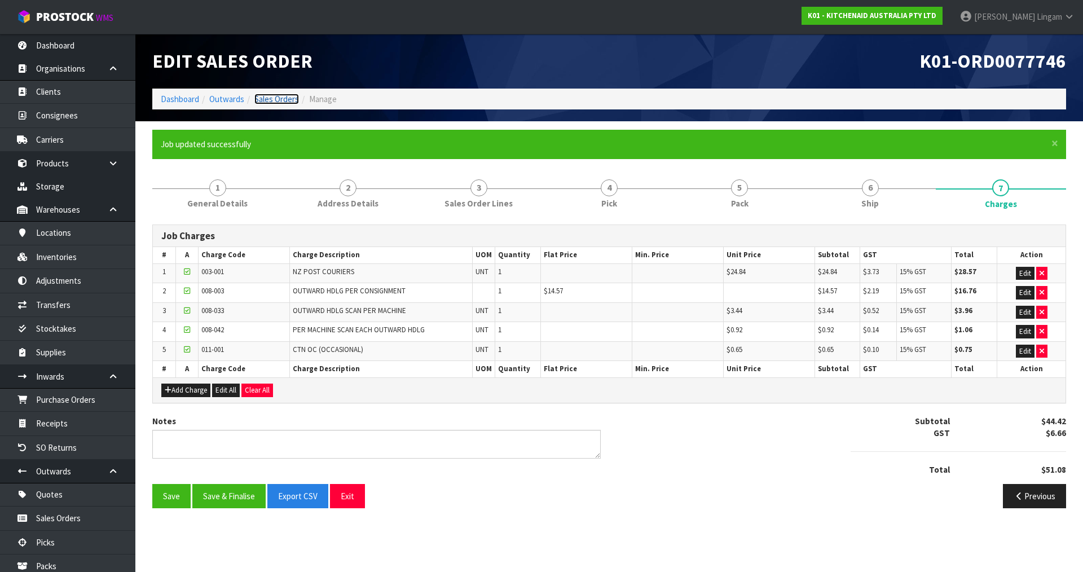
click at [289, 100] on link "Sales Orders" at bounding box center [276, 99] width 45 height 11
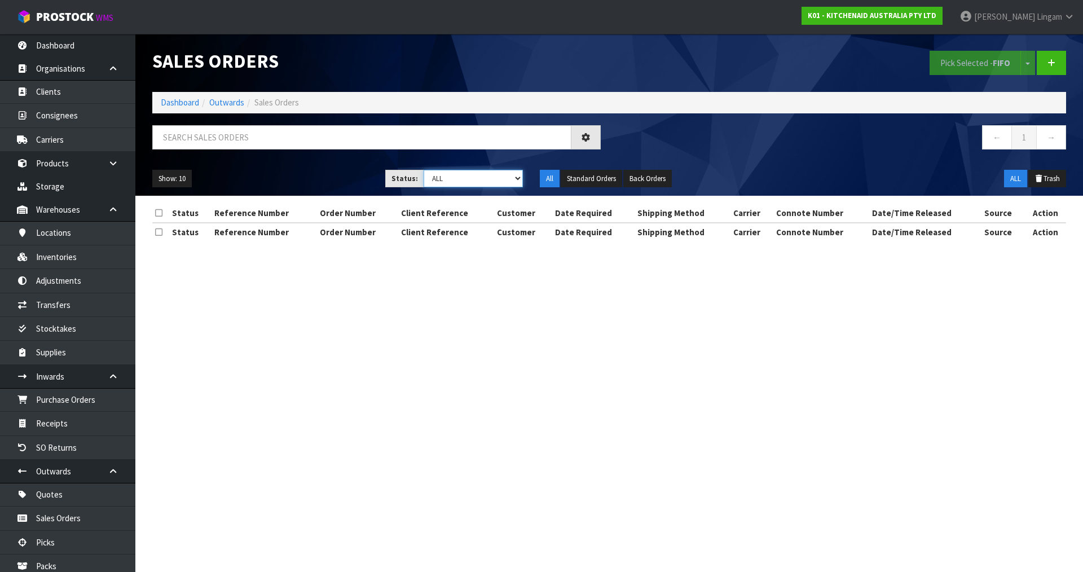
click at [499, 179] on select "Draft Pending Allocated Pending Pick Goods Picked Goods Packed Pending Charges …" at bounding box center [474, 178] width 100 height 17
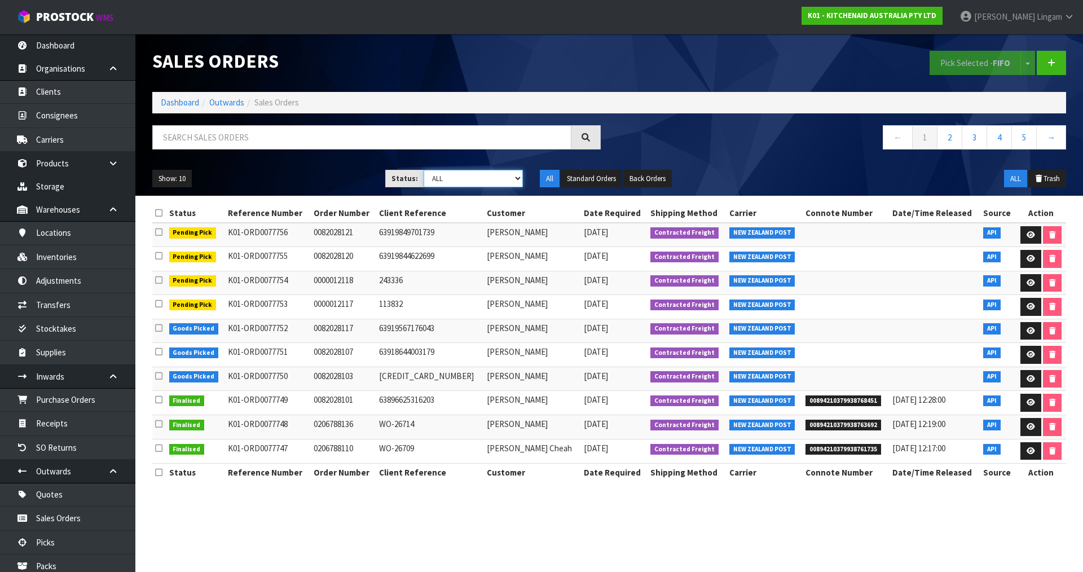
select select "string:6"
click at [424, 170] on select "Draft Pending Allocated Pending Pick Goods Picked Goods Packed Pending Charges …" at bounding box center [474, 178] width 100 height 17
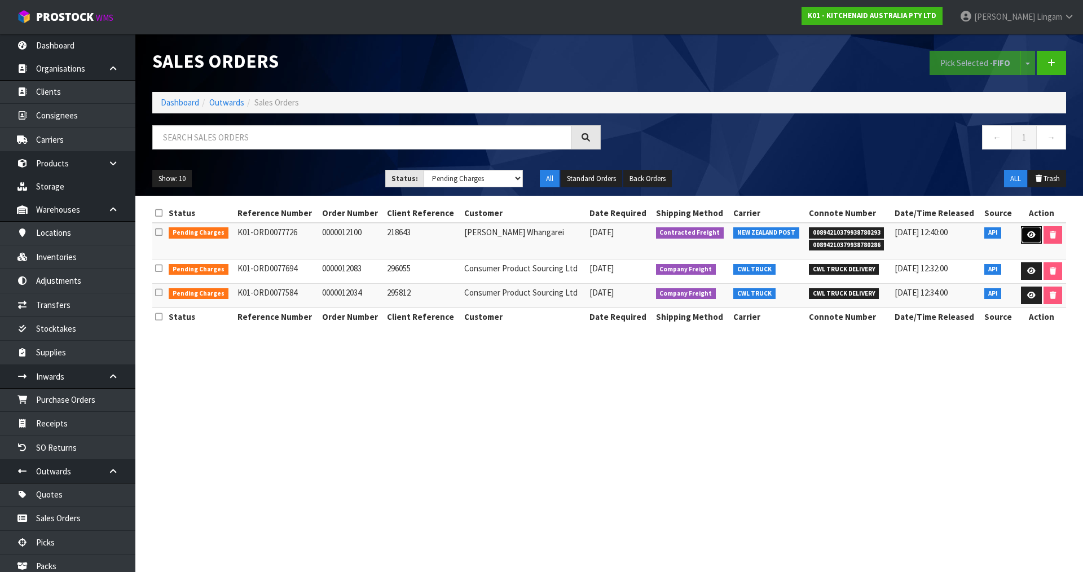
click at [1025, 233] on link at bounding box center [1031, 235] width 21 height 18
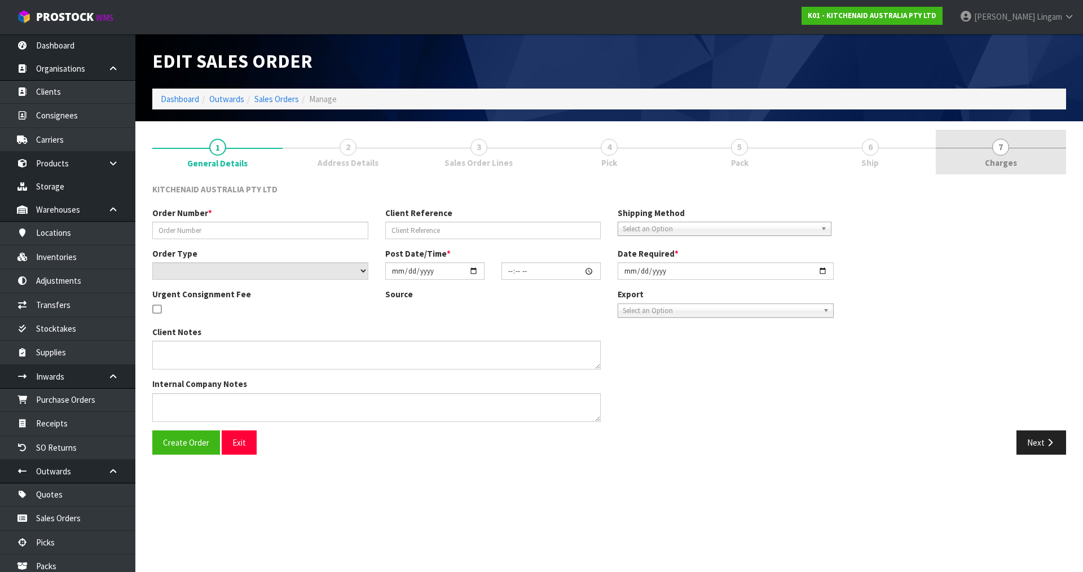
type input "0000012100"
type input "218643"
select select "number:0"
type input "[DATE]"
type input "13:32:27.000"
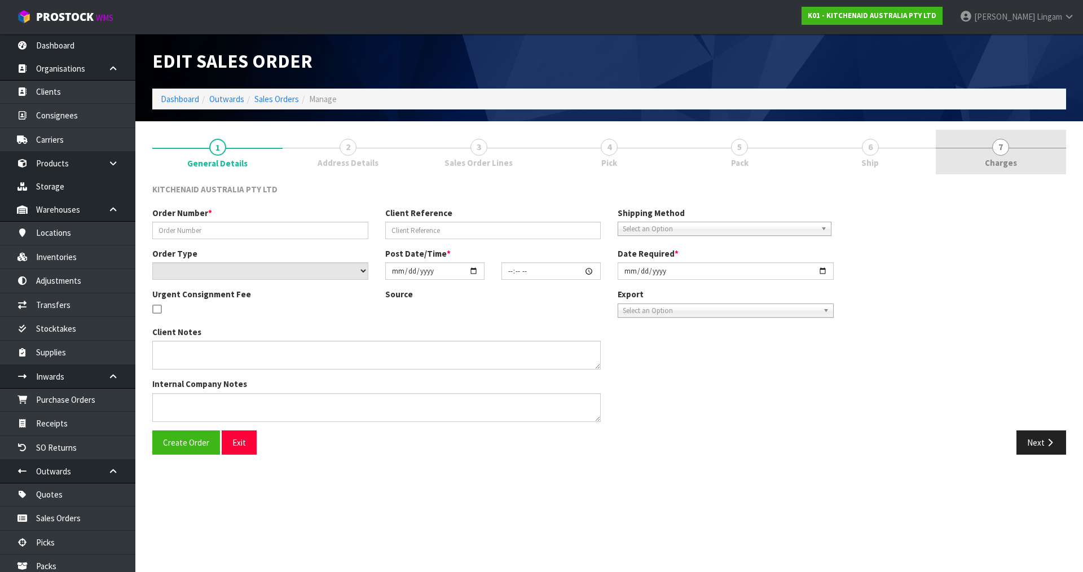
type input "[DATE]"
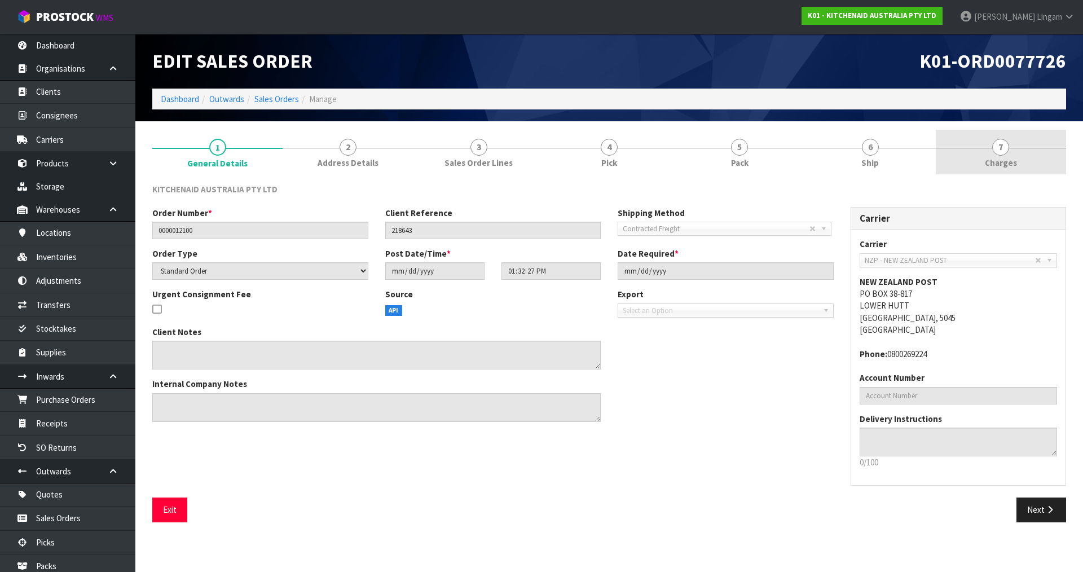
click at [1029, 170] on link "7 [GEOGRAPHIC_DATA]" at bounding box center [1001, 152] width 130 height 45
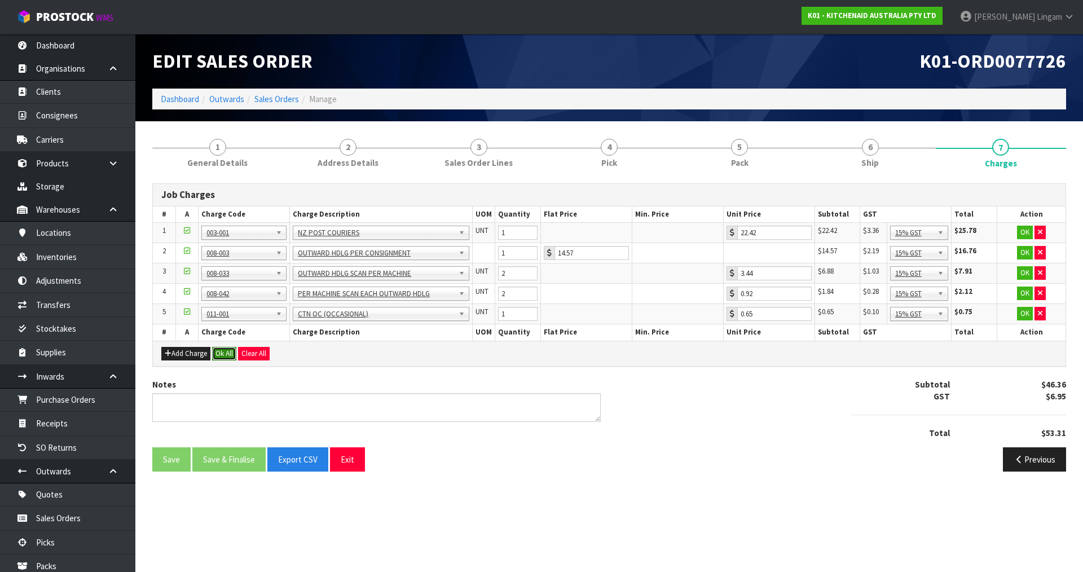
click at [229, 355] on button "Ok All" at bounding box center [224, 354] width 24 height 14
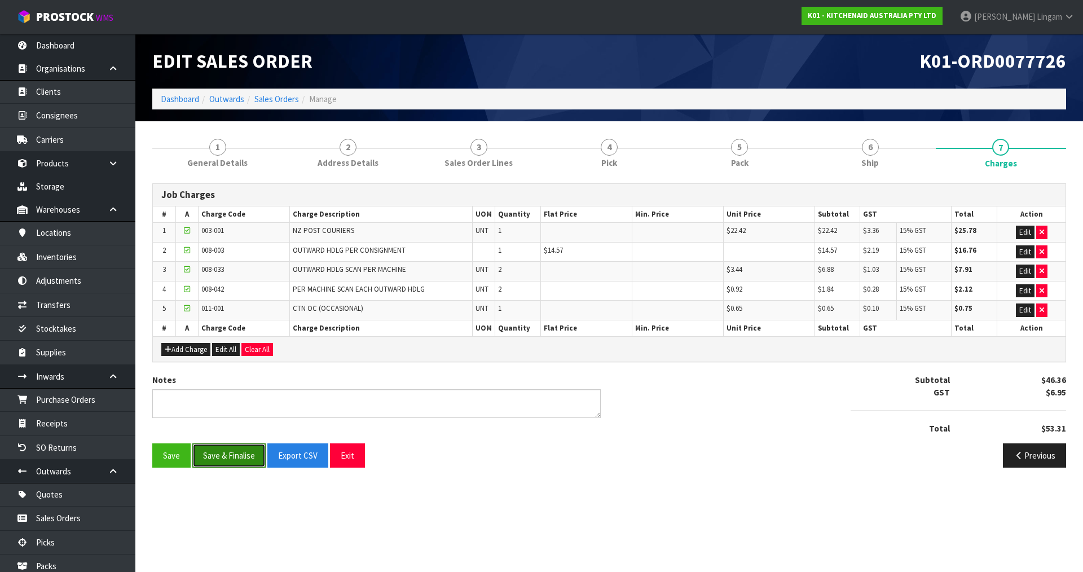
click at [231, 456] on button "Save & Finalise" at bounding box center [228, 455] width 73 height 24
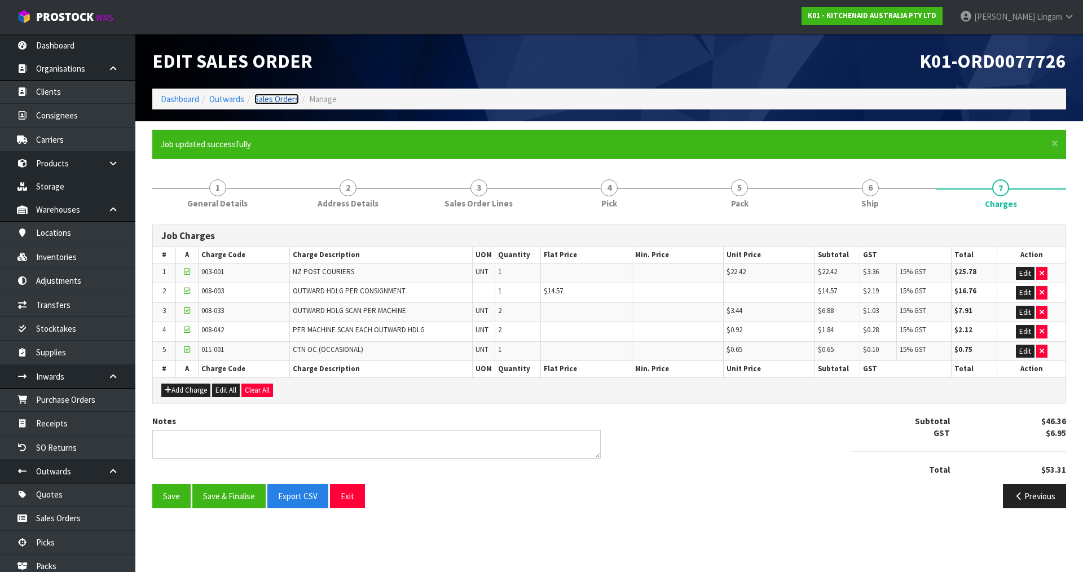
click at [275, 99] on link "Sales Orders" at bounding box center [276, 99] width 45 height 11
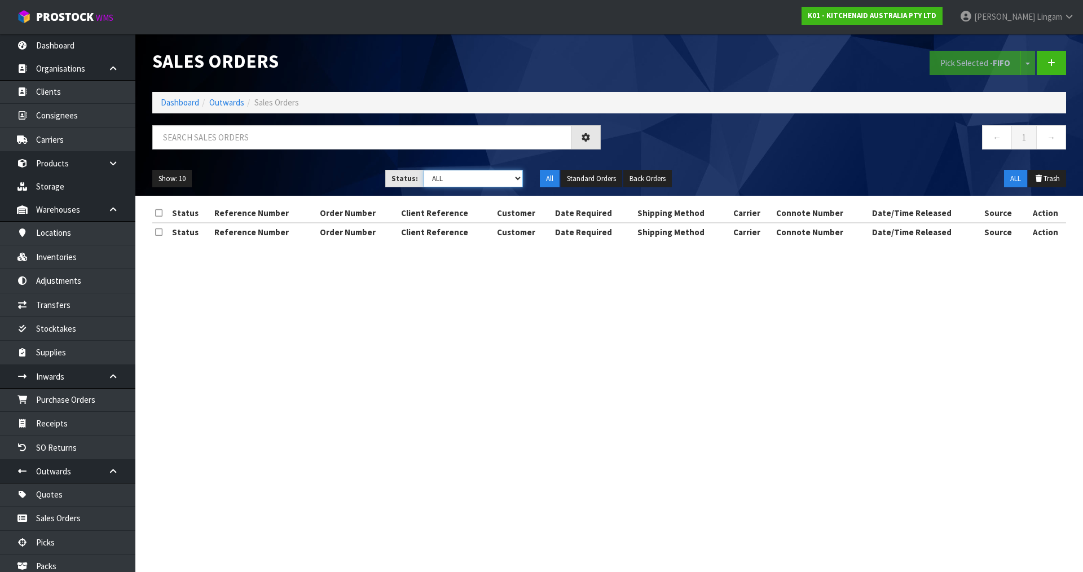
click at [503, 175] on select "Draft Pending Allocated Pending Pick Goods Picked Goods Packed Pending Charges …" at bounding box center [474, 178] width 100 height 17
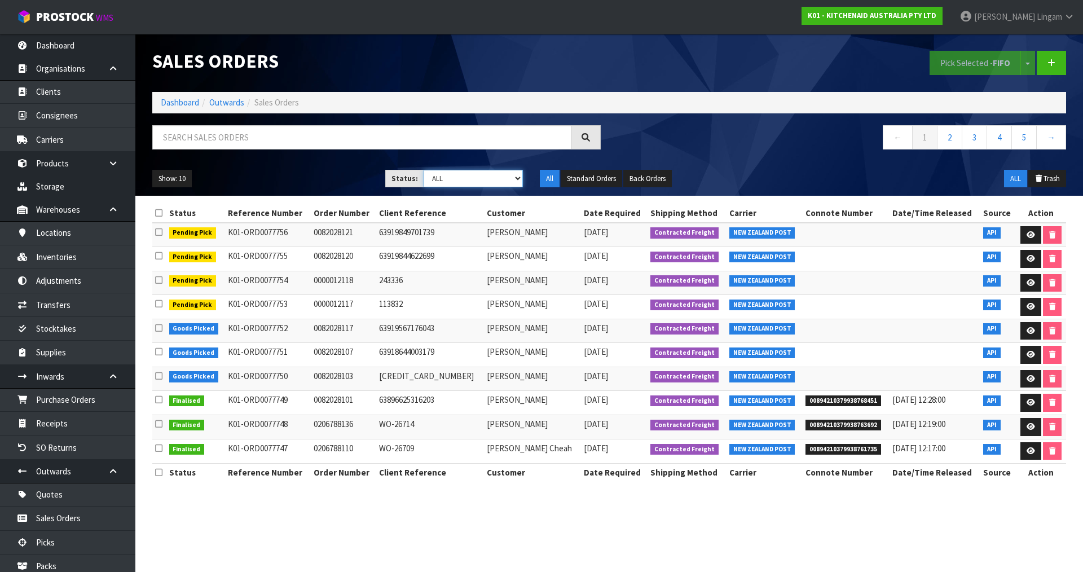
select select "string:6"
click at [424, 170] on select "Draft Pending Allocated Pending Pick Goods Picked Goods Packed Pending Charges …" at bounding box center [474, 178] width 100 height 17
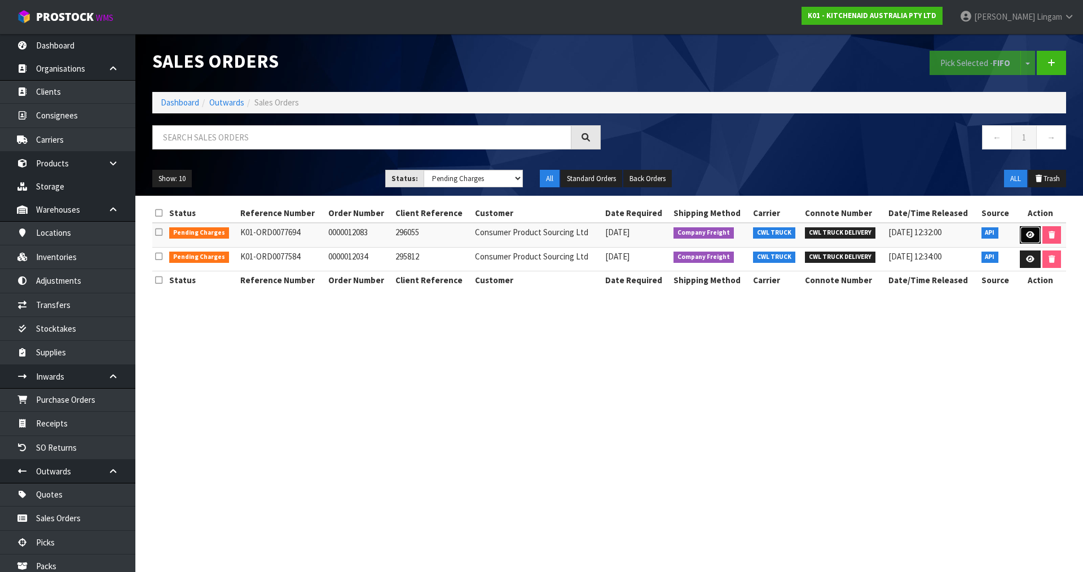
click at [1029, 240] on link at bounding box center [1030, 235] width 21 height 18
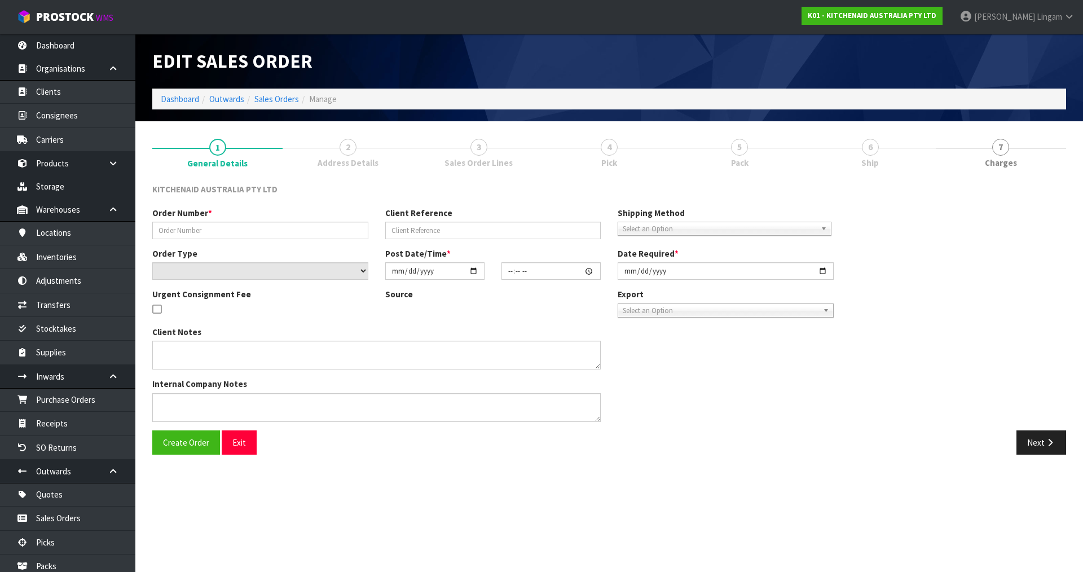
type input "0000012083"
type input "296055"
select select "number:0"
type input "[DATE]"
type input "13:32:15.000"
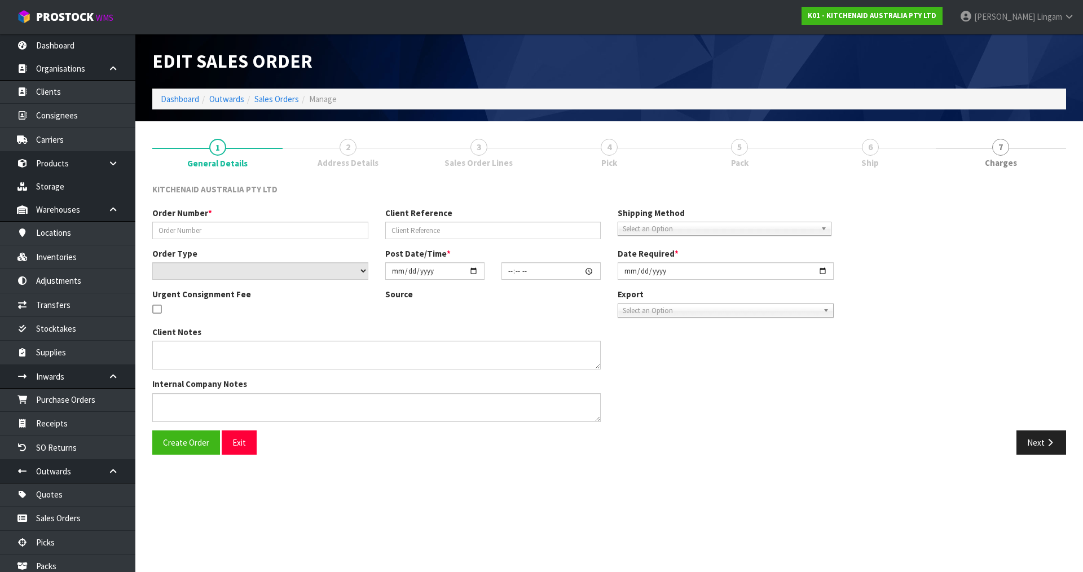
type input "[DATE]"
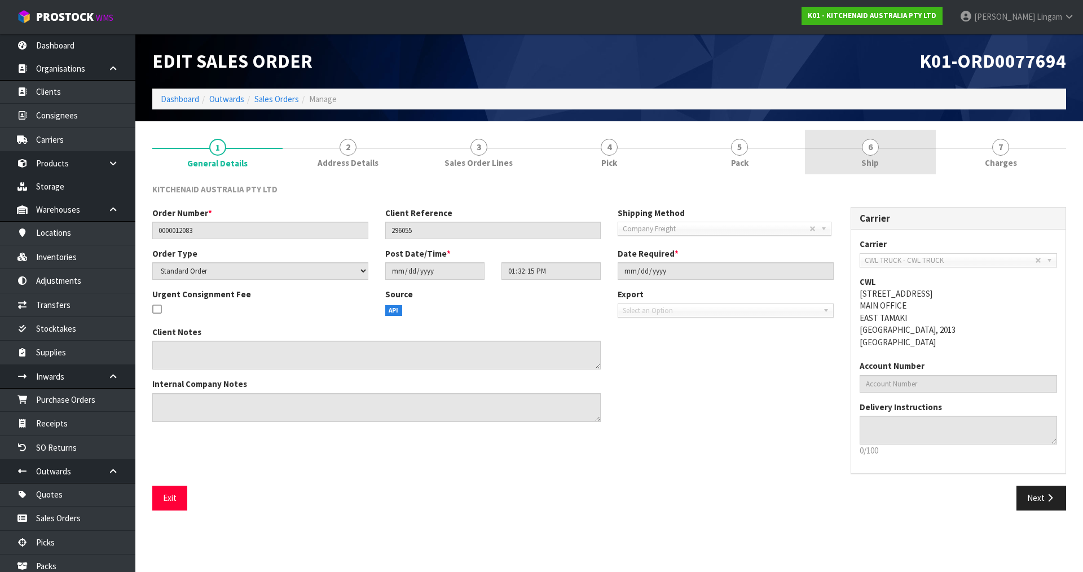
click at [869, 161] on span "Ship" at bounding box center [869, 163] width 17 height 12
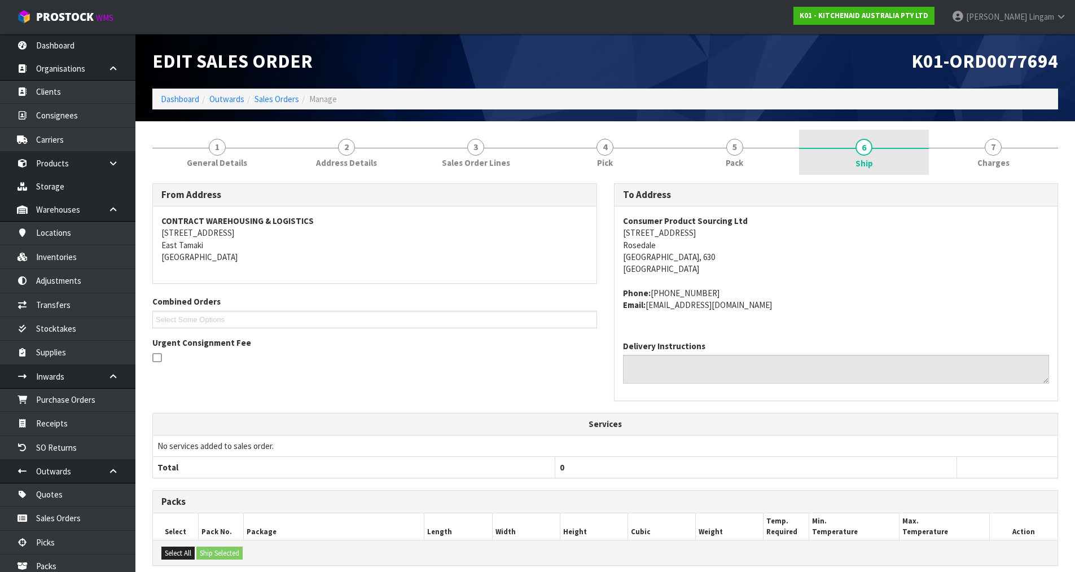
click at [892, 159] on link "6 Ship" at bounding box center [863, 152] width 129 height 45
click at [854, 157] on link "6 Ship" at bounding box center [863, 152] width 129 height 45
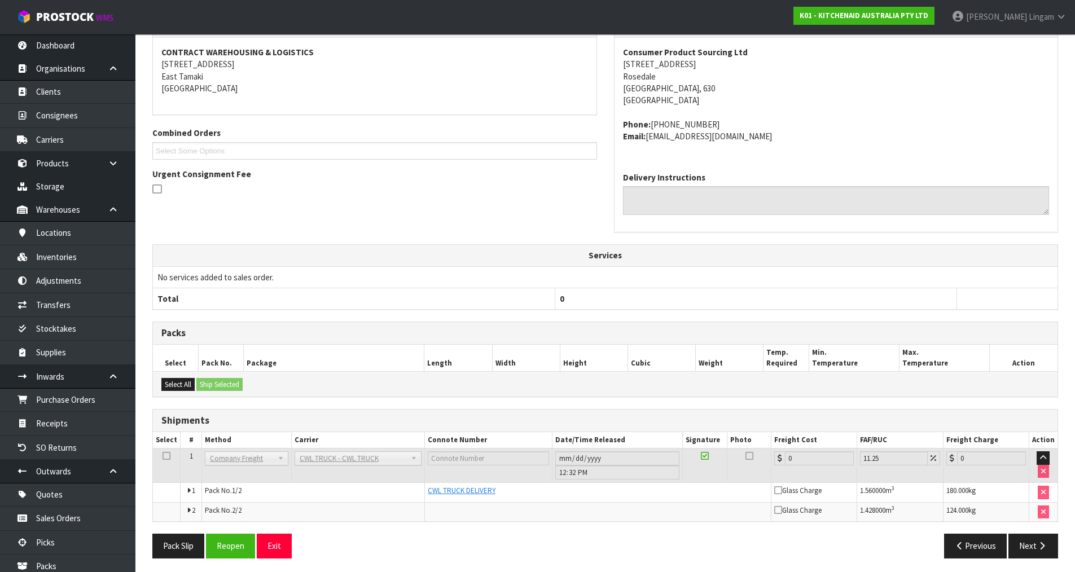
scroll to position [172, 0]
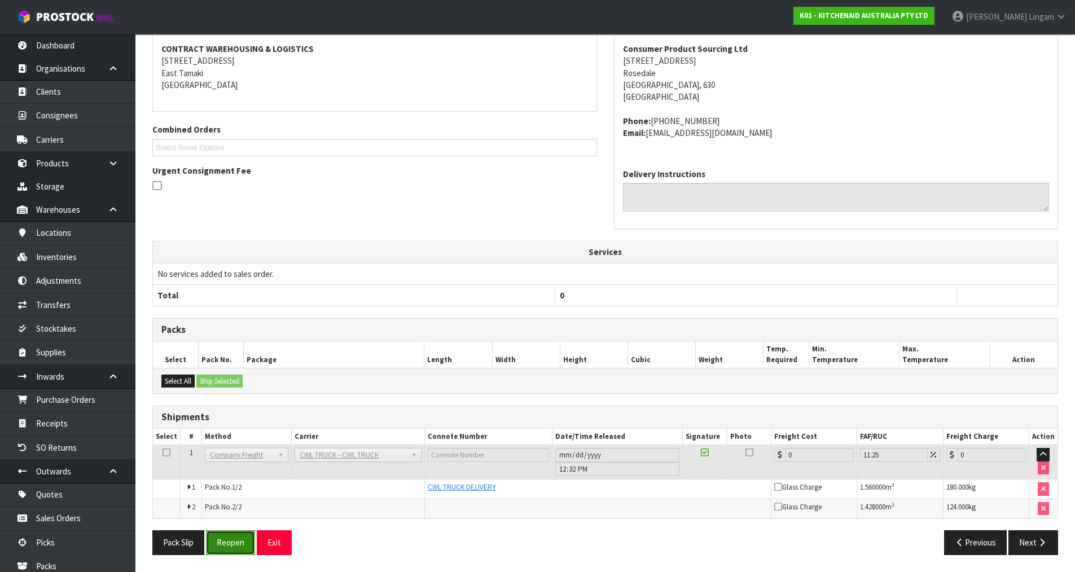
drag, startPoint x: 240, startPoint y: 552, endPoint x: 576, endPoint y: 456, distance: 349.2
click at [241, 552] on button "Reopen" at bounding box center [230, 542] width 49 height 24
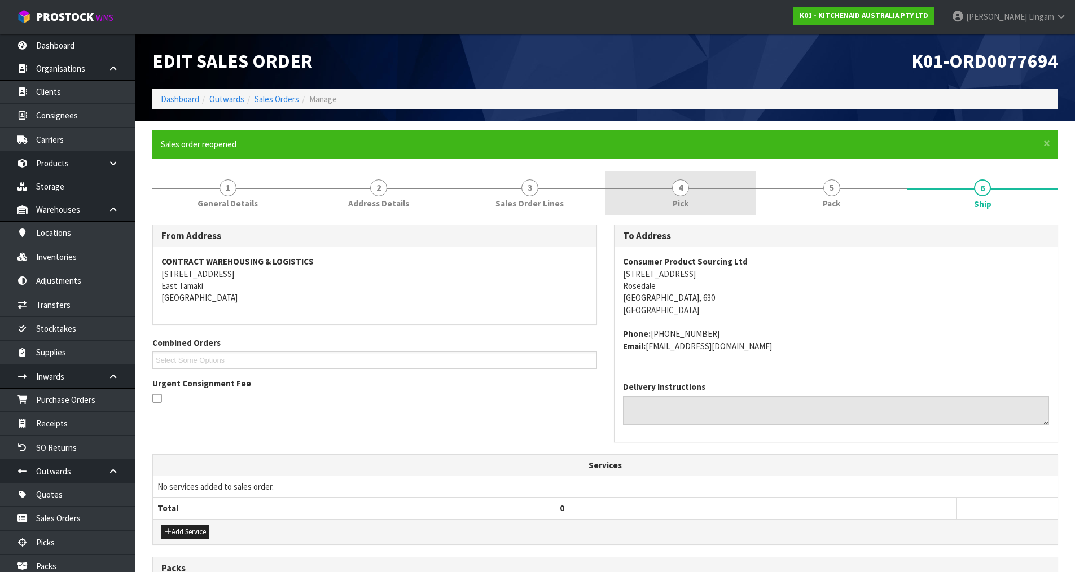
click at [724, 197] on link "4 Pick" at bounding box center [680, 193] width 151 height 45
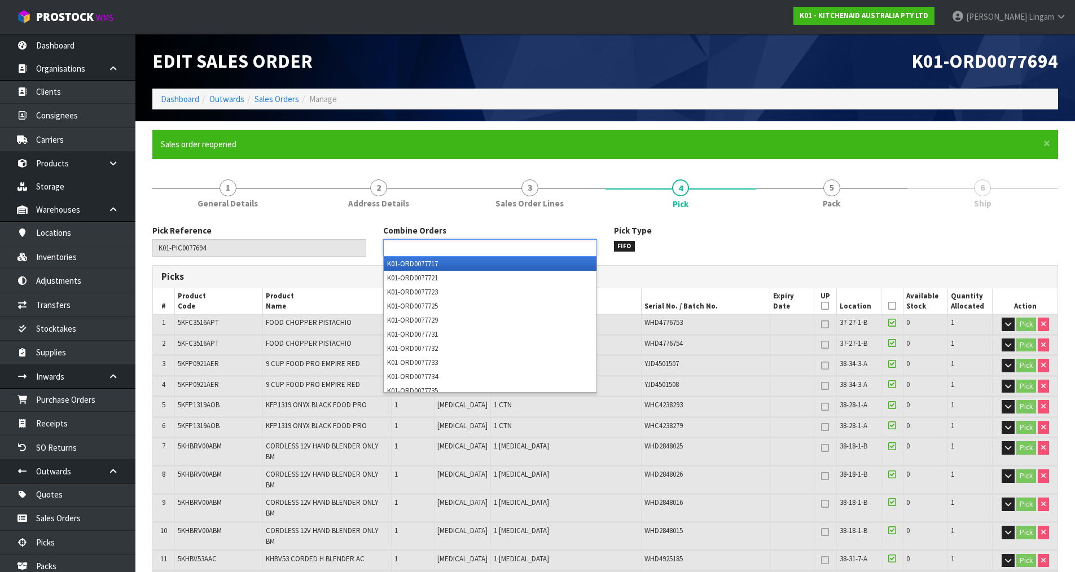
click at [507, 249] on ul at bounding box center [490, 247] width 214 height 17
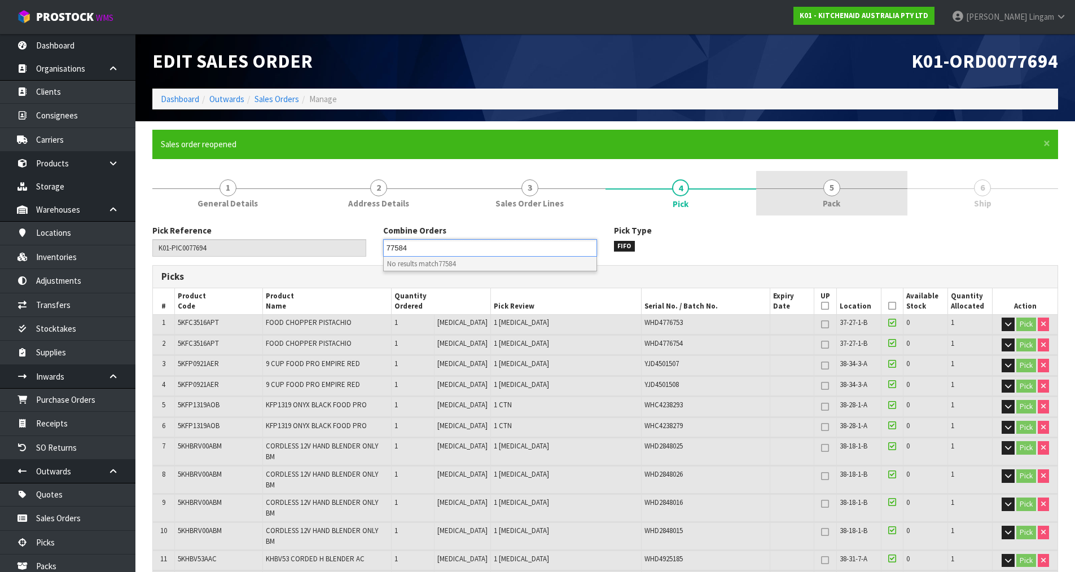
type input "77584"
click at [824, 199] on span "Pack" at bounding box center [830, 203] width 17 height 12
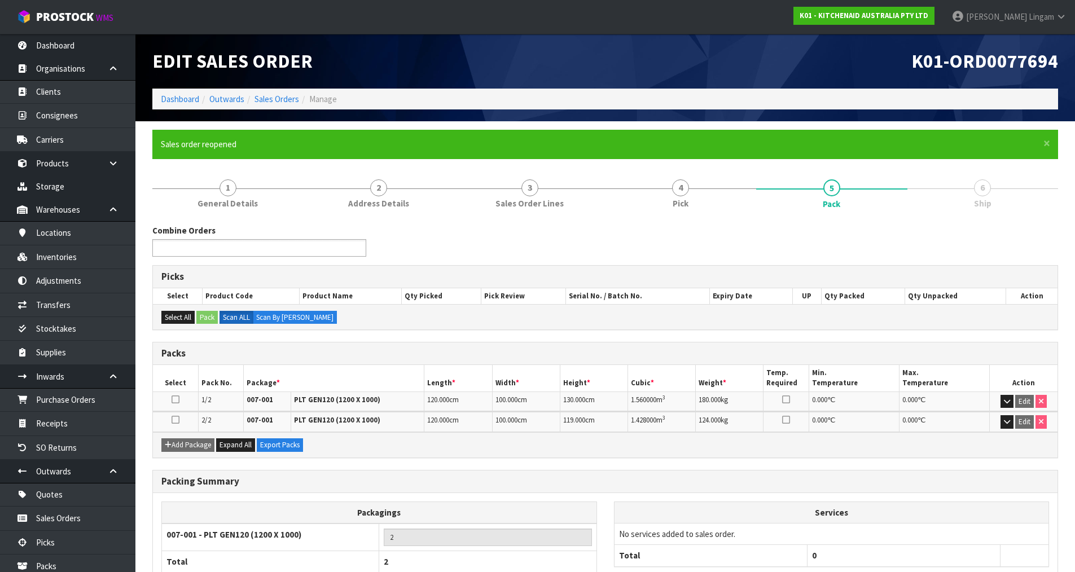
click at [224, 247] on input "text" at bounding box center [197, 248] width 83 height 14
type input "Select Some Options"
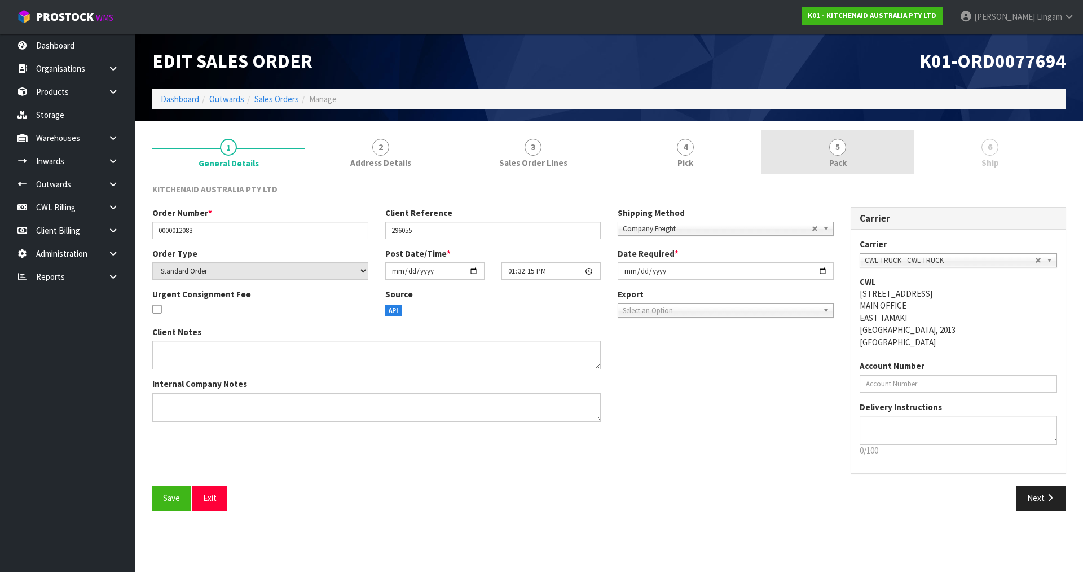
click at [847, 166] on link "5 Pack" at bounding box center [838, 152] width 152 height 45
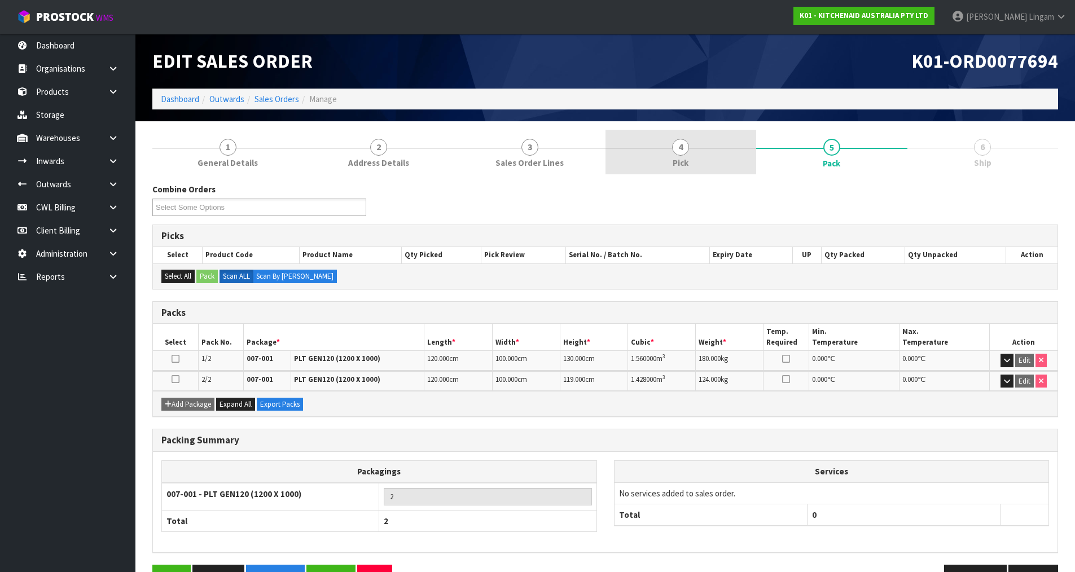
click at [711, 166] on link "4 Pick" at bounding box center [680, 152] width 151 height 45
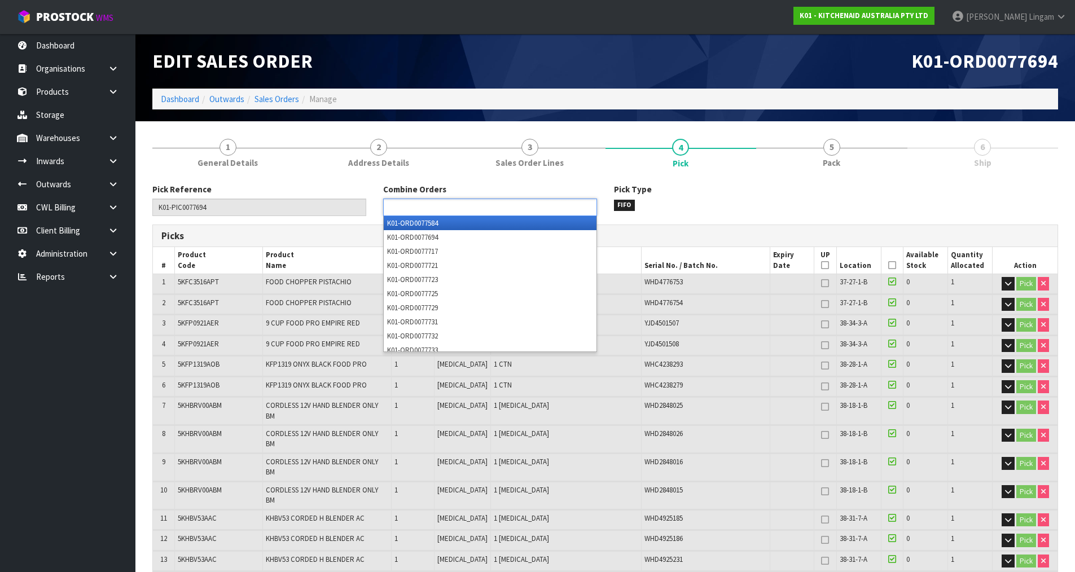
click at [510, 208] on ul at bounding box center [490, 207] width 214 height 17
click at [498, 223] on li "K01-ORD0077584" at bounding box center [490, 223] width 213 height 14
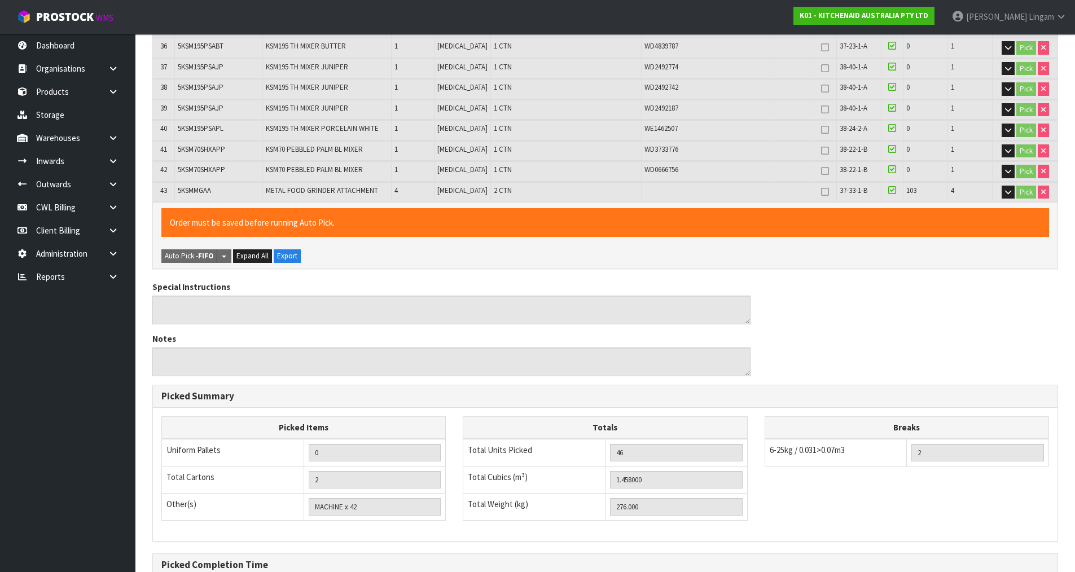
scroll to position [1141, 0]
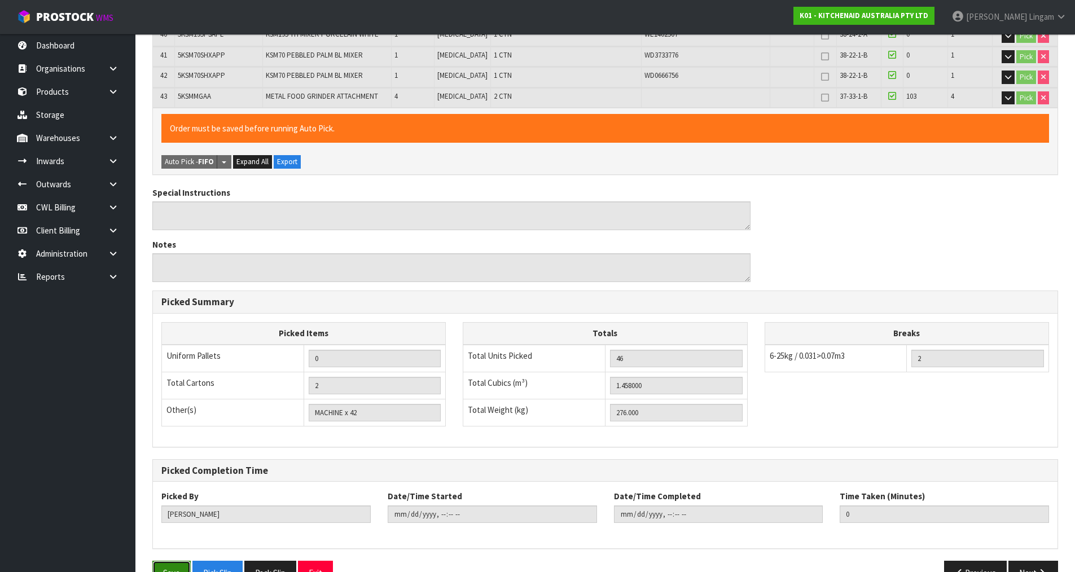
click at [167, 561] on button "Save" at bounding box center [171, 573] width 38 height 24
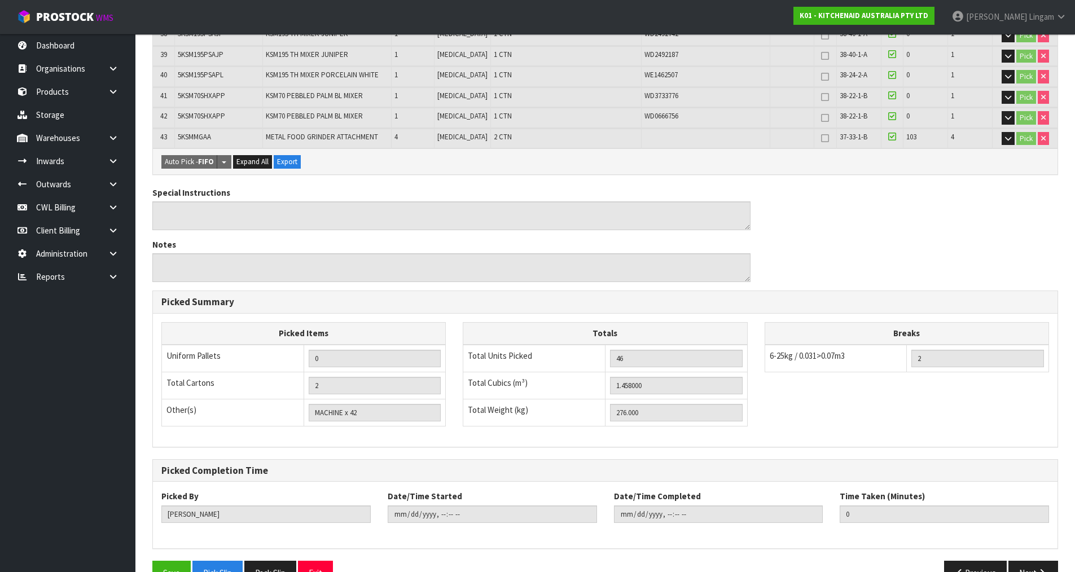
scroll to position [0, 0]
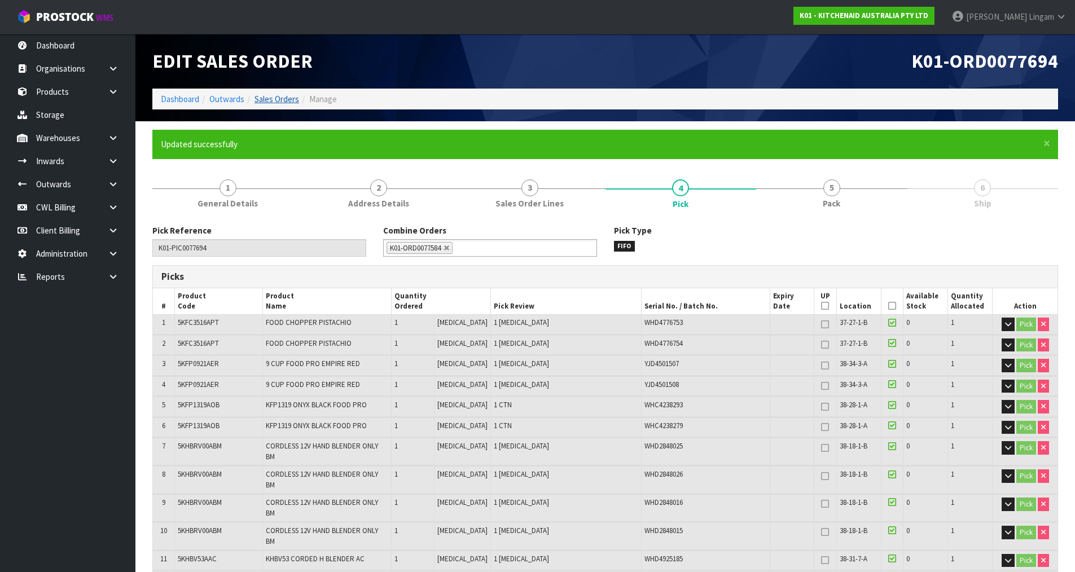
type input "[PERSON_NAME]"
type input "2025-08-13T12:56:38"
click at [271, 95] on link "Sales Orders" at bounding box center [276, 99] width 45 height 11
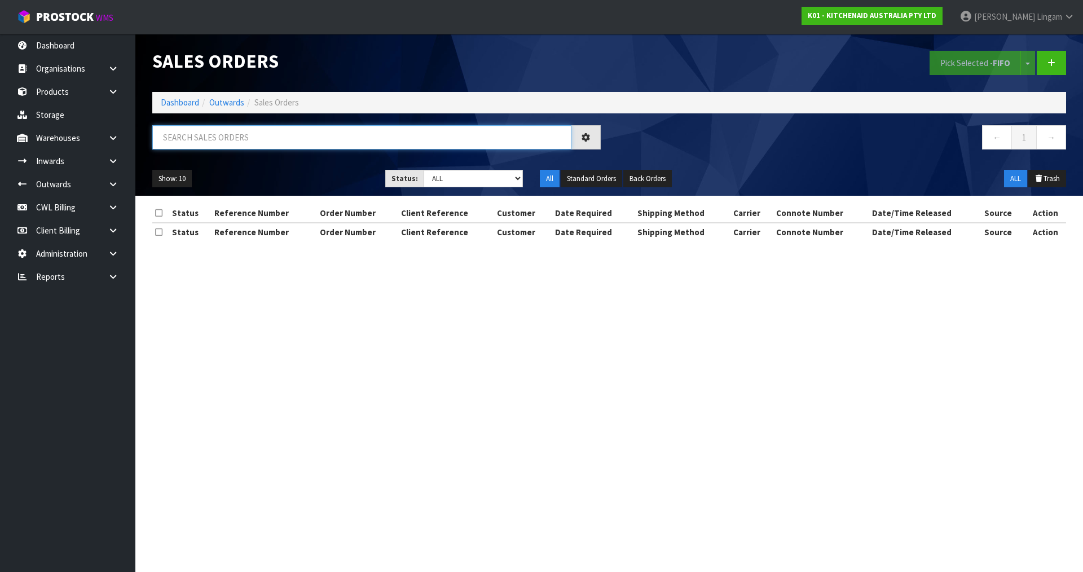
click at [391, 138] on input "text" at bounding box center [361, 137] width 419 height 24
paste input "ORD0077584"
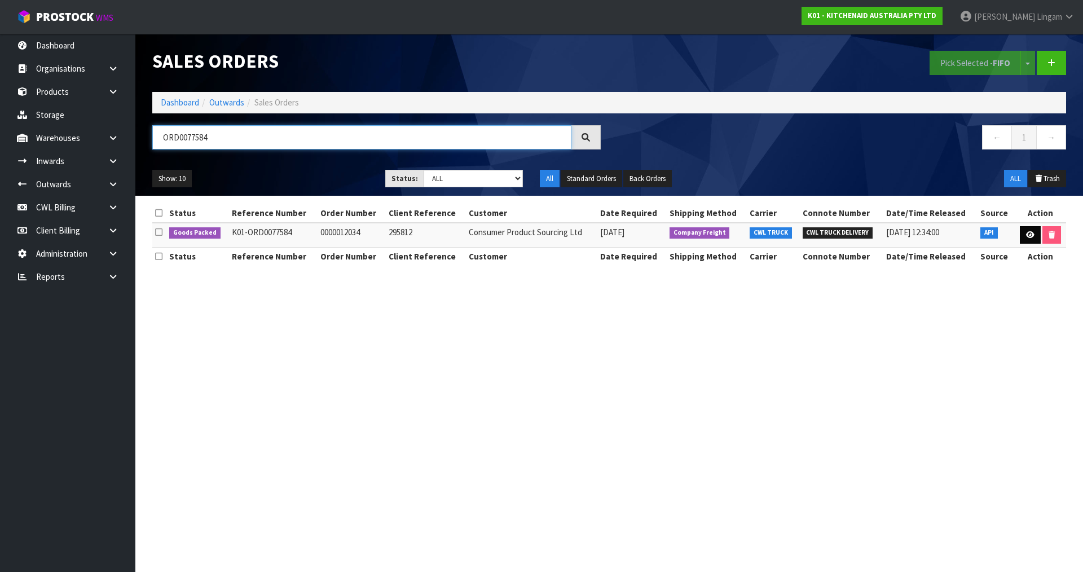
type input "ORD0077584"
click at [1030, 239] on link at bounding box center [1030, 235] width 21 height 18
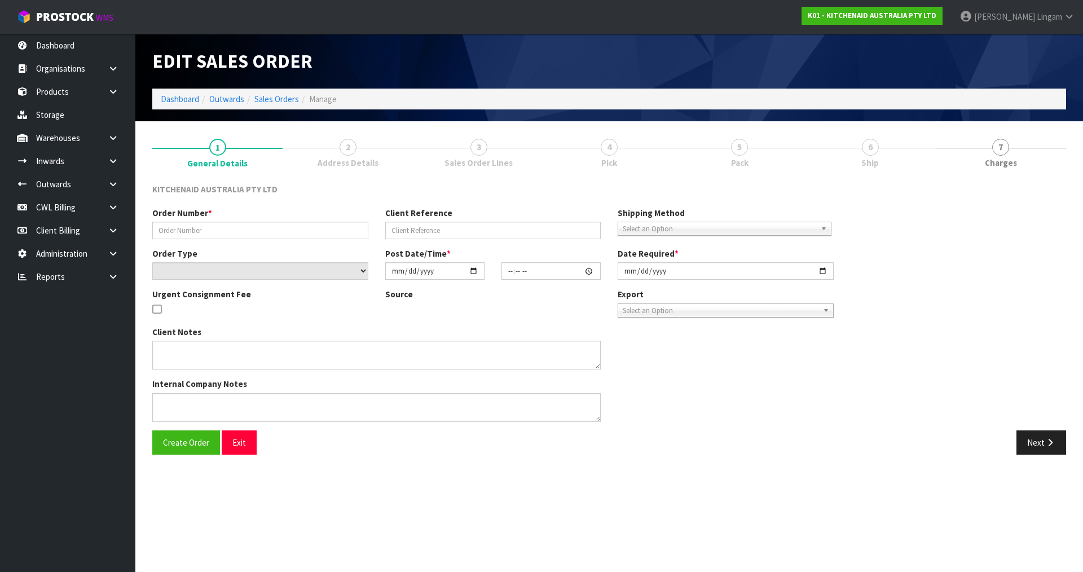
type input "0000012034"
type input "295812"
select select "number:0"
type input "2025-08-07"
type input "11:33:05.000"
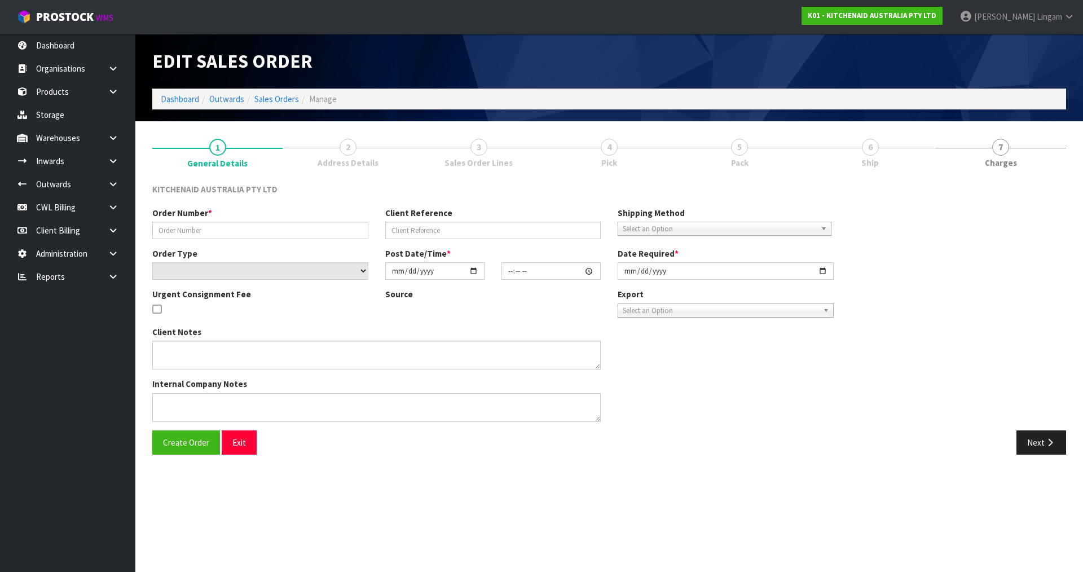
type input "2025-08-07"
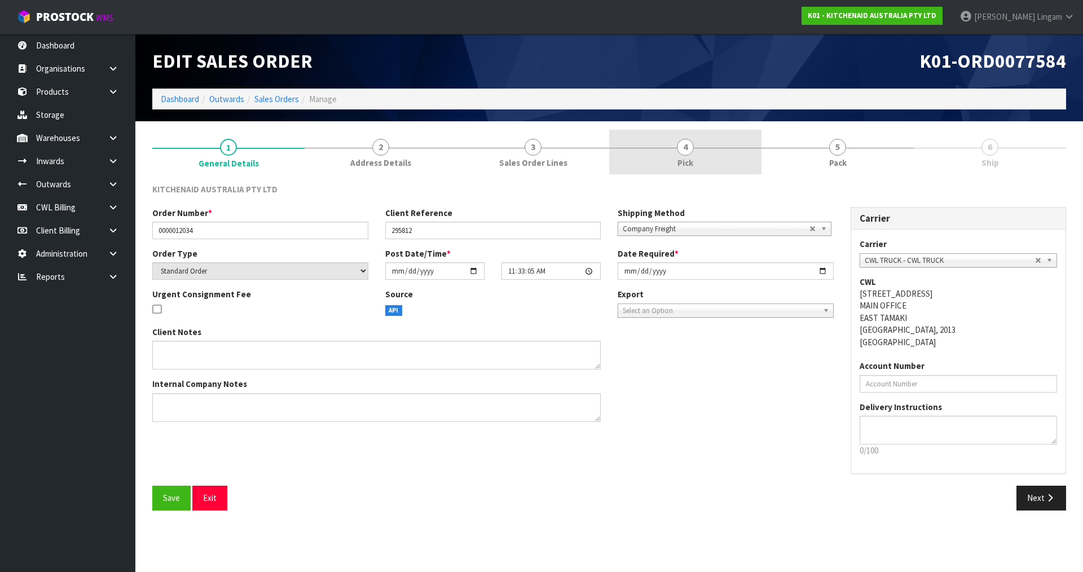
click at [735, 166] on link "4 Pick" at bounding box center [685, 152] width 152 height 45
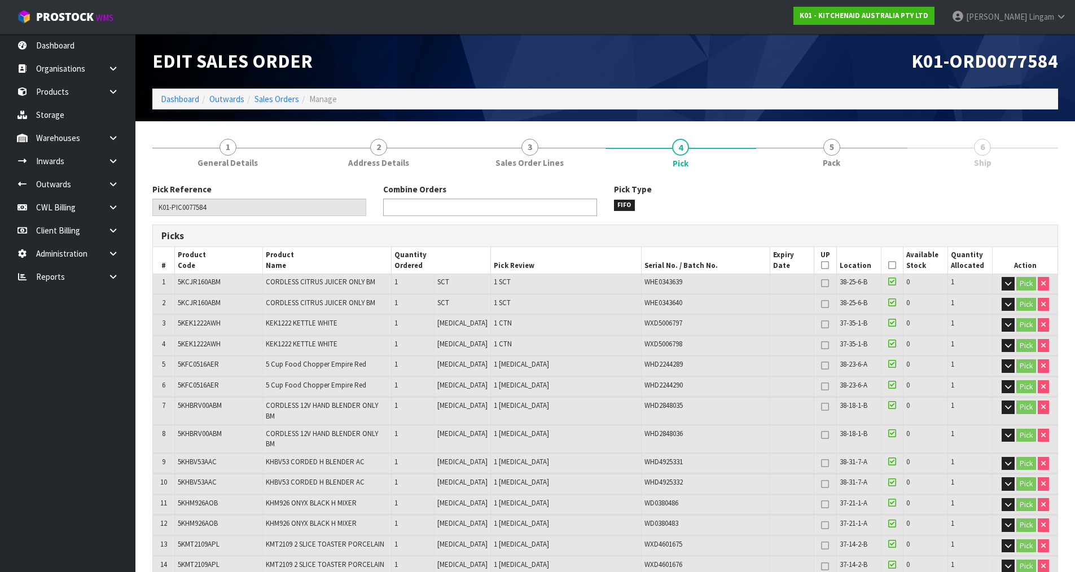
click at [499, 205] on ul at bounding box center [490, 207] width 214 height 17
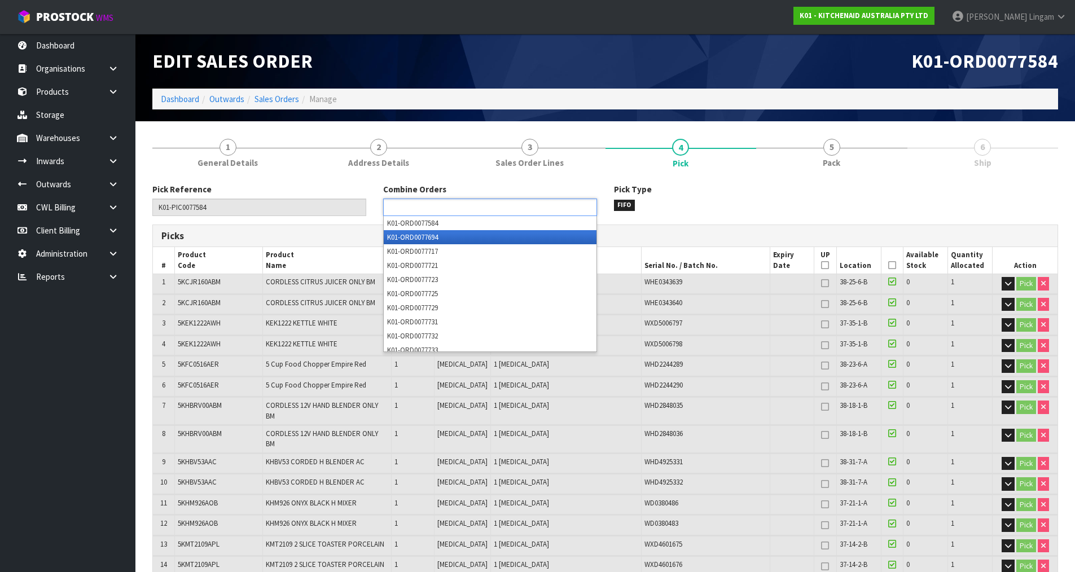
click at [465, 234] on li "K01-ORD0077694" at bounding box center [490, 237] width 213 height 14
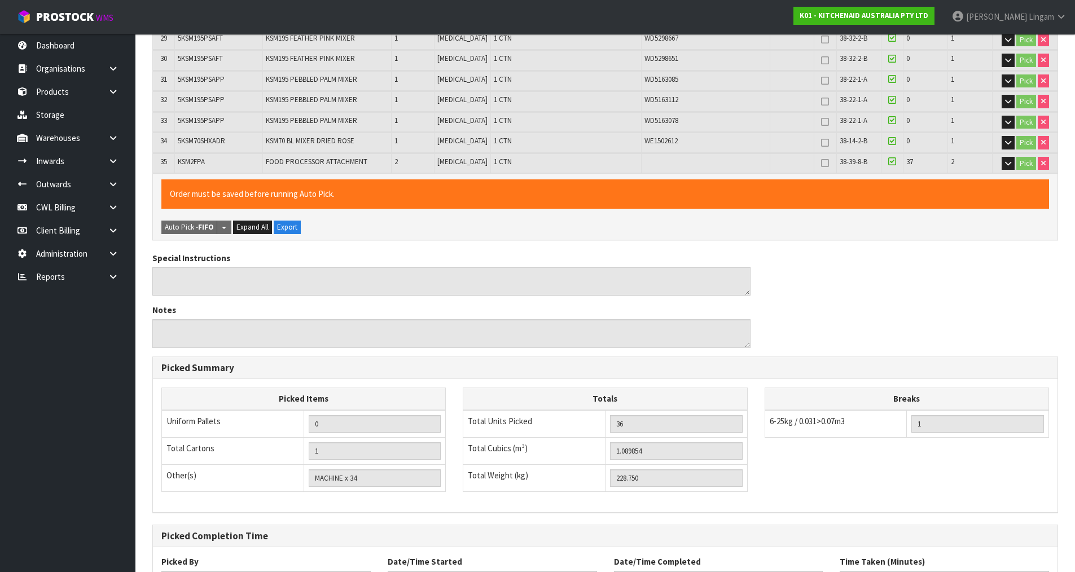
scroll to position [916, 0]
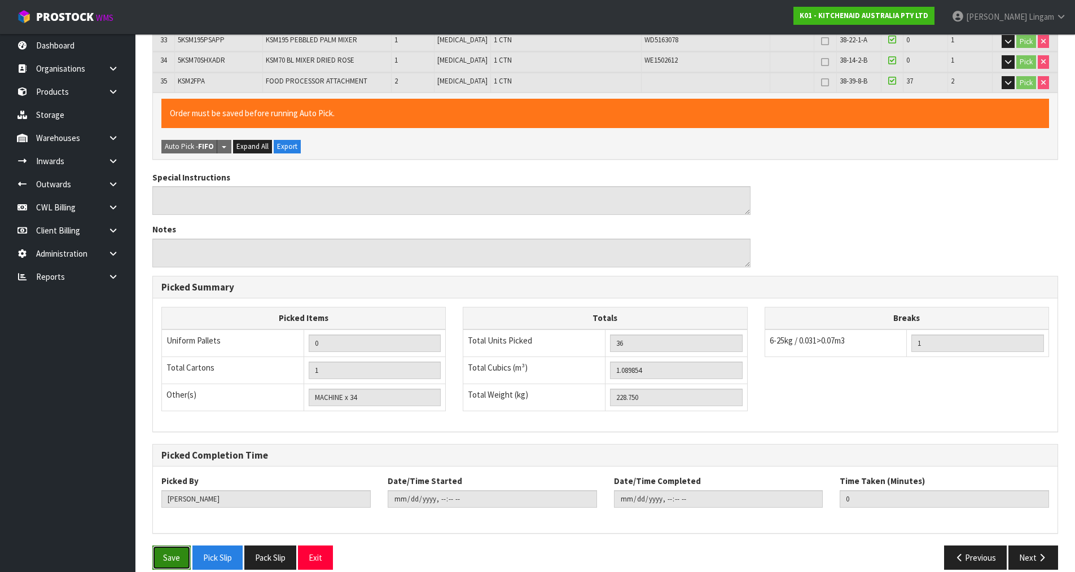
click at [179, 545] on button "Save" at bounding box center [171, 557] width 38 height 24
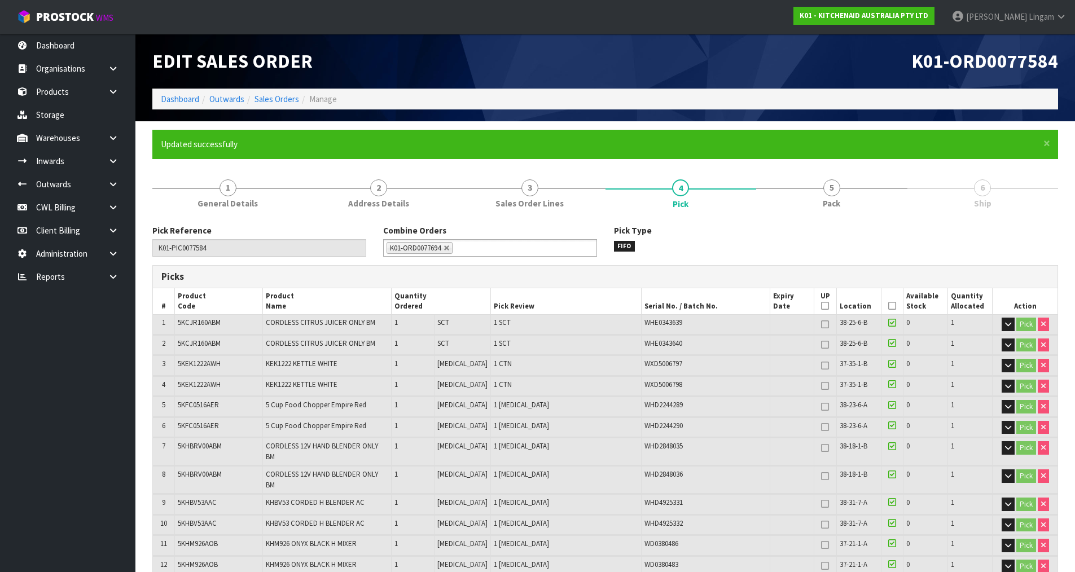
type input "[PERSON_NAME]"
type input "2025-08-13T12:57:04"
click at [254, 97] on link "Sales Orders" at bounding box center [276, 99] width 45 height 11
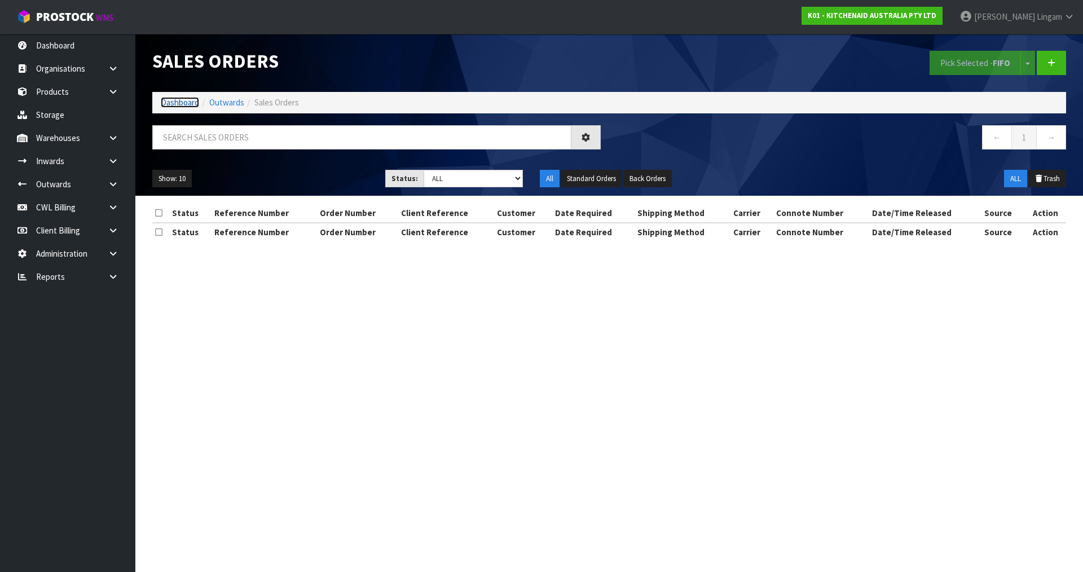
click at [183, 103] on link "Dashboard" at bounding box center [180, 102] width 38 height 11
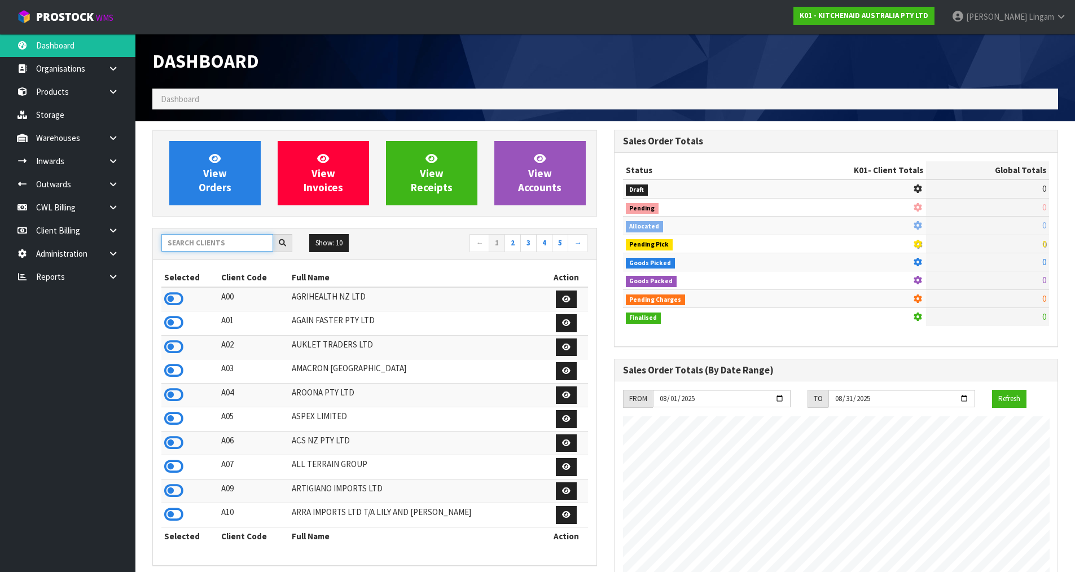
click at [228, 249] on input "text" at bounding box center [217, 242] width 112 height 17
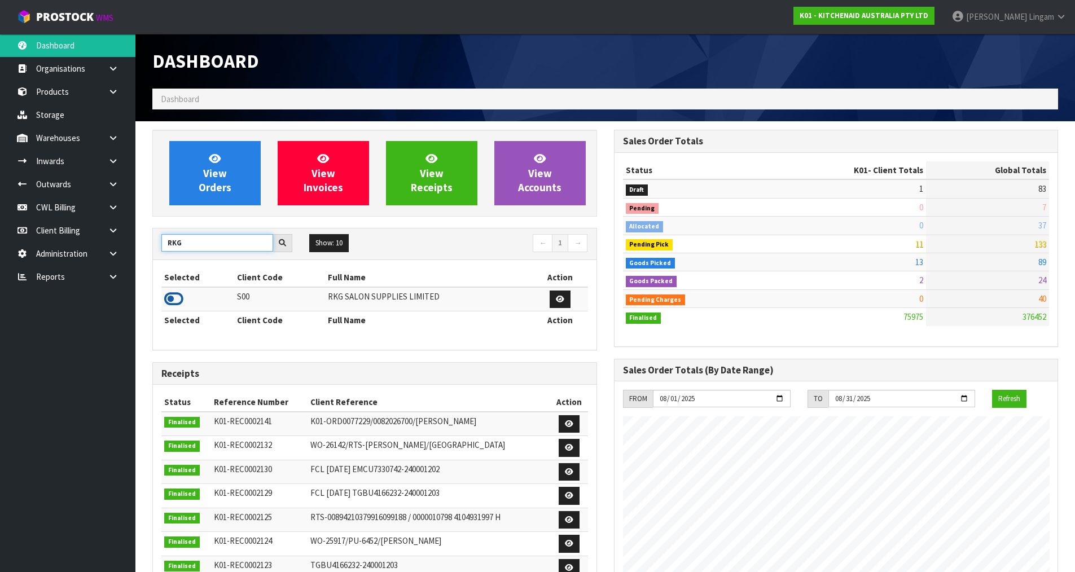
type input "RKG"
click at [181, 297] on icon at bounding box center [173, 299] width 19 height 17
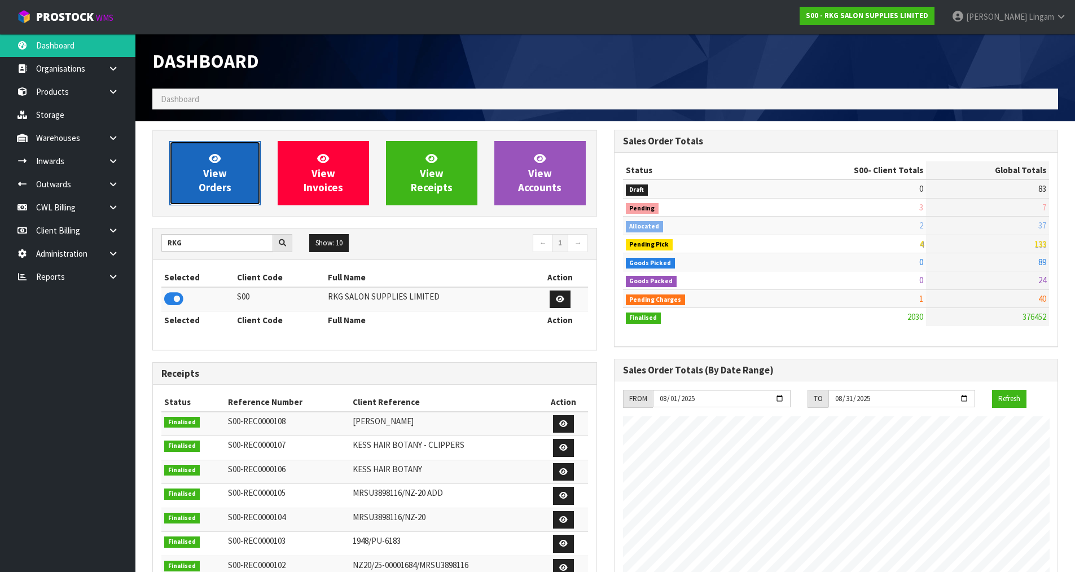
click at [212, 183] on span "View Orders" at bounding box center [215, 173] width 33 height 42
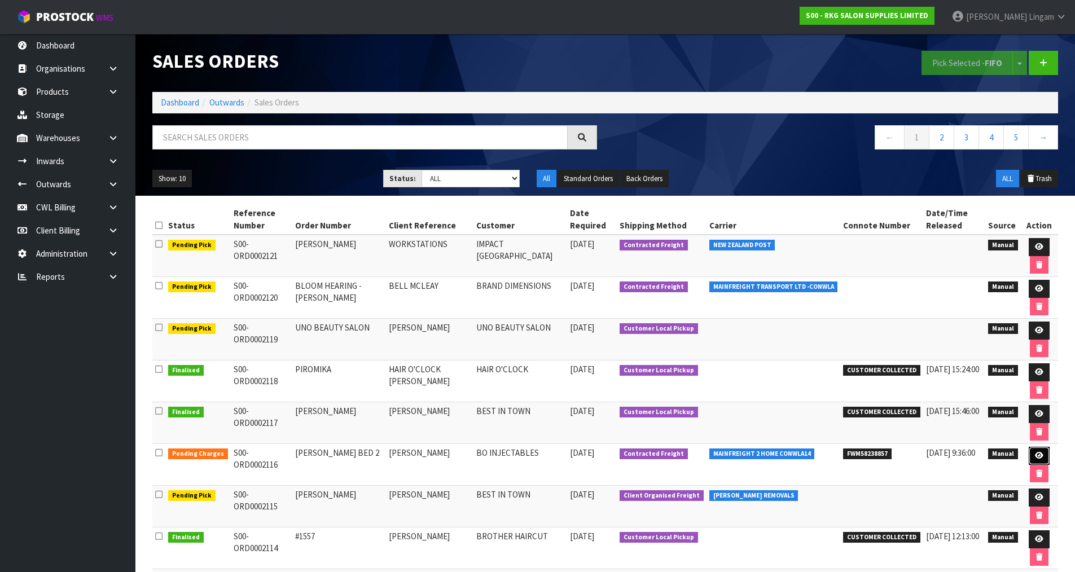
click at [1037, 460] on link at bounding box center [1038, 456] width 21 height 18
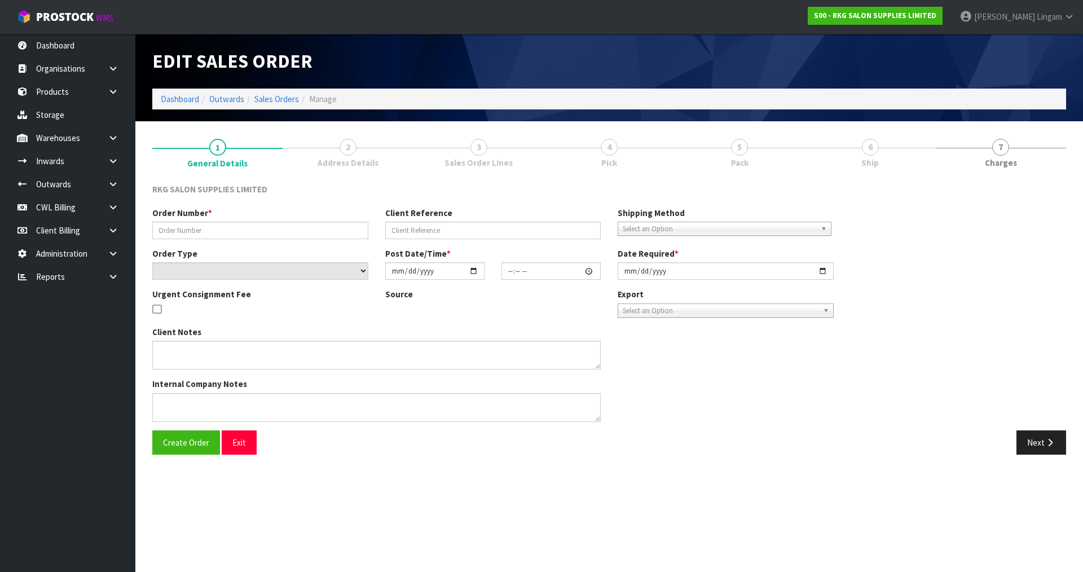
type input "COURTNEY BED 2"
type input "COURTNEY CLARK"
select select "number:0"
type input "[DATE]"
type input "00:00:00.000"
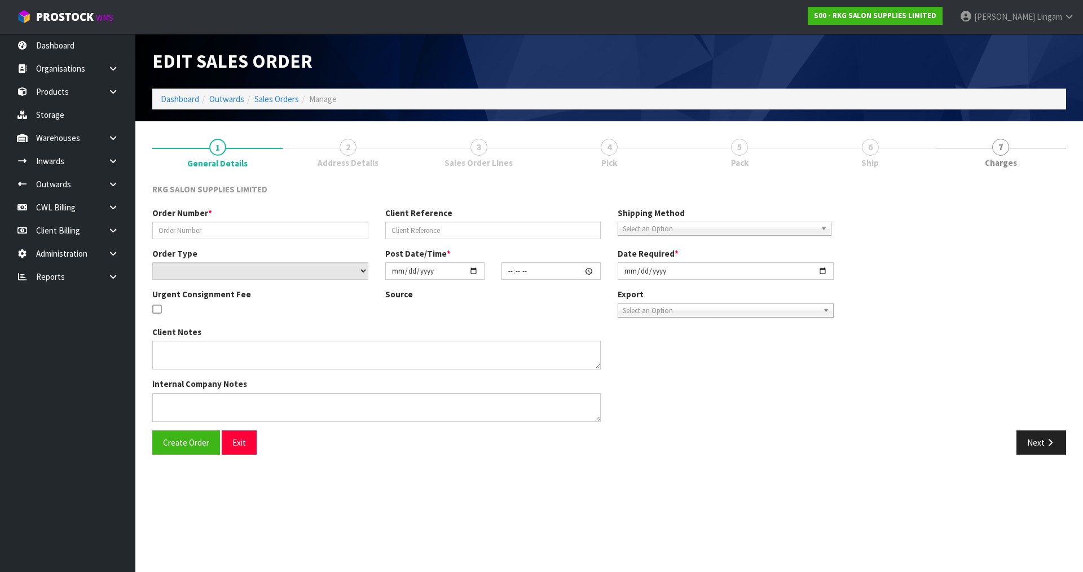
type input "[DATE]"
type textarea "IS IT POSSIBLE TO PLEASE HAVE ALL THE PACKING REMOVED SO IT’S JUST THE BED."
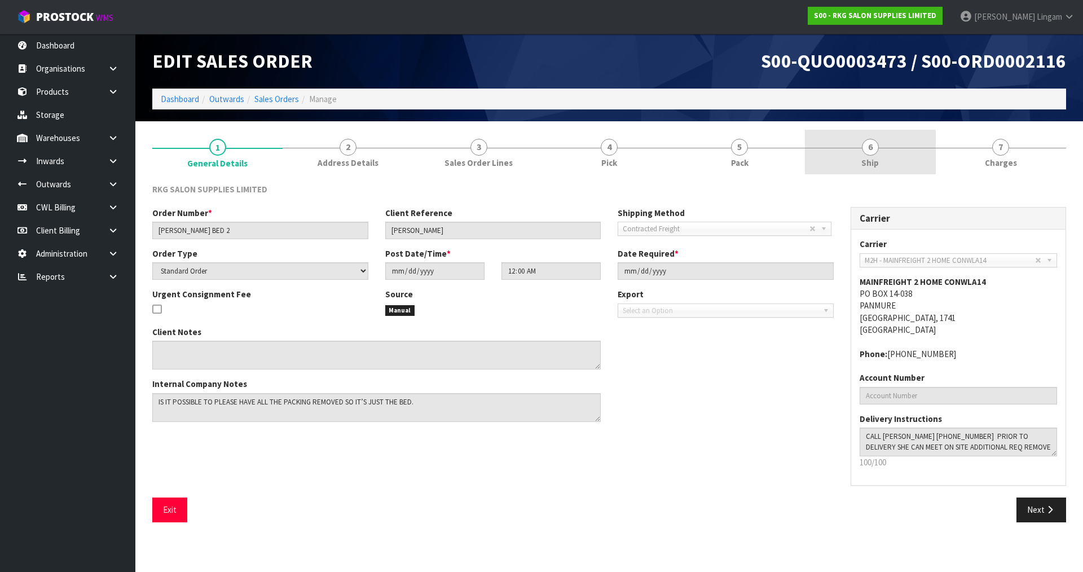
click at [904, 164] on link "6 Ship" at bounding box center [870, 152] width 130 height 45
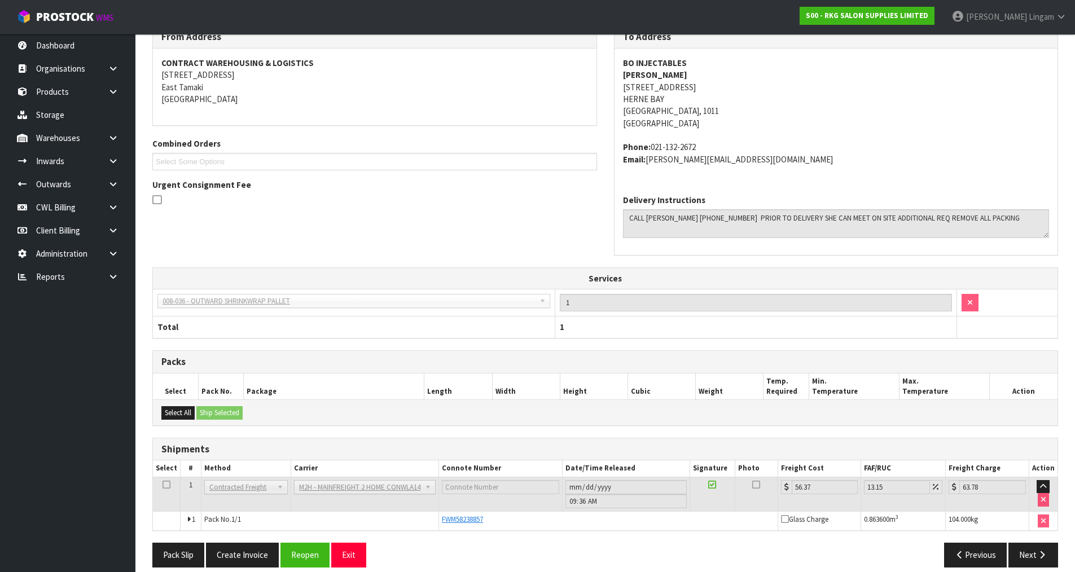
scroll to position [170, 0]
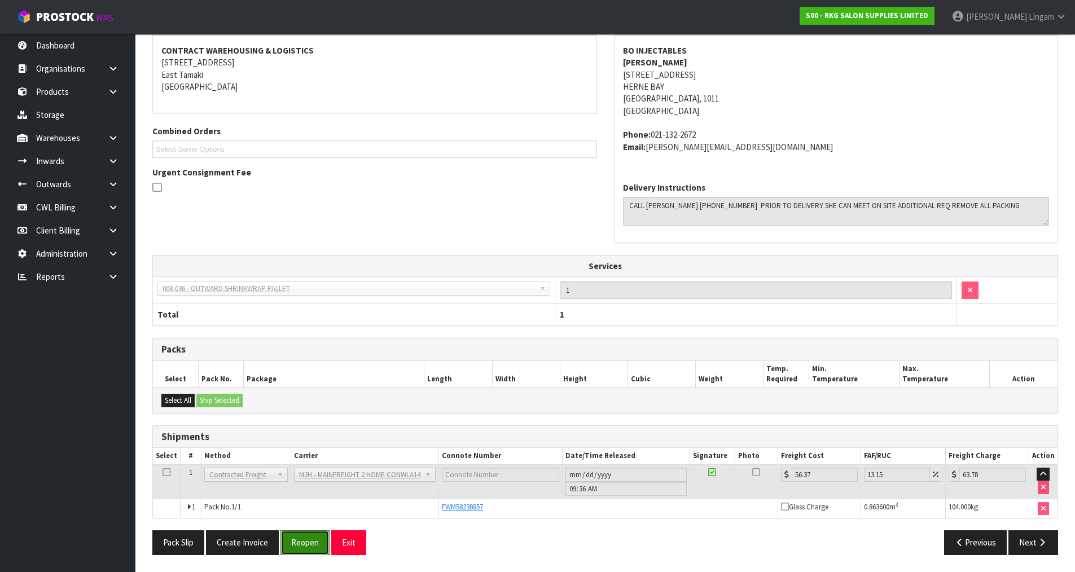
click at [298, 545] on button "Reopen" at bounding box center [304, 542] width 49 height 24
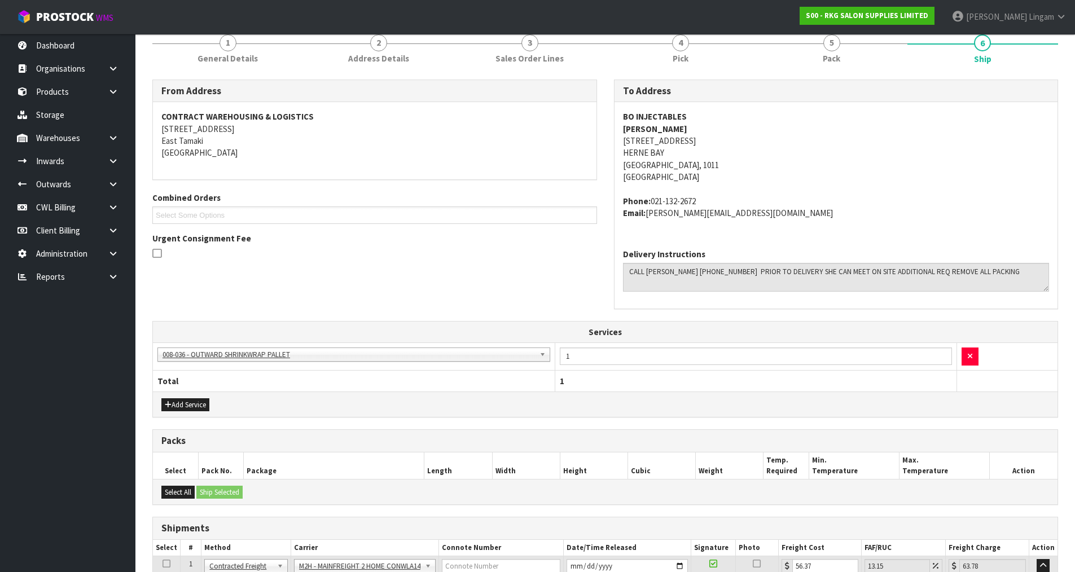
scroll to position [239, 0]
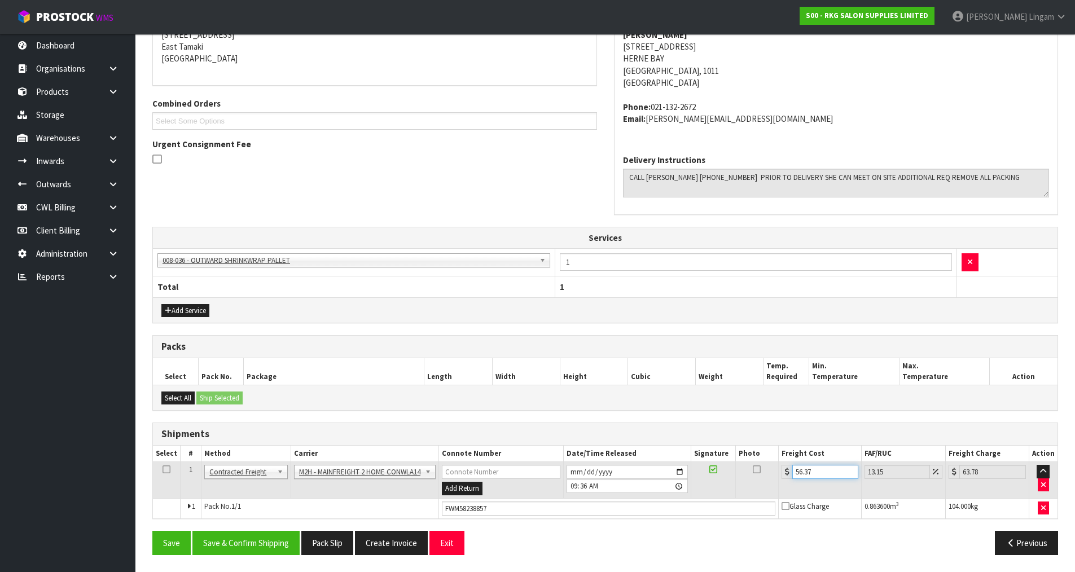
click at [799, 473] on input "56.37" at bounding box center [825, 472] width 66 height 14
type input "6.37"
type input "7.21"
type input "86.37"
type input "97.73"
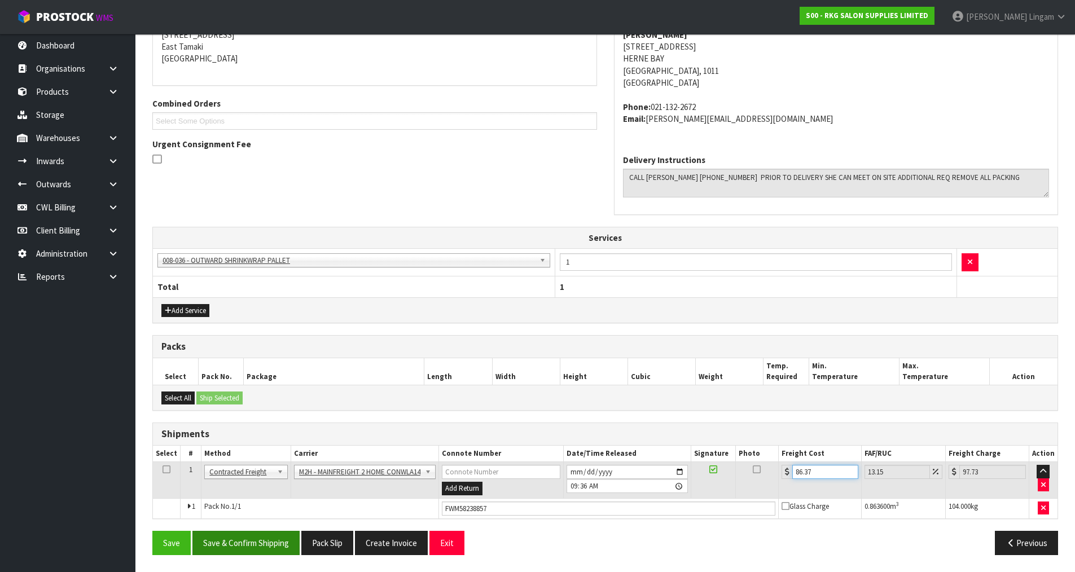
type input "86.37"
click at [248, 543] on button "Save & Confirm Shipping" at bounding box center [245, 543] width 107 height 24
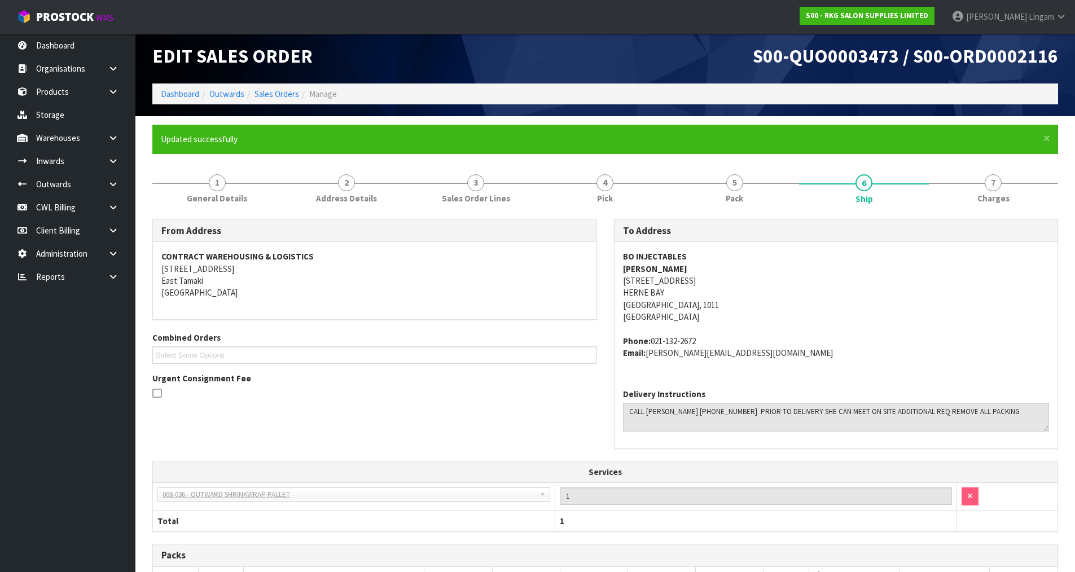
scroll to position [0, 0]
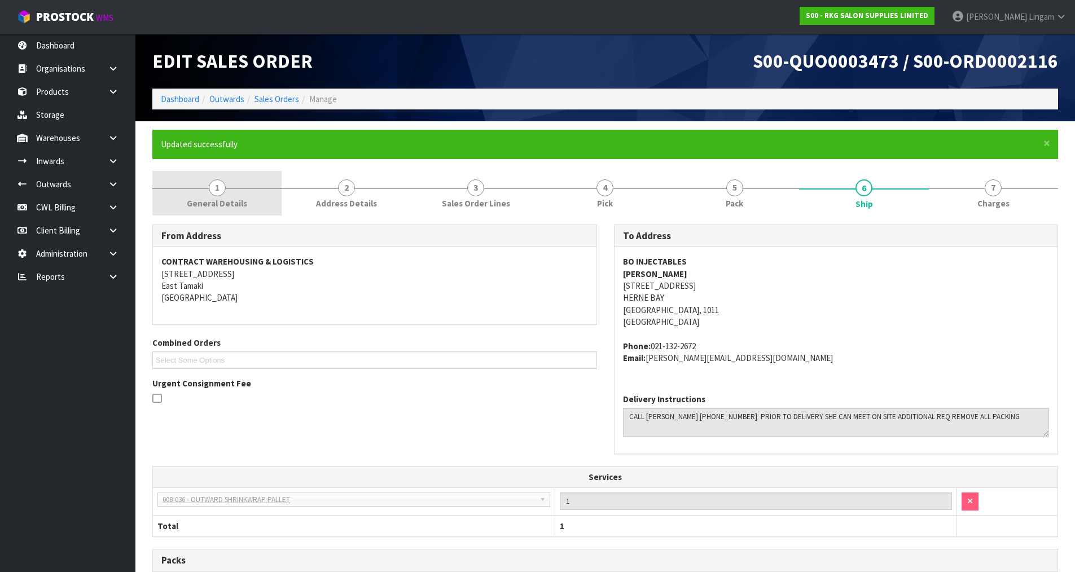
click at [230, 192] on link "1 General Details" at bounding box center [216, 193] width 129 height 45
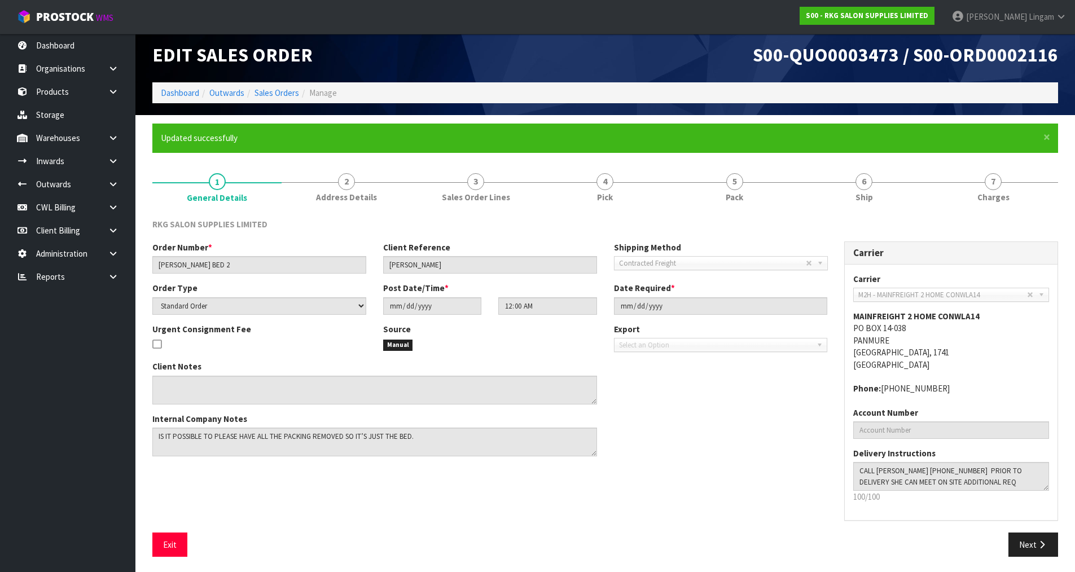
scroll to position [8, 0]
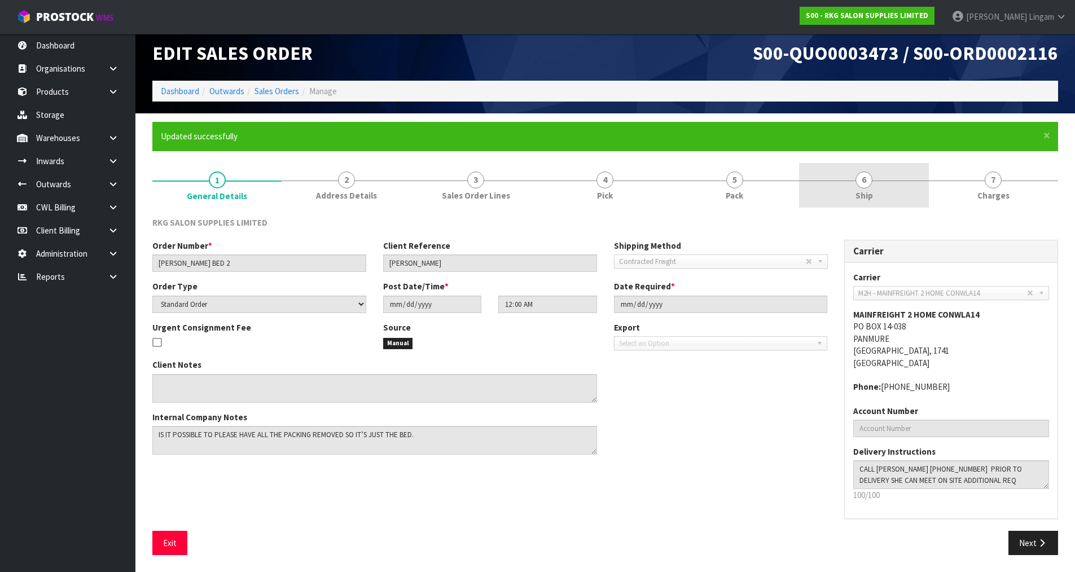
click at [886, 192] on link "6 Ship" at bounding box center [863, 185] width 129 height 45
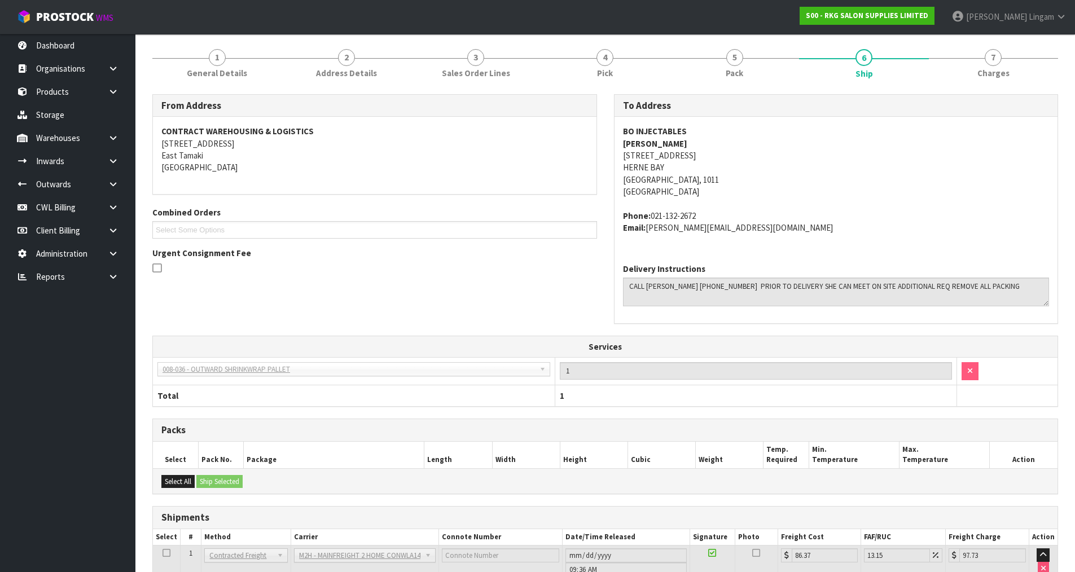
scroll to position [211, 0]
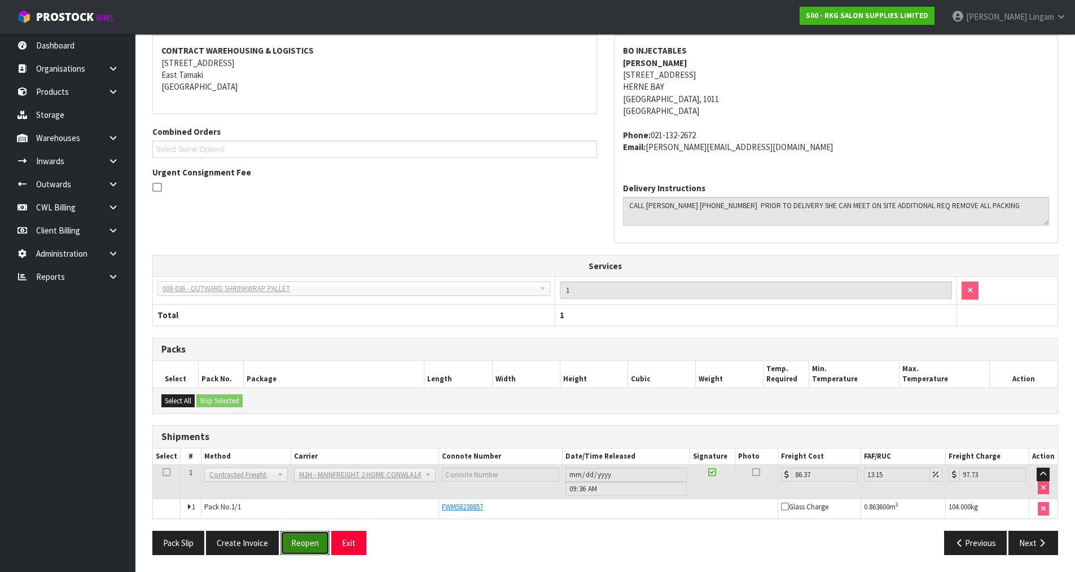
click at [305, 547] on button "Reopen" at bounding box center [304, 543] width 49 height 24
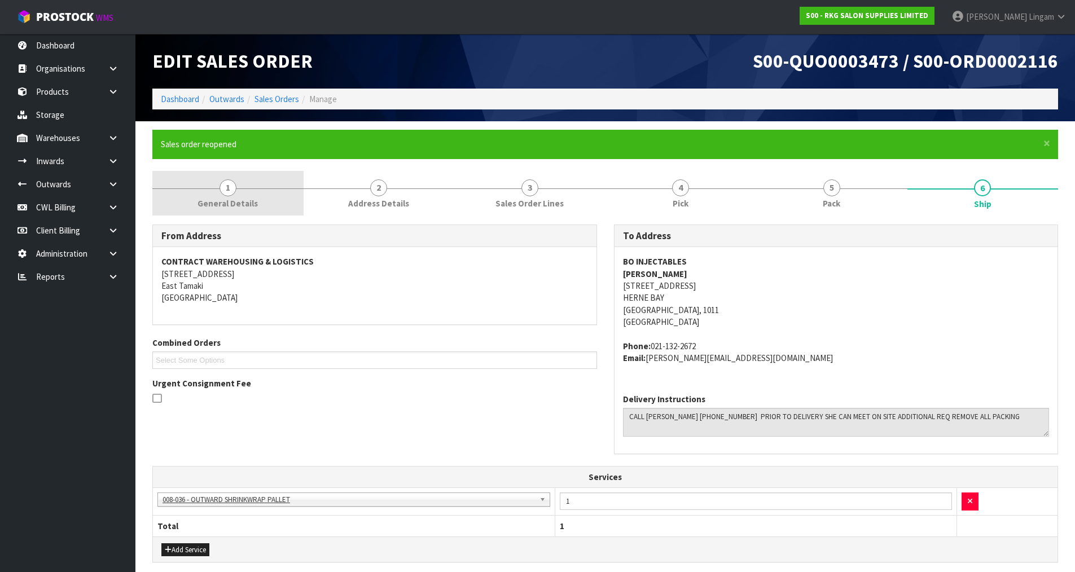
click at [265, 193] on link "1 General Details" at bounding box center [227, 193] width 151 height 45
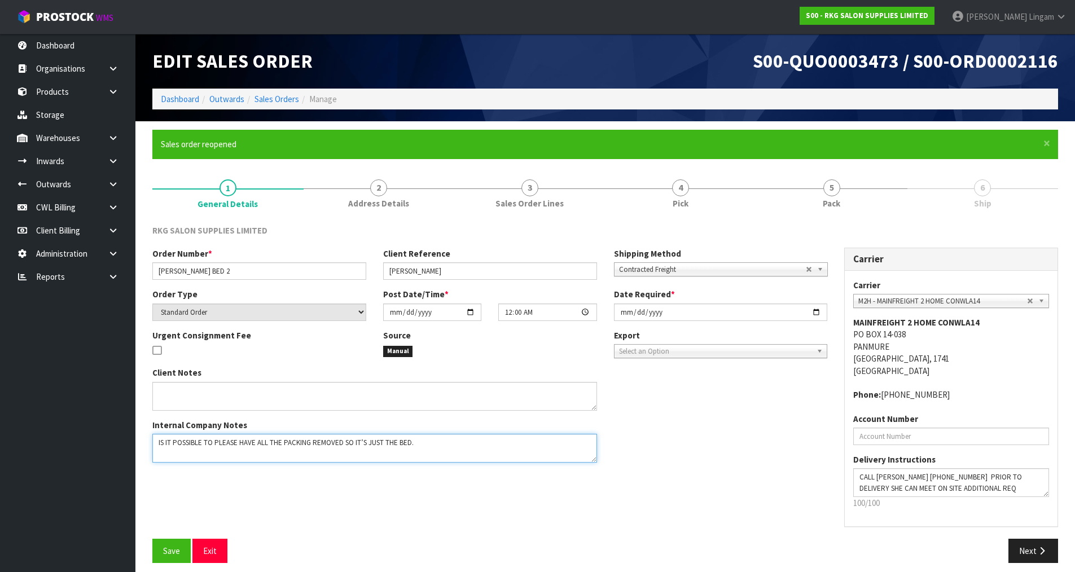
click at [424, 443] on textarea at bounding box center [374, 448] width 444 height 29
type textarea "IS IT POSSIBLE TO PLEASE HAVE ALL THE PACKING REMOVED SO IT’S JUST THE BED. EXT…"
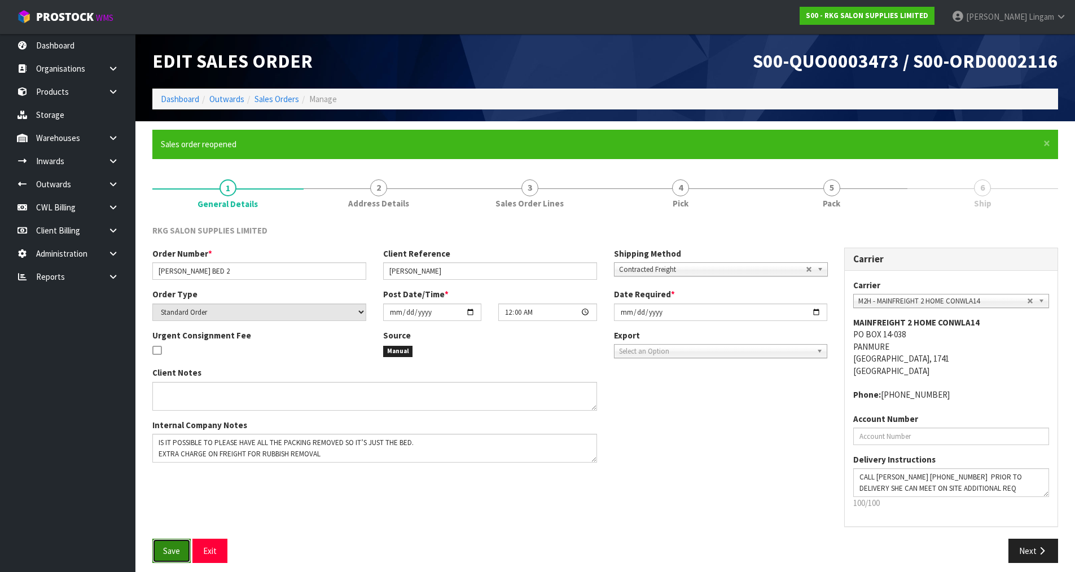
click at [181, 557] on button "Save" at bounding box center [171, 551] width 38 height 24
click at [856, 200] on link "5 Pack" at bounding box center [831, 193] width 151 height 45
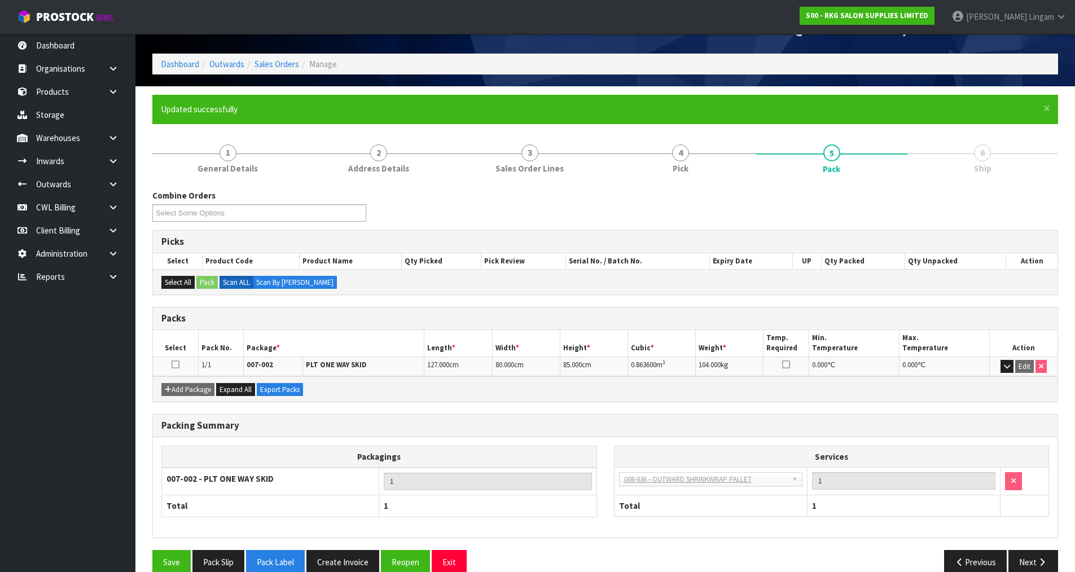
scroll to position [54, 0]
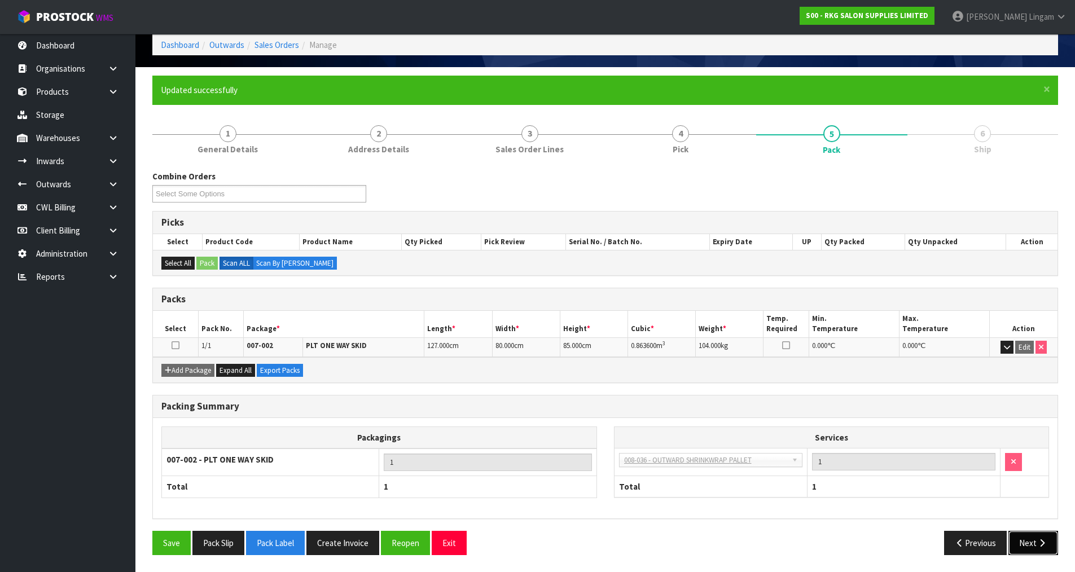
click at [1022, 541] on button "Next" at bounding box center [1033, 543] width 50 height 24
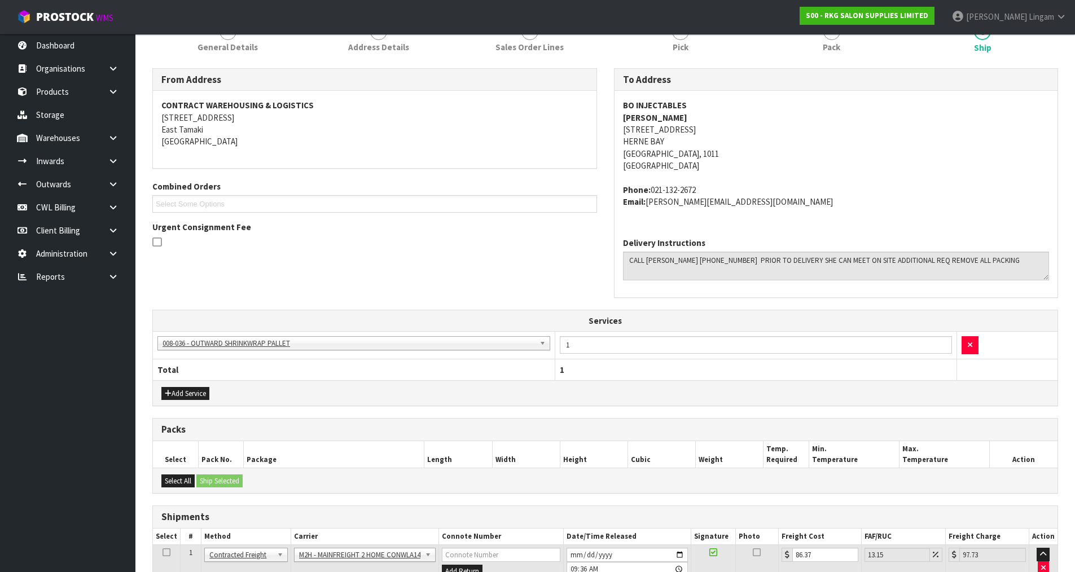
scroll to position [239, 0]
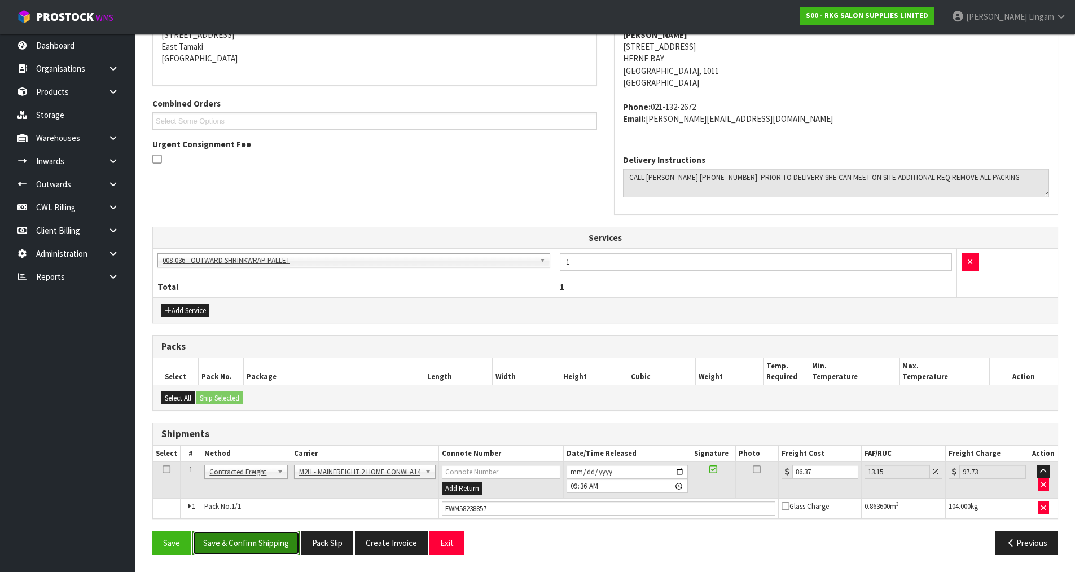
click at [229, 548] on button "Save & Confirm Shipping" at bounding box center [245, 543] width 107 height 24
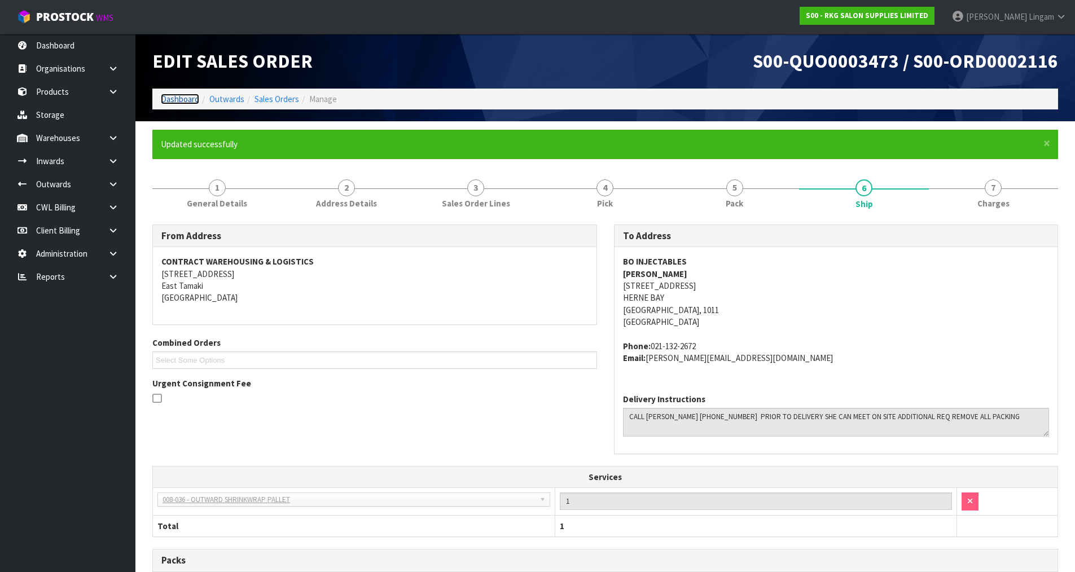
click at [182, 99] on link "Dashboard" at bounding box center [180, 99] width 38 height 11
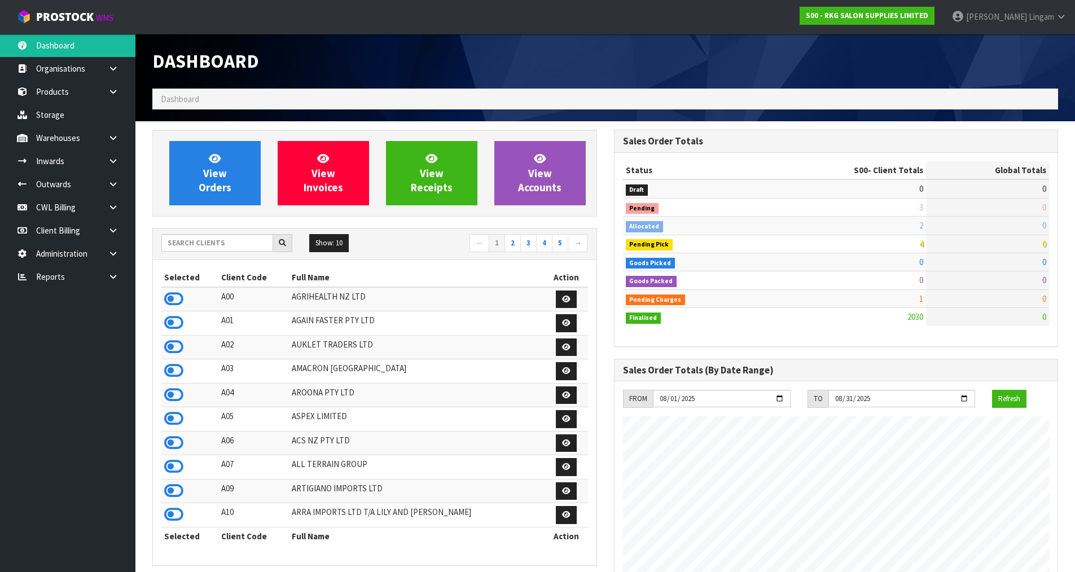
scroll to position [855, 461]
click at [178, 303] on icon at bounding box center [173, 299] width 19 height 17
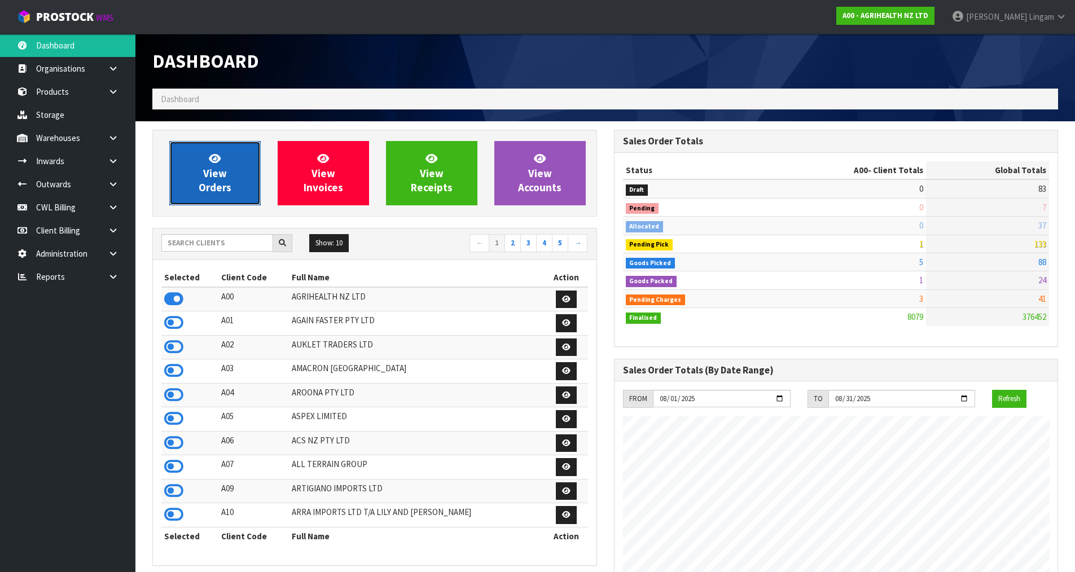
click at [210, 181] on span "View Orders" at bounding box center [215, 173] width 33 height 42
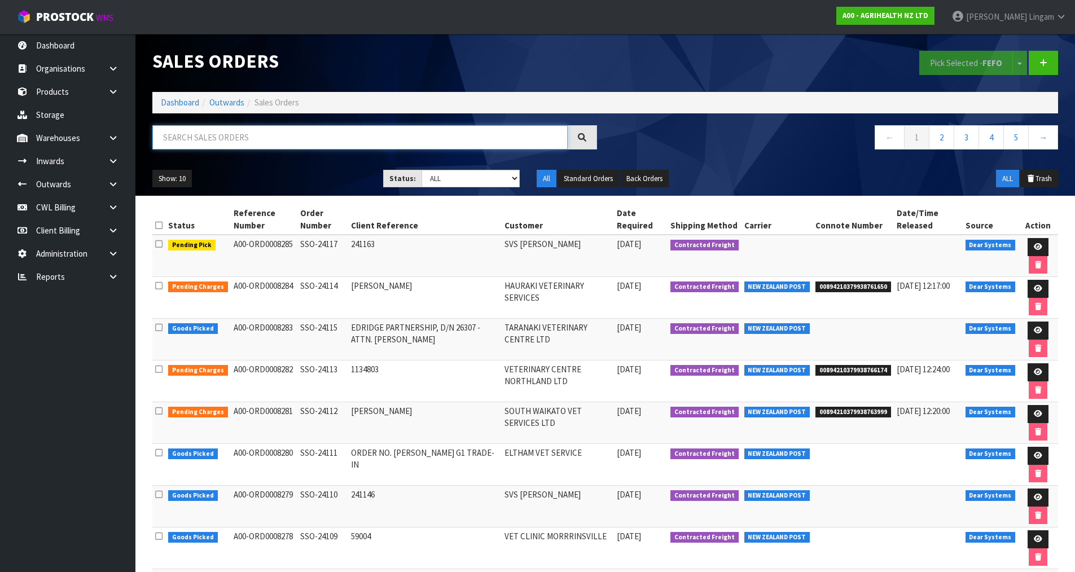
click at [476, 140] on input "text" at bounding box center [359, 137] width 415 height 24
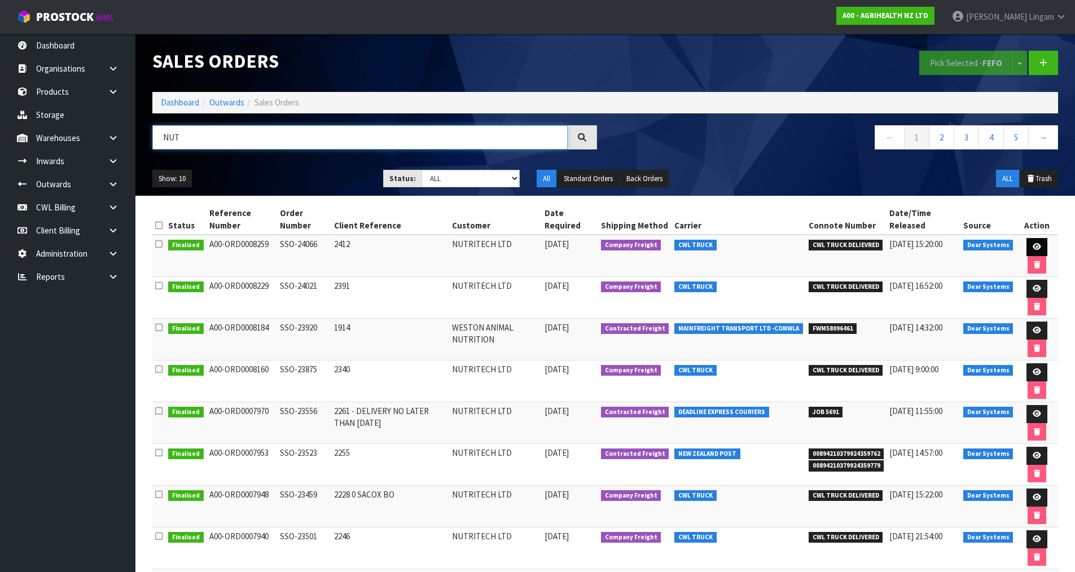
type input "NUT"
click at [1034, 246] on icon at bounding box center [1036, 246] width 8 height 7
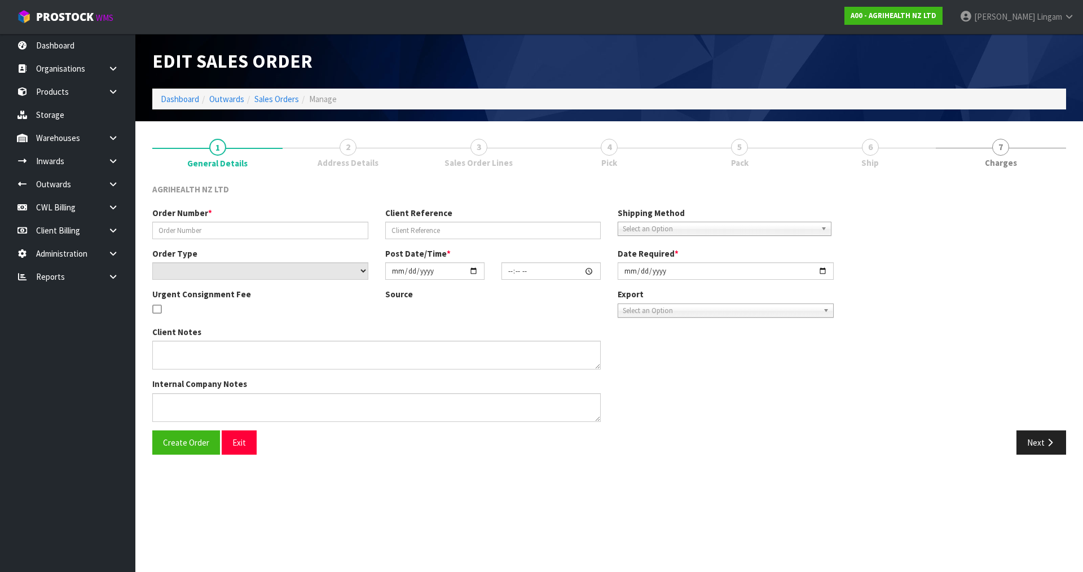
type input "SSO-24066"
type input "2412"
select select "number:0"
type input "[DATE]"
type input "09:58:37.000"
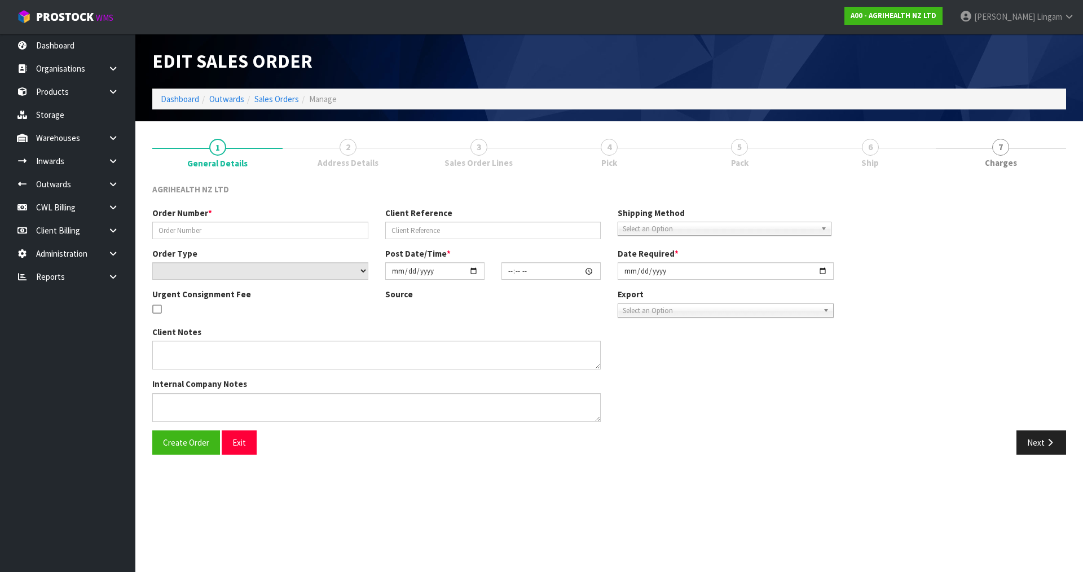
type input "[DATE]"
type textarea "SHIP BY: FREIGHT -DG"
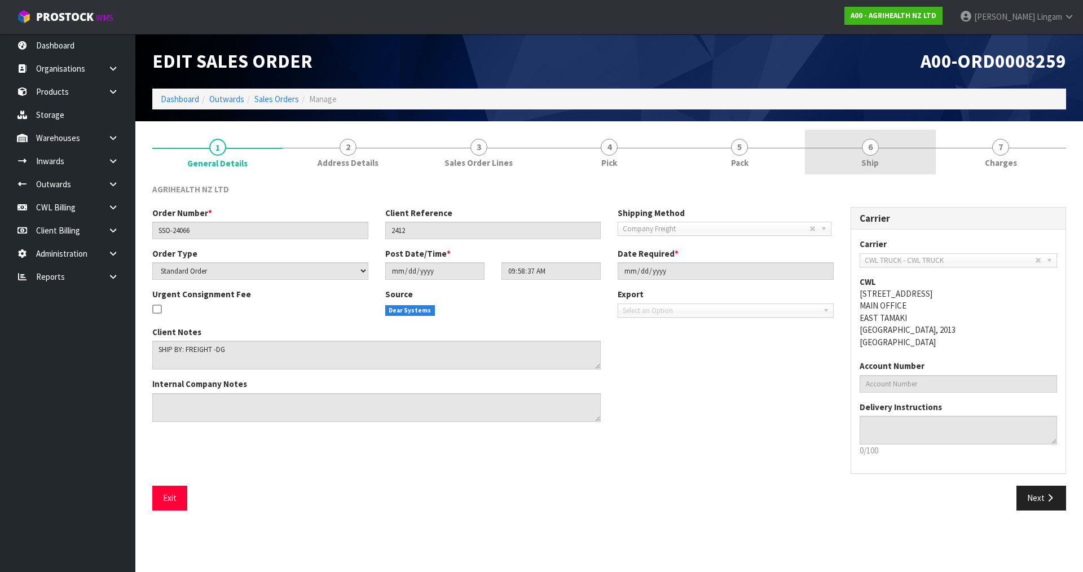
click at [883, 152] on link "6 Ship" at bounding box center [870, 152] width 130 height 45
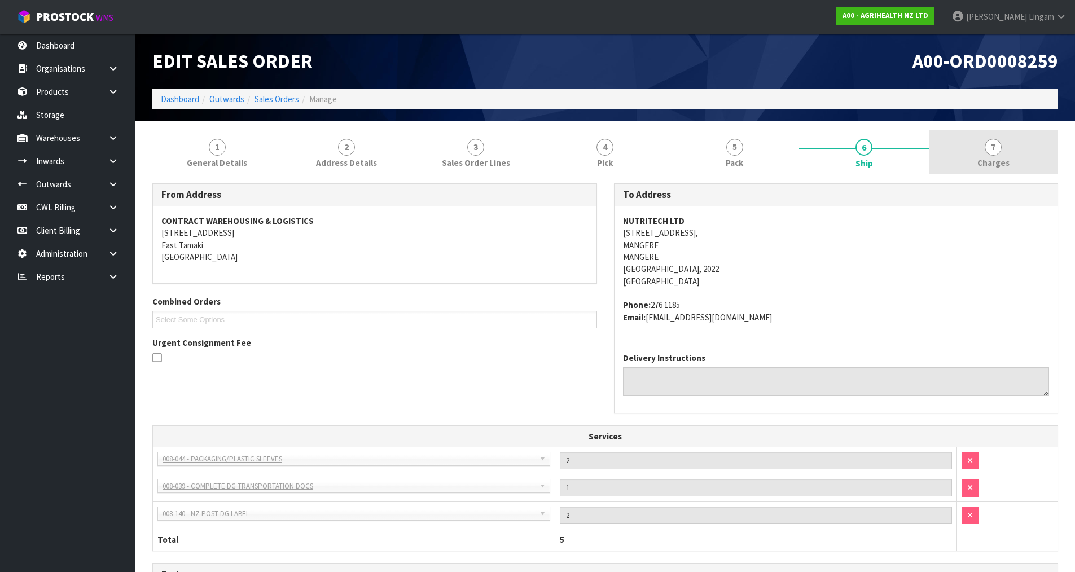
click at [1003, 161] on span "Charges" at bounding box center [993, 163] width 32 height 12
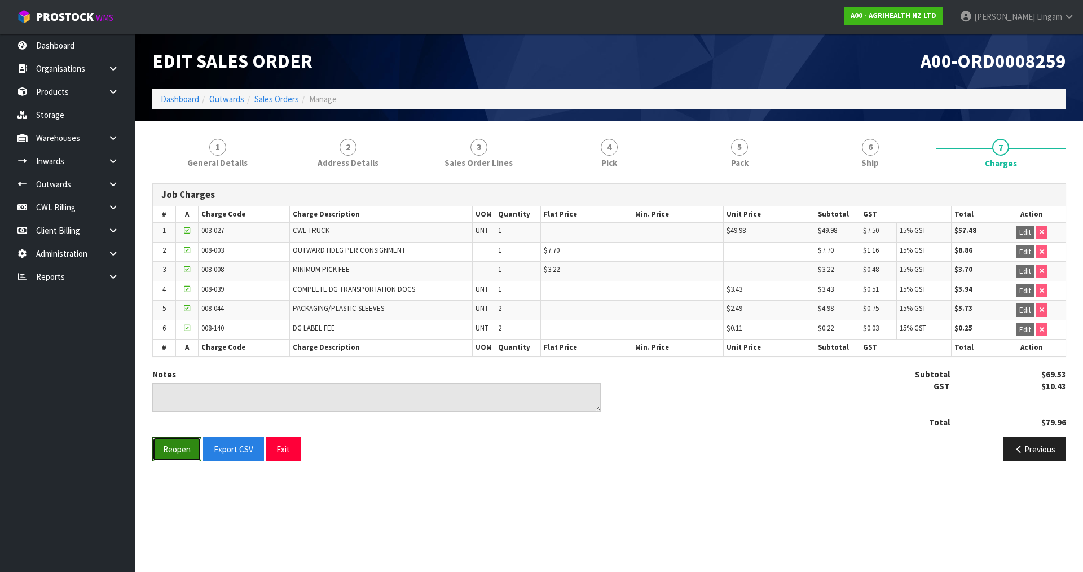
drag, startPoint x: 187, startPoint y: 457, endPoint x: 330, endPoint y: 433, distance: 145.2
click at [187, 456] on button "Reopen" at bounding box center [176, 449] width 49 height 24
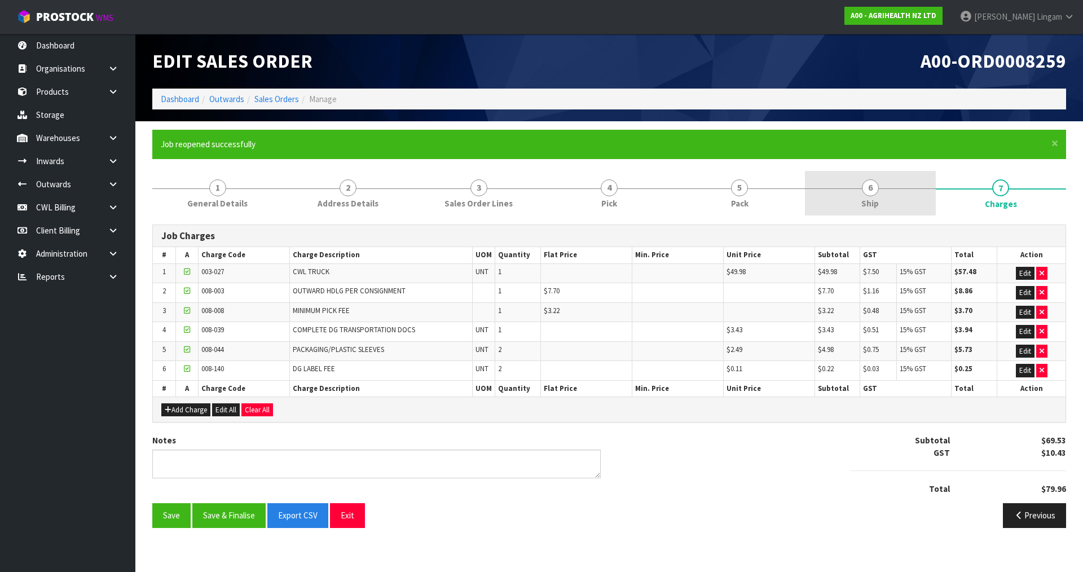
click at [898, 197] on link "6 Ship" at bounding box center [870, 193] width 130 height 45
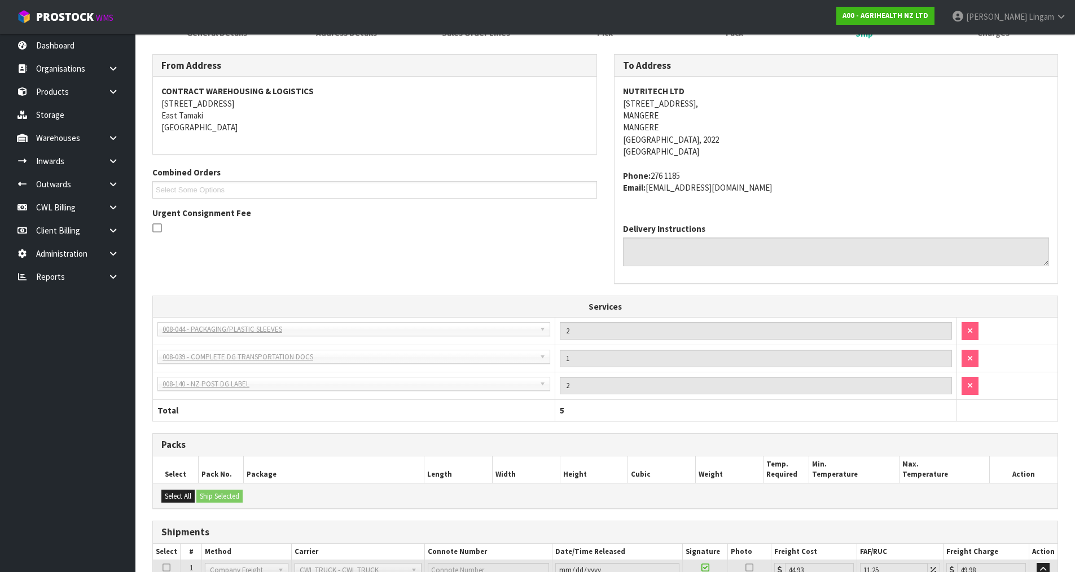
scroll to position [285, 0]
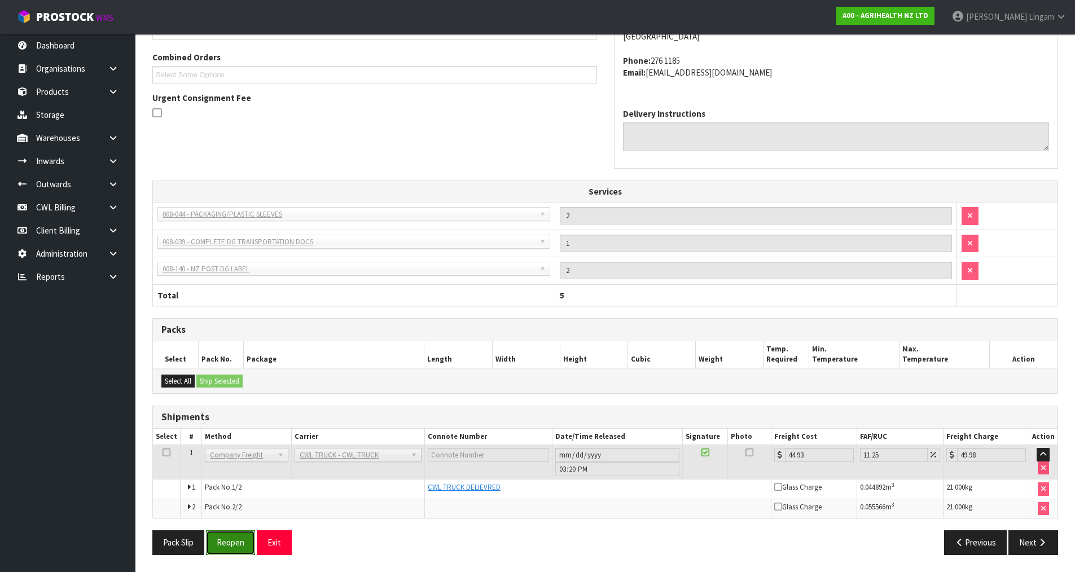
click at [228, 548] on button "Reopen" at bounding box center [230, 542] width 49 height 24
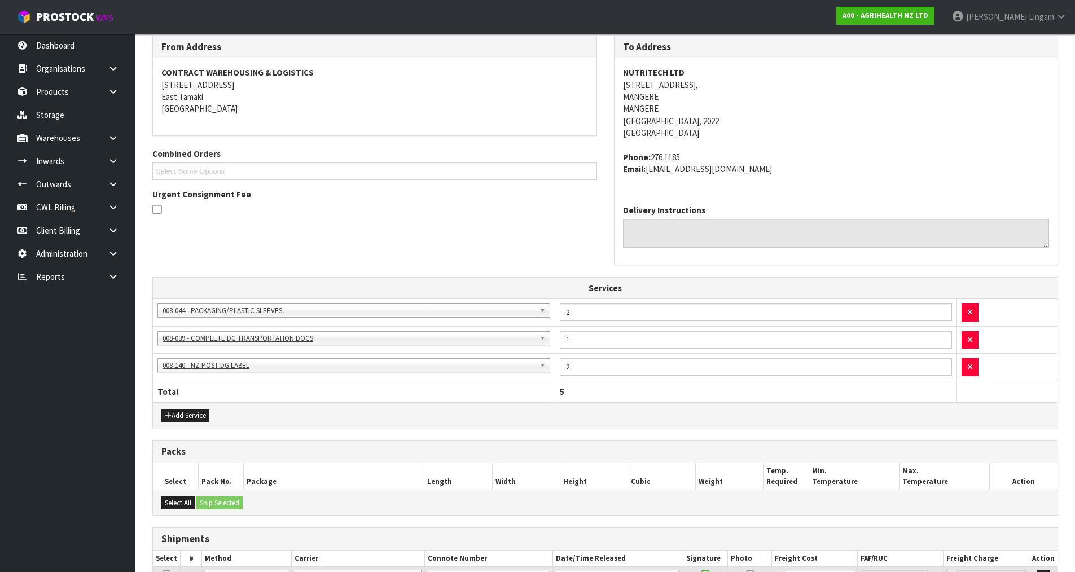
scroll to position [314, 0]
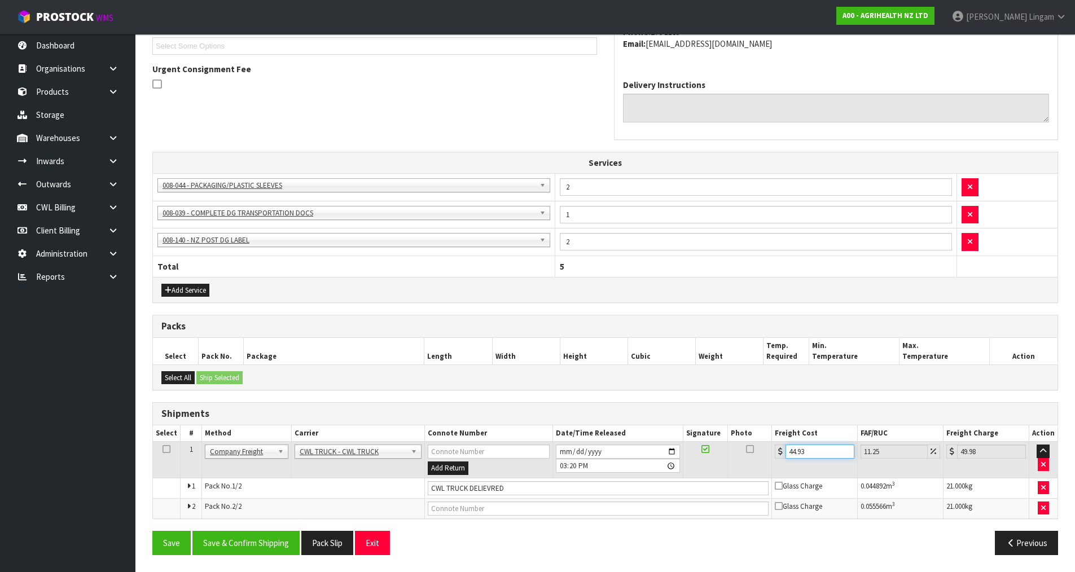
drag, startPoint x: 817, startPoint y: 454, endPoint x: 774, endPoint y: 455, distance: 42.3
click at [774, 455] on div "44.93" at bounding box center [814, 451] width 80 height 14
type input "2"
type input "2.23"
type input "27"
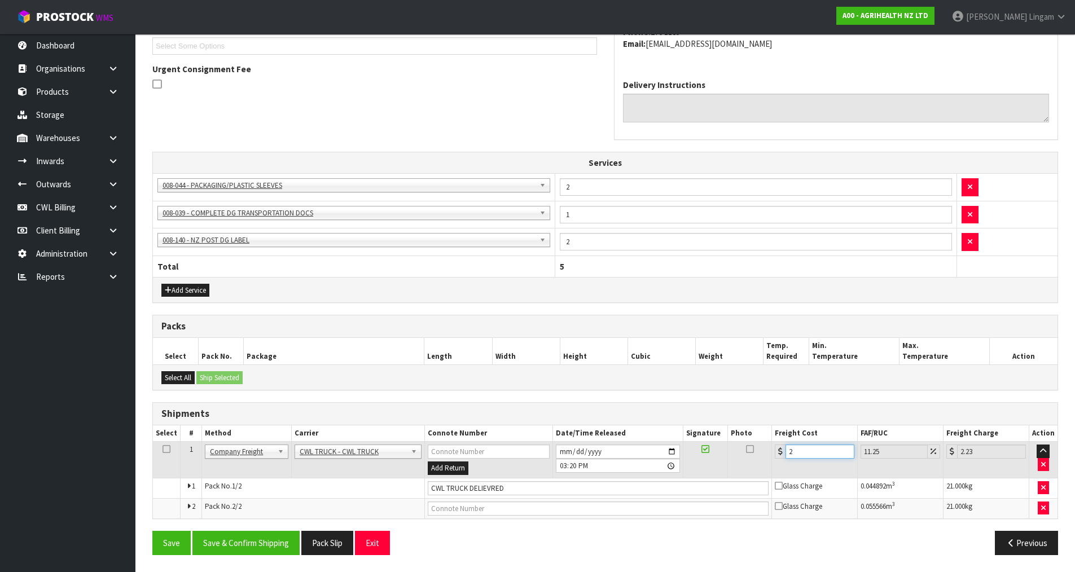
type input "30.04"
type input "27"
click at [268, 548] on button "Save & Confirm Shipping" at bounding box center [245, 543] width 107 height 24
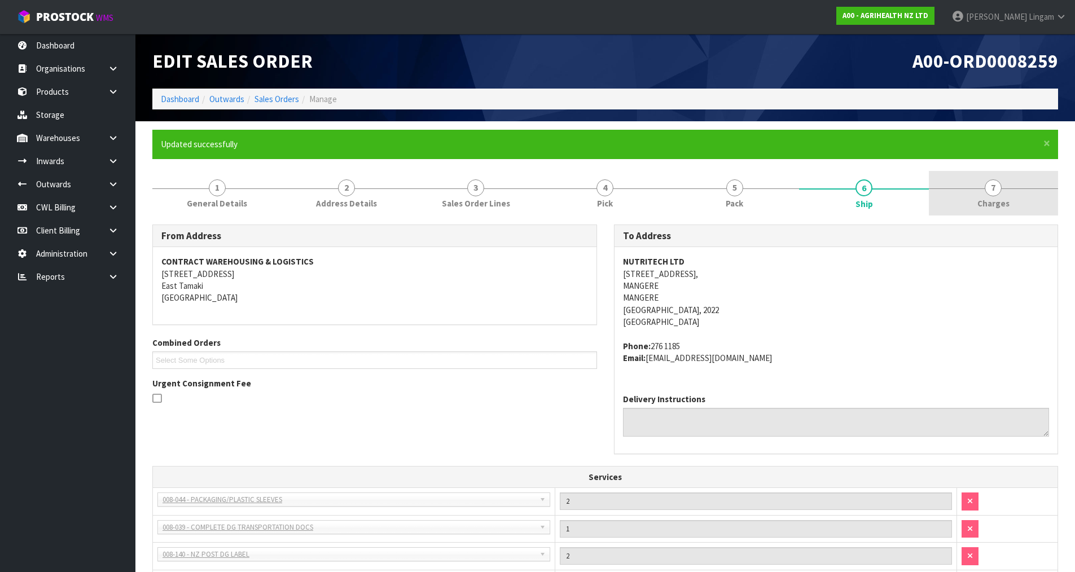
click at [984, 201] on span "Charges" at bounding box center [993, 203] width 32 height 12
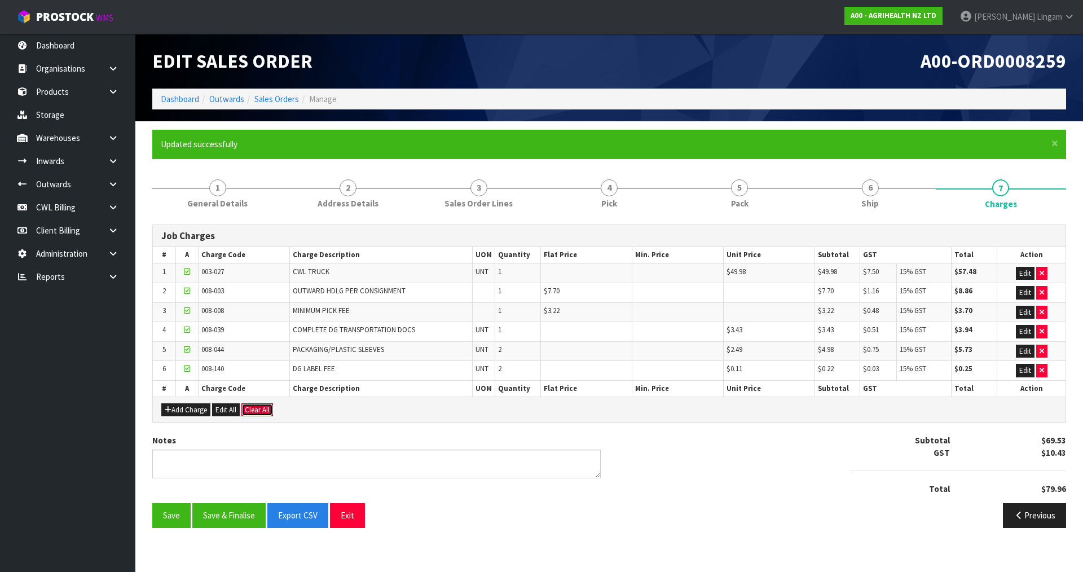
click at [266, 411] on button "Clear All" at bounding box center [257, 410] width 32 height 14
click at [266, 411] on span "Confirm" at bounding box center [257, 410] width 25 height 10
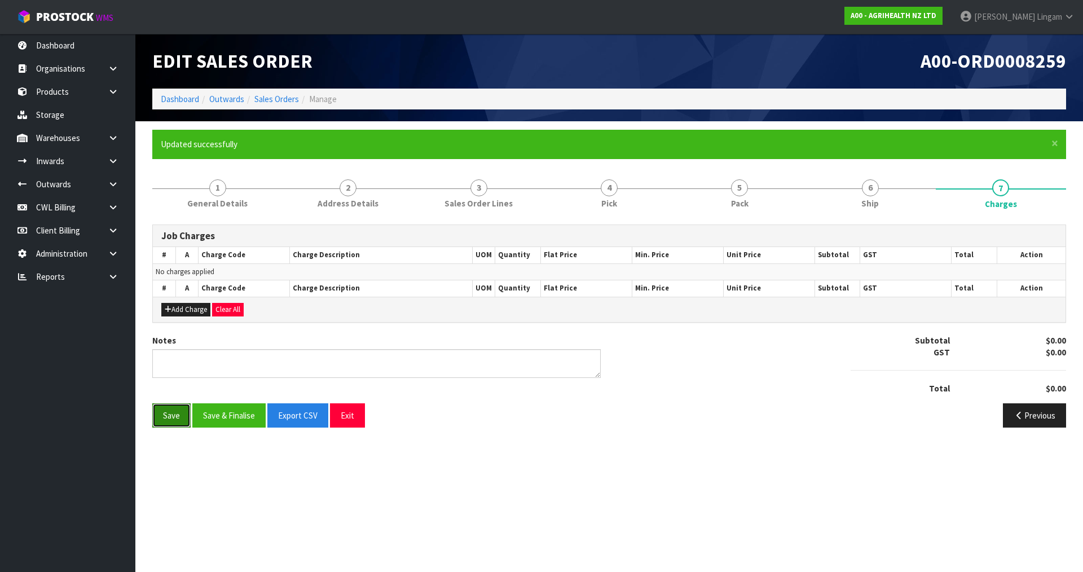
click at [166, 420] on button "Save" at bounding box center [171, 415] width 38 height 24
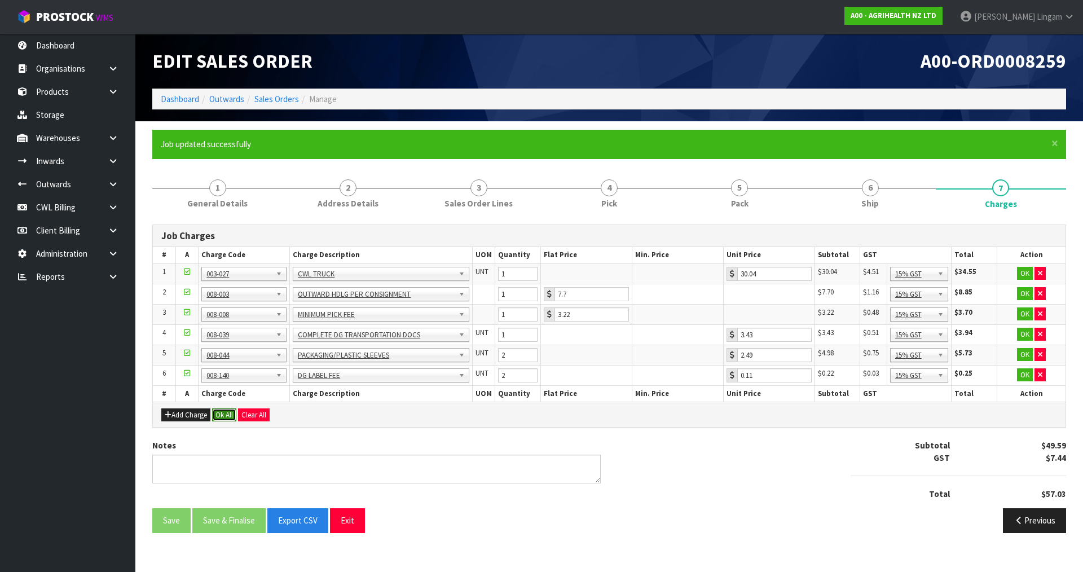
click at [227, 413] on button "Ok All" at bounding box center [224, 415] width 24 height 14
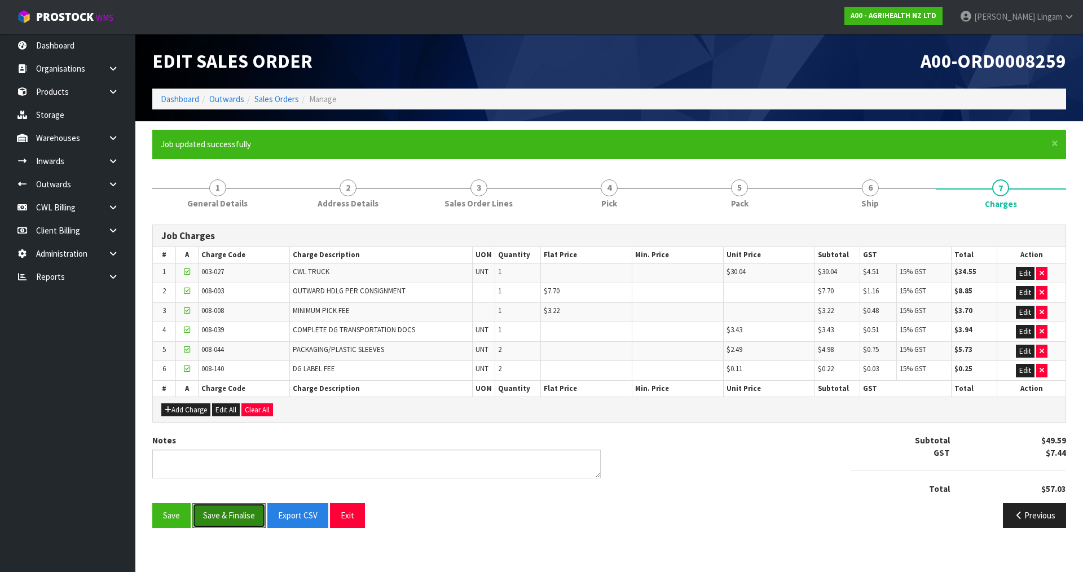
click at [227, 517] on button "Save & Finalise" at bounding box center [228, 515] width 73 height 24
click at [180, 97] on link "Dashboard" at bounding box center [180, 99] width 38 height 11
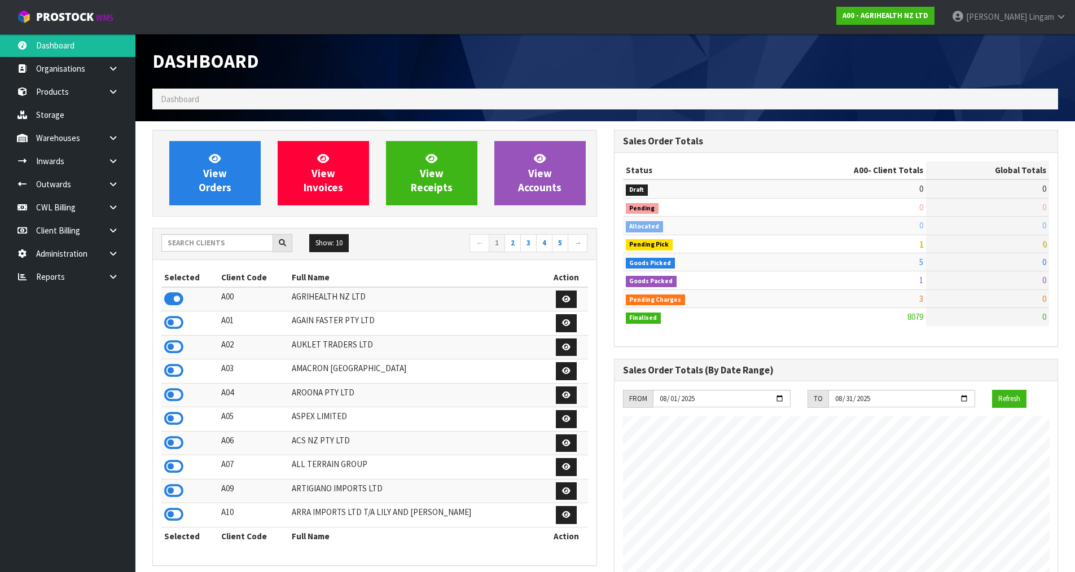
scroll to position [855, 461]
click at [201, 242] on input "text" at bounding box center [217, 242] width 112 height 17
click at [189, 165] on link "View Orders" at bounding box center [214, 173] width 91 height 64
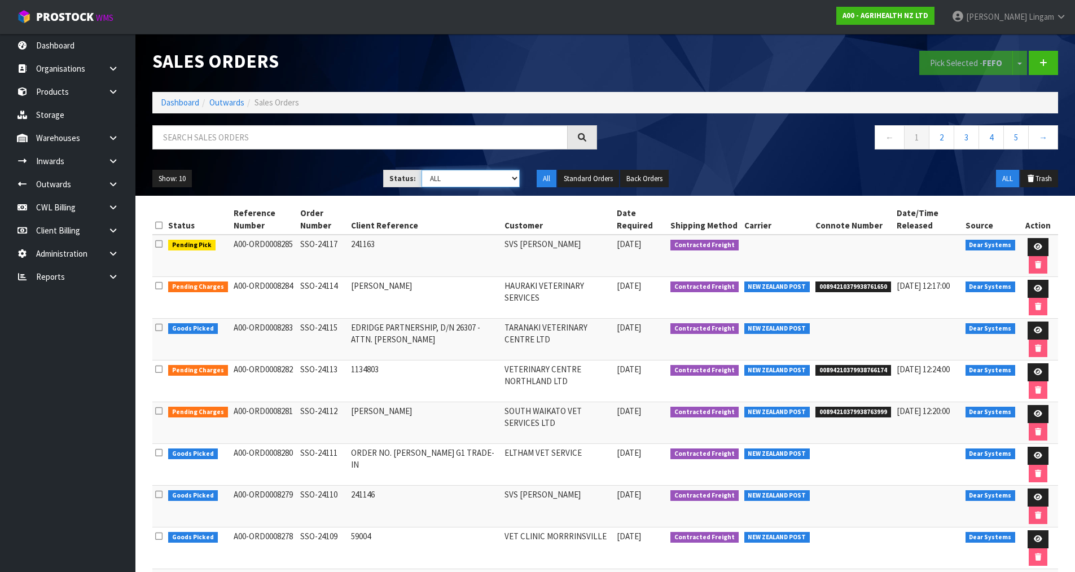
click at [495, 183] on select "Draft Pending Allocated Pending Pick Goods Picked Goods Packed Pending Charges …" at bounding box center [470, 178] width 98 height 17
select select "string:6"
click at [421, 170] on select "Draft Pending Allocated Pending Pick Goods Picked Goods Packed Pending Charges …" at bounding box center [470, 178] width 98 height 17
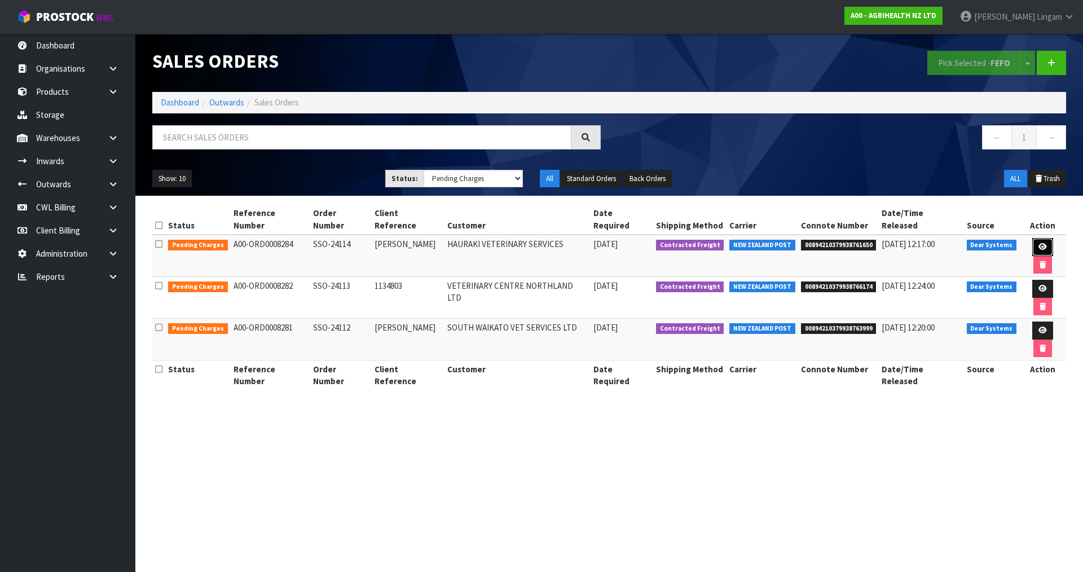
click at [1038, 243] on icon at bounding box center [1042, 246] width 8 height 7
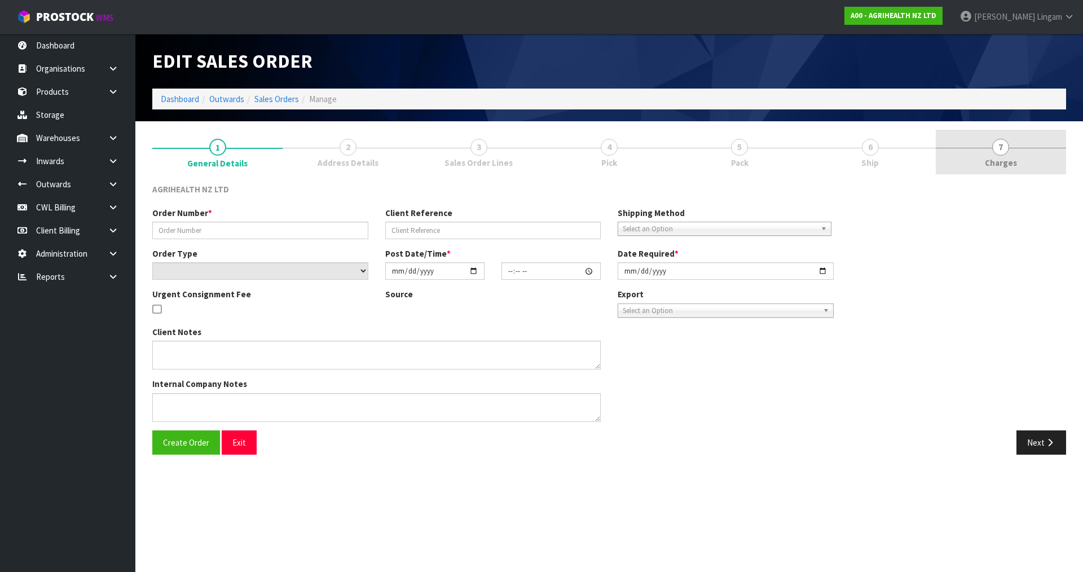
type input "SSO-24114"
type input "SHALLY"
select select "number:0"
type input "[DATE]"
type input "09:43:22.000"
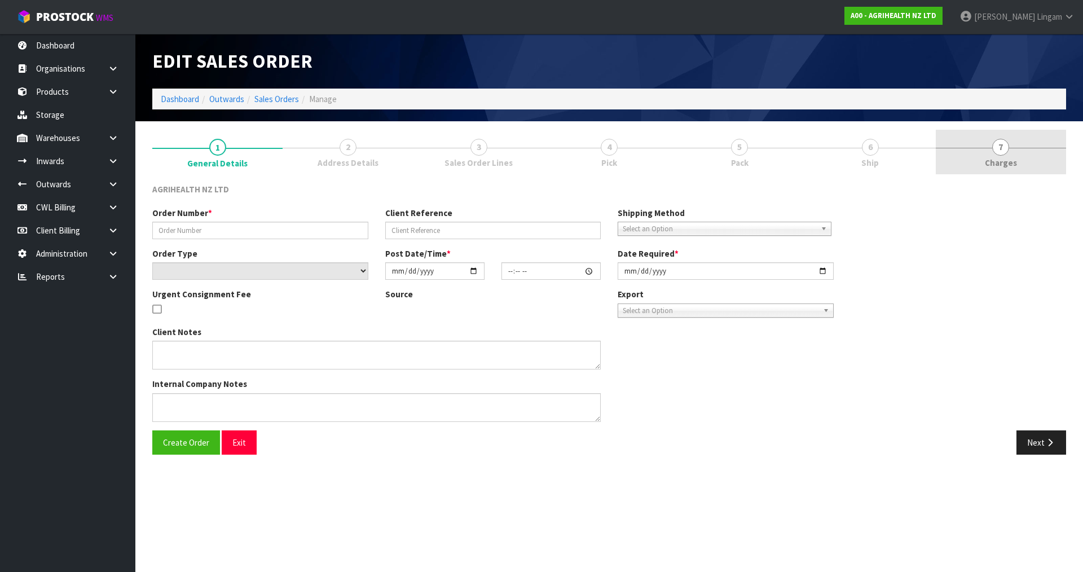
type input "[DATE]"
type textarea "SHIP BY: Overnight Courier"
type textarea "DISPATCH TODAY PLEASE, VIA OVERNIGHT COURIER, ENSURE REFRIGERATE STICKERS ATTAC…"
click at [1024, 165] on link "7 [GEOGRAPHIC_DATA]" at bounding box center [1001, 152] width 130 height 45
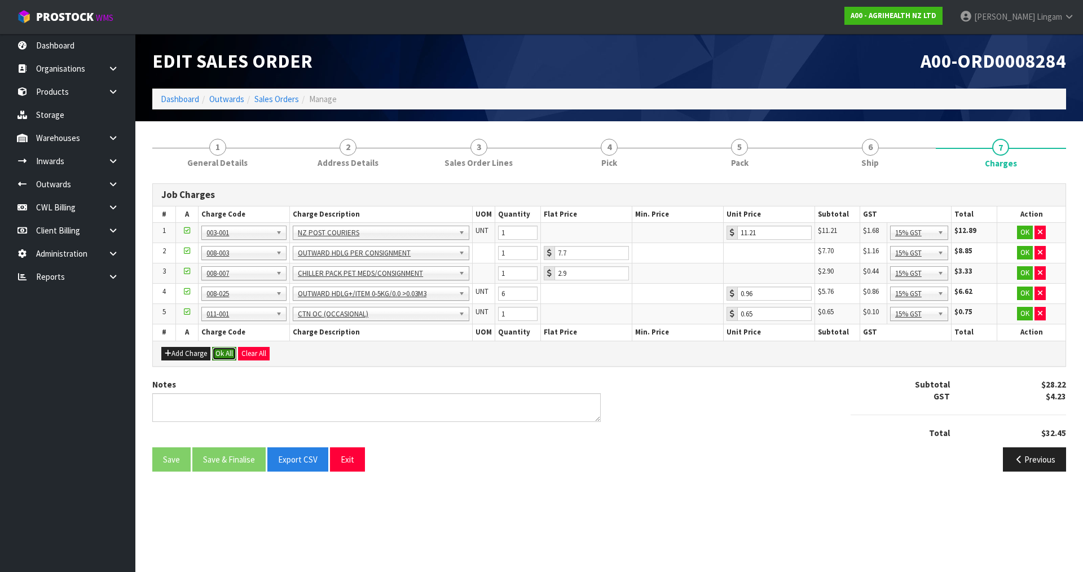
click at [219, 350] on button "Ok All" at bounding box center [224, 354] width 24 height 14
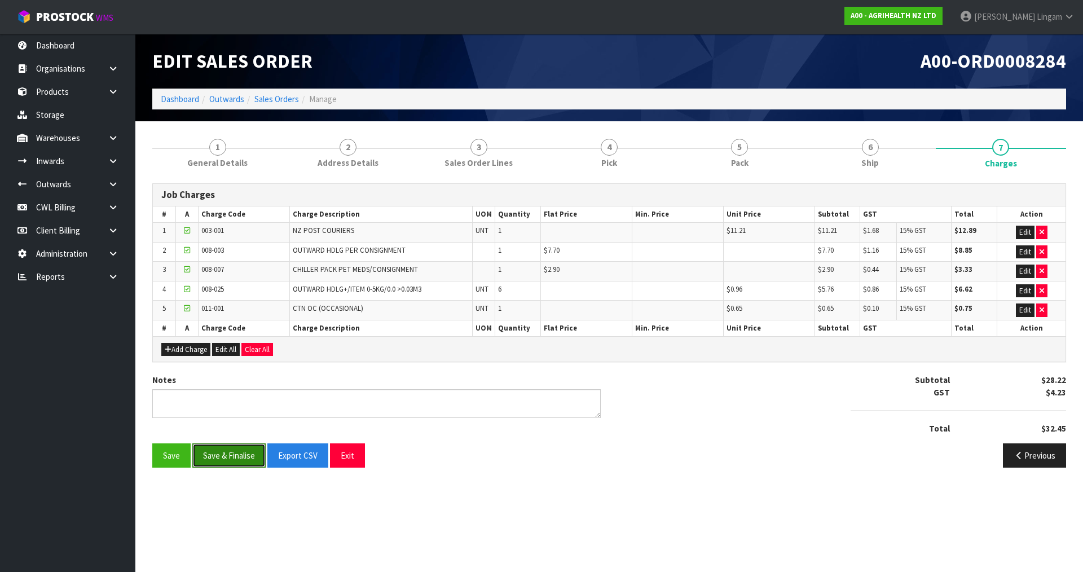
click at [228, 456] on button "Save & Finalise" at bounding box center [228, 455] width 73 height 24
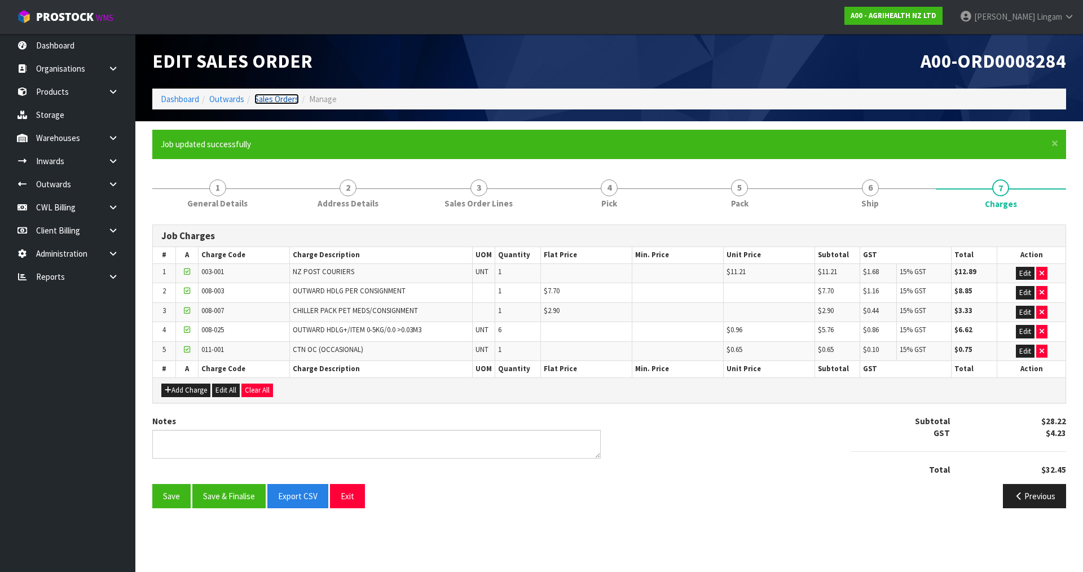
click at [289, 99] on link "Sales Orders" at bounding box center [276, 99] width 45 height 11
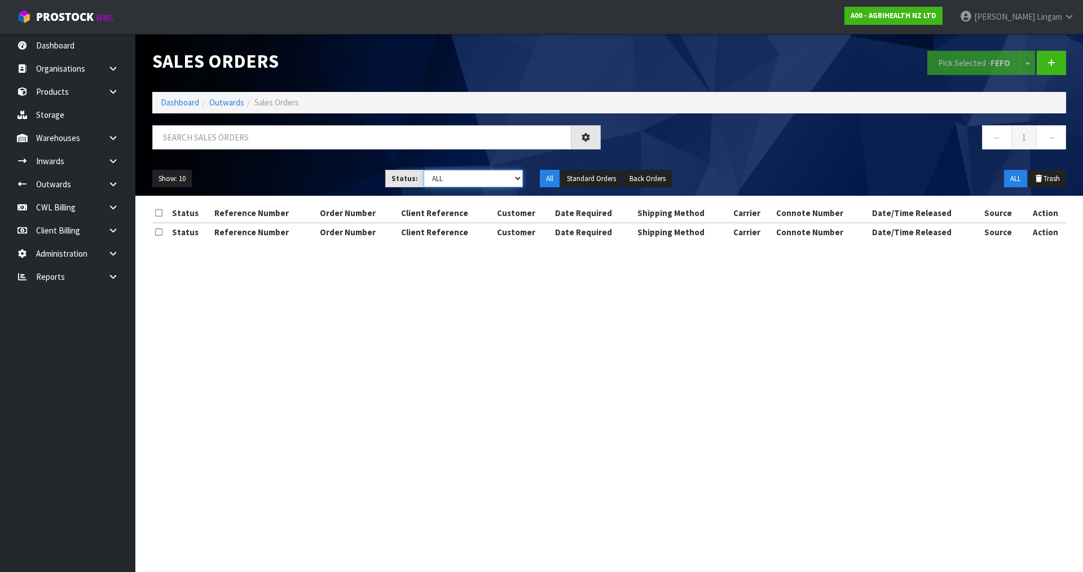
click at [501, 176] on select "Draft Pending Allocated Pending Pick Goods Picked Goods Packed Pending Charges …" at bounding box center [474, 178] width 100 height 17
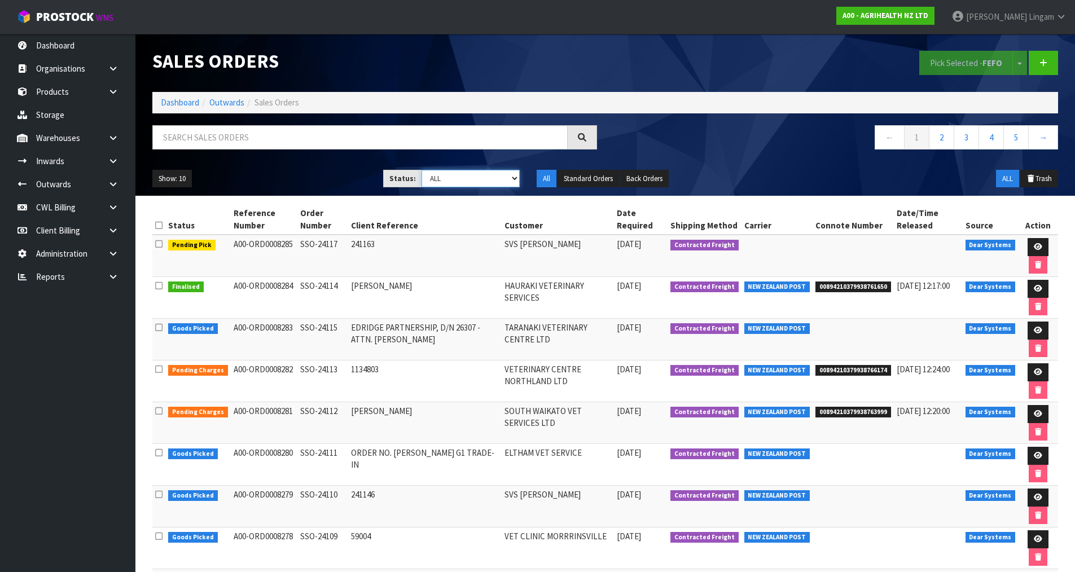
select select "string:6"
click at [421, 170] on select "Draft Pending Allocated Pending Pick Goods Picked Goods Packed Pending Charges …" at bounding box center [470, 178] width 98 height 17
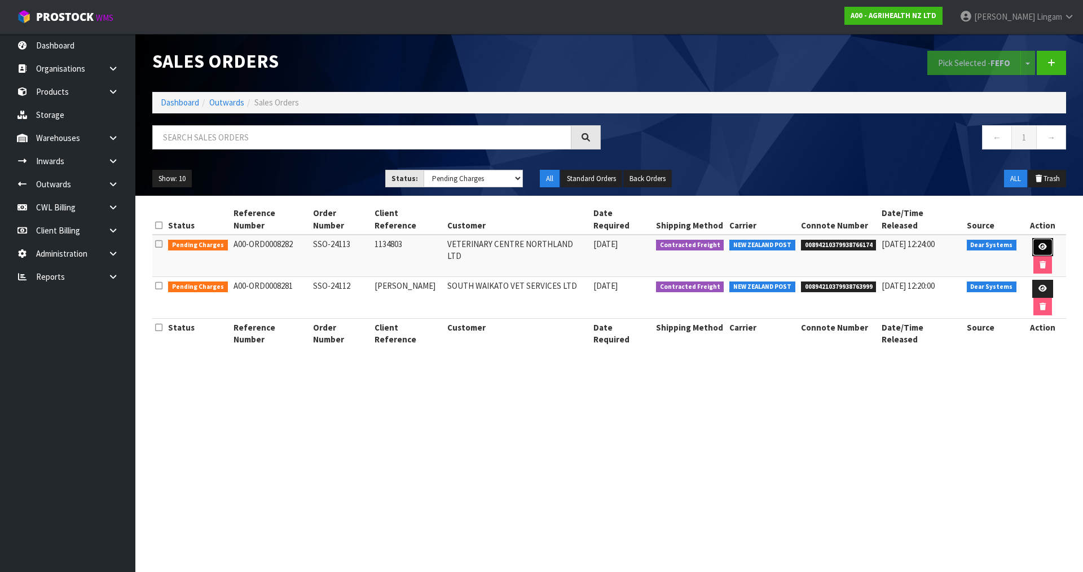
click at [1038, 243] on icon at bounding box center [1042, 246] width 8 height 7
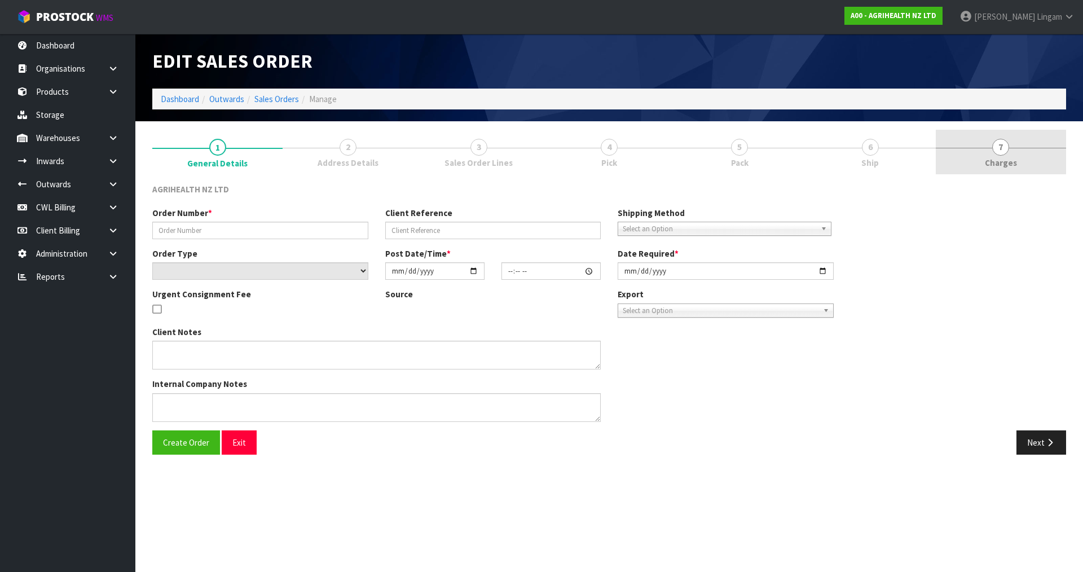
type input "SSO-24113"
type input "1134803"
select select "number:0"
type input "[DATE]"
type input "09:10:35.000"
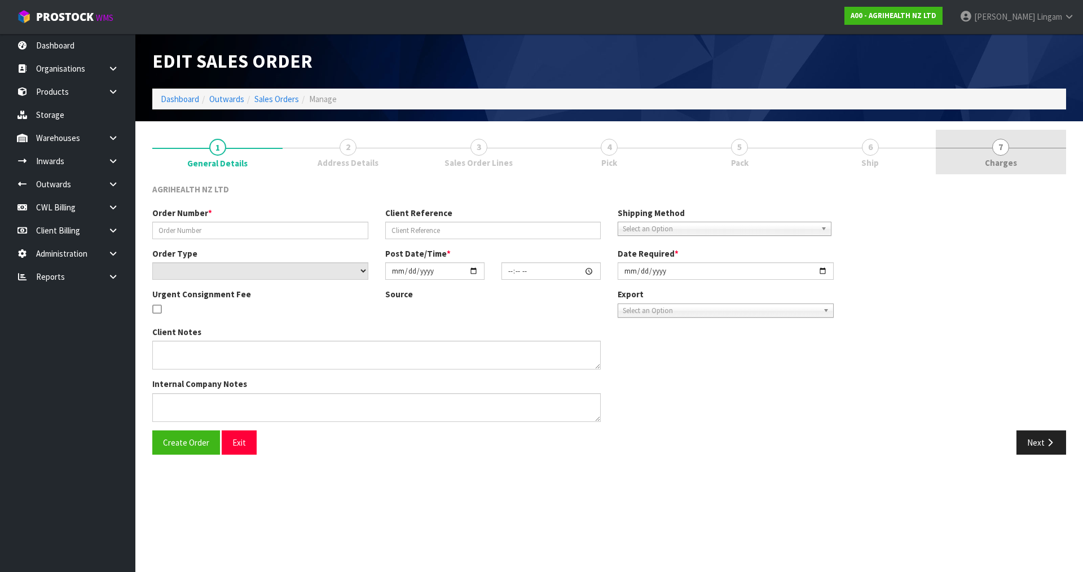
type input "[DATE]"
type textarea "SHIP BY: OVERNIGHT COURIER ENSURE REFRIGERATE STICKERS ATTACHED"
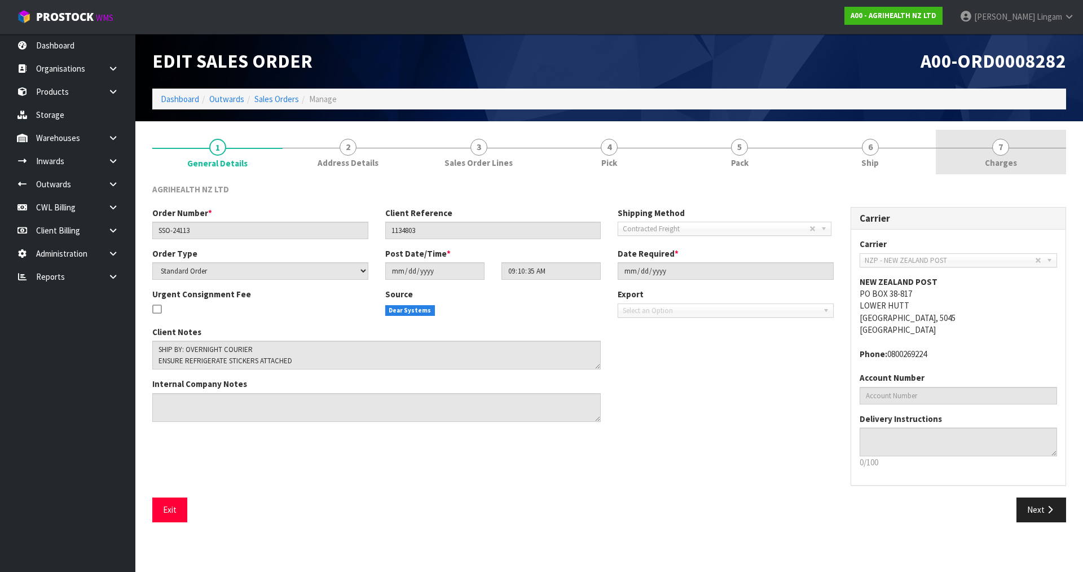
click at [1018, 170] on link "7 [GEOGRAPHIC_DATA]" at bounding box center [1001, 152] width 130 height 45
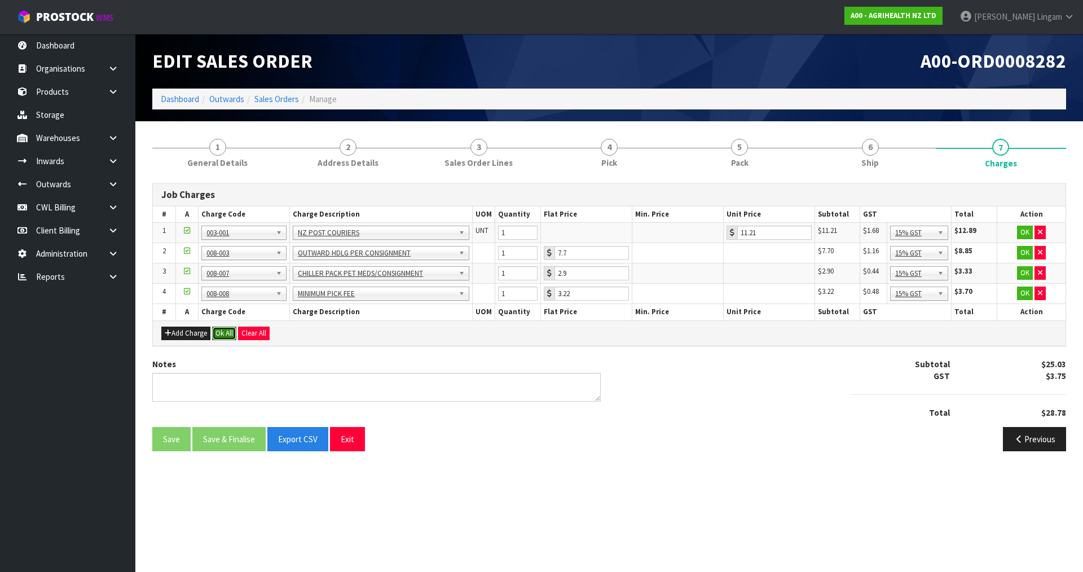
click at [220, 329] on button "Ok All" at bounding box center [224, 334] width 24 height 14
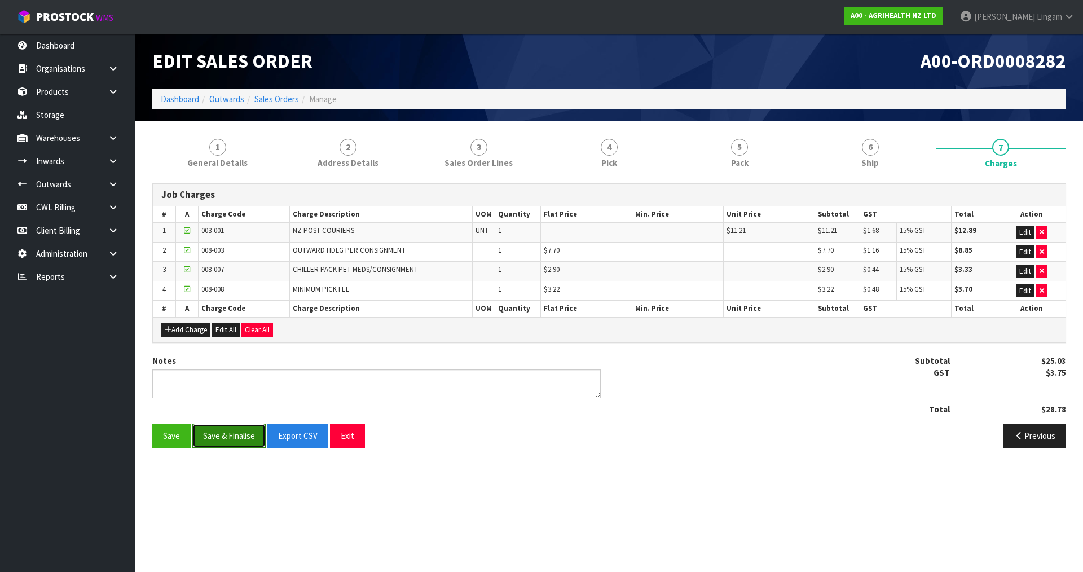
click at [222, 434] on button "Save & Finalise" at bounding box center [228, 436] width 73 height 24
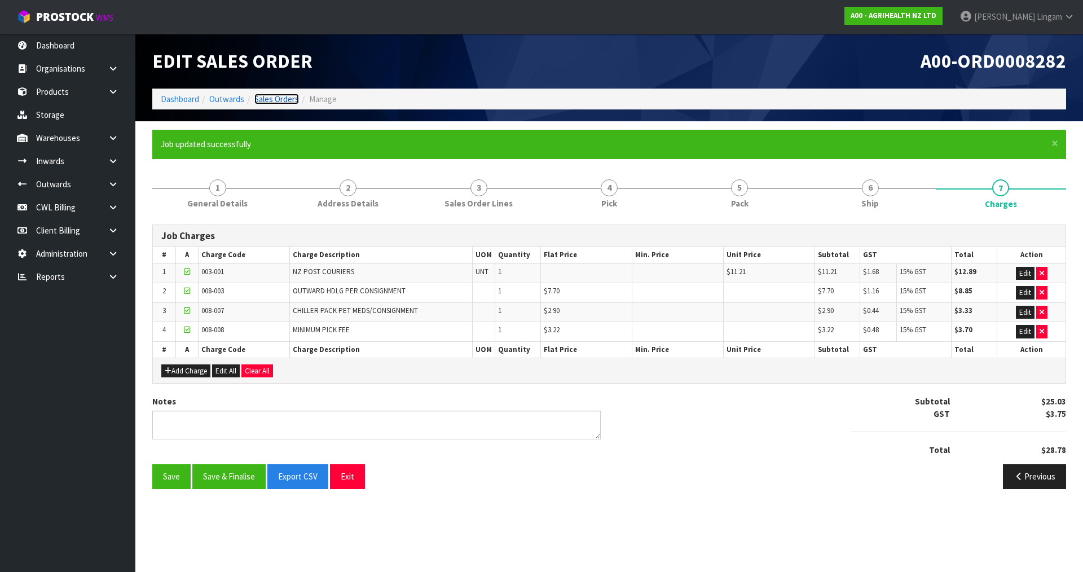
click at [274, 97] on link "Sales Orders" at bounding box center [276, 99] width 45 height 11
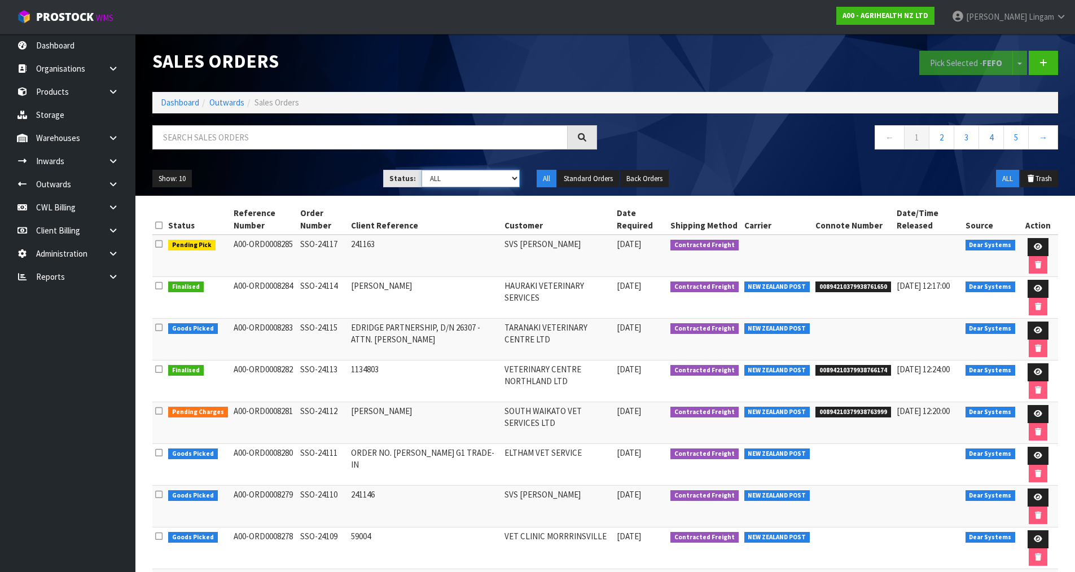
click at [489, 177] on select "Draft Pending Allocated Pending Pick Goods Picked Goods Packed Pending Charges …" at bounding box center [470, 178] width 98 height 17
select select "string:6"
click at [421, 170] on select "Draft Pending Allocated Pending Pick Goods Picked Goods Packed Pending Charges …" at bounding box center [470, 178] width 98 height 17
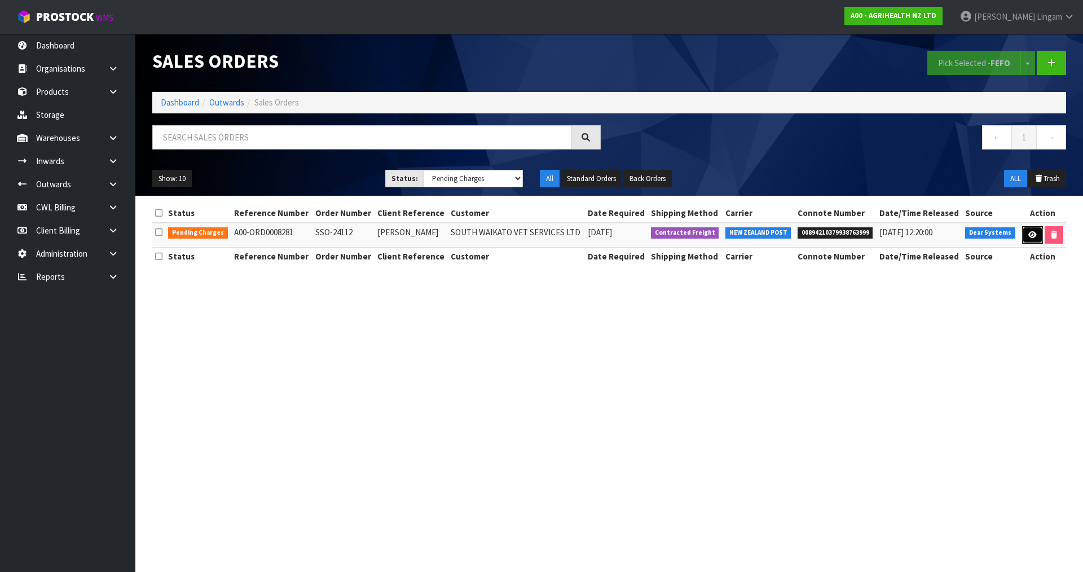
click at [1031, 237] on icon at bounding box center [1032, 234] width 8 height 7
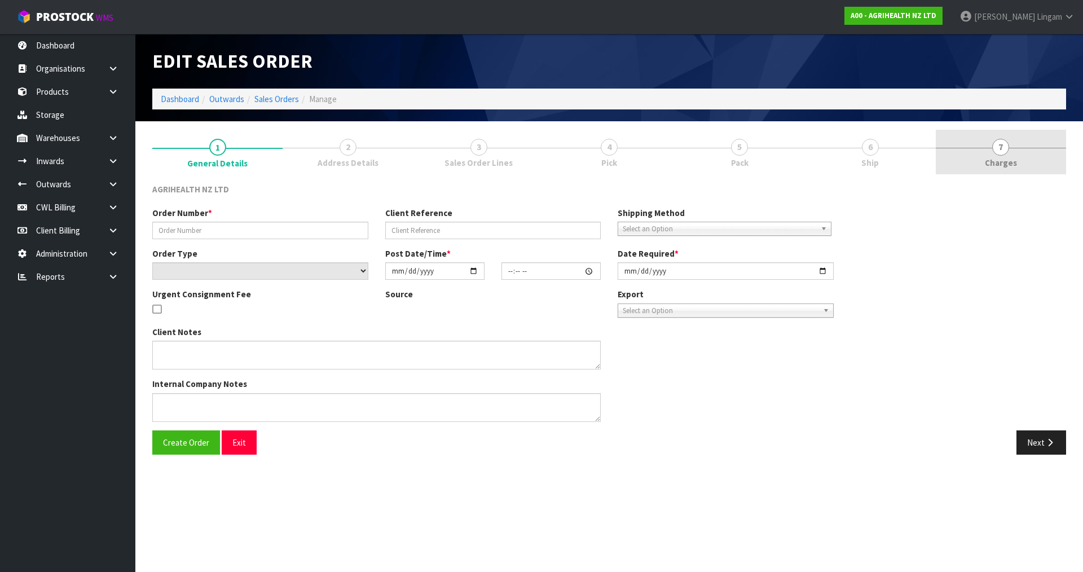
type input "SSO-24112"
type input "SHALLY"
select select "number:0"
type input "[DATE]"
type input "16:36:26.000"
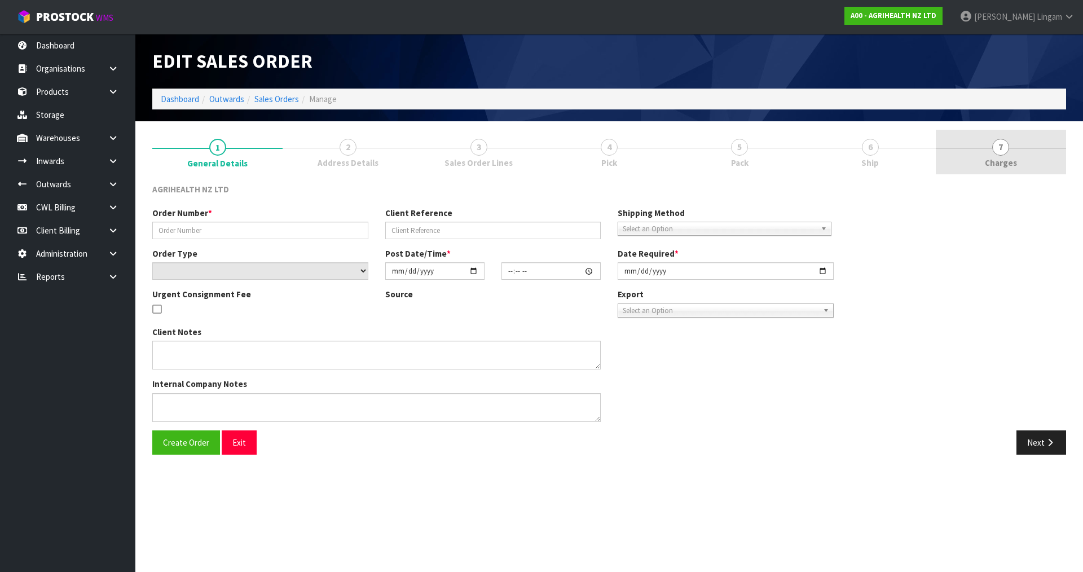
type input "[DATE]"
type textarea "SHIP BY: Overnight Courier Only want NZP3's, not NZP2's - vet decided May25"
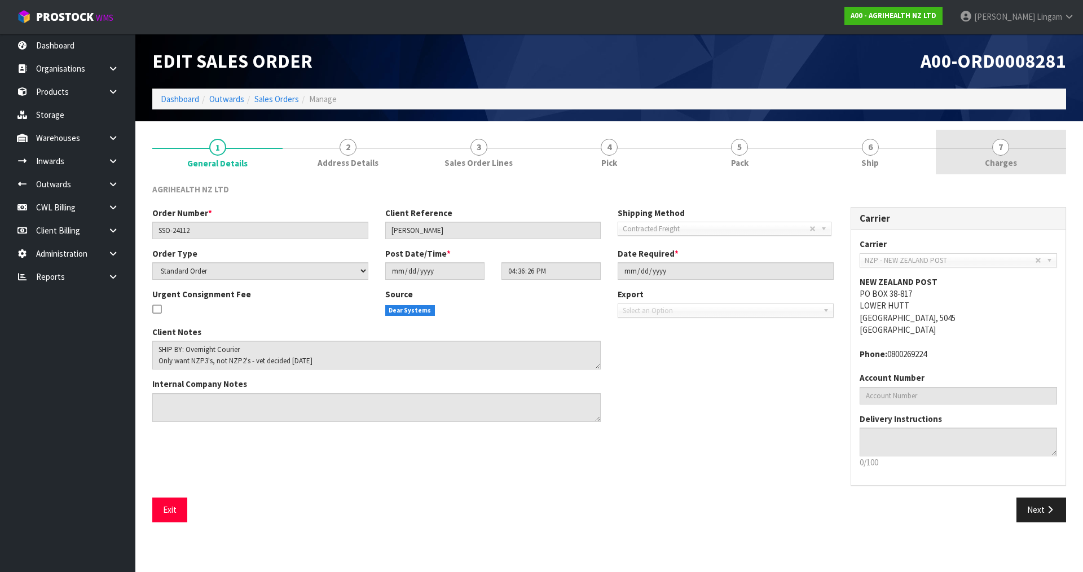
click at [1042, 162] on link "7 [GEOGRAPHIC_DATA]" at bounding box center [1001, 152] width 130 height 45
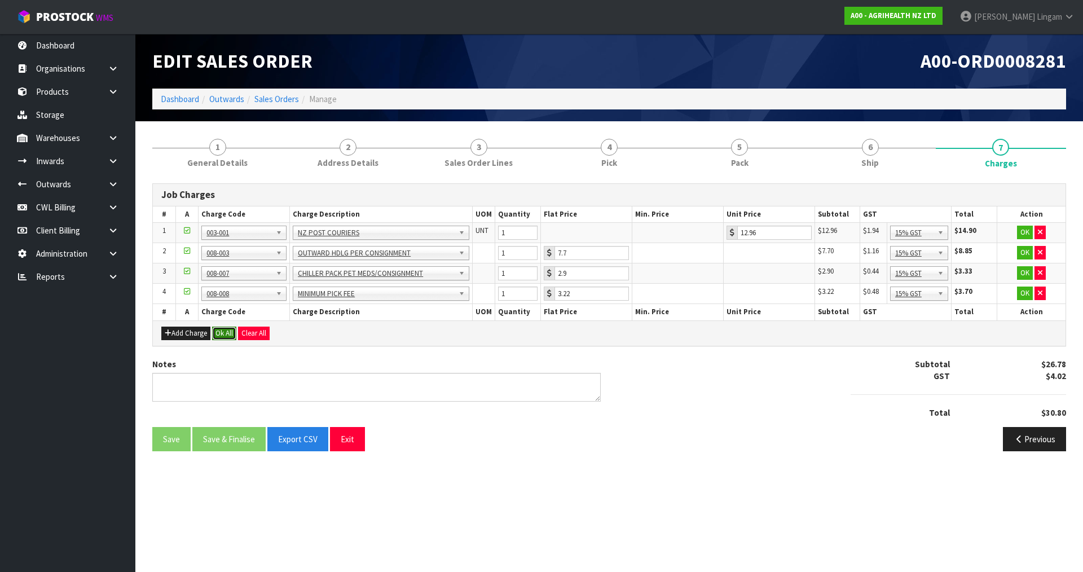
click at [228, 333] on button "Ok All" at bounding box center [224, 334] width 24 height 14
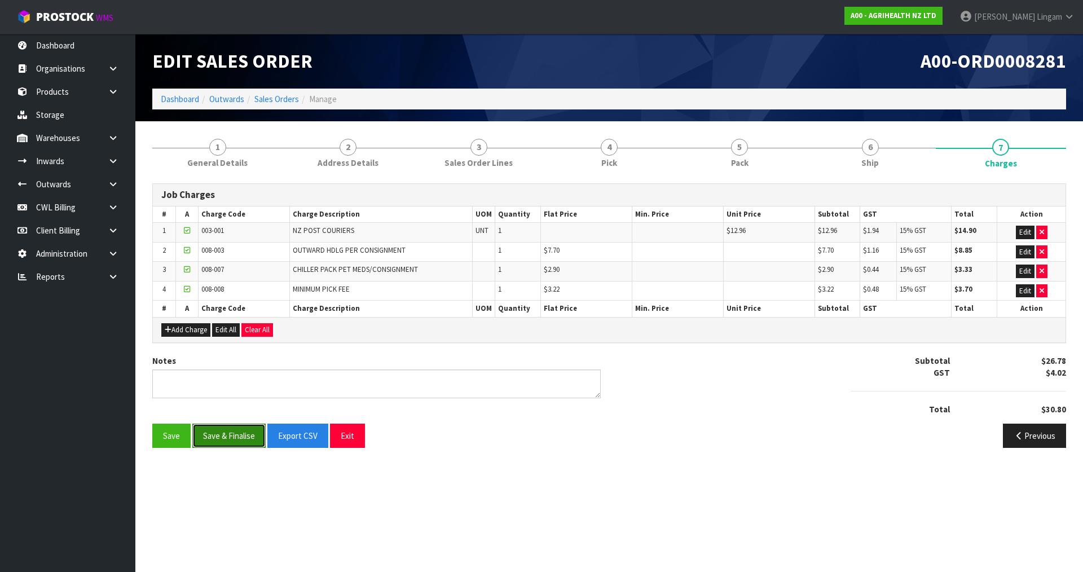
click at [248, 429] on button "Save & Finalise" at bounding box center [228, 436] width 73 height 24
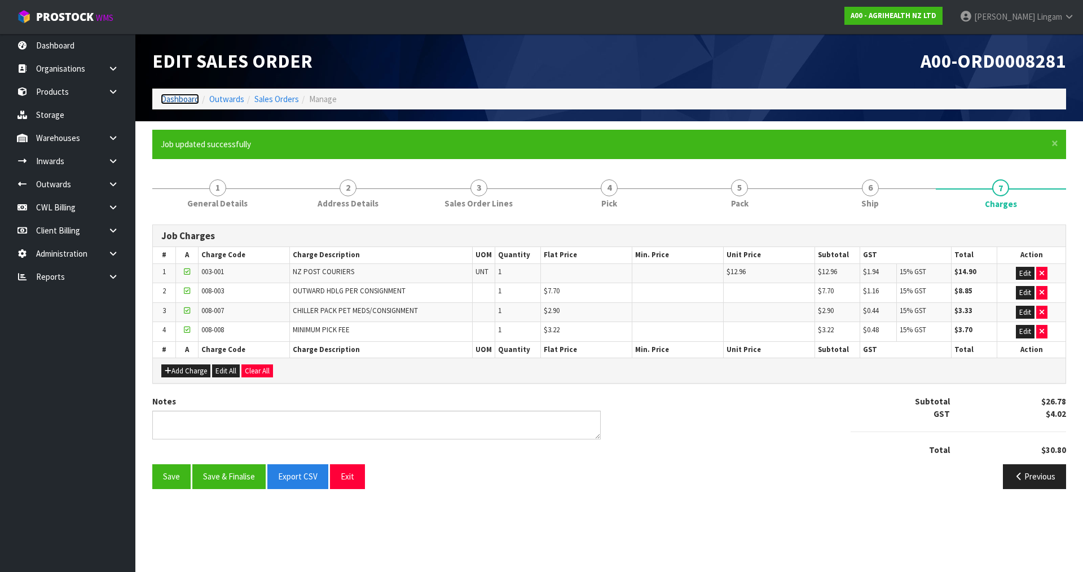
click at [177, 95] on link "Dashboard" at bounding box center [180, 99] width 38 height 11
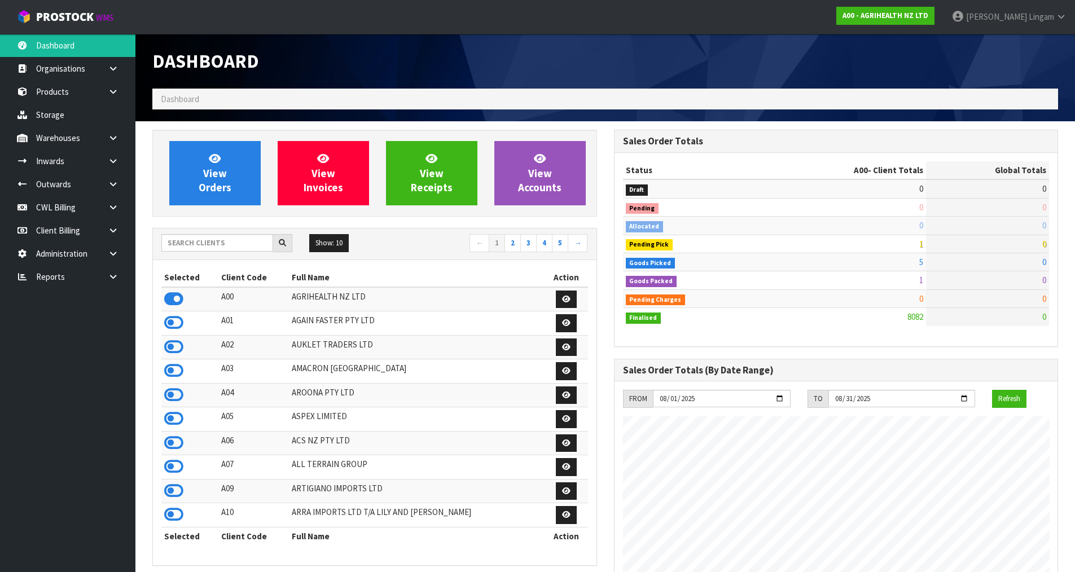
scroll to position [855, 461]
click at [206, 245] on input "text" at bounding box center [217, 242] width 112 height 17
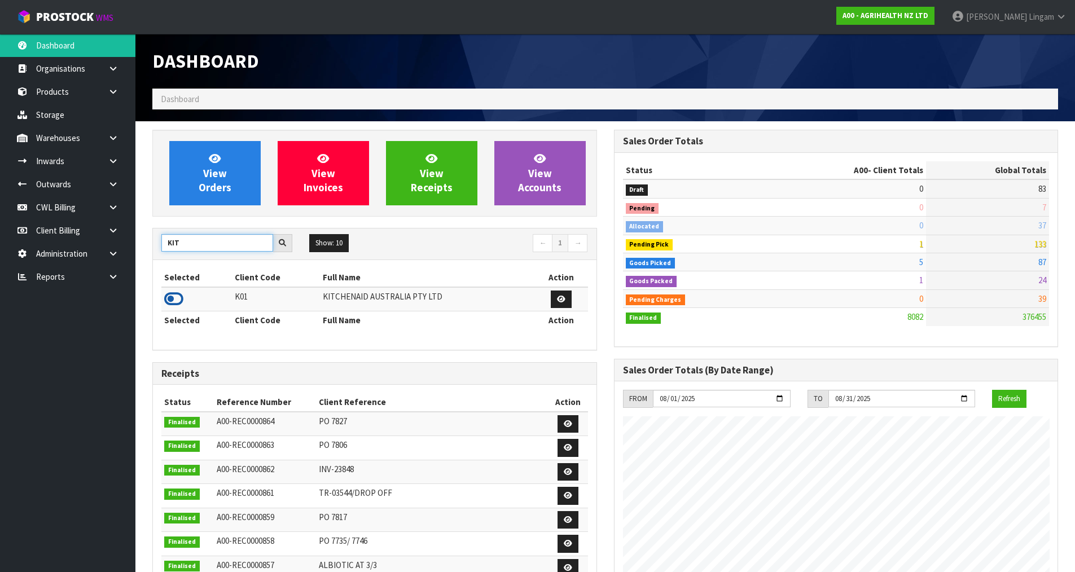
type input "KIT"
click at [177, 296] on icon at bounding box center [173, 299] width 19 height 17
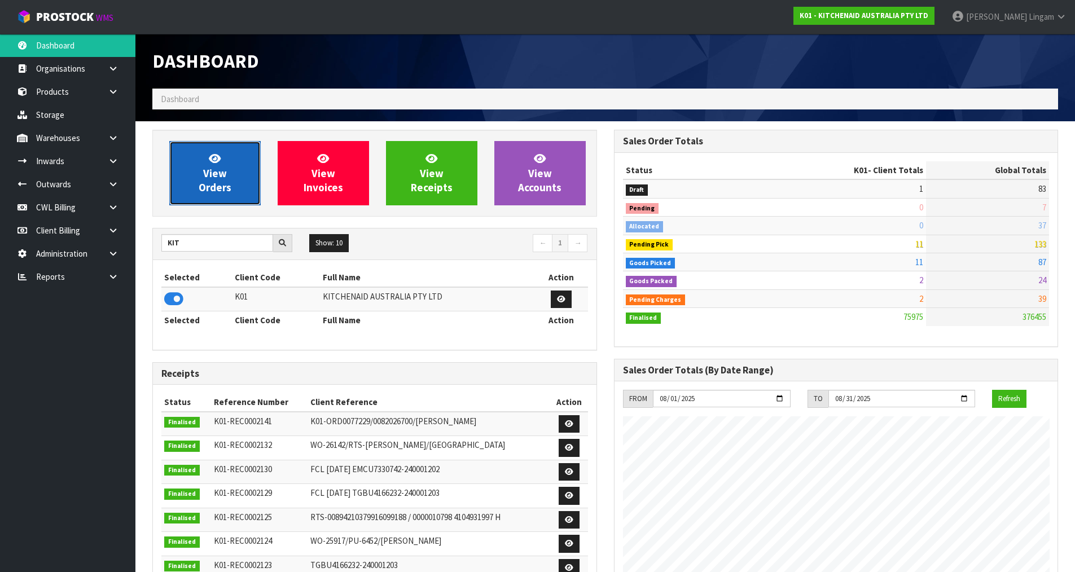
click at [225, 181] on span "View Orders" at bounding box center [215, 173] width 33 height 42
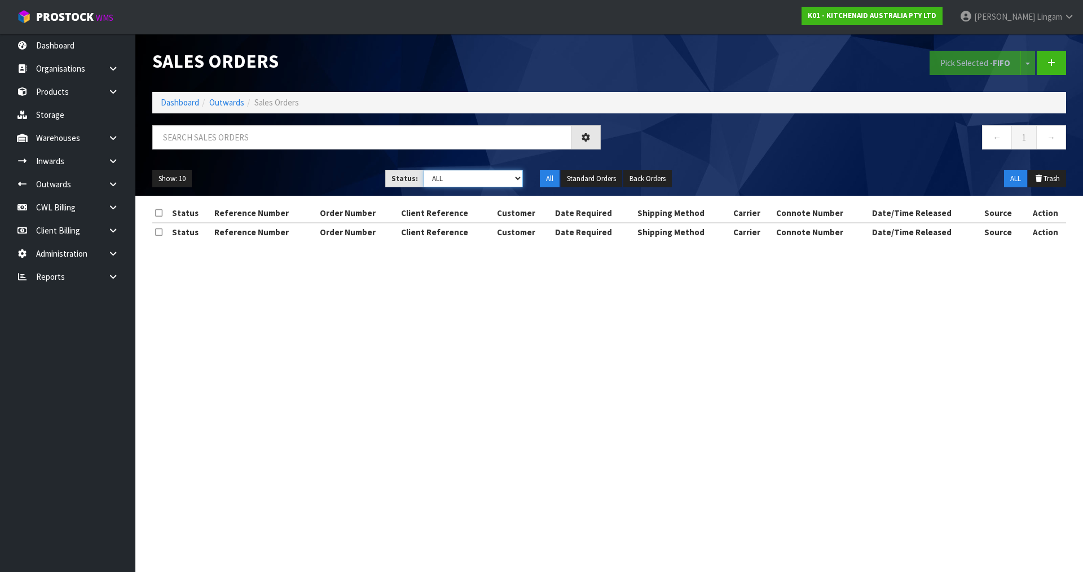
drag, startPoint x: 508, startPoint y: 174, endPoint x: 506, endPoint y: 186, distance: 12.6
click at [508, 174] on select "Draft Pending Allocated Pending Pick Goods Picked Goods Packed Pending Charges …" at bounding box center [474, 178] width 100 height 17
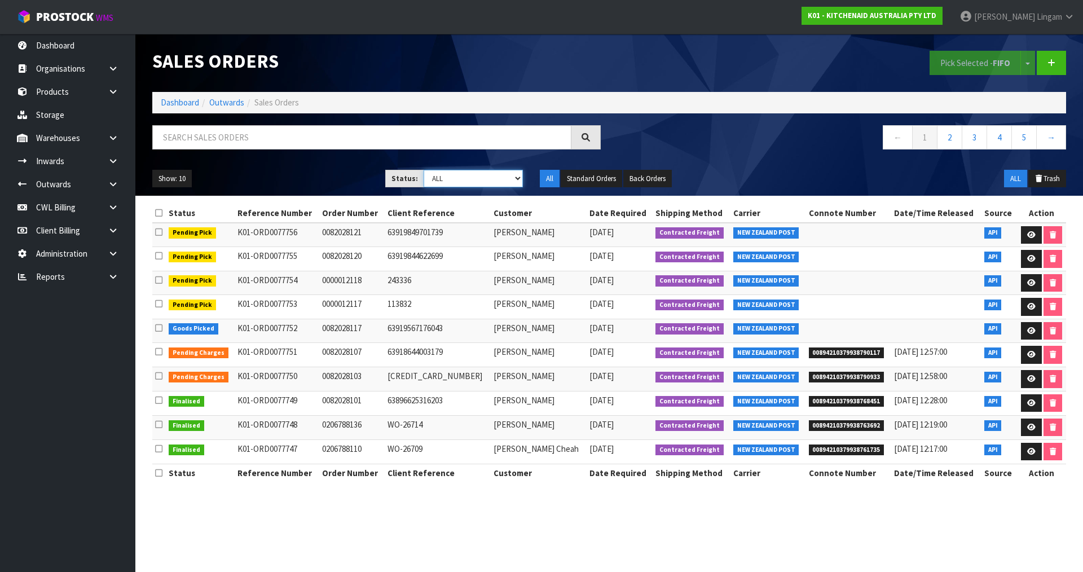
select select "string:5"
click at [424, 170] on select "Draft Pending Allocated Pending Pick Goods Picked Goods Packed Pending Charges …" at bounding box center [474, 178] width 100 height 17
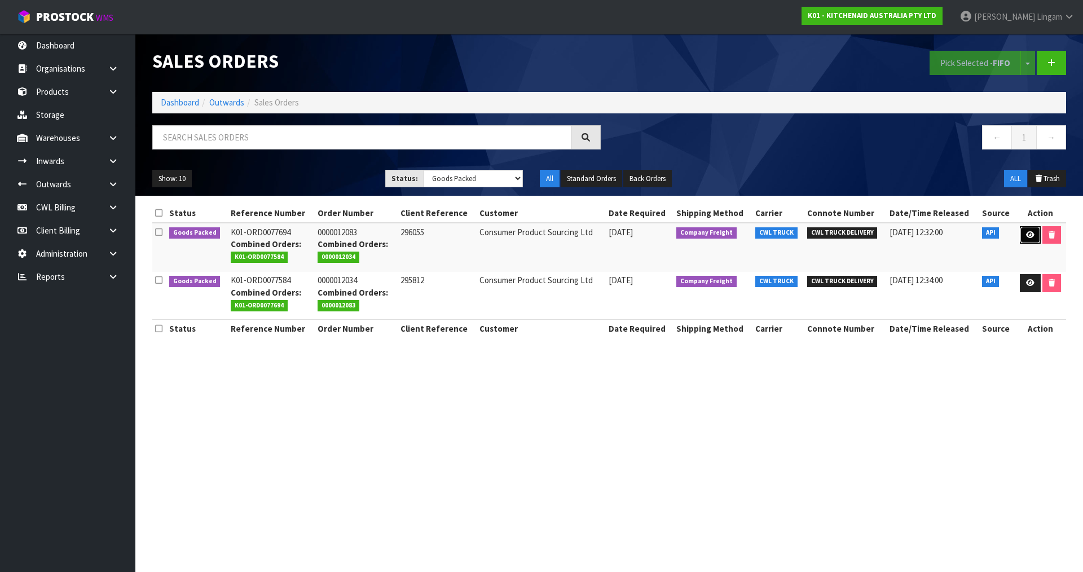
click at [1028, 236] on icon at bounding box center [1030, 234] width 8 height 7
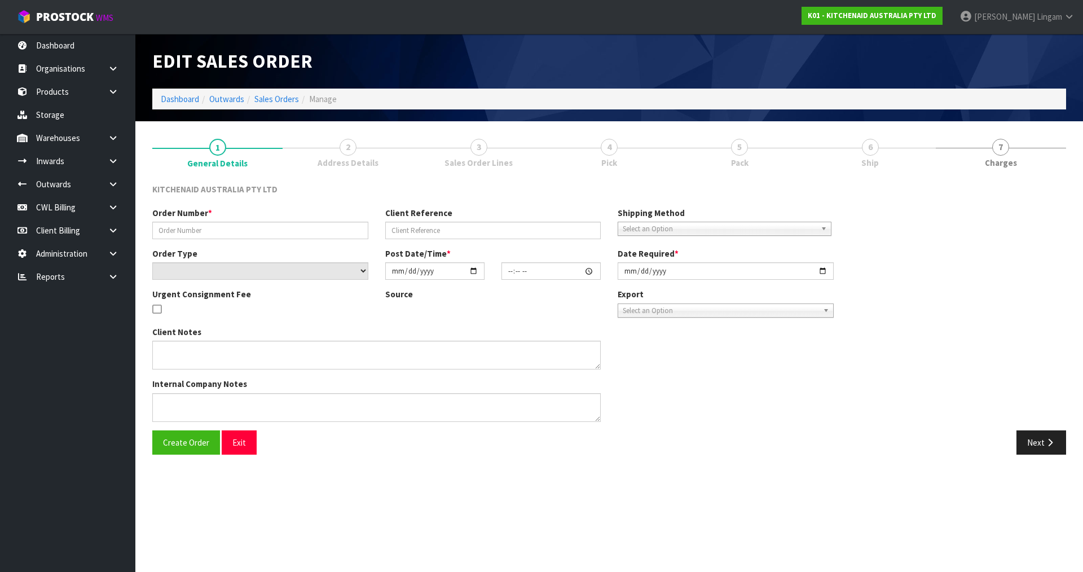
type input "0000012083"
type input "296055"
select select "number:0"
type input "[DATE]"
type input "13:32:15.000"
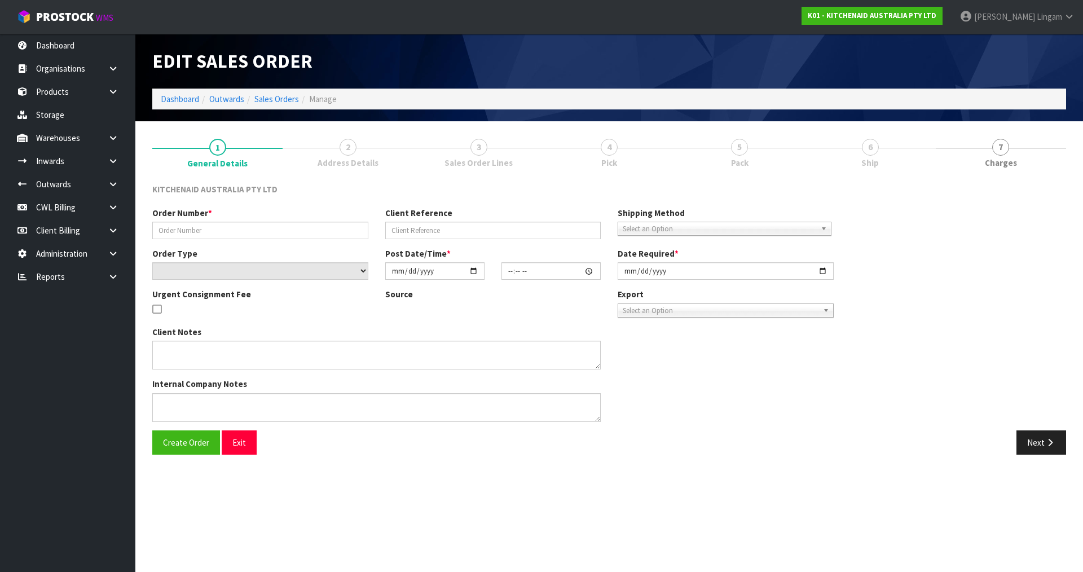
type input "[DATE]"
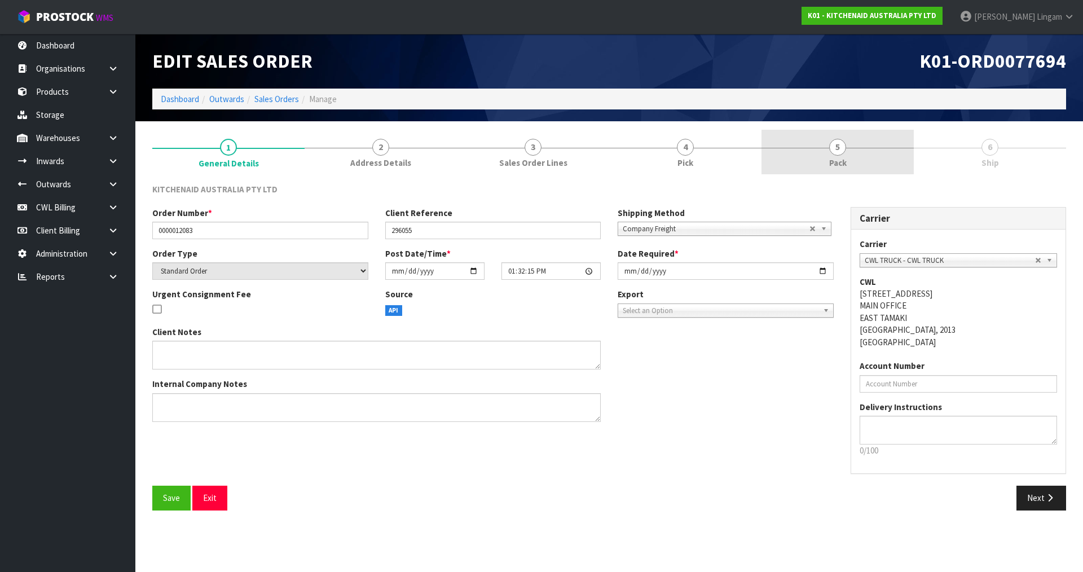
click at [885, 153] on link "5 Pack" at bounding box center [838, 152] width 152 height 45
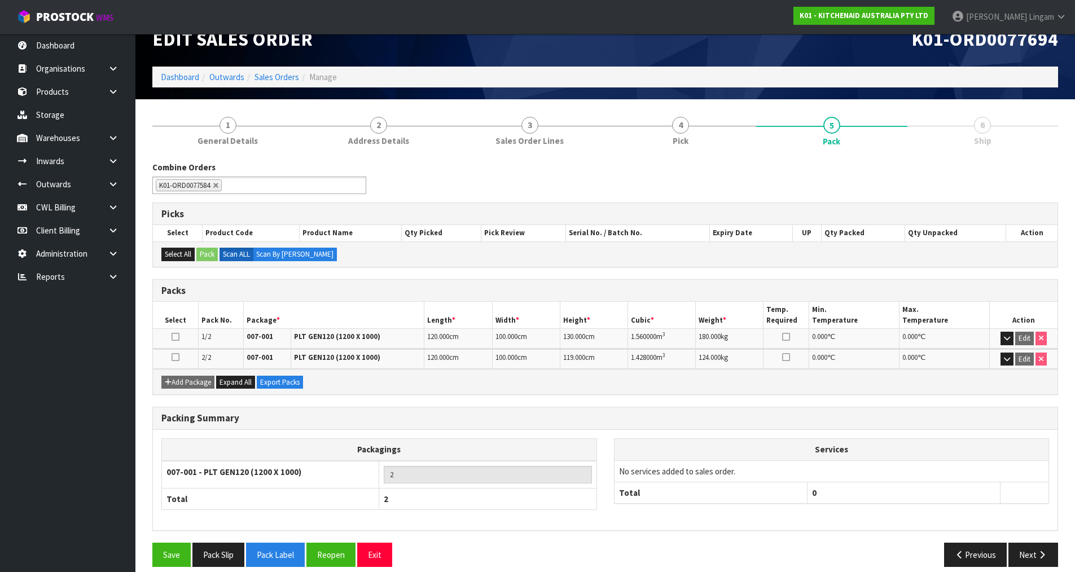
scroll to position [34, 0]
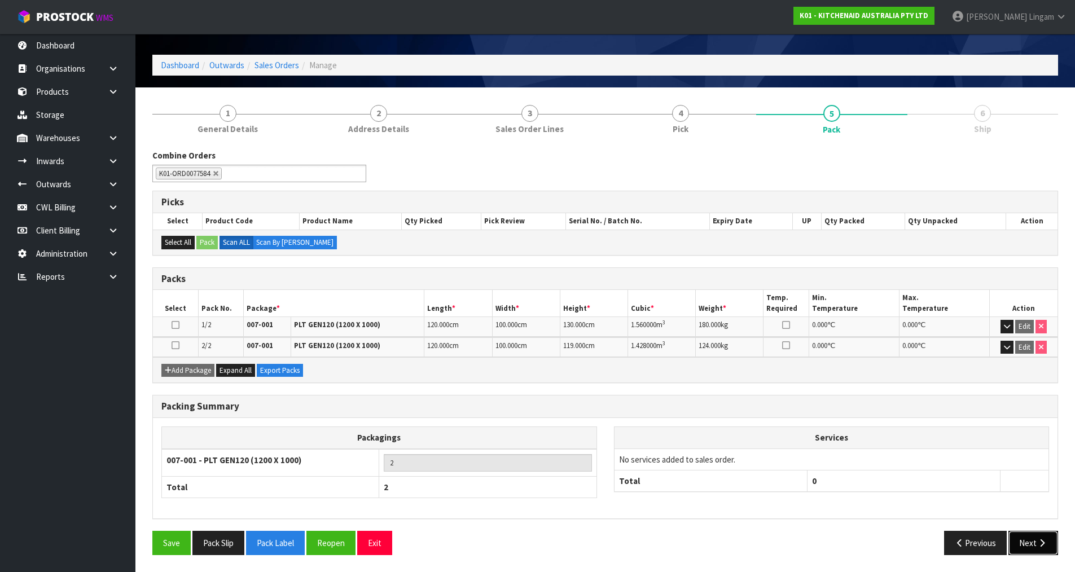
click at [1027, 544] on button "Next" at bounding box center [1033, 543] width 50 height 24
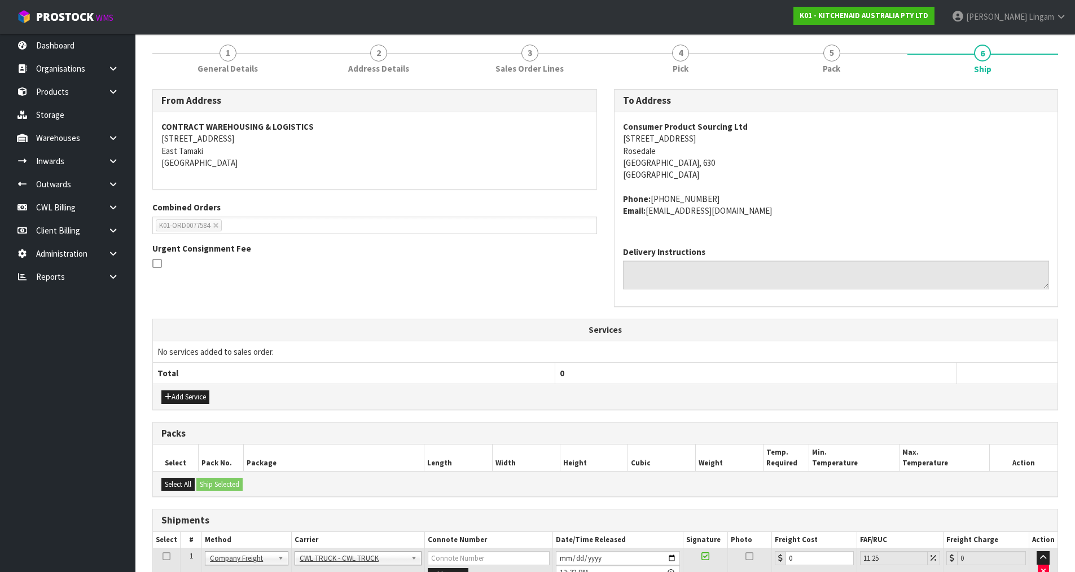
scroll to position [201, 0]
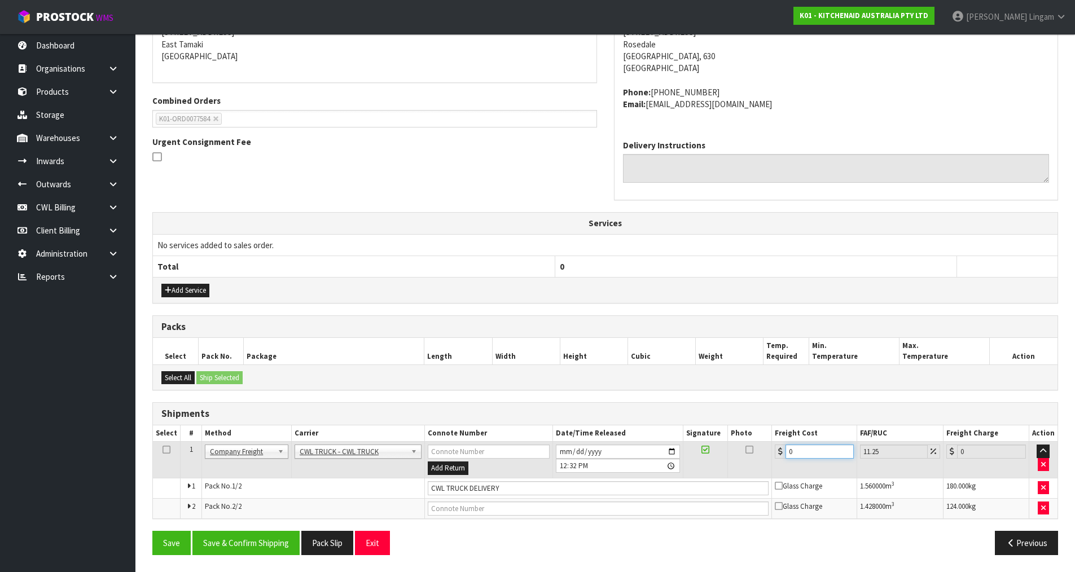
drag, startPoint x: 798, startPoint y: 450, endPoint x: 765, endPoint y: 450, distance: 32.7
click at [765, 450] on tr "1 Client Local Pickup Customer Local Pickup Company Freight Contracted Freight …" at bounding box center [605, 460] width 904 height 37
click at [520, 492] on input "CWL TRUCK DELIVERY" at bounding box center [598, 488] width 341 height 14
type input "CWL TRUCK DELIVERED"
drag, startPoint x: 779, startPoint y: 450, endPoint x: 759, endPoint y: 454, distance: 20.6
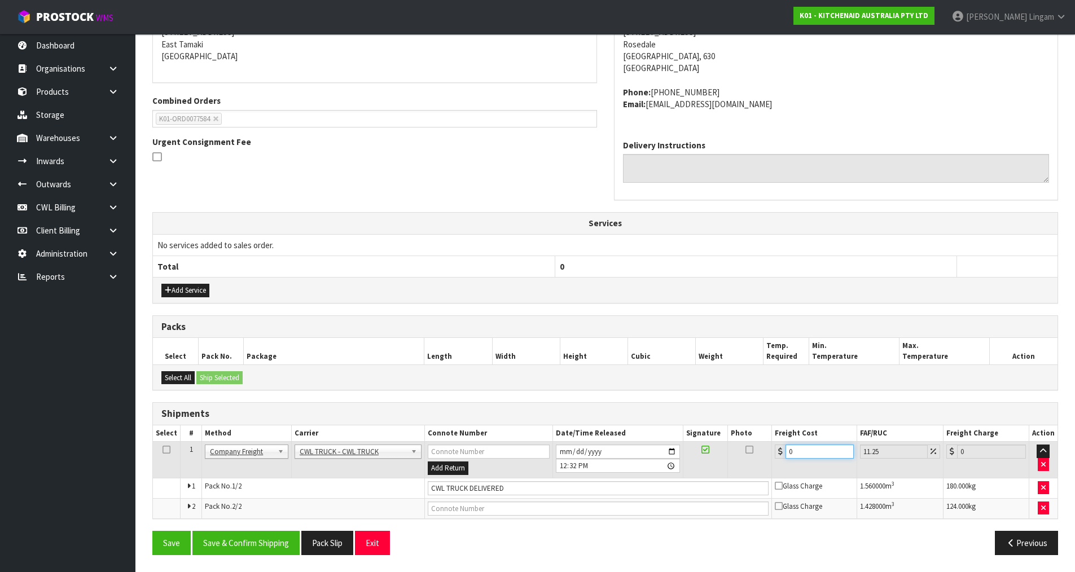
click at [759, 454] on tr "1 Client Local Pickup Customer Local Pickup Company Freight Contracted Freight …" at bounding box center [605, 460] width 904 height 37
type input "2"
type input "2.23"
type input "20"
type input "22.25"
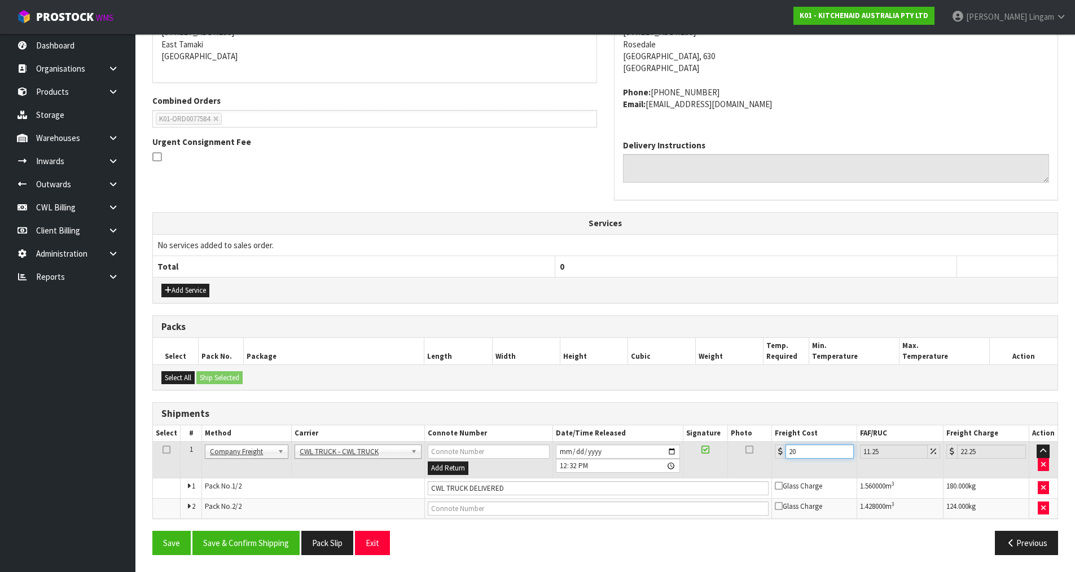
type input "207"
type input "230.29"
type input "207.9"
type input "231.29"
type input "207.9"
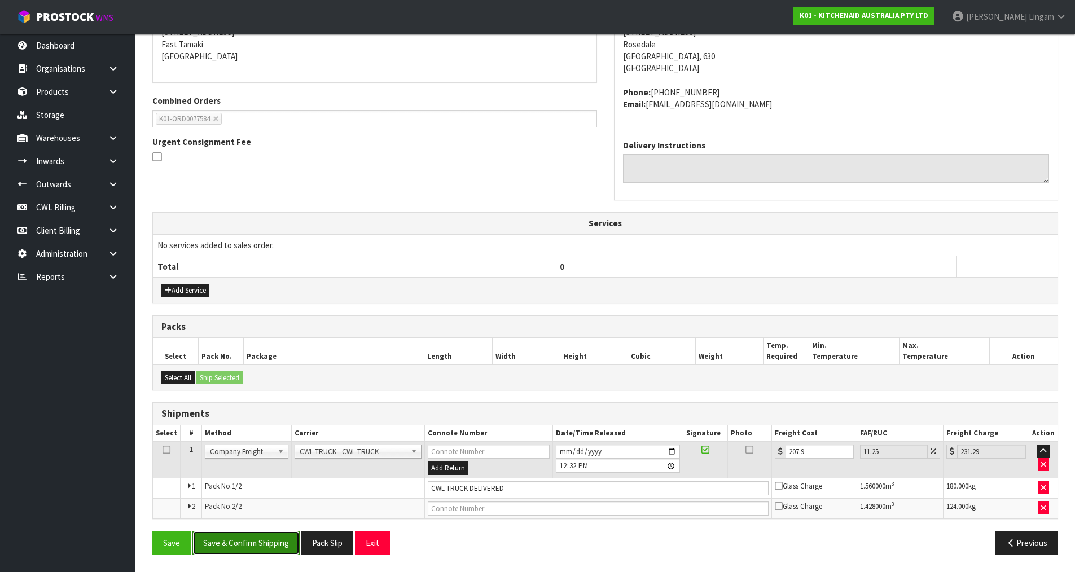
click at [269, 542] on button "Save & Confirm Shipping" at bounding box center [245, 543] width 107 height 24
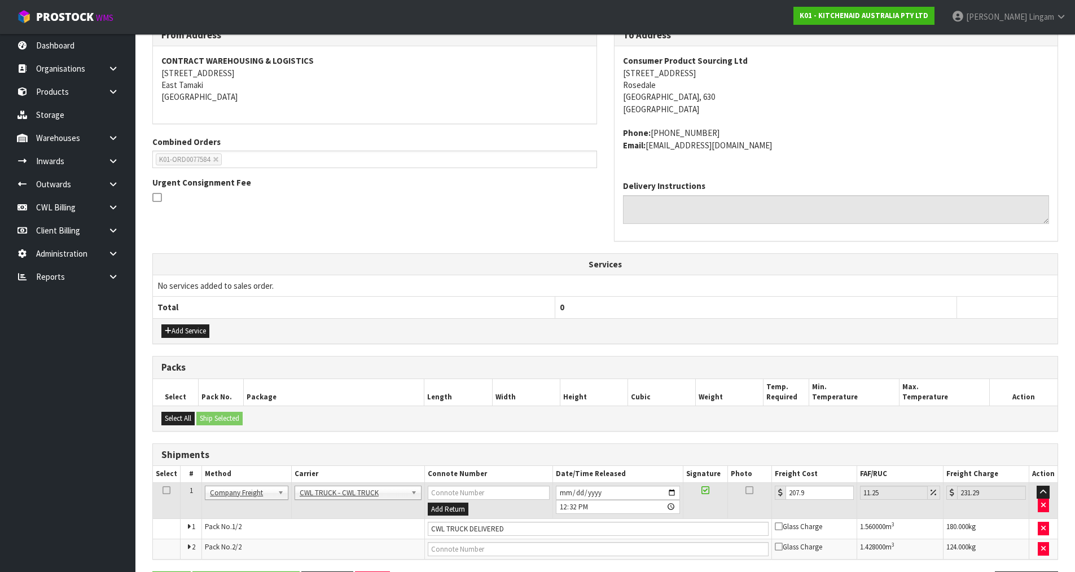
scroll to position [0, 0]
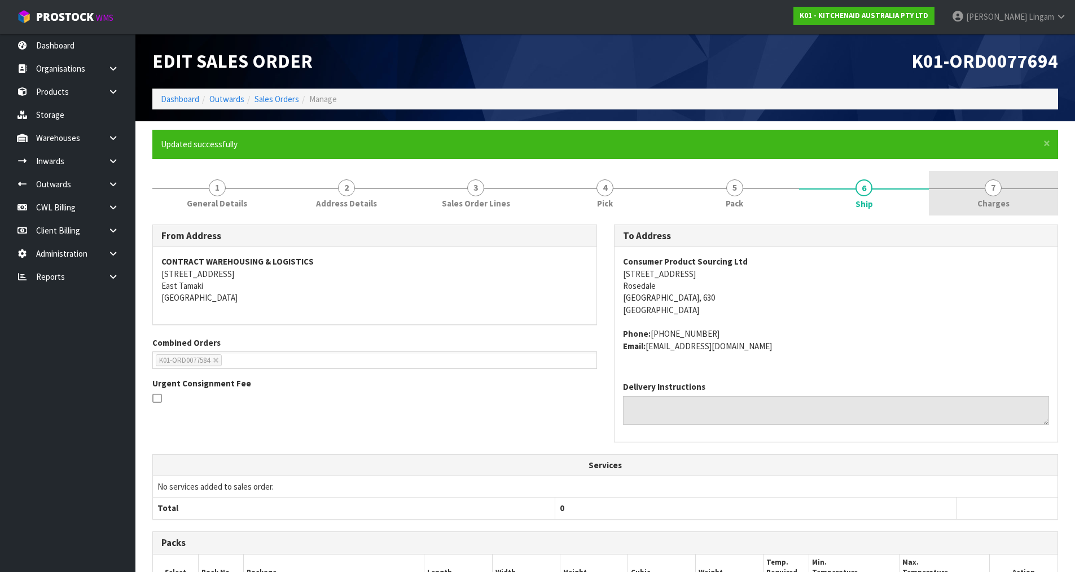
click at [1005, 192] on link "7 [GEOGRAPHIC_DATA]" at bounding box center [992, 193] width 129 height 45
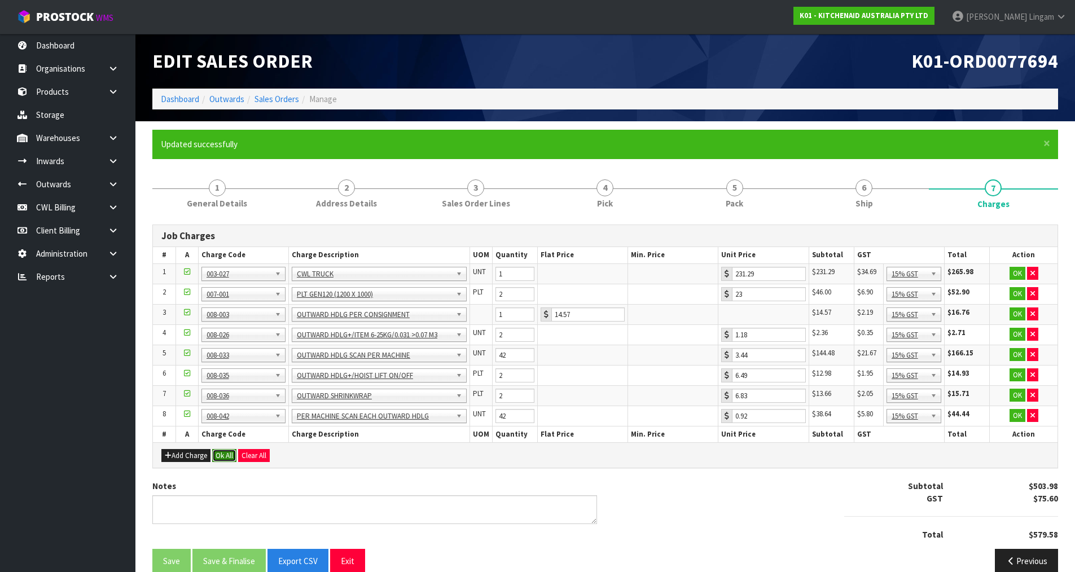
click at [223, 455] on button "Ok All" at bounding box center [224, 456] width 24 height 14
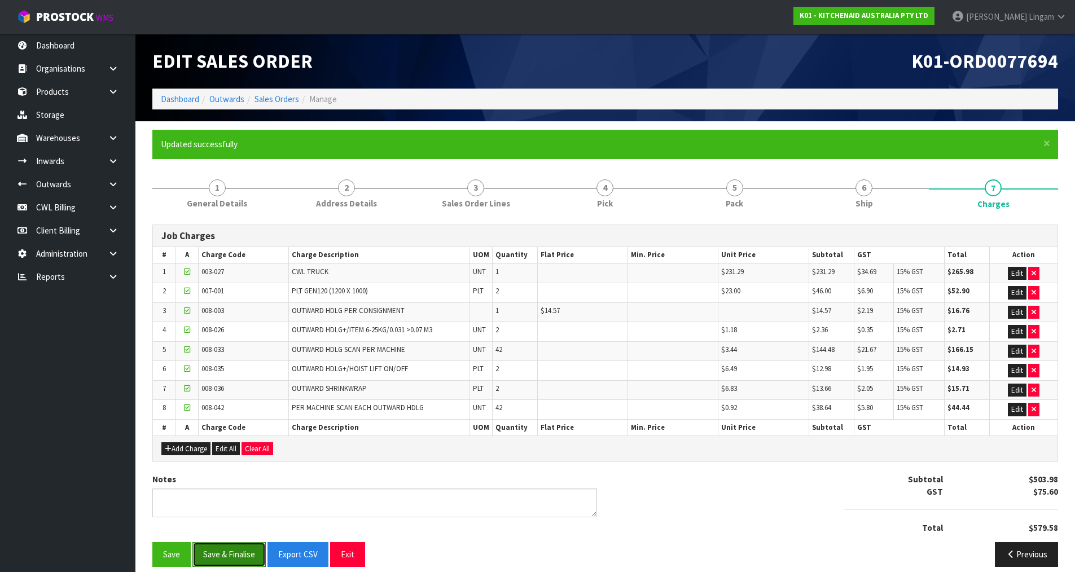
click at [234, 557] on button "Save & Finalise" at bounding box center [228, 554] width 73 height 24
click at [281, 98] on link "Sales Orders" at bounding box center [276, 99] width 45 height 11
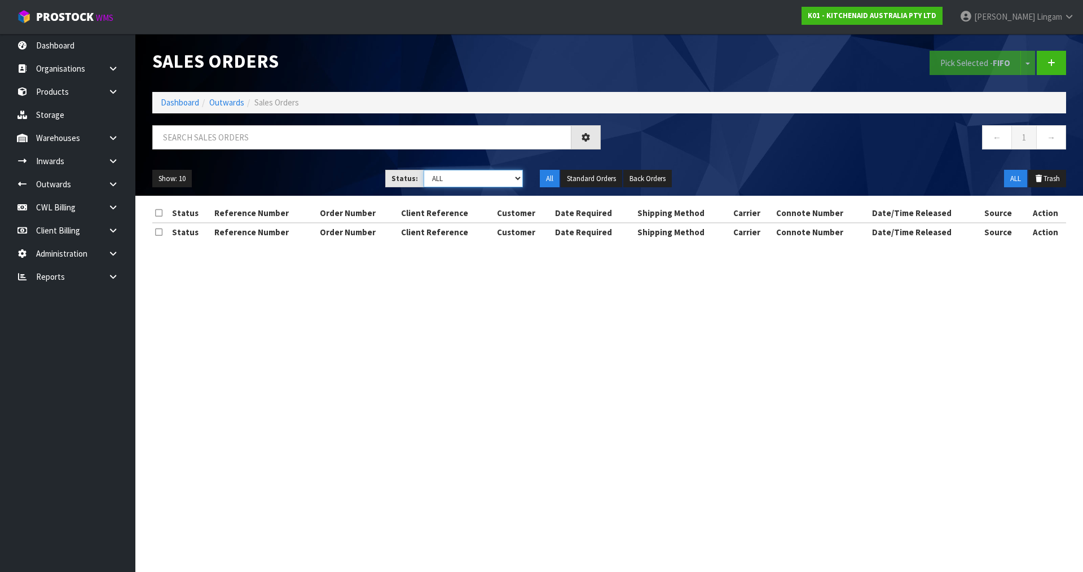
click at [501, 178] on select "Draft Pending Allocated Pending Pick Goods Picked Goods Packed Pending Charges …" at bounding box center [474, 178] width 100 height 17
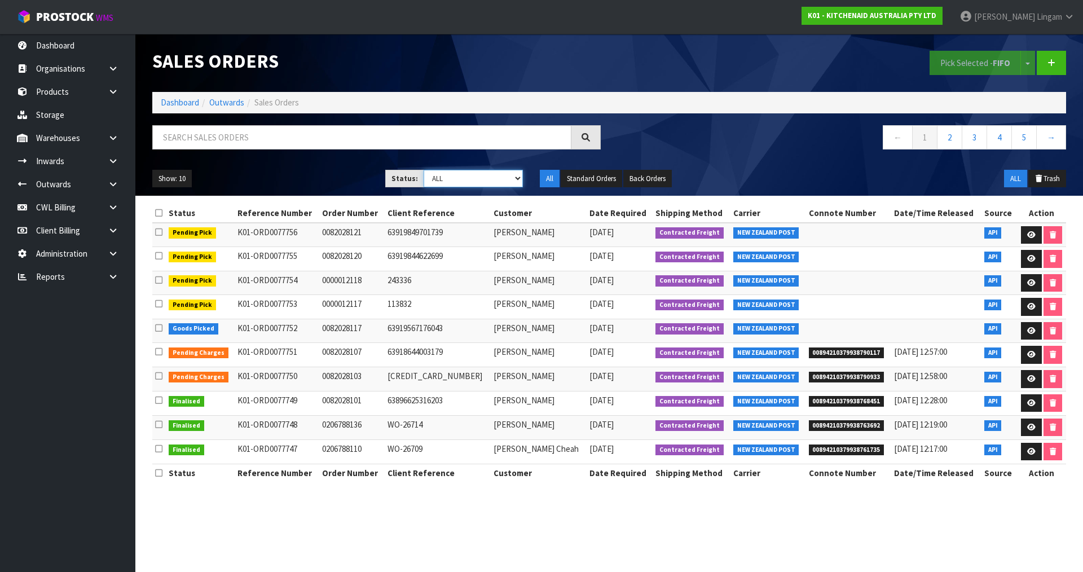
select select "string:5"
click at [424, 170] on select "Draft Pending Allocated Pending Pick Goods Picked Goods Packed Pending Charges …" at bounding box center [474, 178] width 100 height 17
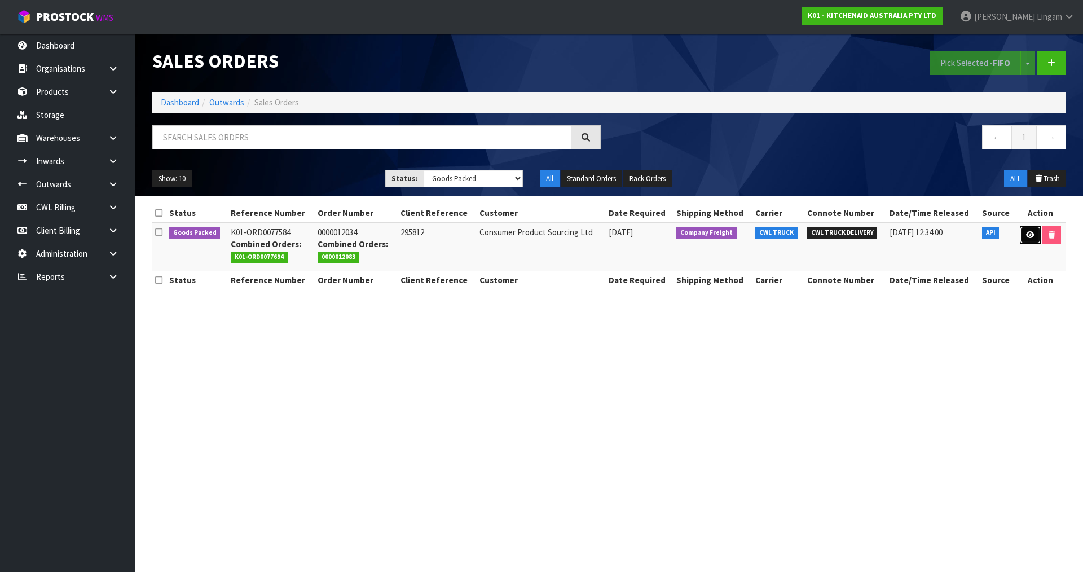
click at [1022, 235] on link at bounding box center [1030, 235] width 21 height 18
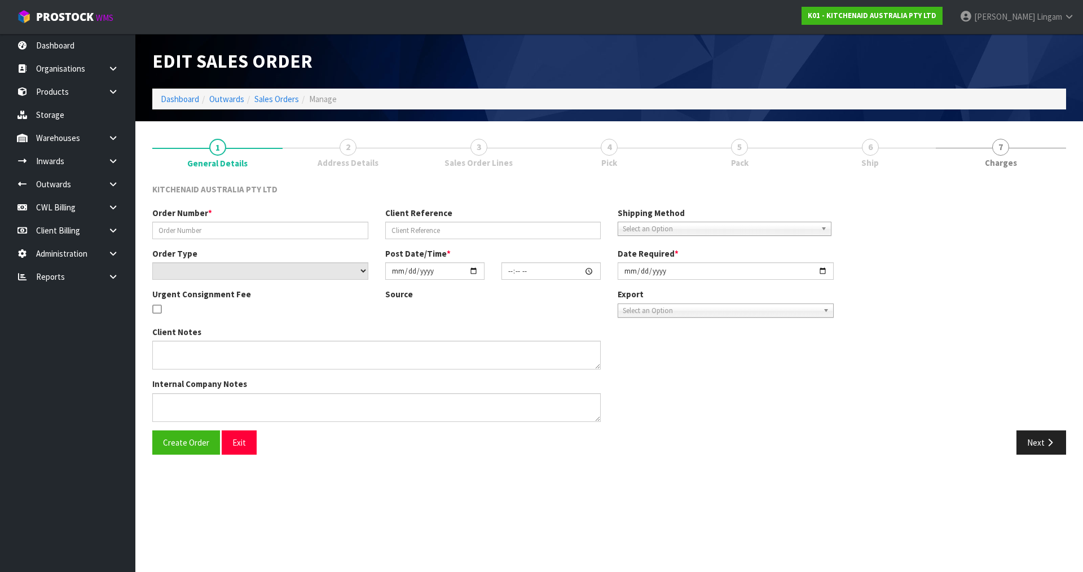
type input "0000012034"
type input "295812"
select select "number:0"
type input "2025-08-07"
type input "11:33:05.000"
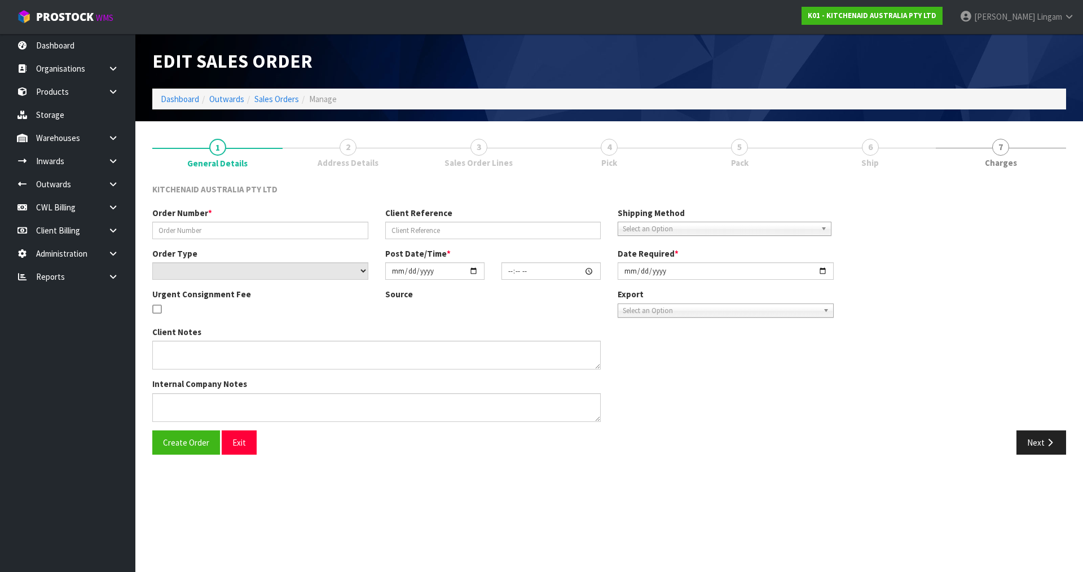
type input "2025-08-07"
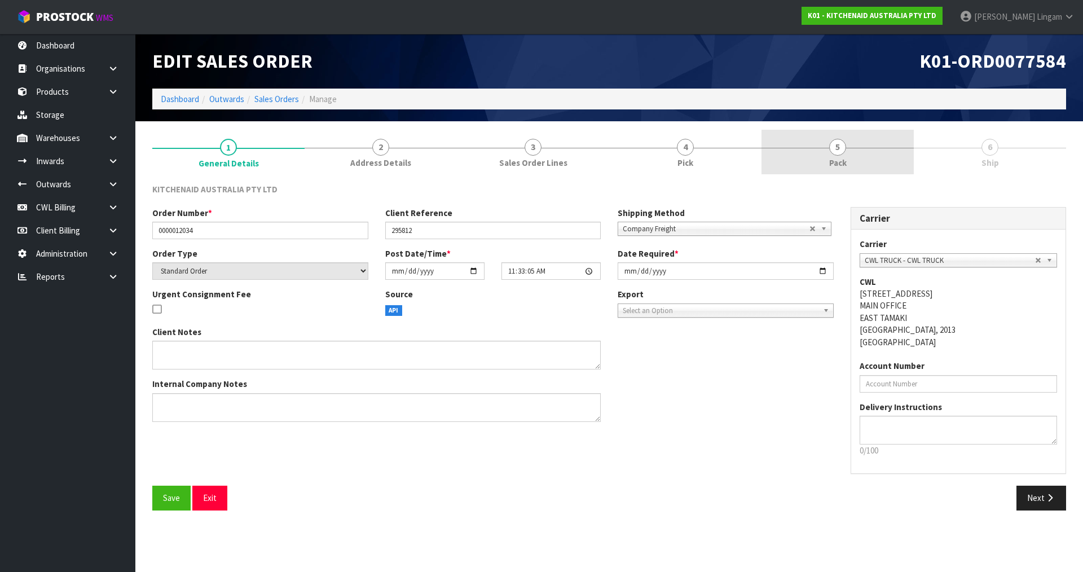
click at [881, 156] on link "5 Pack" at bounding box center [838, 152] width 152 height 45
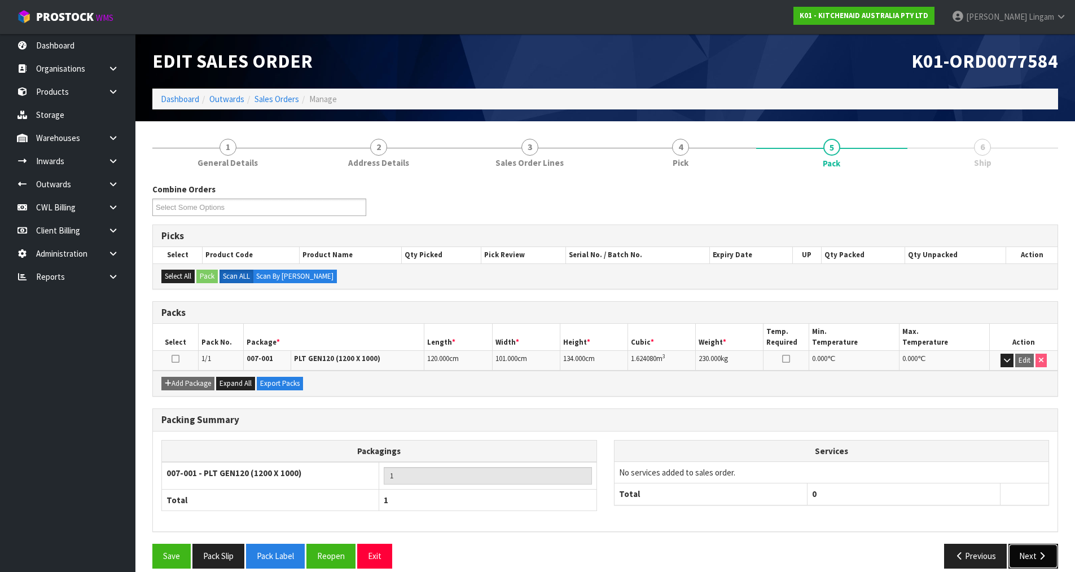
click at [1037, 556] on icon "button" at bounding box center [1041, 556] width 11 height 8
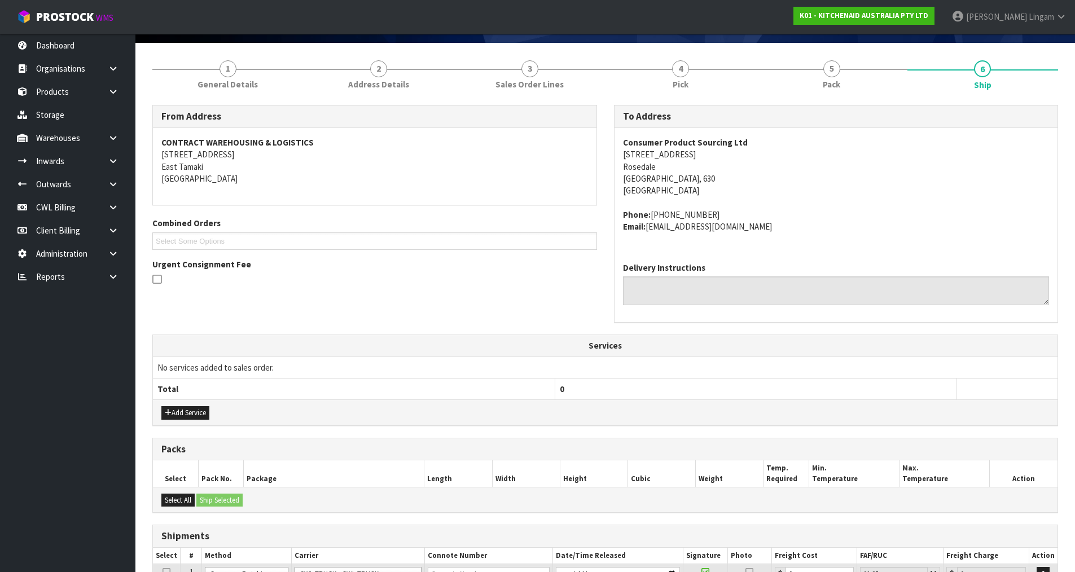
scroll to position [181, 0]
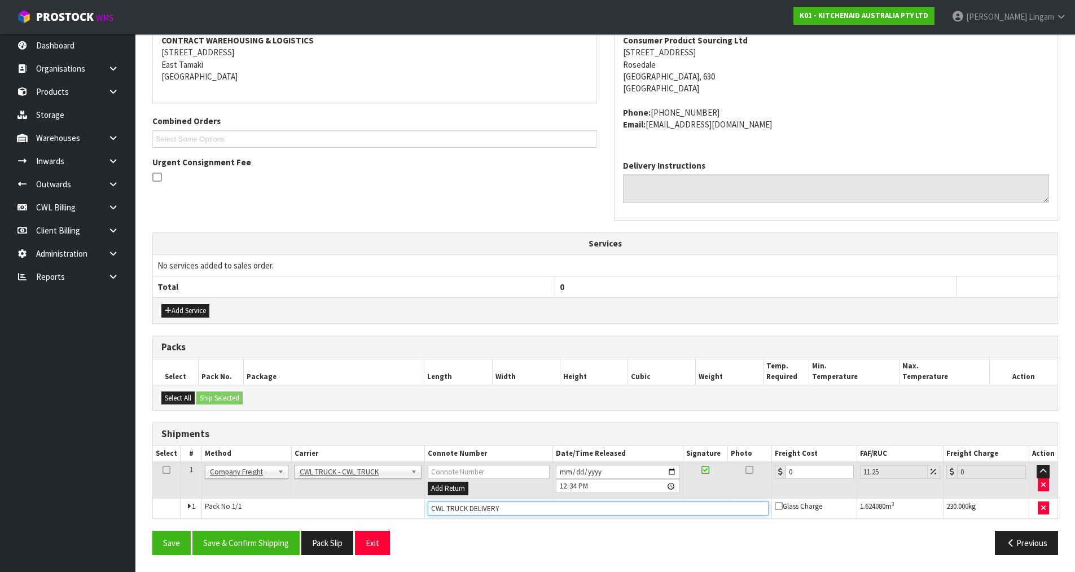
click at [503, 509] on input "CWL TRUCK DELIVERY" at bounding box center [598, 508] width 341 height 14
type input "CWL TRUCK DELIVERED"
click at [245, 540] on button "Save & Confirm Shipping" at bounding box center [245, 543] width 107 height 24
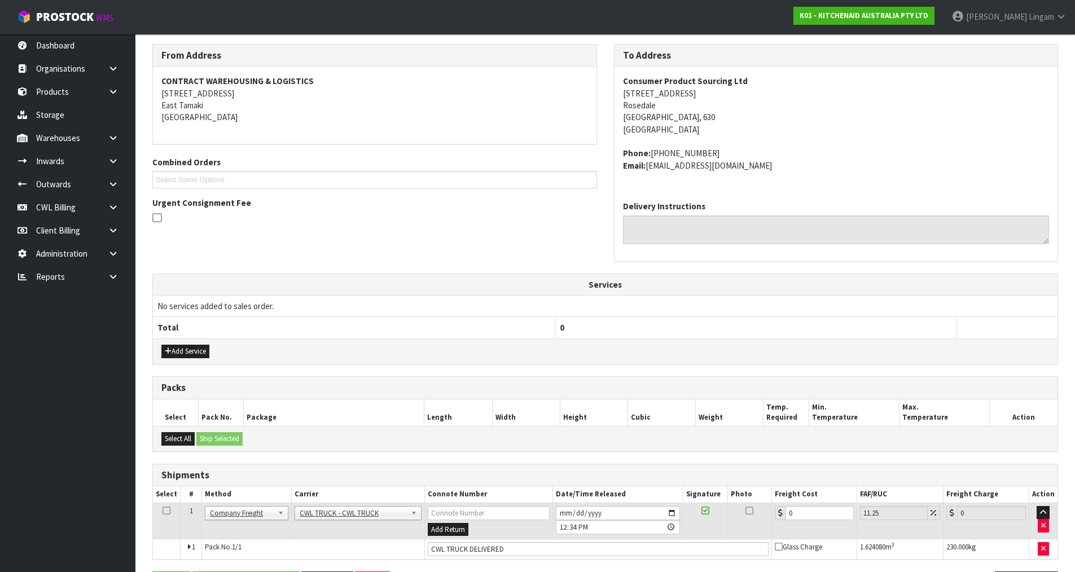
scroll to position [0, 0]
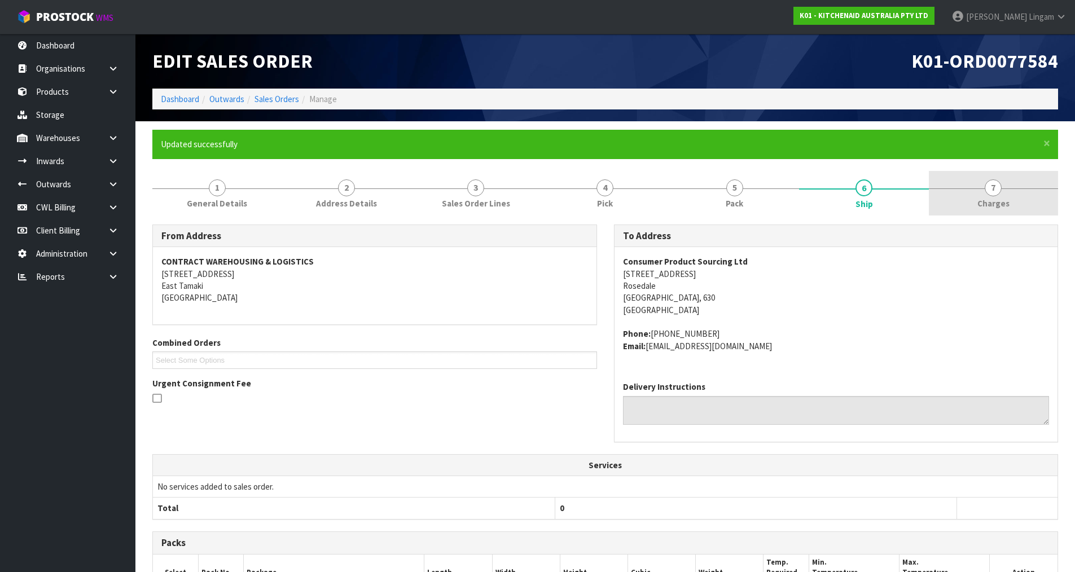
click at [1037, 209] on link "7 Charges" at bounding box center [992, 193] width 129 height 45
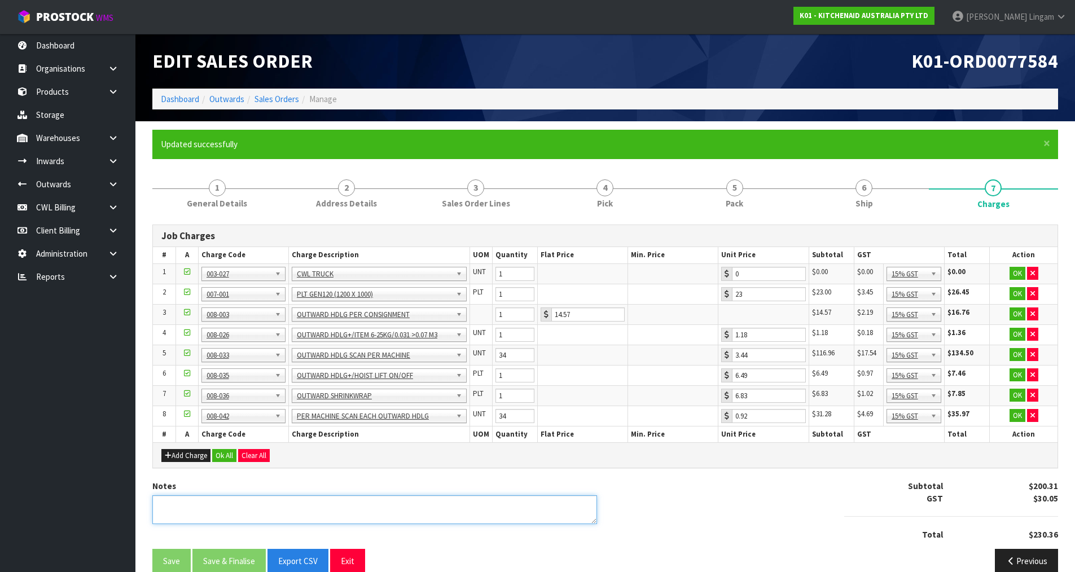
click at [287, 516] on textarea at bounding box center [374, 509] width 444 height 29
type textarea "COMBINE"
click at [1028, 273] on button "button" at bounding box center [1032, 274] width 11 height 14
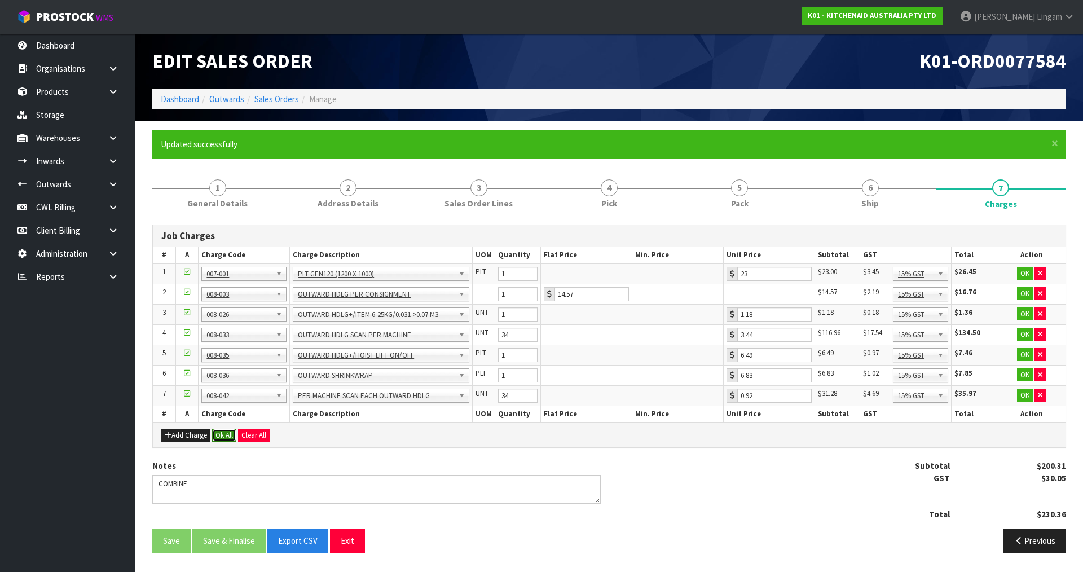
click at [216, 432] on button "Ok All" at bounding box center [224, 436] width 24 height 14
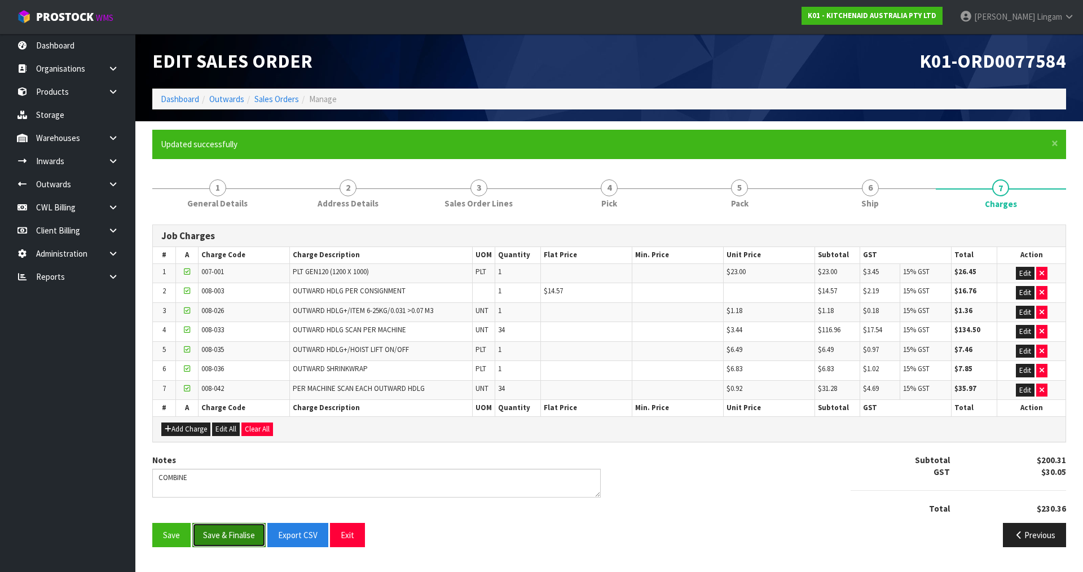
click at [235, 538] on button "Save & Finalise" at bounding box center [228, 535] width 73 height 24
click at [169, 100] on link "Dashboard" at bounding box center [180, 99] width 38 height 11
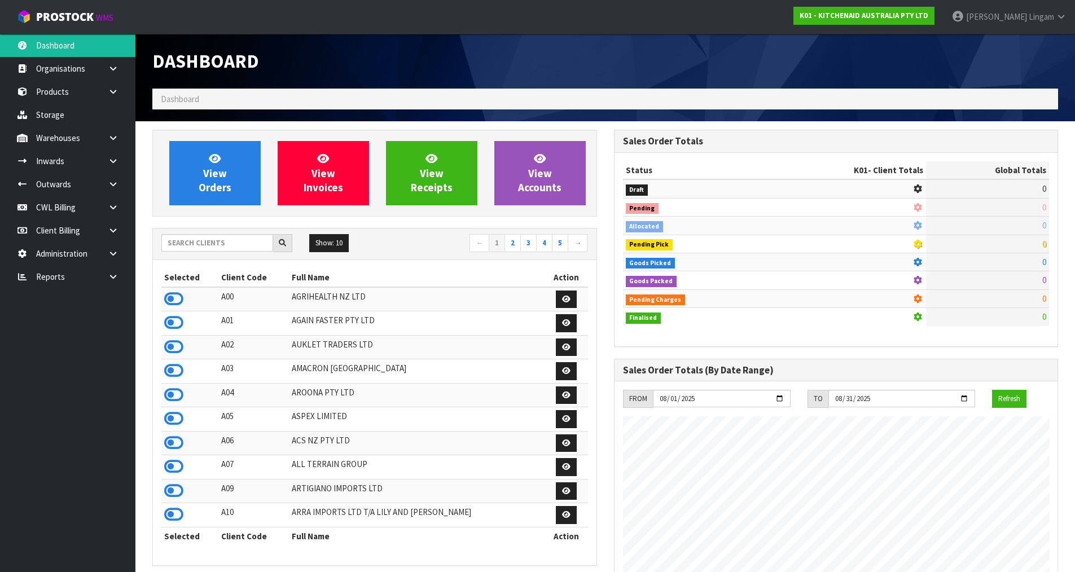
scroll to position [855, 461]
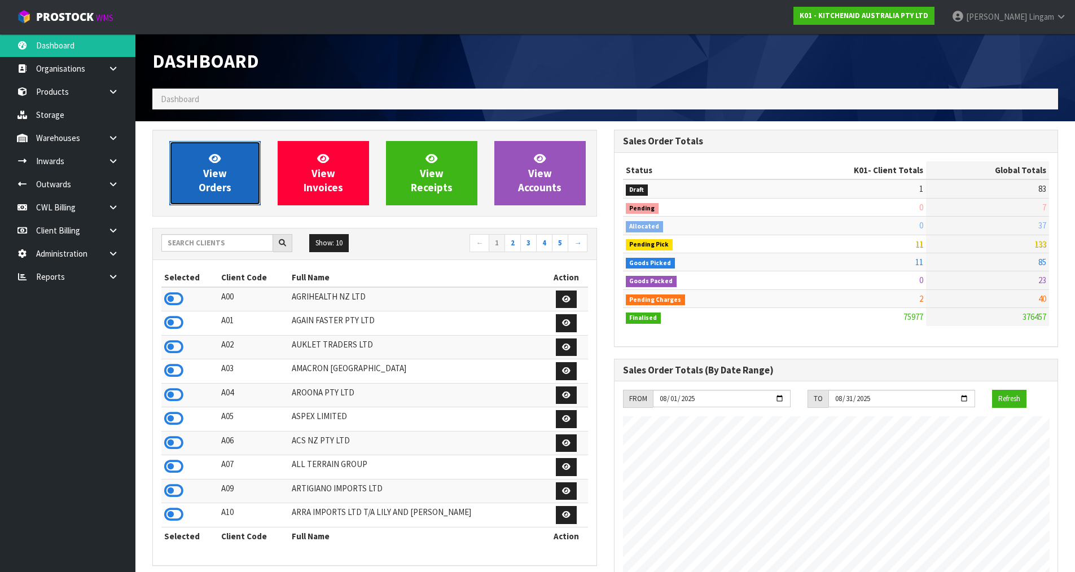
click at [223, 186] on span "View Orders" at bounding box center [215, 173] width 33 height 42
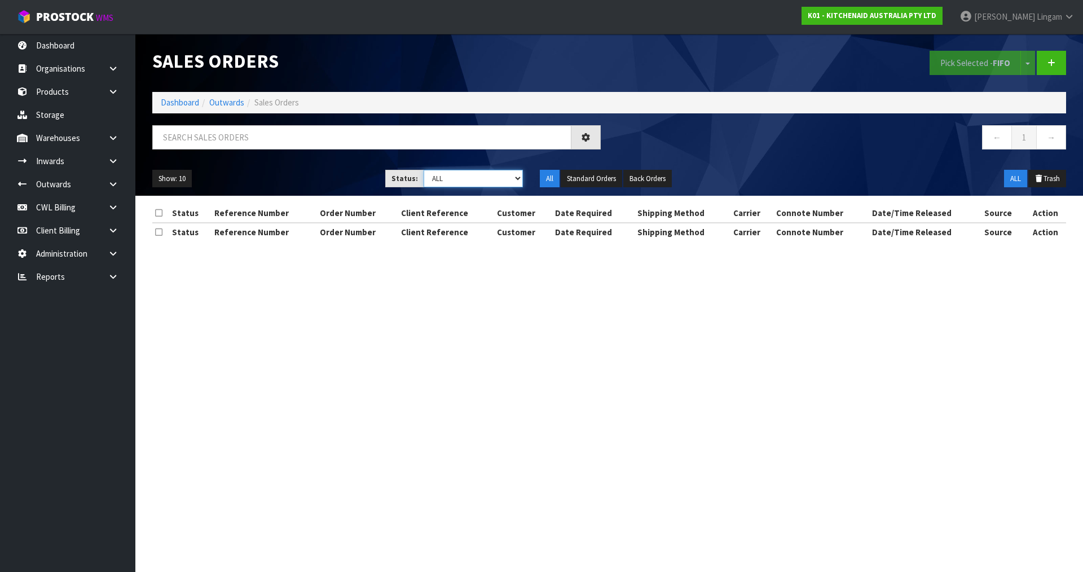
click at [487, 174] on select "Draft Pending Allocated Pending Pick Goods Picked Goods Packed Pending Charges …" at bounding box center [474, 178] width 100 height 17
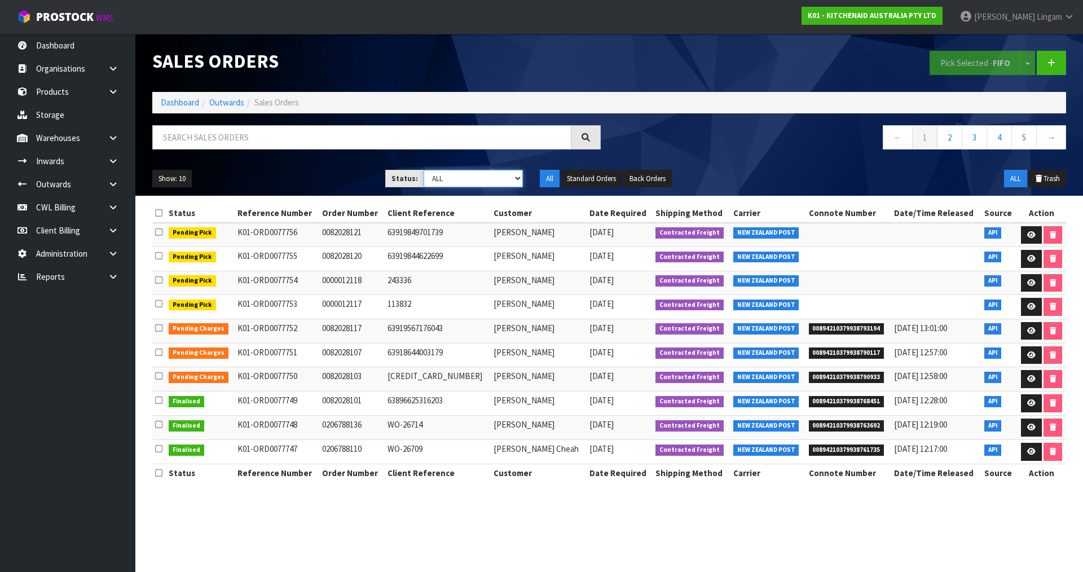
select select "string:6"
click at [424, 170] on select "Draft Pending Allocated Pending Pick Goods Picked Goods Packed Pending Charges …" at bounding box center [474, 178] width 100 height 17
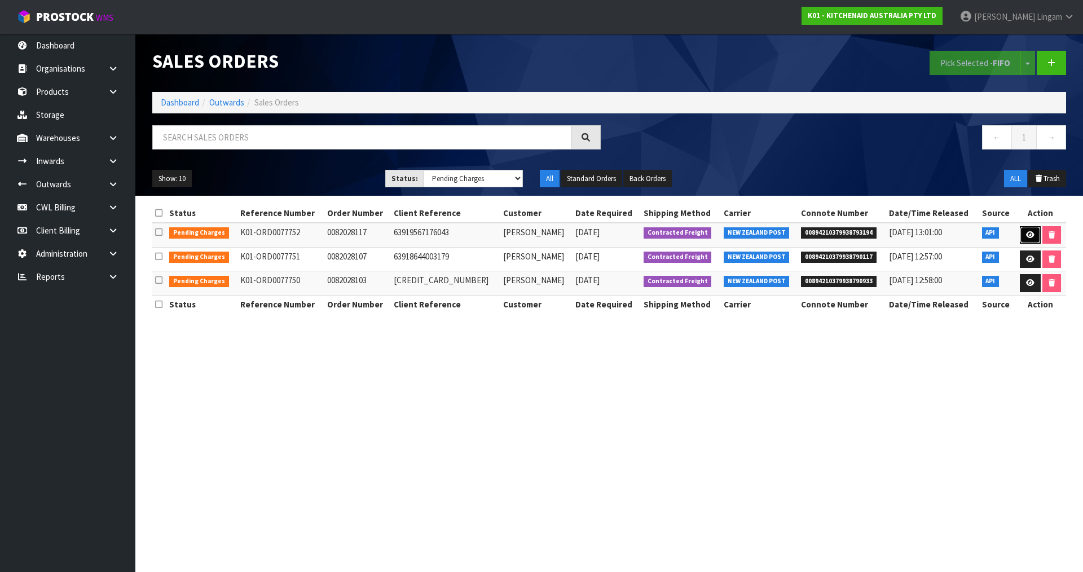
click at [1030, 228] on link at bounding box center [1030, 235] width 21 height 18
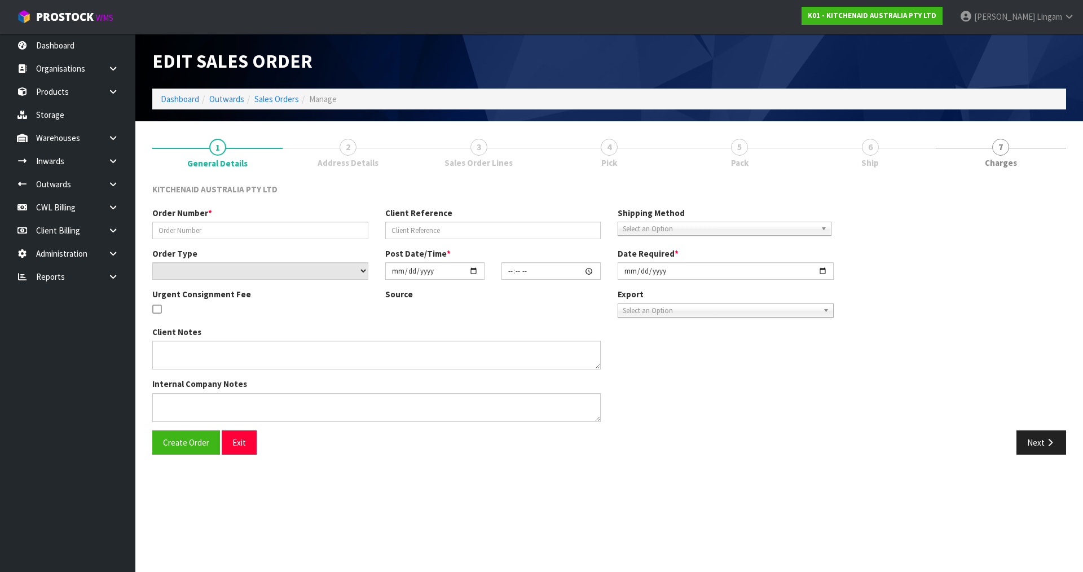
type input "0082028117"
type input "63919567176043"
select select "number:0"
type input "2025-08-13"
type input "07:37:03.000"
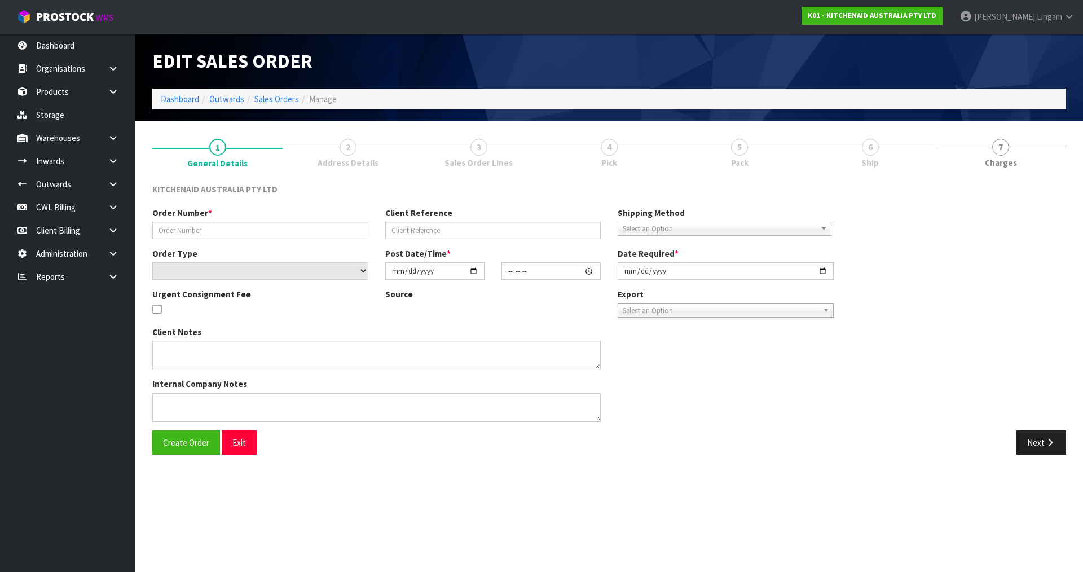
type input "2025-08-13"
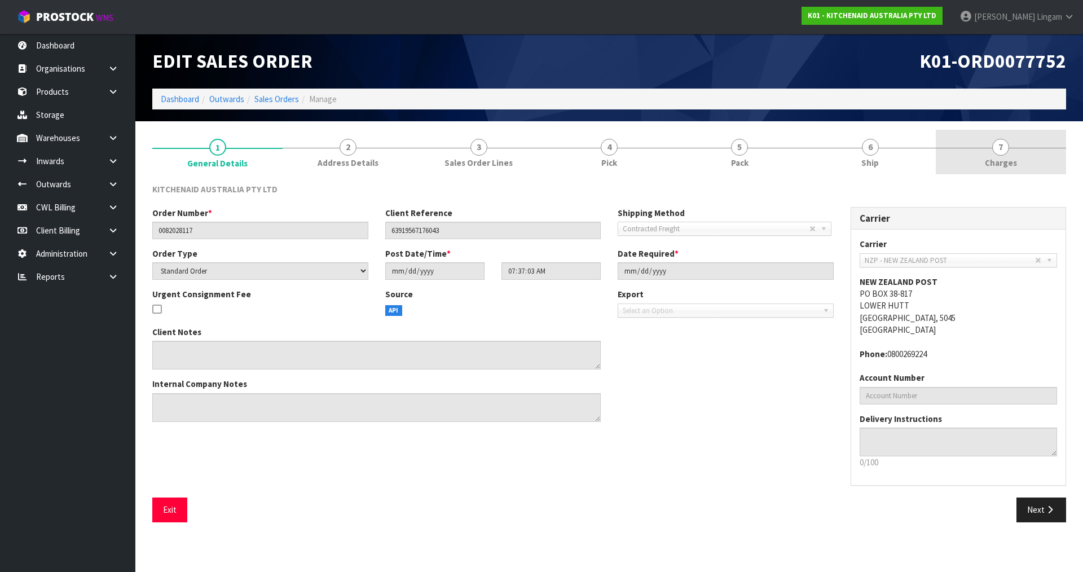
click at [1011, 166] on span "Charges" at bounding box center [1001, 163] width 32 height 12
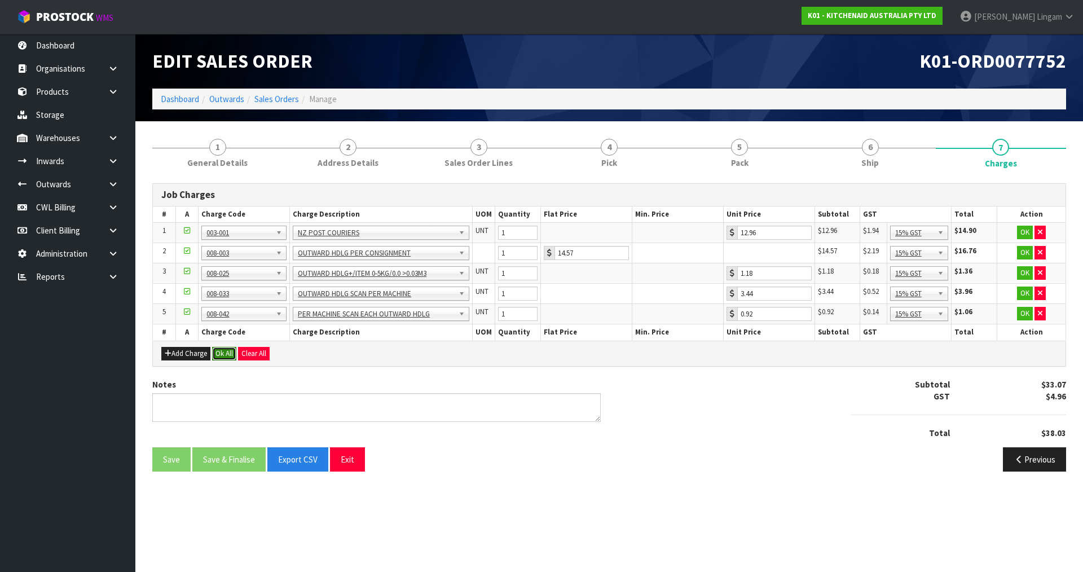
click at [229, 354] on button "Ok All" at bounding box center [224, 354] width 24 height 14
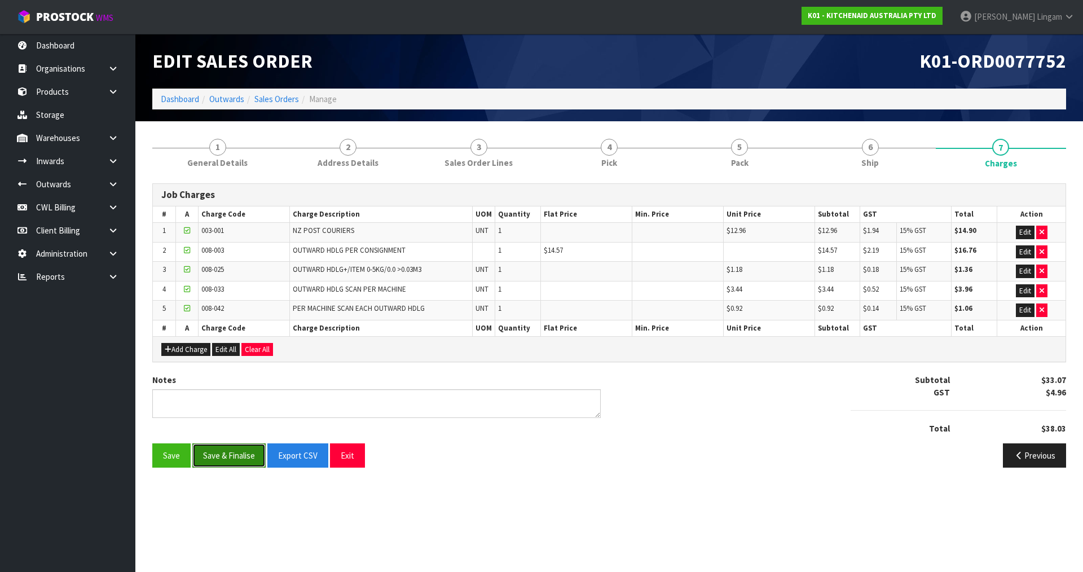
click at [233, 457] on button "Save & Finalise" at bounding box center [228, 455] width 73 height 24
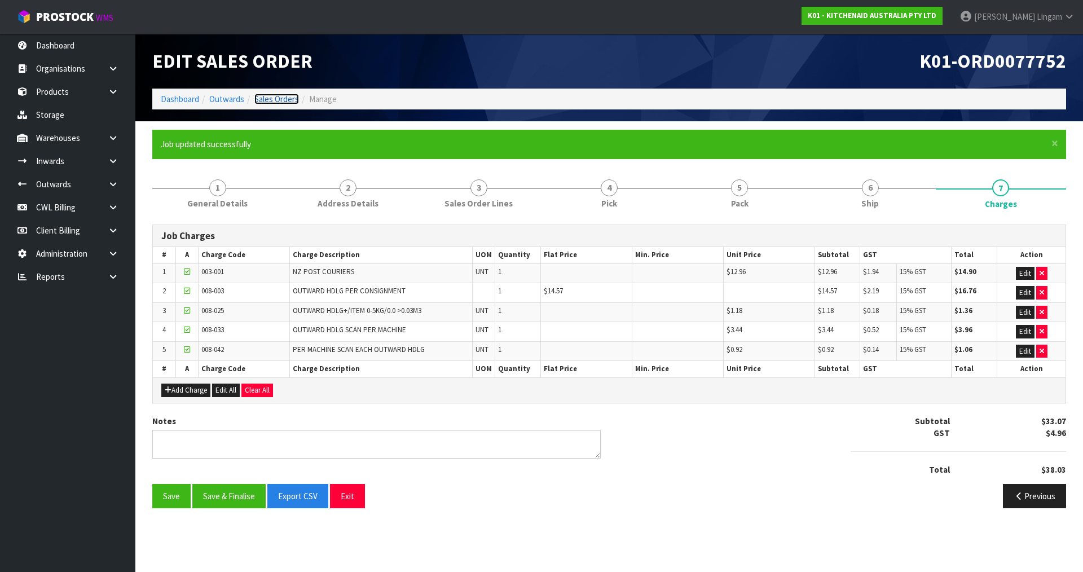
click at [288, 99] on link "Sales Orders" at bounding box center [276, 99] width 45 height 11
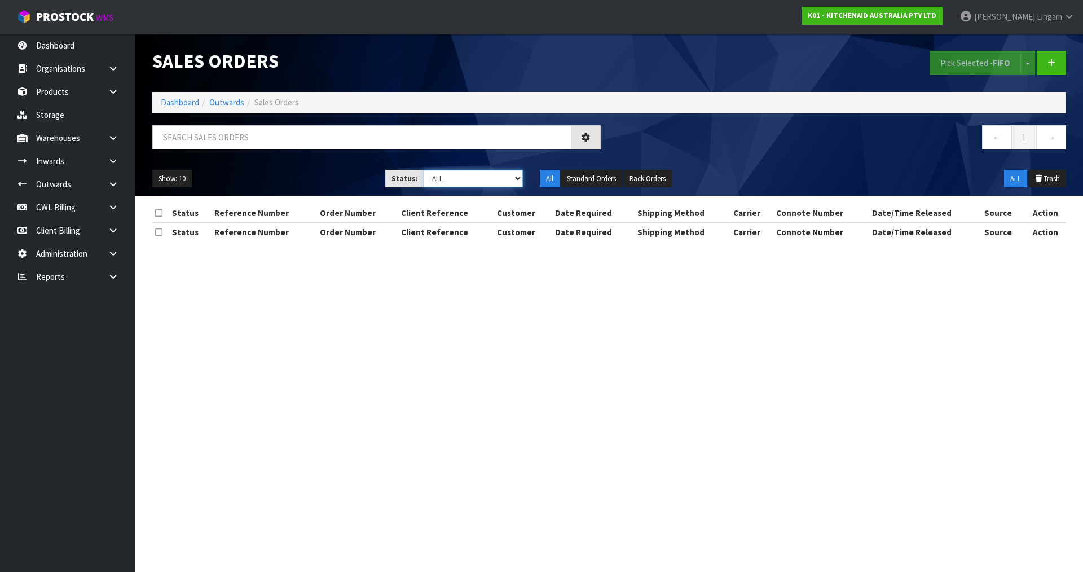
click at [501, 183] on select "Draft Pending Allocated Pending Pick Goods Picked Goods Packed Pending Charges …" at bounding box center [474, 178] width 100 height 17
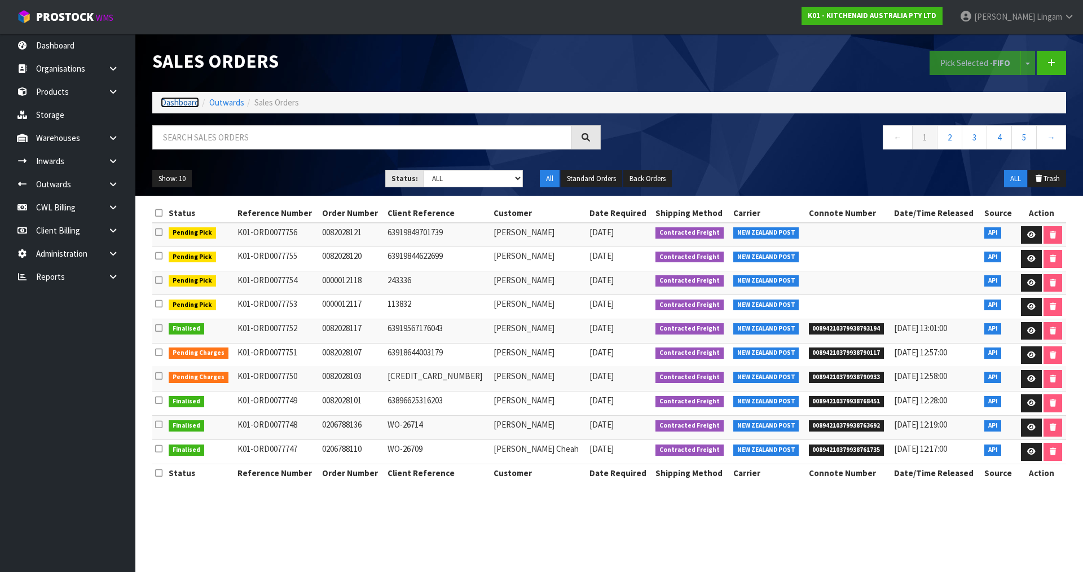
click at [188, 103] on link "Dashboard" at bounding box center [180, 102] width 38 height 11
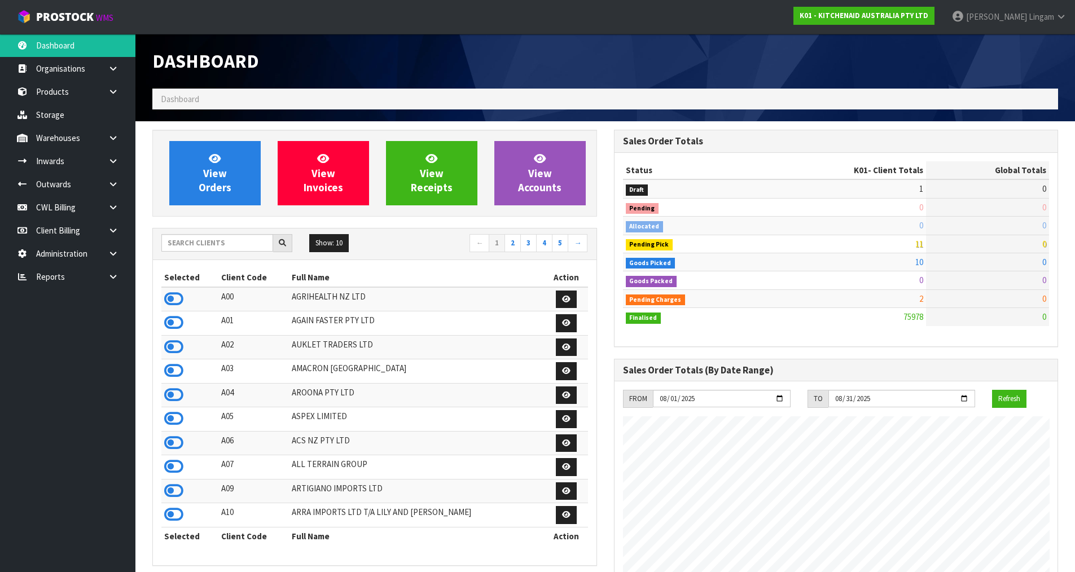
scroll to position [855, 461]
click at [200, 248] on input "text" at bounding box center [217, 242] width 112 height 17
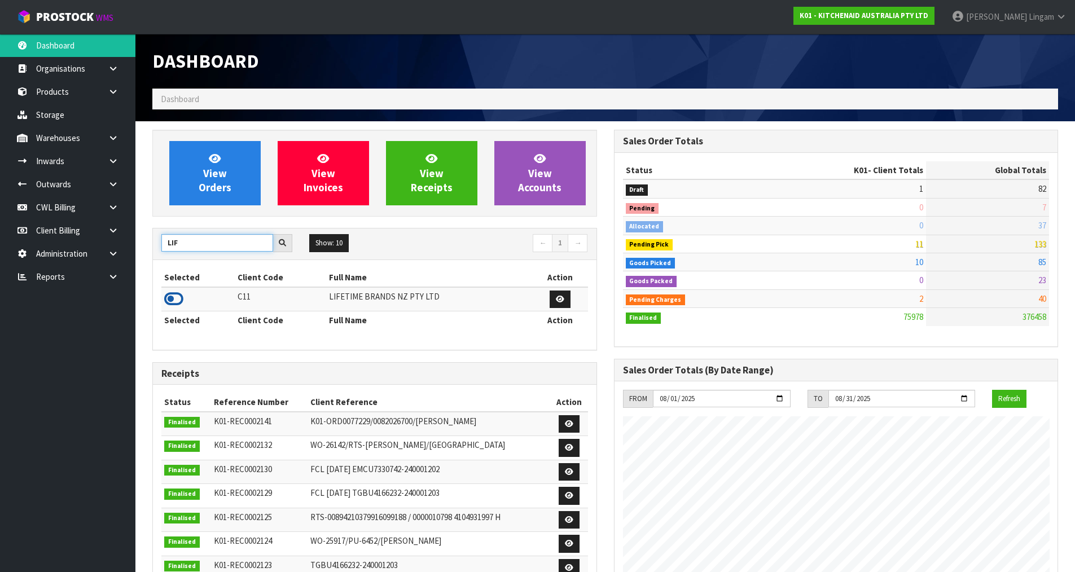
type input "LIF"
click at [173, 298] on icon at bounding box center [173, 299] width 19 height 17
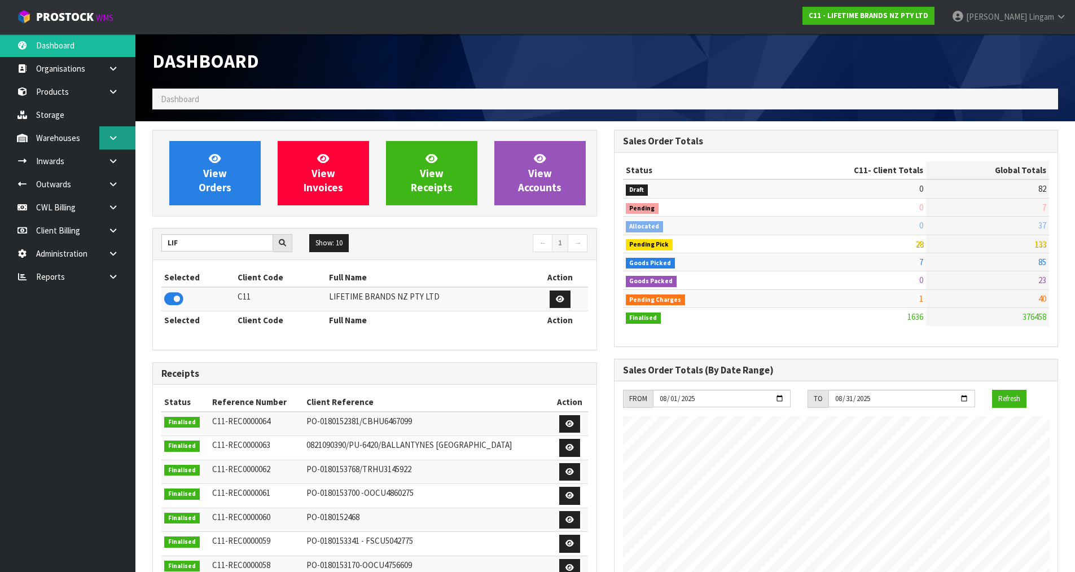
click at [108, 140] on icon at bounding box center [113, 138] width 11 height 8
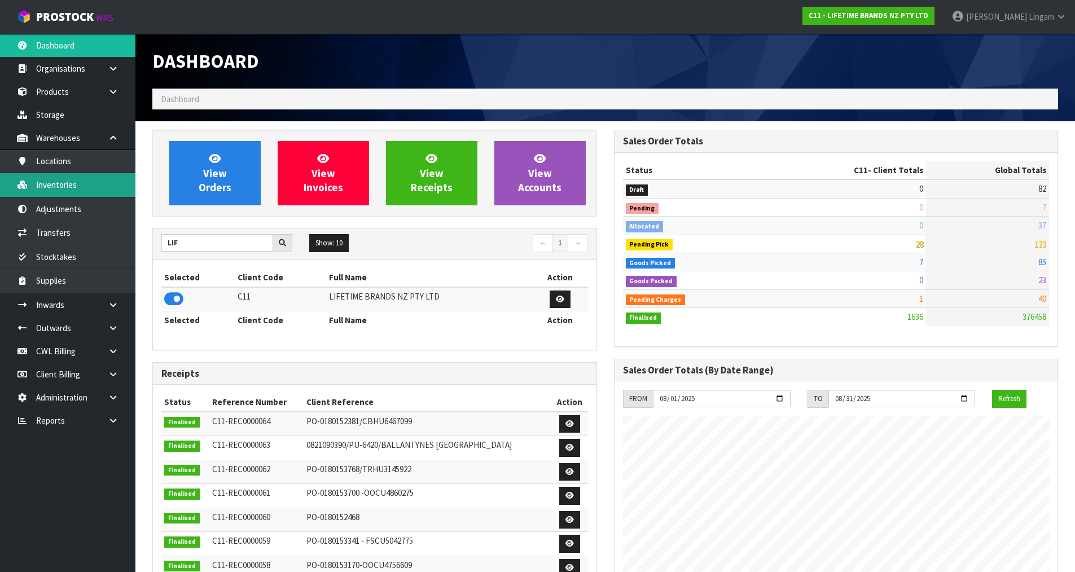
click at [58, 191] on link "Inventories" at bounding box center [67, 184] width 135 height 23
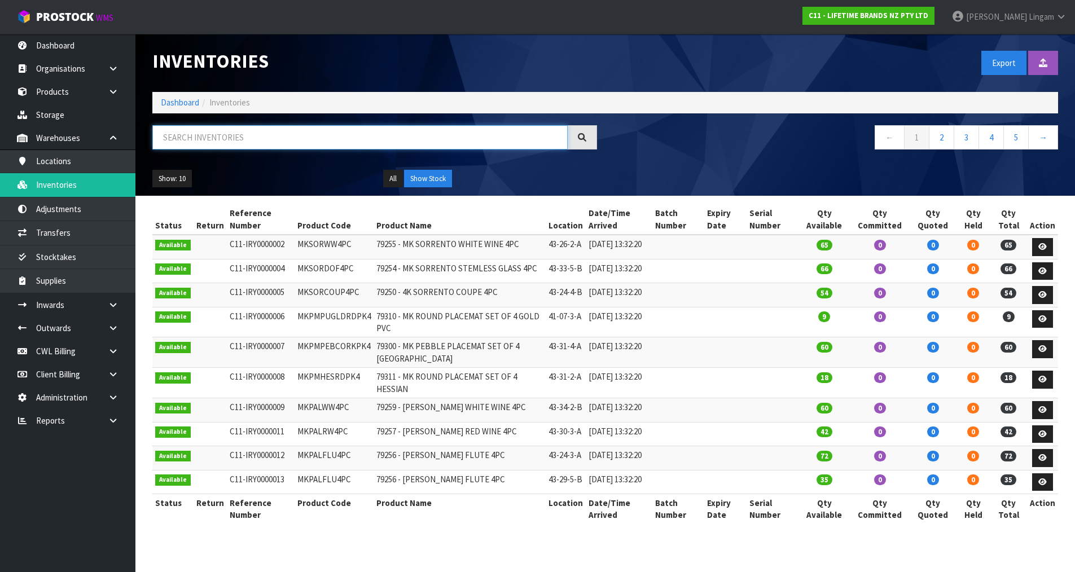
click at [199, 139] on input "text" at bounding box center [359, 137] width 415 height 24
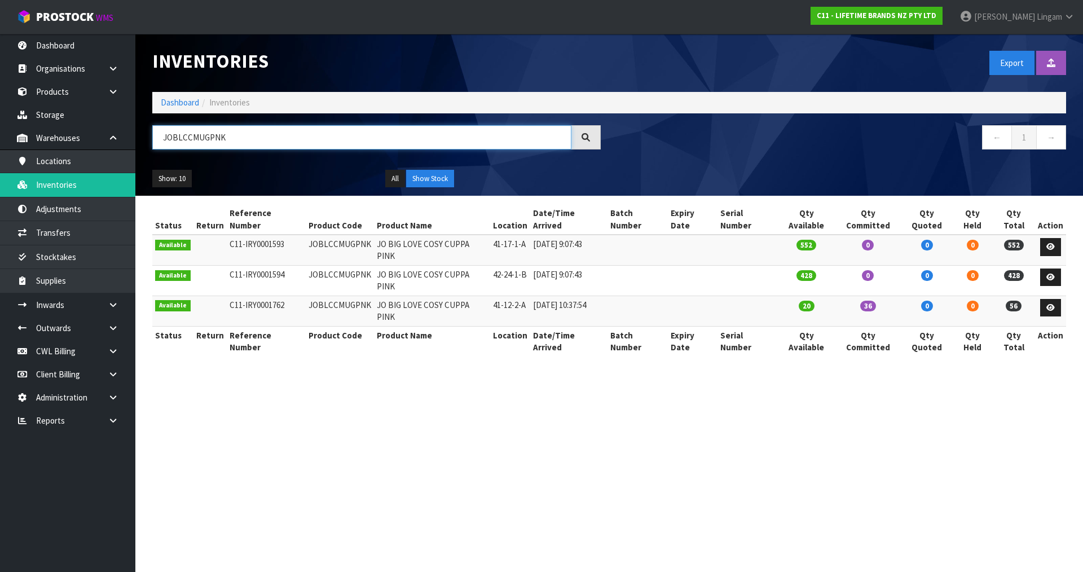
type input "JOBLCCMUGPNK"
click at [329, 296] on td "JOBLCCMUGPNK" at bounding box center [340, 311] width 68 height 30
copy td "JOBLCCMUGPNK"
click at [367, 465] on section "Inventories Export Import Inventory Drop file here to import csv template Dashb…" at bounding box center [541, 286] width 1083 height 572
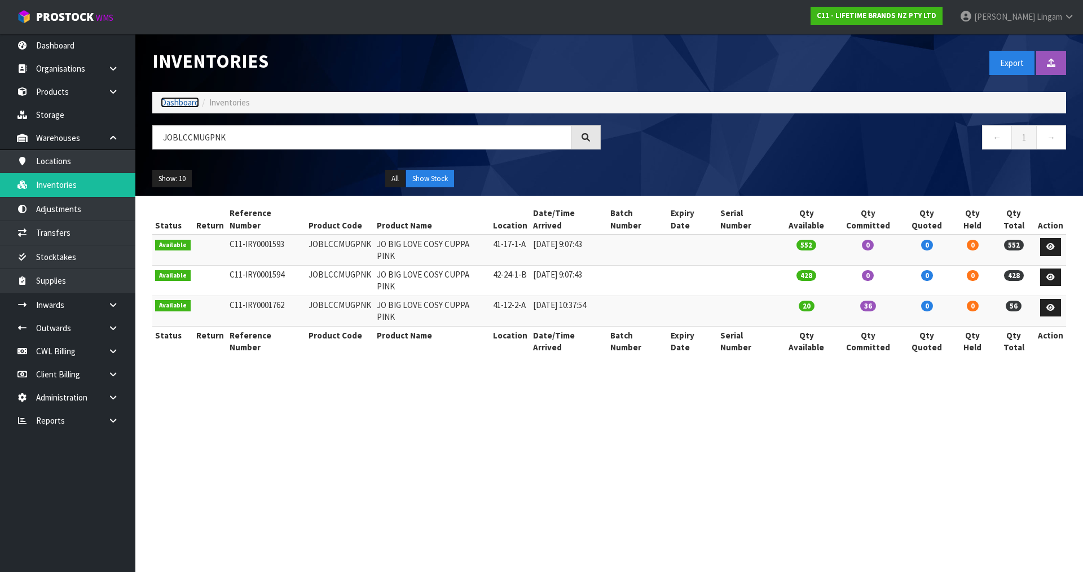
click at [186, 104] on link "Dashboard" at bounding box center [180, 102] width 38 height 11
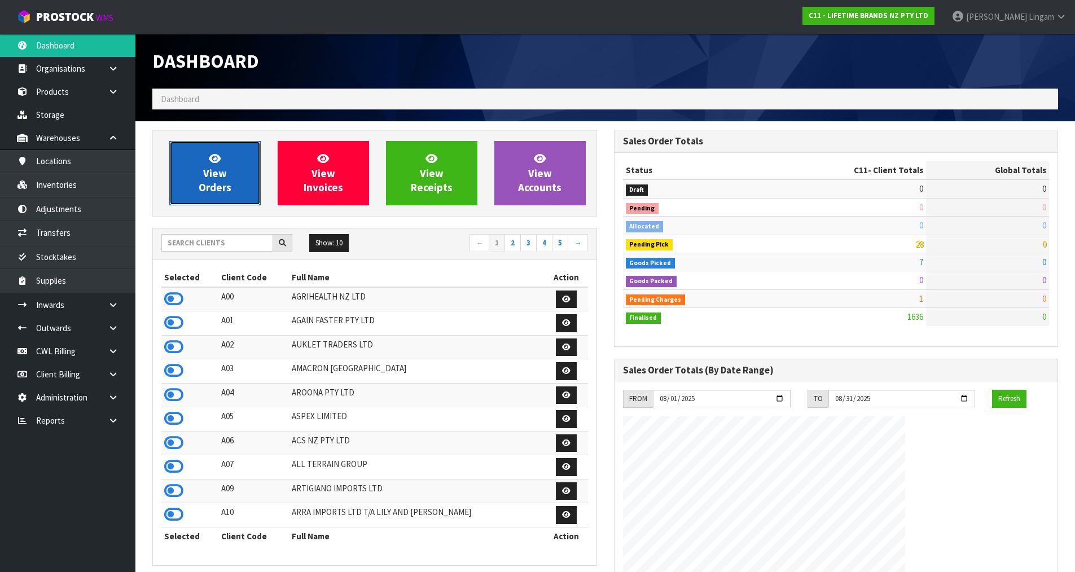
click at [210, 173] on span "View Orders" at bounding box center [215, 173] width 33 height 42
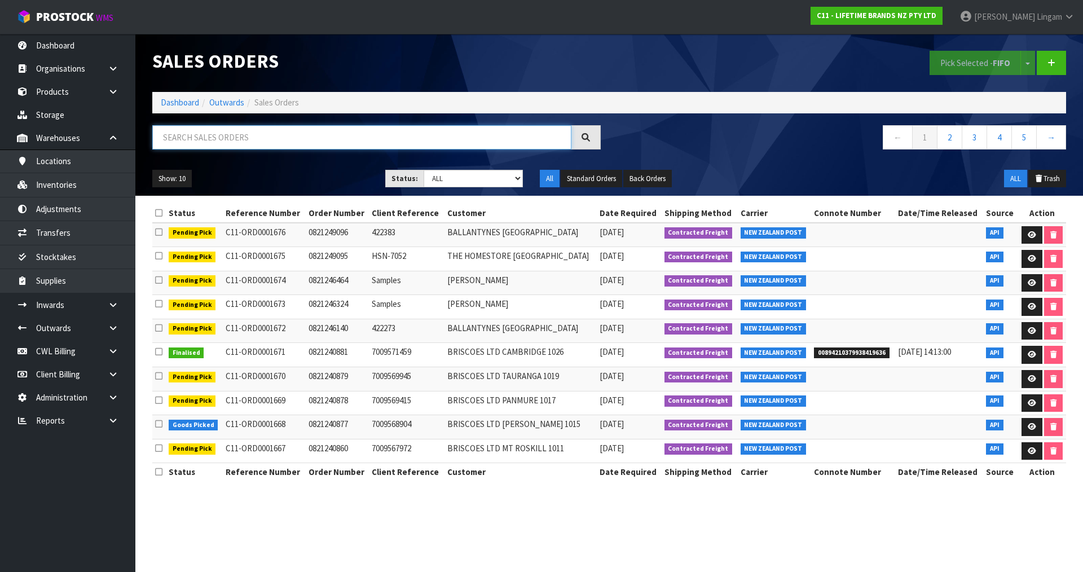
click at [290, 137] on input "text" at bounding box center [361, 137] width 419 height 24
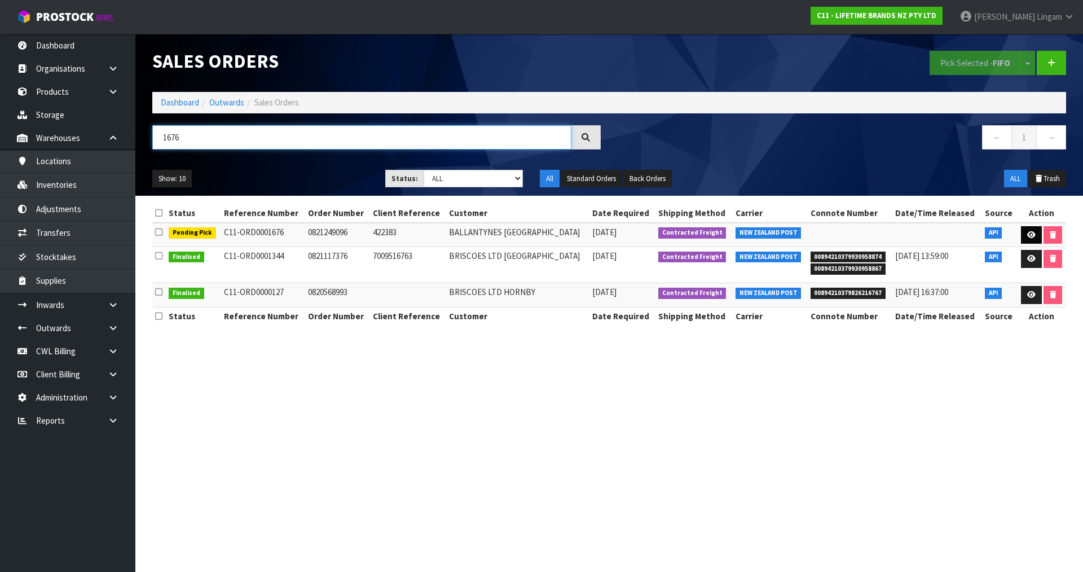
type input "1676"
click at [1030, 237] on icon at bounding box center [1031, 234] width 8 height 7
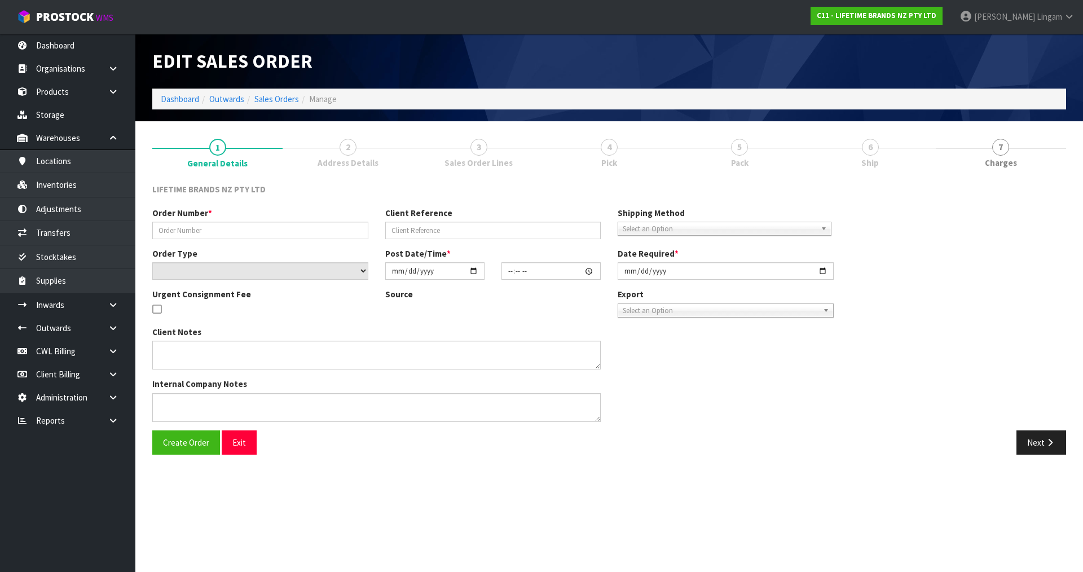
type input "0821249096"
type input "422383"
select select "number:0"
type input "2025-08-13"
type input "08:08:17.000"
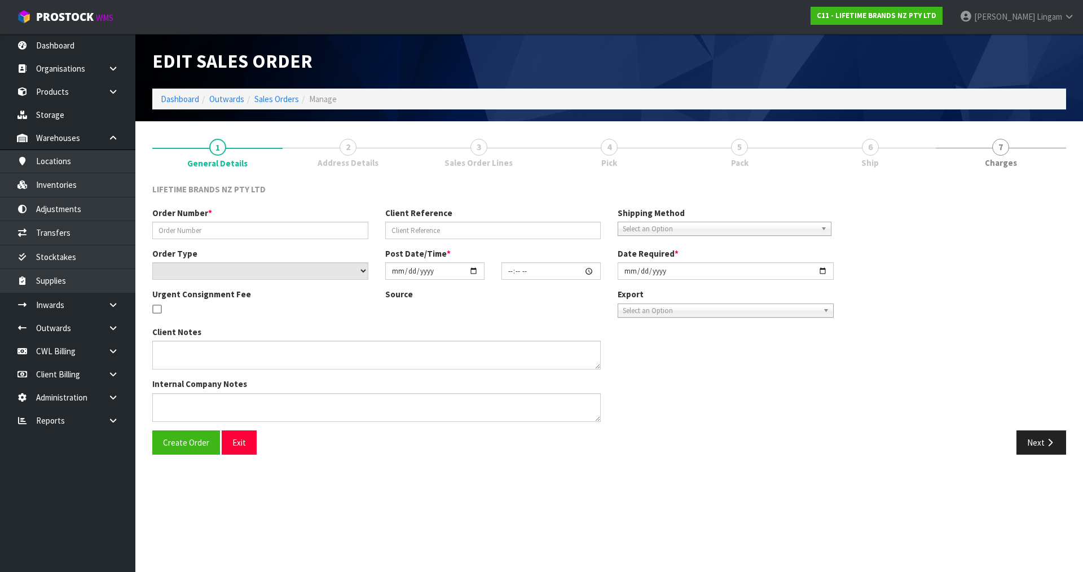
type input "2025-08-13"
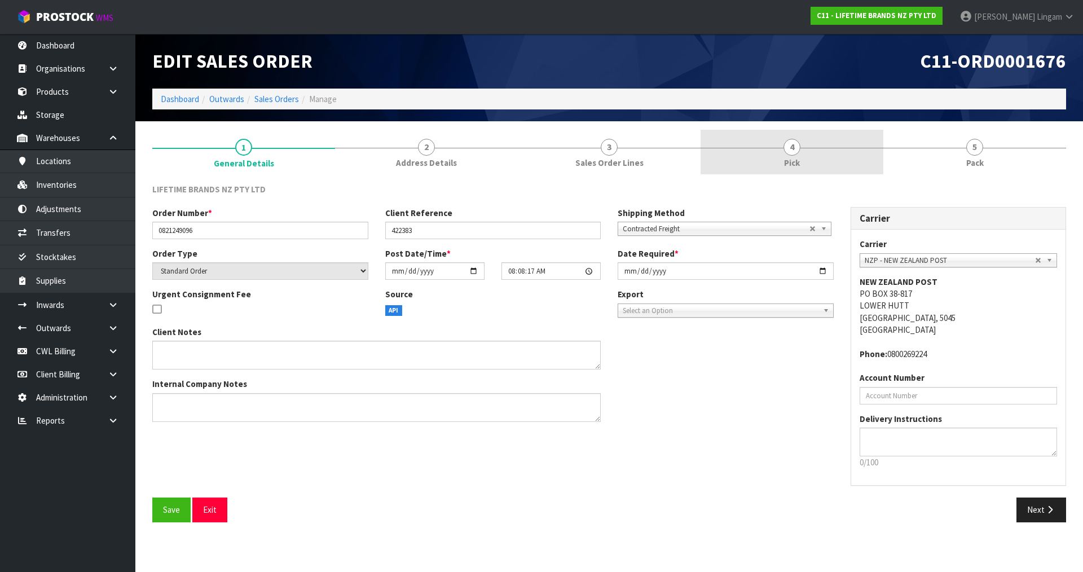
click at [819, 160] on link "4 Pick" at bounding box center [792, 152] width 183 height 45
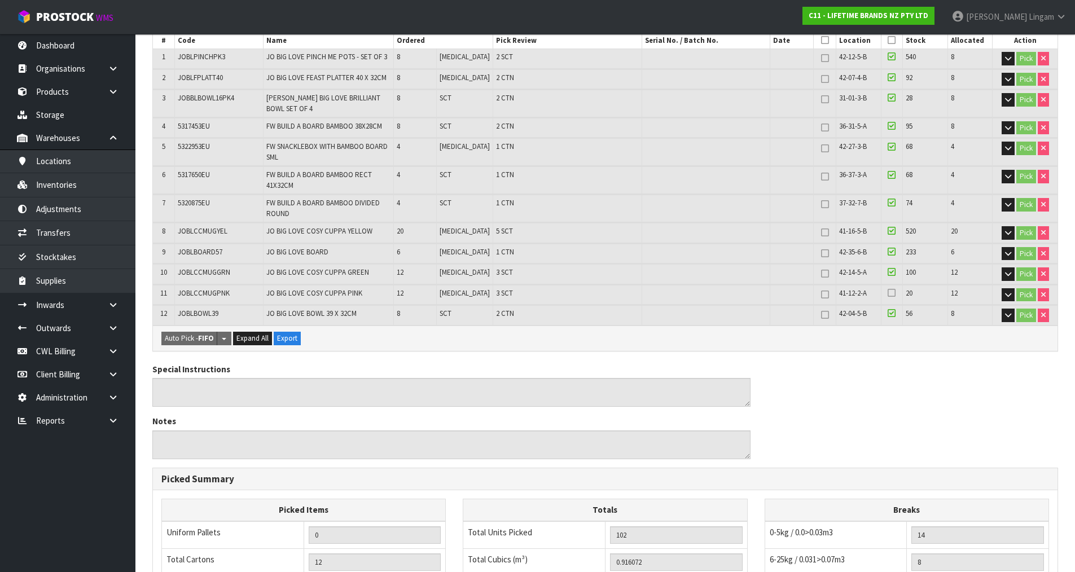
scroll to position [424, 0]
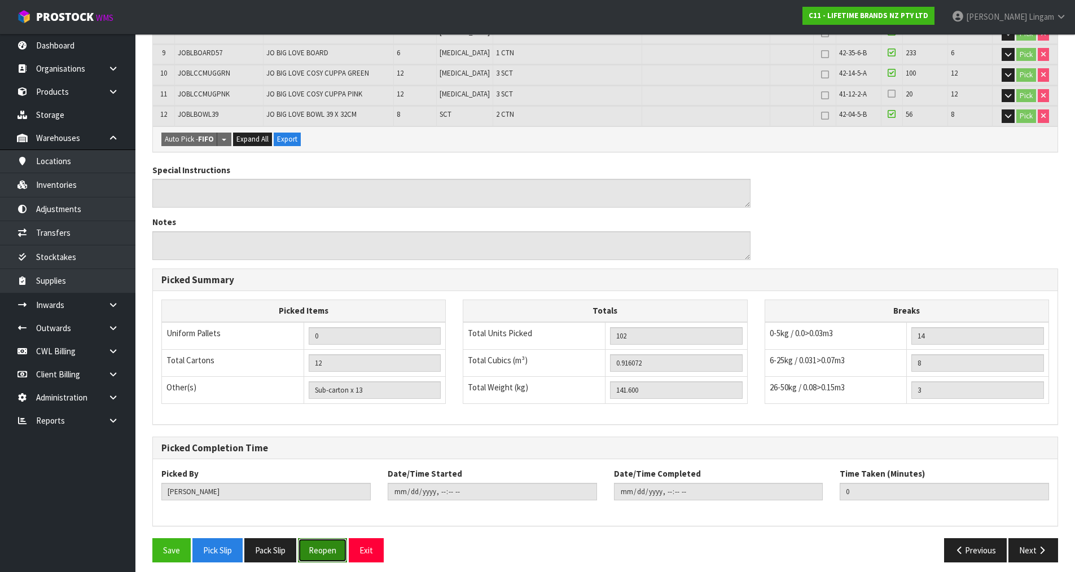
click at [319, 548] on button "Reopen" at bounding box center [322, 550] width 49 height 24
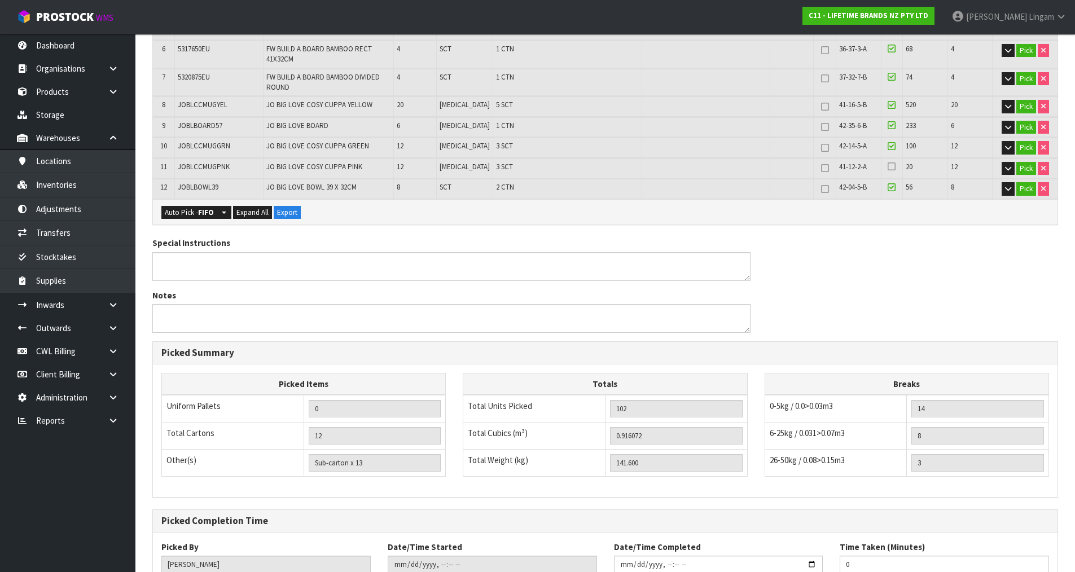
scroll to position [395, 0]
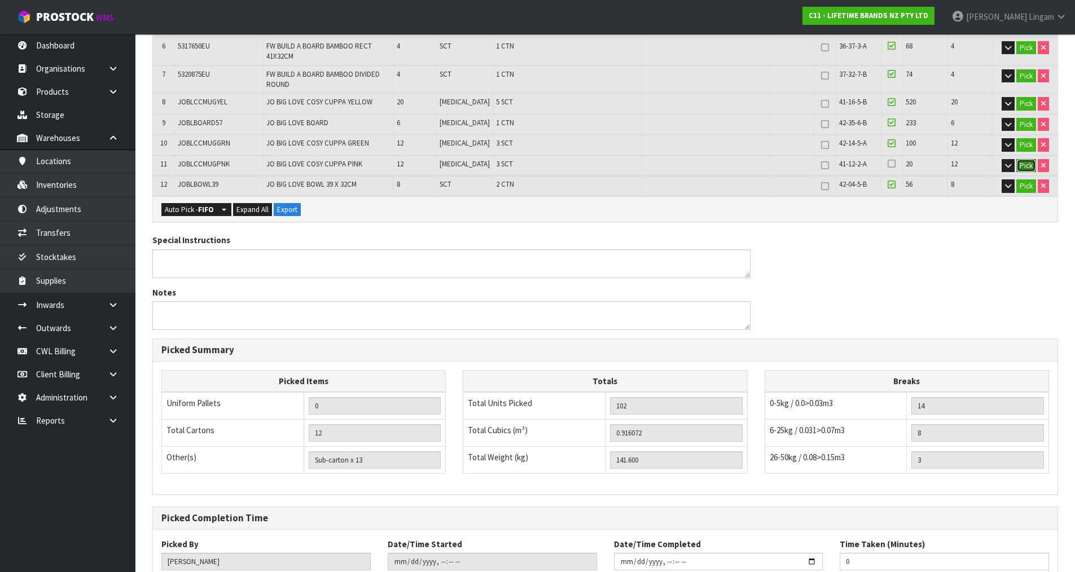
click at [1027, 159] on button "Pick" at bounding box center [1026, 166] width 20 height 14
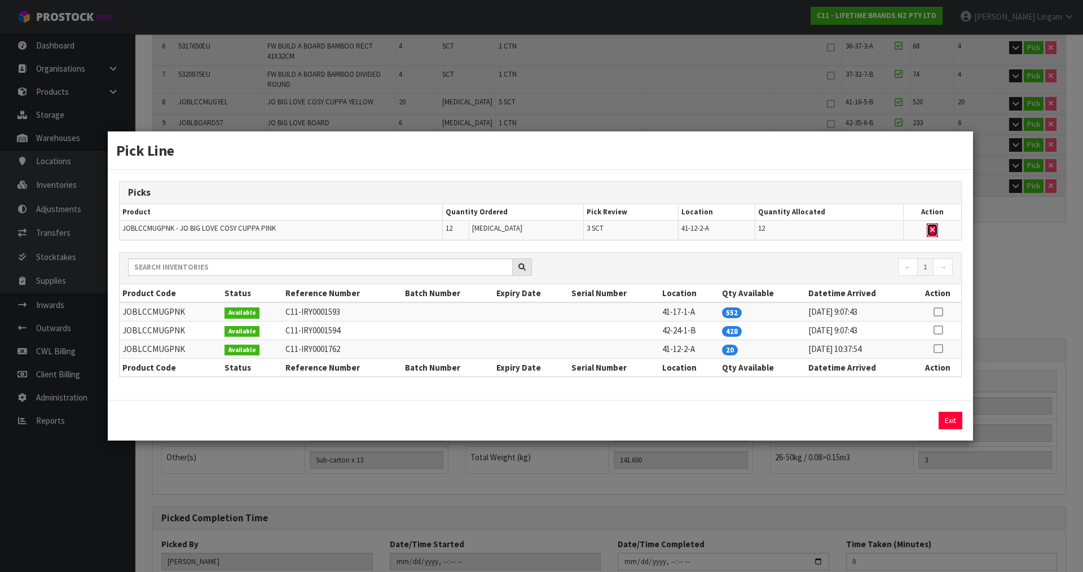
click at [930, 228] on icon "button" at bounding box center [932, 229] width 5 height 7
type input "Sub-carton x 10"
type input "90"
type input "0.870532"
type input "134.88"
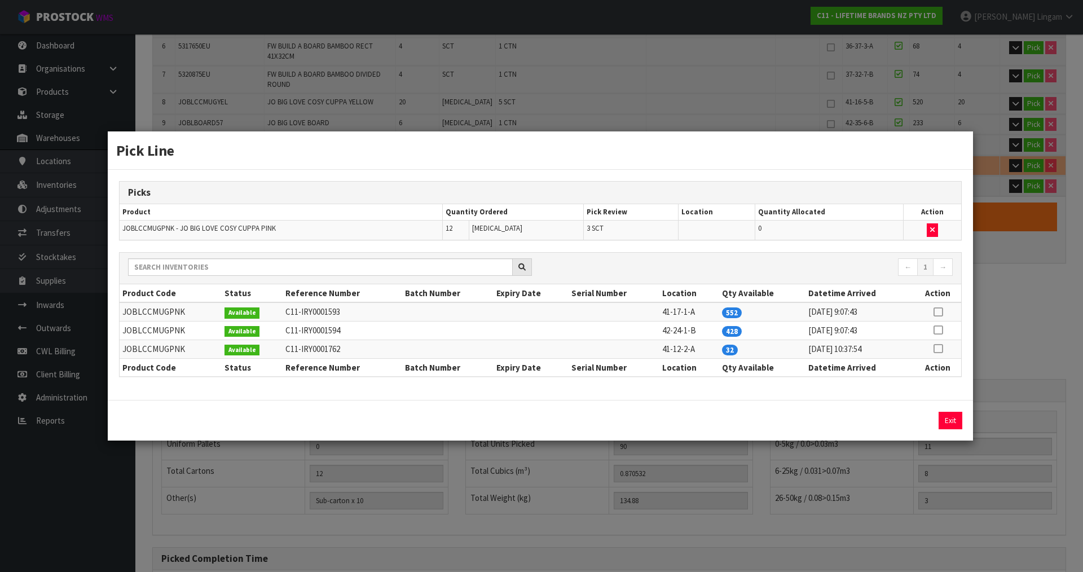
click at [940, 312] on icon at bounding box center [938, 312] width 9 height 1
click at [914, 417] on button "Assign Pick" at bounding box center [912, 420] width 46 height 17
type input "Sub-carton x 13"
type input "102"
type input "0.916072"
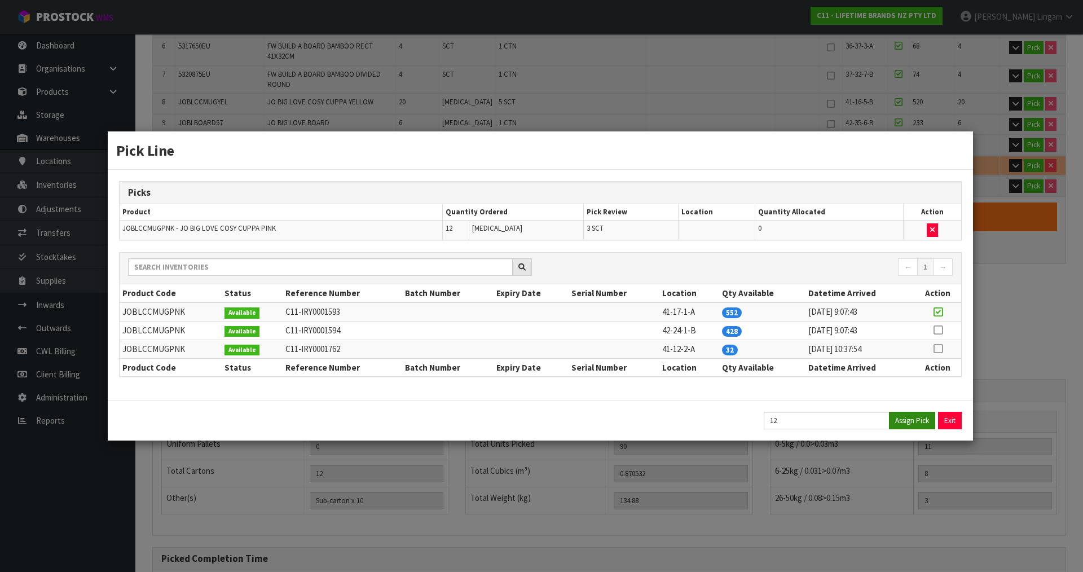
type input "141.6"
click at [950, 419] on button "Exit" at bounding box center [951, 420] width 24 height 17
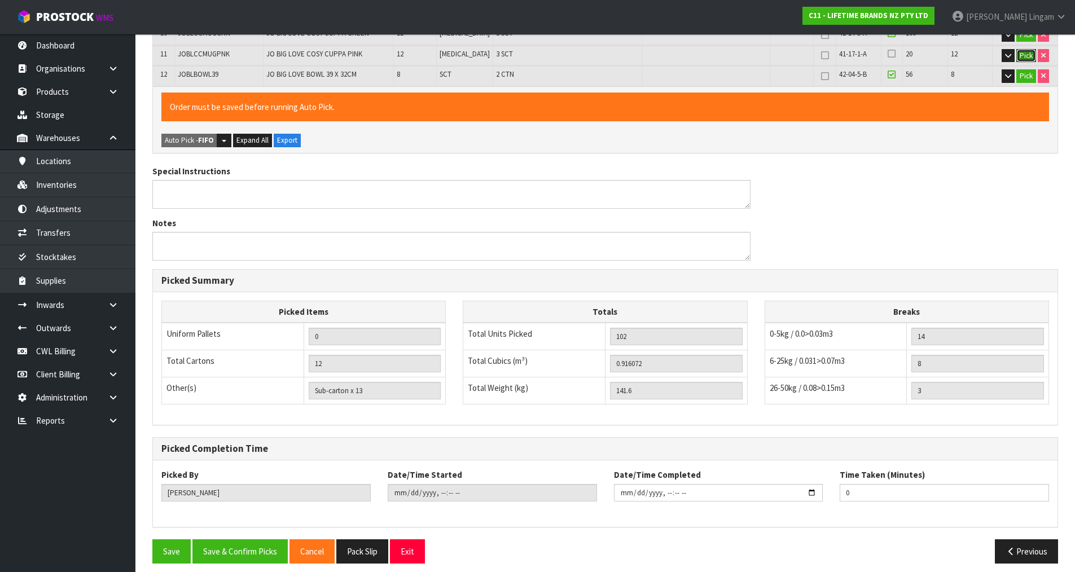
scroll to position [506, 0]
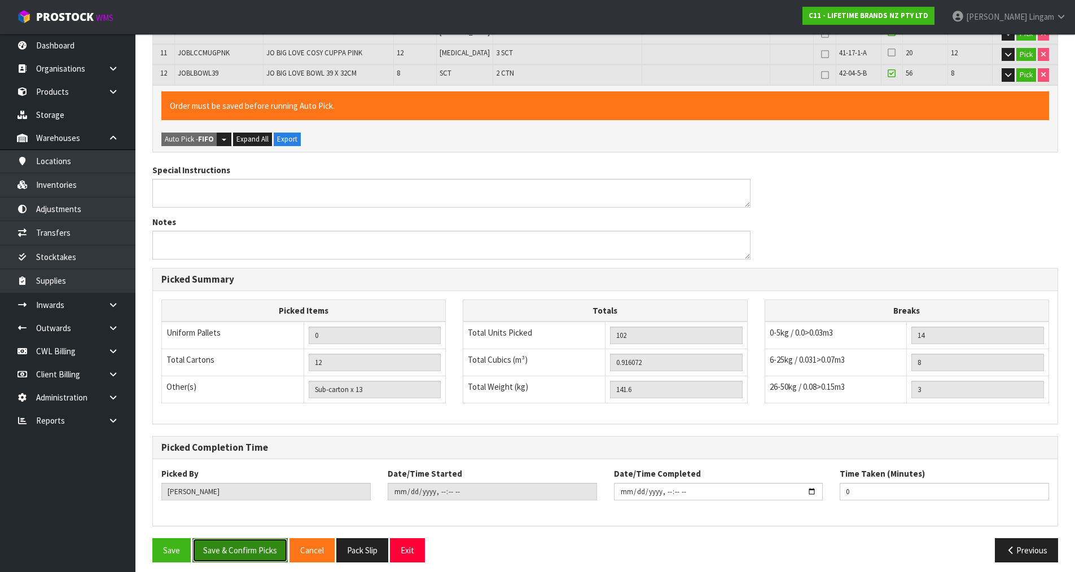
click at [243, 541] on button "Save & Confirm Picks" at bounding box center [239, 550] width 95 height 24
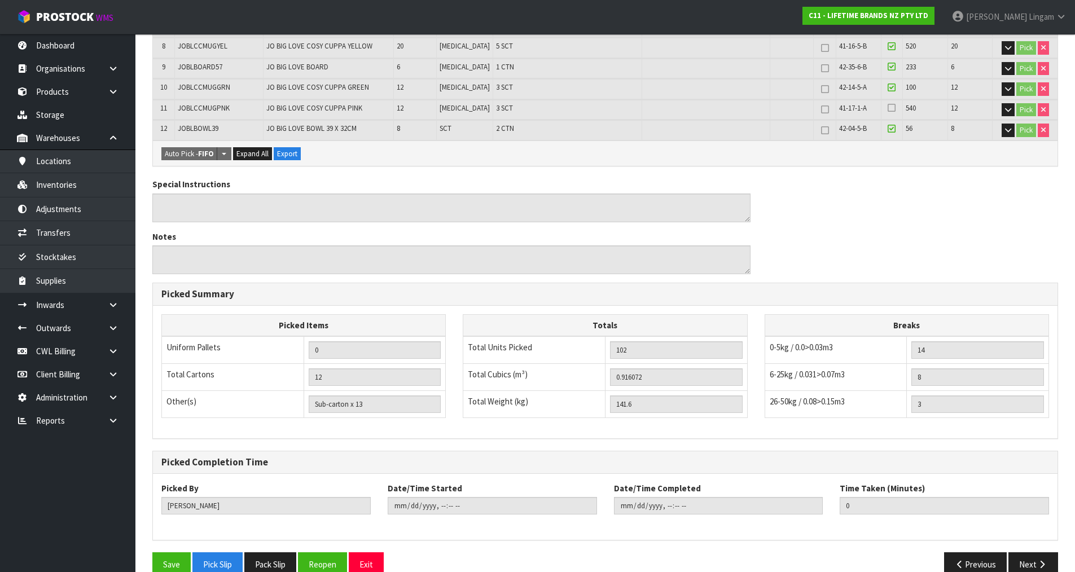
scroll to position [465, 0]
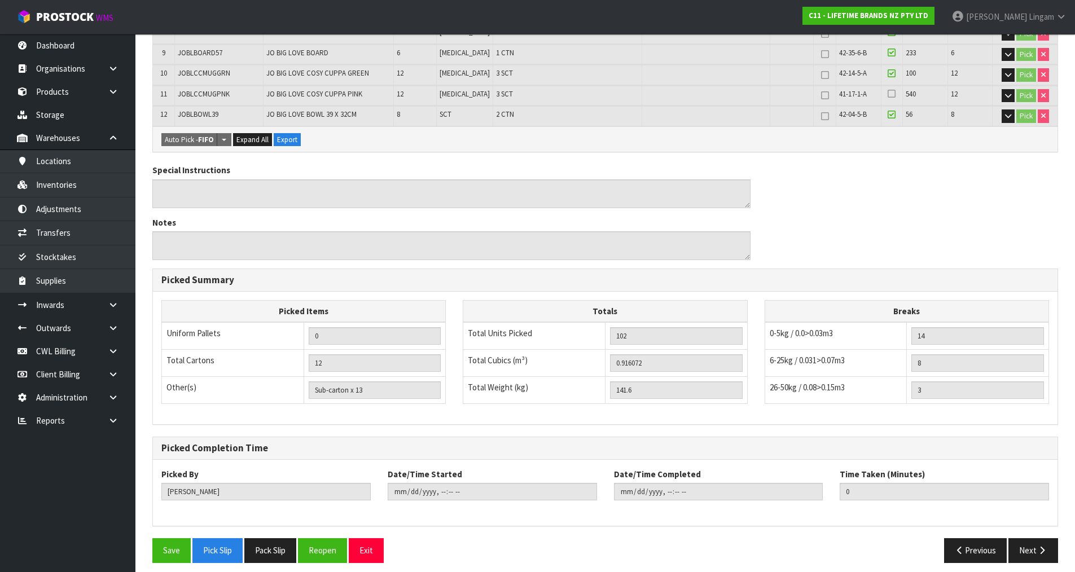
click at [206, 89] on span "JOBLCCMUGPNK" at bounding box center [204, 94] width 52 height 10
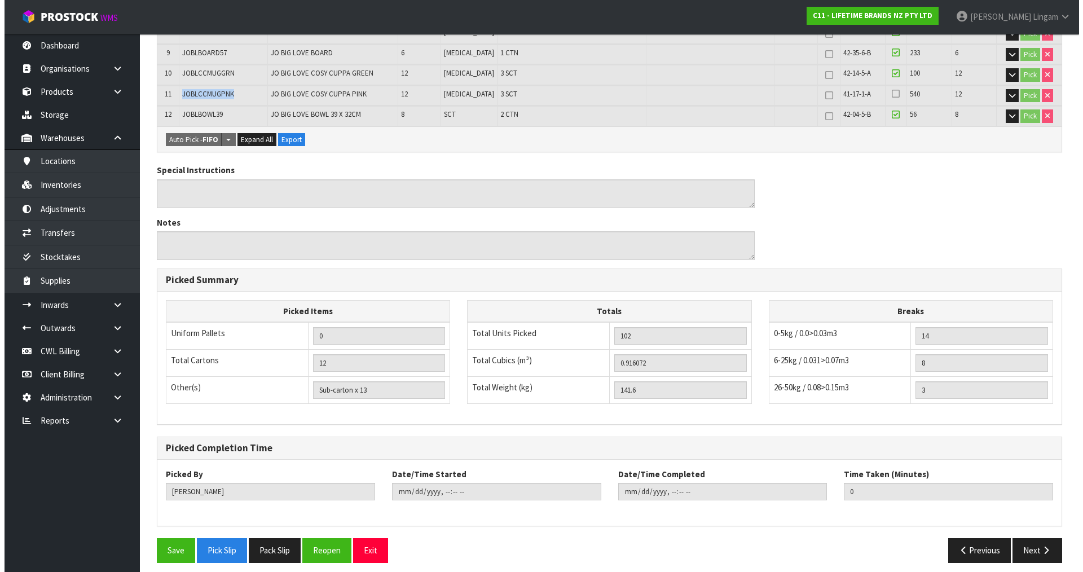
scroll to position [0, 0]
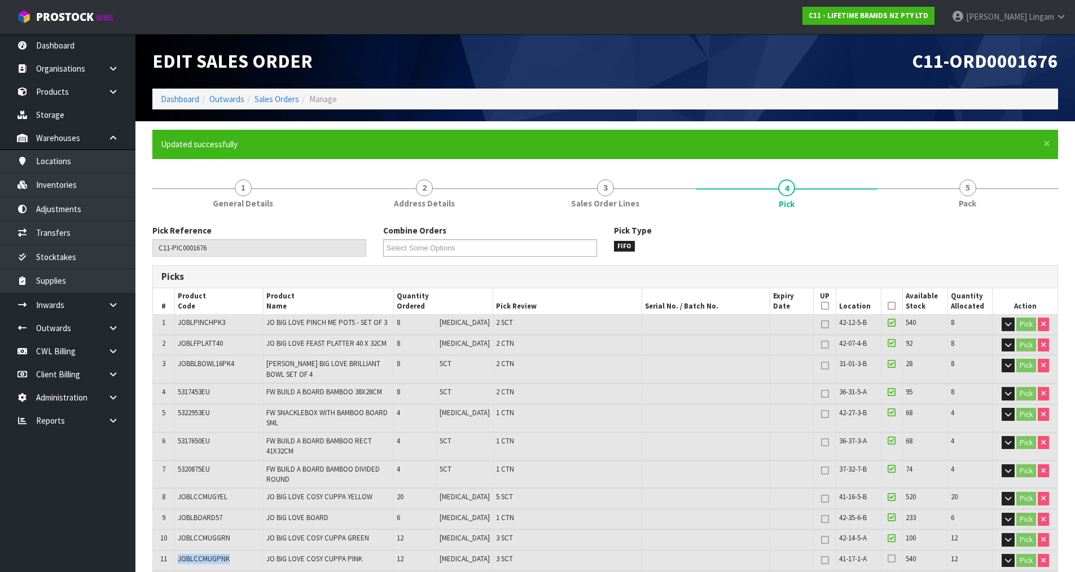
copy span "JOBLCCMUGPNK"
click at [284, 98] on link "Sales Orders" at bounding box center [276, 99] width 45 height 11
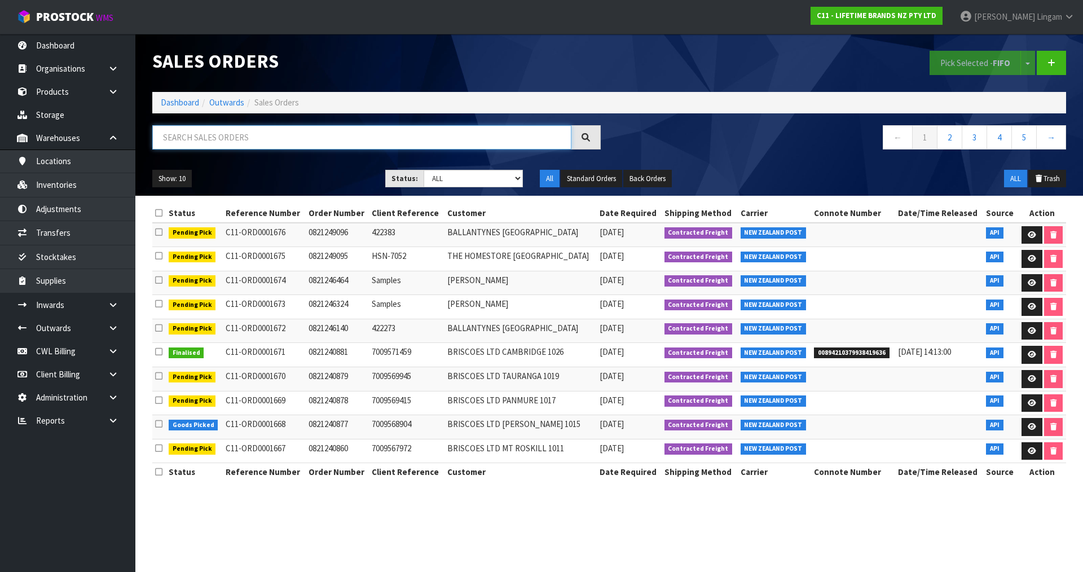
click at [320, 142] on input "text" at bounding box center [361, 137] width 419 height 24
paste input "JOBLCCMUGPNK"
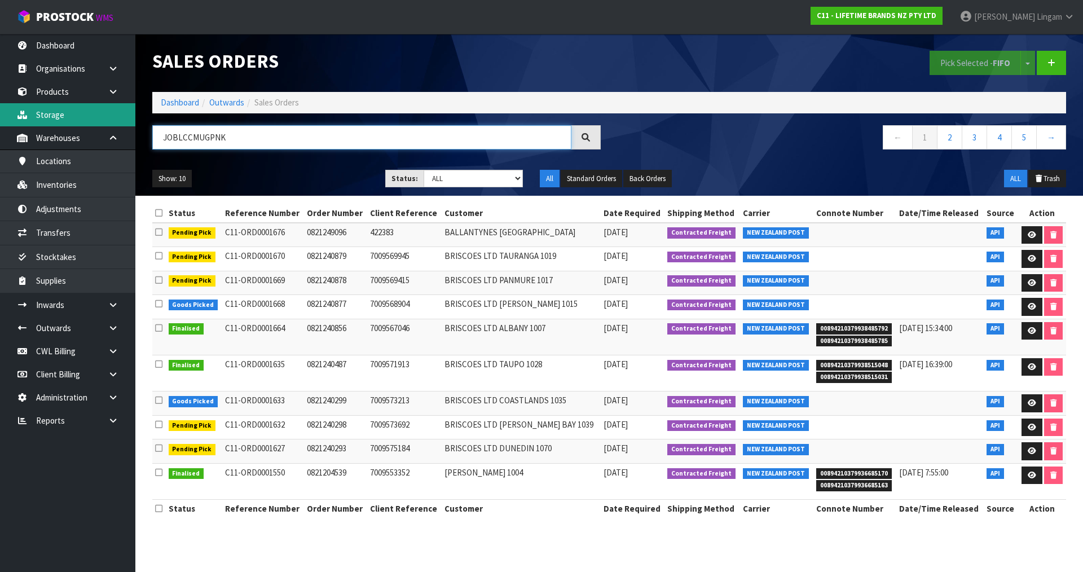
type input "JOBLCCMUGPNK"
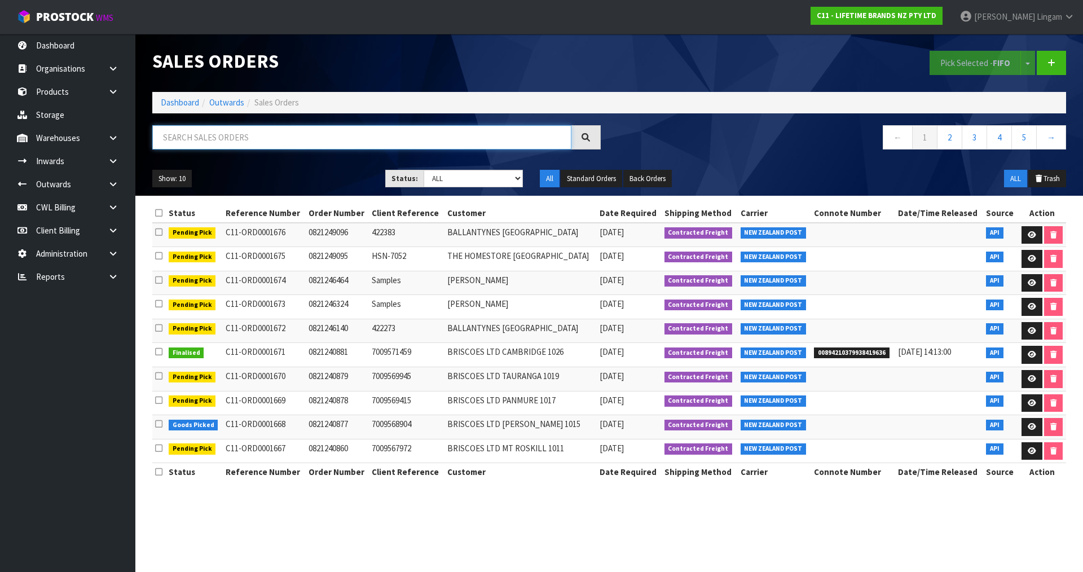
click at [325, 140] on input "text" at bounding box center [361, 137] width 419 height 24
paste input "JOBLCCMUGPNK"
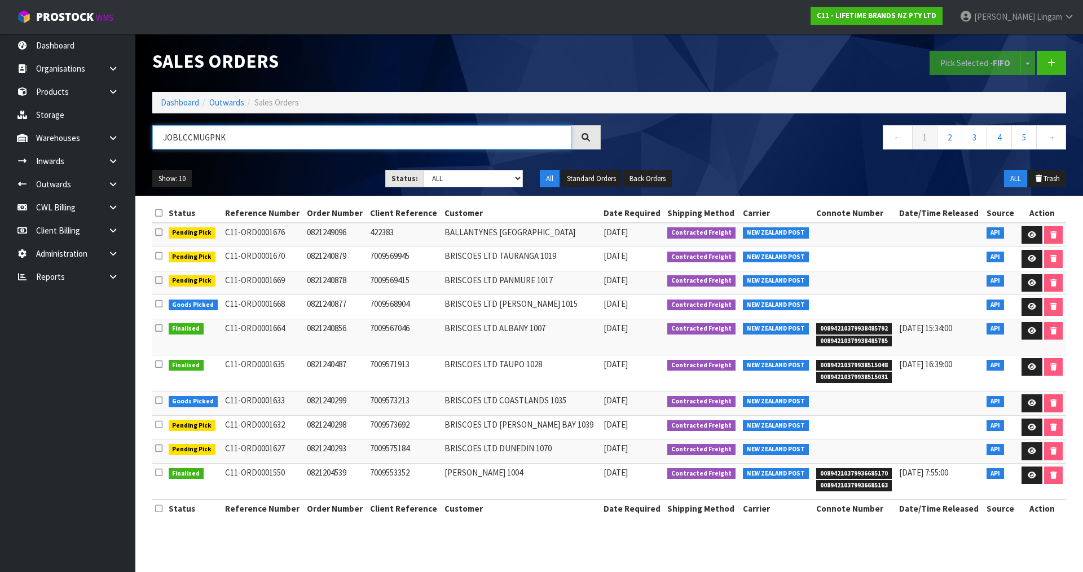
type input "JOBLCCMUGPNK"
click at [479, 182] on select "Draft Pending Allocated Pending Pick Goods Picked Goods Packed Pending Charges …" at bounding box center [474, 178] width 100 height 17
click at [424, 170] on select "Draft Pending Allocated Pending Pick Goods Picked Goods Packed Pending Charges …" at bounding box center [474, 178] width 100 height 17
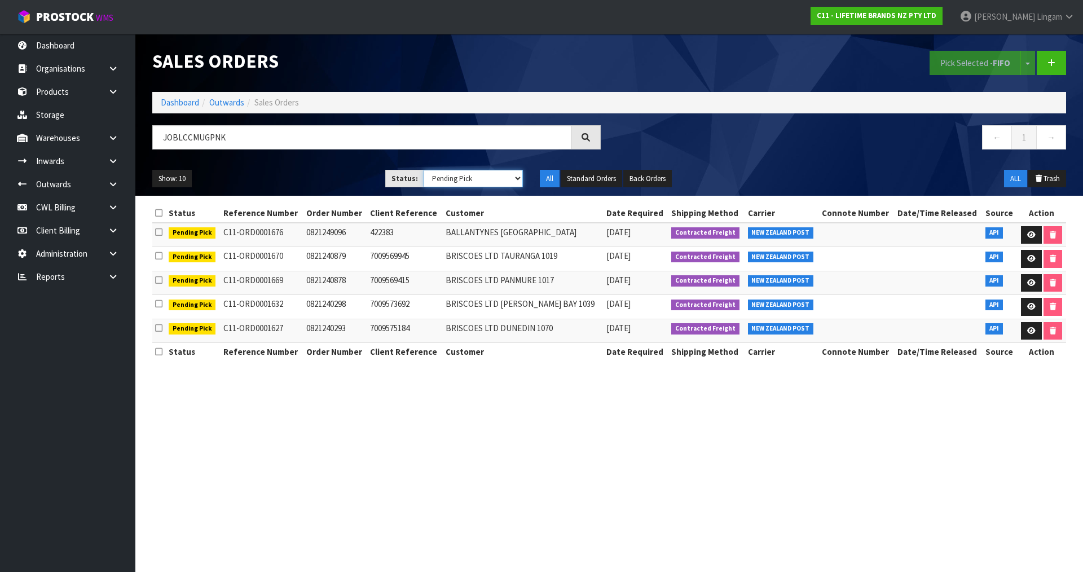
click at [507, 178] on select "Draft Pending Allocated Pending Pick Goods Picked Goods Packed Pending Charges …" at bounding box center [474, 178] width 100 height 17
select select "string:4"
click at [424, 170] on select "Draft Pending Allocated Pending Pick Goods Picked Goods Packed Pending Charges …" at bounding box center [474, 178] width 100 height 17
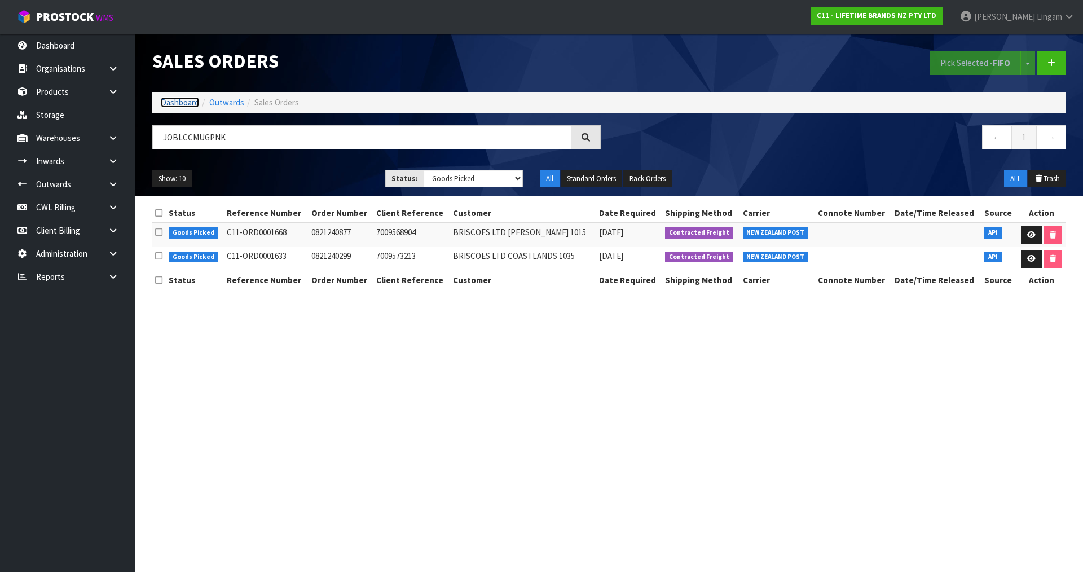
click at [166, 102] on link "Dashboard" at bounding box center [180, 102] width 38 height 11
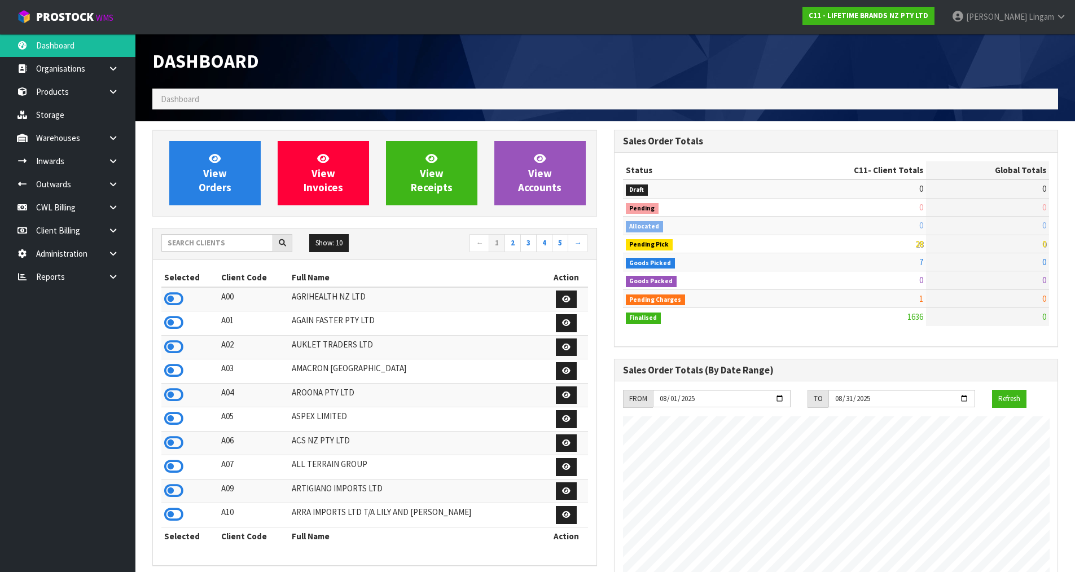
scroll to position [855, 461]
click at [230, 195] on link "View Orders" at bounding box center [214, 173] width 91 height 64
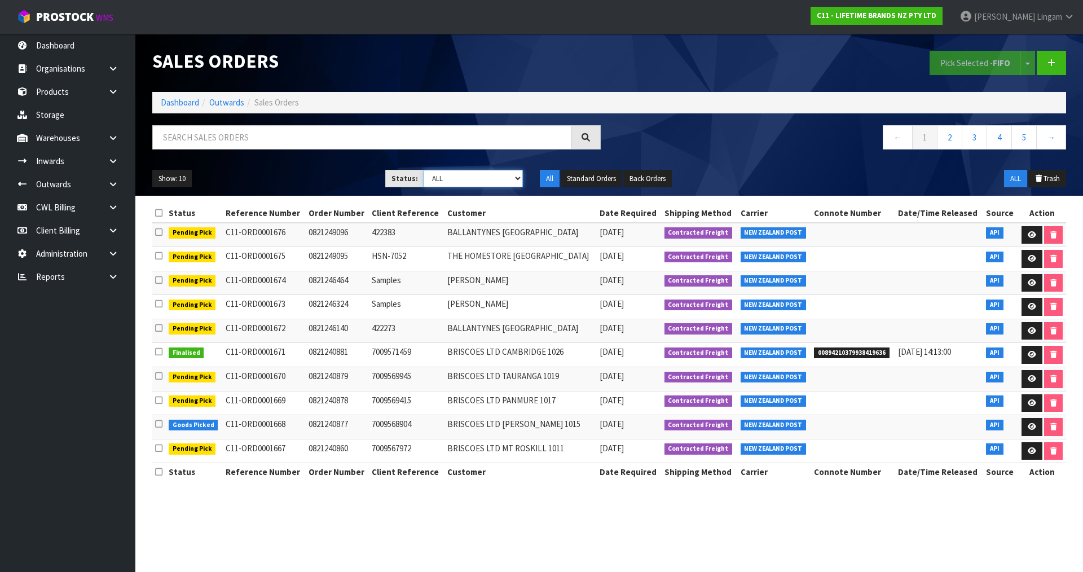
click at [504, 184] on select "Draft Pending Allocated Pending Pick Goods Picked Goods Packed Pending Charges …" at bounding box center [474, 178] width 100 height 17
select select "string:6"
click at [424, 170] on select "Draft Pending Allocated Pending Pick Goods Picked Goods Packed Pending Charges …" at bounding box center [474, 178] width 100 height 17
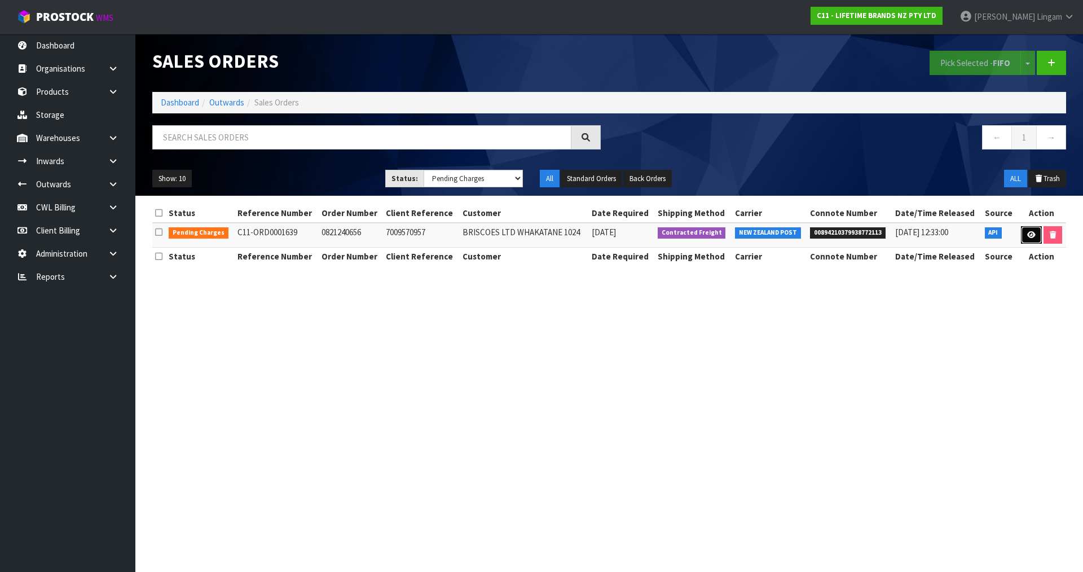
click at [1029, 233] on icon at bounding box center [1031, 234] width 8 height 7
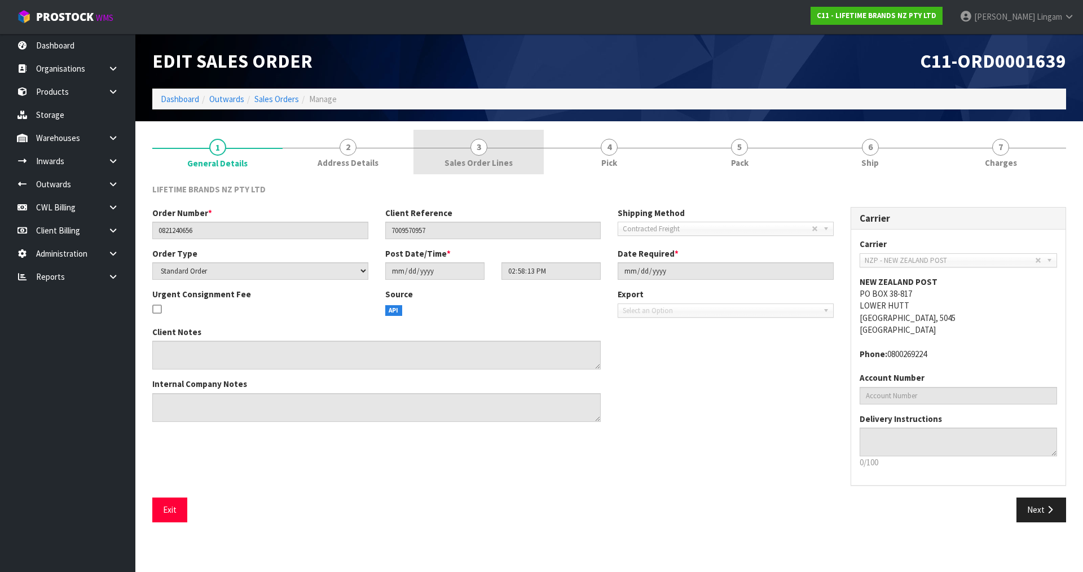
click at [479, 166] on span "Sales Order Lines" at bounding box center [478, 163] width 68 height 12
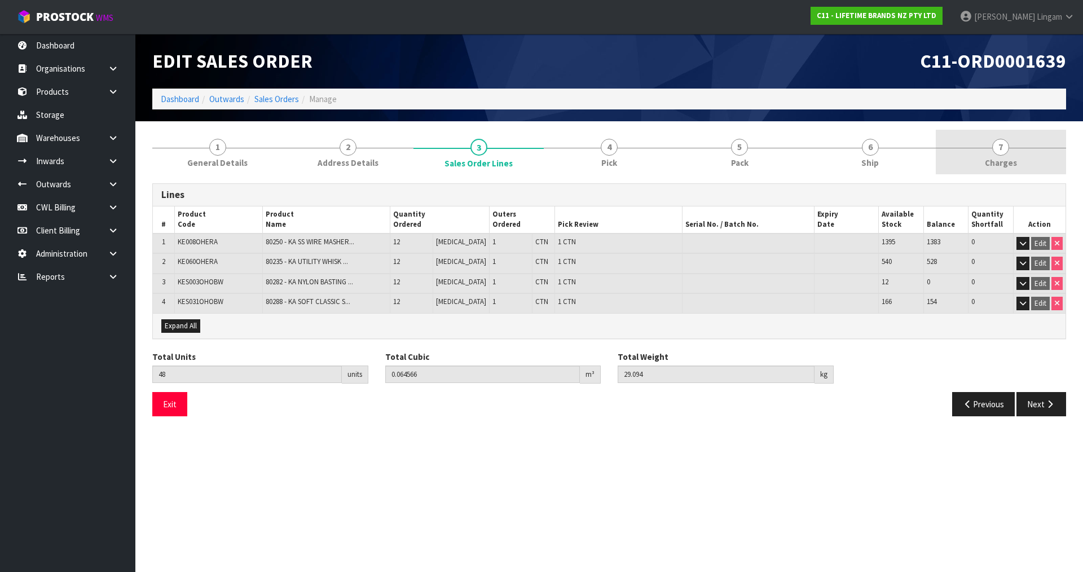
click at [1009, 157] on span "Charges" at bounding box center [1001, 163] width 32 height 12
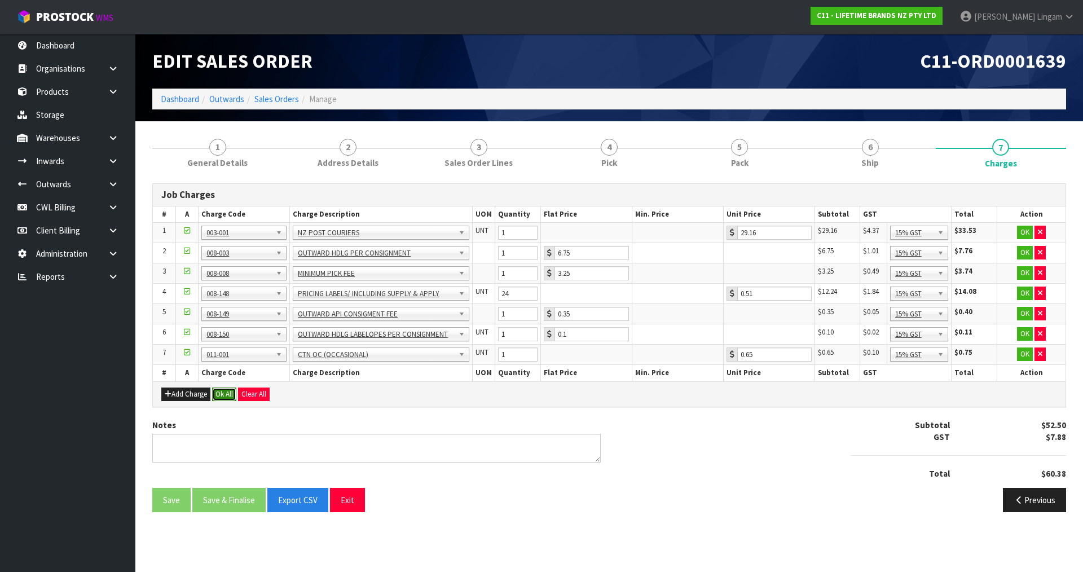
click at [219, 389] on button "Ok All" at bounding box center [224, 395] width 24 height 14
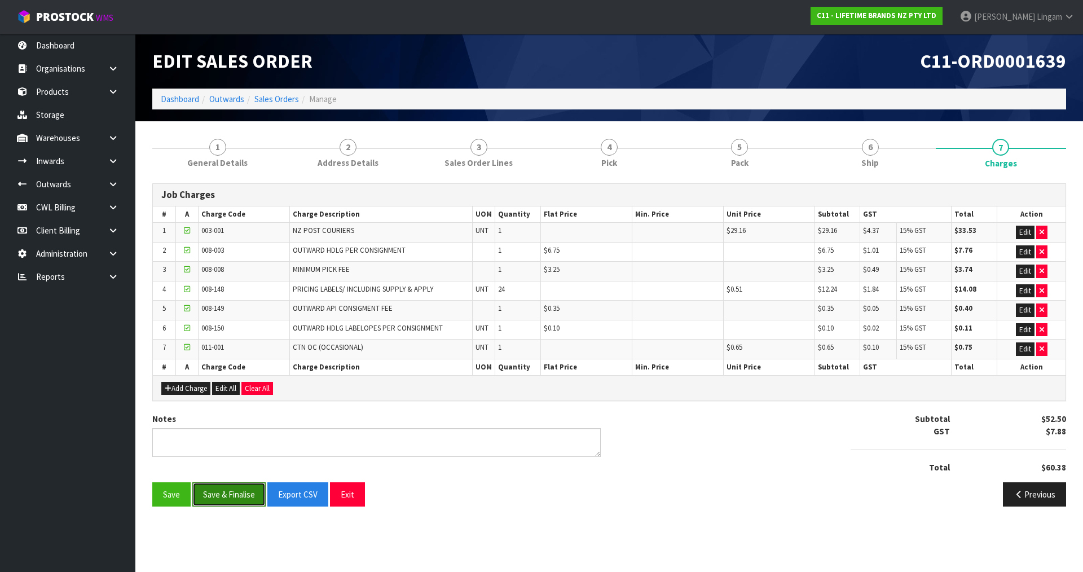
click at [232, 496] on button "Save & Finalise" at bounding box center [228, 494] width 73 height 24
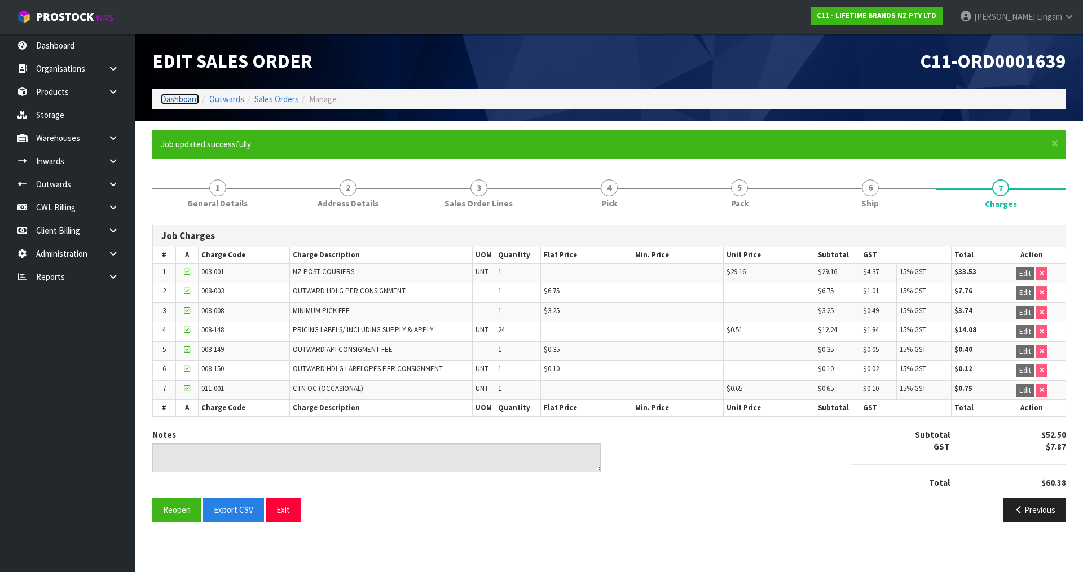
click at [180, 100] on link "Dashboard" at bounding box center [180, 99] width 38 height 11
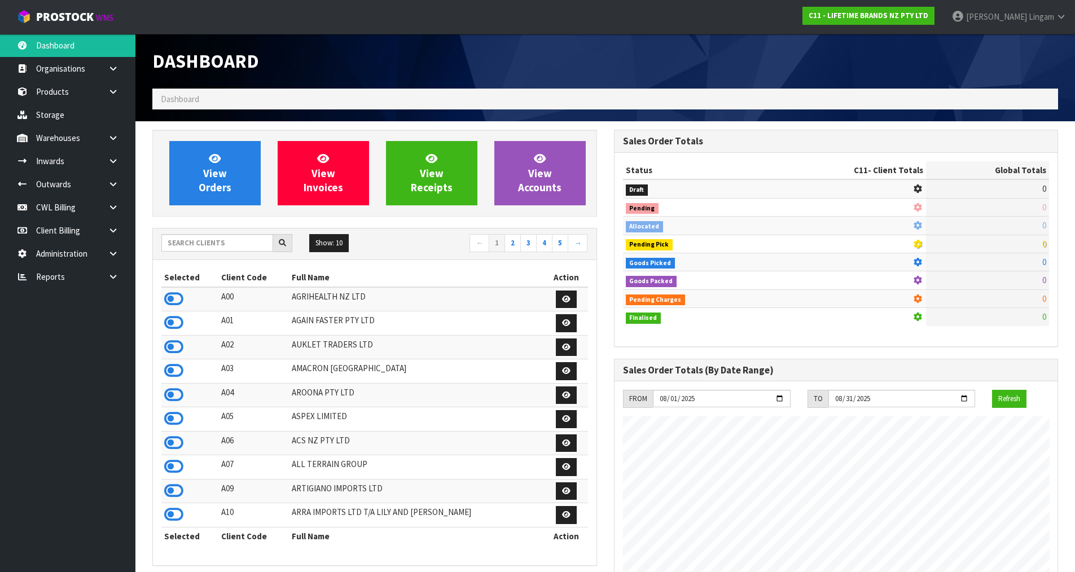
scroll to position [855, 461]
click at [211, 239] on input "text" at bounding box center [217, 242] width 112 height 17
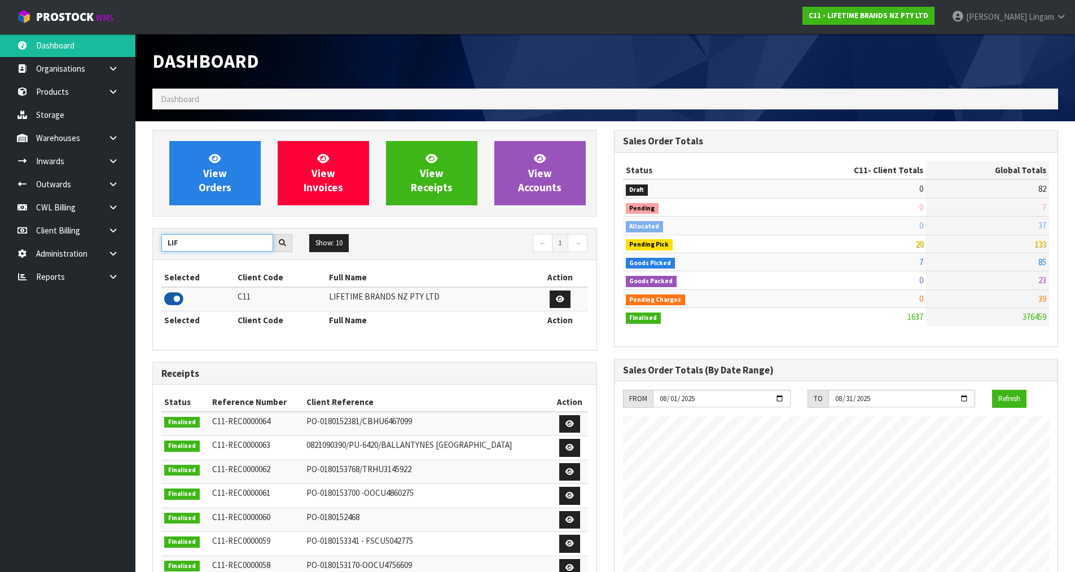
type input "LIF"
click at [178, 300] on icon at bounding box center [173, 299] width 19 height 17
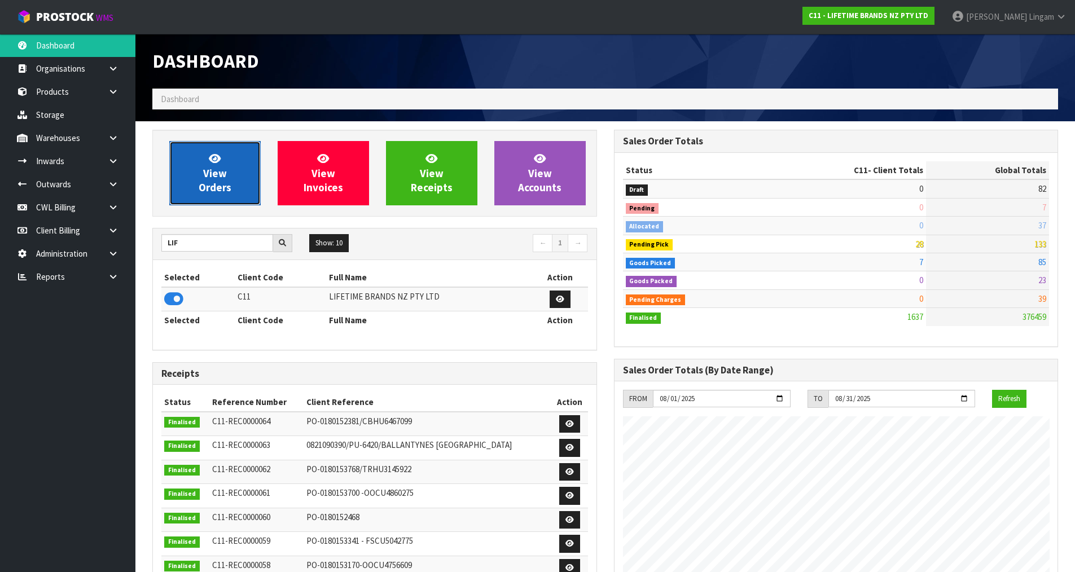
click at [215, 180] on link "View Orders" at bounding box center [214, 173] width 91 height 64
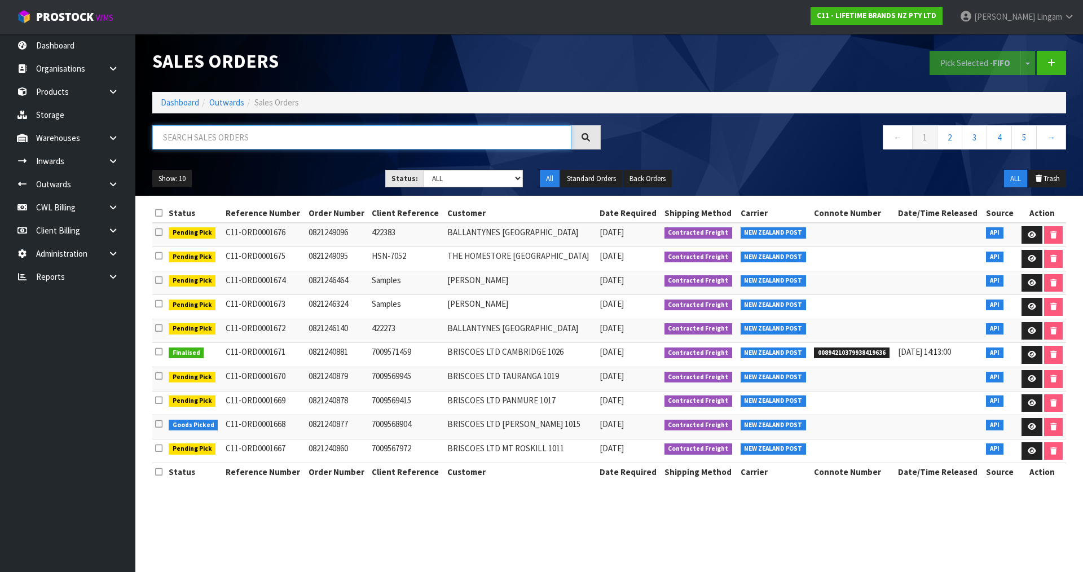
click at [361, 134] on input "text" at bounding box center [361, 137] width 419 height 24
paste input "0821163143"
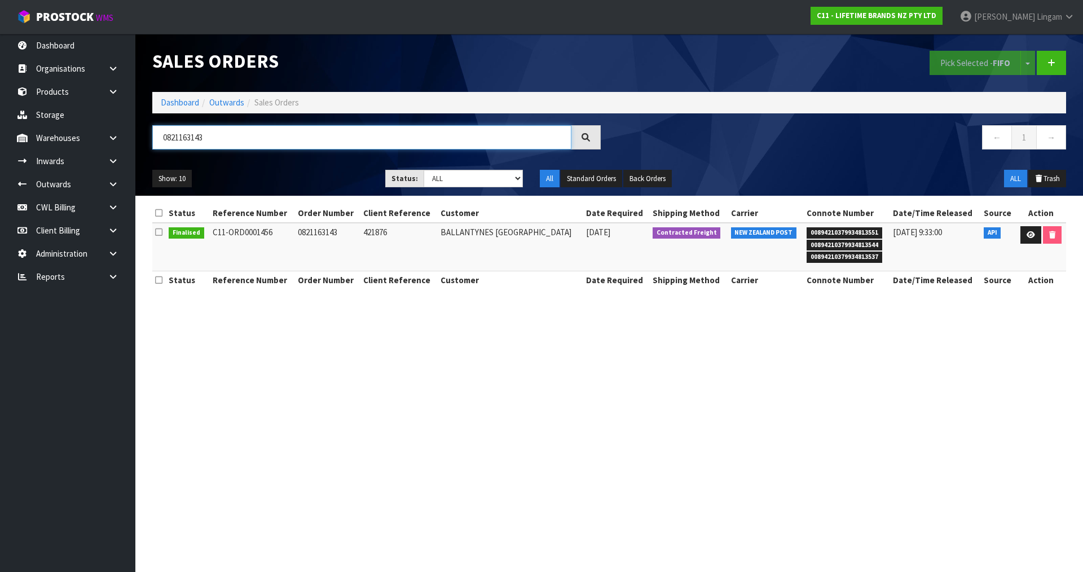
drag, startPoint x: 227, startPoint y: 140, endPoint x: 150, endPoint y: 146, distance: 76.9
click at [150, 146] on div "0821163143" at bounding box center [376, 141] width 465 height 33
paste input "72707"
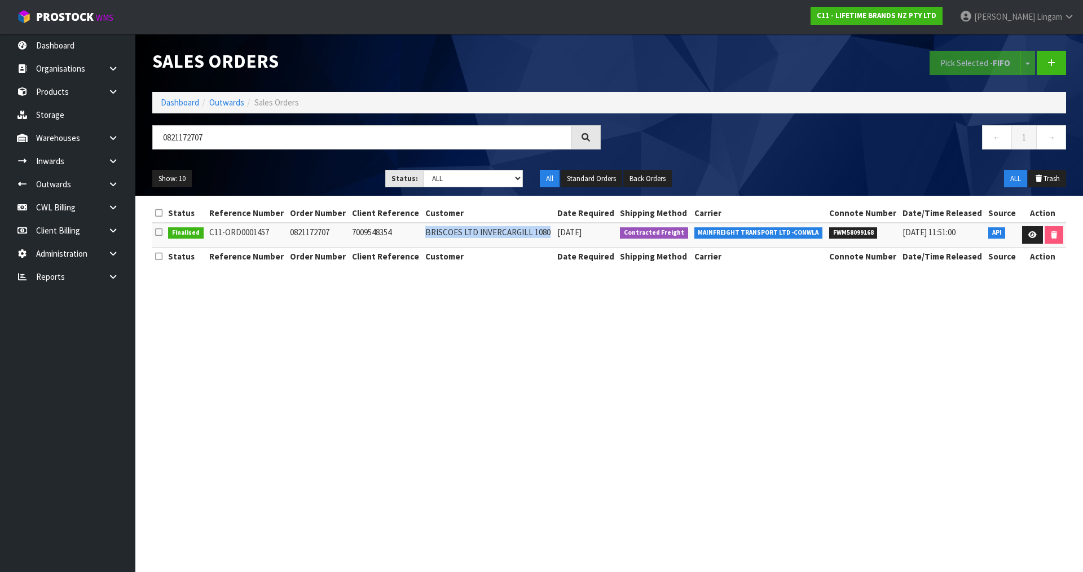
drag, startPoint x: 424, startPoint y: 234, endPoint x: 544, endPoint y: 235, distance: 120.2
click at [547, 234] on td "BRISCOES LTD INVERCARGILL 1080" at bounding box center [488, 235] width 132 height 24
copy td "BRISCOES LTD INVERCARGILL 1080"
drag, startPoint x: 224, startPoint y: 138, endPoint x: 167, endPoint y: 139, distance: 57.0
click at [167, 139] on input "0821172707" at bounding box center [361, 137] width 419 height 24
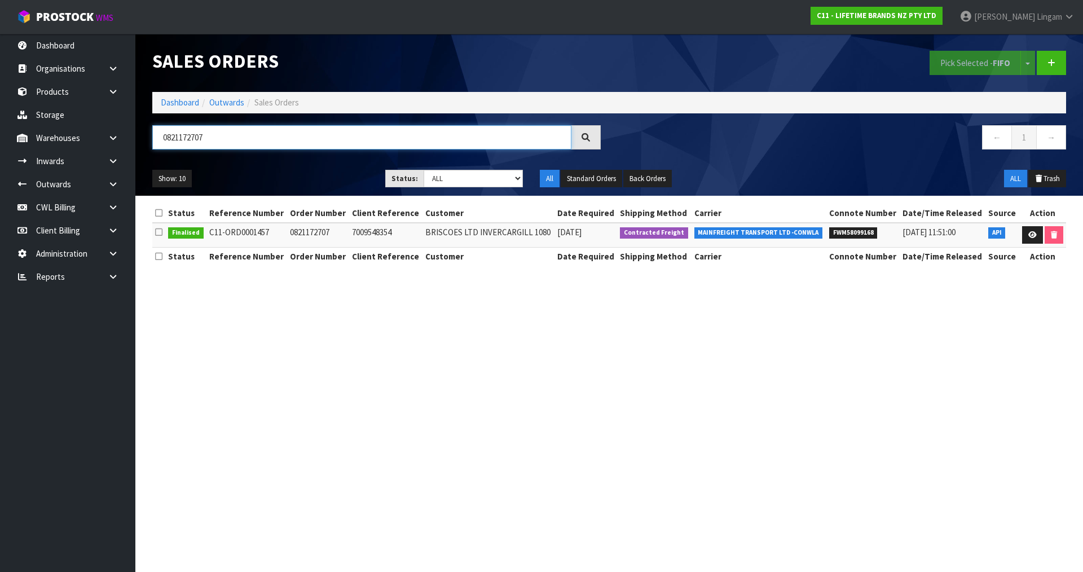
click at [167, 139] on input "0821172707" at bounding box center [361, 137] width 419 height 24
click at [225, 133] on input "0821172707" at bounding box center [361, 137] width 419 height 24
drag, startPoint x: 244, startPoint y: 134, endPoint x: 157, endPoint y: 141, distance: 87.2
click at [157, 141] on input "0821172707" at bounding box center [361, 137] width 419 height 24
paste input "10"
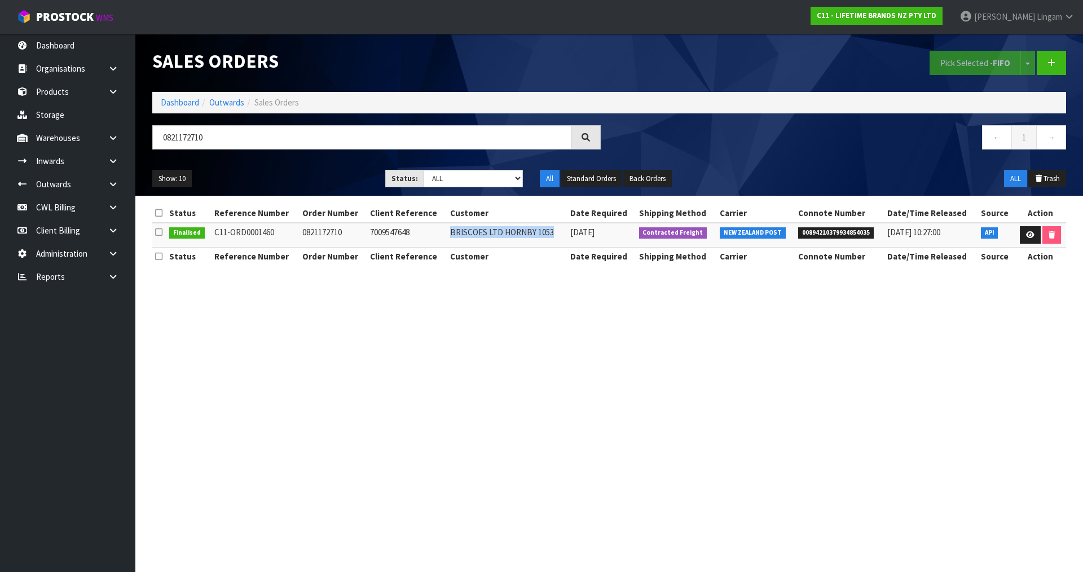
drag, startPoint x: 444, startPoint y: 235, endPoint x: 544, endPoint y: 235, distance: 99.8
click at [548, 235] on td "BRISCOES LTD HORNBY 1053" at bounding box center [507, 235] width 120 height 24
copy td "BRISCOES LTD HORNBY 1053"
drag, startPoint x: 177, startPoint y: 145, endPoint x: 126, endPoint y: 153, distance: 51.4
click at [126, 153] on body "Toggle navigation ProStock WMS C11 - LIFETIME BRANDS NZ PTY LTD [PERSON_NAME] L…" at bounding box center [541, 286] width 1083 height 572
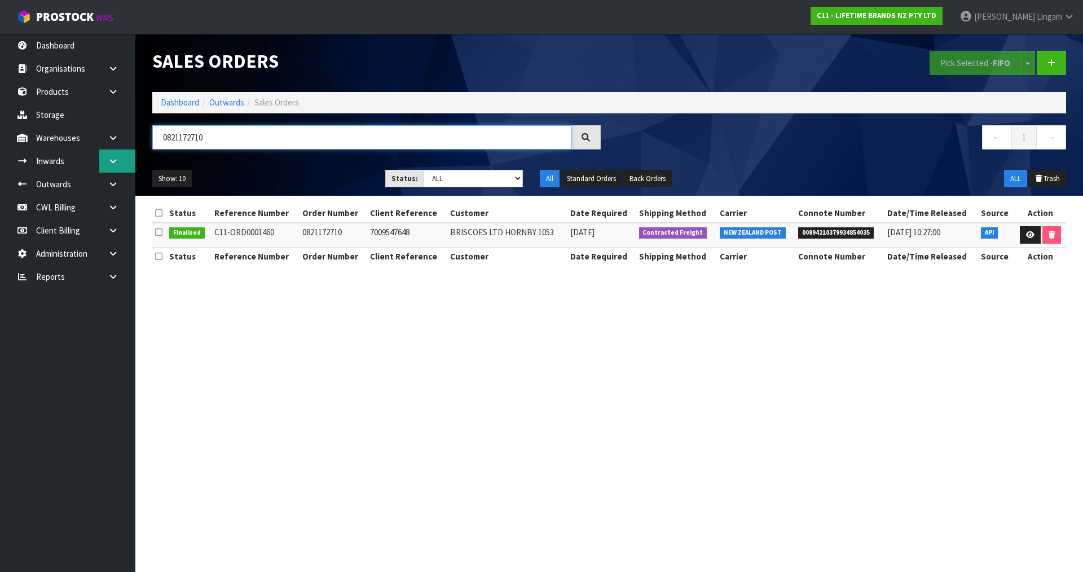
paste input "2"
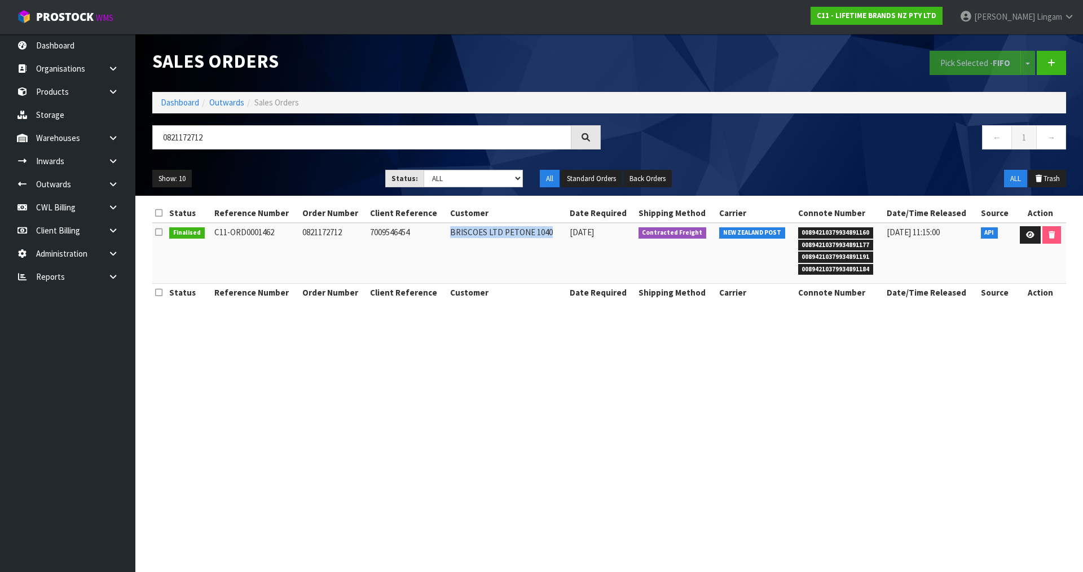
drag, startPoint x: 447, startPoint y: 232, endPoint x: 544, endPoint y: 235, distance: 97.0
click at [544, 235] on td "BRISCOES LTD PETONE 1040" at bounding box center [506, 253] width 119 height 61
copy td "BRISCOES LTD PETONE 1040"
drag, startPoint x: 236, startPoint y: 140, endPoint x: 150, endPoint y: 144, distance: 85.8
click at [150, 144] on div "0821172712" at bounding box center [376, 141] width 465 height 33
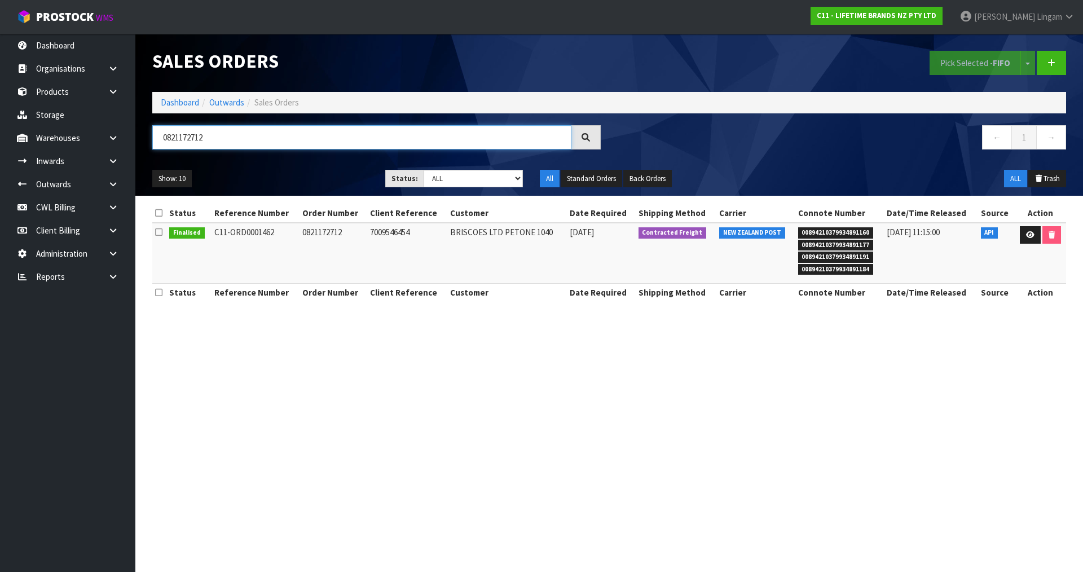
paste input "6"
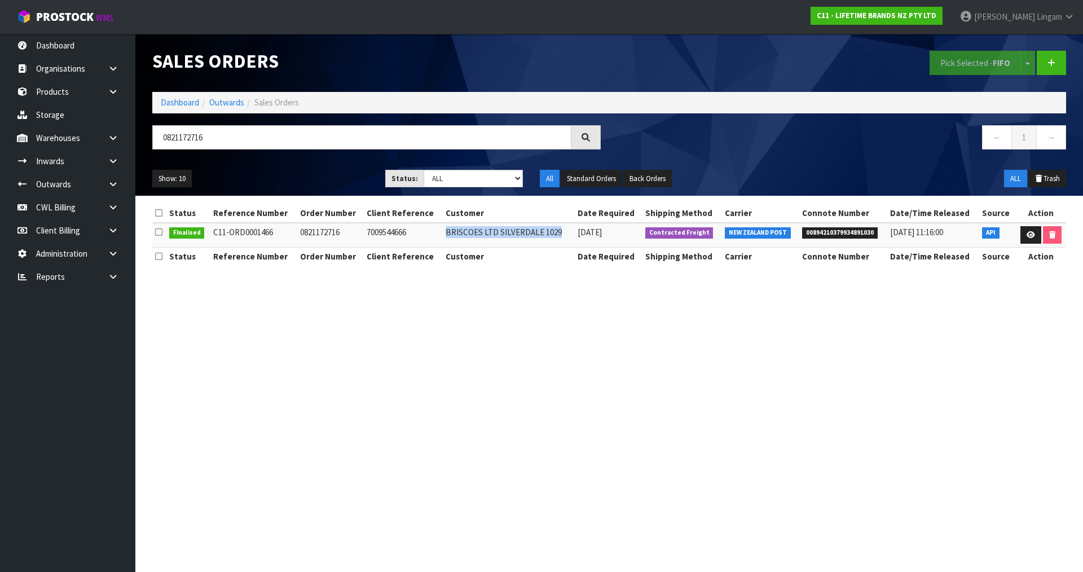
drag, startPoint x: 443, startPoint y: 234, endPoint x: 555, endPoint y: 230, distance: 111.7
click at [555, 230] on td "BRISCOES LTD SILVERDALE 1029" at bounding box center [509, 235] width 132 height 24
copy td "BRISCOES LTD SILVERDALE 1029"
drag, startPoint x: 210, startPoint y: 130, endPoint x: 122, endPoint y: 144, distance: 89.0
click at [122, 144] on body "Toggle navigation ProStock WMS C11 - LIFETIME BRANDS NZ PTY LTD [PERSON_NAME] L…" at bounding box center [541, 286] width 1083 height 572
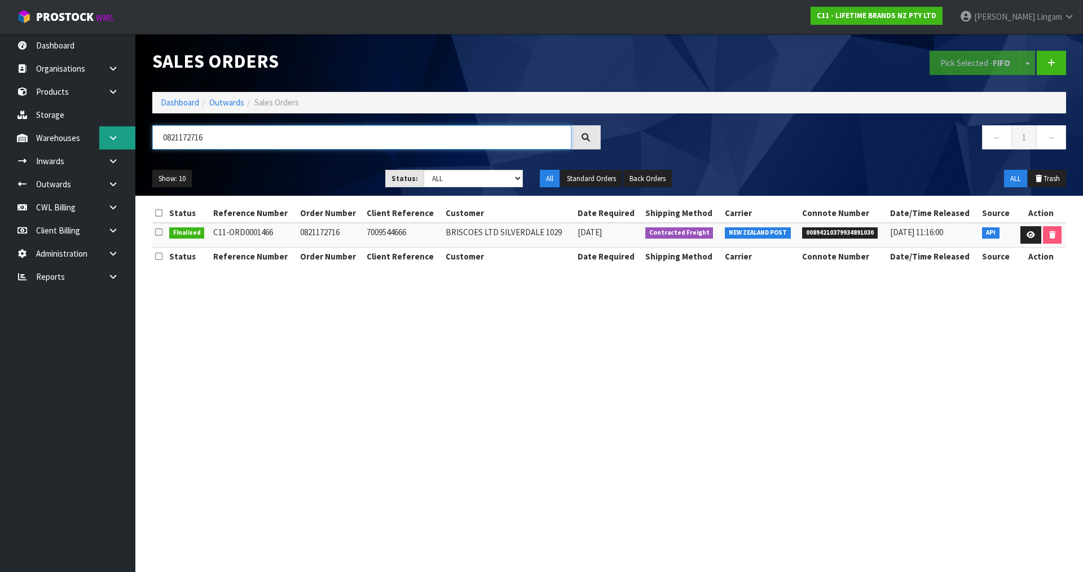
paste input "2"
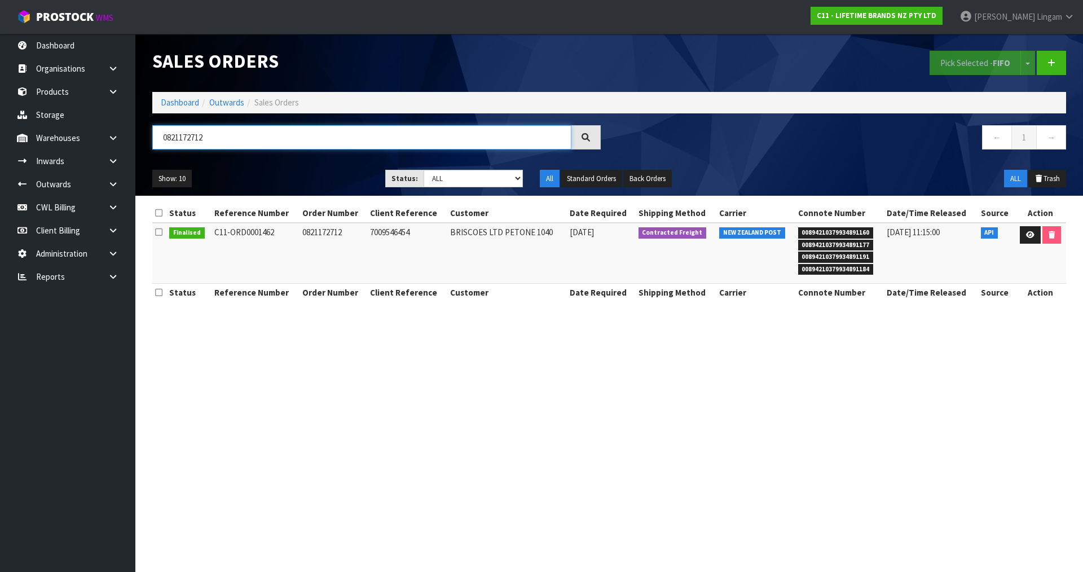
drag, startPoint x: 232, startPoint y: 140, endPoint x: 151, endPoint y: 145, distance: 81.4
click at [151, 145] on div "0821172712" at bounding box center [376, 141] width 465 height 33
paste input "0"
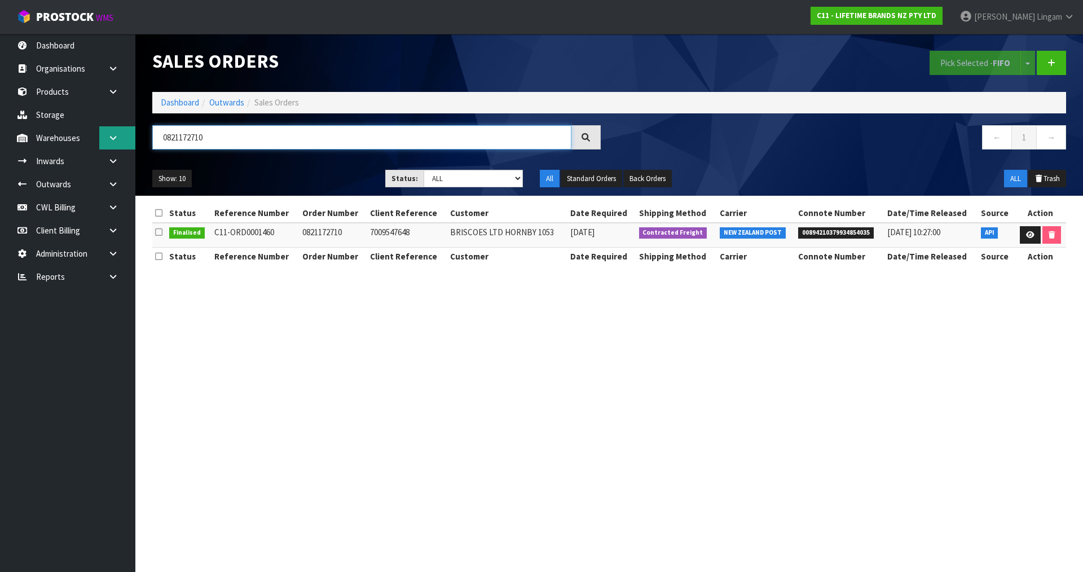
drag, startPoint x: 220, startPoint y: 143, endPoint x: 121, endPoint y: 148, distance: 98.8
click at [121, 148] on body "Toggle navigation ProStock WMS C11 - LIFETIME BRANDS NZ PTY LTD [PERSON_NAME] L…" at bounding box center [541, 286] width 1083 height 572
paste input "33"
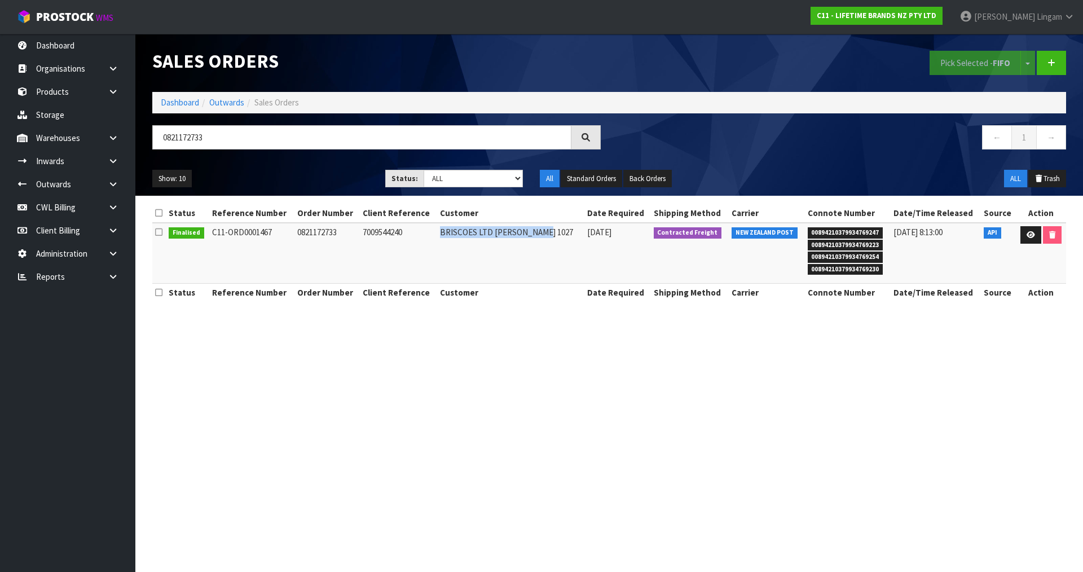
drag, startPoint x: 446, startPoint y: 235, endPoint x: 549, endPoint y: 235, distance: 103.2
click at [549, 235] on td "BRISCOES LTD [PERSON_NAME] 1027" at bounding box center [510, 253] width 147 height 61
copy td "BRISCOES LTD [PERSON_NAME] 1027"
drag, startPoint x: 225, startPoint y: 135, endPoint x: 143, endPoint y: 142, distance: 82.0
click at [143, 142] on header "Sales Orders Pick Selected - FIFO Split button! FIFO - First In First Out FEFO …" at bounding box center [609, 115] width 948 height 162
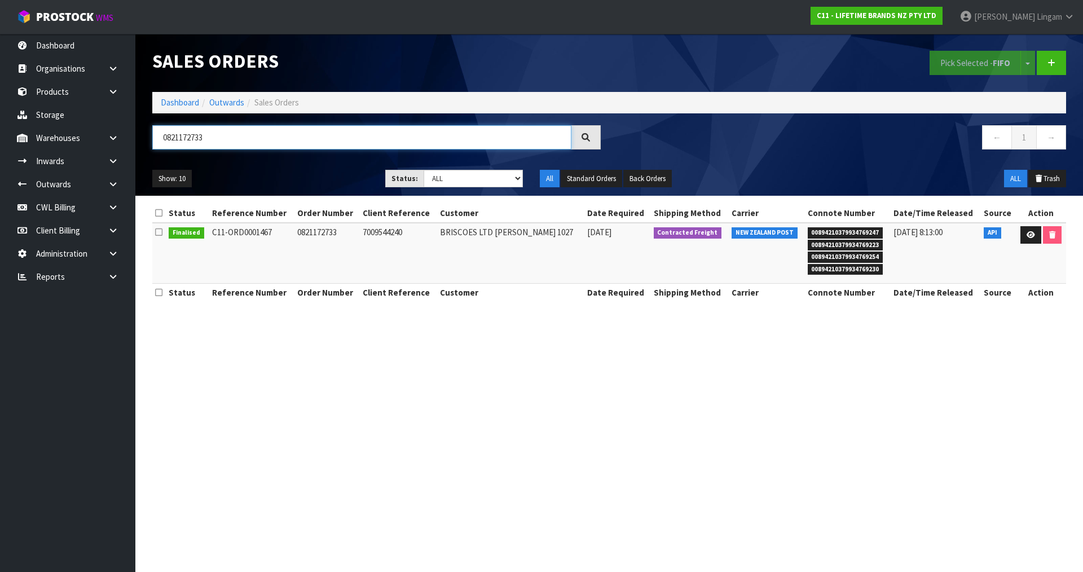
paste input "924"
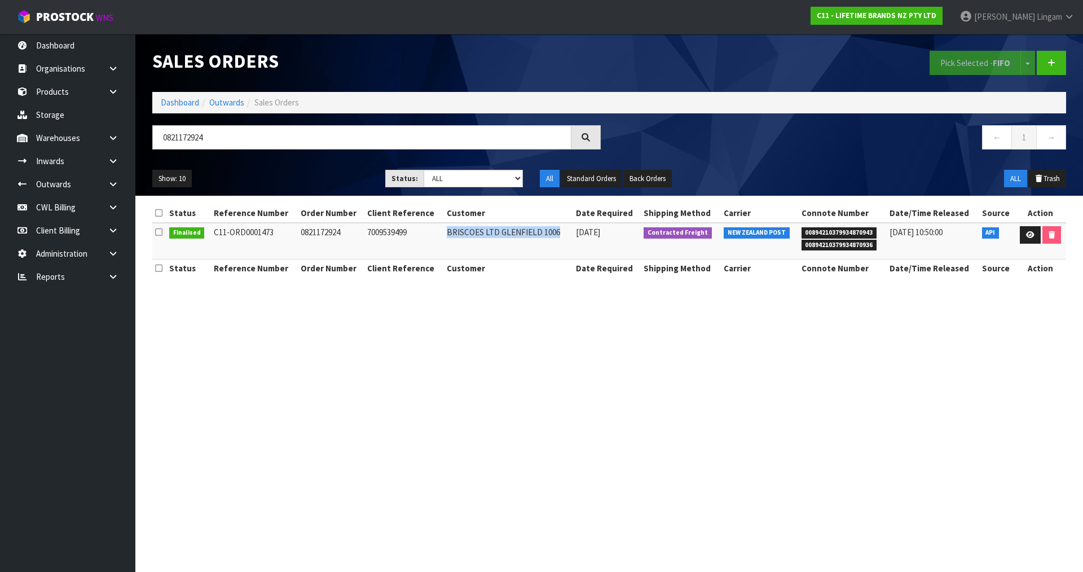
drag, startPoint x: 447, startPoint y: 232, endPoint x: 554, endPoint y: 232, distance: 107.7
click at [554, 232] on td "BRISCOES LTD GLENFIELD 1006" at bounding box center [508, 241] width 129 height 37
copy td "BRISCOES LTD GLENFIELD 1006"
drag, startPoint x: 228, startPoint y: 134, endPoint x: 135, endPoint y: 145, distance: 93.1
click at [135, 145] on header "Sales Orders Pick Selected - FIFO Split button! FIFO - First In First Out FEFO …" at bounding box center [609, 115] width 948 height 162
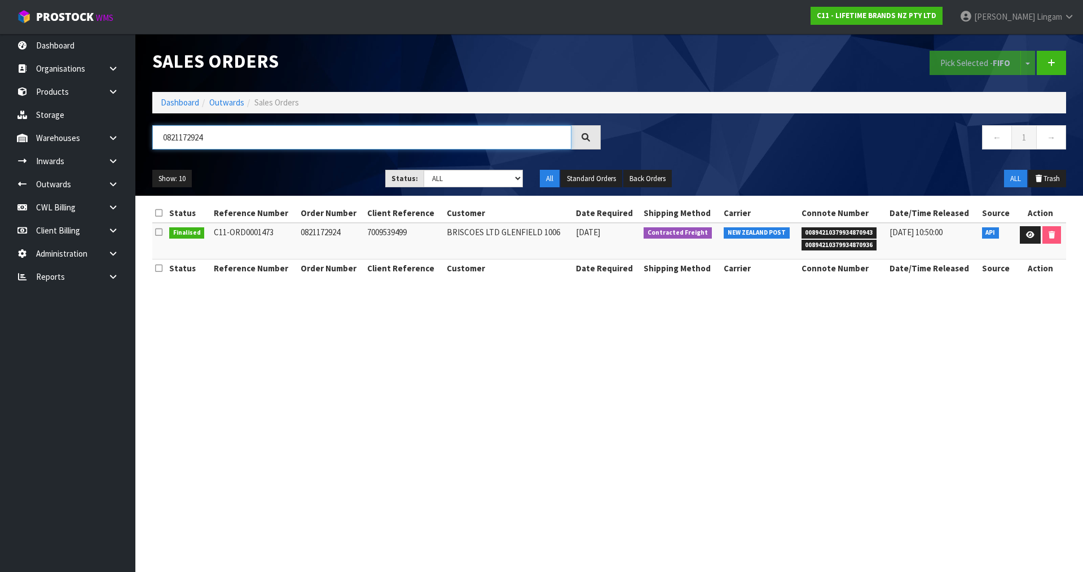
paste input "5"
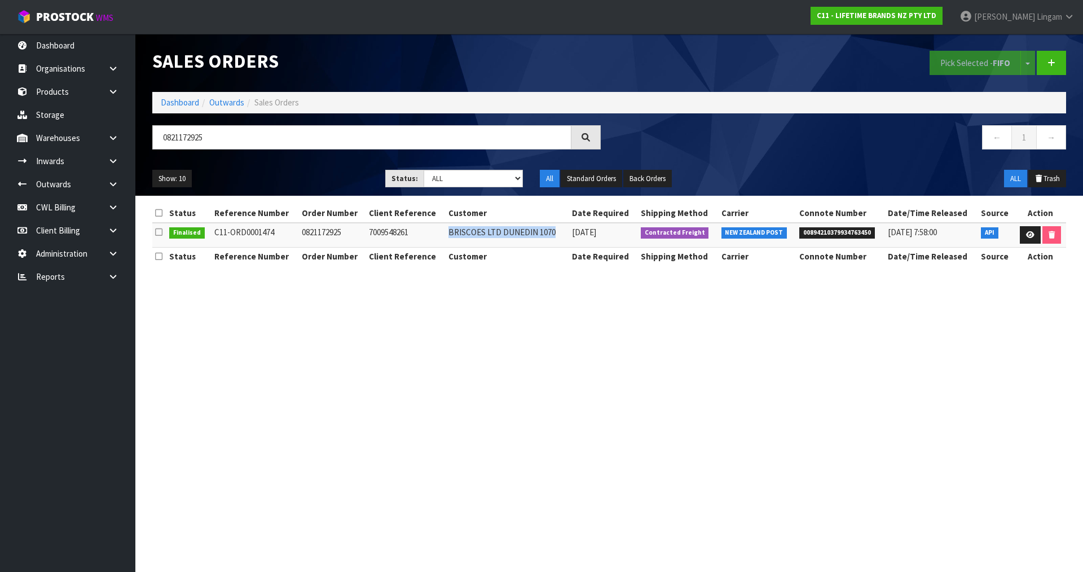
drag, startPoint x: 443, startPoint y: 233, endPoint x: 541, endPoint y: 235, distance: 97.6
click at [543, 235] on td "BRISCOES LTD DUNEDIN 1070" at bounding box center [508, 235] width 124 height 24
copy td "BRISCOES LTD DUNEDIN 107"
drag, startPoint x: 225, startPoint y: 136, endPoint x: 130, endPoint y: 132, distance: 94.8
click at [130, 132] on body "Toggle navigation ProStock WMS C11 - LIFETIME BRANDS NZ PTY LTD [PERSON_NAME] L…" at bounding box center [541, 286] width 1083 height 572
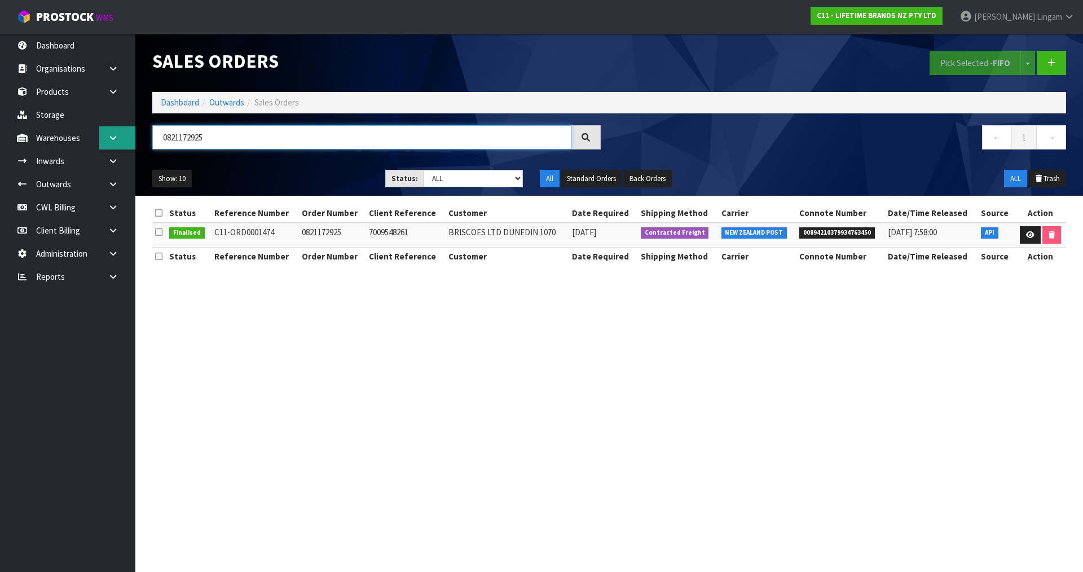
paste input "6"
drag, startPoint x: 444, startPoint y: 231, endPoint x: 552, endPoint y: 230, distance: 108.3
click at [556, 228] on td "BRISCOES LTD BLENHEIM 1061" at bounding box center [507, 235] width 127 height 24
copy td "BRISCOES LTD BLENHEIM 1061"
drag, startPoint x: 178, startPoint y: 137, endPoint x: 149, endPoint y: 138, distance: 29.4
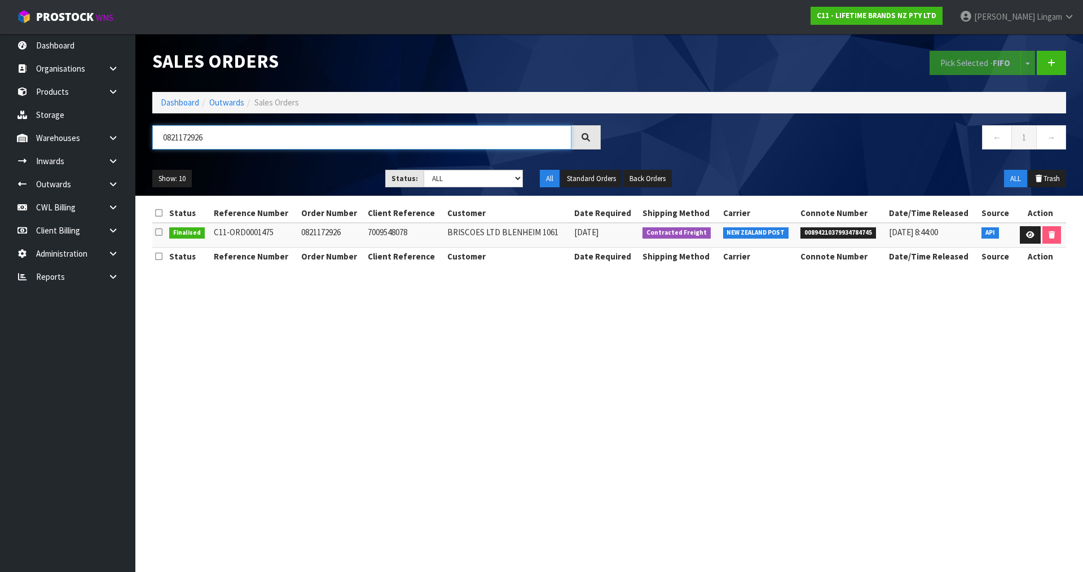
click at [149, 138] on div "0821172926" at bounding box center [376, 141] width 465 height 33
paste input "30"
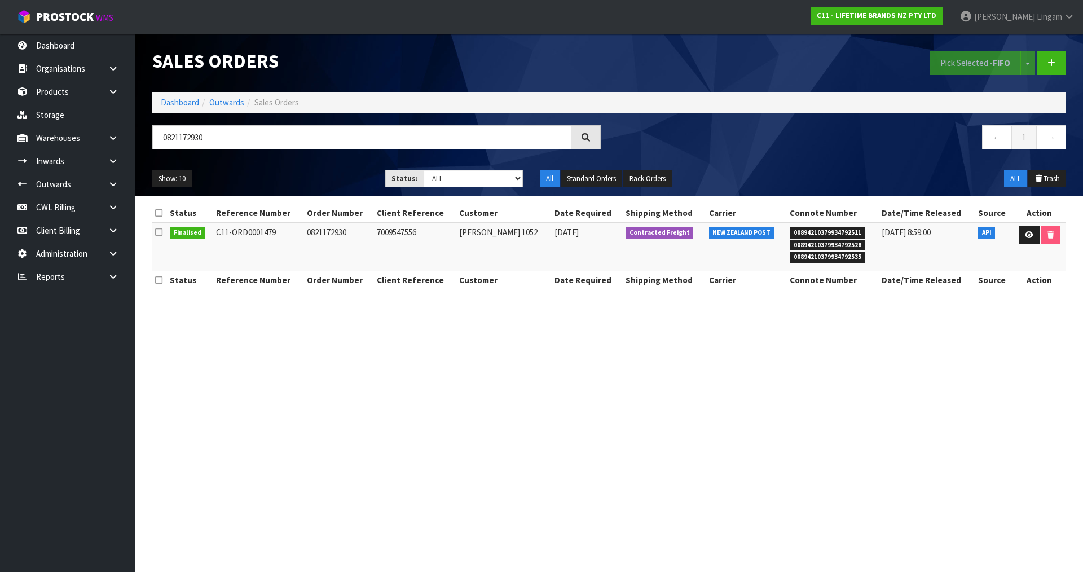
drag, startPoint x: 470, startPoint y: 230, endPoint x: 538, endPoint y: 232, distance: 67.7
click at [538, 232] on td "[PERSON_NAME] 1052" at bounding box center [503, 247] width 95 height 49
copy td "[PERSON_NAME] 1052"
drag, startPoint x: 223, startPoint y: 137, endPoint x: 160, endPoint y: 146, distance: 64.4
click at [160, 146] on input "0821172930" at bounding box center [361, 137] width 419 height 24
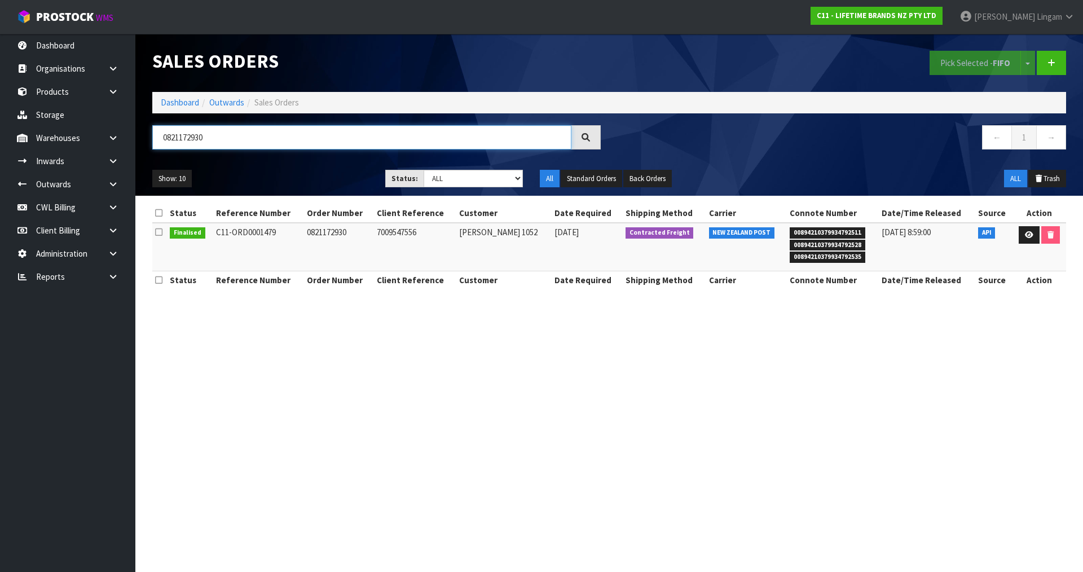
paste input "45"
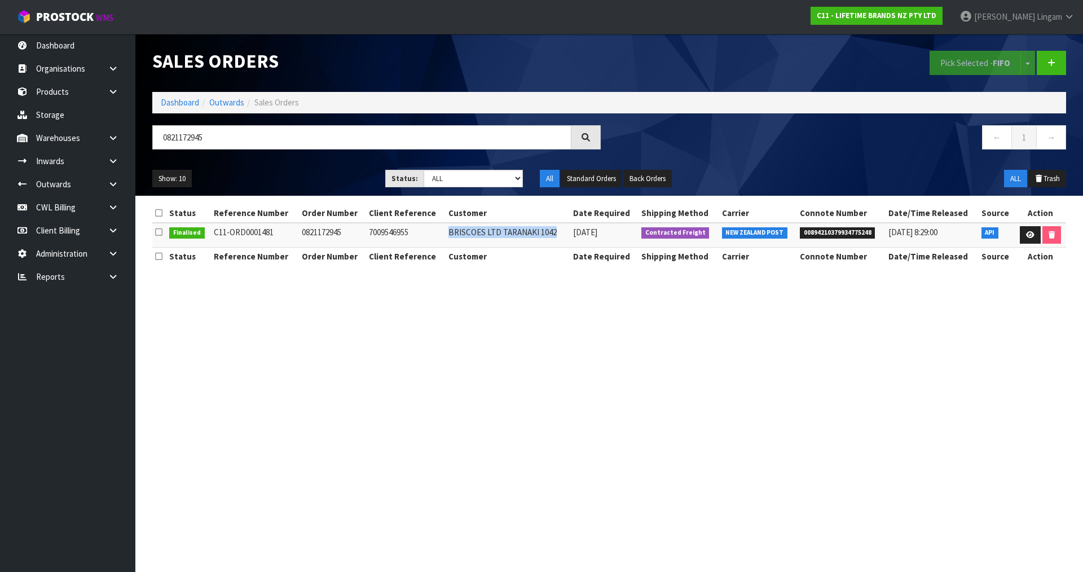
drag, startPoint x: 443, startPoint y: 232, endPoint x: 551, endPoint y: 234, distance: 107.2
click at [551, 234] on td "BRISCOES LTD TARANAKI 1042" at bounding box center [508, 235] width 125 height 24
copy td "BRISCOES LTD TARANAKI 1042"
drag, startPoint x: 207, startPoint y: 138, endPoint x: 132, endPoint y: 146, distance: 75.4
click at [132, 146] on body "Toggle navigation ProStock WMS C11 - LIFETIME BRANDS NZ PTY LTD [PERSON_NAME] L…" at bounding box center [541, 286] width 1083 height 572
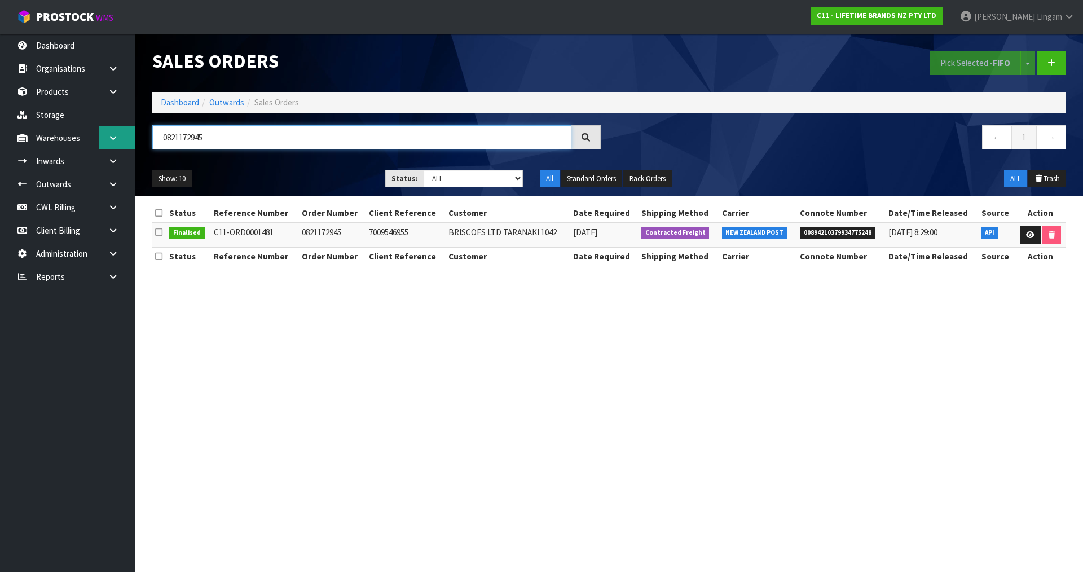
paste input "66"
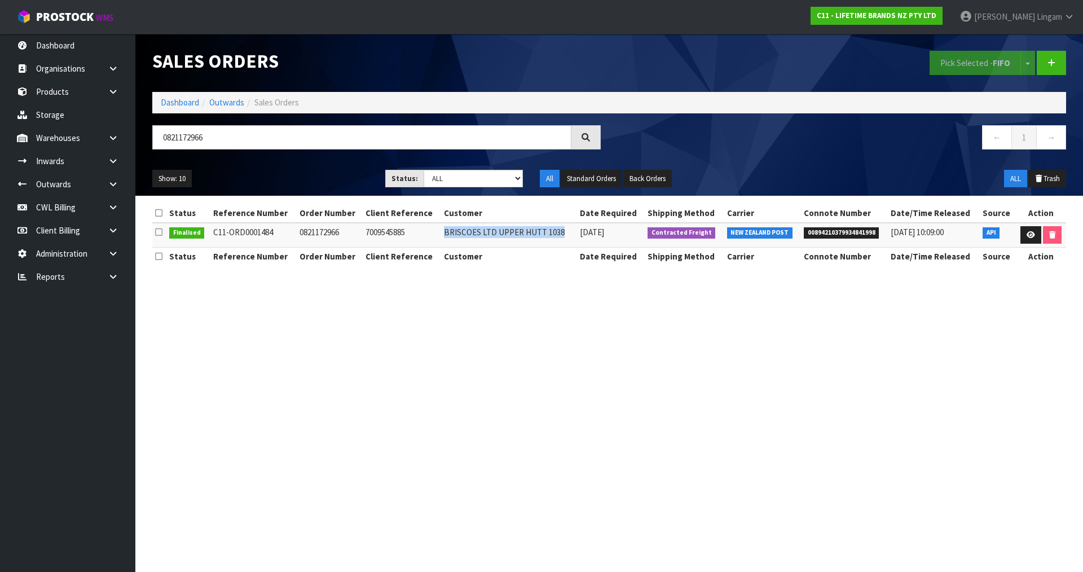
drag, startPoint x: 440, startPoint y: 234, endPoint x: 557, endPoint y: 235, distance: 116.8
click at [557, 235] on td "BRISCOES LTD UPPER HUTT 1038" at bounding box center [509, 235] width 136 height 24
drag, startPoint x: 250, startPoint y: 137, endPoint x: 160, endPoint y: 146, distance: 90.7
click at [160, 146] on input "0821172966" at bounding box center [361, 137] width 419 height 24
paste input "74"
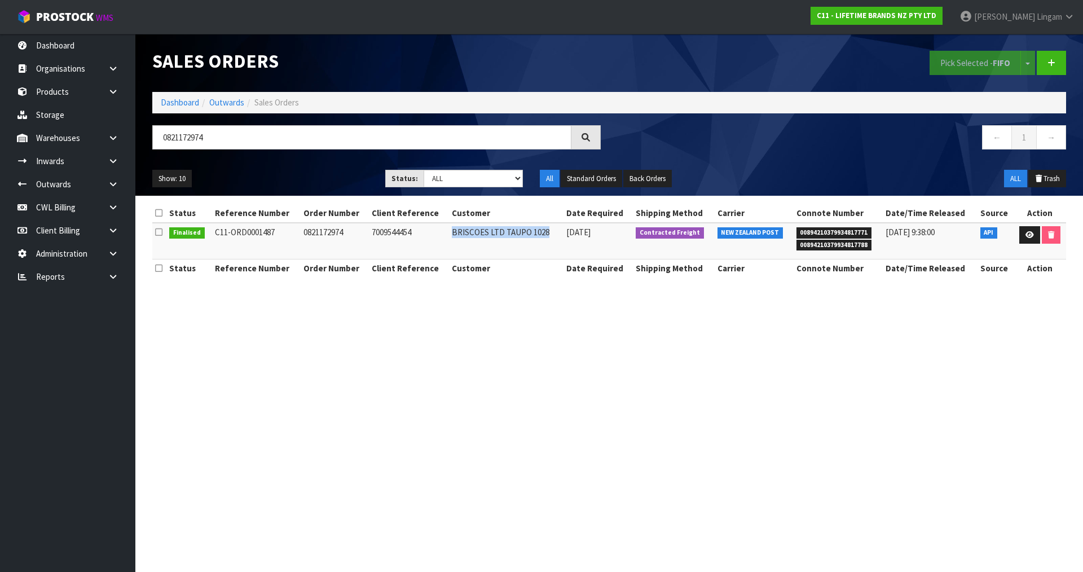
drag, startPoint x: 448, startPoint y: 233, endPoint x: 544, endPoint y: 236, distance: 96.0
click at [547, 236] on td "BRISCOES LTD TAUPO 1028" at bounding box center [506, 241] width 115 height 37
drag, startPoint x: 238, startPoint y: 142, endPoint x: 158, endPoint y: 140, distance: 80.1
click at [158, 140] on input "0821172974" at bounding box center [361, 137] width 419 height 24
paste input "396"
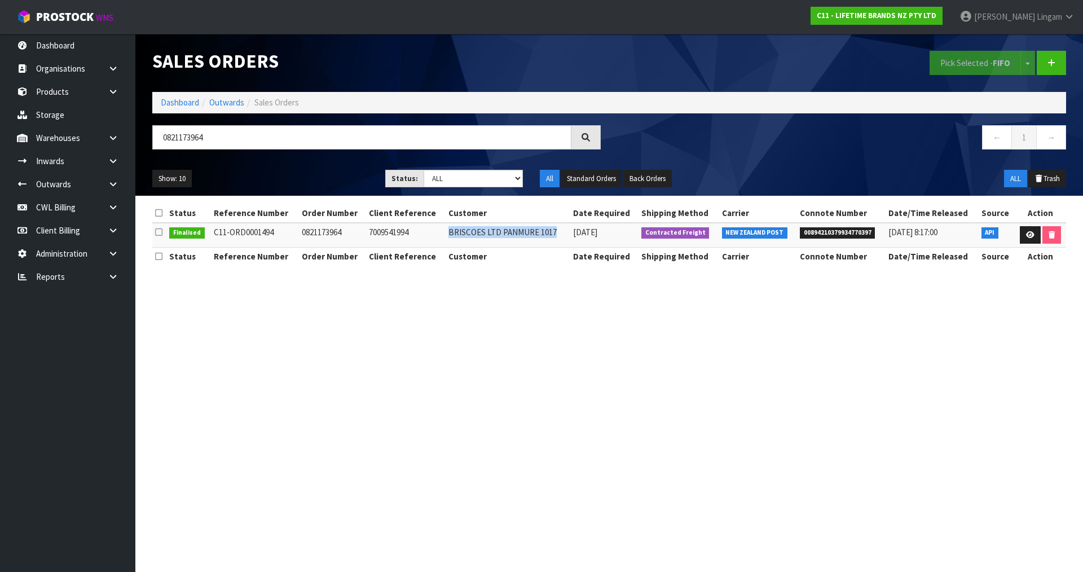
drag, startPoint x: 442, startPoint y: 233, endPoint x: 549, endPoint y: 233, distance: 107.2
click at [549, 233] on td "BRISCOES LTD PANMURE 1017" at bounding box center [508, 235] width 125 height 24
drag, startPoint x: 213, startPoint y: 135, endPoint x: 160, endPoint y: 137, distance: 52.5
click at [160, 137] on input "0821173964" at bounding box center [361, 137] width 419 height 24
paste input "6"
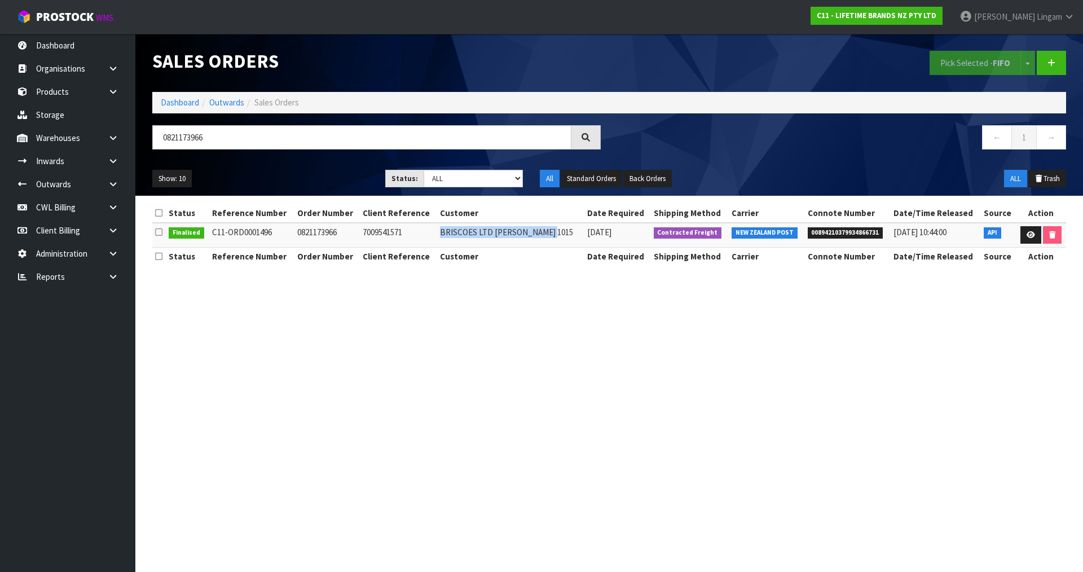
drag, startPoint x: 441, startPoint y: 233, endPoint x: 556, endPoint y: 237, distance: 115.1
click at [556, 237] on td "BRISCOES LTD [PERSON_NAME] 1015" at bounding box center [510, 235] width 147 height 24
drag, startPoint x: 222, startPoint y: 139, endPoint x: 157, endPoint y: 144, distance: 65.1
click at [157, 144] on input "0821173966" at bounding box center [361, 137] width 419 height 24
paste input "7"
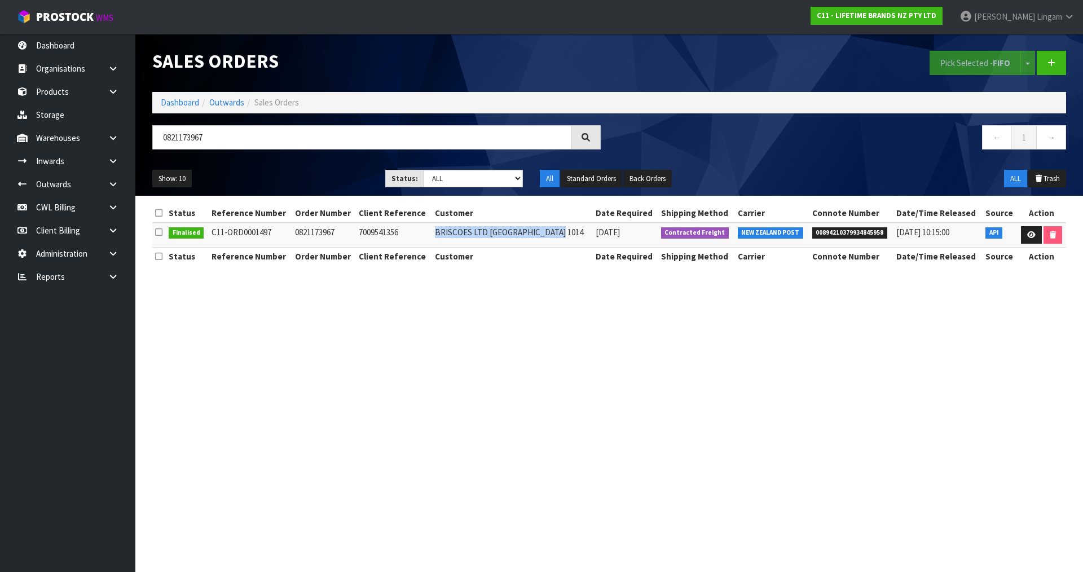
drag, startPoint x: 434, startPoint y: 233, endPoint x: 567, endPoint y: 234, distance: 132.6
click at [567, 234] on td "BRISCOES LTD [GEOGRAPHIC_DATA] 1014" at bounding box center [512, 235] width 161 height 24
drag, startPoint x: 224, startPoint y: 139, endPoint x: 149, endPoint y: 144, distance: 75.2
click at [149, 144] on div "0821173967" at bounding box center [376, 141] width 465 height 33
paste input "8"
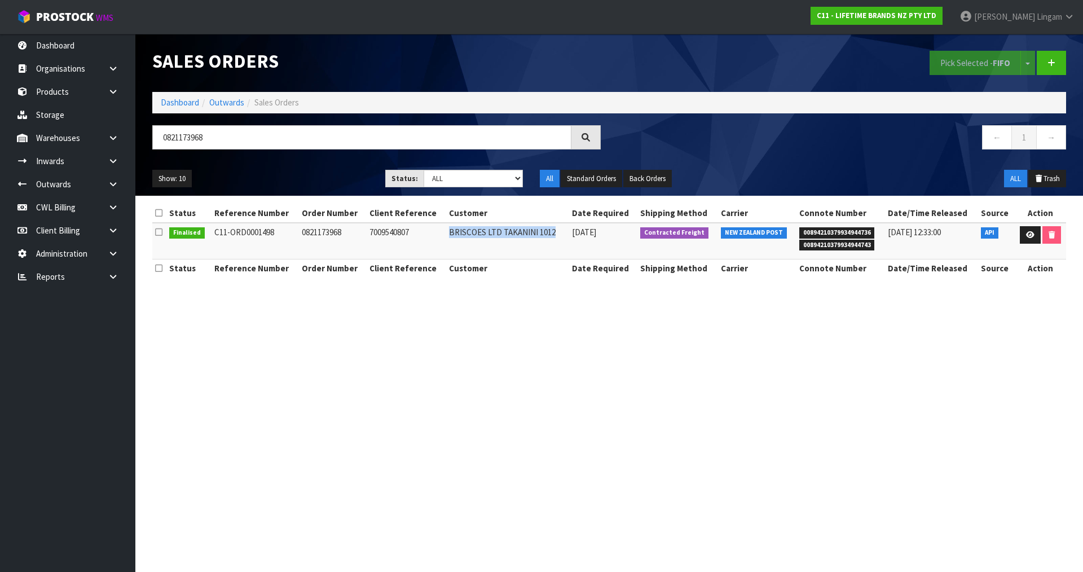
drag, startPoint x: 447, startPoint y: 234, endPoint x: 553, endPoint y: 233, distance: 105.5
click at [553, 233] on td "BRISCOES LTD TAKANINI 1012" at bounding box center [507, 241] width 123 height 37
drag, startPoint x: 223, startPoint y: 137, endPoint x: 162, endPoint y: 141, distance: 61.0
click at [162, 141] on input "0821173968" at bounding box center [361, 137] width 419 height 24
paste input "79"
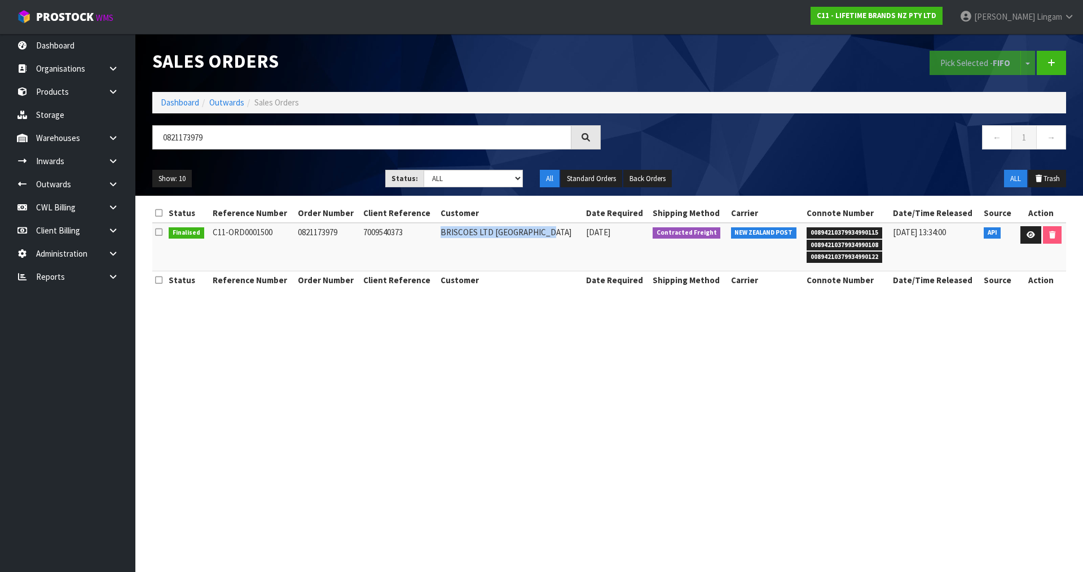
drag, startPoint x: 442, startPoint y: 232, endPoint x: 552, endPoint y: 234, distance: 109.4
click at [552, 234] on td "BRISCOES LTD [GEOGRAPHIC_DATA]" at bounding box center [511, 247] width 146 height 49
drag, startPoint x: 236, startPoint y: 138, endPoint x: 144, endPoint y: 134, distance: 92.6
click at [144, 134] on div "0821173979" at bounding box center [376, 141] width 465 height 33
paste input "80"
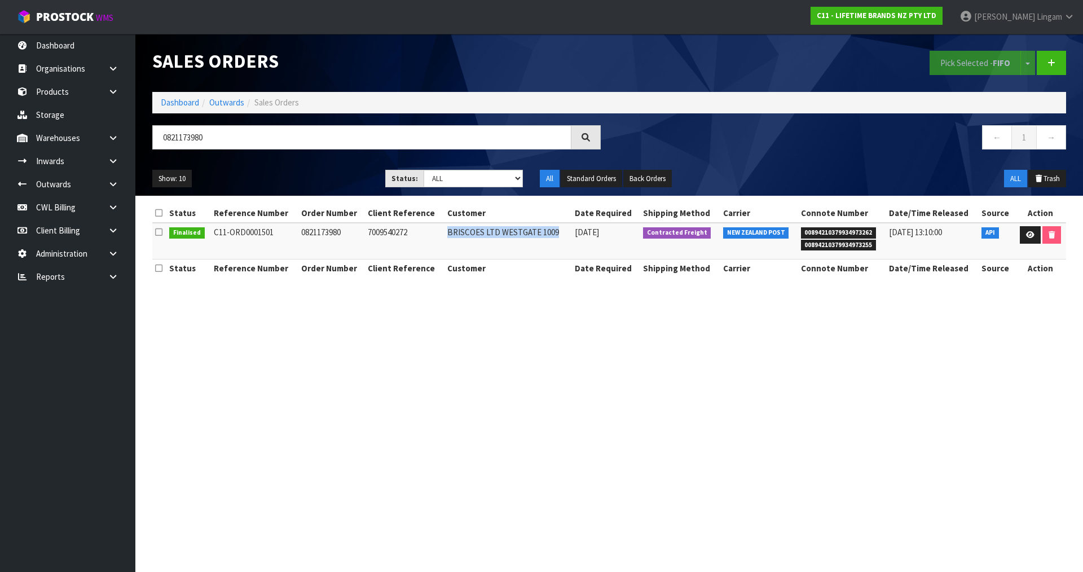
drag, startPoint x: 443, startPoint y: 231, endPoint x: 549, endPoint y: 236, distance: 105.6
click at [549, 236] on td "BRISCOES LTD WESTGATE 1009" at bounding box center [507, 241] width 127 height 37
drag, startPoint x: 225, startPoint y: 136, endPoint x: 133, endPoint y: 142, distance: 92.2
click at [133, 142] on body "Toggle navigation ProStock WMS C11 - LIFETIME BRANDS NZ PTY LTD [PERSON_NAME] L…" at bounding box center [541, 286] width 1083 height 572
paste input "1"
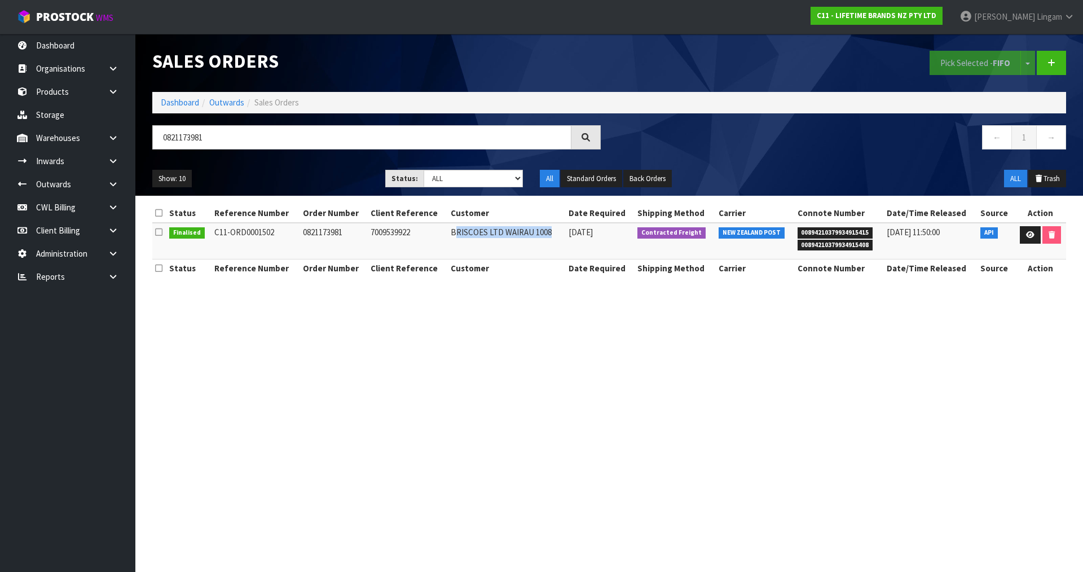
drag, startPoint x: 450, startPoint y: 232, endPoint x: 547, endPoint y: 236, distance: 97.6
click at [547, 236] on td "BRISCOES LTD WAIRAU 1008" at bounding box center [506, 241] width 117 height 37
click at [507, 251] on td "BRISCOES LTD WAIRAU 1008" at bounding box center [506, 241] width 117 height 37
drag, startPoint x: 447, startPoint y: 234, endPoint x: 545, endPoint y: 234, distance: 98.2
click at [545, 234] on td "BRISCOES LTD WAIRAU 1008" at bounding box center [506, 241] width 117 height 37
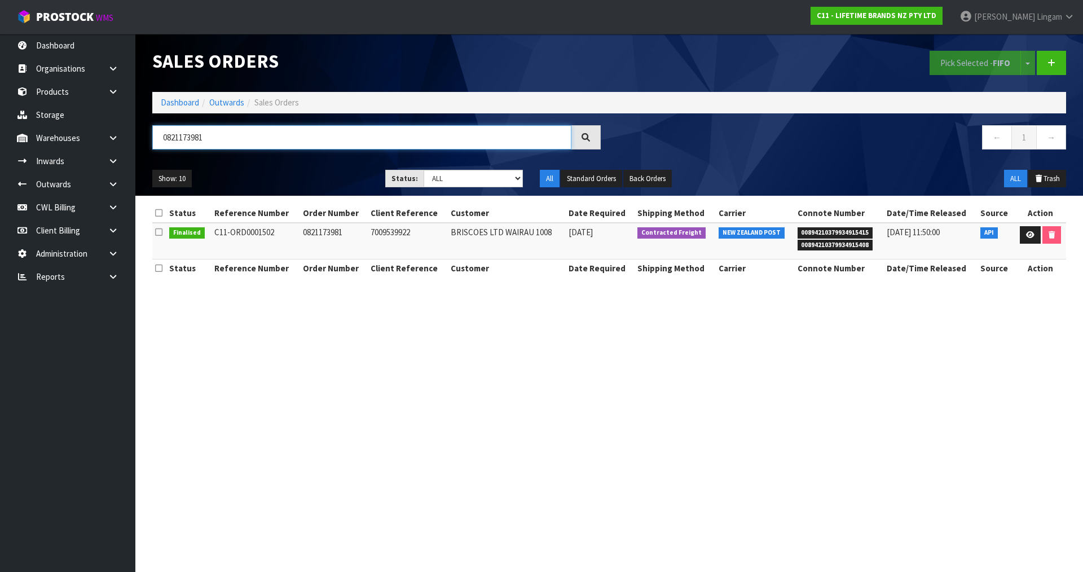
drag, startPoint x: 232, startPoint y: 139, endPoint x: 149, endPoint y: 143, distance: 83.0
click at [149, 143] on div "0821173981" at bounding box center [376, 141] width 465 height 33
paste input "82803"
drag, startPoint x: 448, startPoint y: 232, endPoint x: 542, endPoint y: 235, distance: 93.7
click at [542, 235] on td "BRISCOES LTD TAUPO 1028" at bounding box center [506, 241] width 115 height 37
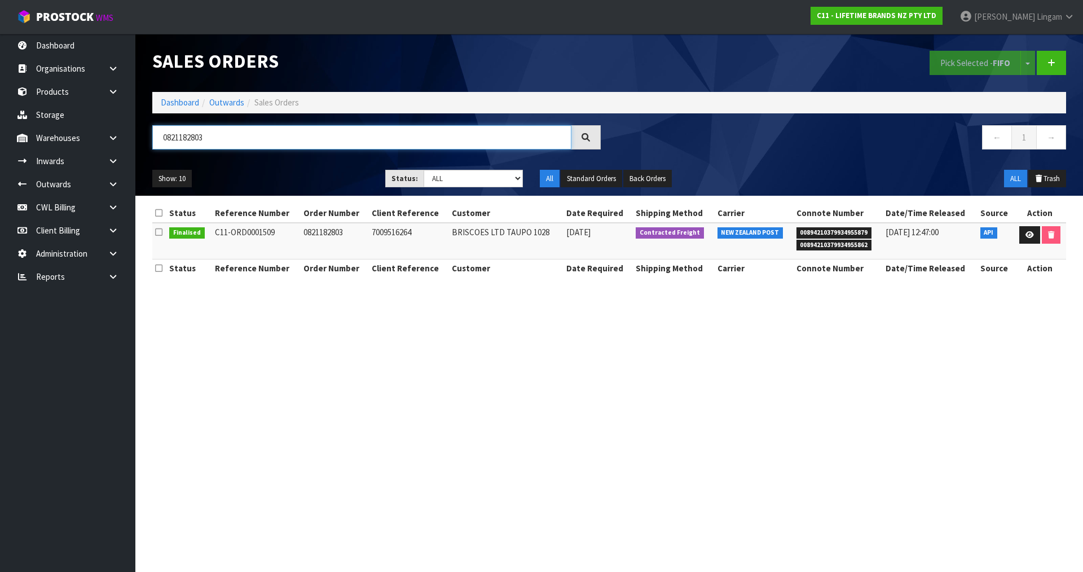
drag, startPoint x: 208, startPoint y: 139, endPoint x: 143, endPoint y: 140, distance: 65.4
click at [143, 140] on header "Sales Orders Pick Selected - FIFO Split button! FIFO - First In First Out FEFO …" at bounding box center [609, 115] width 948 height 162
paste input "3456"
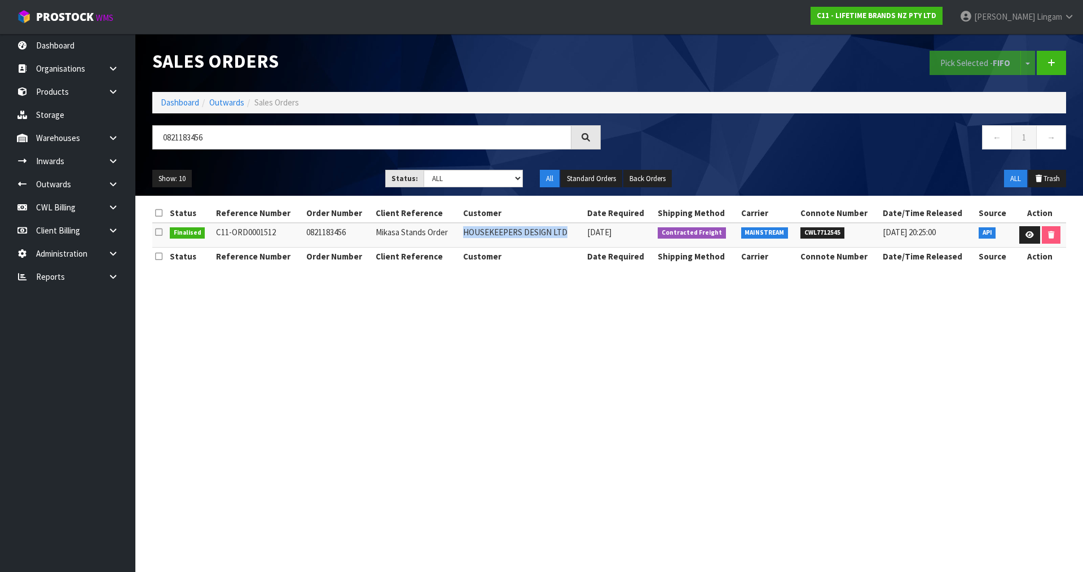
drag, startPoint x: 466, startPoint y: 232, endPoint x: 565, endPoint y: 236, distance: 98.8
click at [566, 236] on td "HOUSEKEEPERS DESIGN LTD" at bounding box center [522, 235] width 124 height 24
drag, startPoint x: 226, startPoint y: 135, endPoint x: 146, endPoint y: 142, distance: 80.4
click at [146, 142] on div "0821183456" at bounding box center [376, 141] width 465 height 33
paste input "8"
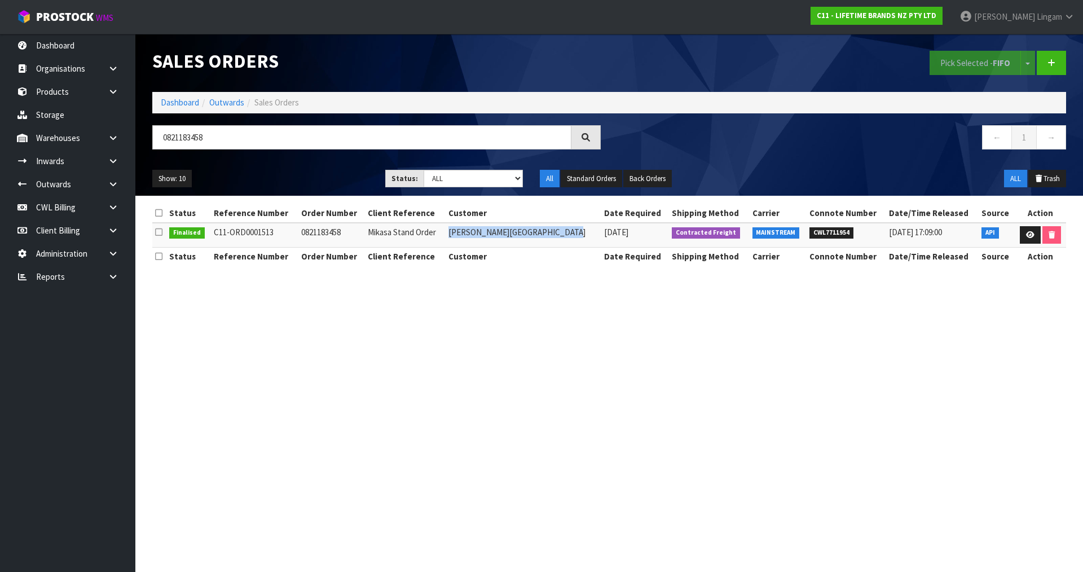
drag, startPoint x: 455, startPoint y: 234, endPoint x: 595, endPoint y: 235, distance: 139.9
click at [595, 235] on td "[PERSON_NAME][GEOGRAPHIC_DATA]" at bounding box center [524, 235] width 156 height 24
drag, startPoint x: 246, startPoint y: 142, endPoint x: 156, endPoint y: 147, distance: 89.8
click at [156, 147] on input "0821183458" at bounding box center [361, 137] width 419 height 24
paste input "60"
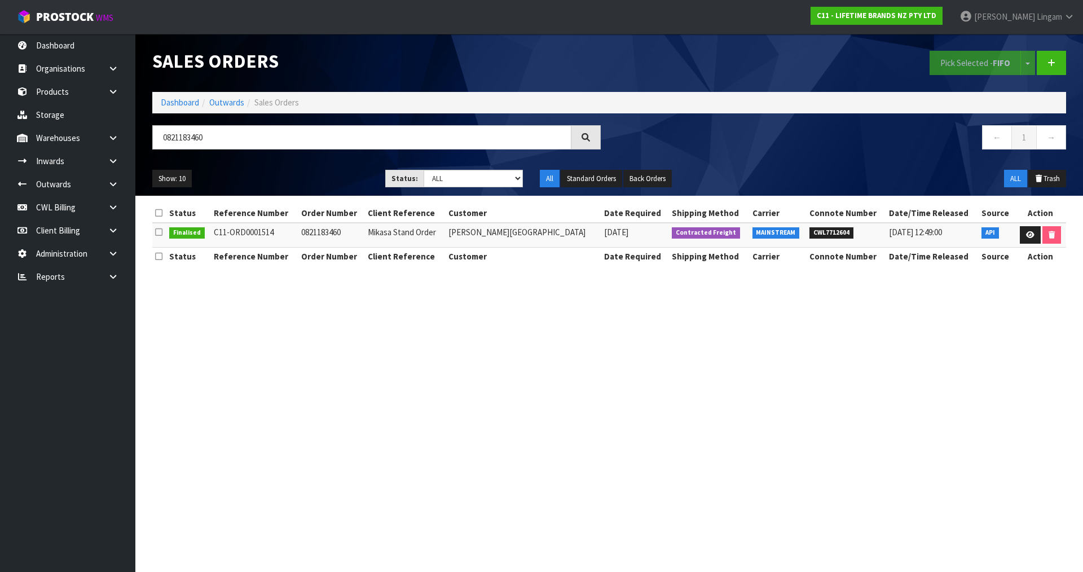
drag, startPoint x: 444, startPoint y: 234, endPoint x: 596, endPoint y: 236, distance: 152.3
click at [597, 236] on td "[PERSON_NAME][GEOGRAPHIC_DATA]" at bounding box center [524, 235] width 156 height 24
drag, startPoint x: 236, startPoint y: 139, endPoint x: 149, endPoint y: 145, distance: 87.6
click at [149, 145] on div "0821183460" at bounding box center [376, 141] width 465 height 33
paste input "1"
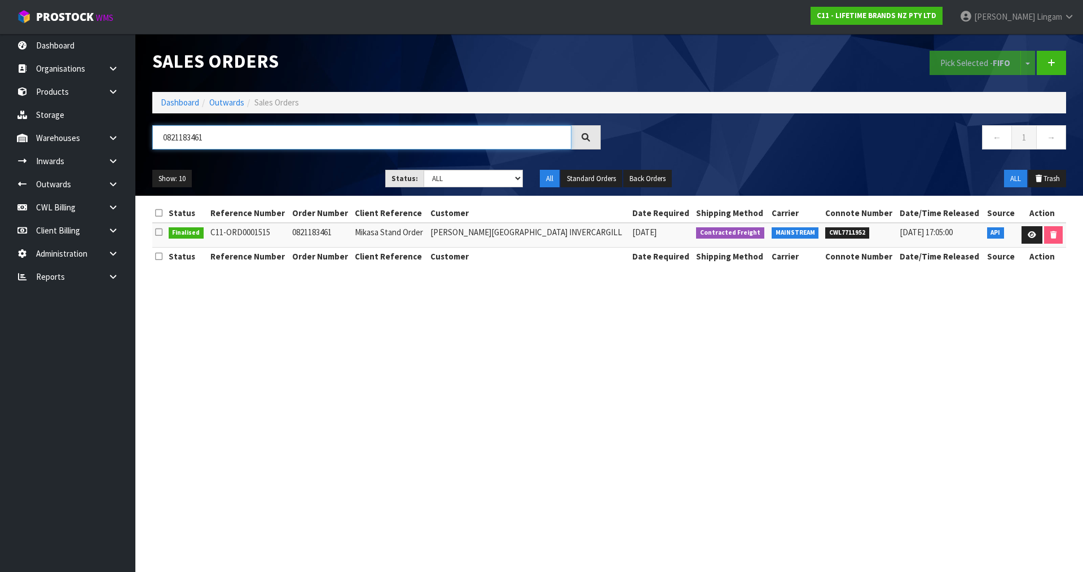
drag, startPoint x: 244, startPoint y: 140, endPoint x: 147, endPoint y: 149, distance: 97.5
click at [147, 149] on div "0821183461" at bounding box center [376, 141] width 465 height 33
paste input "84"
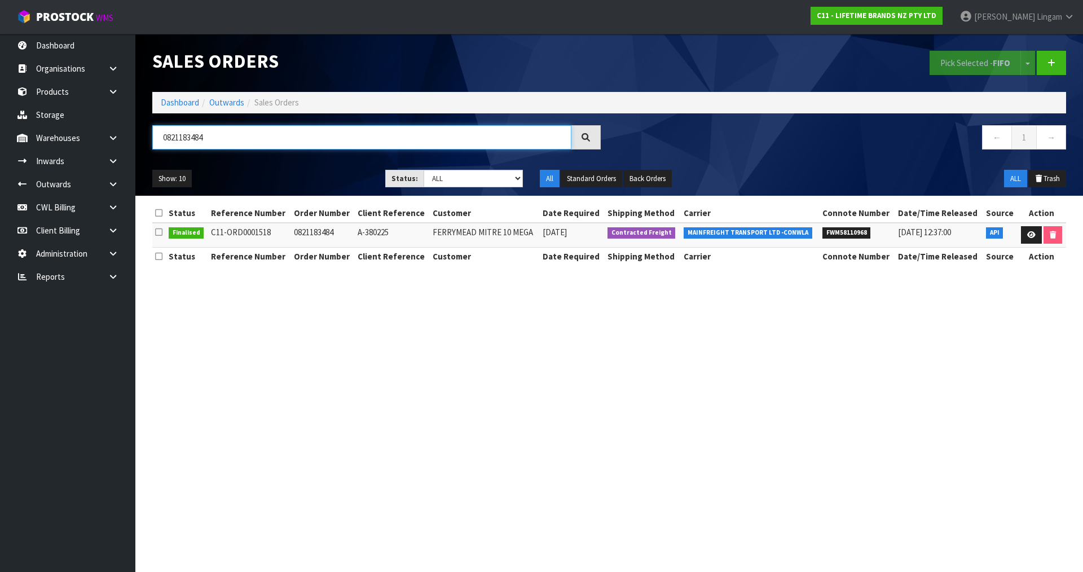
drag, startPoint x: 217, startPoint y: 140, endPoint x: 160, endPoint y: 144, distance: 57.6
click at [160, 144] on input "0821183484" at bounding box center [361, 137] width 419 height 24
paste input "95089"
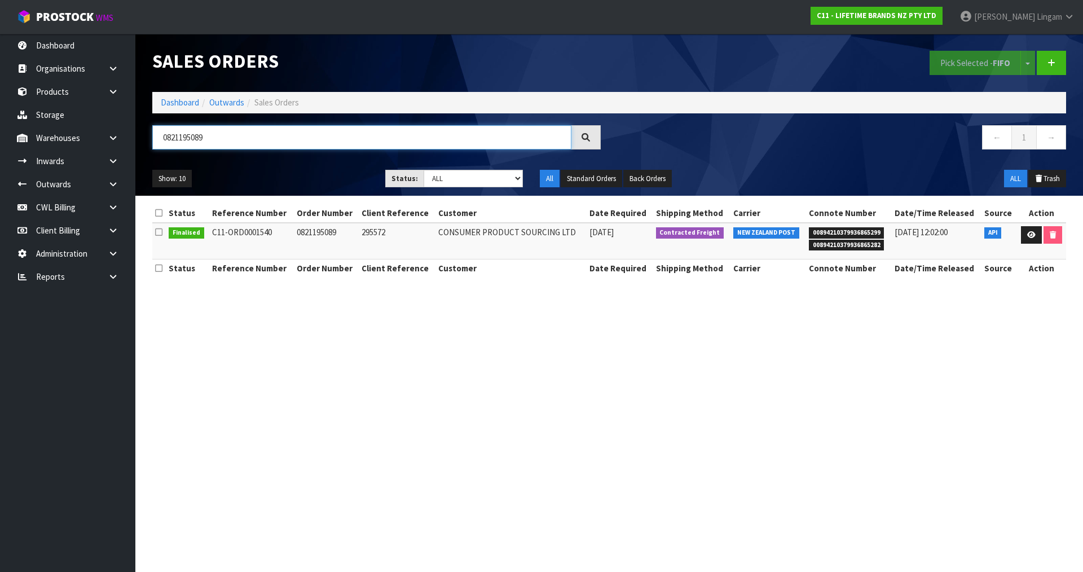
drag, startPoint x: 209, startPoint y: 137, endPoint x: 144, endPoint y: 143, distance: 65.2
click at [144, 143] on div "0821195089" at bounding box center [376, 141] width 465 height 33
paste input "204532"
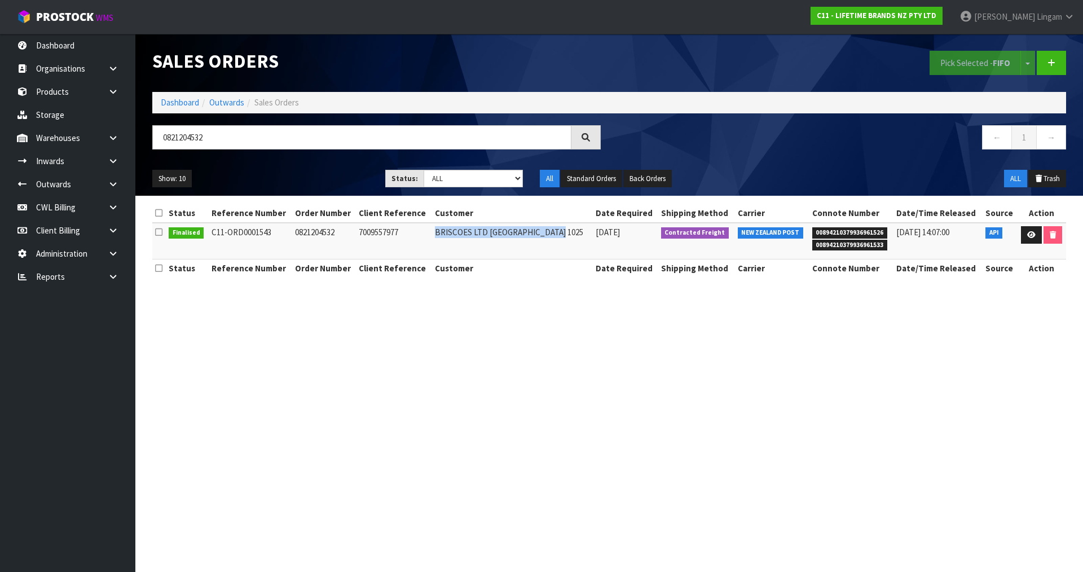
drag, startPoint x: 438, startPoint y: 235, endPoint x: 562, endPoint y: 235, distance: 124.1
click at [569, 235] on td "BRISCOES LTD [GEOGRAPHIC_DATA] 1025" at bounding box center [512, 241] width 161 height 37
drag, startPoint x: 206, startPoint y: 136, endPoint x: 154, endPoint y: 138, distance: 52.5
click at [154, 138] on input "0821204532" at bounding box center [361, 137] width 419 height 24
click at [265, 137] on input "0821204532" at bounding box center [361, 137] width 419 height 24
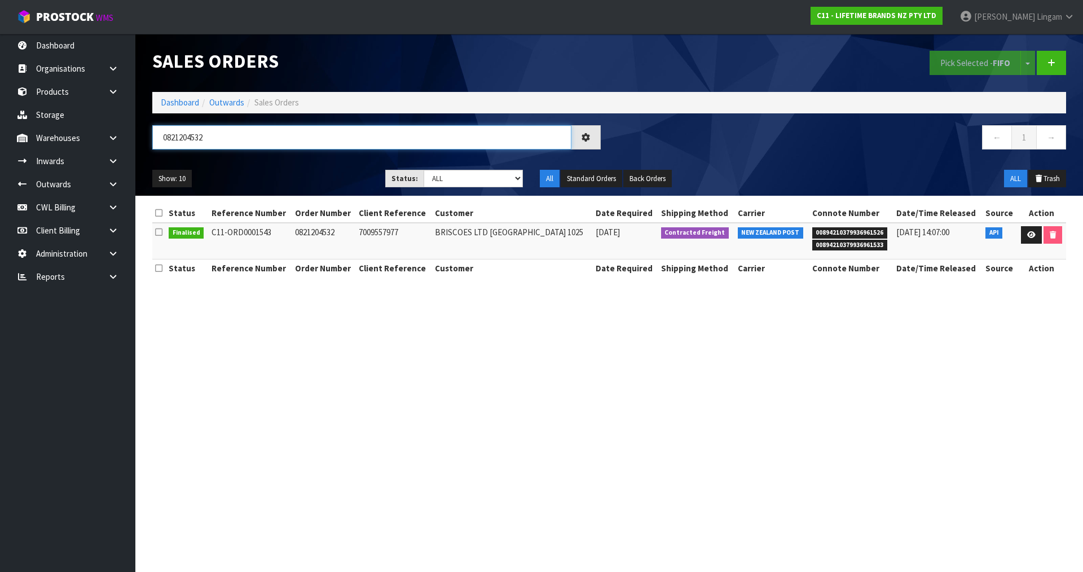
paste input "3"
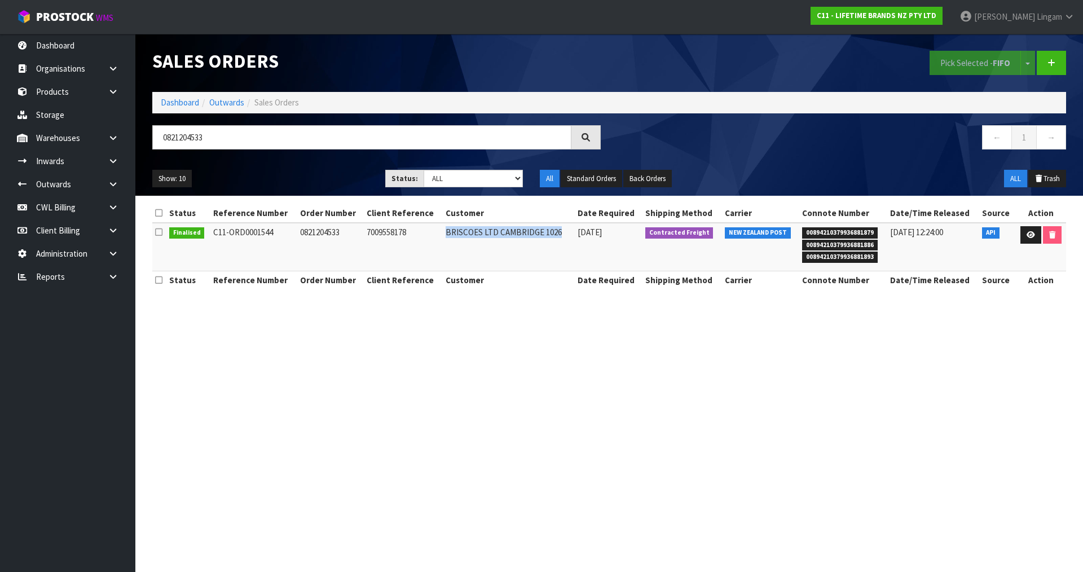
drag, startPoint x: 439, startPoint y: 231, endPoint x: 554, endPoint y: 235, distance: 115.1
click at [554, 235] on td "BRISCOES LTD CAMBRIDGE 1026" at bounding box center [509, 247] width 132 height 49
drag, startPoint x: 218, startPoint y: 138, endPoint x: 139, endPoint y: 147, distance: 80.0
click at [139, 147] on header "Sales Orders Pick Selected - FIFO Split button! FIFO - First In First Out FEFO …" at bounding box center [609, 115] width 948 height 162
paste input "4"
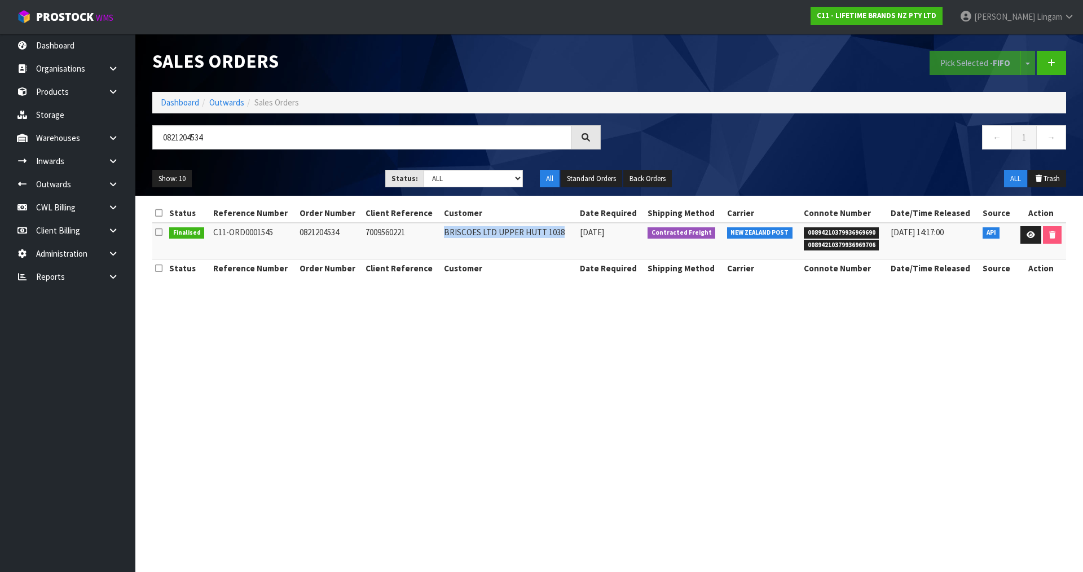
drag, startPoint x: 439, startPoint y: 234, endPoint x: 557, endPoint y: 241, distance: 118.7
click at [557, 241] on td "BRISCOES LTD UPPER HUTT 1038" at bounding box center [509, 241] width 136 height 37
drag, startPoint x: 179, startPoint y: 137, endPoint x: 121, endPoint y: 140, distance: 58.2
click at [121, 140] on body "Toggle navigation ProStock WMS C11 - LIFETIME BRANDS NZ PTY LTD [PERSON_NAME] L…" at bounding box center [541, 286] width 1083 height 572
click at [227, 138] on input "0821204534" at bounding box center [361, 137] width 419 height 24
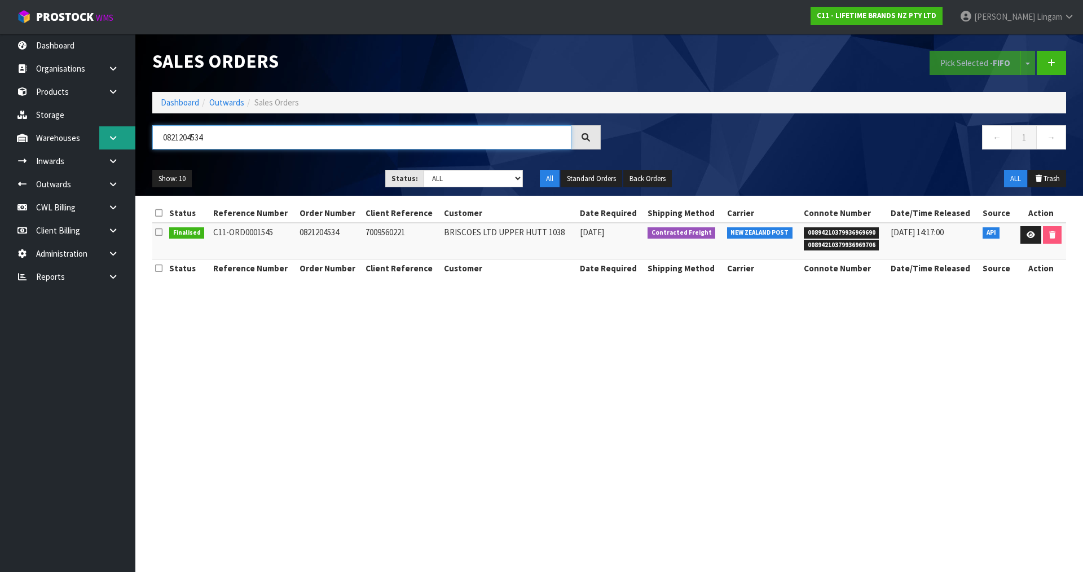
drag, startPoint x: 226, startPoint y: 138, endPoint x: 126, endPoint y: 139, distance: 100.4
click at [126, 139] on body "Toggle navigation ProStock WMS C11 - LIFETIME BRANDS NZ PTY LTD [PERSON_NAME] L…" at bounding box center [541, 286] width 1083 height 572
paste input "5"
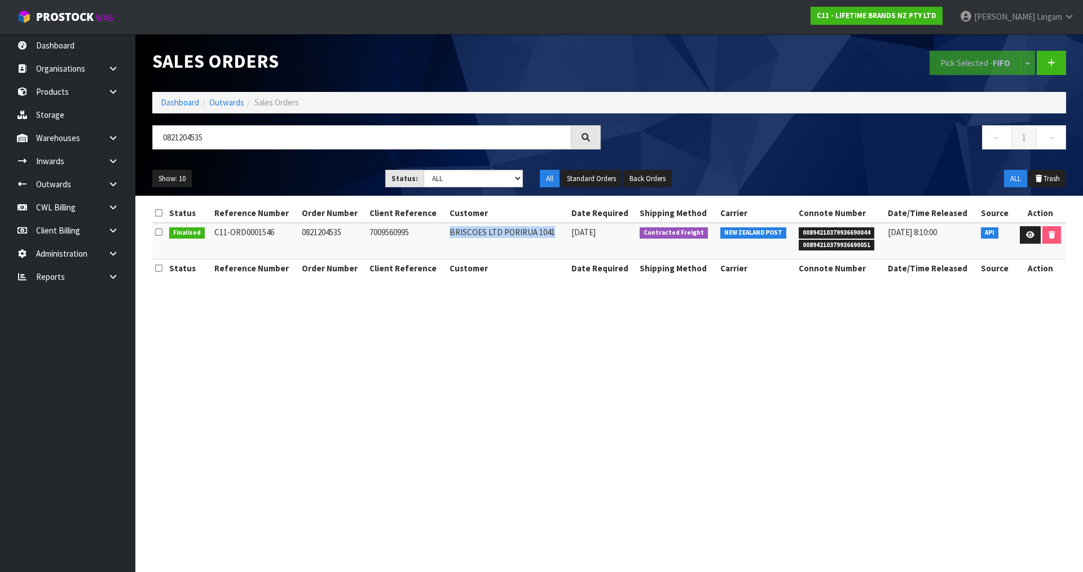
drag, startPoint x: 447, startPoint y: 231, endPoint x: 547, endPoint y: 239, distance: 100.8
click at [547, 239] on td "BRISCOES LTD PORIRUA 1041" at bounding box center [508, 241] width 122 height 37
drag, startPoint x: 248, startPoint y: 142, endPoint x: 155, endPoint y: 143, distance: 93.1
click at [155, 143] on input "0821204535" at bounding box center [361, 137] width 419 height 24
paste input "217"
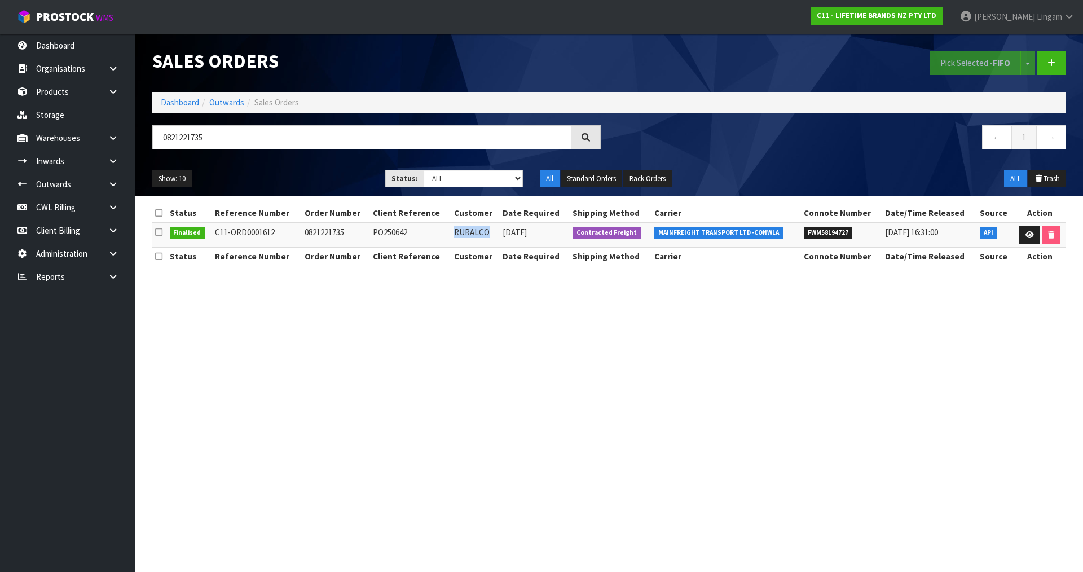
drag, startPoint x: 454, startPoint y: 233, endPoint x: 487, endPoint y: 231, distance: 33.3
click at [487, 231] on td "RURALCO" at bounding box center [475, 235] width 49 height 24
drag, startPoint x: 232, startPoint y: 133, endPoint x: 146, endPoint y: 144, distance: 87.0
click at [146, 144] on div "0821221735" at bounding box center [376, 141] width 465 height 33
paste input "15196"
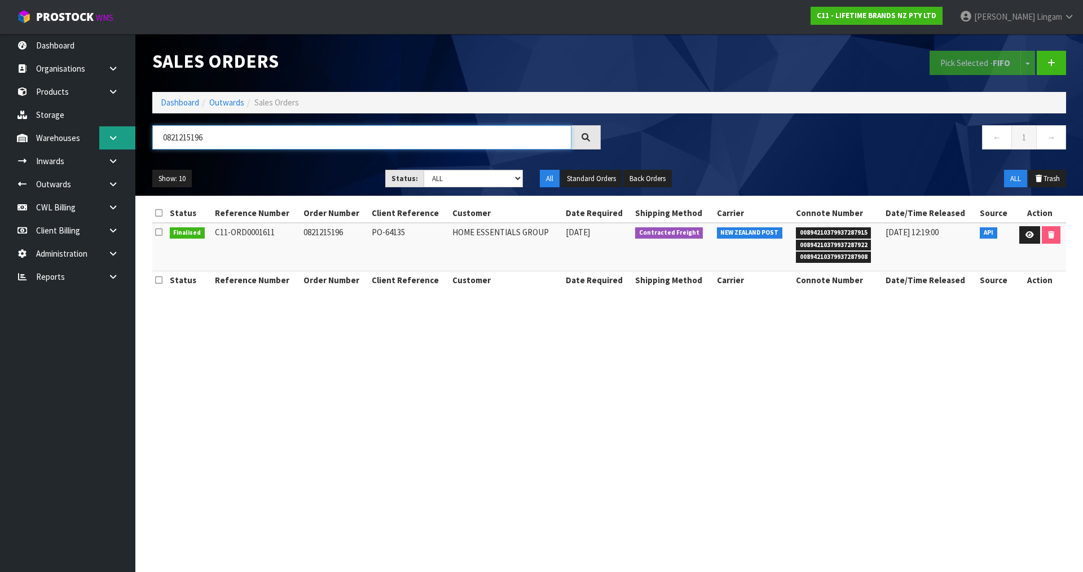
drag, startPoint x: 259, startPoint y: 144, endPoint x: 135, endPoint y: 140, distance: 124.7
click at [135, 140] on body "Toggle navigation ProStock WMS C11 - LIFETIME BRANDS NZ PTY LTD [PERSON_NAME] L…" at bounding box center [541, 286] width 1083 height 572
paste input "0158"
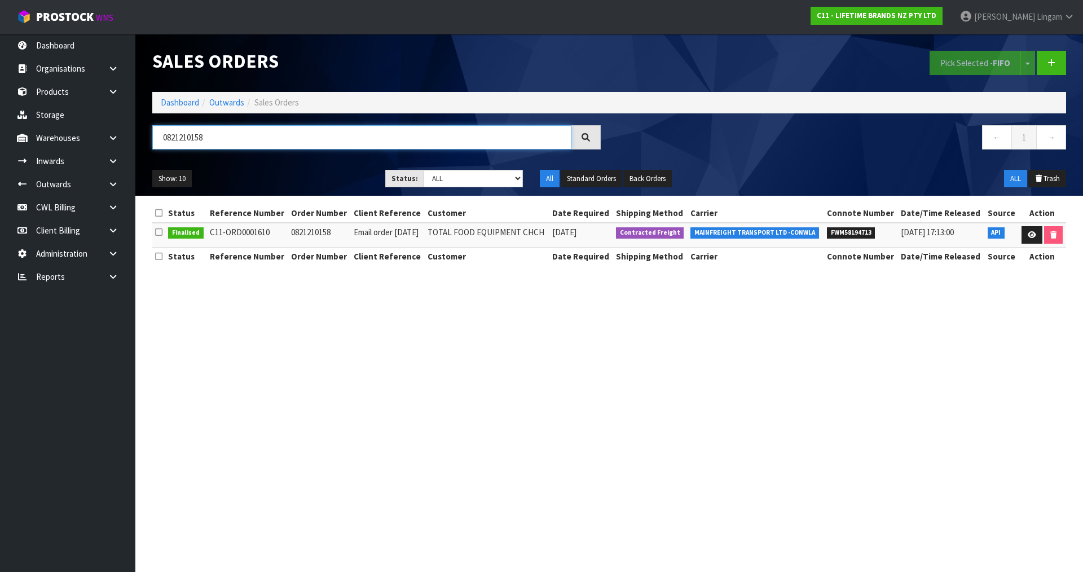
drag, startPoint x: 230, startPoint y: 138, endPoint x: 151, endPoint y: 140, distance: 79.0
click at [151, 140] on div "0821210158" at bounding box center [376, 141] width 465 height 33
paste input "07847"
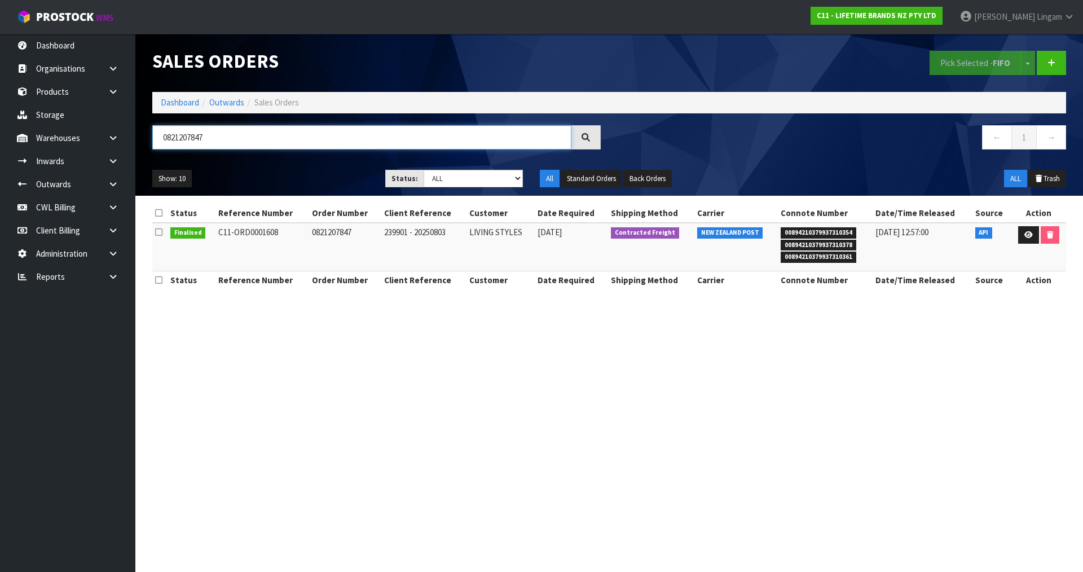
type input "0821207847"
click at [185, 103] on link "Dashboard" at bounding box center [180, 102] width 38 height 11
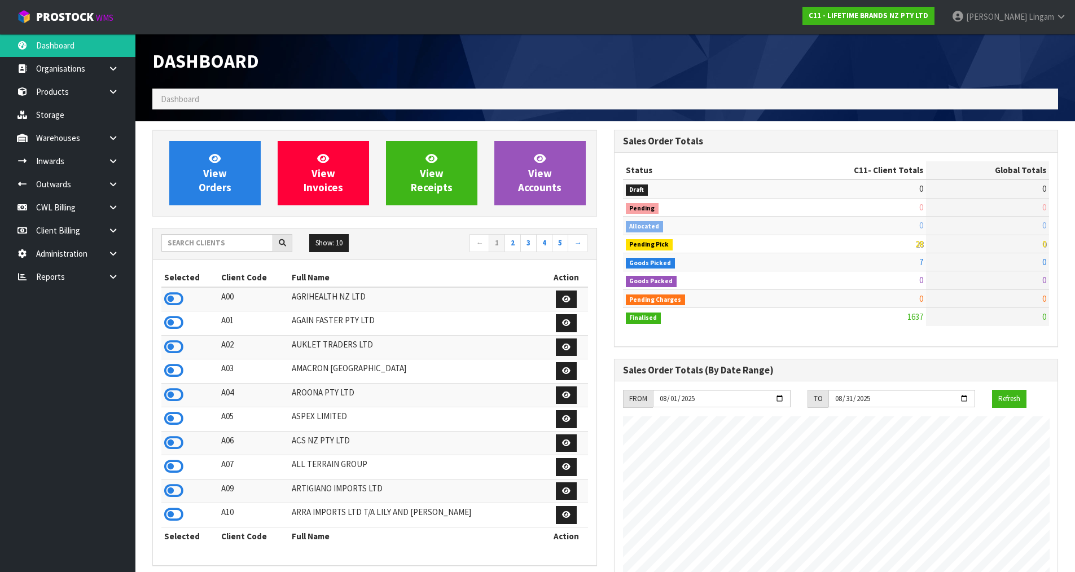
scroll to position [855, 461]
click at [225, 249] on input "text" at bounding box center [217, 242] width 112 height 17
click at [227, 246] on input "text" at bounding box center [217, 242] width 112 height 17
click at [117, 138] on icon at bounding box center [113, 138] width 11 height 8
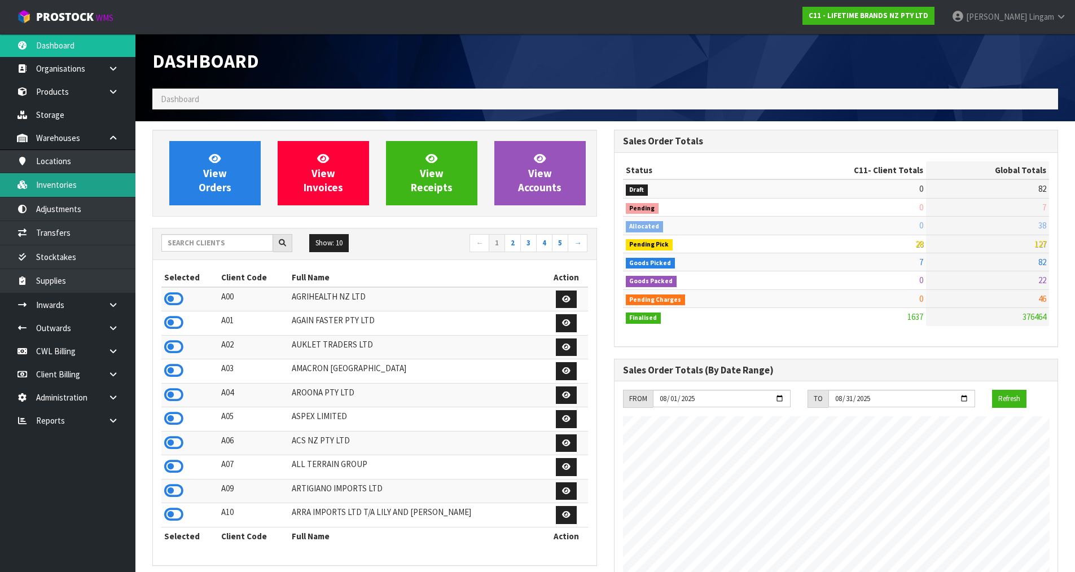
click at [73, 186] on link "Inventories" at bounding box center [67, 184] width 135 height 23
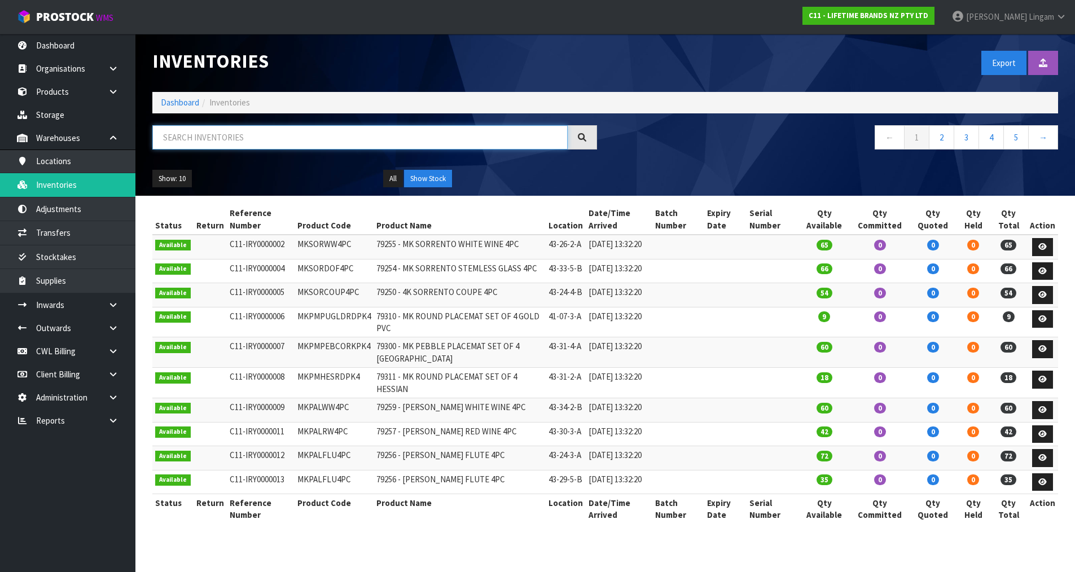
click at [281, 142] on input "text" at bounding box center [359, 137] width 415 height 24
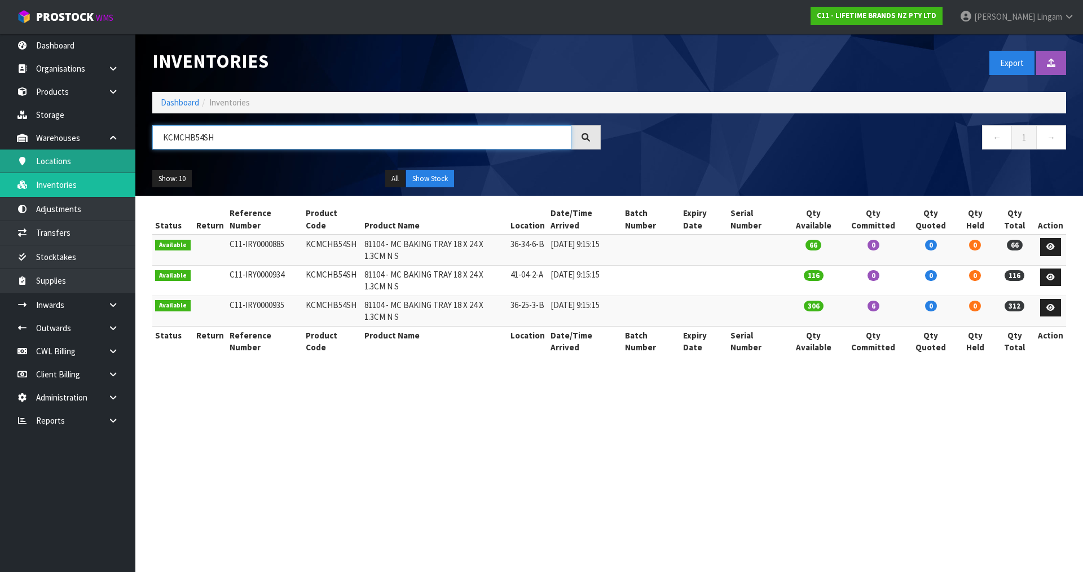
type input "KCMCHB54SH"
click at [318, 305] on td "KCMCHB54SH" at bounding box center [332, 311] width 59 height 30
click at [409, 466] on section "Inventories Export Import Inventory Drop file here to import csv template Dashb…" at bounding box center [541, 286] width 1083 height 572
click at [183, 103] on link "Dashboard" at bounding box center [180, 102] width 38 height 11
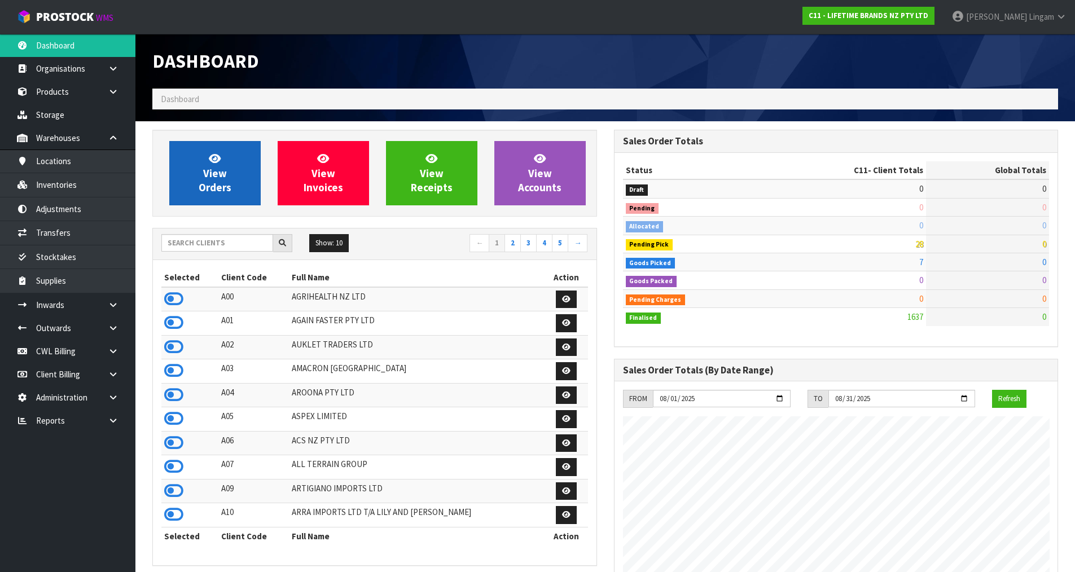
scroll to position [855, 461]
click at [215, 183] on span "View Orders" at bounding box center [215, 173] width 33 height 42
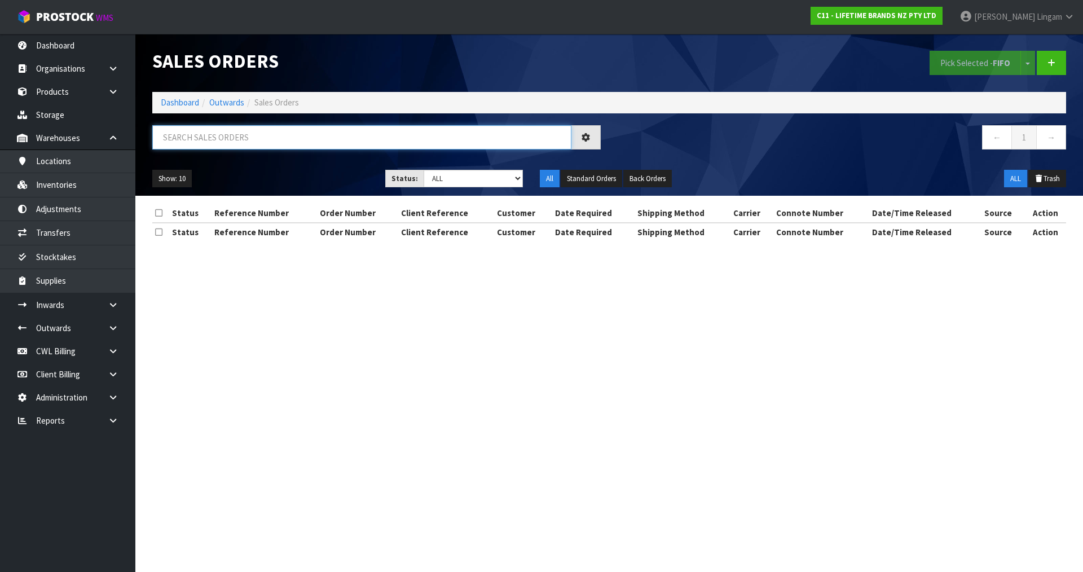
click at [322, 139] on input "text" at bounding box center [361, 137] width 419 height 24
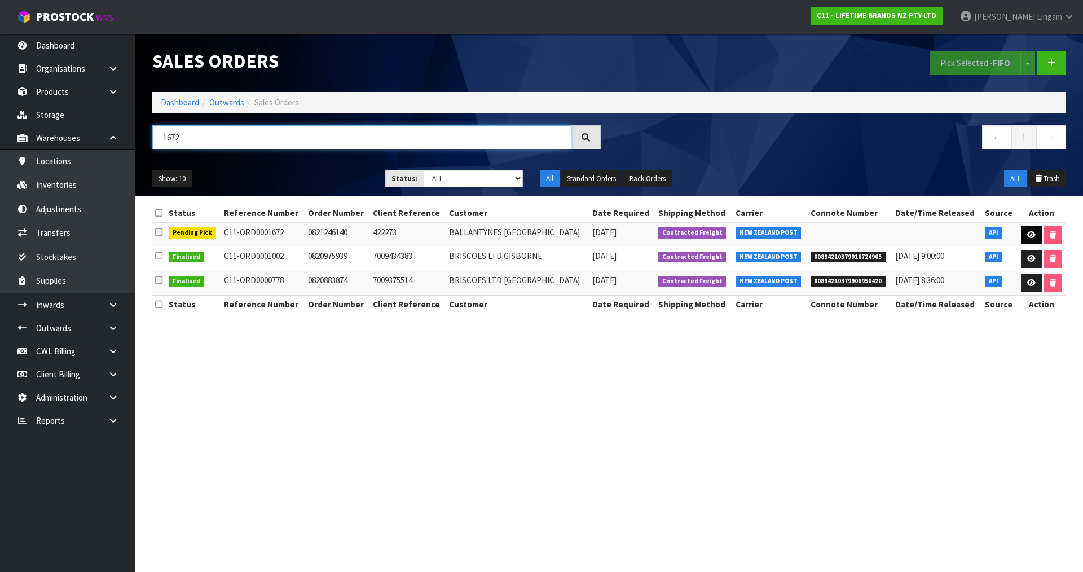
type input "1672"
click at [1027, 235] on icon at bounding box center [1031, 234] width 8 height 7
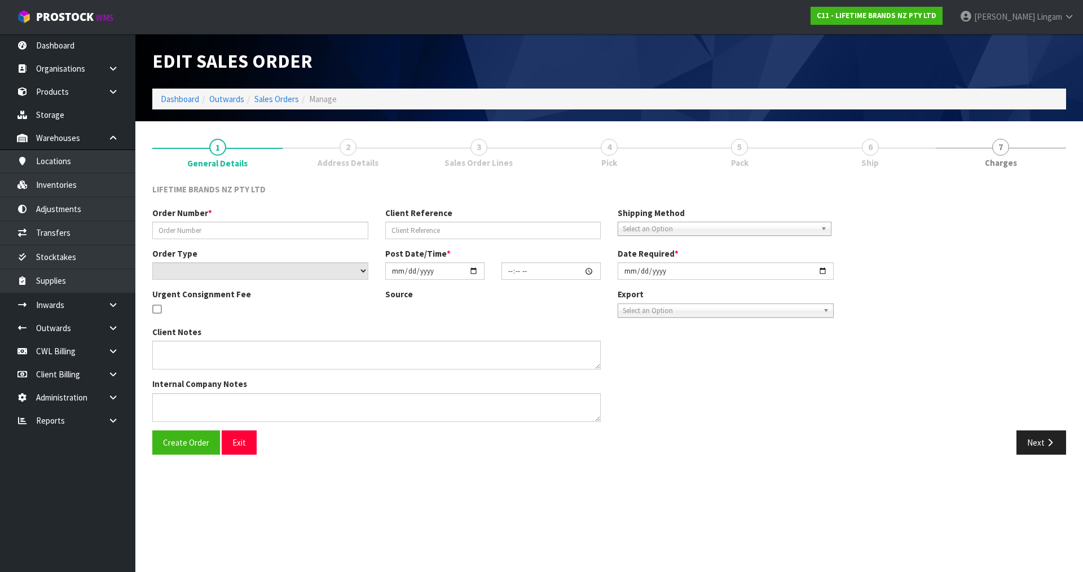
type input "0821246140"
type input "422273"
select select "number:0"
type input "[DATE]"
type input "12:08:13.000"
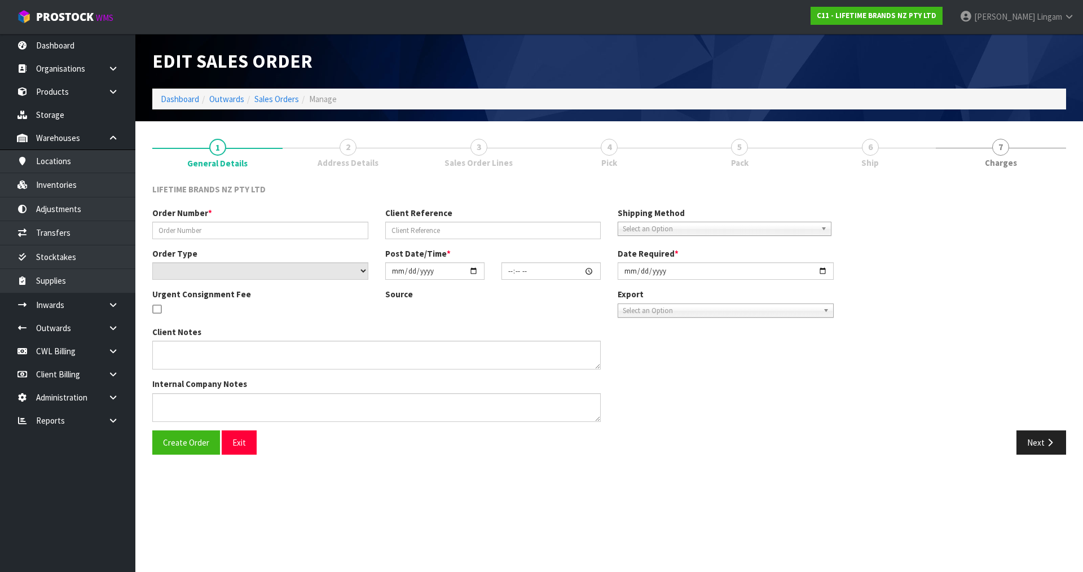
type input "[DATE]"
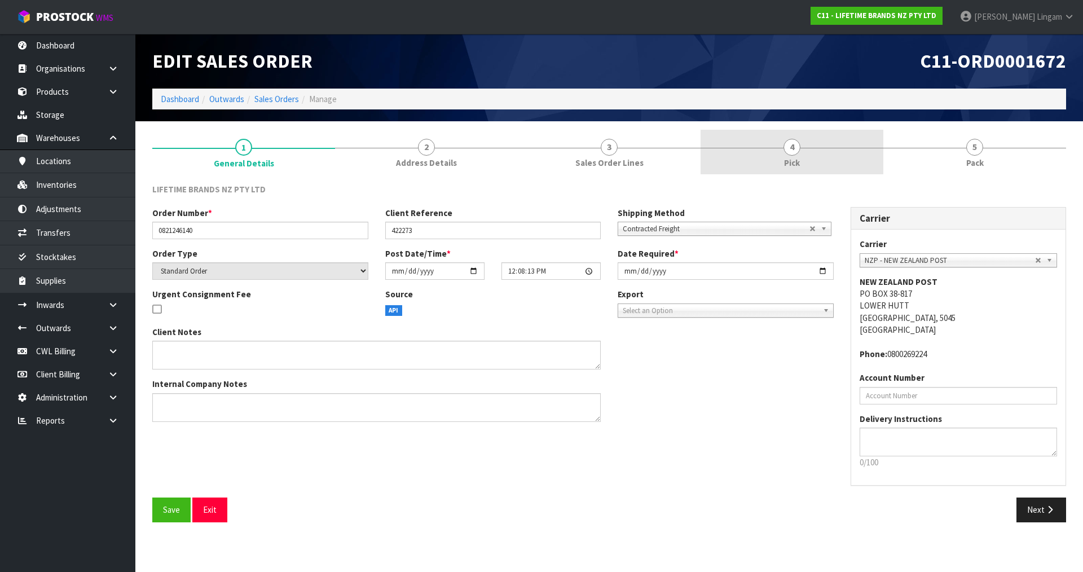
click at [801, 148] on link "4 Pick" at bounding box center [792, 152] width 183 height 45
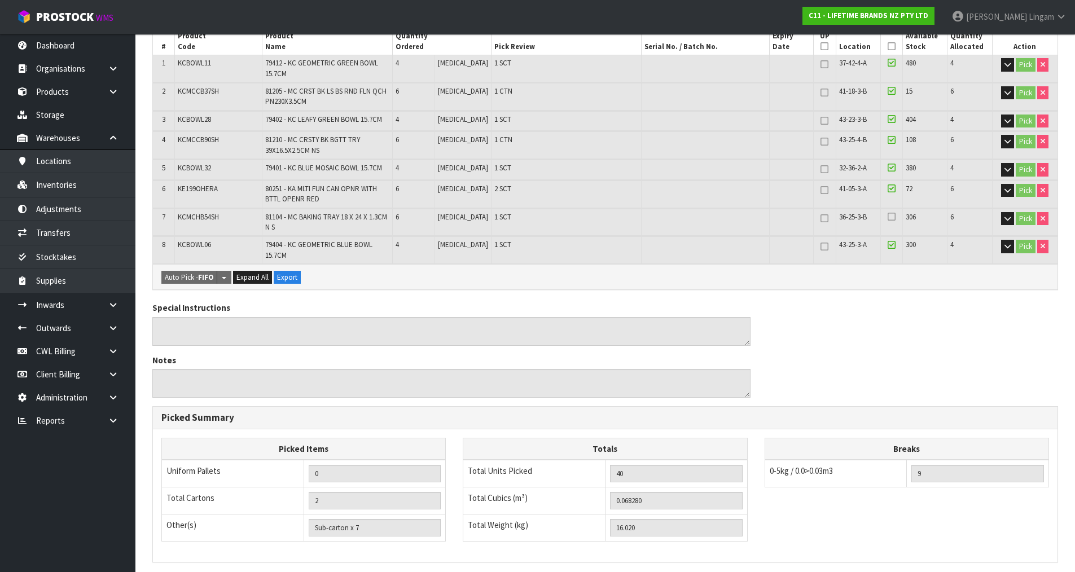
scroll to position [364, 0]
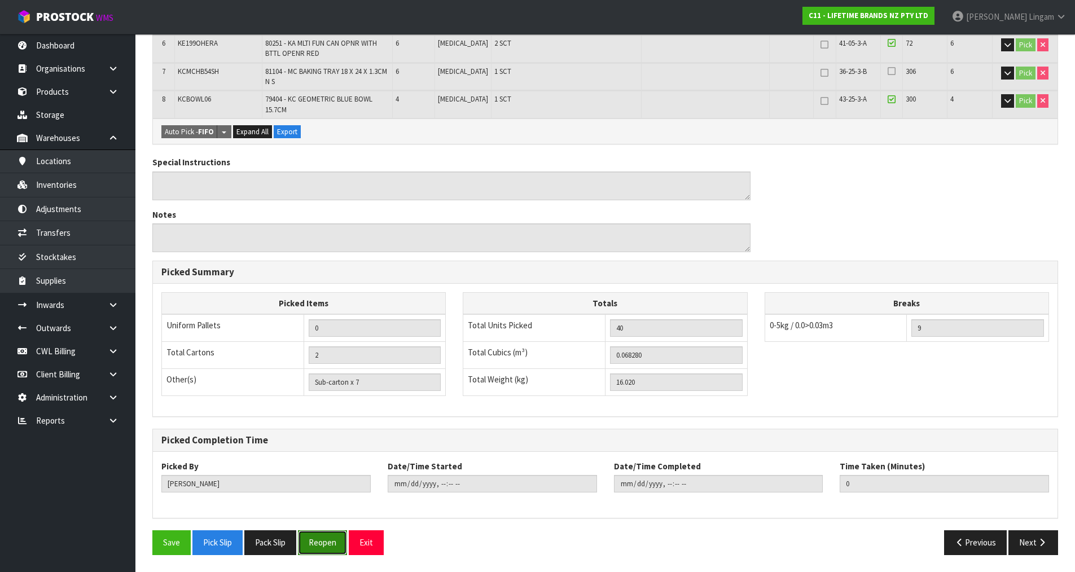
click at [324, 546] on button "Reopen" at bounding box center [322, 542] width 49 height 24
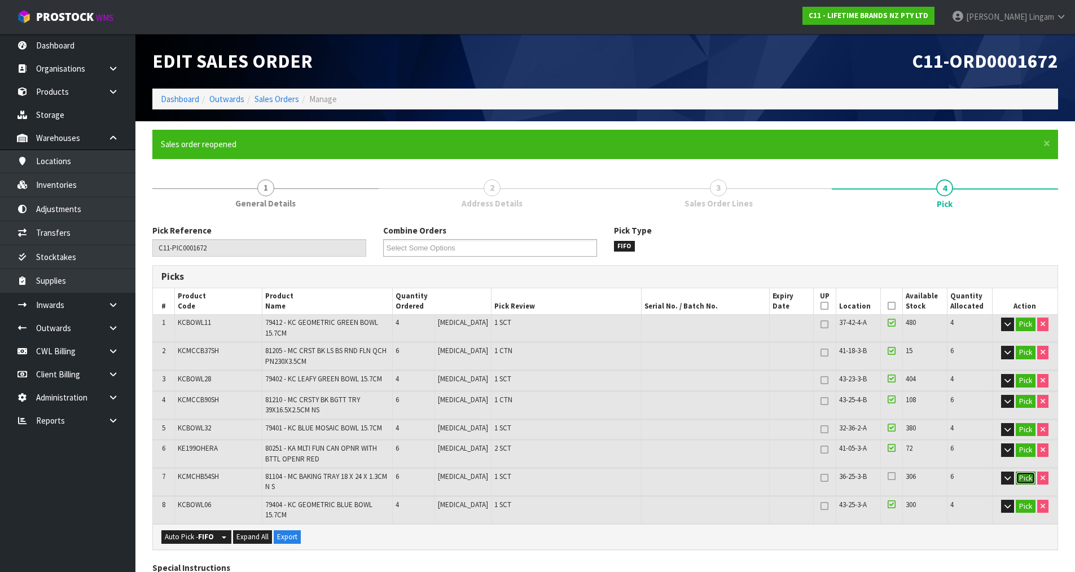
click at [1025, 480] on button "Pick" at bounding box center [1025, 479] width 20 height 14
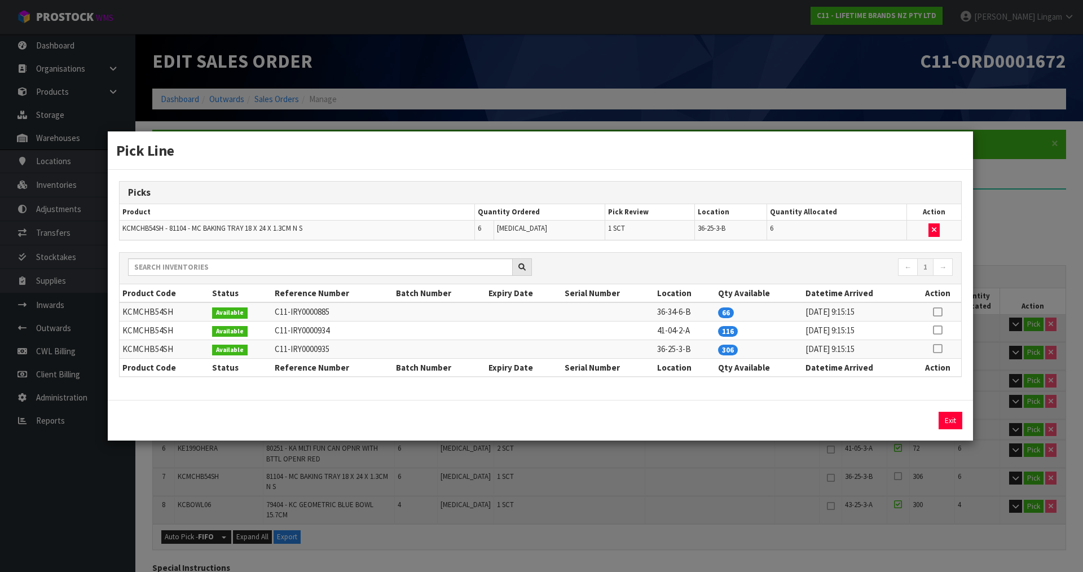
click at [938, 312] on icon at bounding box center [937, 312] width 9 height 1
click at [935, 226] on button "button" at bounding box center [933, 230] width 11 height 14
type input "Sub-carton x 6"
type input "34"
type input "0.06146"
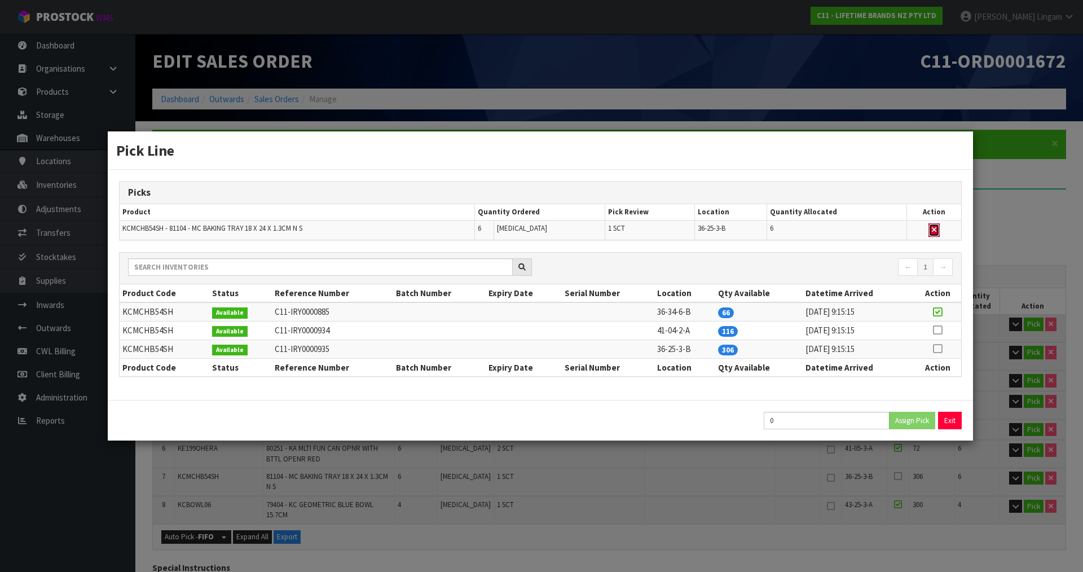
type input "13.82"
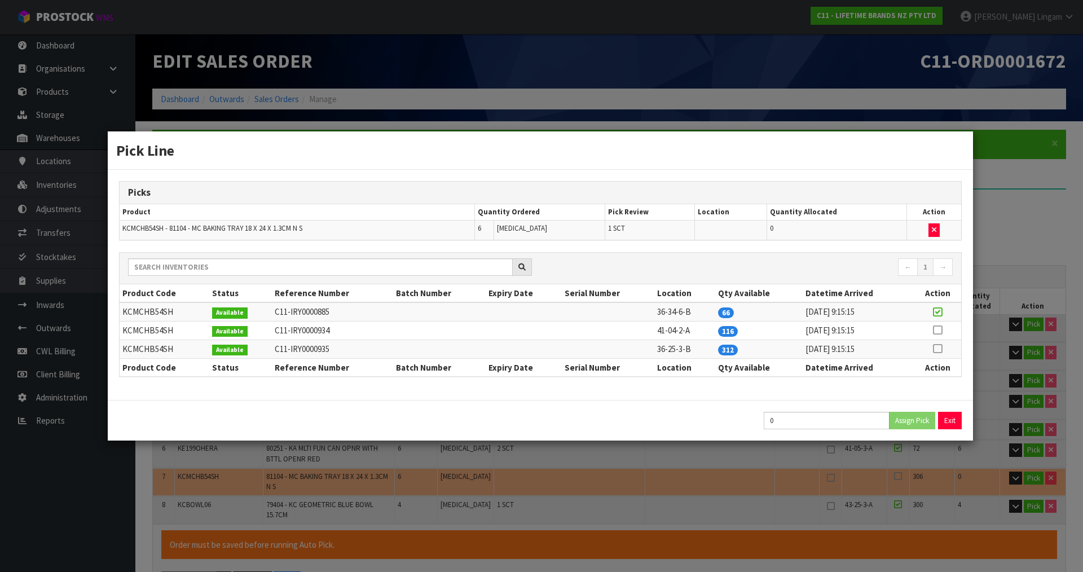
click at [940, 312] on icon at bounding box center [937, 312] width 9 height 1
type input "6"
click at [913, 419] on button "Assign Pick" at bounding box center [912, 420] width 46 height 17
type input "Sub-carton x 7"
type input "40"
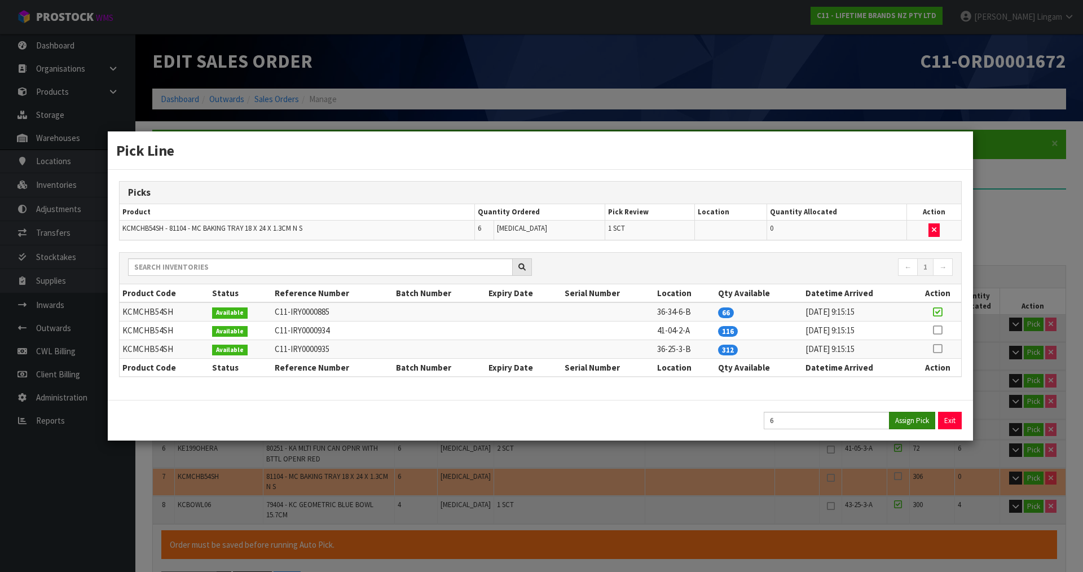
type input "0.06828"
type input "16.02"
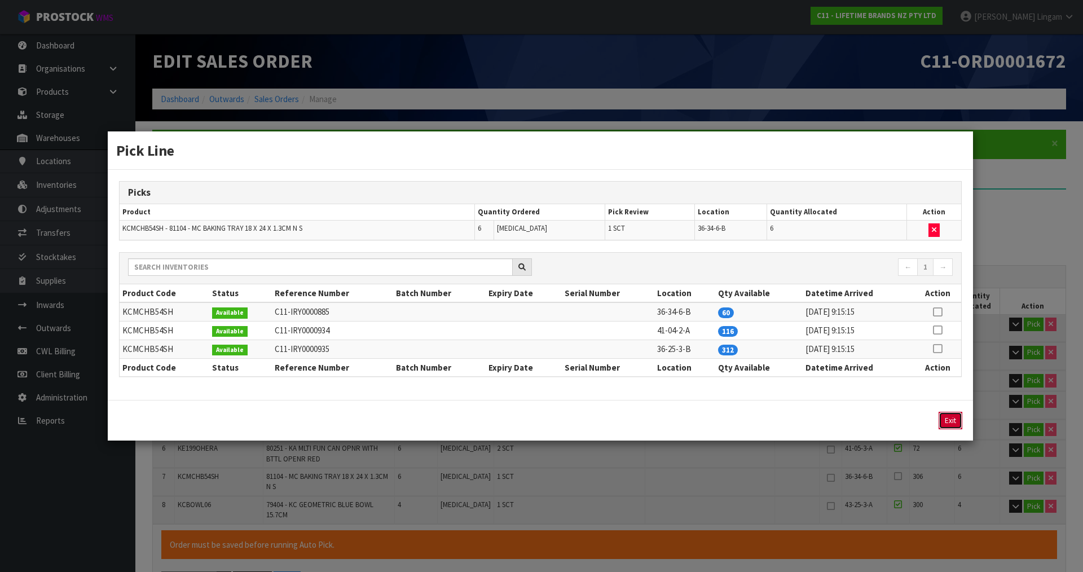
click at [947, 417] on button "Exit" at bounding box center [951, 420] width 24 height 17
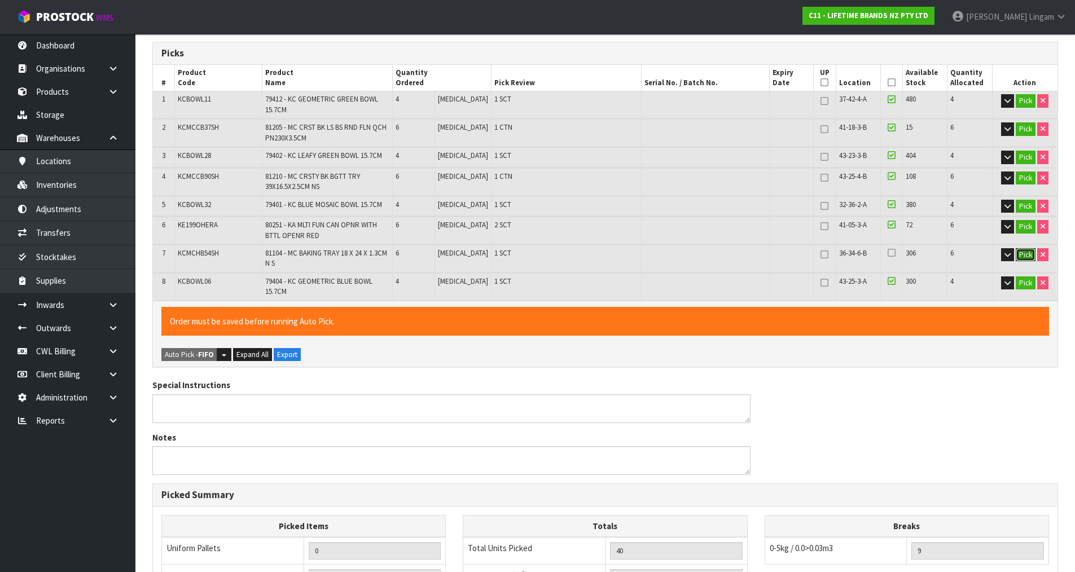
scroll to position [446, 0]
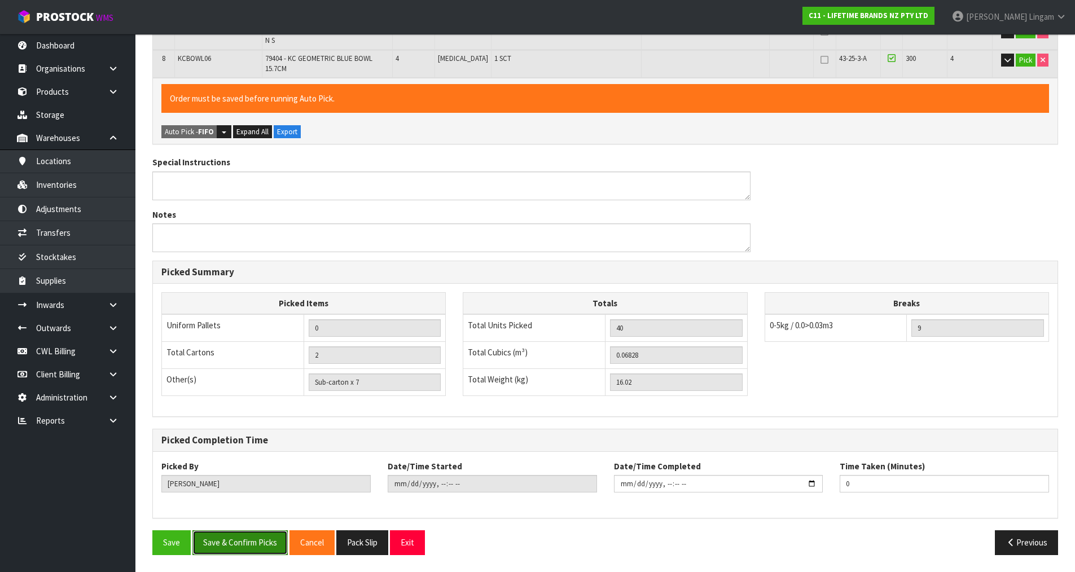
click at [242, 542] on button "Save & Confirm Picks" at bounding box center [239, 542] width 95 height 24
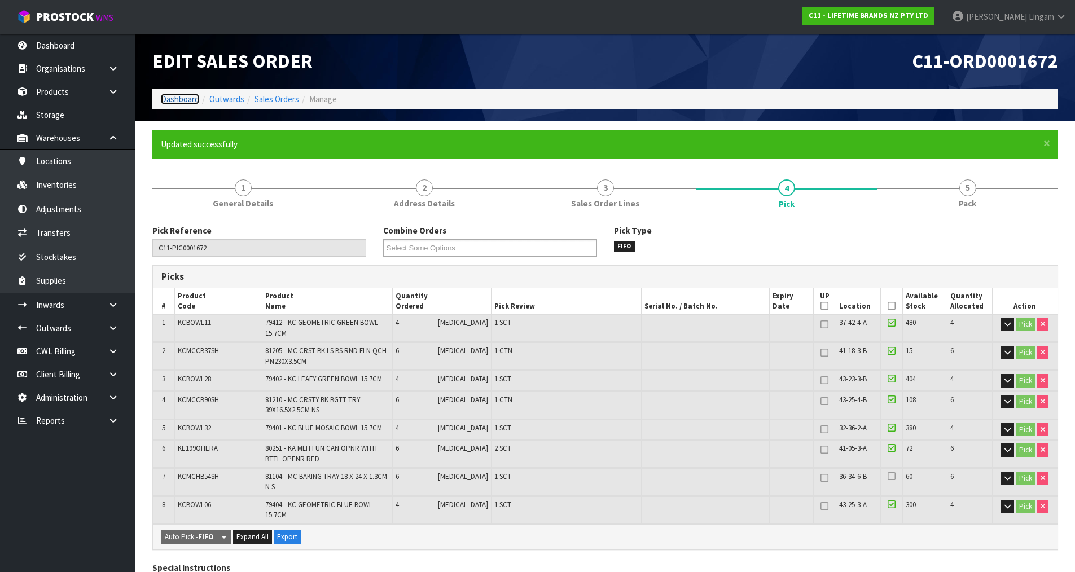
click at [170, 97] on link "Dashboard" at bounding box center [180, 99] width 38 height 11
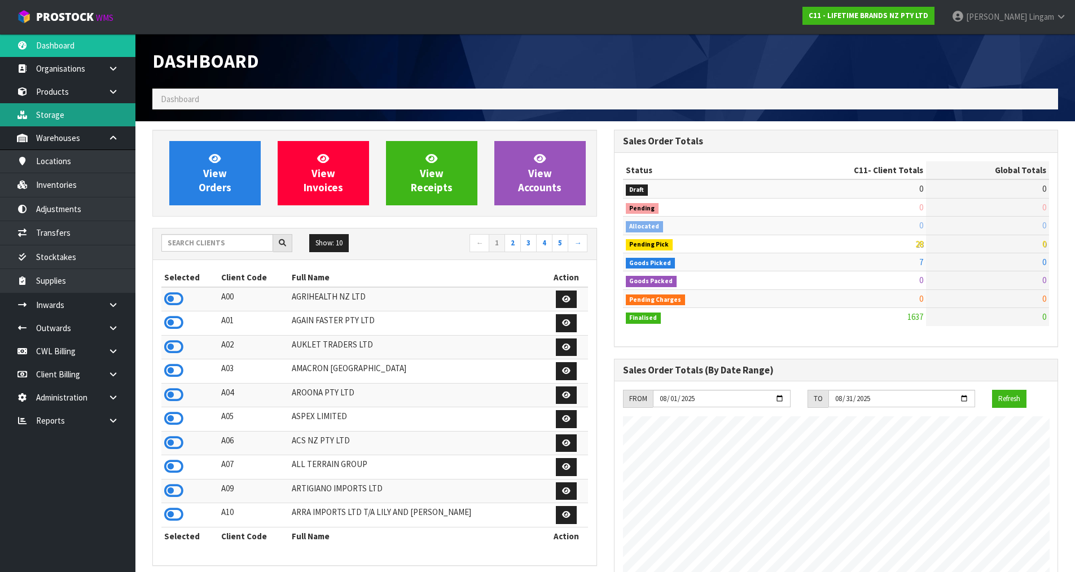
scroll to position [855, 461]
click at [234, 246] on input "text" at bounding box center [217, 242] width 112 height 17
click at [244, 242] on input "text" at bounding box center [217, 242] width 112 height 17
click at [184, 242] on input "text" at bounding box center [217, 242] width 112 height 17
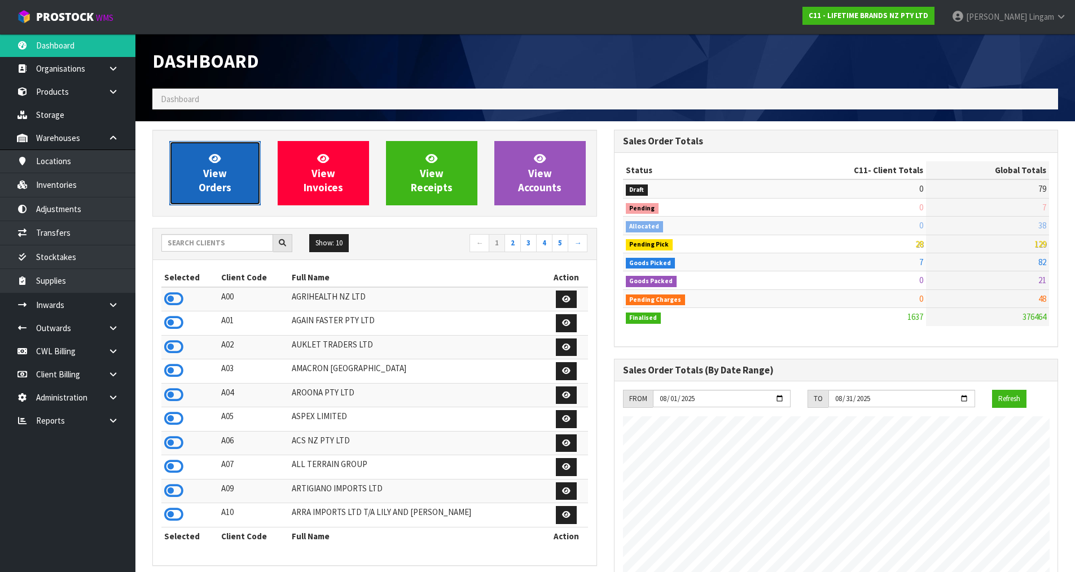
click at [223, 191] on span "View Orders" at bounding box center [215, 173] width 33 height 42
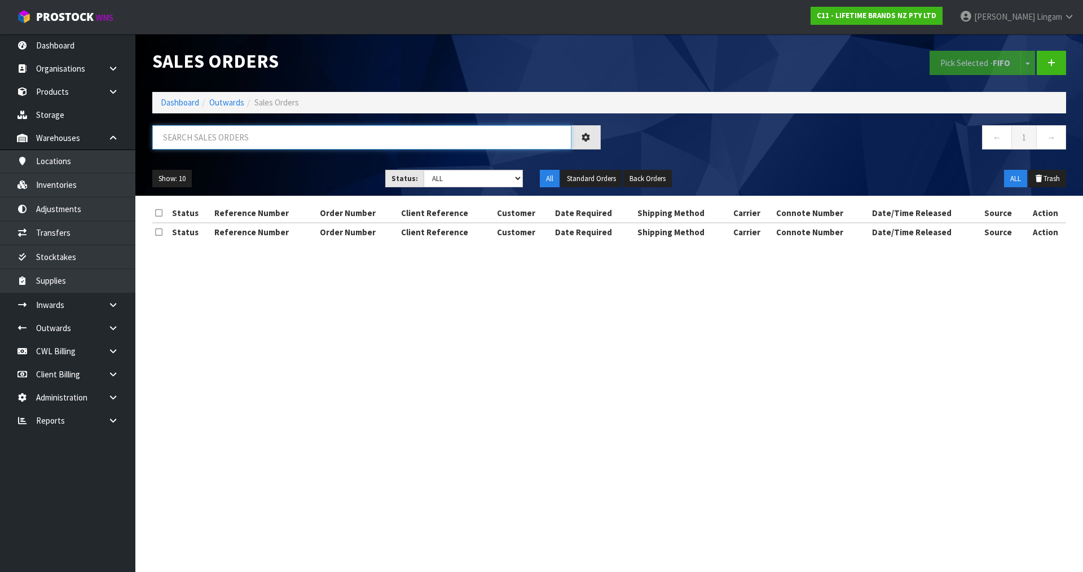
click at [354, 135] on input "text" at bounding box center [361, 137] width 419 height 24
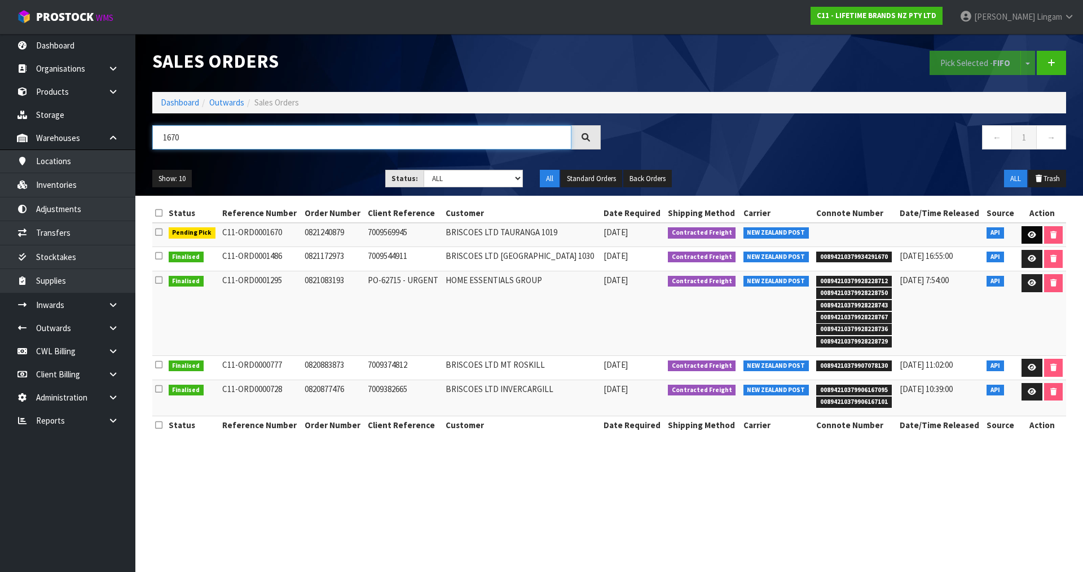
type input "1670"
click at [1028, 231] on icon at bounding box center [1032, 234] width 8 height 7
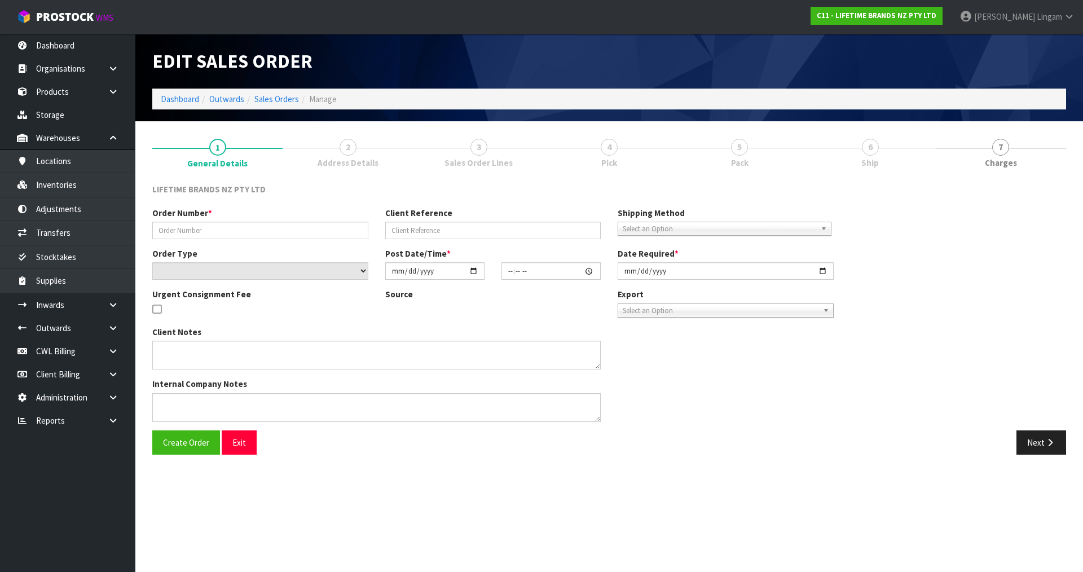
type input "0821240879"
type input "7009569945"
select select "number:0"
type input "[DATE]"
type input "16:48:12.000"
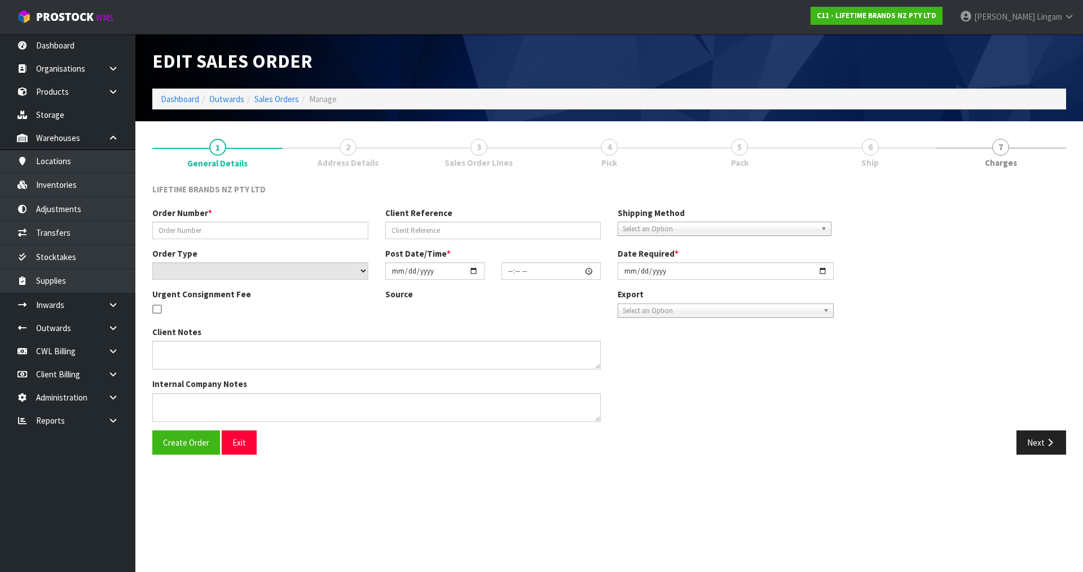
type input "[DATE]"
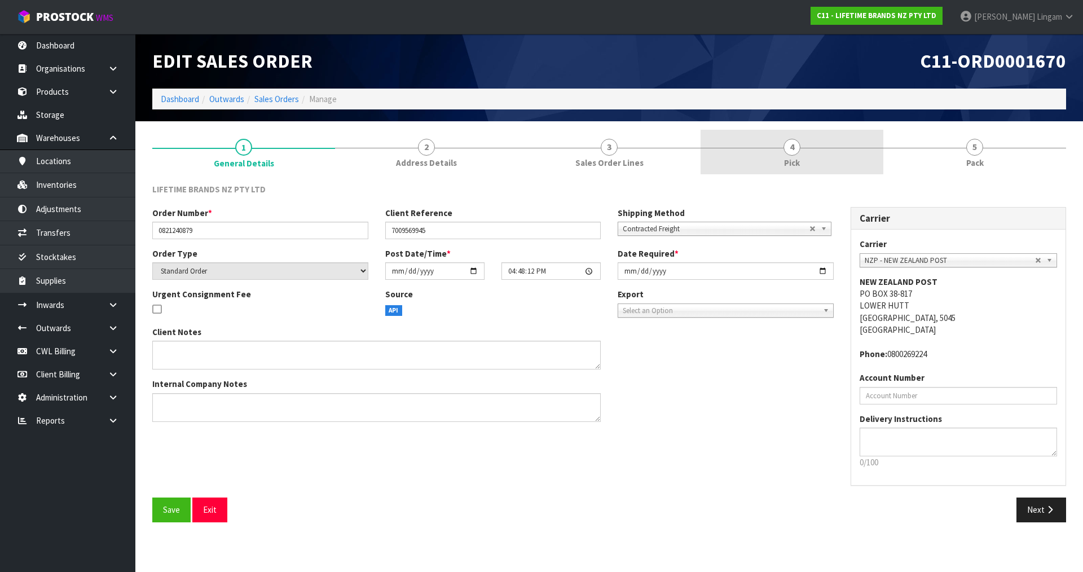
click at [821, 159] on link "4 Pick" at bounding box center [792, 152] width 183 height 45
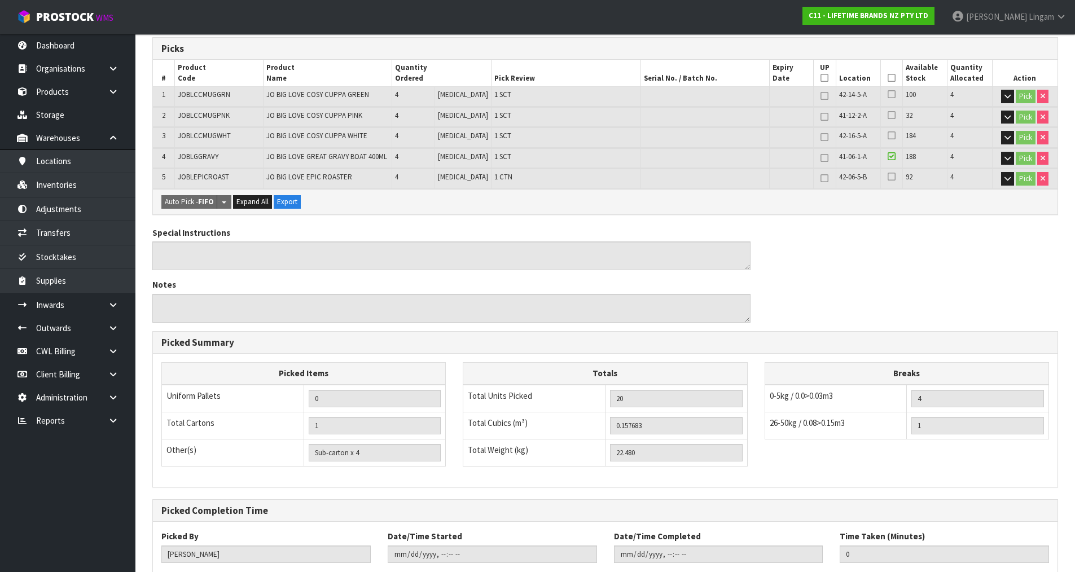
scroll to position [257, 0]
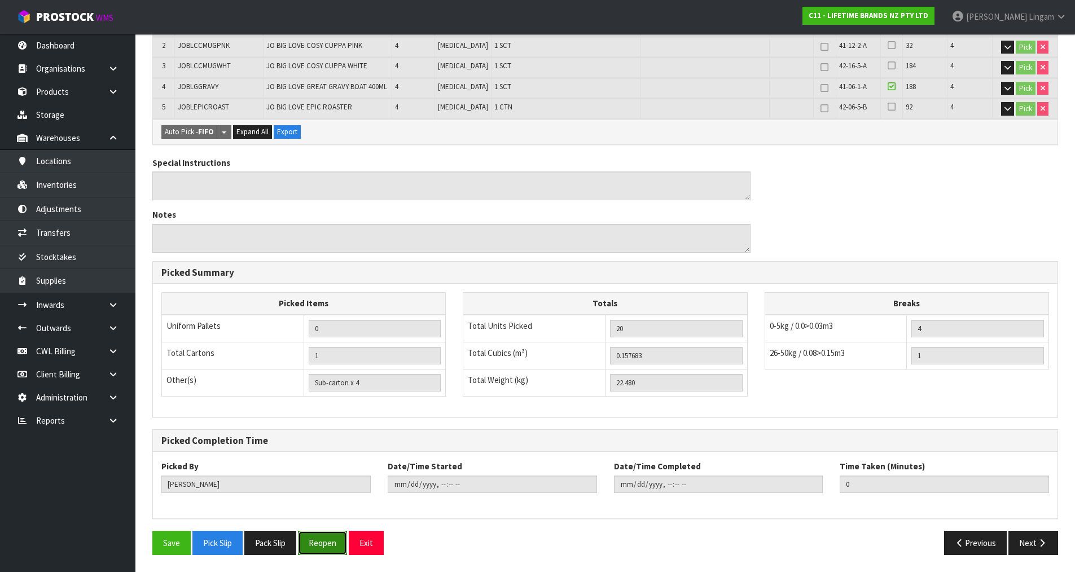
drag, startPoint x: 326, startPoint y: 551, endPoint x: 425, endPoint y: 528, distance: 101.4
click at [327, 551] on button "Reopen" at bounding box center [322, 543] width 49 height 24
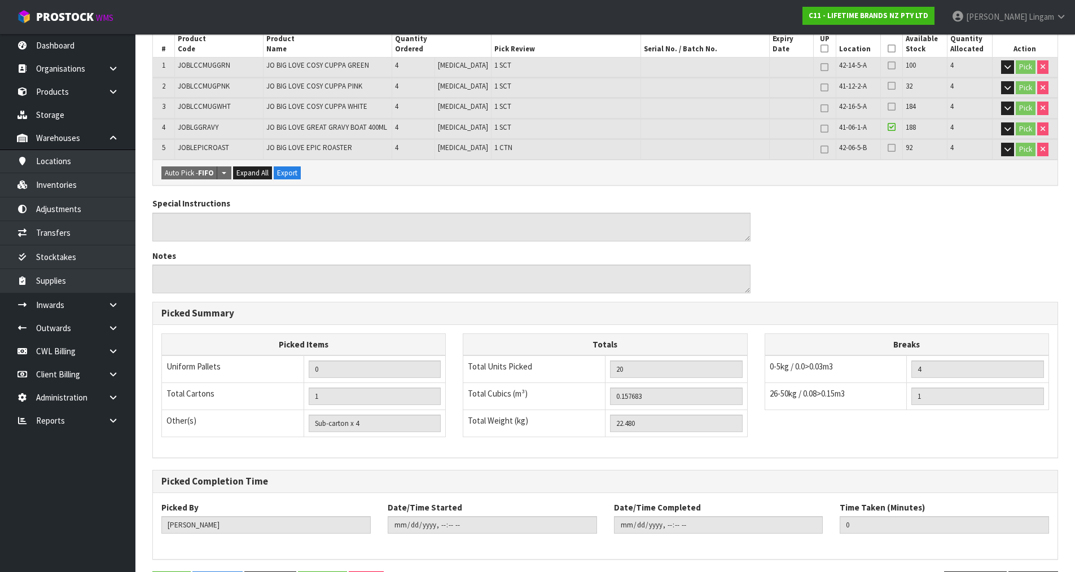
scroll to position [0, 0]
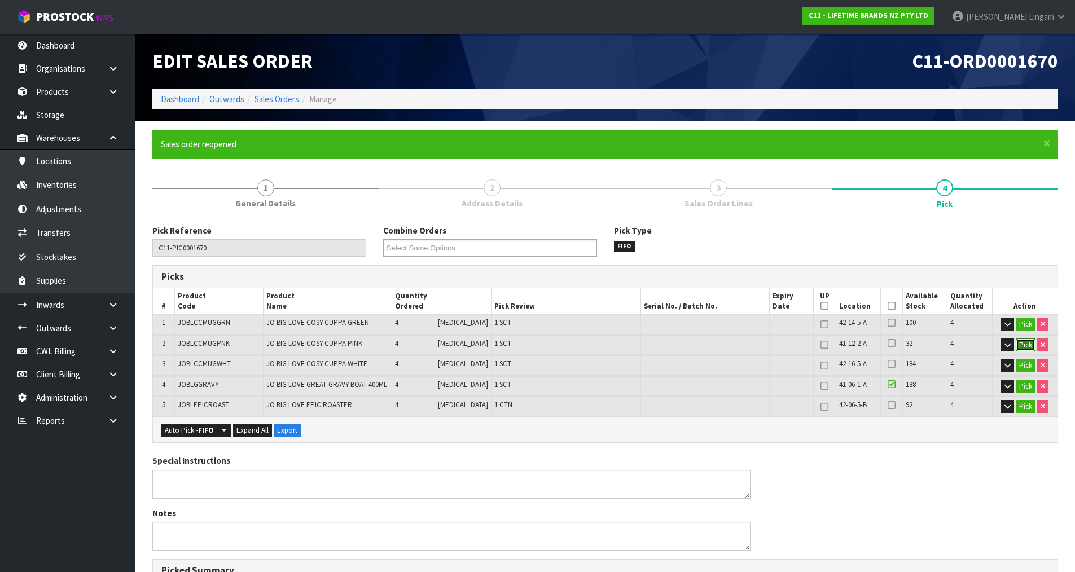
click at [1024, 342] on button "Pick" at bounding box center [1025, 345] width 20 height 14
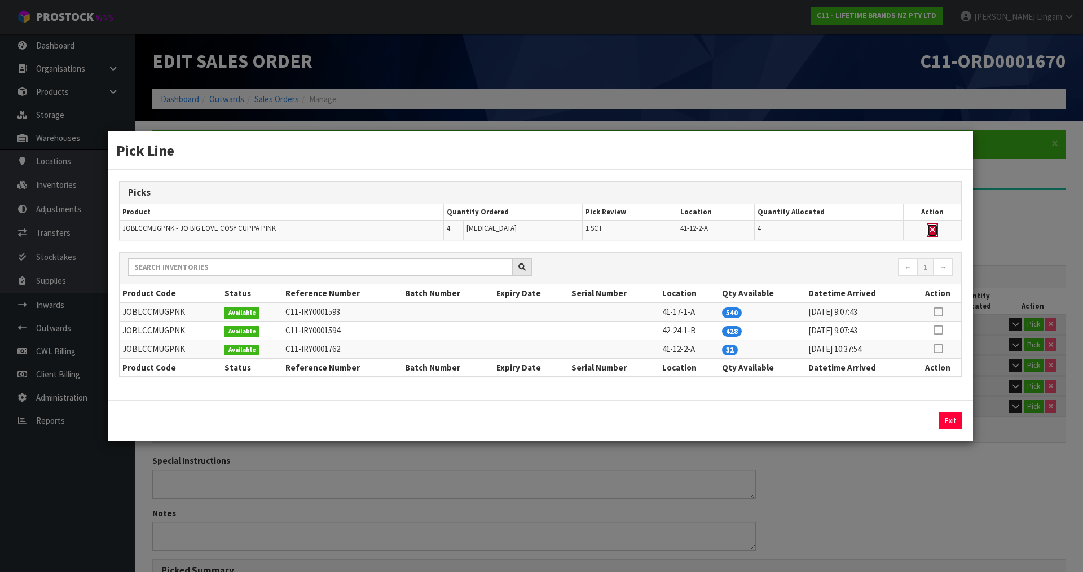
click at [934, 226] on button "button" at bounding box center [932, 230] width 11 height 14
type input "Sub-carton x 3"
type input "16"
type input "0.142503"
type input "20.24"
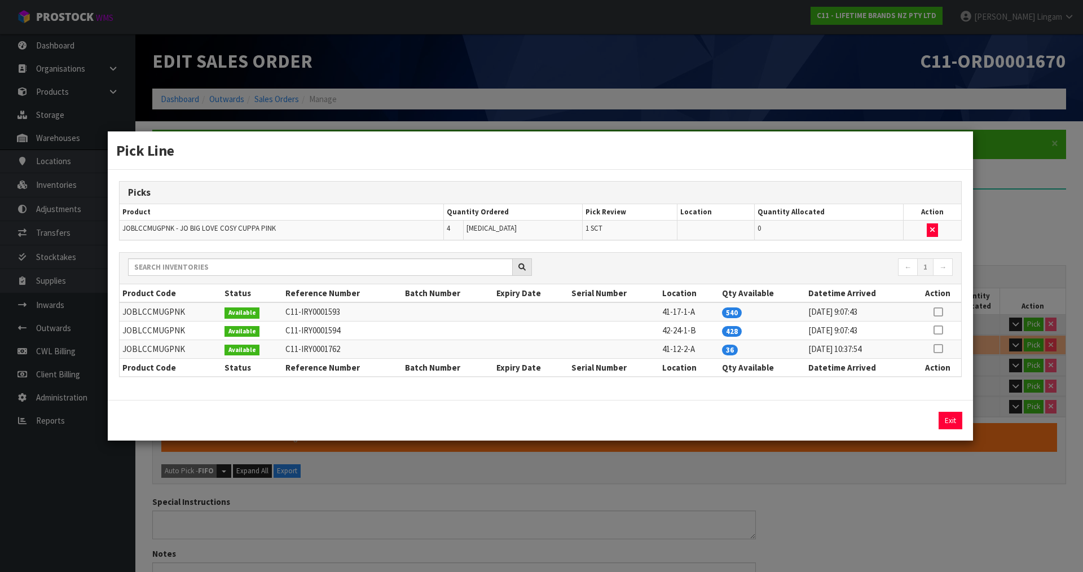
click at [939, 312] on icon at bounding box center [938, 312] width 9 height 1
click at [919, 423] on button "Assign Pick" at bounding box center [912, 420] width 46 height 17
type input "Sub-carton x 4"
type input "20"
type input "0.157683"
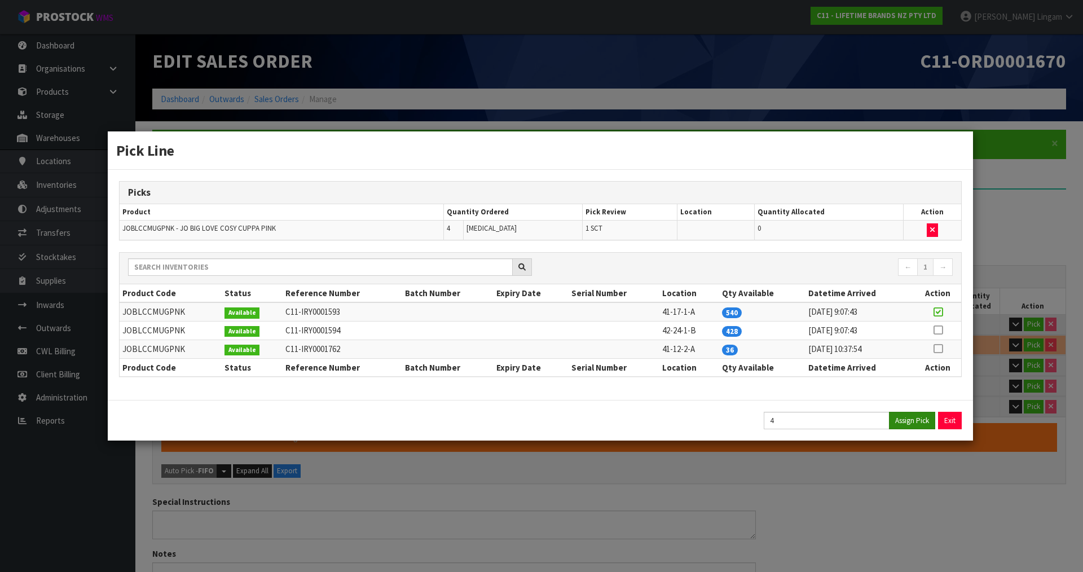
type input "22.48"
click at [948, 419] on button "Exit" at bounding box center [951, 420] width 24 height 17
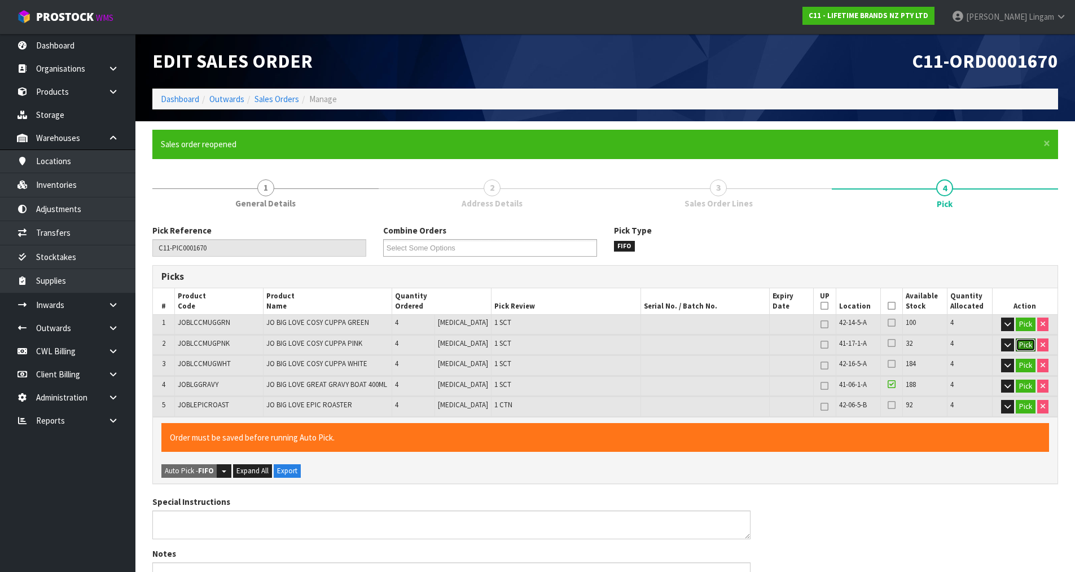
scroll to position [339, 0]
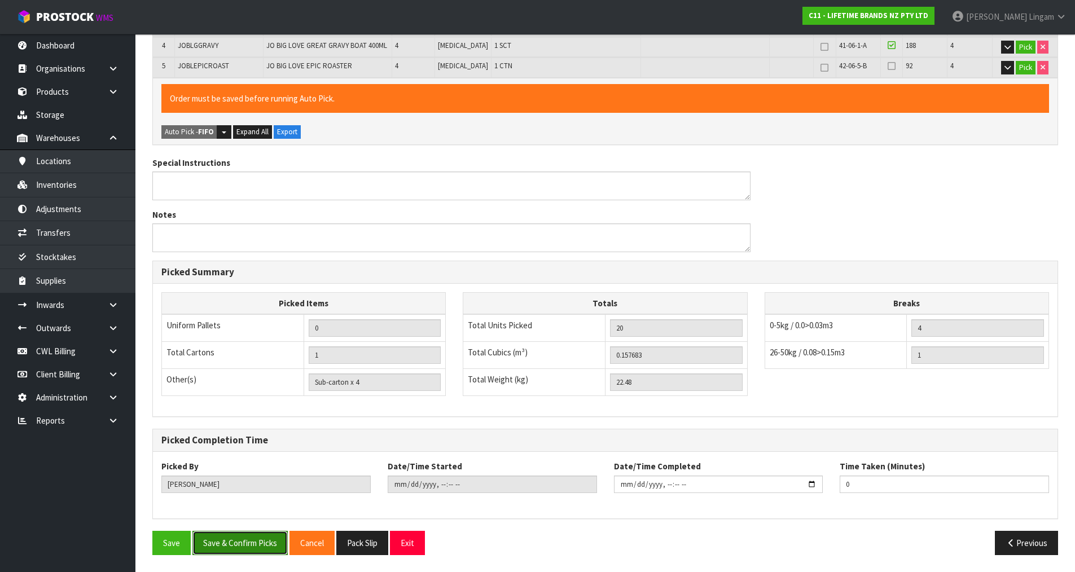
click at [225, 545] on button "Save & Confirm Picks" at bounding box center [239, 543] width 95 height 24
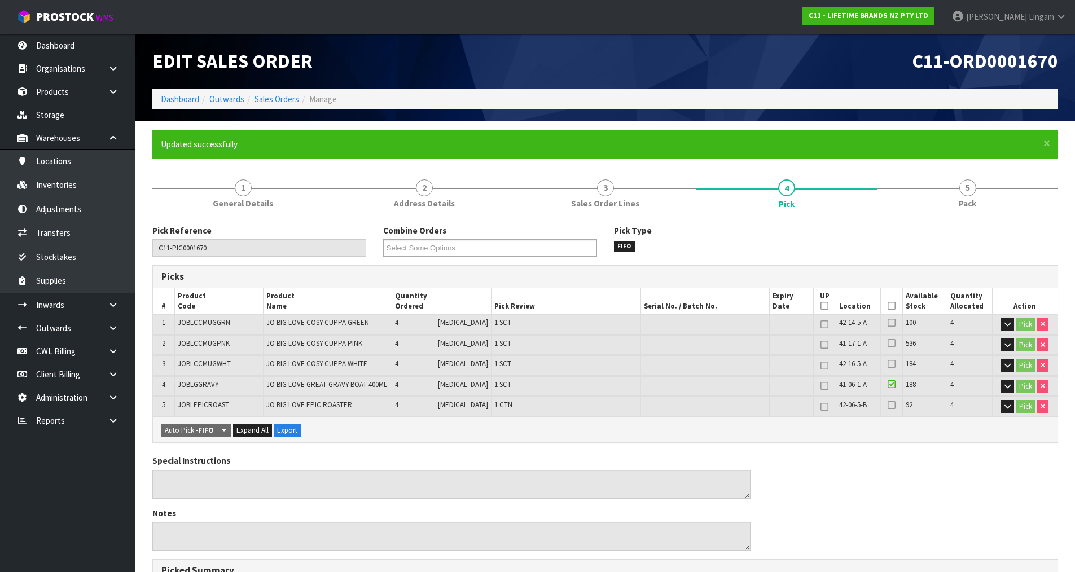
click at [714, 63] on h1 "C11-ORD0001670" at bounding box center [836, 61] width 444 height 21
click at [211, 338] on span "JOBLCCMUGPNK" at bounding box center [204, 343] width 52 height 10
click at [74, 231] on link "Transfers" at bounding box center [67, 232] width 135 height 23
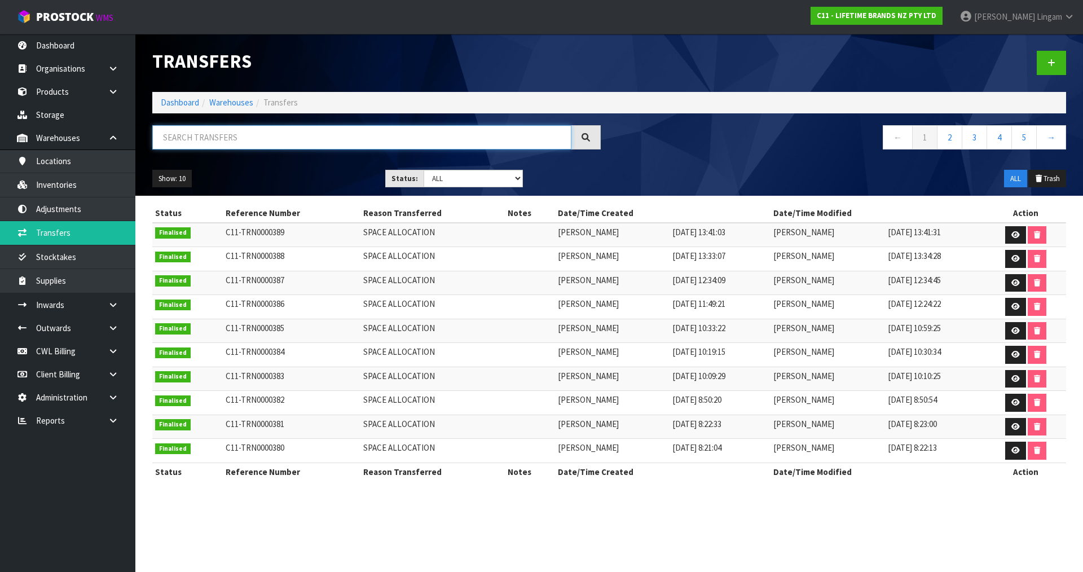
click at [340, 137] on input "text" at bounding box center [361, 137] width 419 height 24
paste input "JOBLCCMUGPNK"
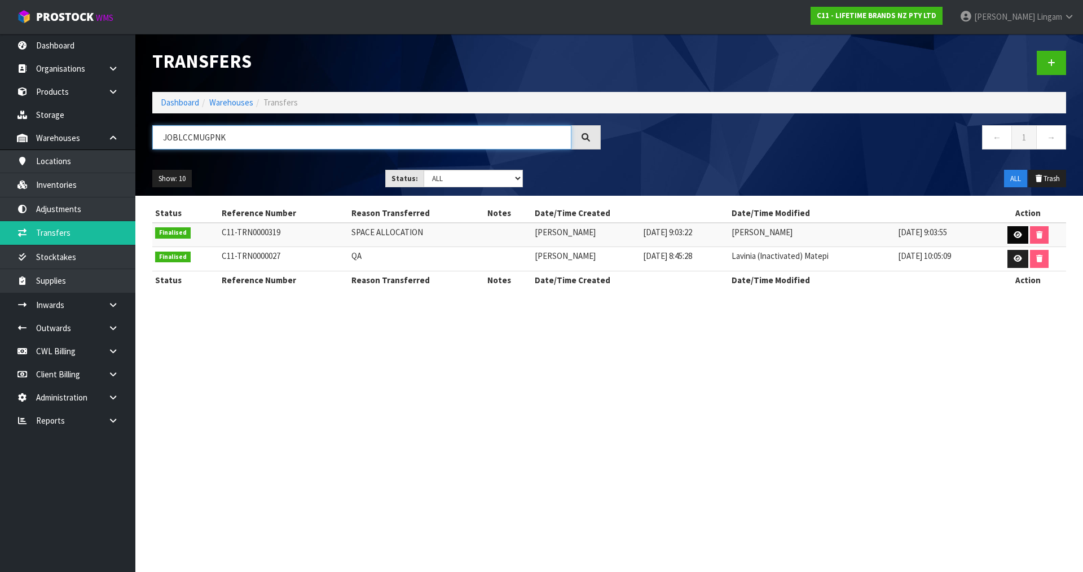
type input "JOBLCCMUGPNK"
click at [1016, 230] on link at bounding box center [1017, 235] width 21 height 18
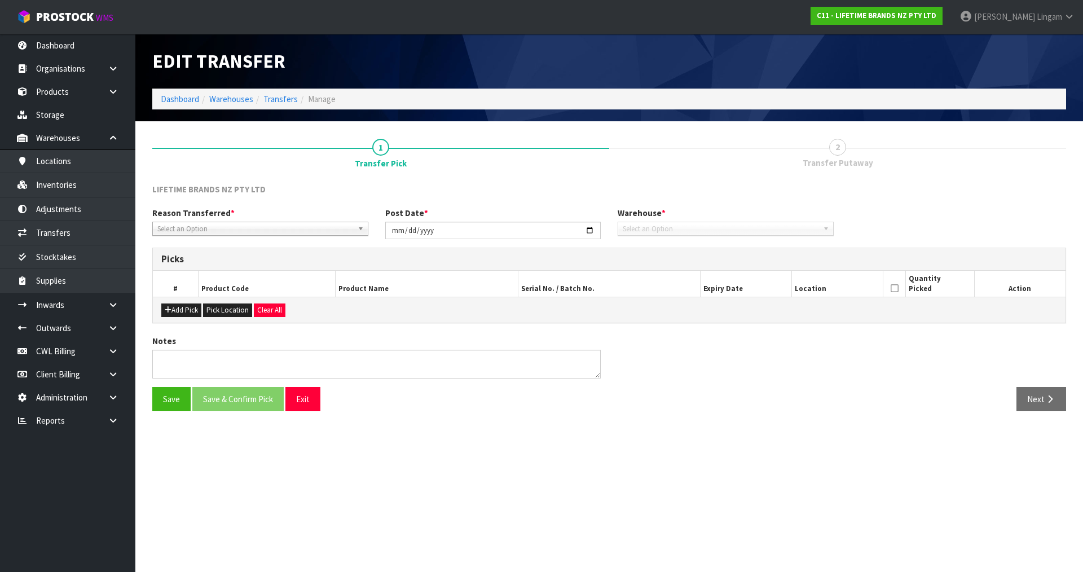
type input "2025-07-28"
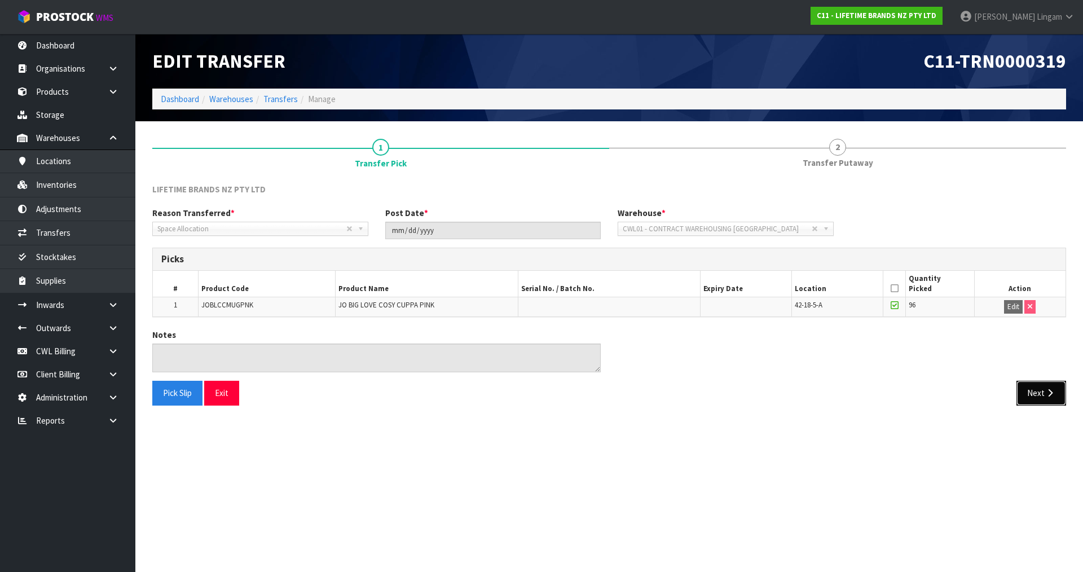
click at [1038, 389] on button "Next" at bounding box center [1041, 393] width 50 height 24
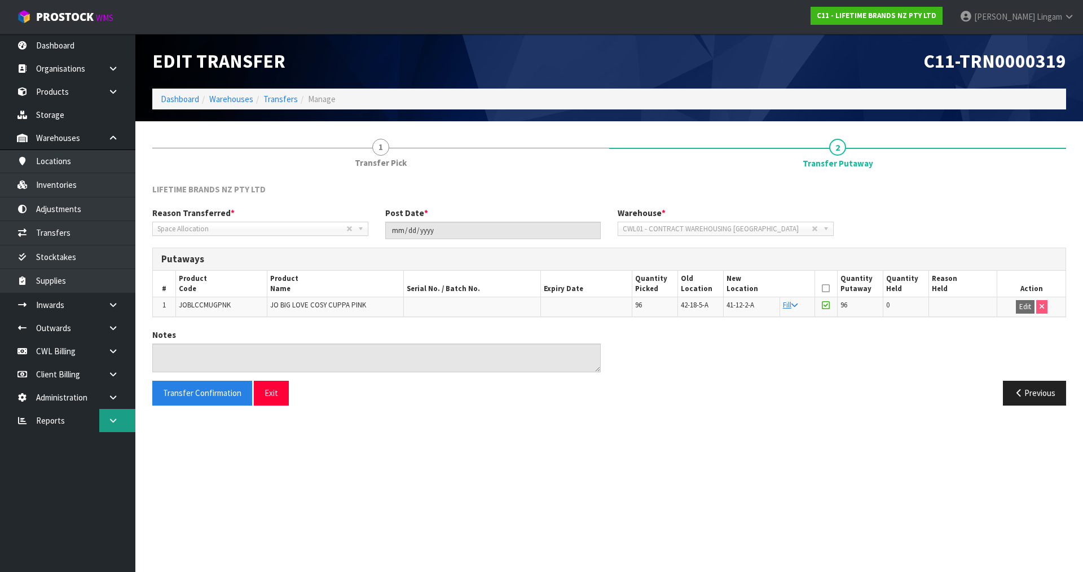
click at [111, 424] on icon at bounding box center [113, 420] width 11 height 8
click at [92, 442] on link "Client" at bounding box center [67, 443] width 135 height 23
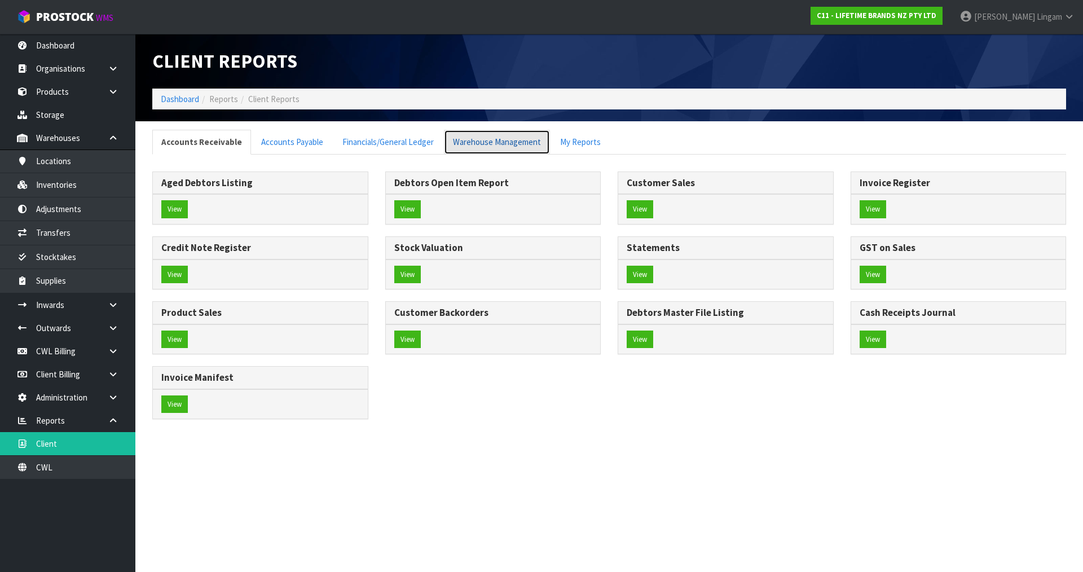
click at [477, 135] on link "Warehouse Management" at bounding box center [497, 142] width 106 height 24
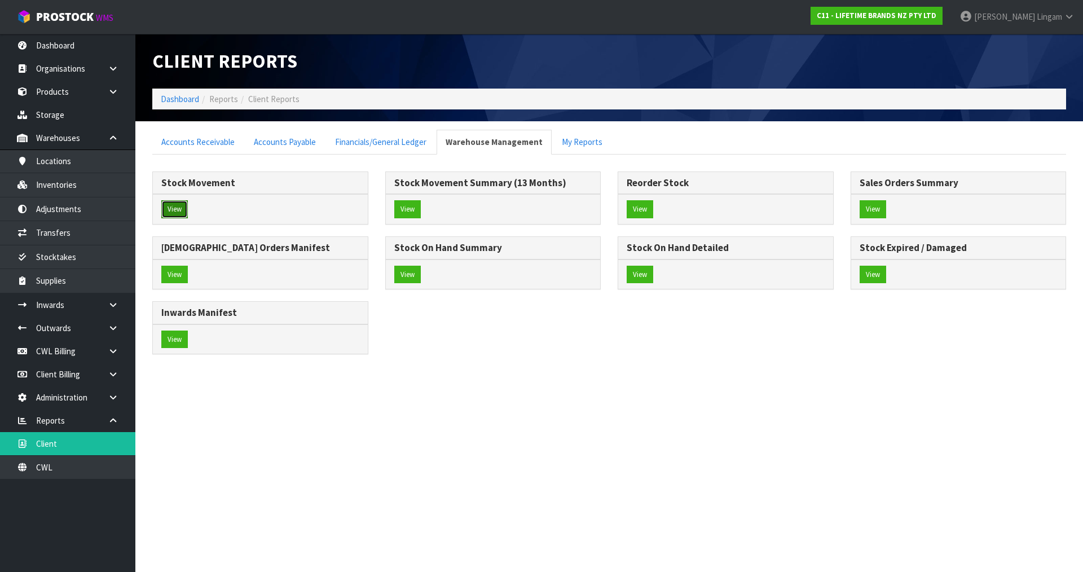
click at [173, 208] on button "View" at bounding box center [174, 209] width 27 height 18
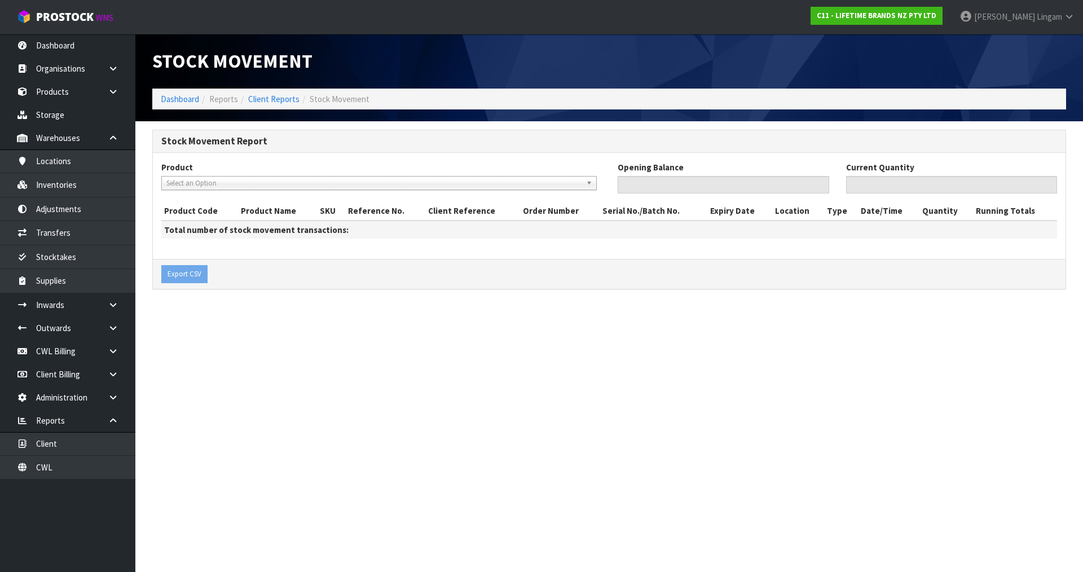
click at [234, 183] on span "Select an Option" at bounding box center [373, 184] width 415 height 14
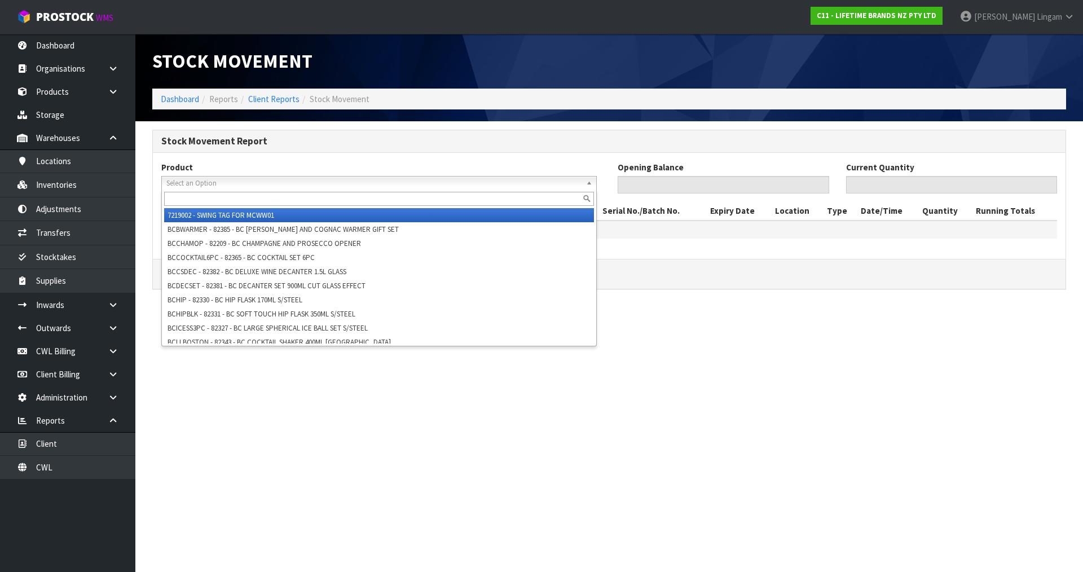
click at [232, 196] on input "text" at bounding box center [379, 199] width 430 height 14
paste input "JOBLCCMUGPNK"
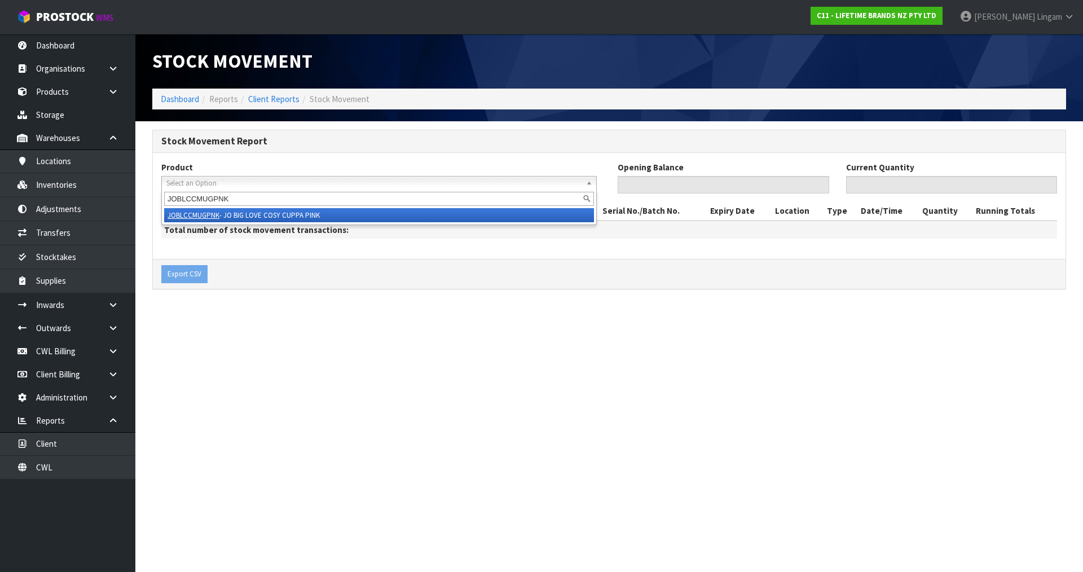
type input "JOBLCCMUGPNK"
click at [268, 215] on li "JOBLCCMUGPNK - JO BIG LOVE COSY CUPPA PINK" at bounding box center [379, 215] width 430 height 14
type input "0"
type input "1036"
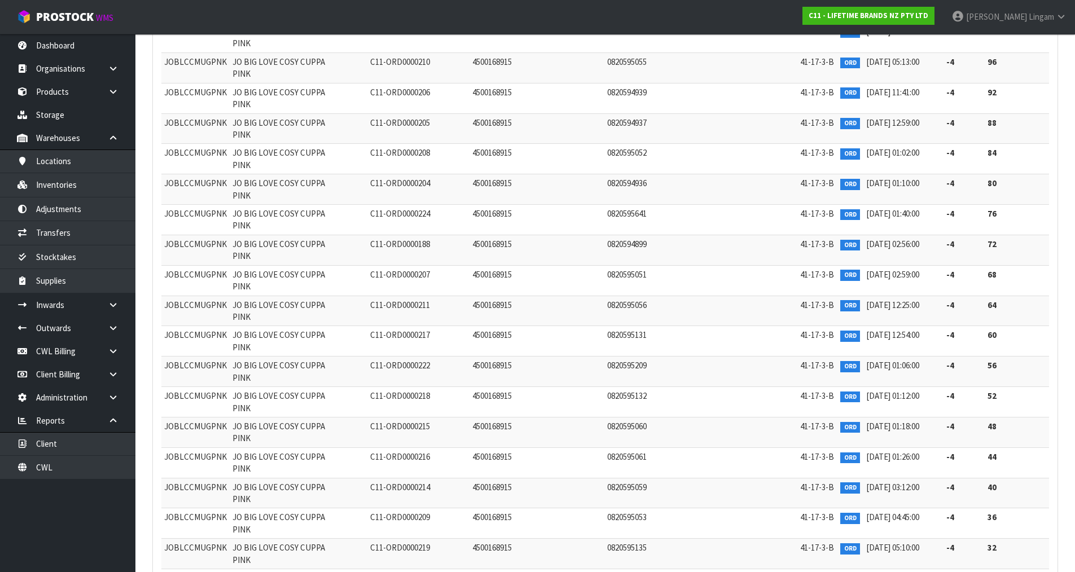
scroll to position [1013, 0]
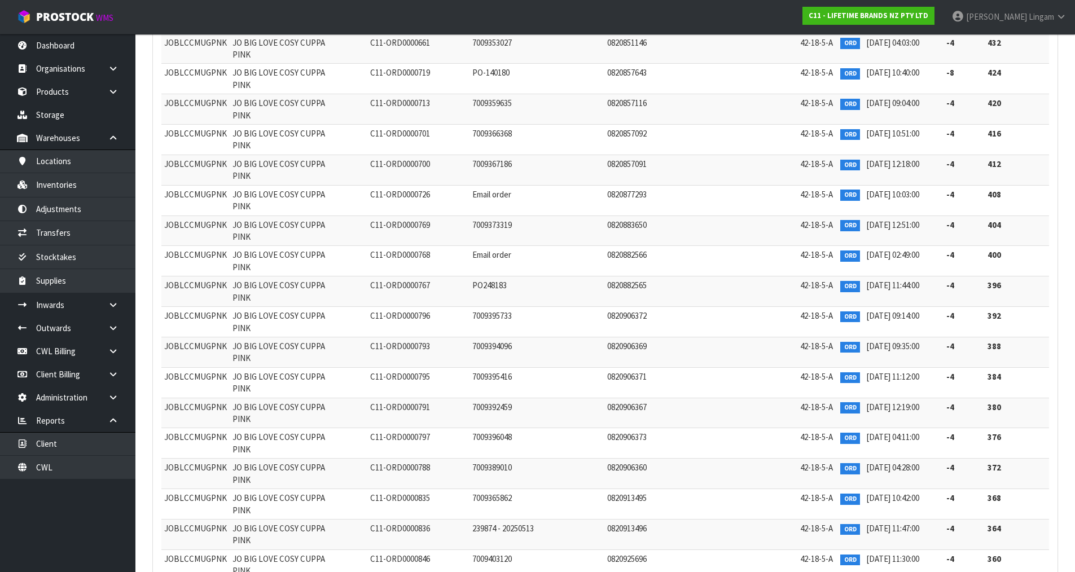
scroll to position [2818, 0]
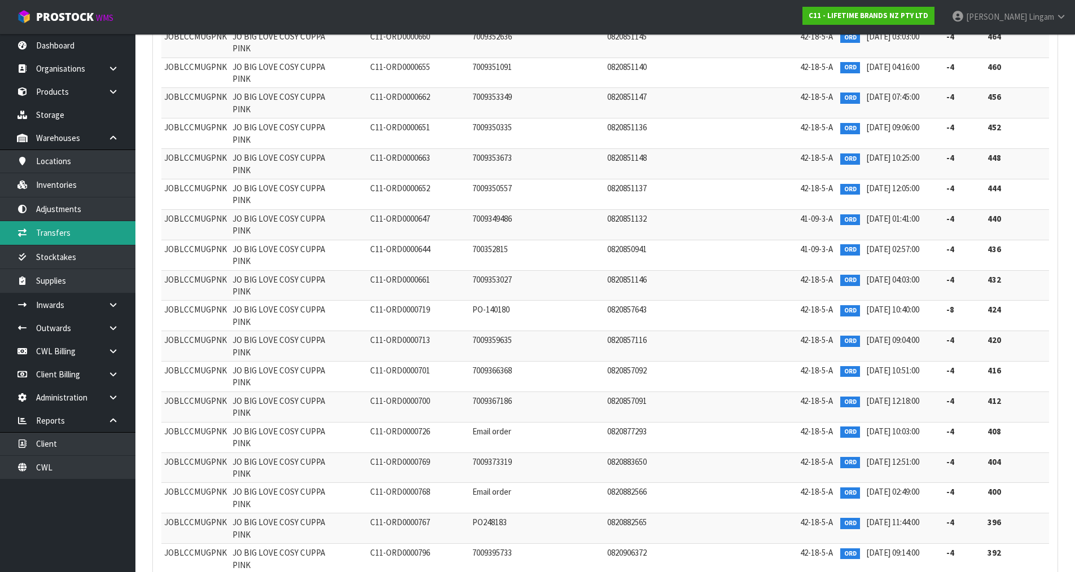
click at [60, 236] on link "Transfers" at bounding box center [67, 232] width 135 height 23
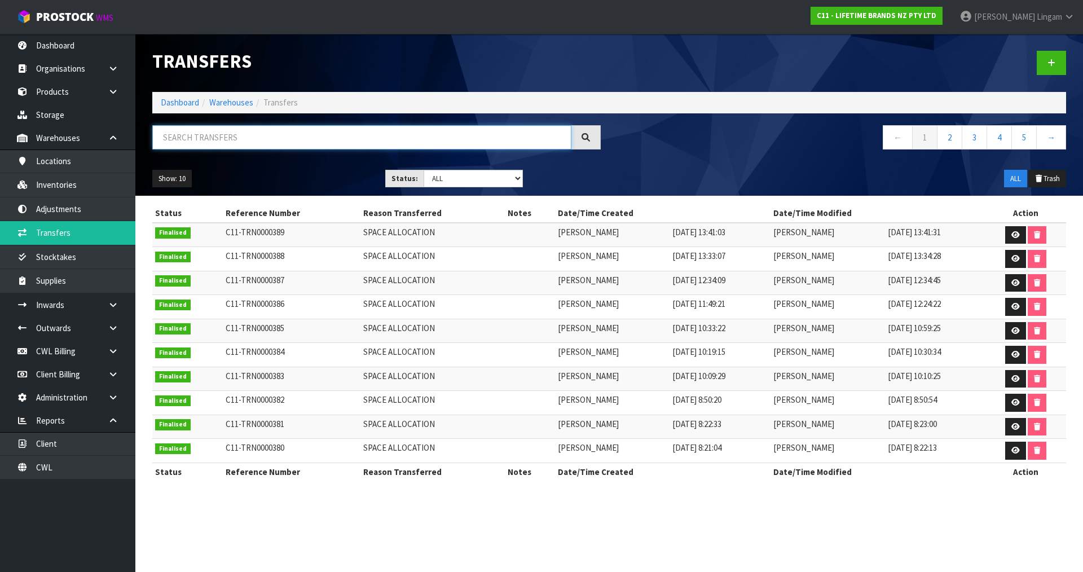
click at [242, 138] on input "text" at bounding box center [361, 137] width 419 height 24
paste input "KCMCHB54SH"
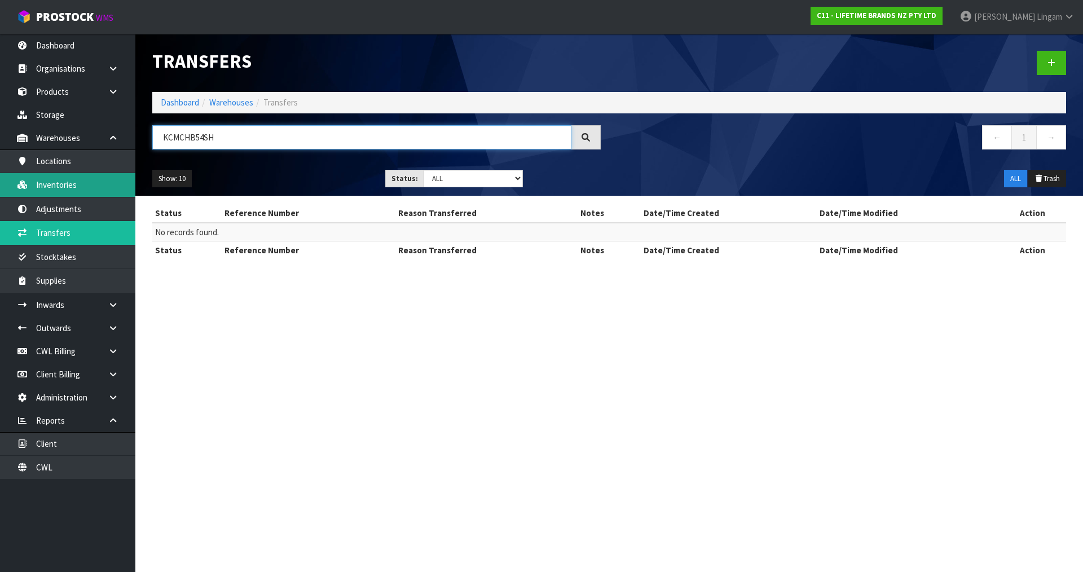
type input "KCMCHB54SH"
click at [178, 102] on link "Dashboard" at bounding box center [180, 102] width 38 height 11
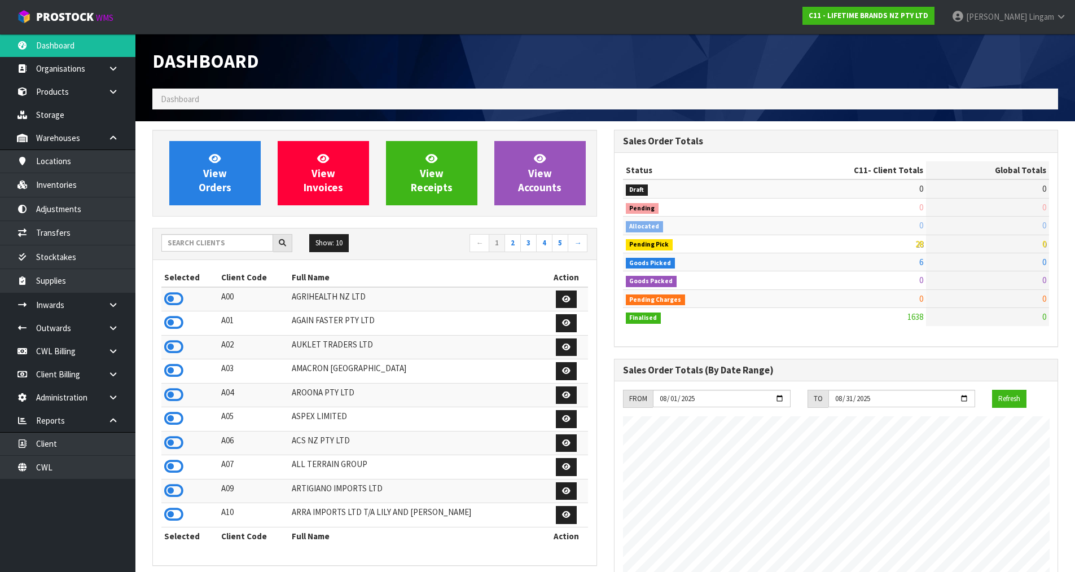
scroll to position [855, 461]
click at [222, 240] on input "text" at bounding box center [217, 242] width 112 height 17
click at [206, 240] on input "text" at bounding box center [217, 242] width 112 height 17
click at [240, 242] on input "text" at bounding box center [217, 242] width 112 height 17
click at [218, 244] on input "text" at bounding box center [217, 242] width 112 height 17
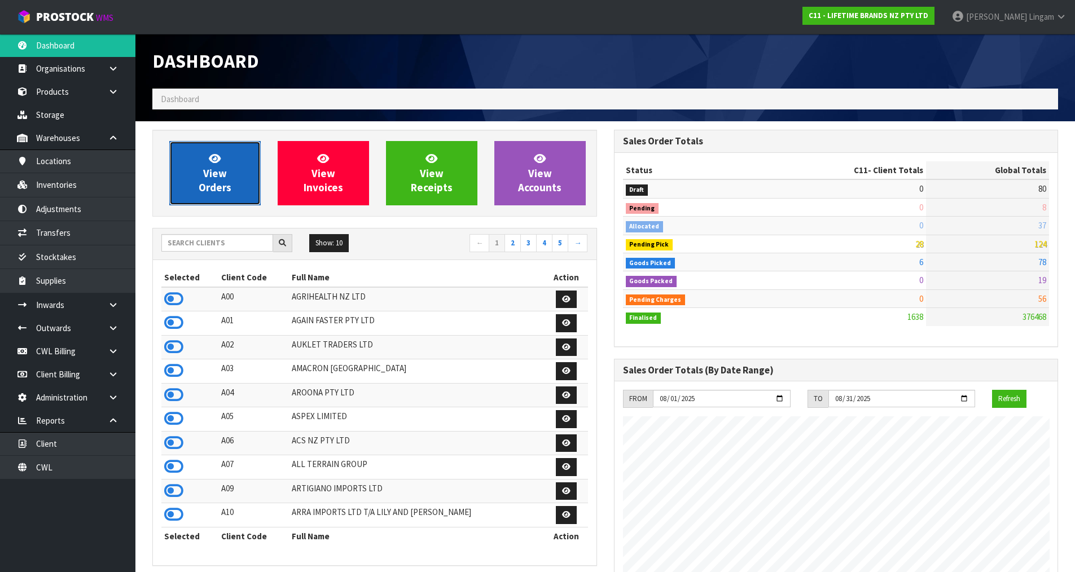
click at [231, 192] on link "View Orders" at bounding box center [214, 173] width 91 height 64
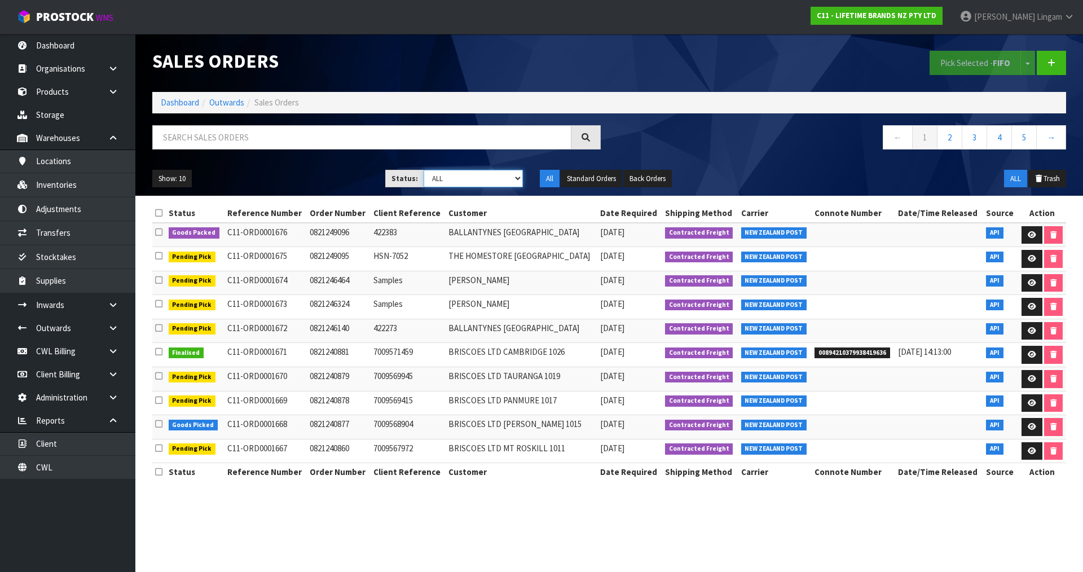
click at [496, 179] on select "Draft Pending Allocated Pending Pick Goods Picked Goods Packed Pending Charges …" at bounding box center [474, 178] width 100 height 17
select select "string:9"
click at [424, 170] on select "Draft Pending Allocated Pending Pick Goods Picked Goods Packed Pending Charges …" at bounding box center [474, 178] width 100 height 17
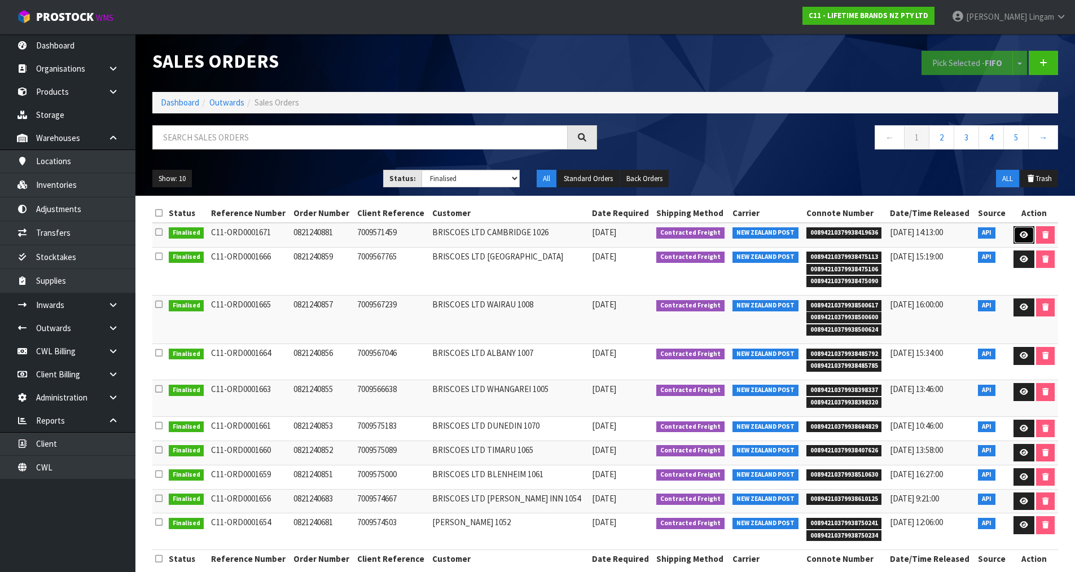
click at [1019, 231] on icon at bounding box center [1023, 234] width 8 height 7
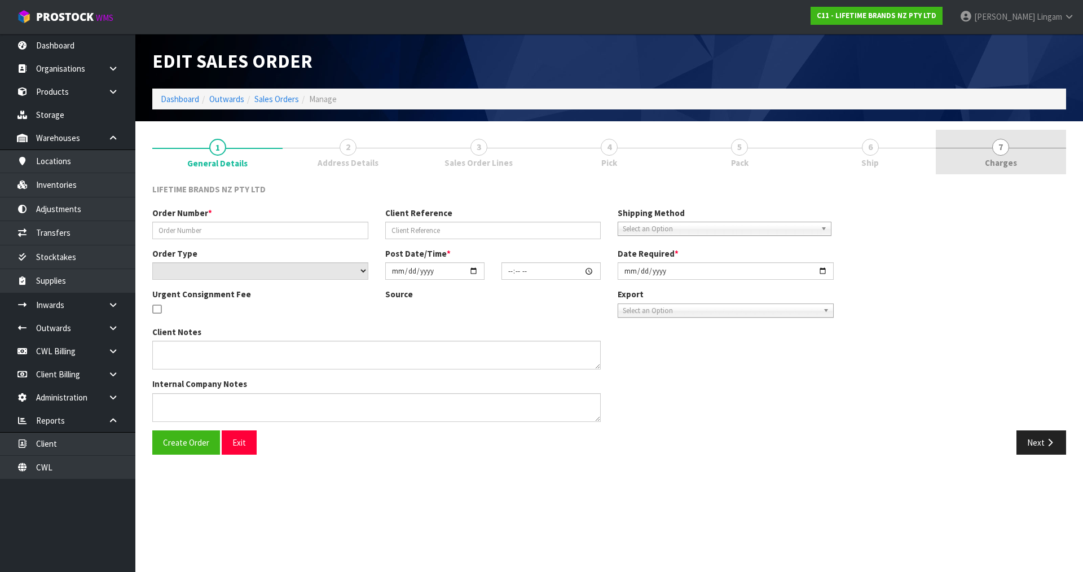
type input "0821240881"
type input "7009571459"
select select "number:0"
type input "[DATE]"
type input "16:53:15.000"
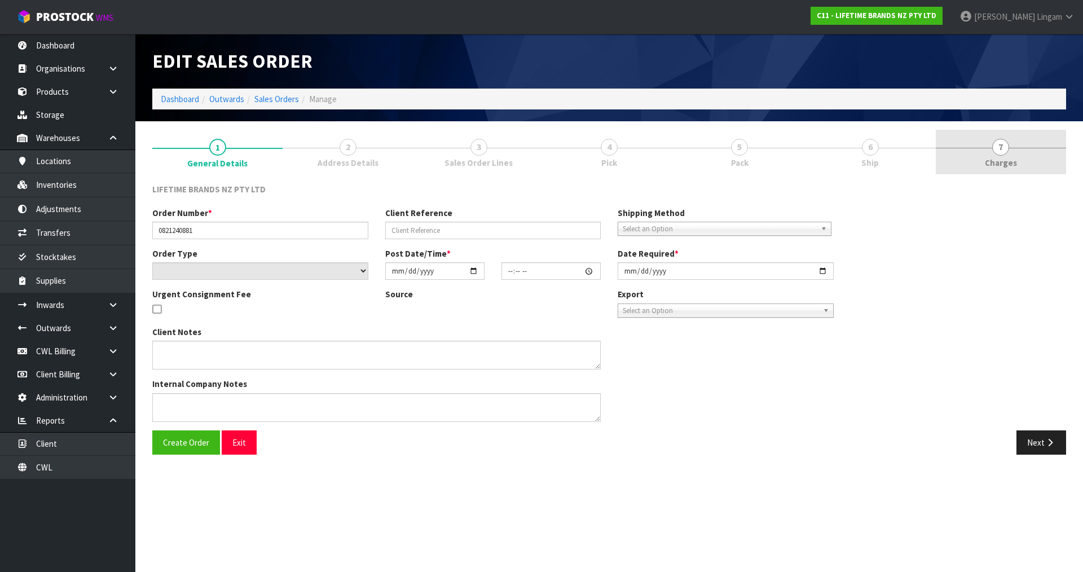
type input "[DATE]"
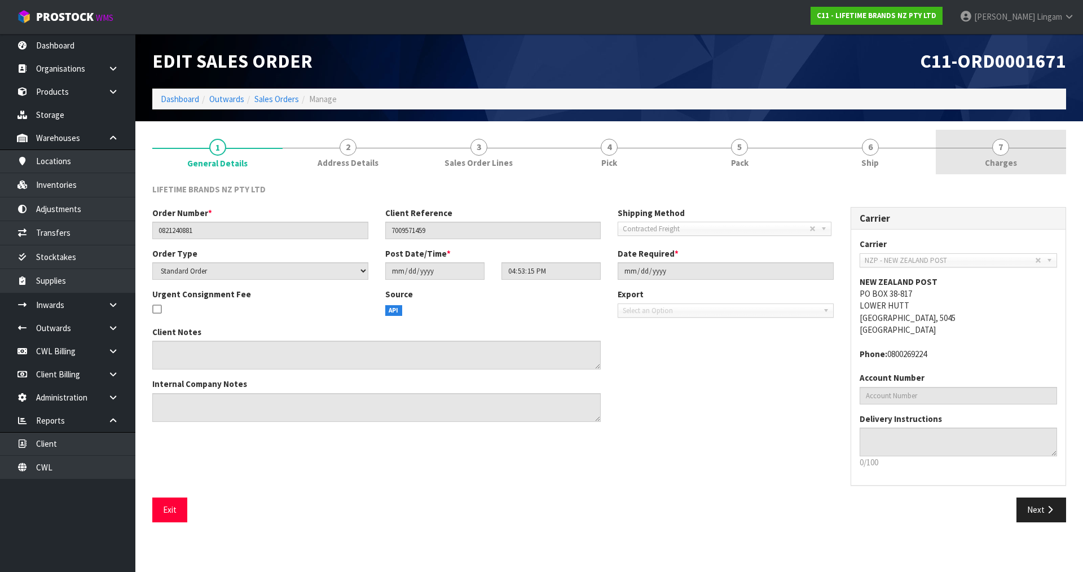
click at [1023, 160] on link "7 Charges" at bounding box center [1001, 152] width 130 height 45
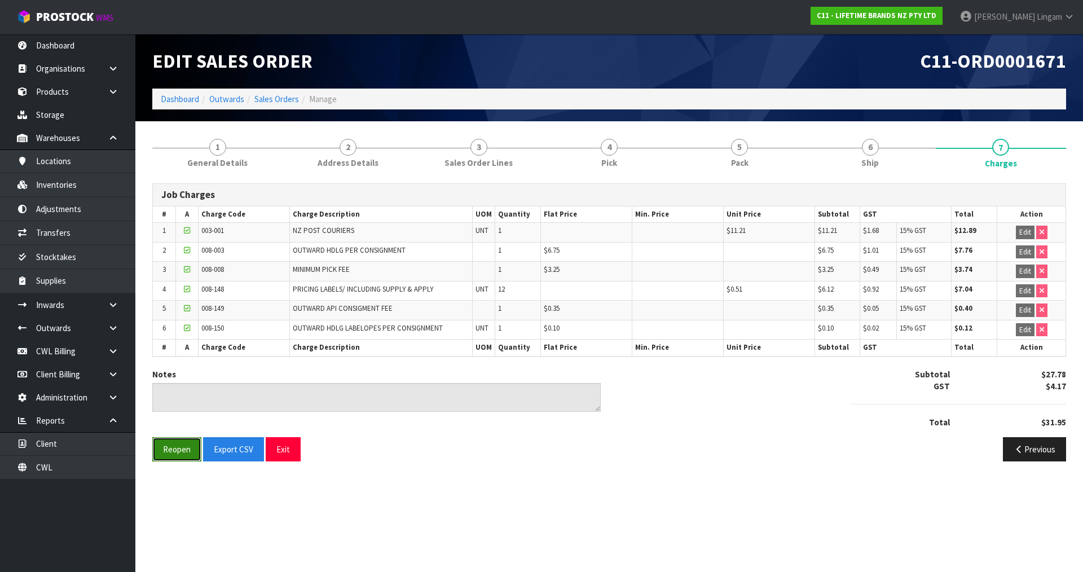
click at [177, 453] on button "Reopen" at bounding box center [176, 449] width 49 height 24
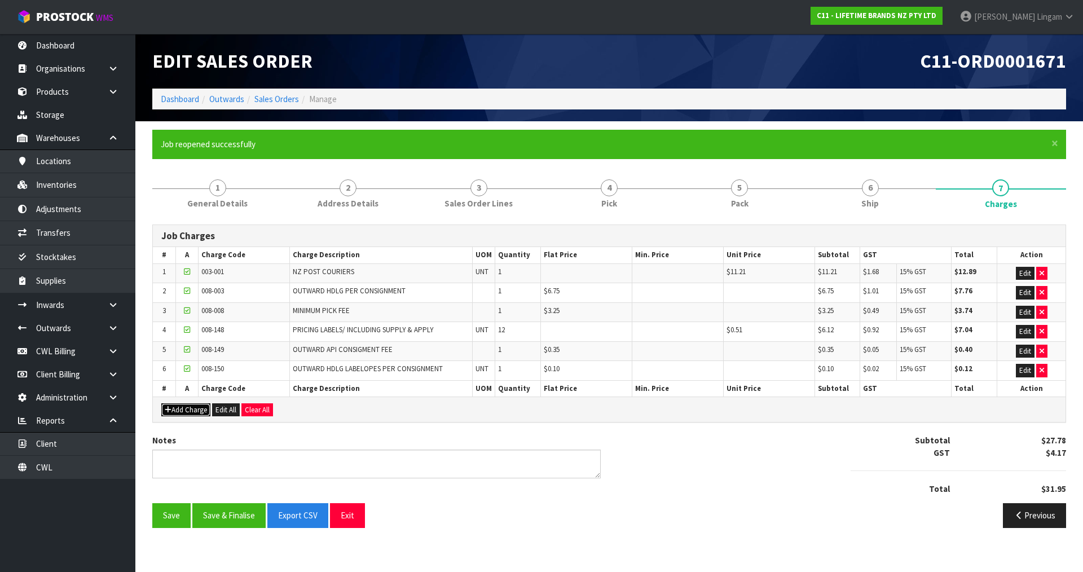
drag, startPoint x: 191, startPoint y: 410, endPoint x: 267, endPoint y: 402, distance: 76.1
click at [193, 410] on button "Add Charge" at bounding box center [185, 410] width 49 height 14
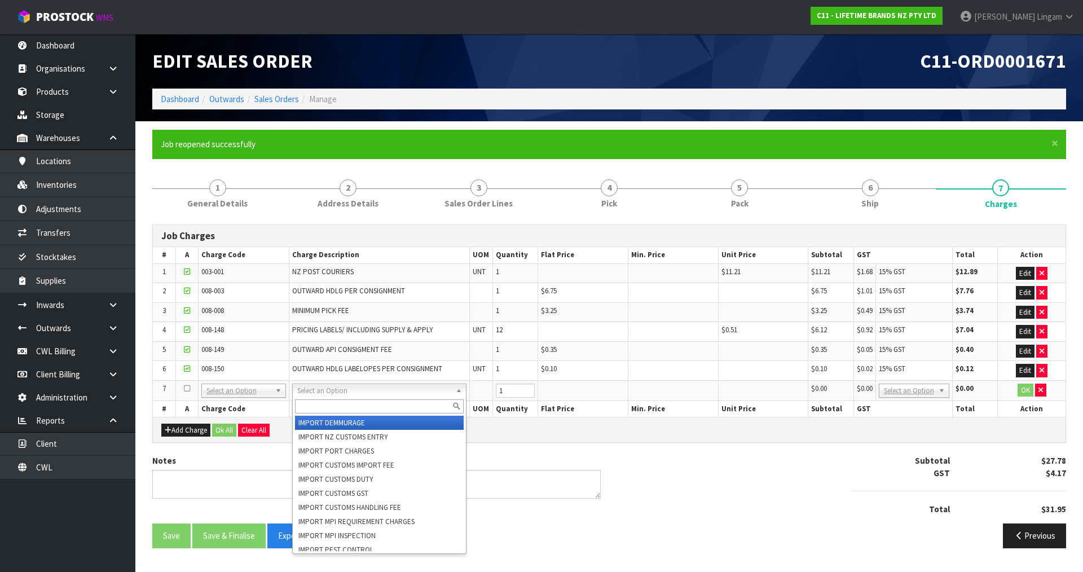
click at [305, 405] on input "text" at bounding box center [379, 406] width 169 height 14
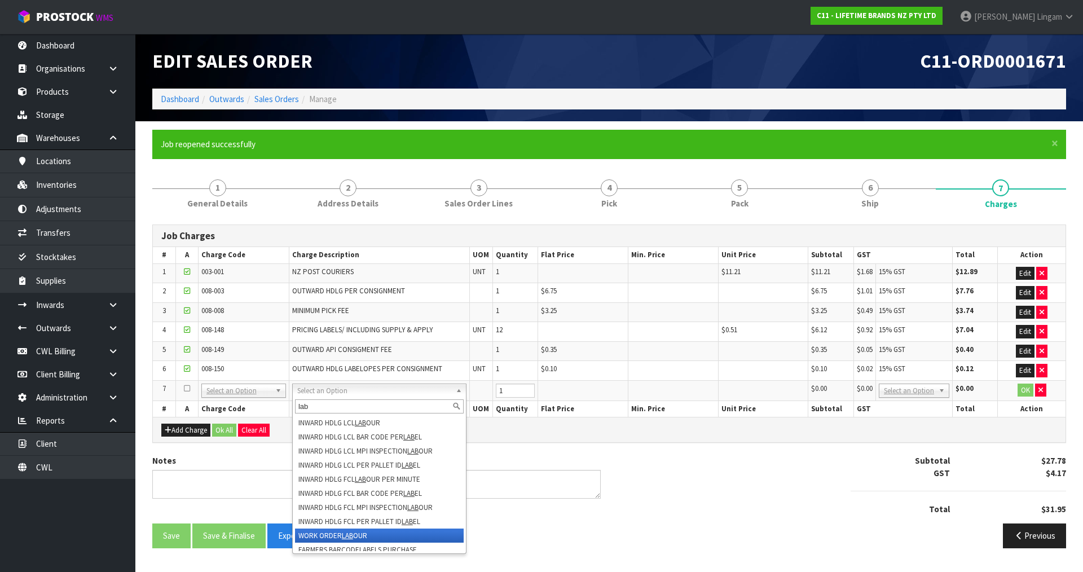
type input "lab"
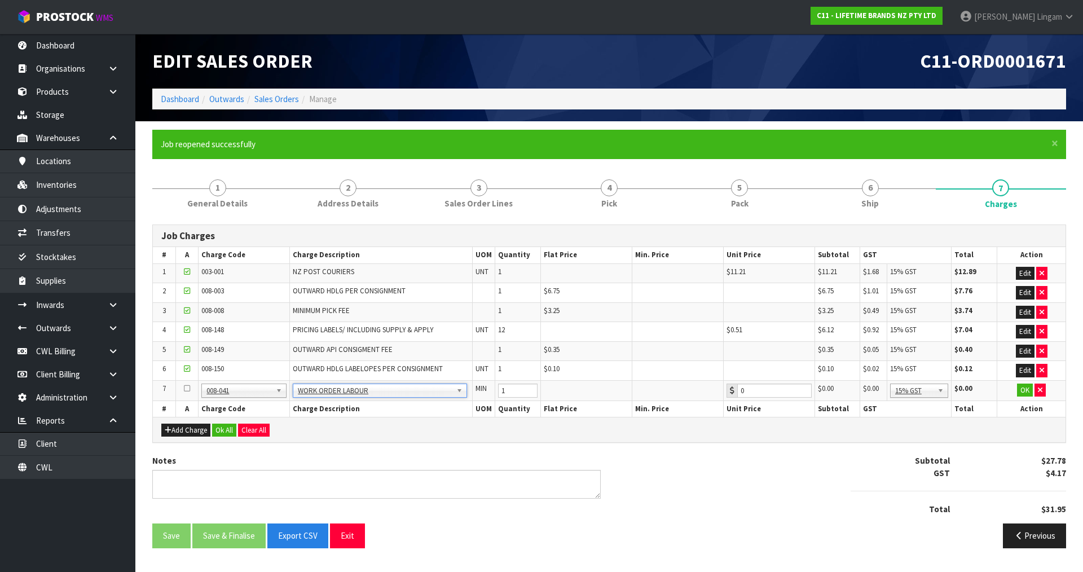
type input "0.83"
drag, startPoint x: 507, startPoint y: 391, endPoint x: 492, endPoint y: 393, distance: 14.2
click at [491, 393] on tr "7 001-001 001-002 001-003 001-004 001-005 001-006 001-007 001-008 001-009 001-0…" at bounding box center [609, 390] width 913 height 20
type input "2"
click at [1038, 389] on icon "button" at bounding box center [1040, 389] width 5 height 7
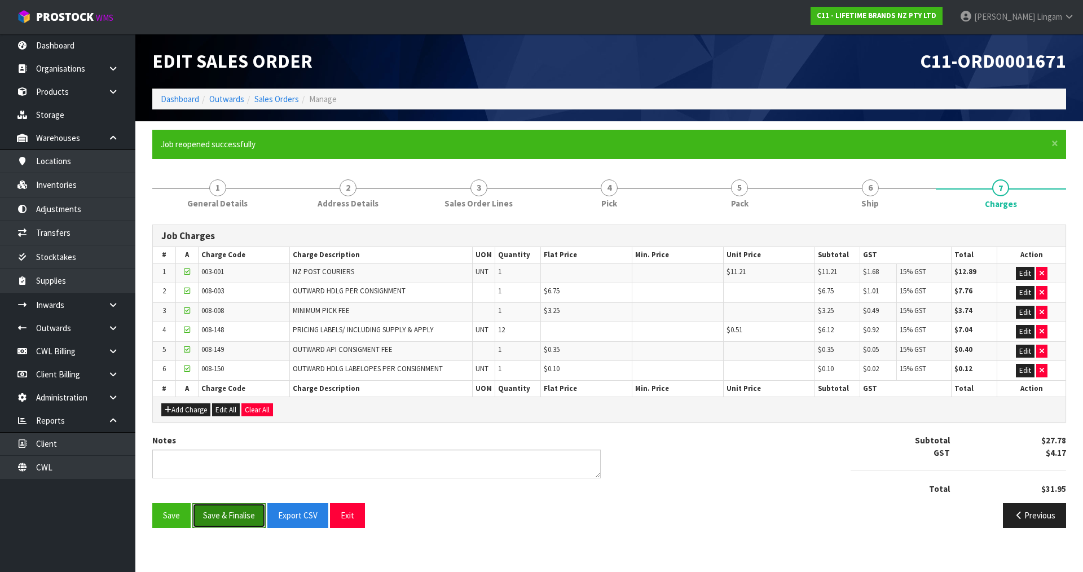
click at [241, 515] on button "Save & Finalise" at bounding box center [228, 515] width 73 height 24
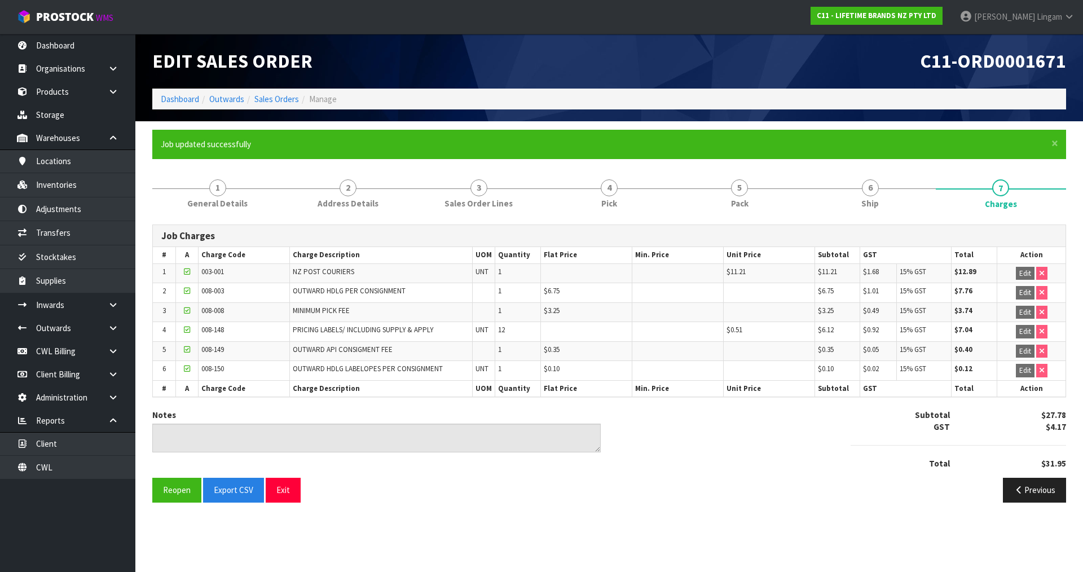
click at [727, 462] on div "Notes Subtotal $27.78 GST $4.17 Total $31.95" at bounding box center [609, 443] width 931 height 69
click at [179, 99] on link "Dashboard" at bounding box center [180, 99] width 38 height 11
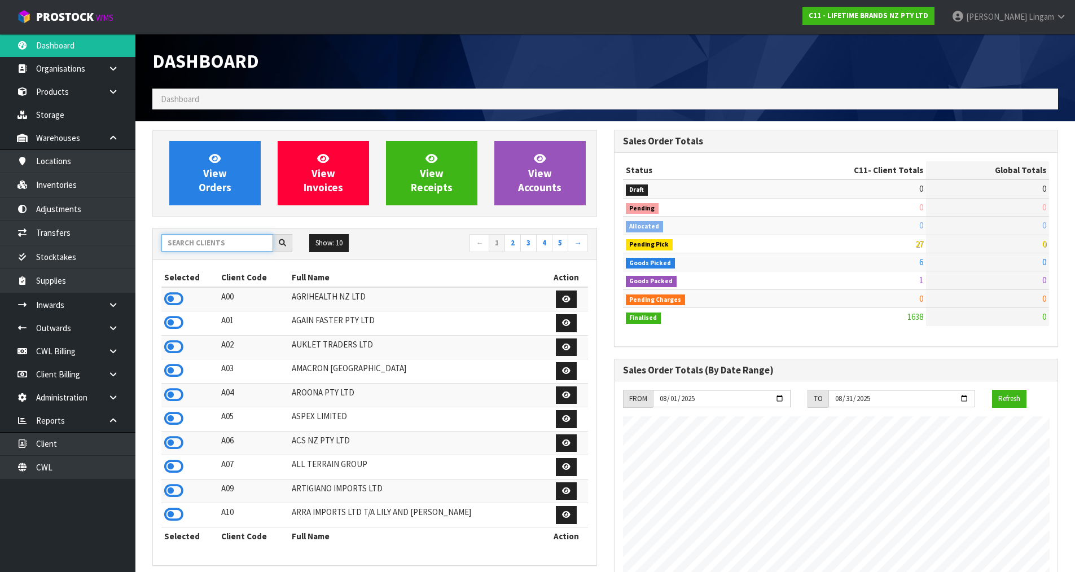
scroll to position [855, 461]
click at [231, 244] on input "text" at bounding box center [217, 242] width 112 height 17
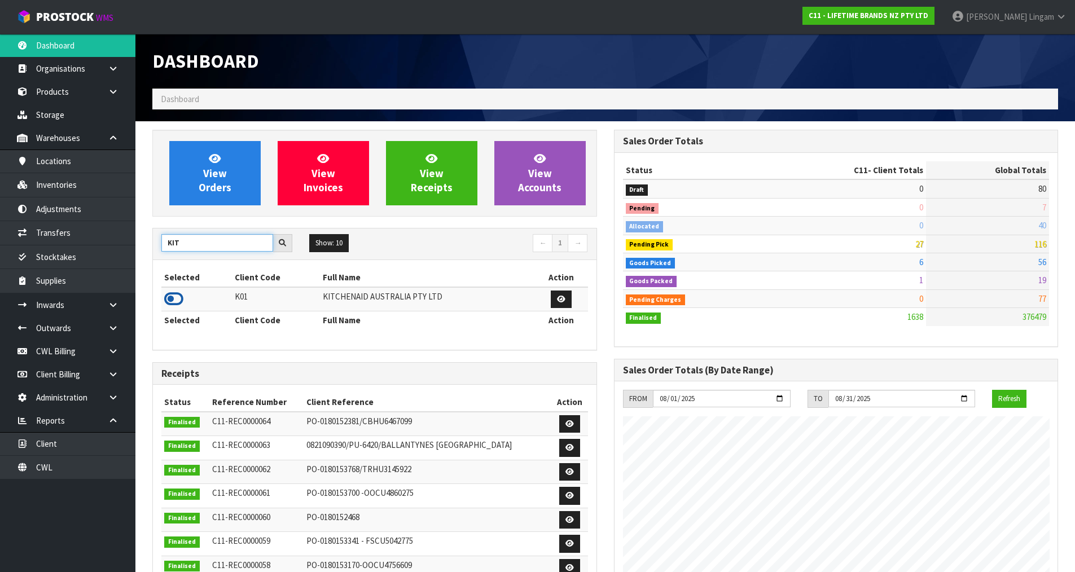
type input "KIT"
click at [178, 297] on icon at bounding box center [173, 299] width 19 height 17
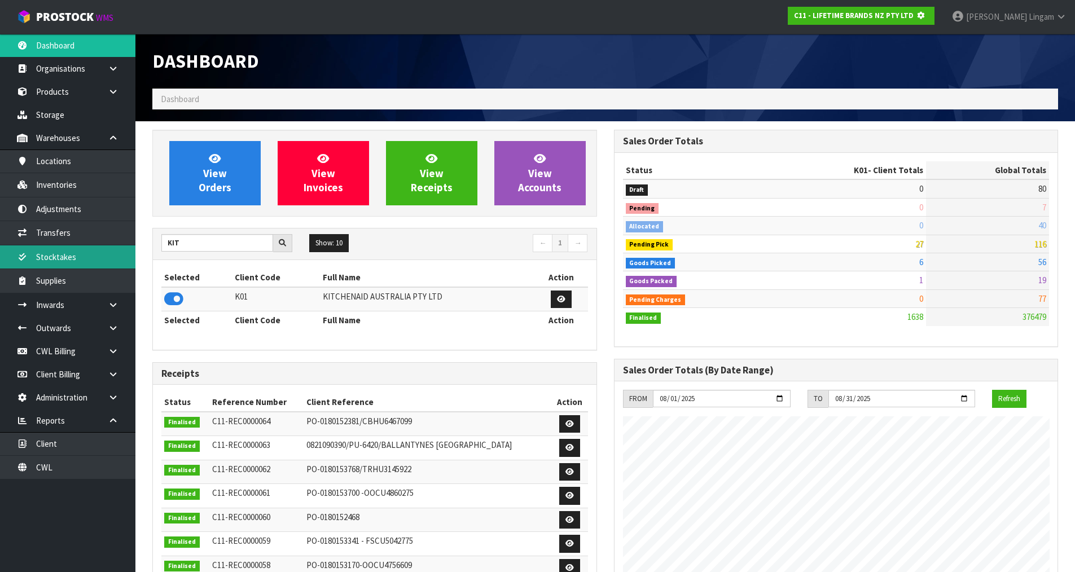
scroll to position [703, 461]
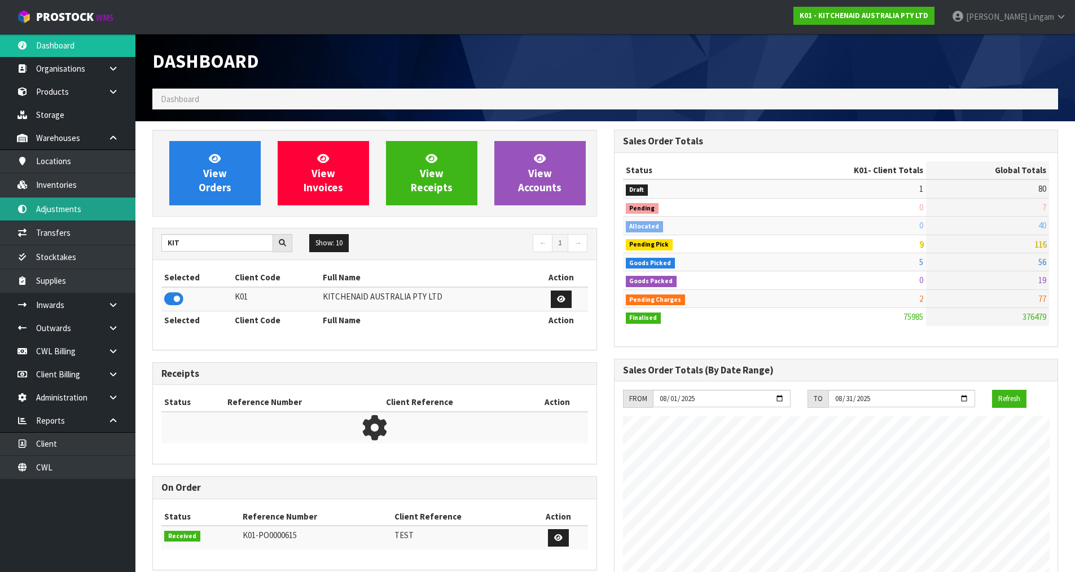
click at [72, 213] on link "Adjustments" at bounding box center [67, 208] width 135 height 23
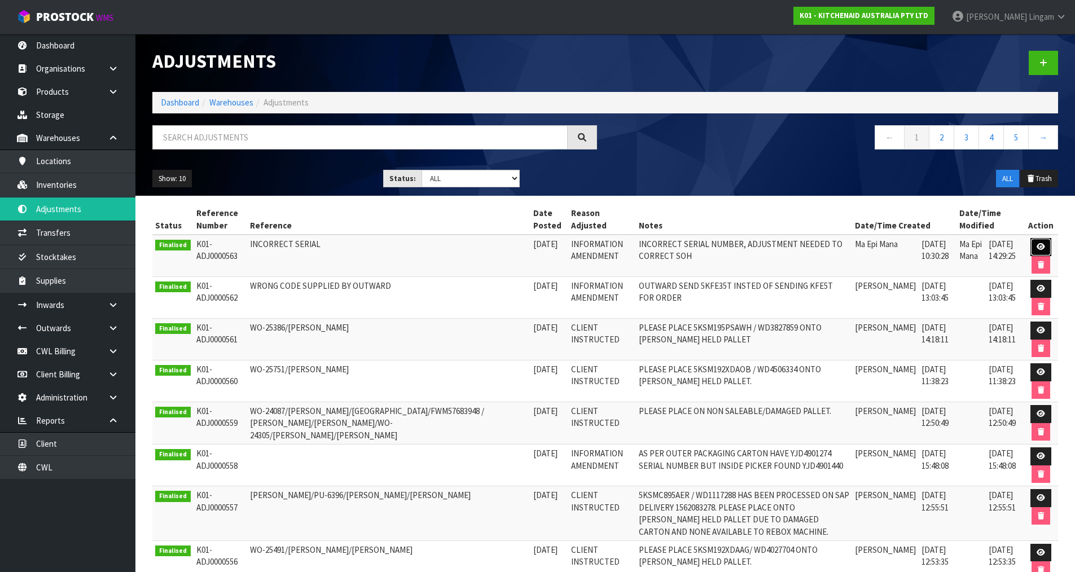
click at [1038, 248] on icon at bounding box center [1040, 246] width 8 height 7
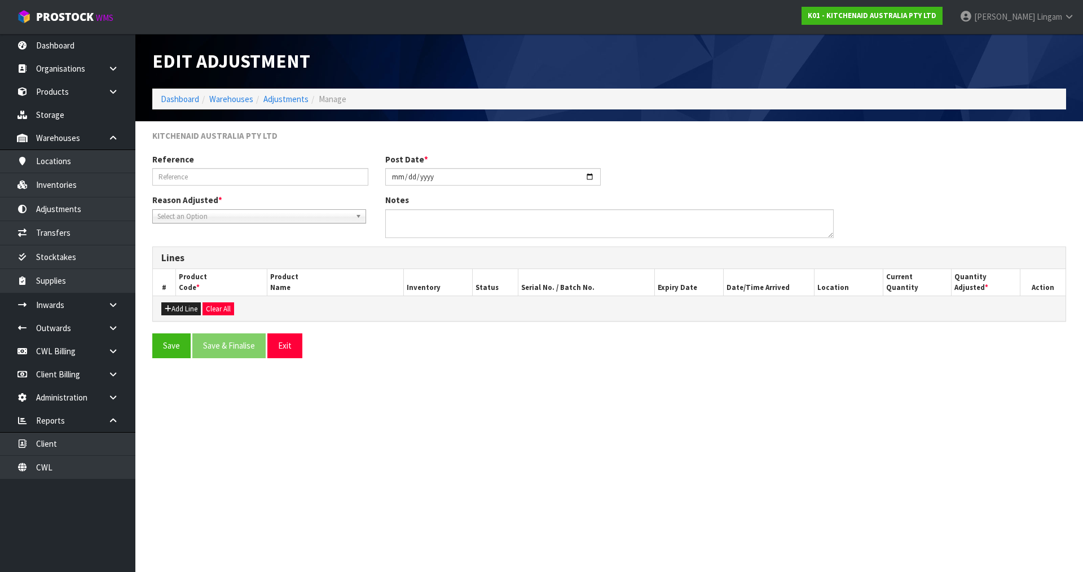
type input "INCORRECT SERIAL"
type input "2025-08-13"
type textarea "INCORRECT SERIAL NUMBER, ADJUSTMENT NEEDED TO CORRECT SOH"
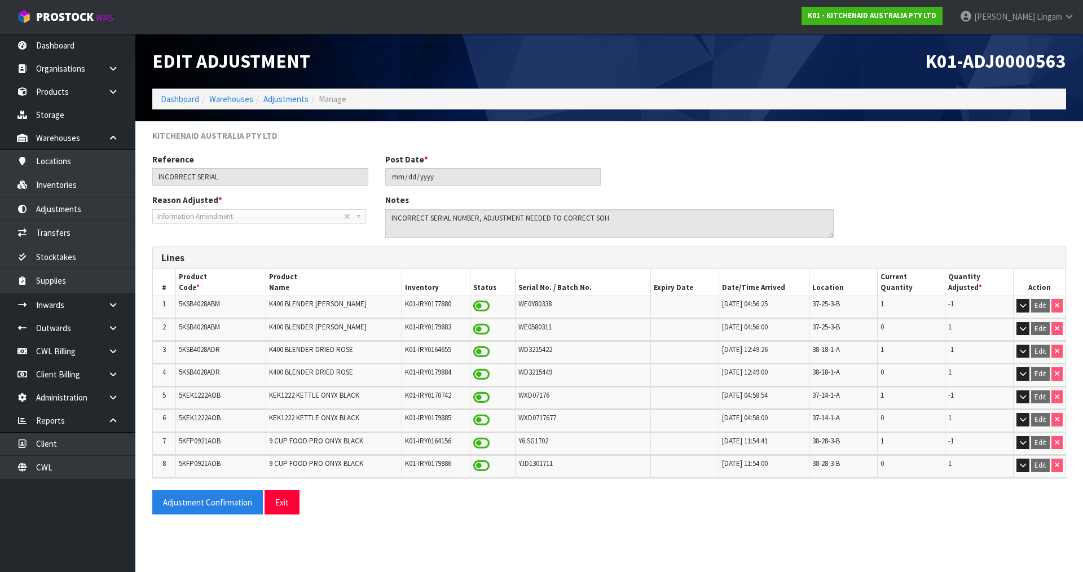
click at [540, 420] on span "WXD0717677" at bounding box center [537, 418] width 38 height 10
click at [203, 417] on span "5KEK1222AOB" at bounding box center [200, 418] width 42 height 10
click at [187, 99] on link "Dashboard" at bounding box center [180, 99] width 38 height 11
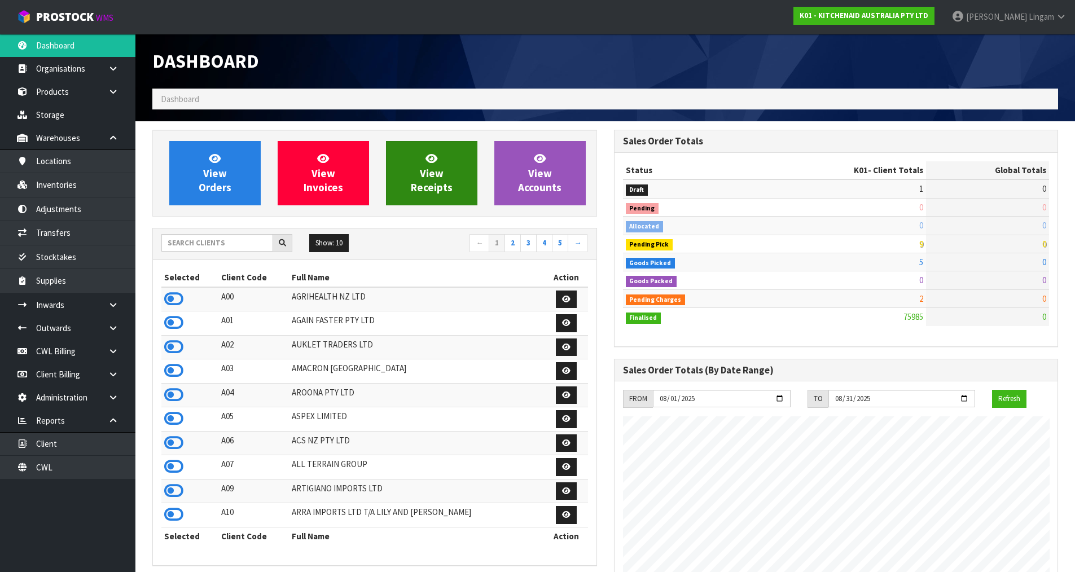
scroll to position [855, 461]
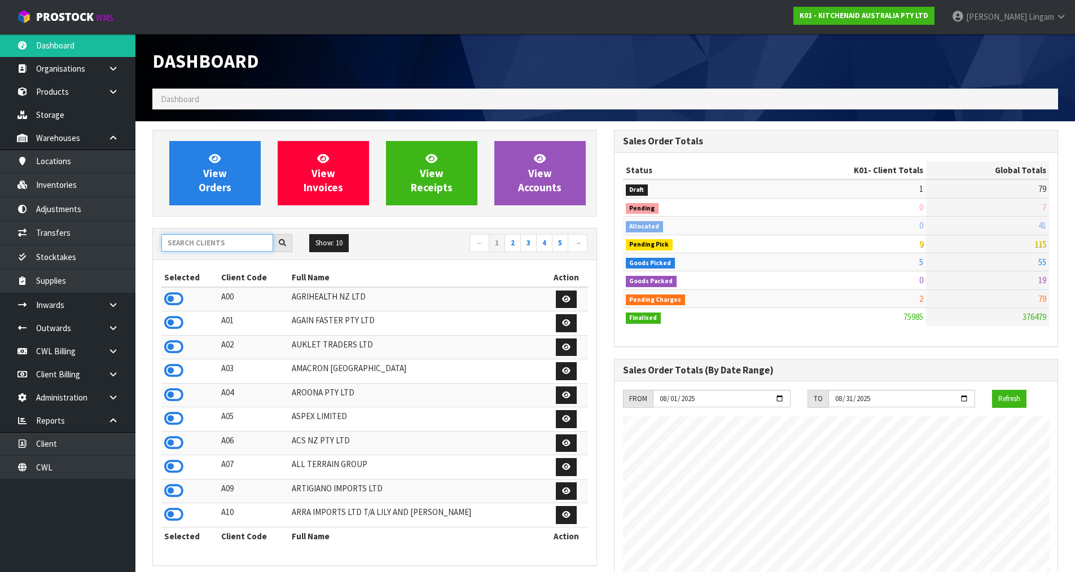
click at [206, 243] on input "text" at bounding box center [217, 242] width 112 height 17
click at [222, 248] on input "text" at bounding box center [217, 242] width 112 height 17
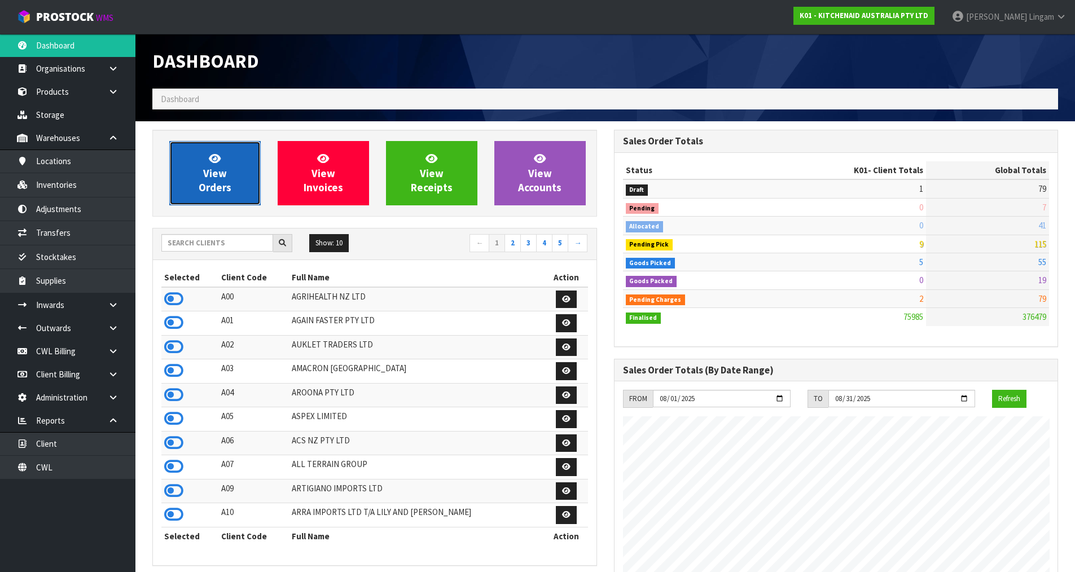
click at [195, 182] on link "View Orders" at bounding box center [214, 173] width 91 height 64
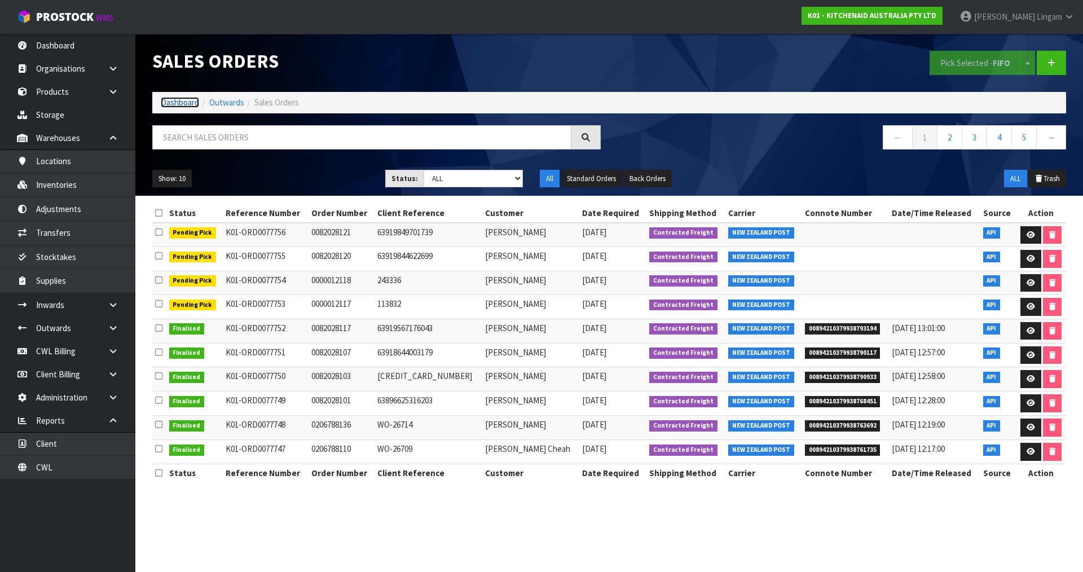
click at [174, 100] on link "Dashboard" at bounding box center [180, 102] width 38 height 11
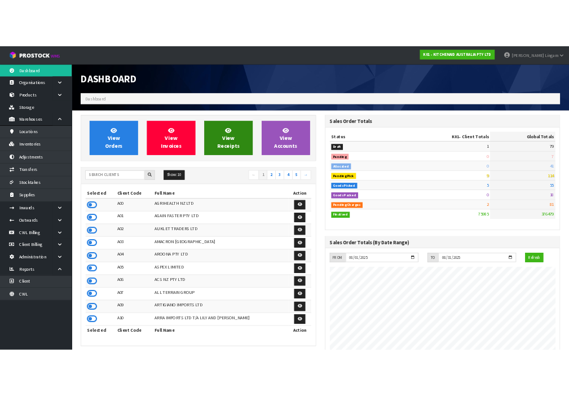
scroll to position [895, 417]
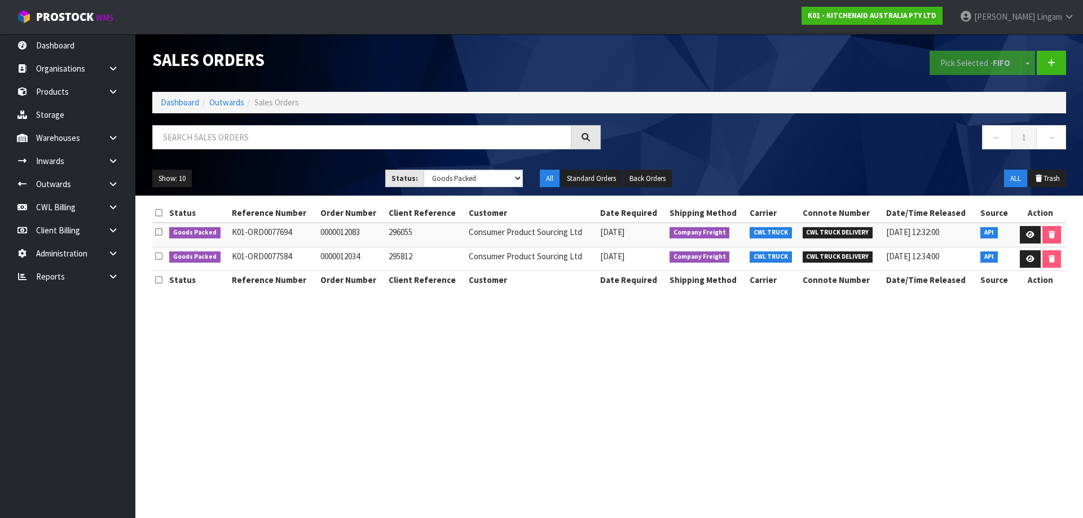
select select "string:5"
click at [164, 103] on link "Dashboard" at bounding box center [180, 102] width 38 height 11
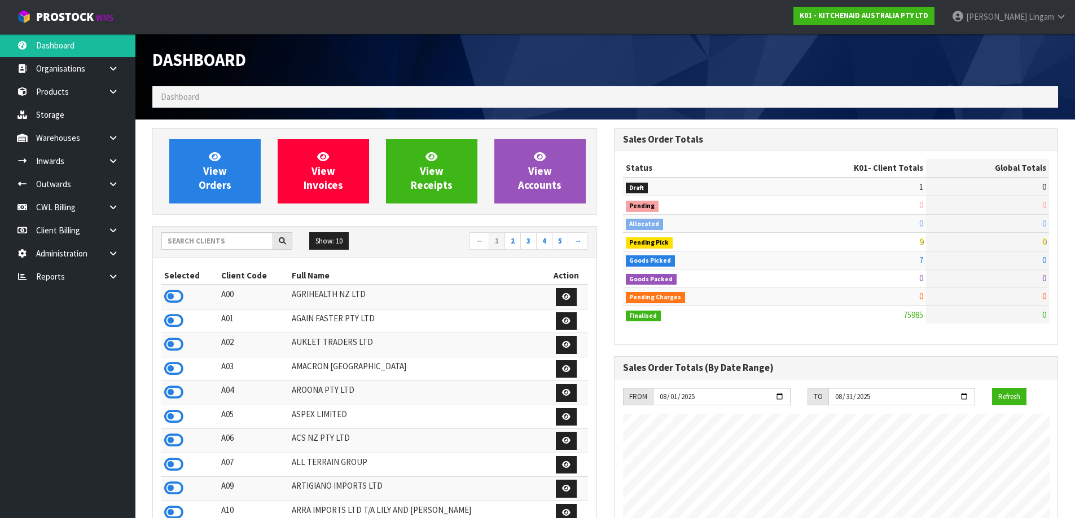
scroll to position [855, 461]
click at [181, 239] on input "text" at bounding box center [217, 240] width 112 height 17
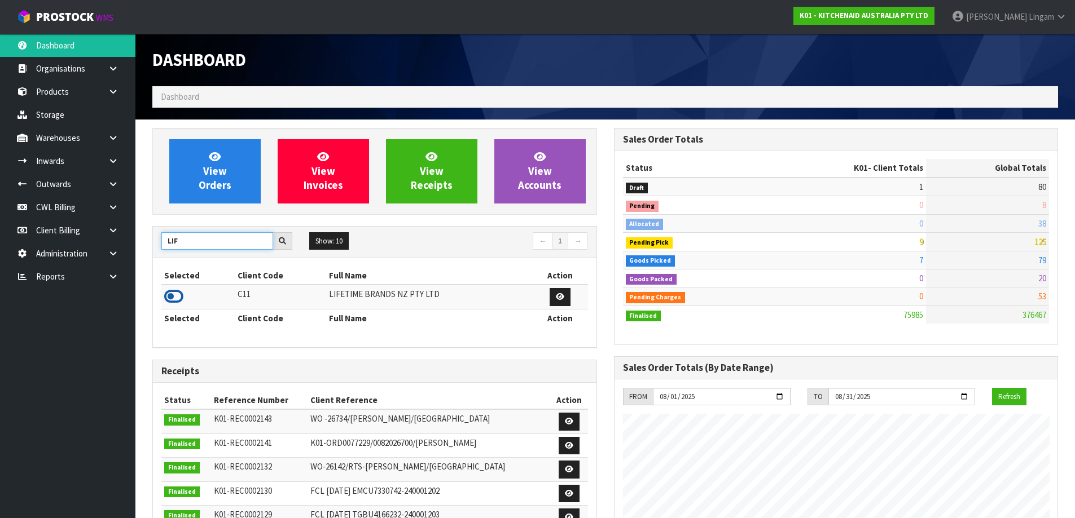
type input "LIF"
click at [183, 296] on icon at bounding box center [173, 296] width 19 height 17
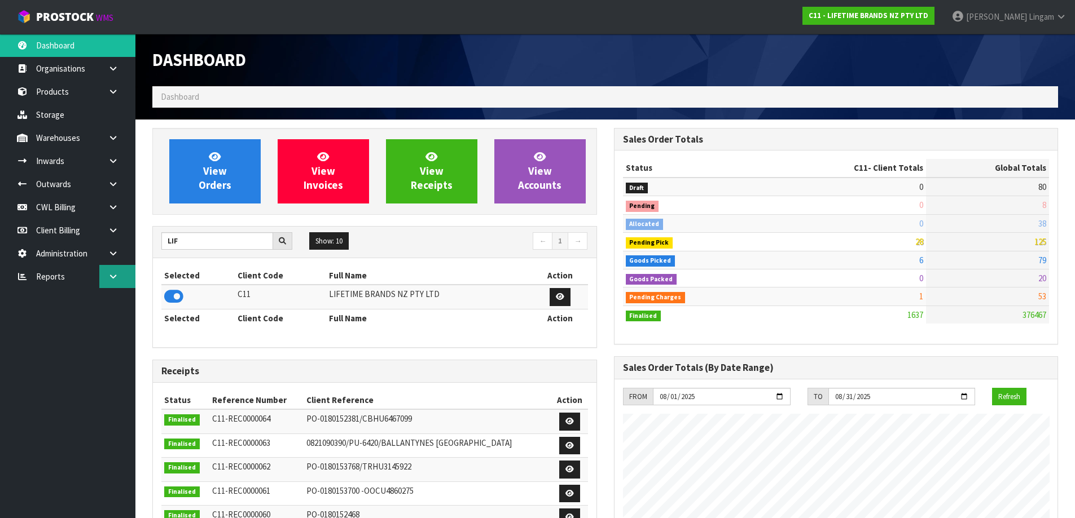
click at [112, 282] on link at bounding box center [117, 276] width 36 height 23
click at [107, 320] on link "CWL" at bounding box center [67, 323] width 135 height 23
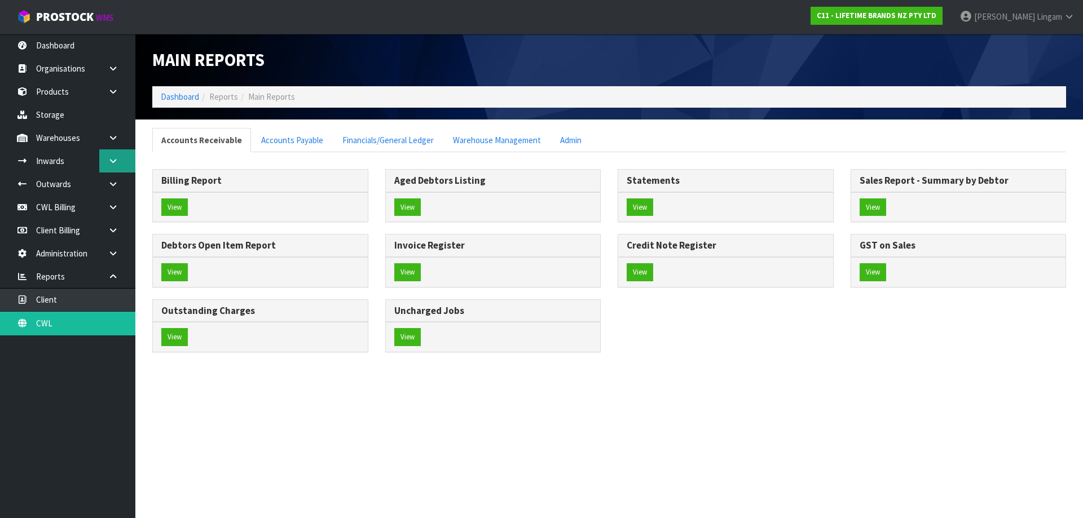
click at [112, 165] on link at bounding box center [117, 160] width 36 height 23
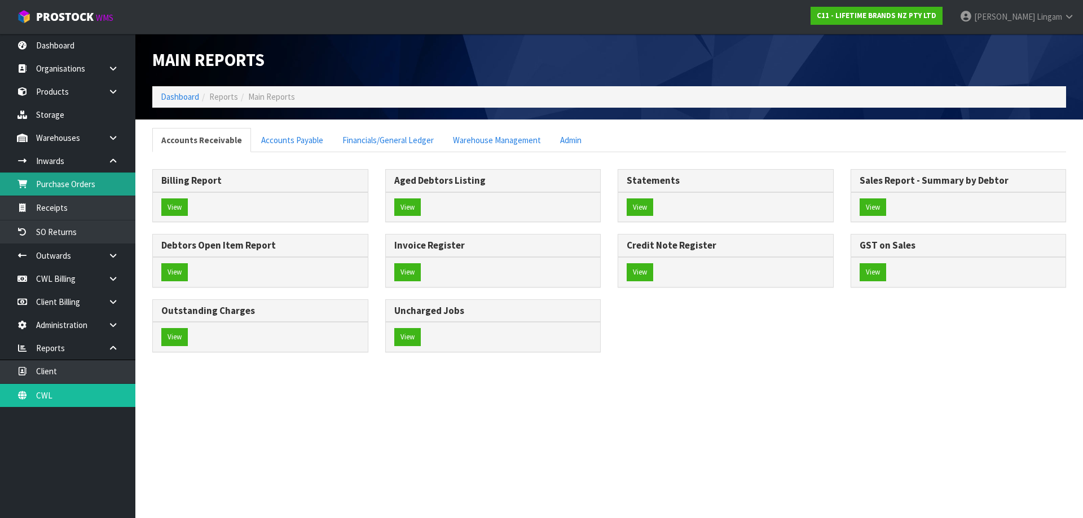
click at [89, 186] on link "Purchase Orders" at bounding box center [67, 184] width 135 height 23
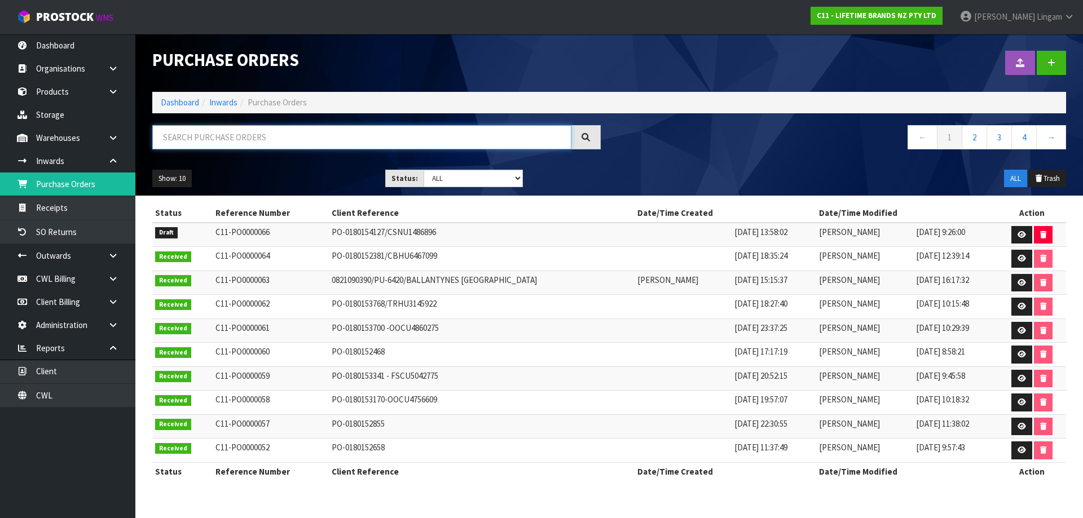
click at [454, 135] on input "text" at bounding box center [361, 137] width 419 height 24
paste input "0180151345"
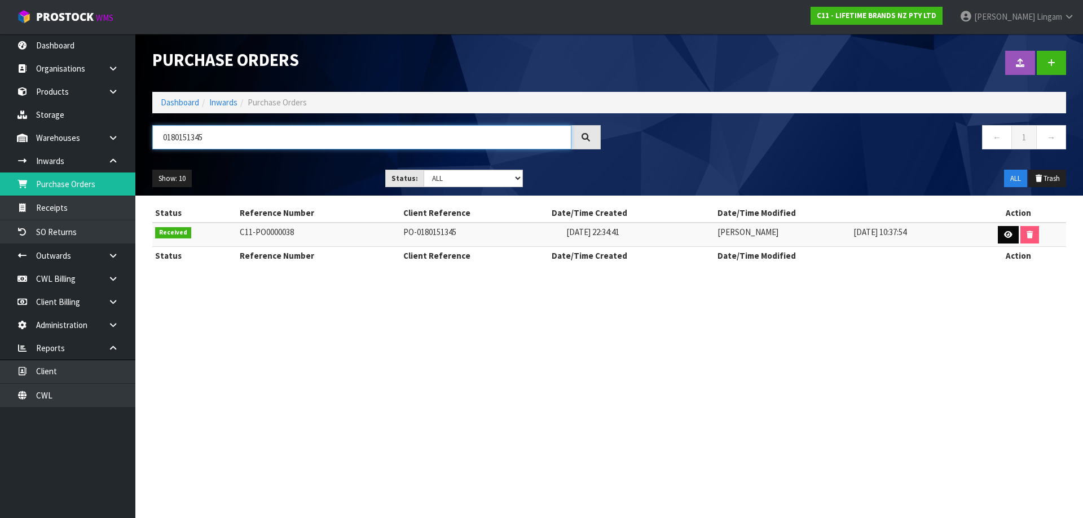
type input "0180151345"
click at [1005, 235] on icon at bounding box center [1008, 234] width 8 height 7
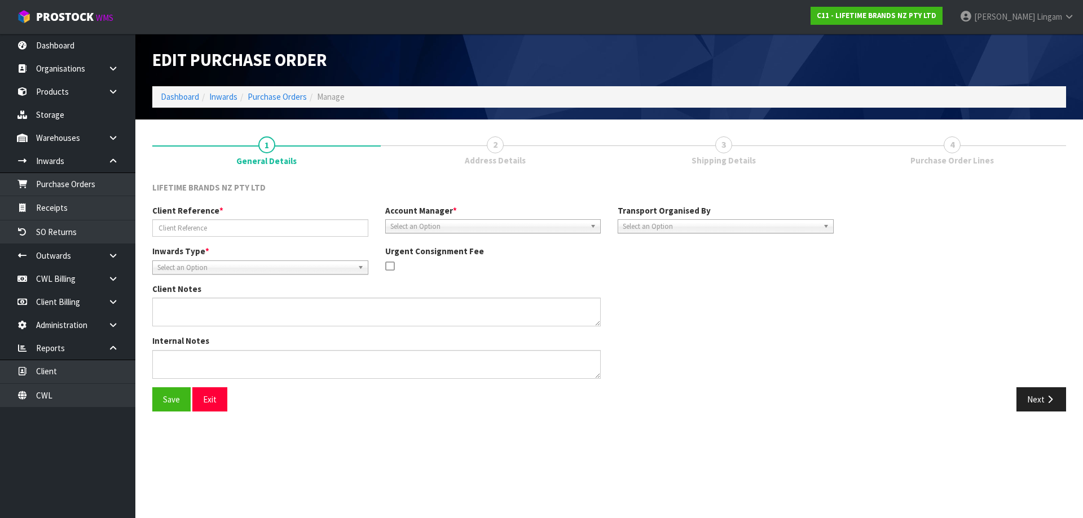
type input "PO-0180151345"
type textarea "PURCHASE ORDER: 4500340309-000010"
type textarea "CONTAINER NUMBER - APZU4657369"
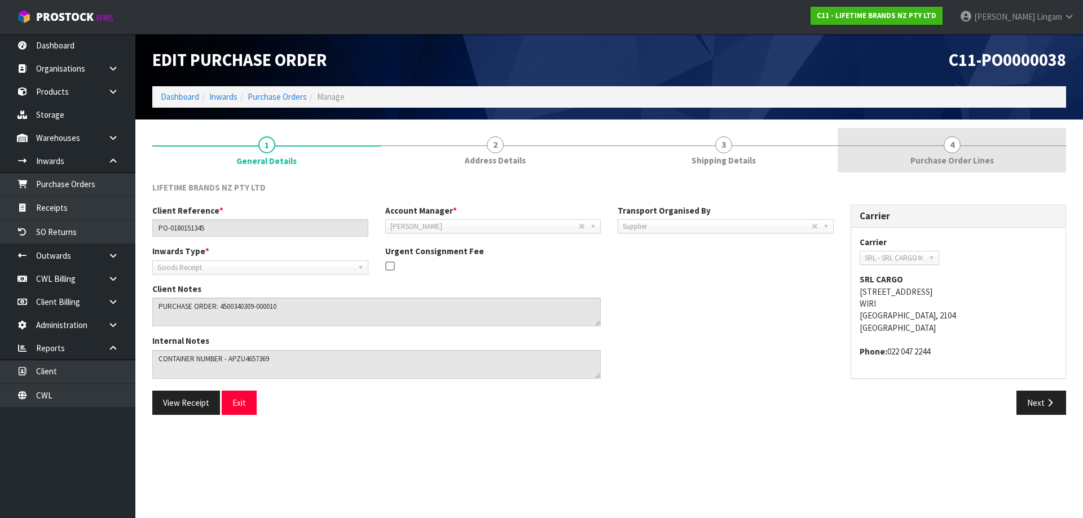
click at [905, 155] on link "4 Purchase Order Lines" at bounding box center [952, 150] width 228 height 45
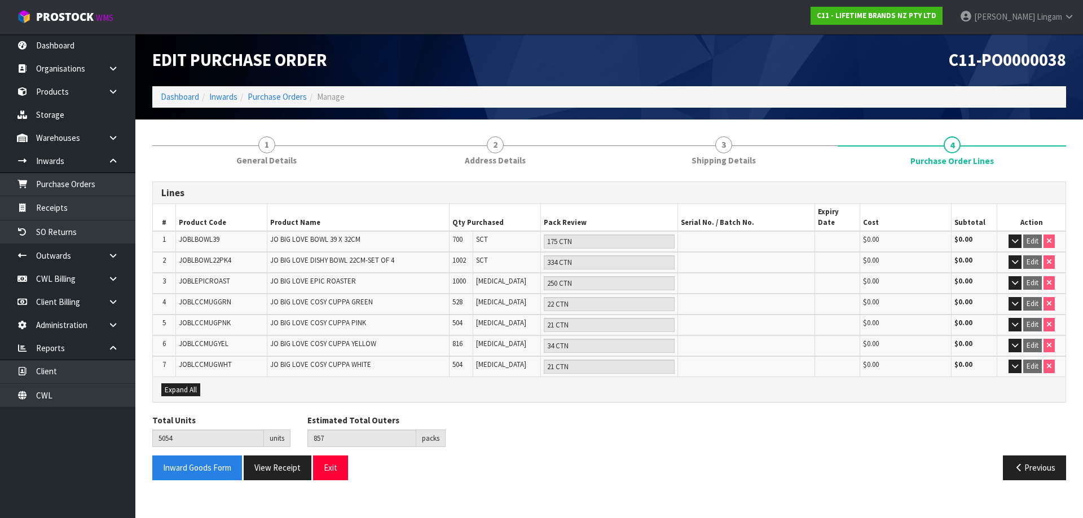
click at [215, 318] on span "JOBLCCMUGPNK" at bounding box center [205, 323] width 52 height 10
copy span "JOBLCCMUGPNK"
click at [48, 87] on link "Products" at bounding box center [67, 91] width 135 height 23
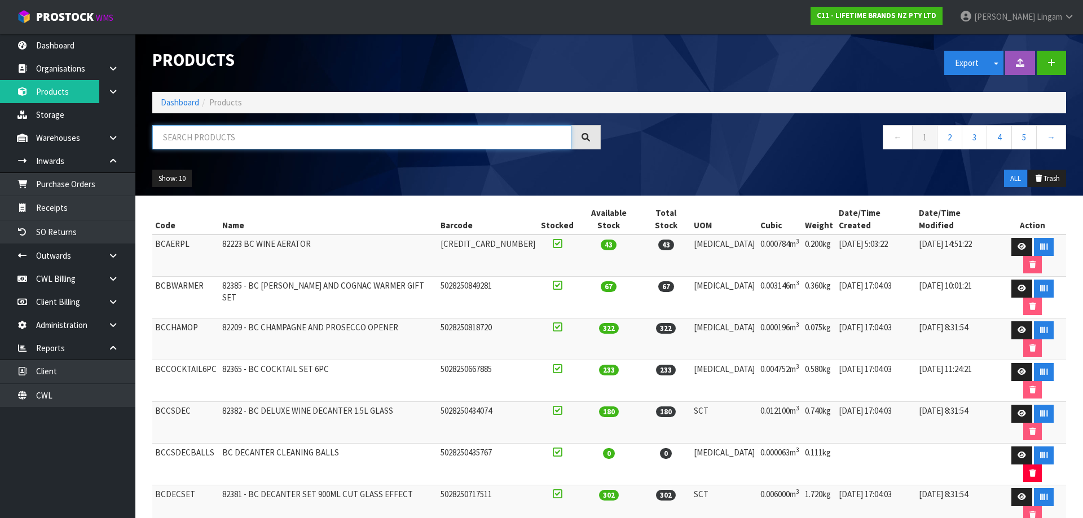
click at [314, 135] on input "text" at bounding box center [361, 137] width 419 height 24
paste input "JOBLCCMUGPNK"
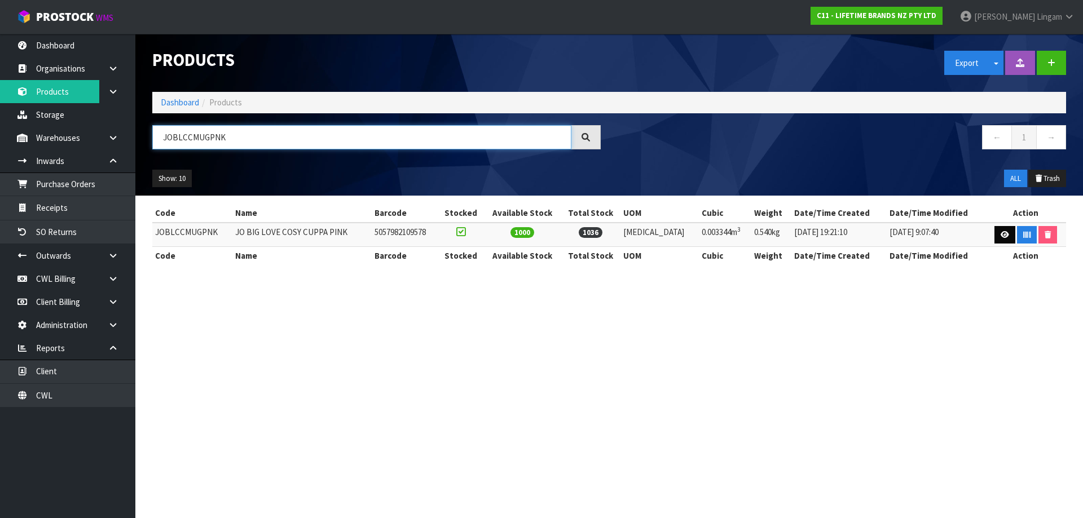
type input "JOBLCCMUGPNK"
click at [996, 234] on link at bounding box center [1004, 235] width 21 height 18
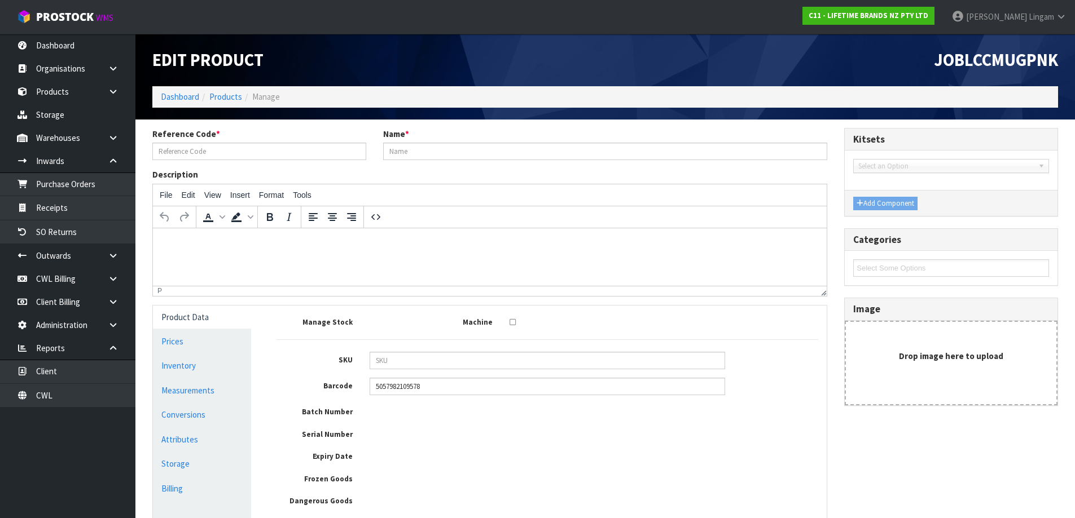
type input "JOBLCCMUGPNK"
type input "JO BIG LOVE COSY CUPPA PINK"
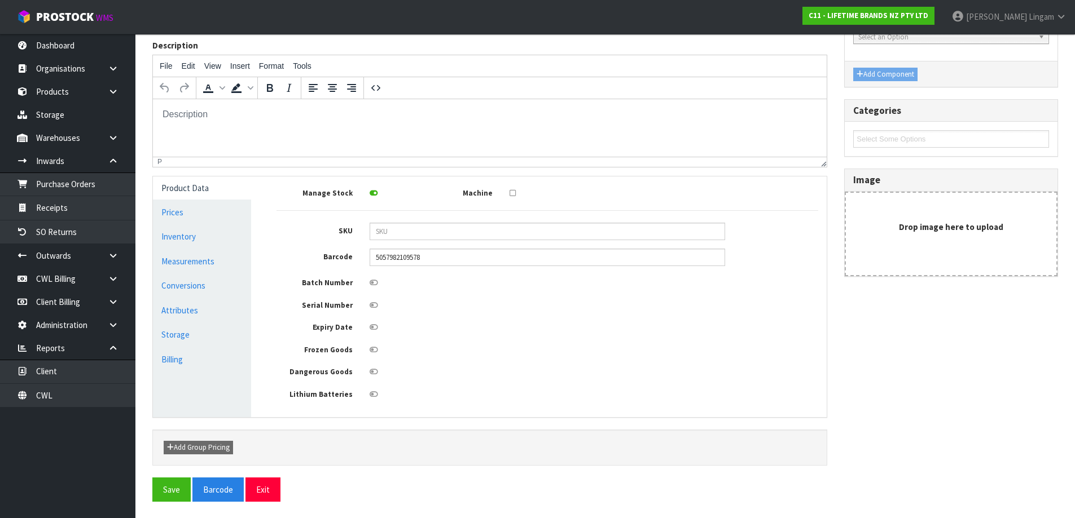
scroll to position [130, 0]
click at [215, 254] on link "Measurements" at bounding box center [202, 260] width 98 height 23
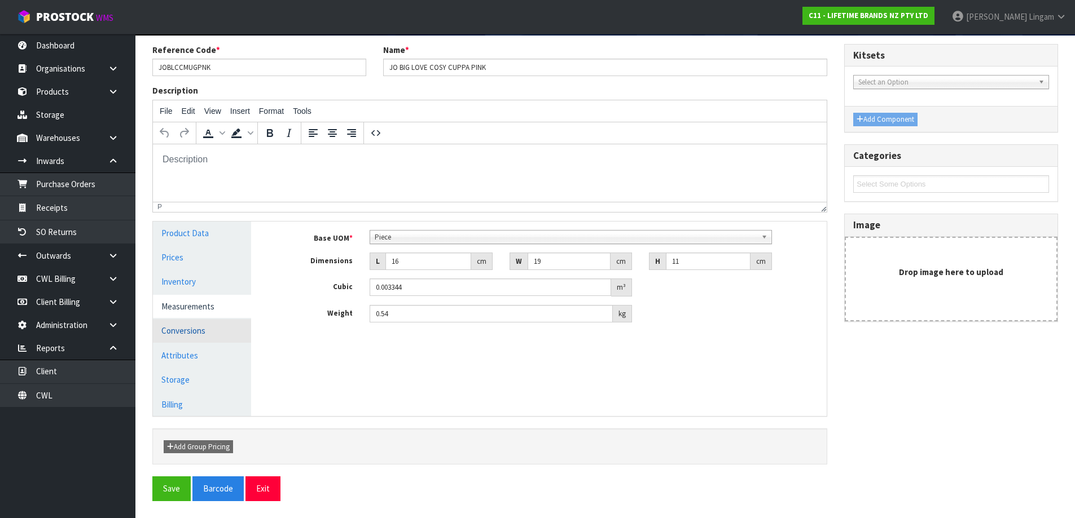
click at [204, 327] on link "Conversions" at bounding box center [202, 330] width 98 height 23
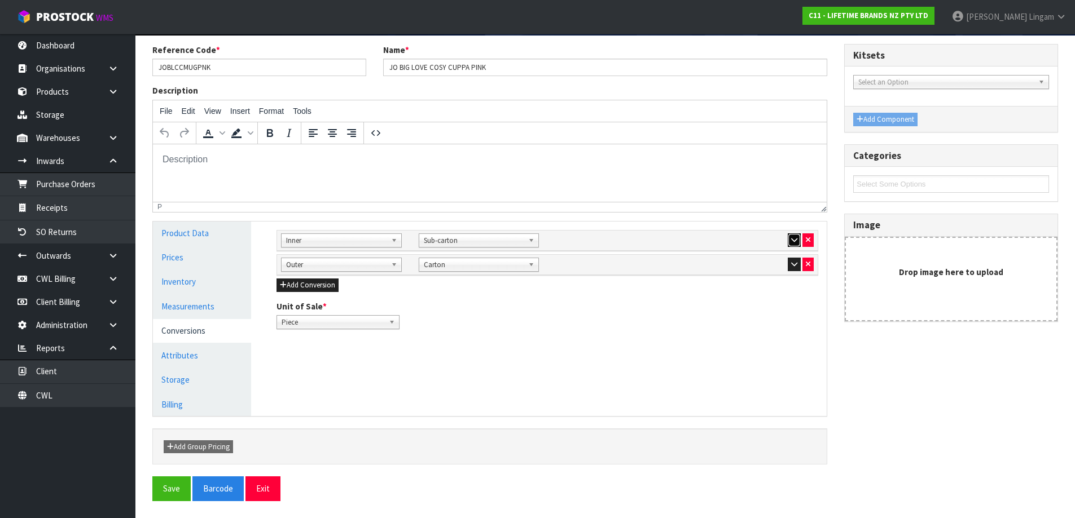
click at [793, 241] on icon "button" at bounding box center [794, 239] width 6 height 7
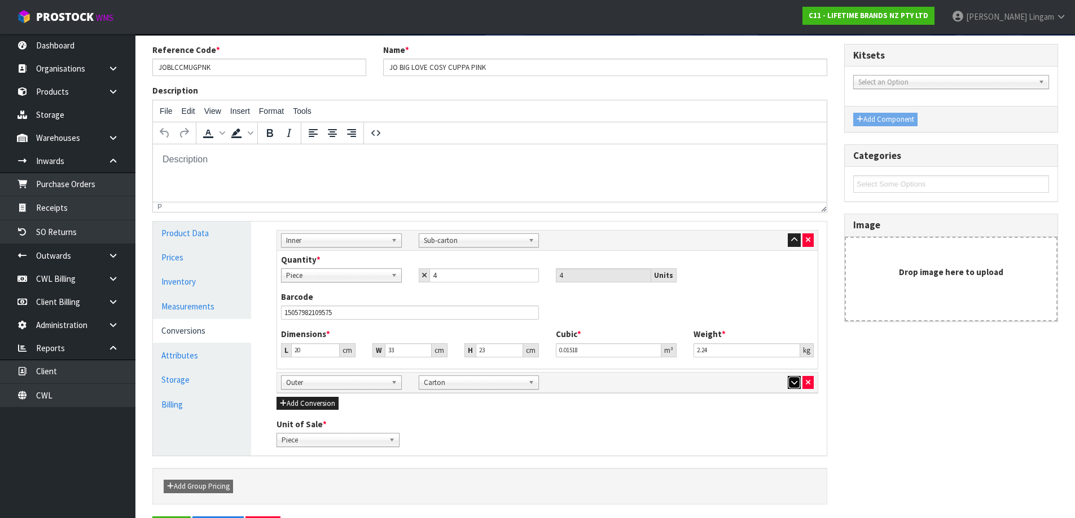
click at [794, 386] on button "button" at bounding box center [793, 383] width 13 height 14
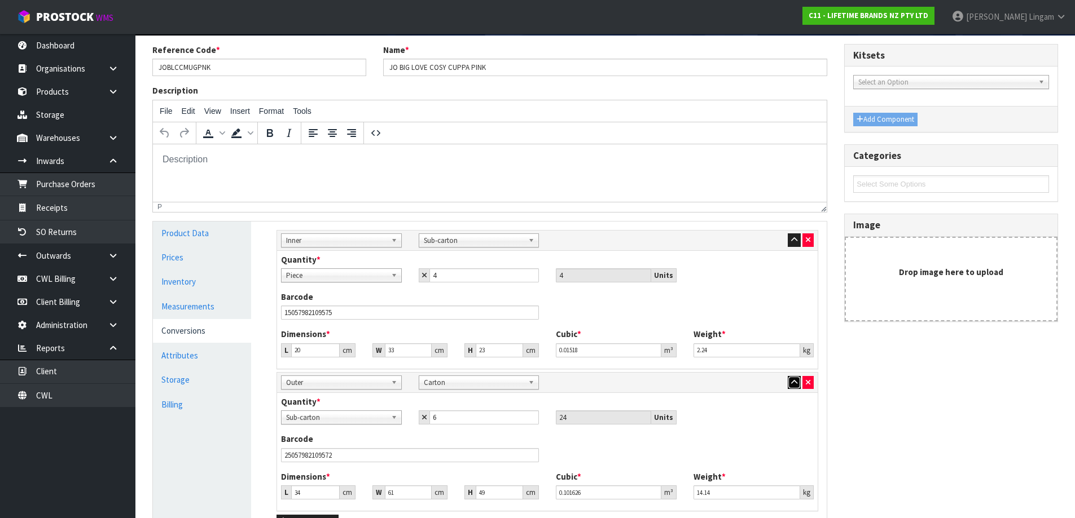
click at [794, 386] on button "button" at bounding box center [793, 383] width 13 height 14
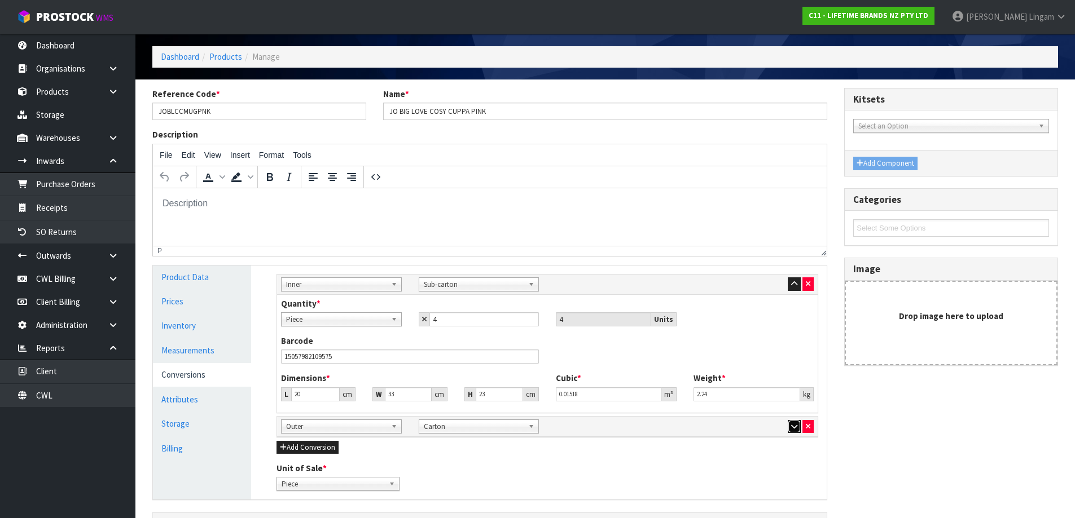
scroll to position [0, 0]
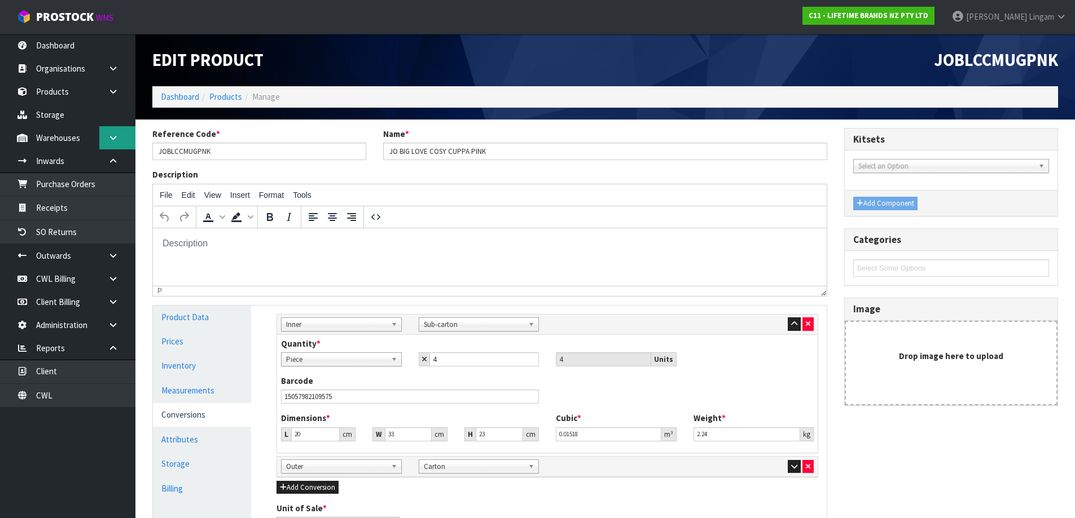
click at [107, 139] on link at bounding box center [117, 137] width 36 height 23
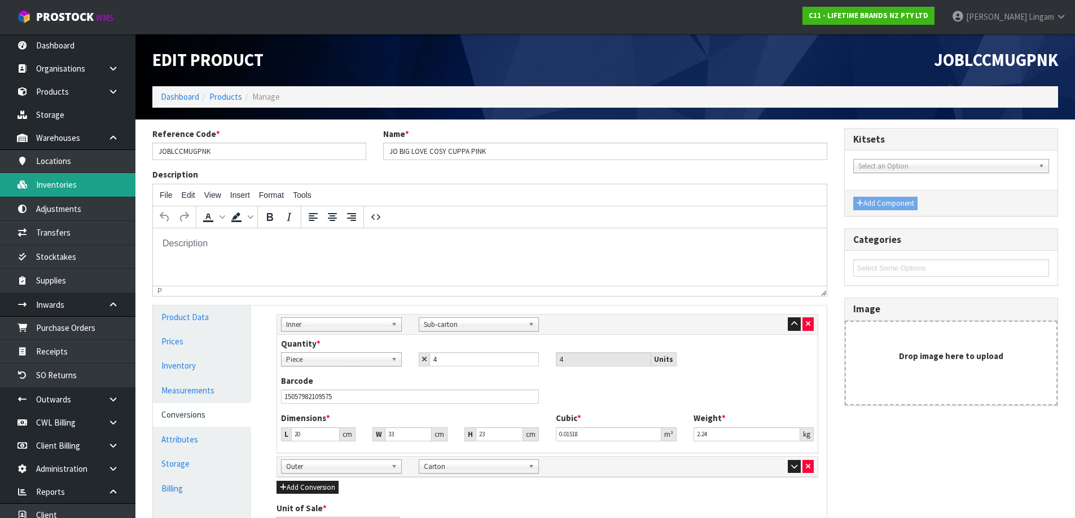
click at [48, 187] on link "Inventories" at bounding box center [67, 184] width 135 height 23
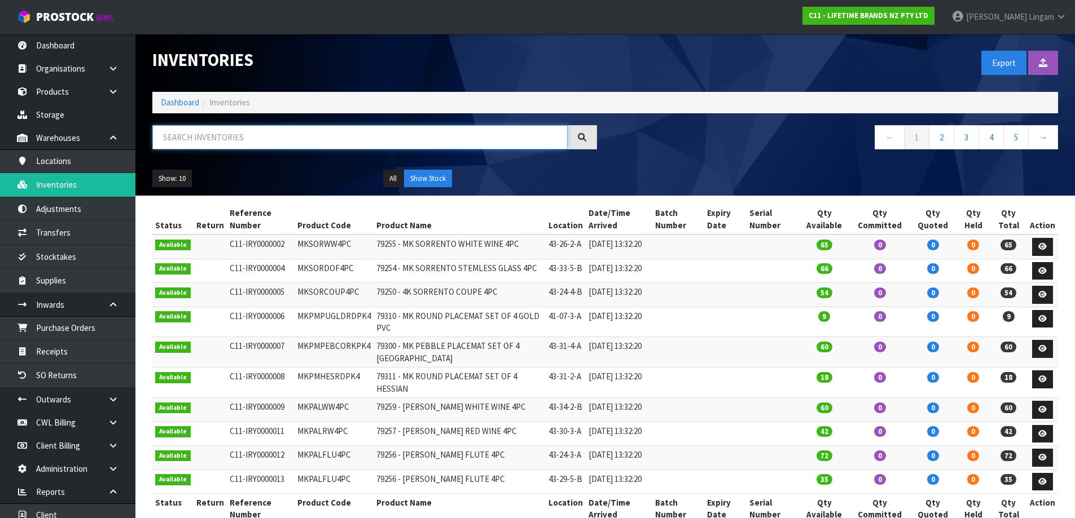
click at [318, 139] on input "text" at bounding box center [359, 137] width 415 height 24
paste input "JOBLCCMUGPNK"
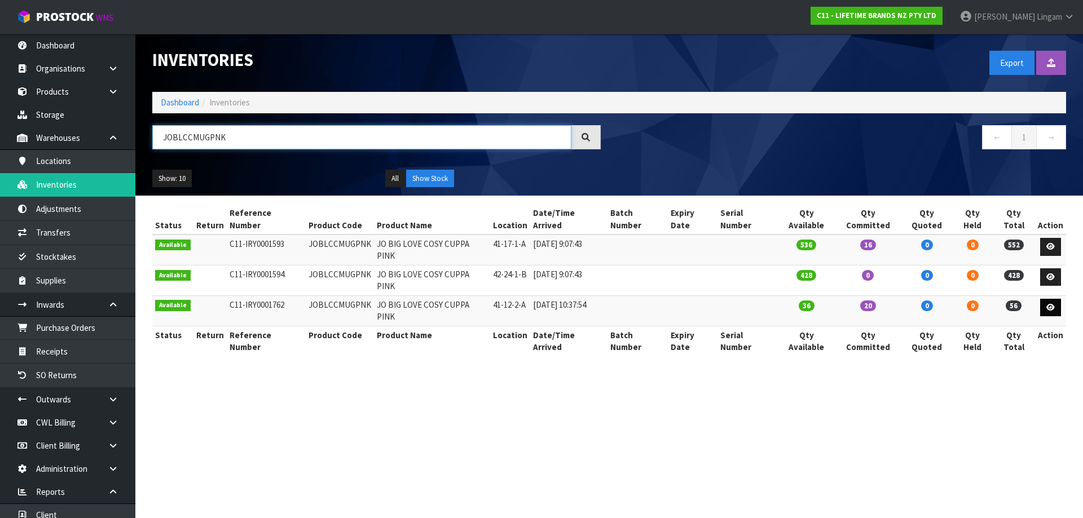
type input "JOBLCCMUGPNK"
click at [1052, 304] on icon at bounding box center [1050, 307] width 8 height 7
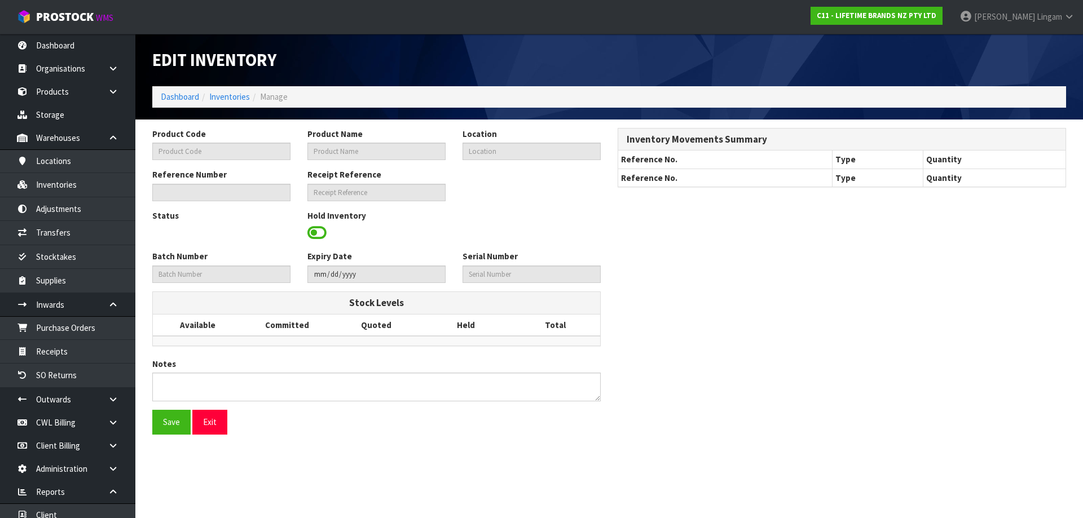
type input "JOBLCCMUGPNK"
type input "JO BIG LOVE COSY CUPPA PINK"
type input "41-12-2-A"
type input "C11-IRY0001762"
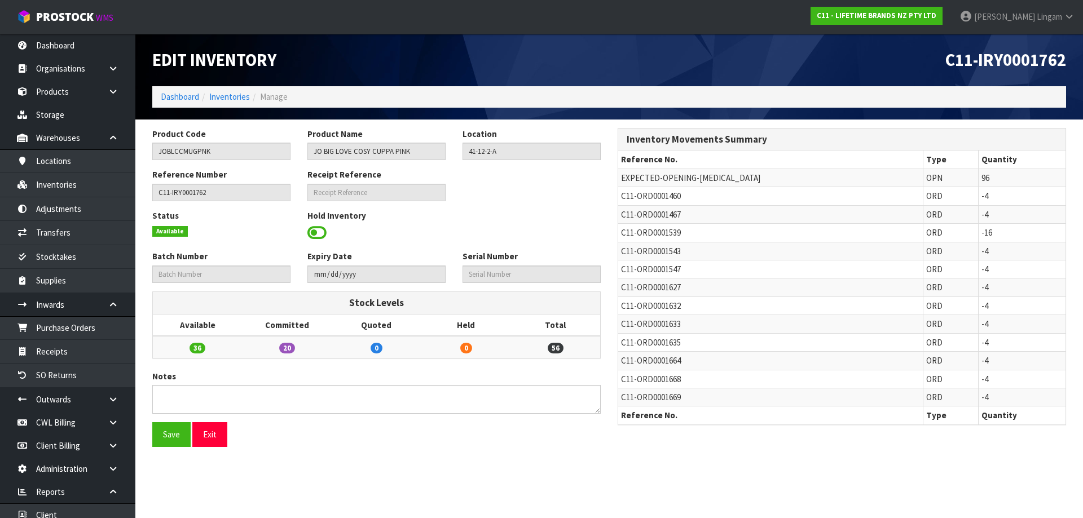
click at [311, 226] on span at bounding box center [316, 233] width 19 height 17
click at [487, 229] on span "Select an Option" at bounding box center [527, 232] width 118 height 14
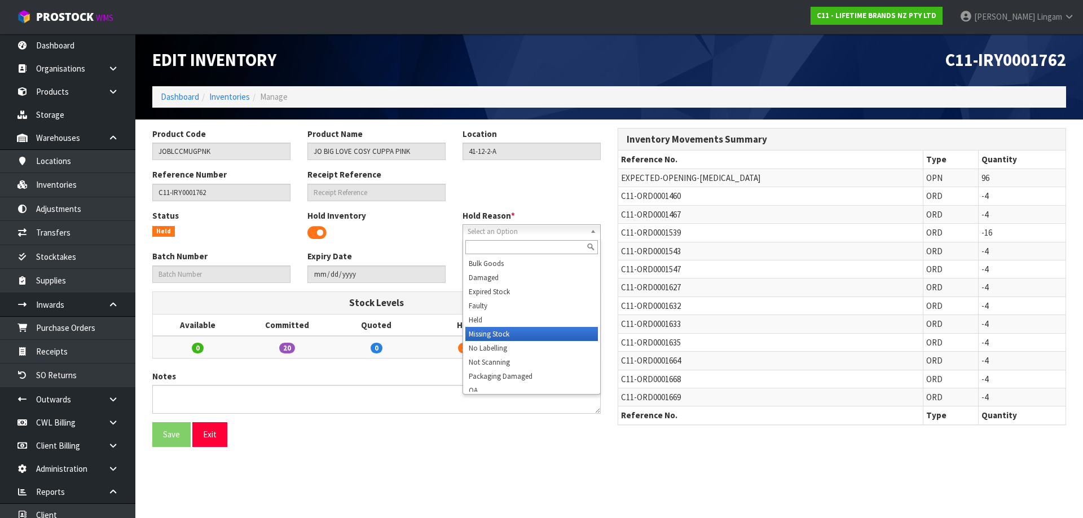
click at [508, 334] on li "Missing Stock" at bounding box center [531, 334] width 133 height 14
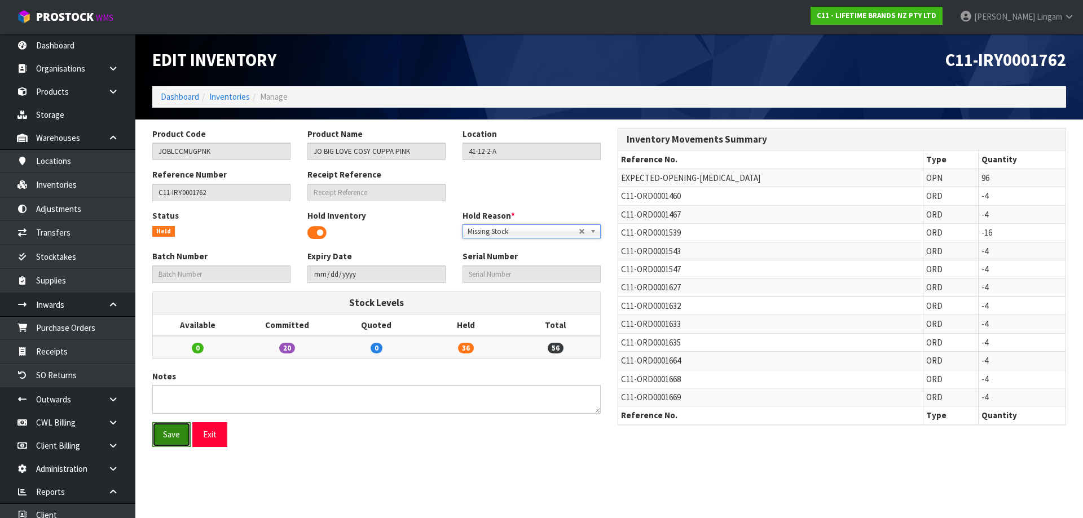
click at [170, 434] on button "Save" at bounding box center [171, 434] width 38 height 24
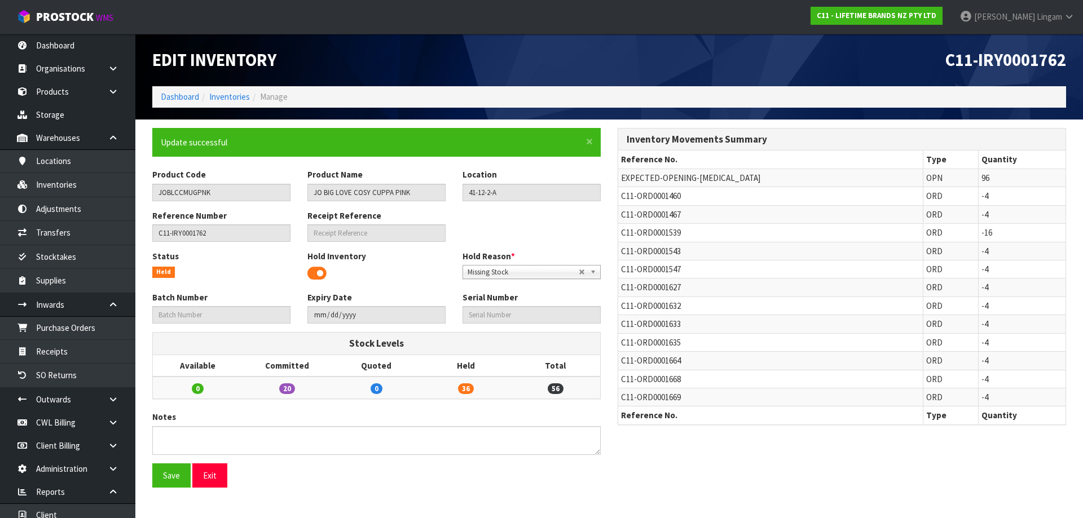
click at [674, 234] on span "C11-ORD0001539" at bounding box center [651, 232] width 60 height 11
copy span "ORD0001539"
click at [179, 100] on link "Dashboard" at bounding box center [180, 96] width 38 height 11
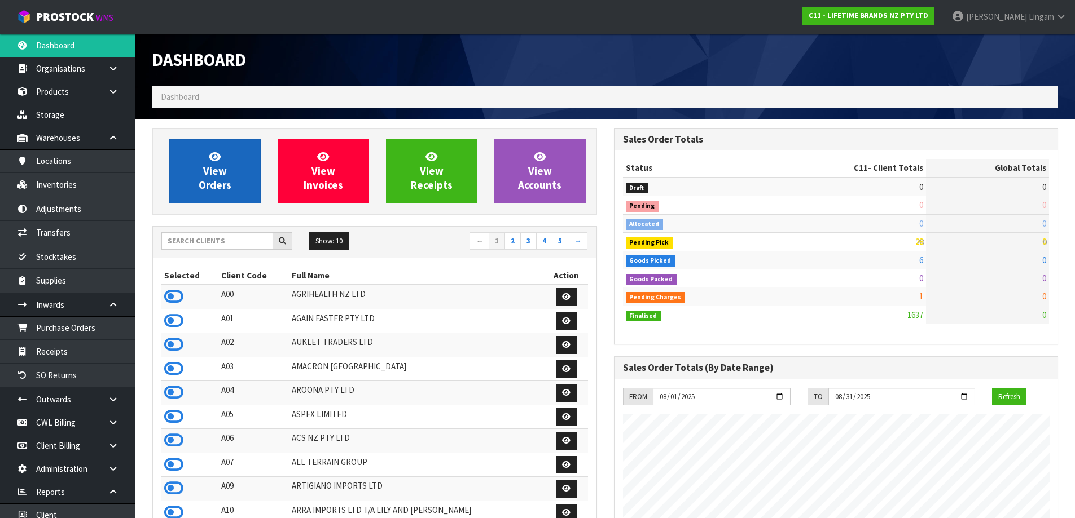
scroll to position [855, 461]
click at [211, 176] on span "View Orders" at bounding box center [215, 171] width 33 height 42
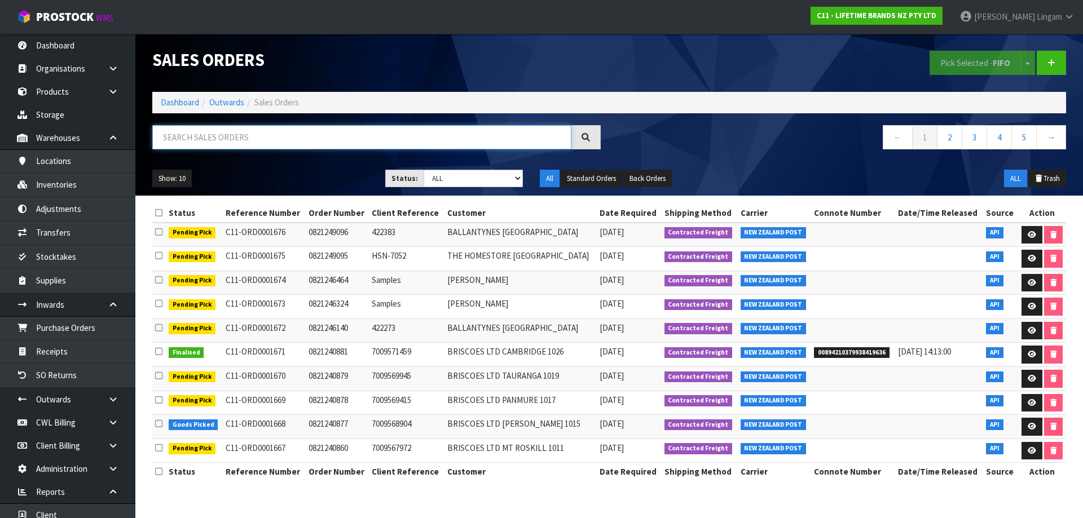
click at [326, 140] on input "text" at bounding box center [361, 137] width 419 height 24
paste input "ORD0001539"
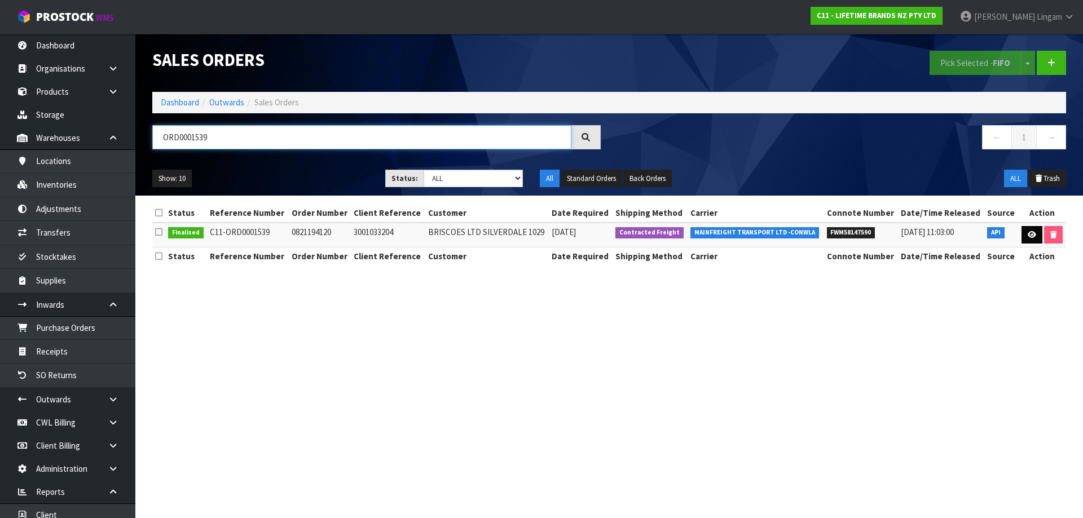
type input "ORD0001539"
click at [1030, 235] on icon at bounding box center [1032, 234] width 8 height 7
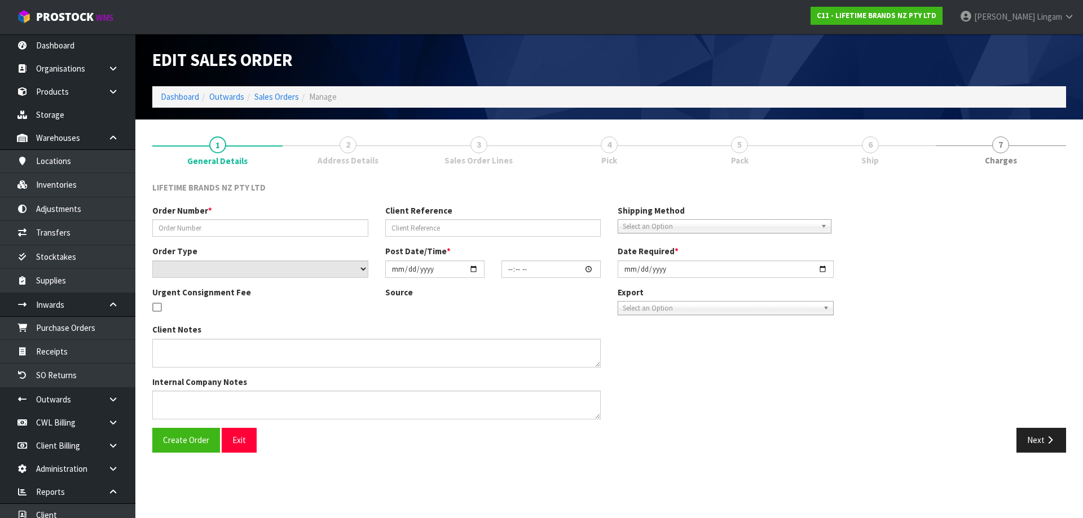
type input "0821194120"
type input "3001033204"
select select "number:0"
type input "2025-08-01"
type input "10:02:55.000"
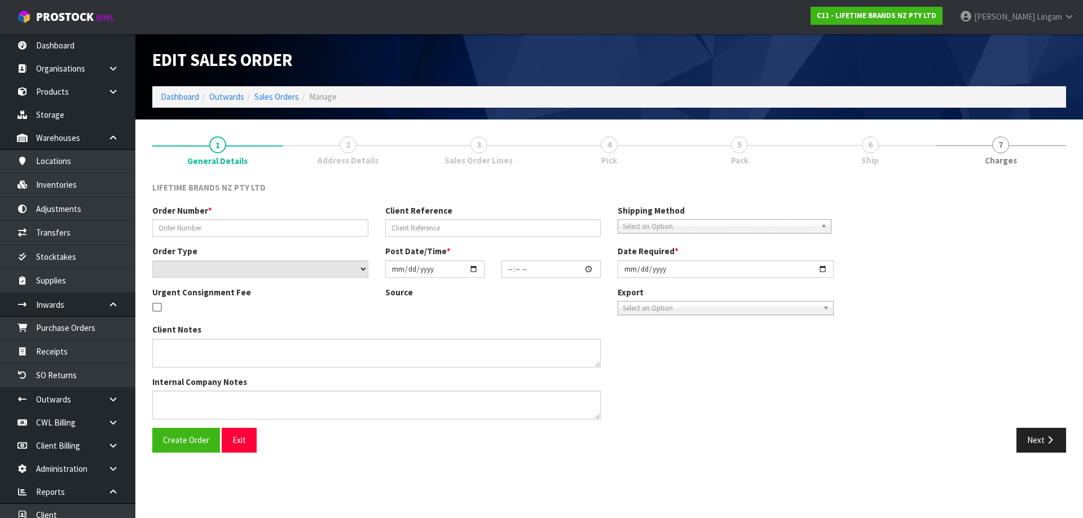
type input "2025-08-01"
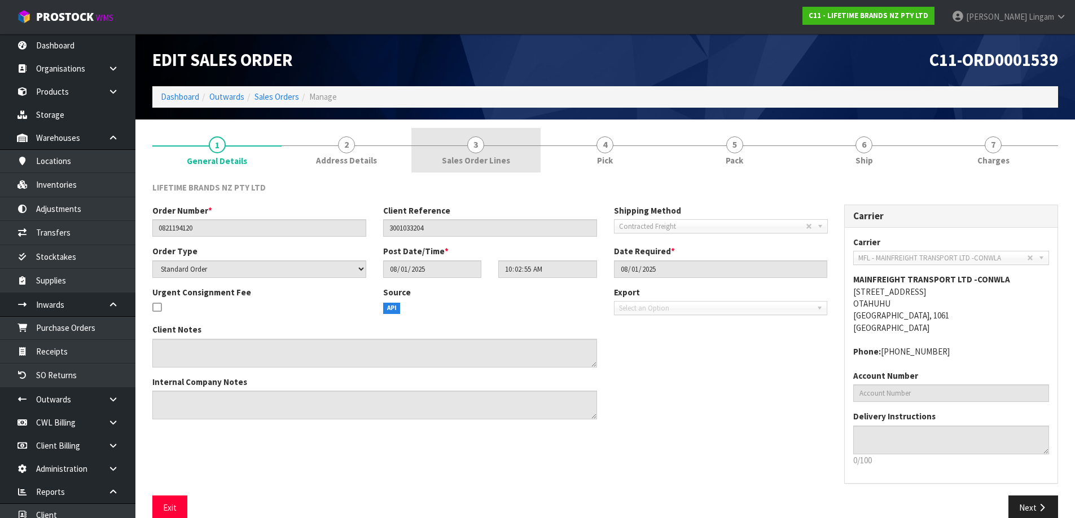
click at [495, 146] on link "3 Sales Order Lines" at bounding box center [475, 150] width 129 height 45
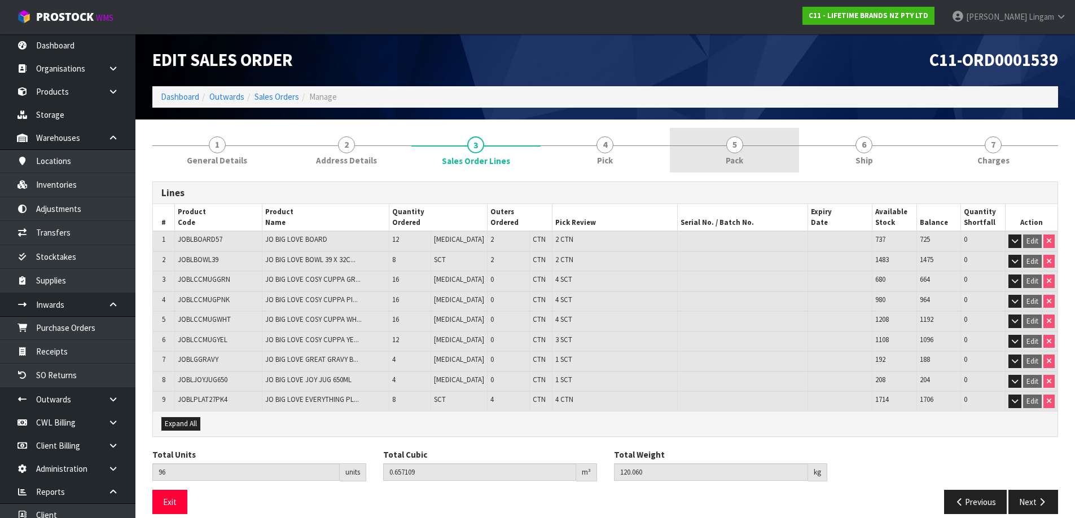
click at [746, 147] on link "5 Pack" at bounding box center [734, 150] width 129 height 45
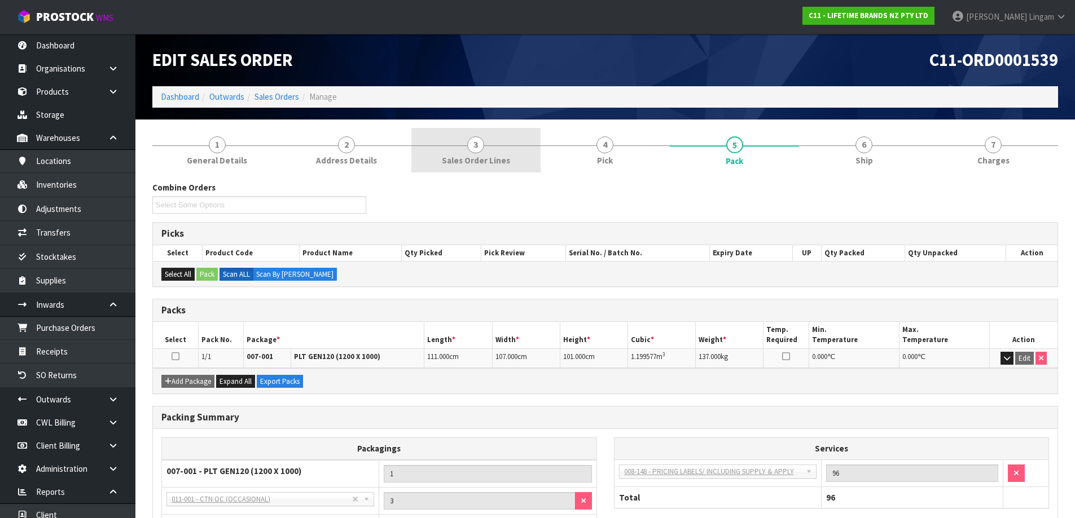
click at [520, 161] on link "3 Sales Order Lines" at bounding box center [475, 150] width 129 height 45
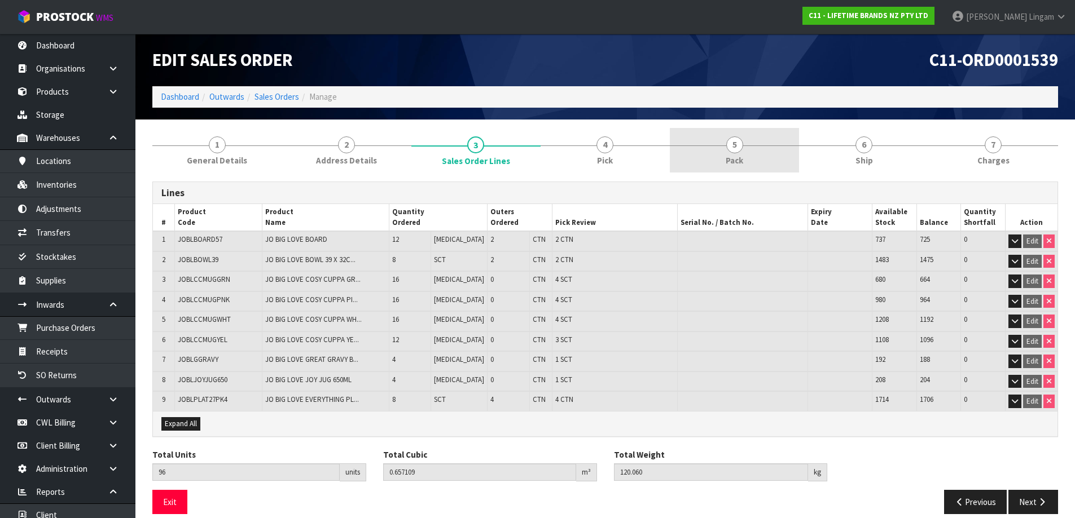
click at [750, 145] on link "5 Pack" at bounding box center [734, 150] width 129 height 45
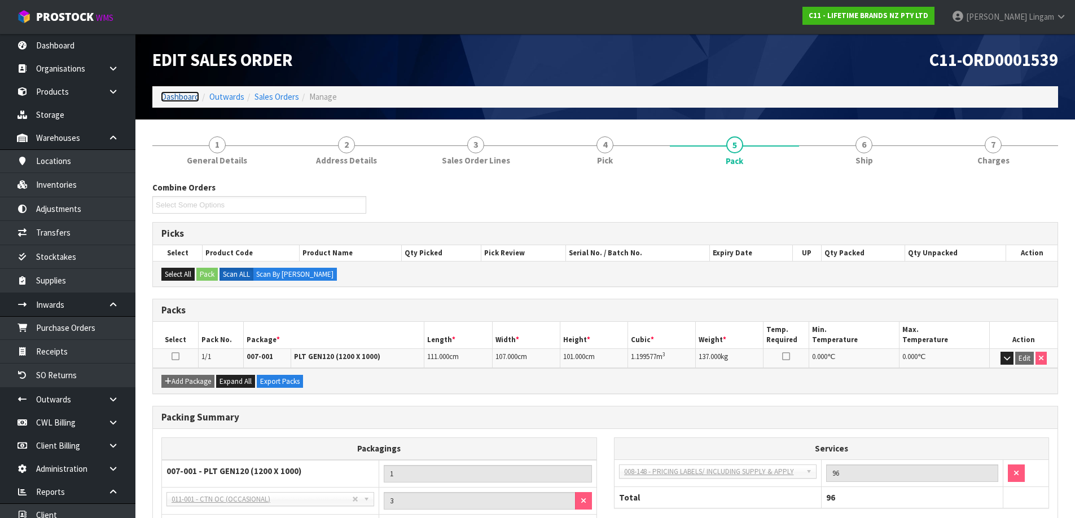
click at [190, 99] on link "Dashboard" at bounding box center [180, 96] width 38 height 11
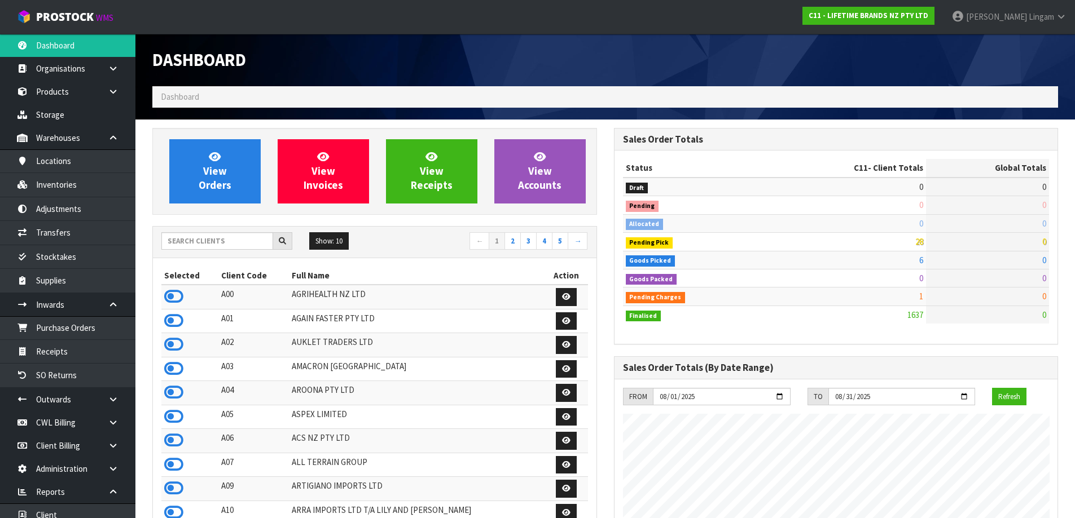
scroll to position [855, 461]
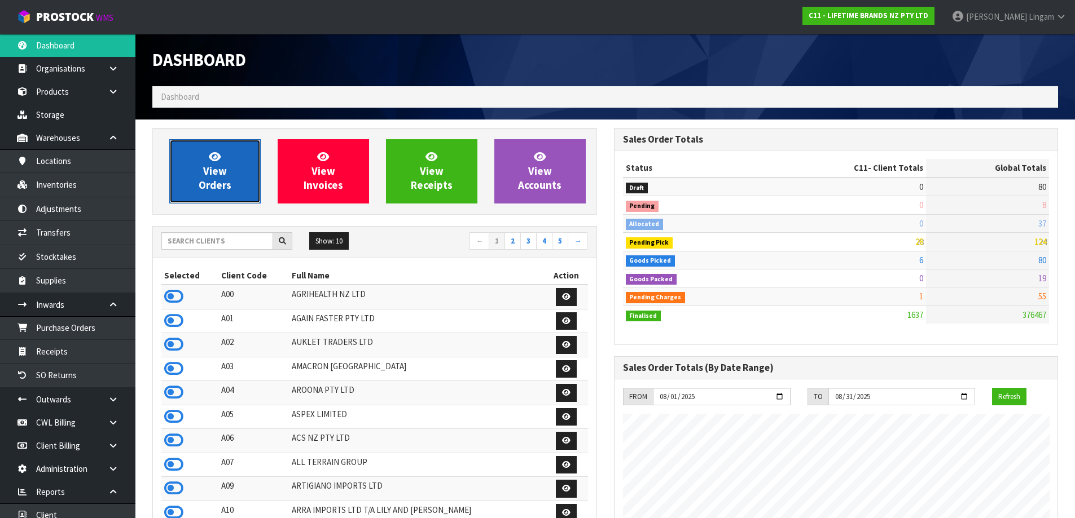
click at [252, 188] on link "View Orders" at bounding box center [214, 171] width 91 height 64
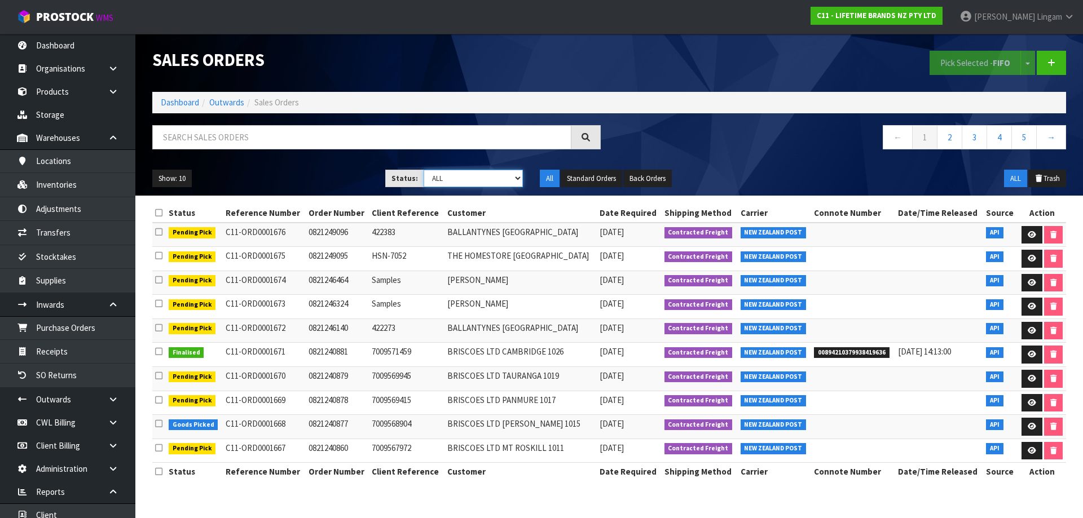
click at [490, 182] on select "Draft Pending Allocated Pending Pick Goods Picked Goods Packed Pending Charges …" at bounding box center [474, 178] width 100 height 17
select select "string:6"
click at [424, 170] on select "Draft Pending Allocated Pending Pick Goods Picked Goods Packed Pending Charges …" at bounding box center [474, 178] width 100 height 17
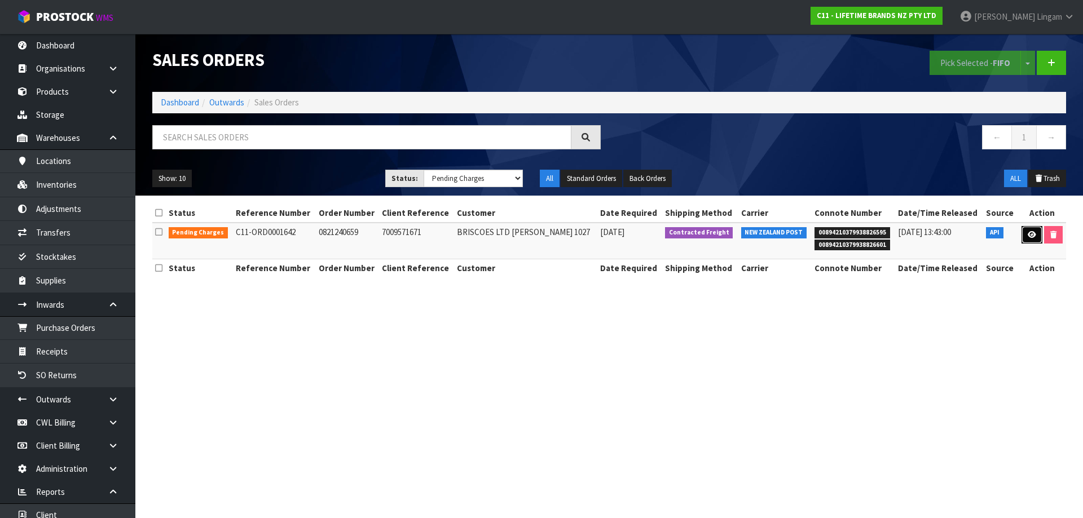
click at [1028, 240] on link at bounding box center [1032, 235] width 21 height 18
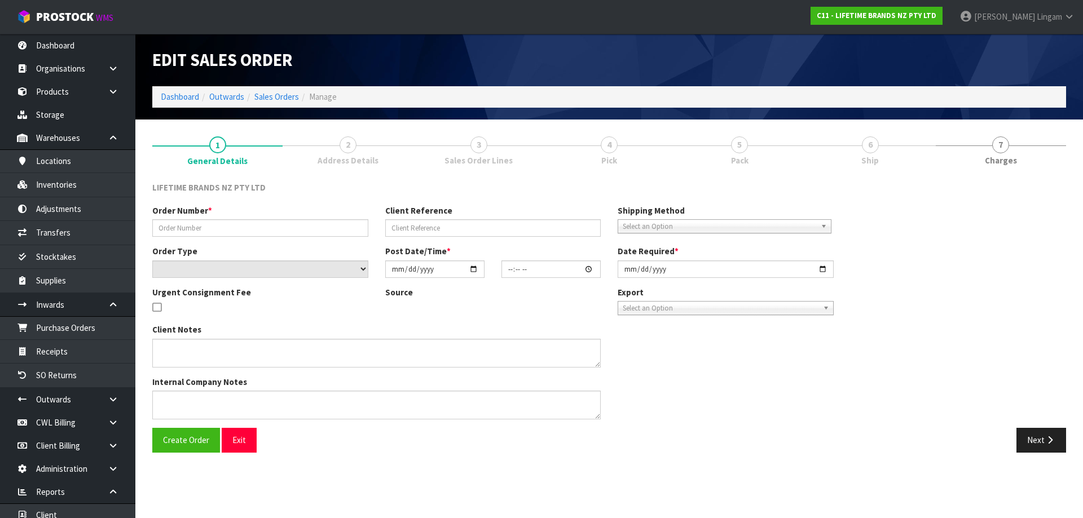
type input "0821240659"
type input "7009571671"
select select "number:0"
type input "2025-08-11"
type input "15:03:18.000"
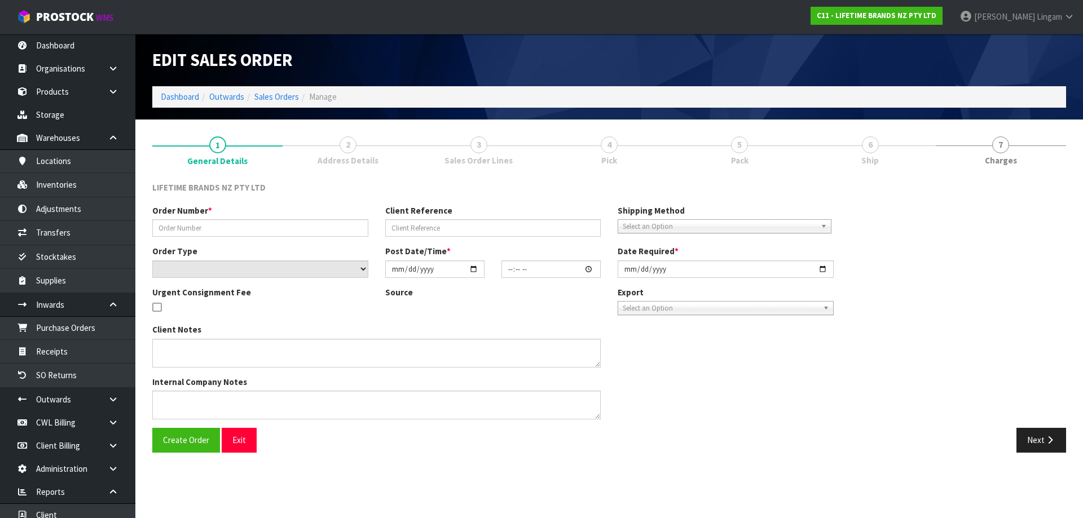
type input "2025-08-12"
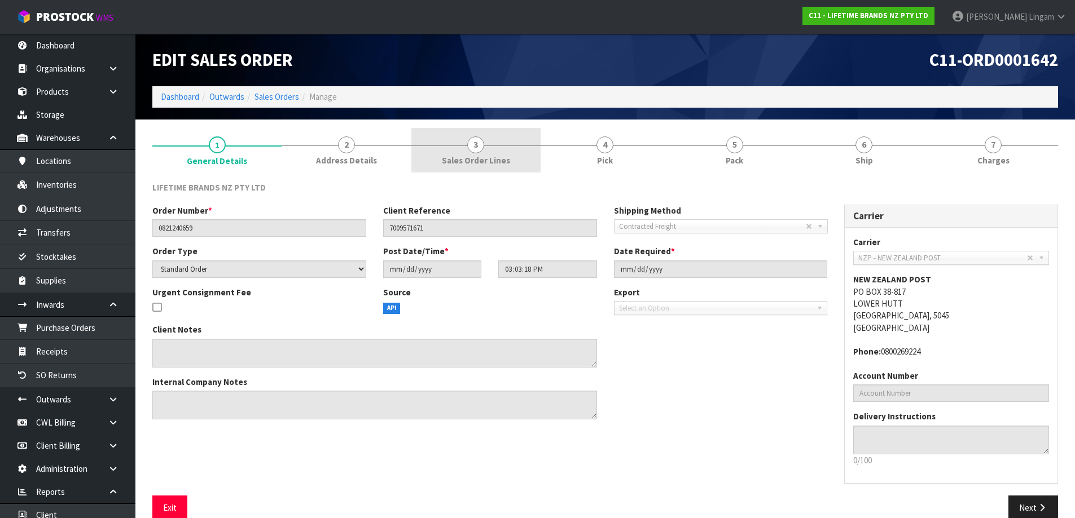
click at [478, 166] on span "Sales Order Lines" at bounding box center [476, 161] width 68 height 12
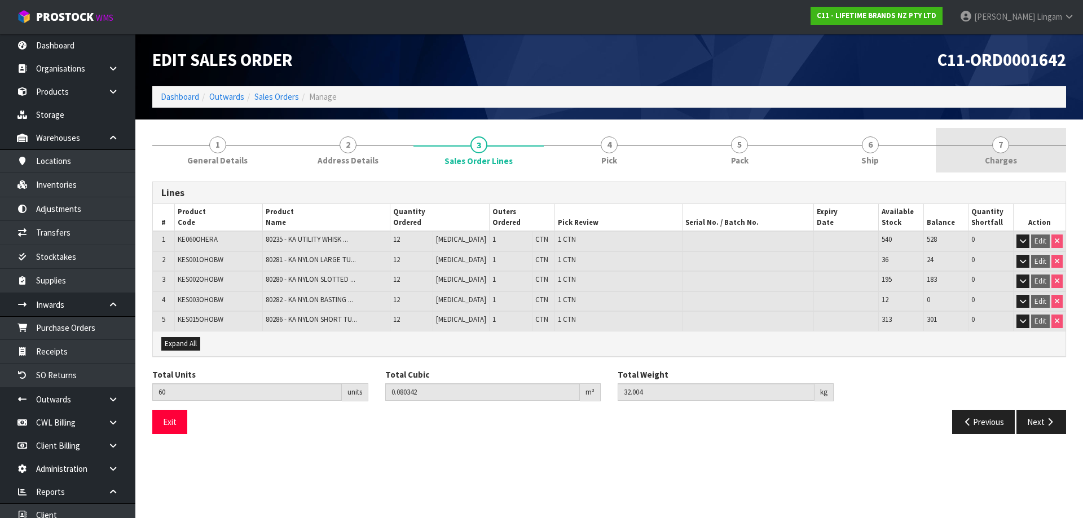
click at [990, 157] on span "Charges" at bounding box center [1001, 161] width 32 height 12
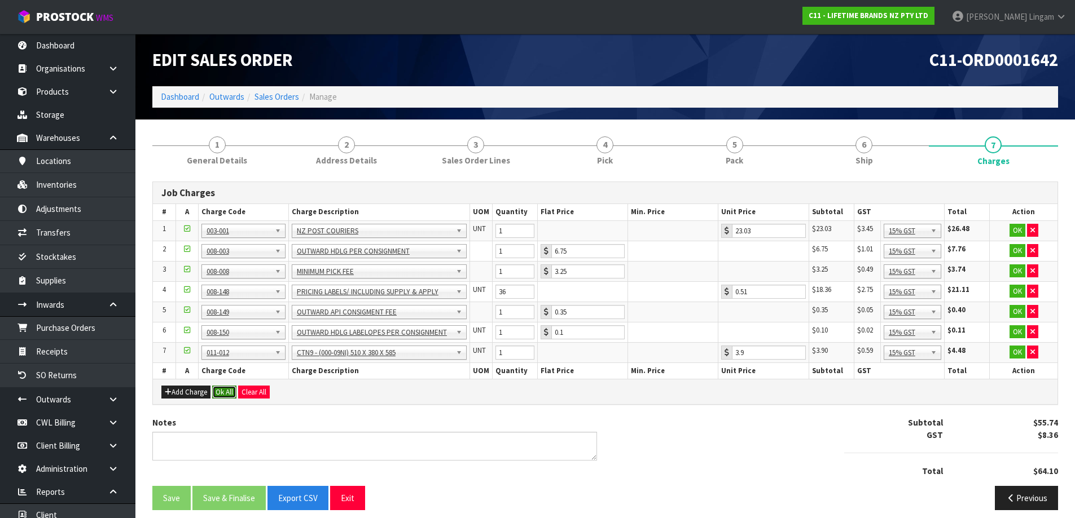
click at [225, 391] on button "Ok All" at bounding box center [224, 393] width 24 height 14
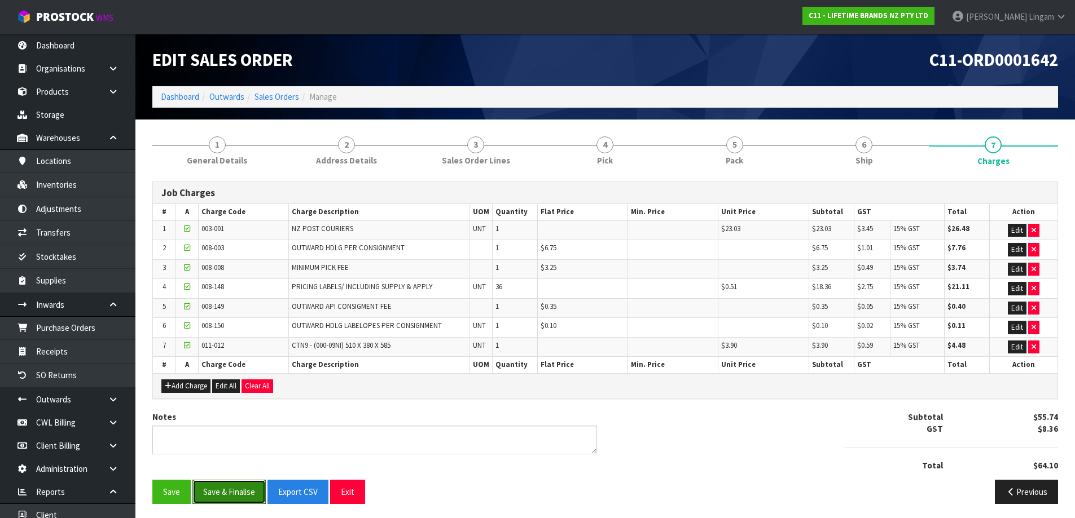
click at [241, 492] on button "Save & Finalise" at bounding box center [228, 492] width 73 height 24
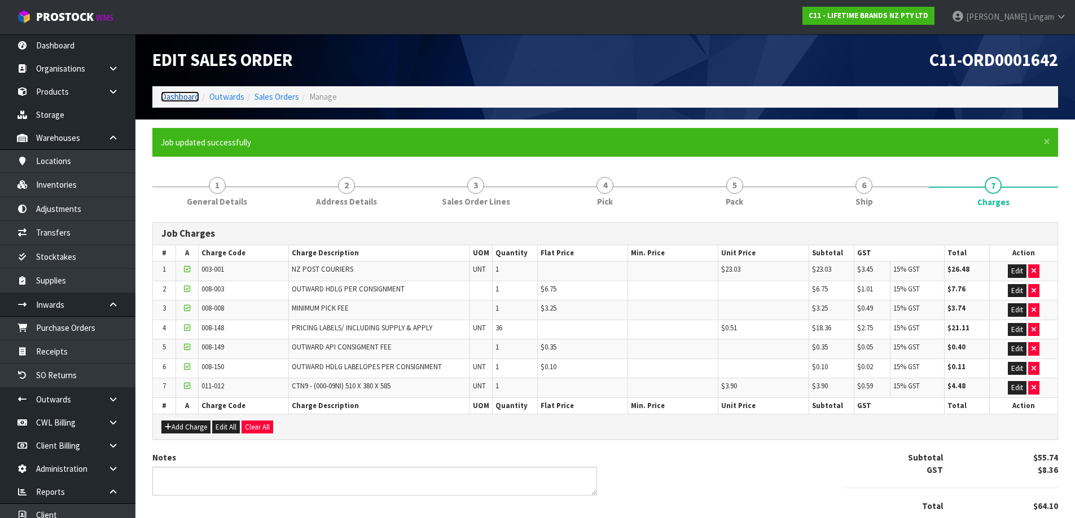
click at [183, 96] on link "Dashboard" at bounding box center [180, 96] width 38 height 11
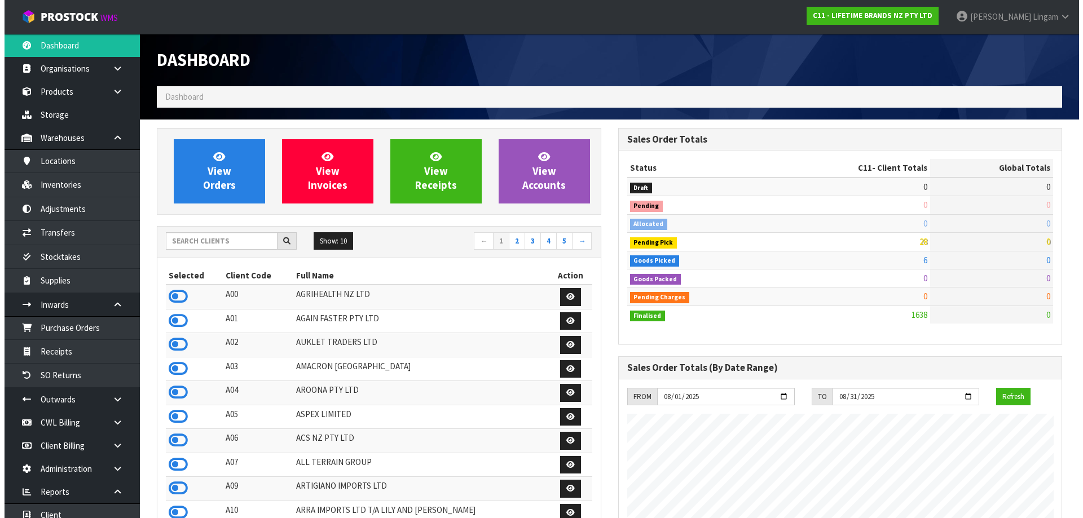
scroll to position [855, 461]
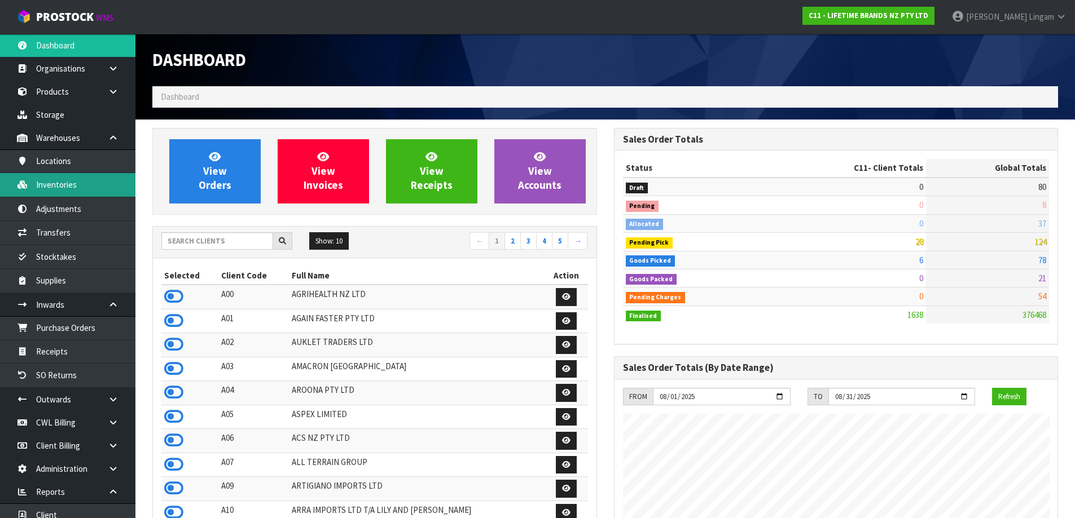
click at [65, 183] on link "Inventories" at bounding box center [67, 184] width 135 height 23
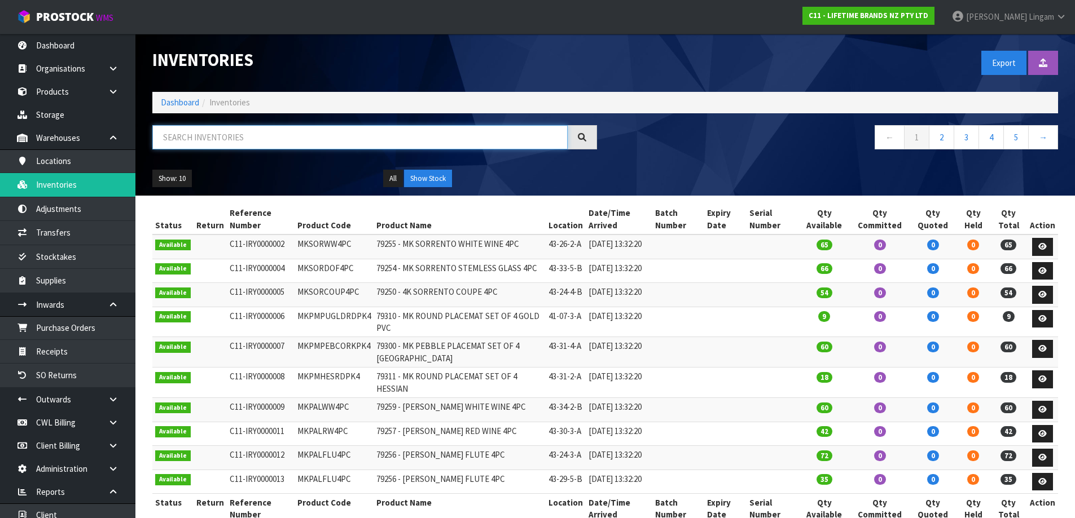
click at [275, 136] on input "text" at bounding box center [359, 137] width 415 height 24
paste input "KCMCHB54SH"
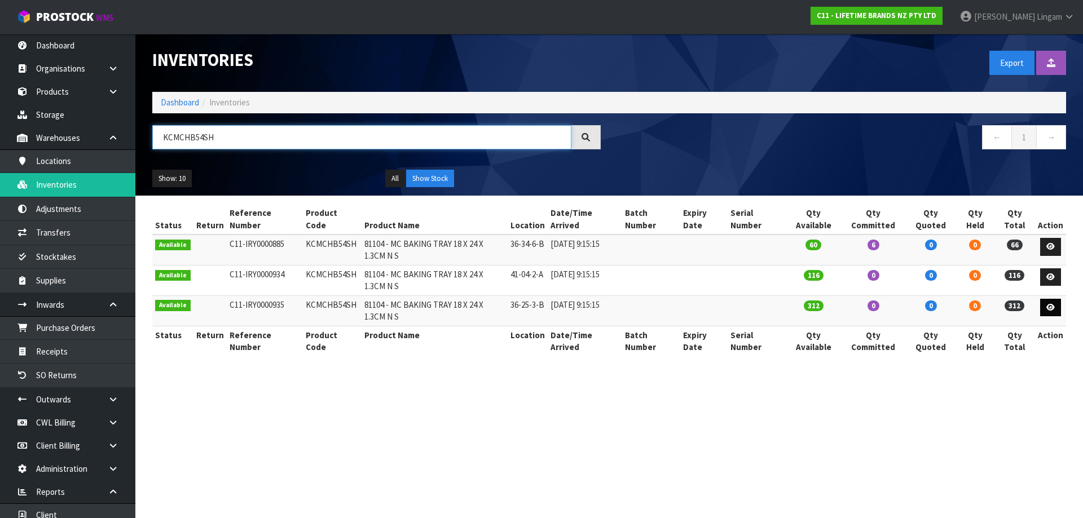
type input "KCMCHB54SH"
click at [1045, 307] on link at bounding box center [1050, 308] width 21 height 18
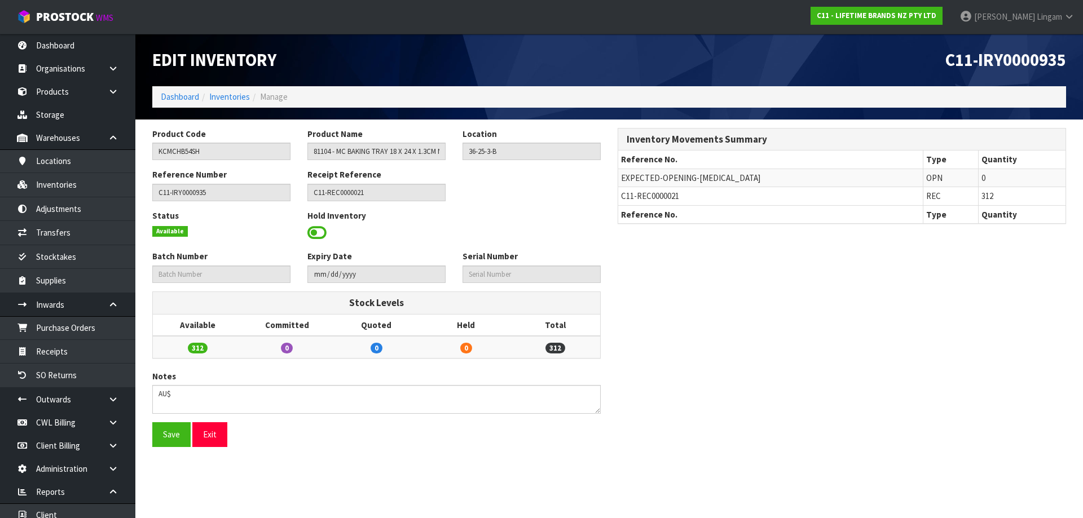
click at [309, 231] on span at bounding box center [316, 233] width 19 height 17
click at [516, 231] on span "Select an Option" at bounding box center [527, 232] width 118 height 14
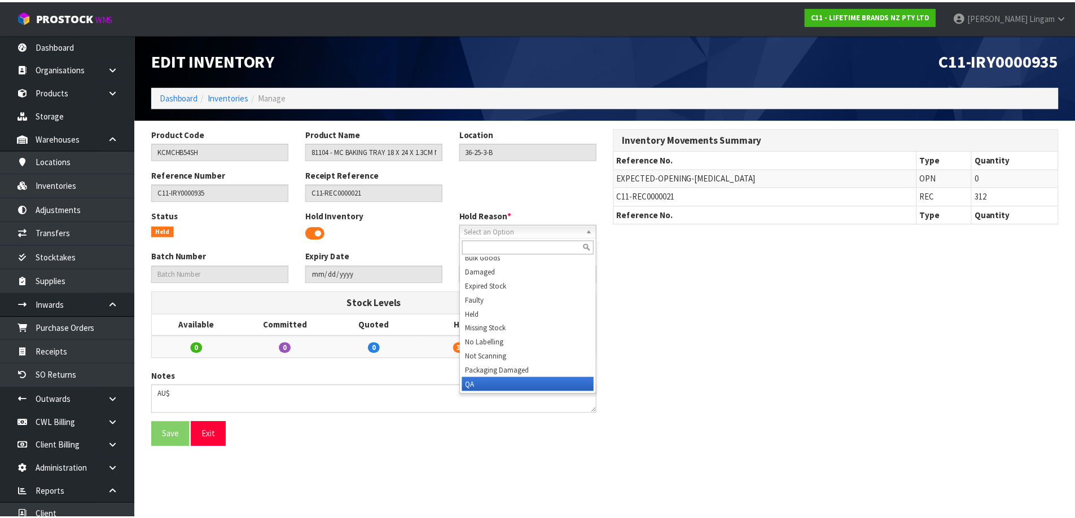
scroll to position [34, 0]
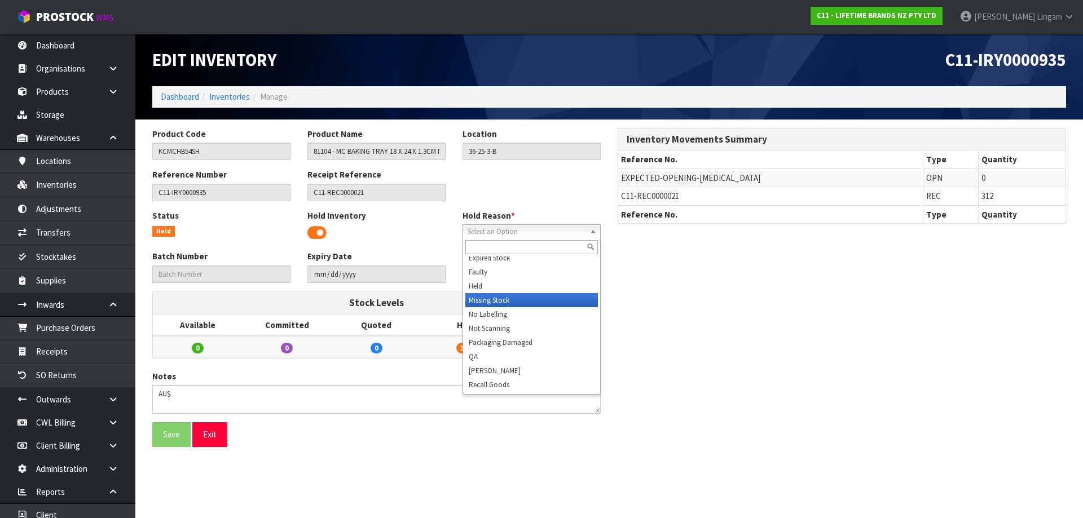
click at [521, 301] on li "Missing Stock" at bounding box center [531, 300] width 133 height 14
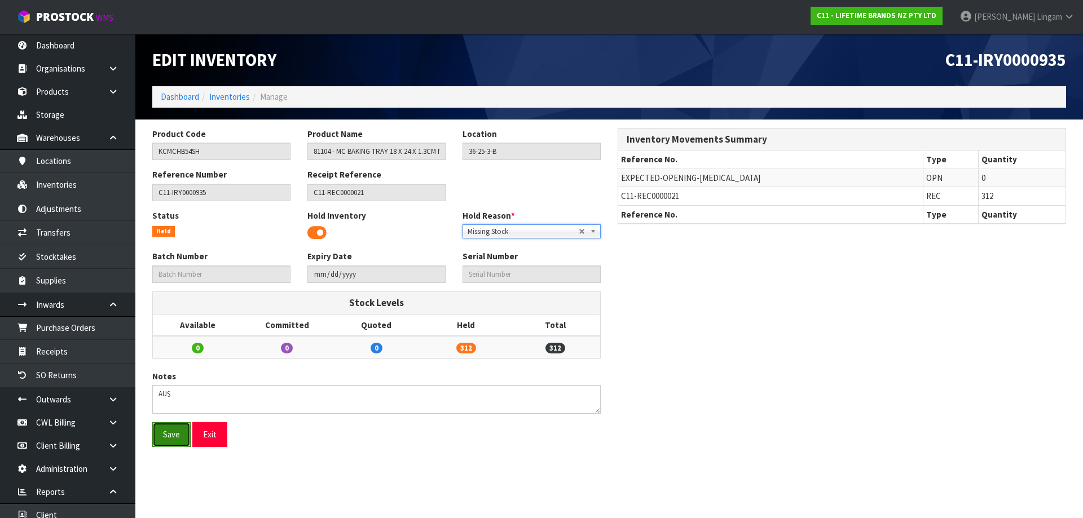
click at [179, 439] on button "Save" at bounding box center [171, 434] width 38 height 24
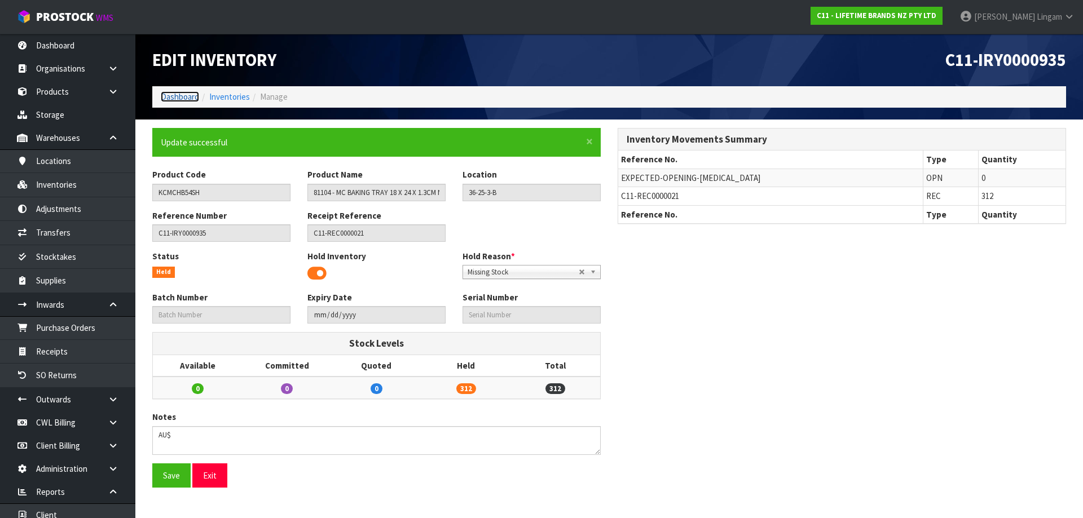
click at [168, 99] on link "Dashboard" at bounding box center [180, 96] width 38 height 11
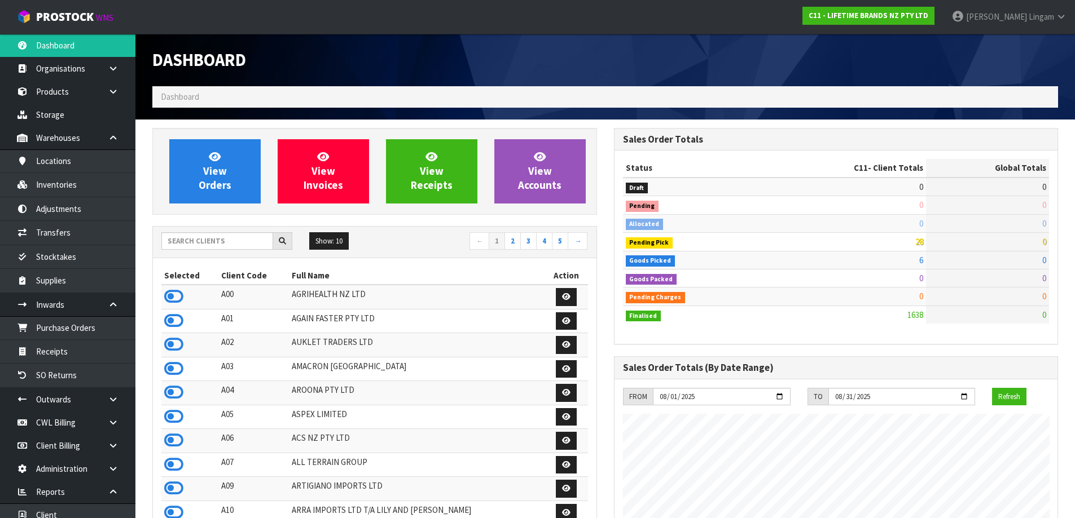
scroll to position [855, 461]
click at [211, 243] on input "text" at bounding box center [217, 240] width 112 height 17
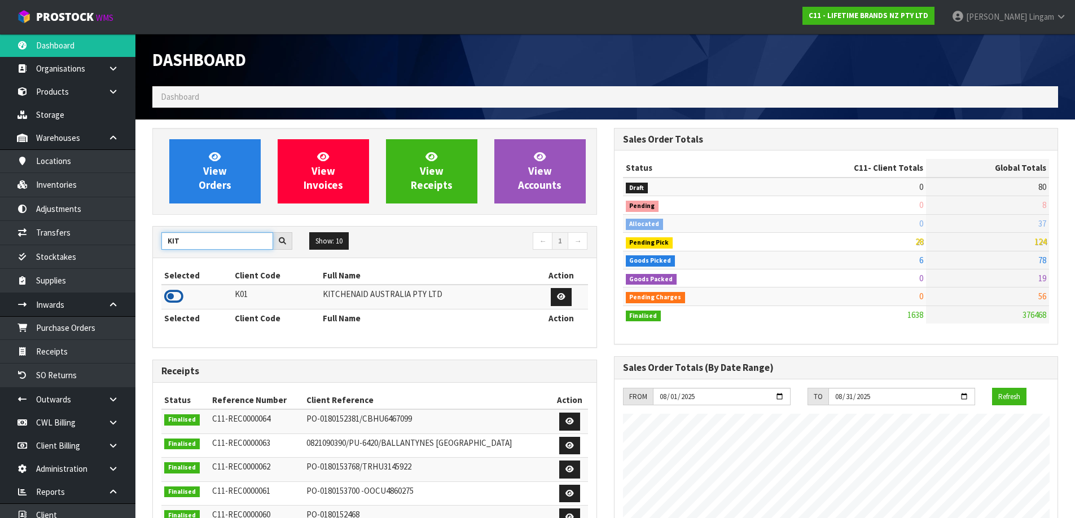
type input "KIT"
click at [171, 294] on icon at bounding box center [173, 296] width 19 height 17
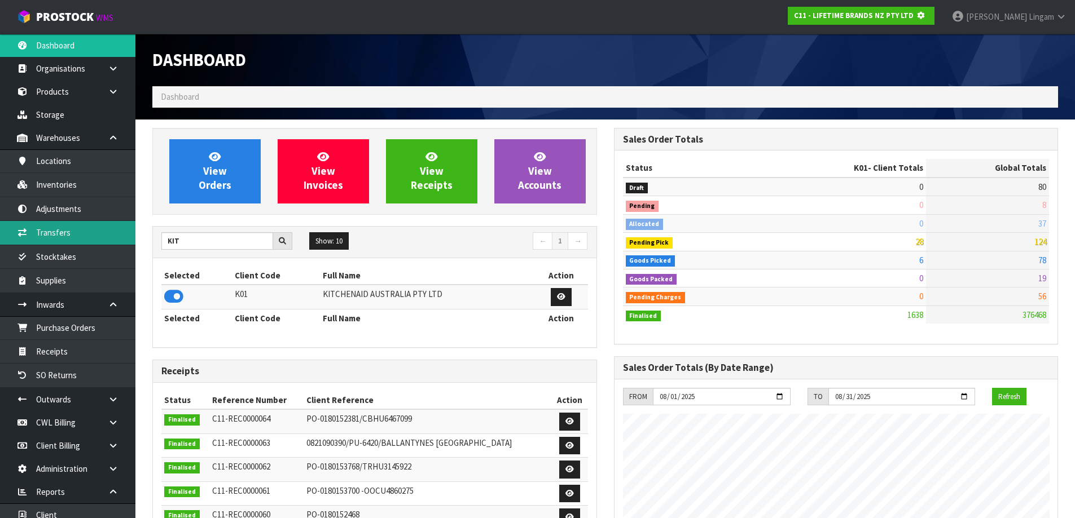
scroll to position [703, 461]
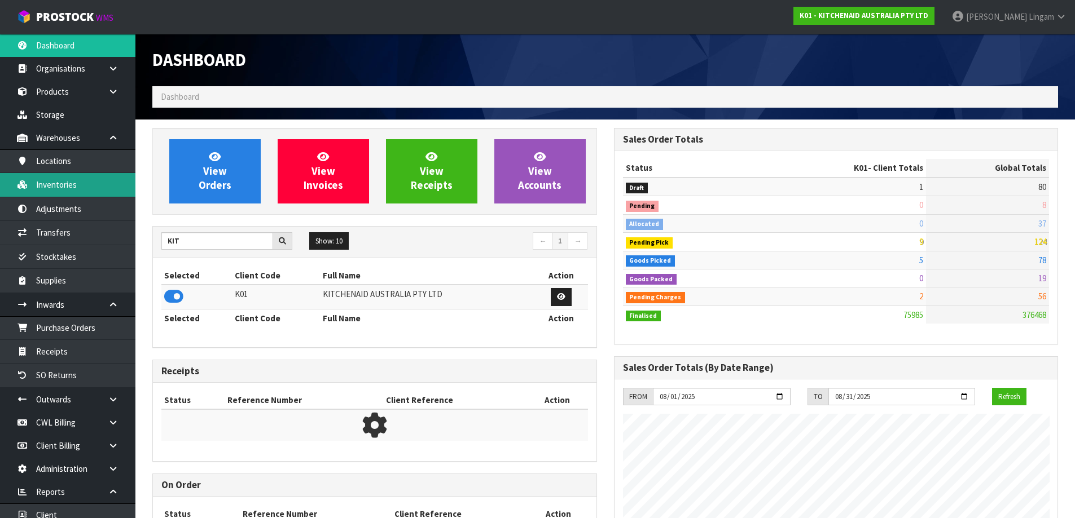
click at [59, 189] on link "Inventories" at bounding box center [67, 184] width 135 height 23
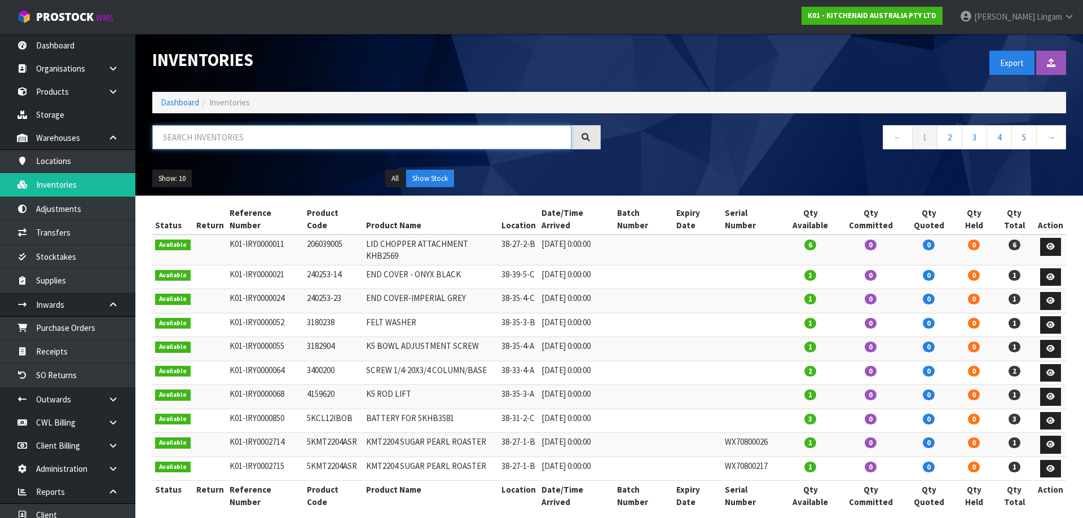
click at [318, 137] on input "text" at bounding box center [361, 137] width 419 height 24
paste input "5KEK1222AOB"
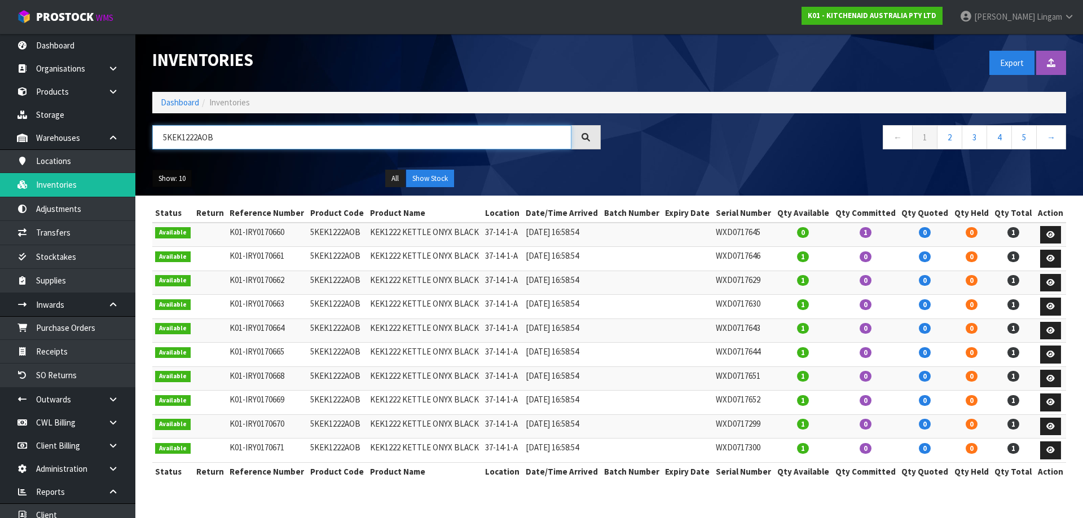
type input "5KEK1222AOB"
click at [174, 179] on button "Show: 10" at bounding box center [171, 179] width 39 height 18
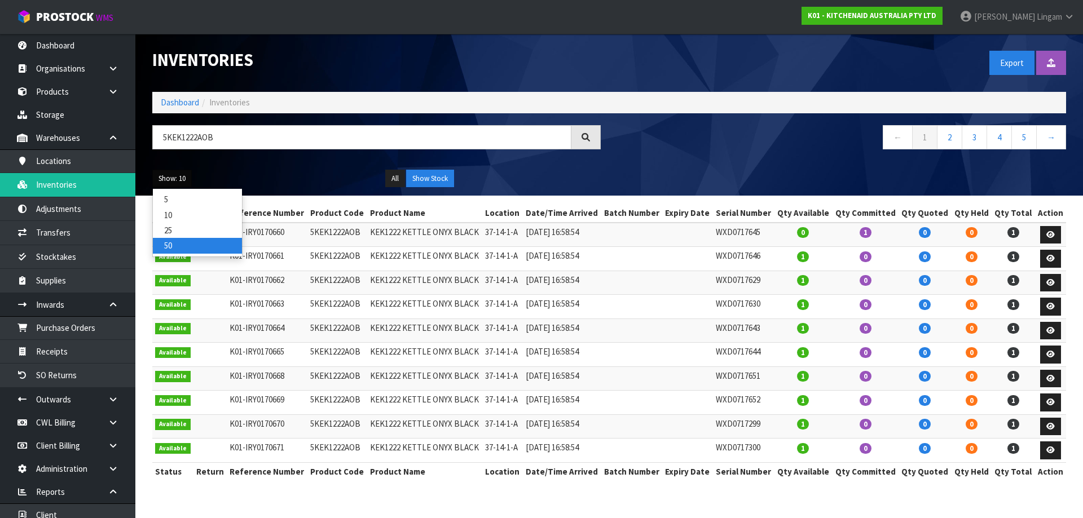
click at [200, 244] on link "50" at bounding box center [197, 245] width 89 height 15
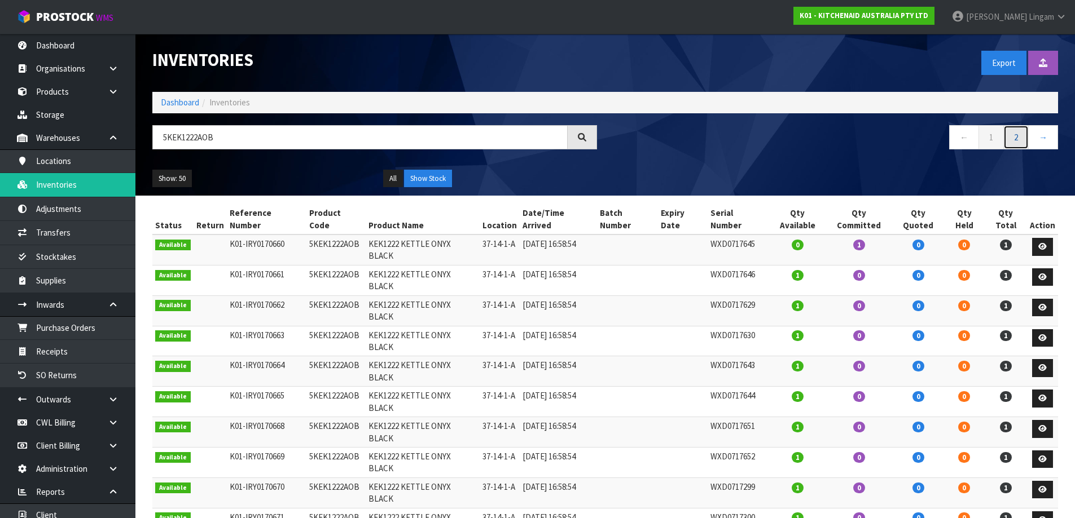
click at [1018, 139] on link "2" at bounding box center [1015, 137] width 25 height 24
